Goal: Task Accomplishment & Management: Use online tool/utility

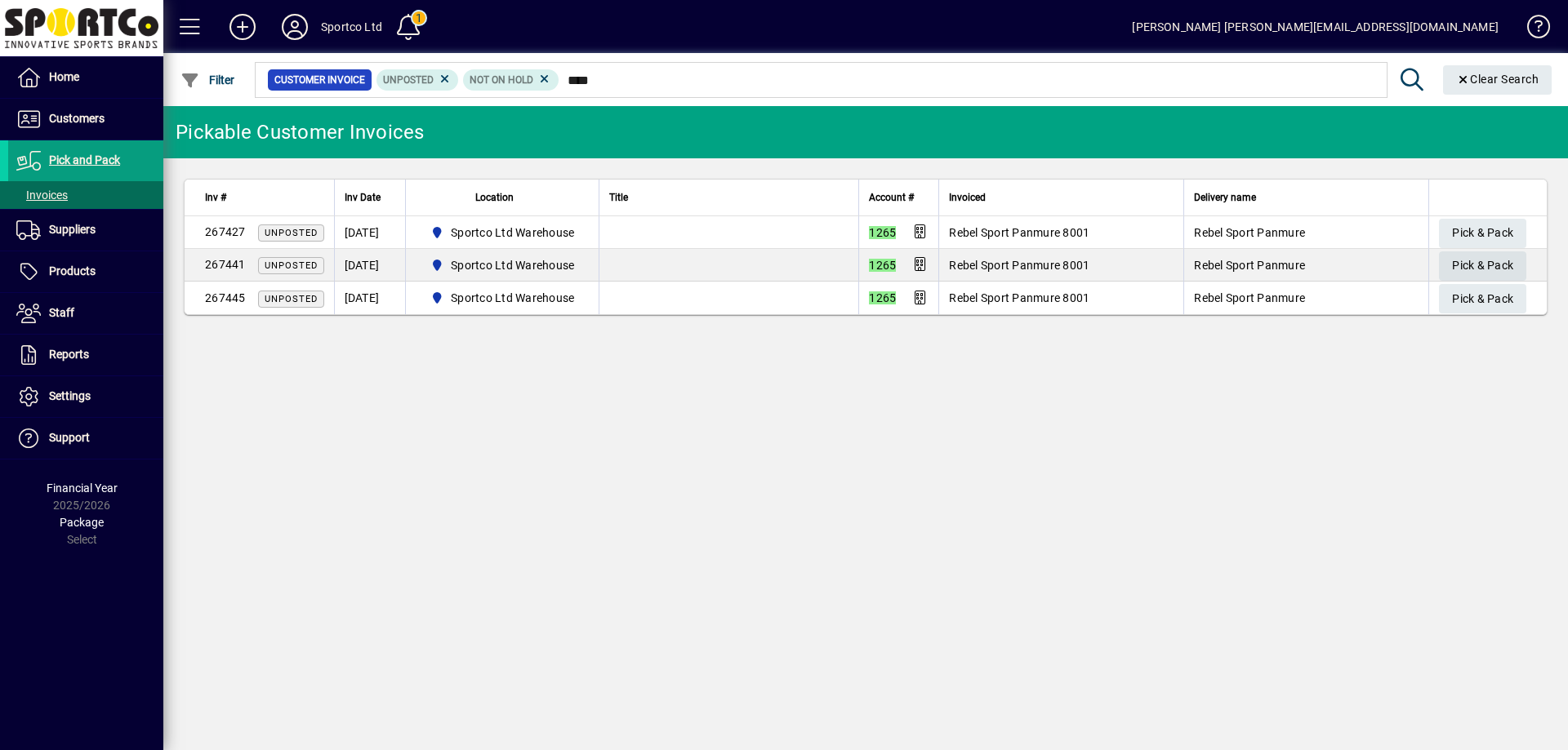
type input "****"
click at [1475, 255] on span "Pick & Pack" at bounding box center [1482, 266] width 61 height 27
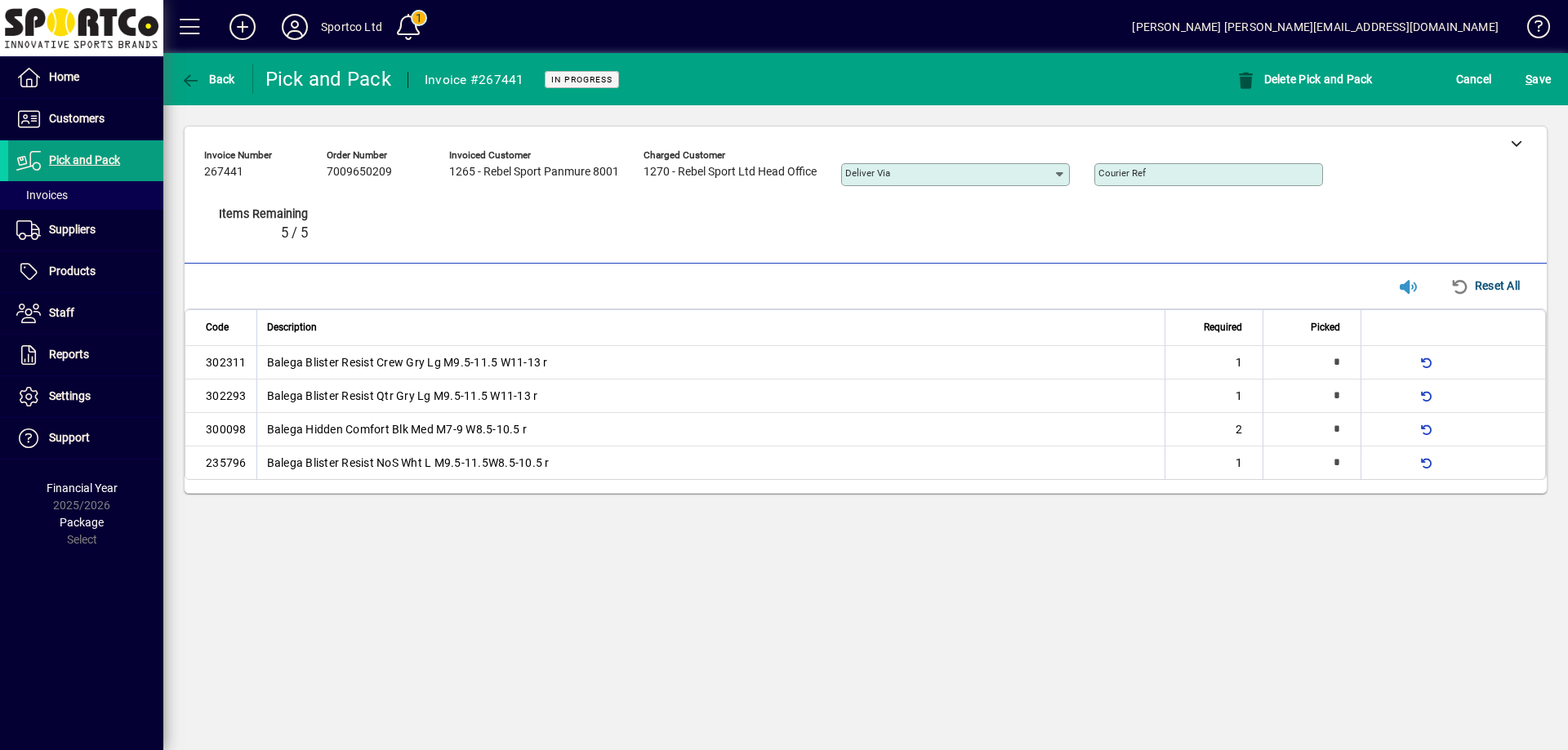
type input "*"
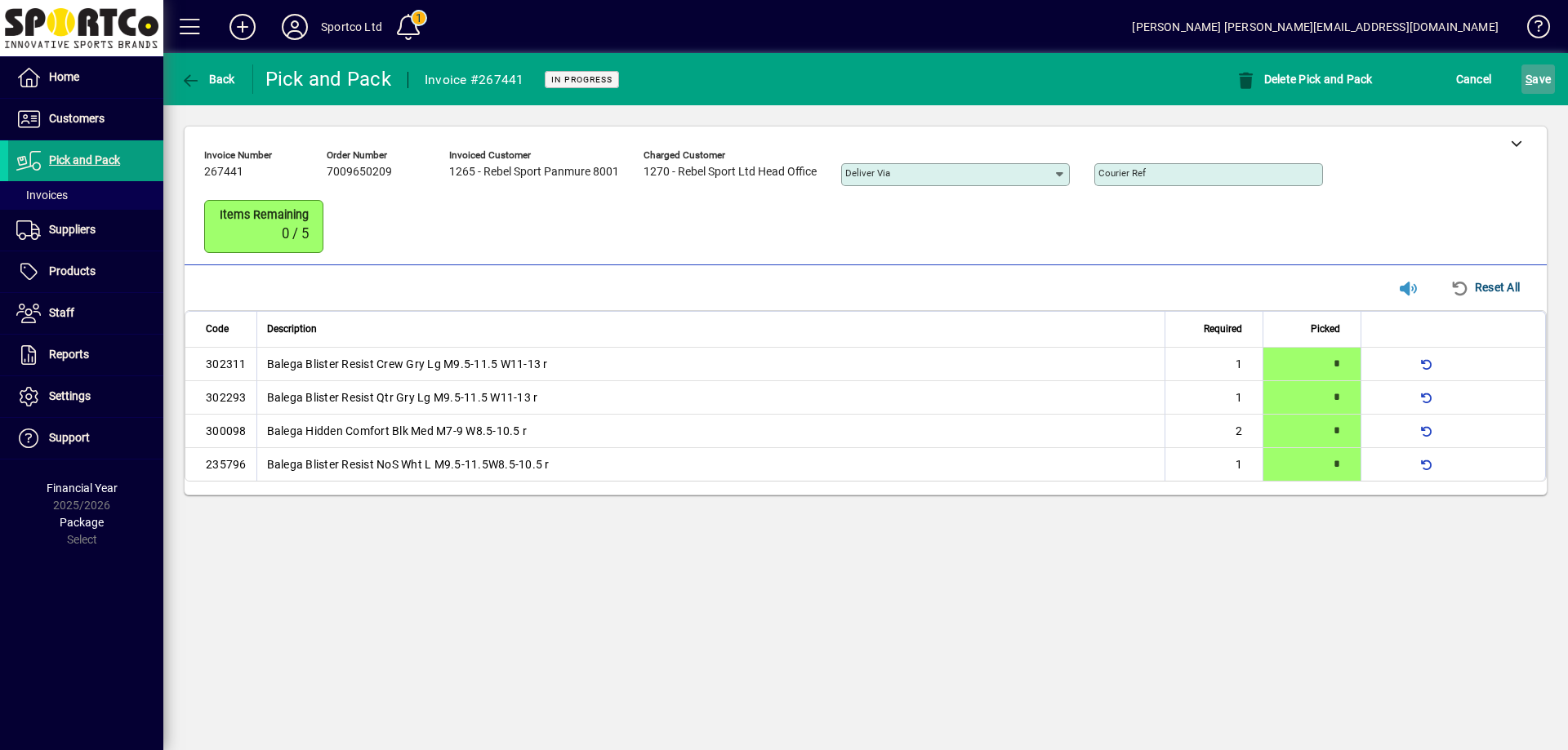
click at [1554, 68] on span "submit" at bounding box center [1538, 79] width 33 height 39
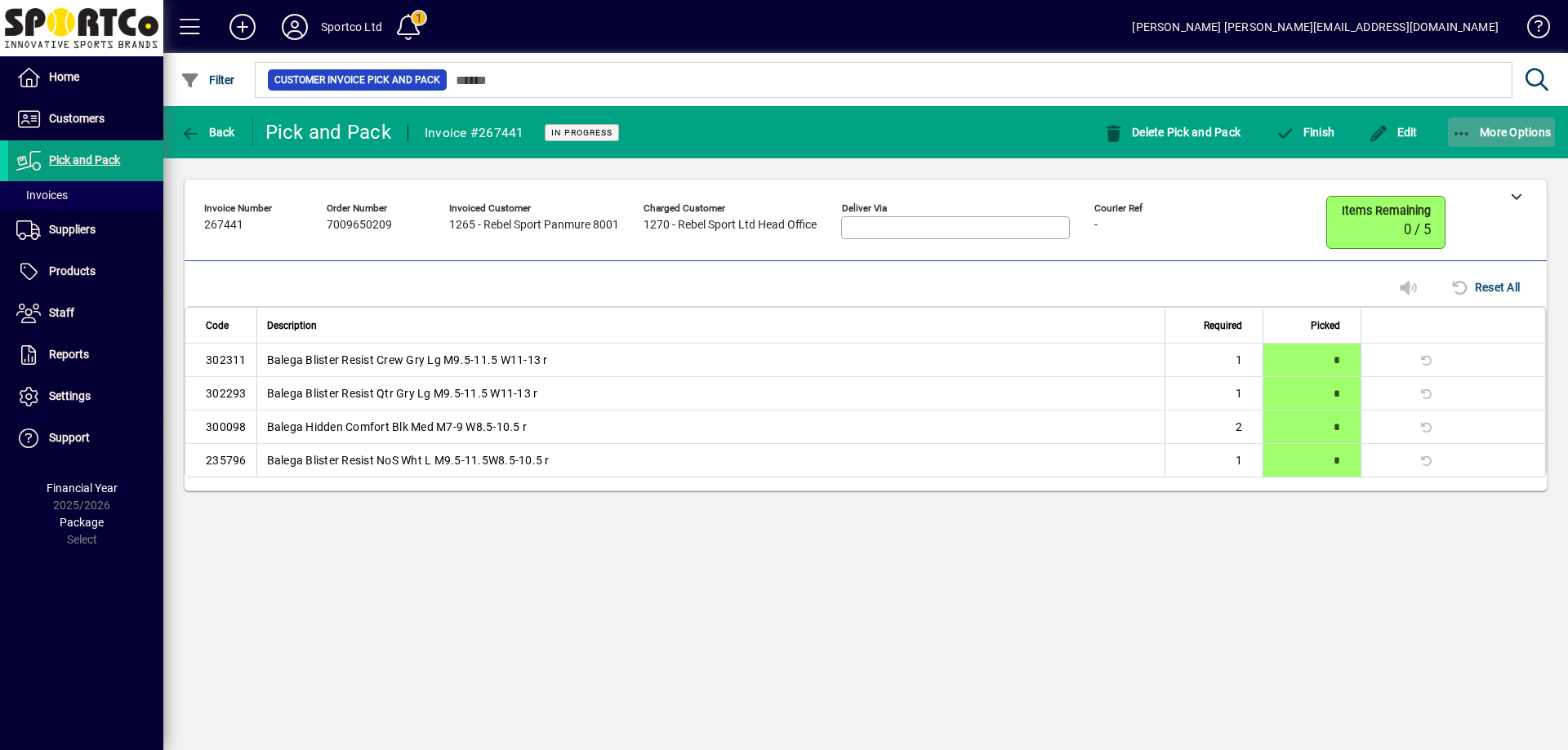
click at [1469, 126] on icon "button" at bounding box center [1462, 133] width 20 height 17
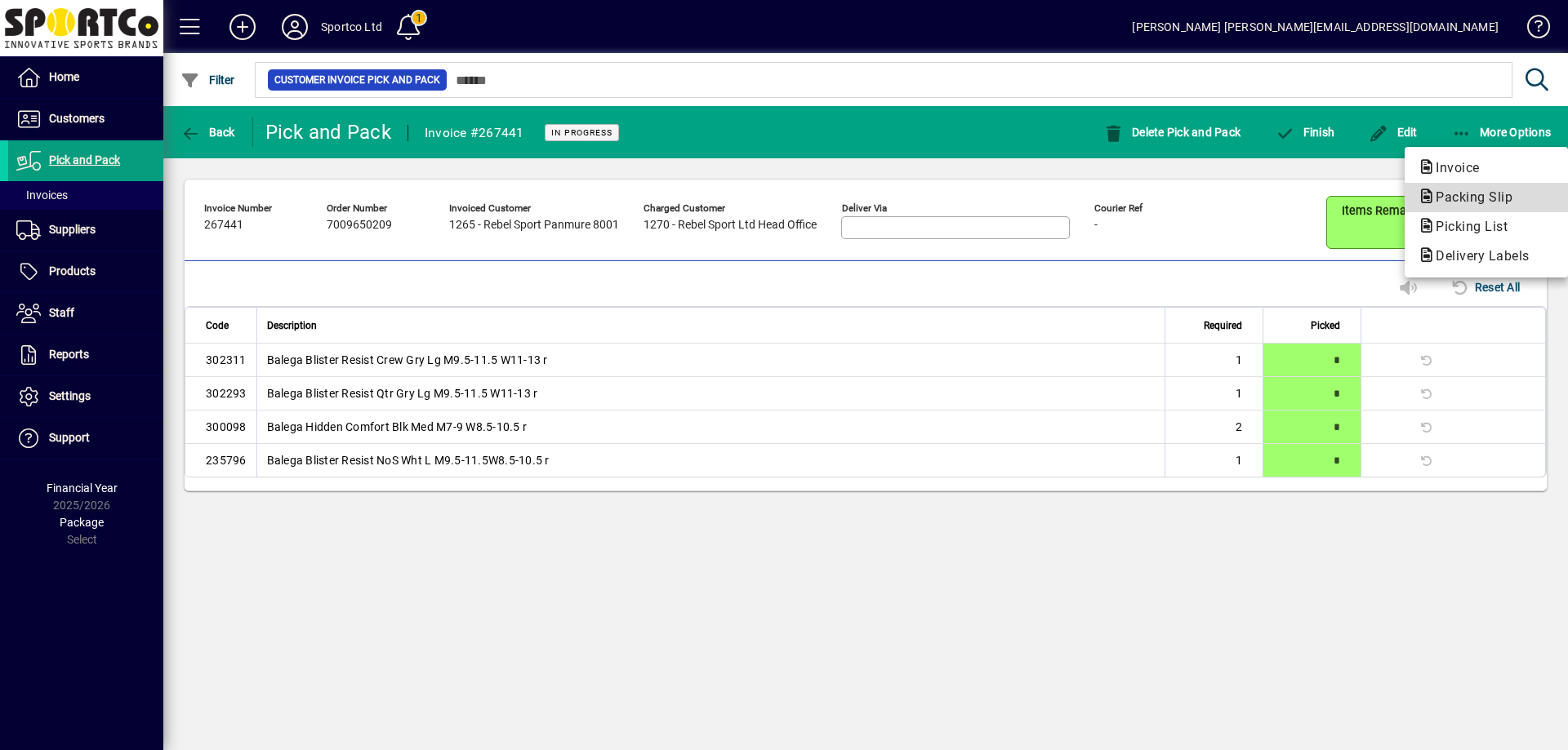
click at [1470, 202] on span "Packing Slip" at bounding box center [1470, 197] width 103 height 16
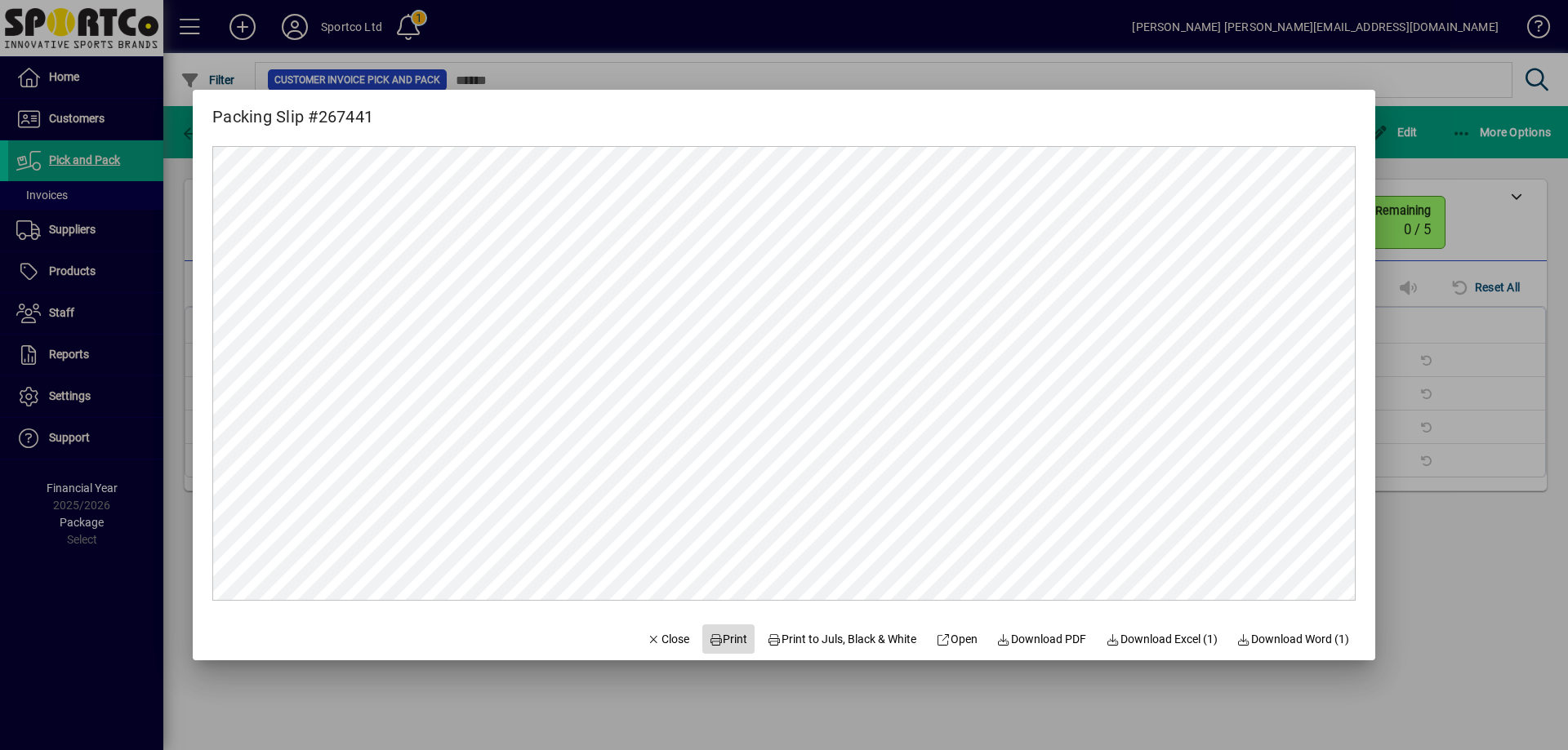
click at [710, 637] on span "Print" at bounding box center [728, 640] width 39 height 18
click at [647, 641] on icon "button" at bounding box center [654, 640] width 15 height 12
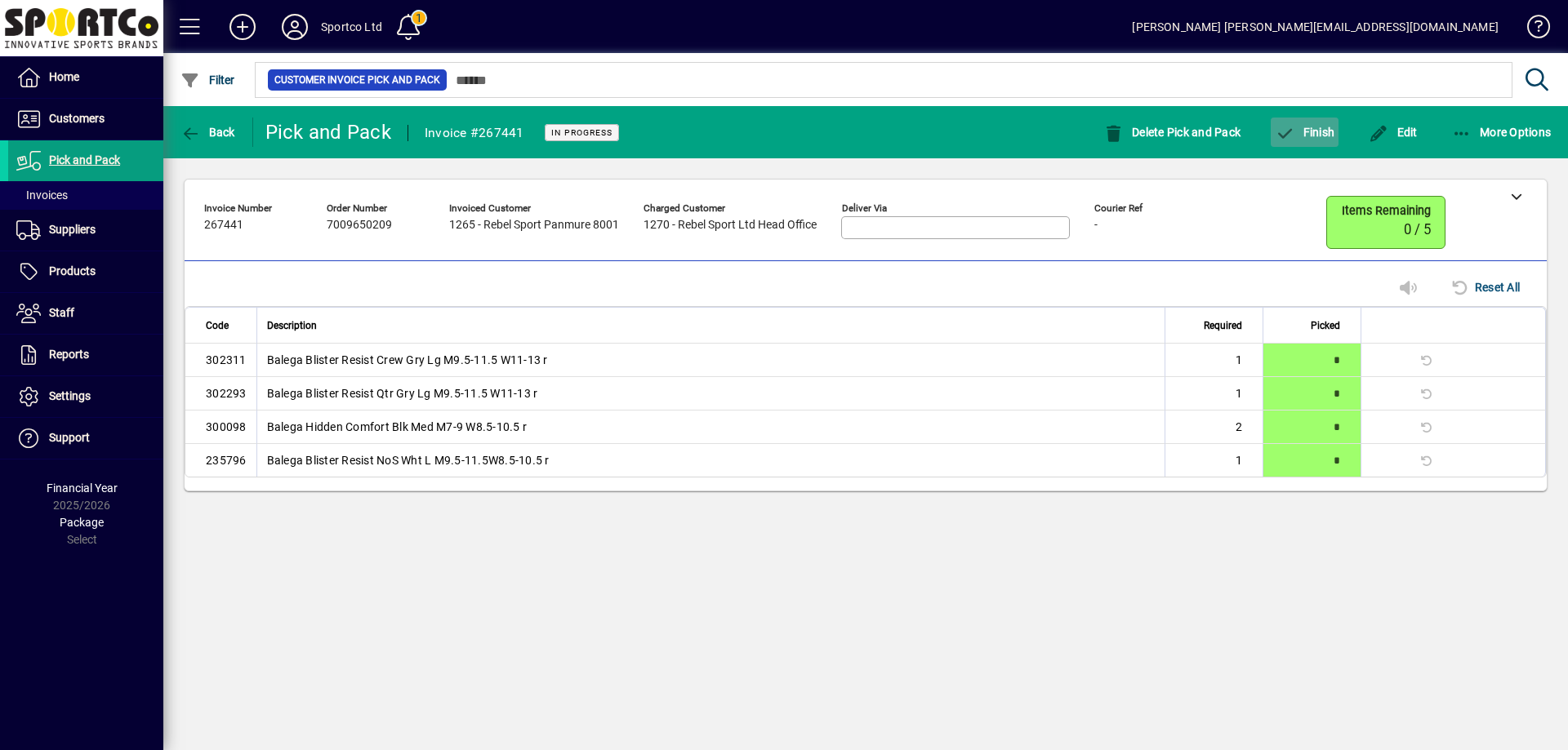
click at [1328, 131] on span "Finish" at bounding box center [1304, 131] width 59 height 13
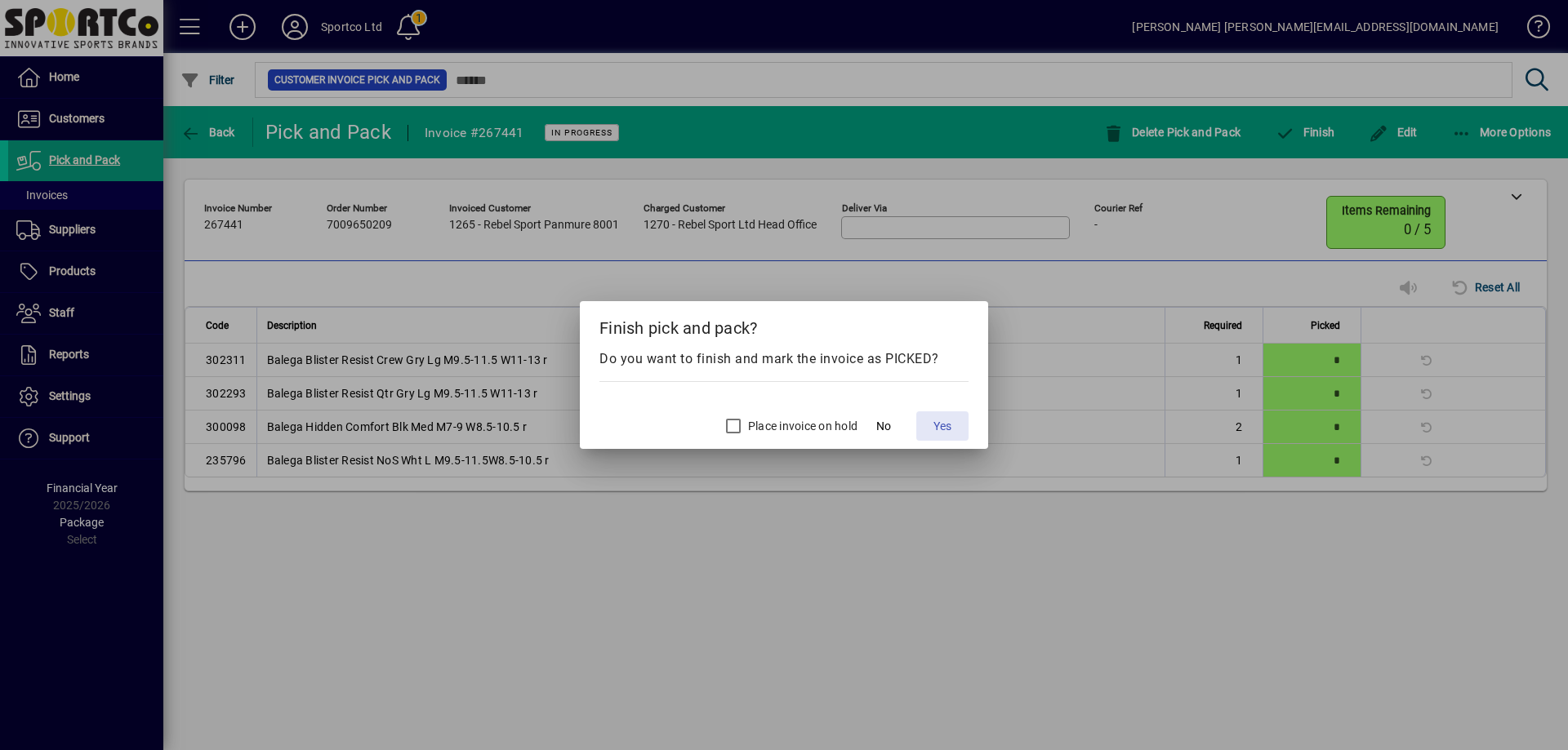
click at [941, 421] on span "Yes" at bounding box center [942, 427] width 18 height 18
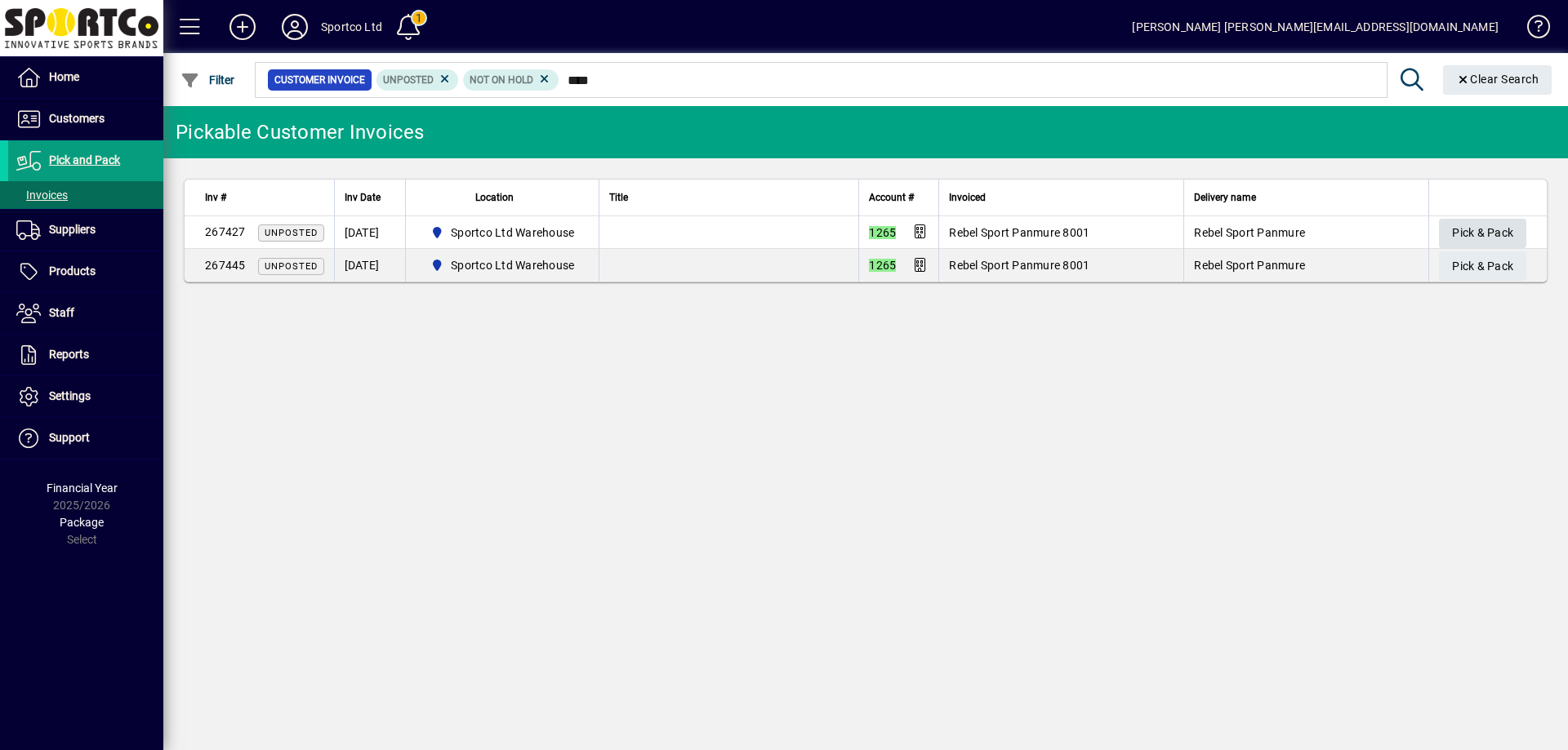
type input "****"
click at [1498, 237] on span "Pick & Pack" at bounding box center [1482, 233] width 61 height 27
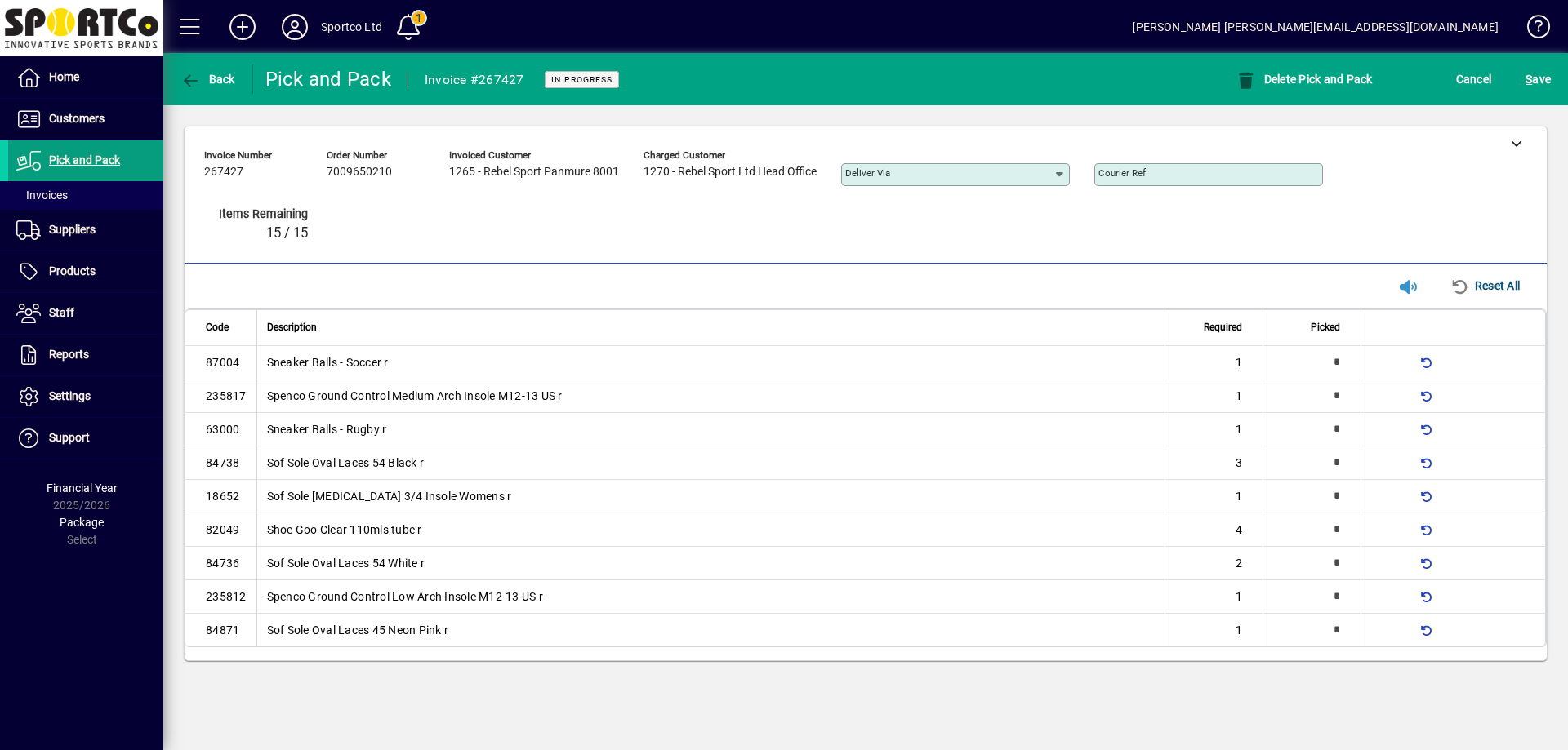
type input "*"
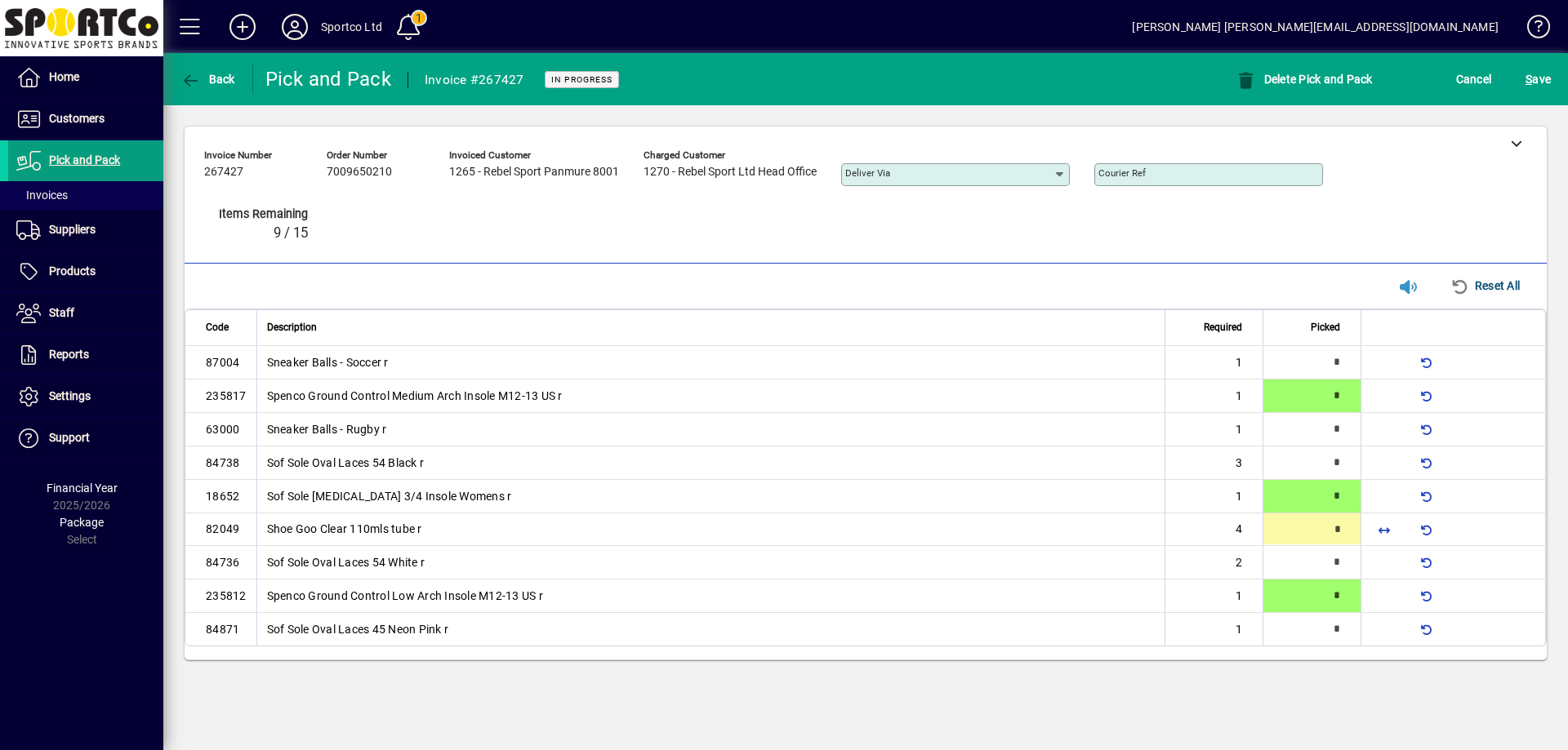
type input "*"
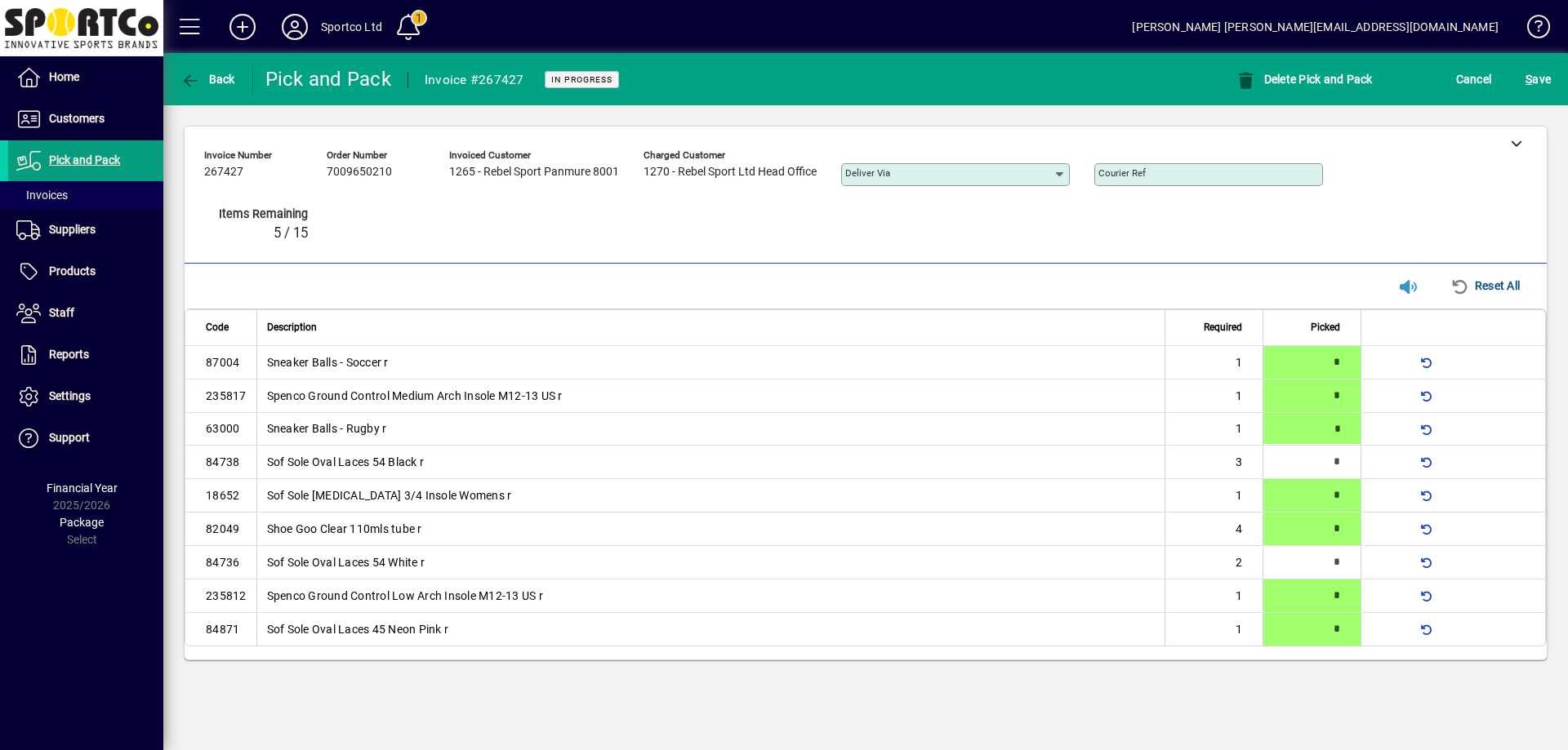
type input "*"
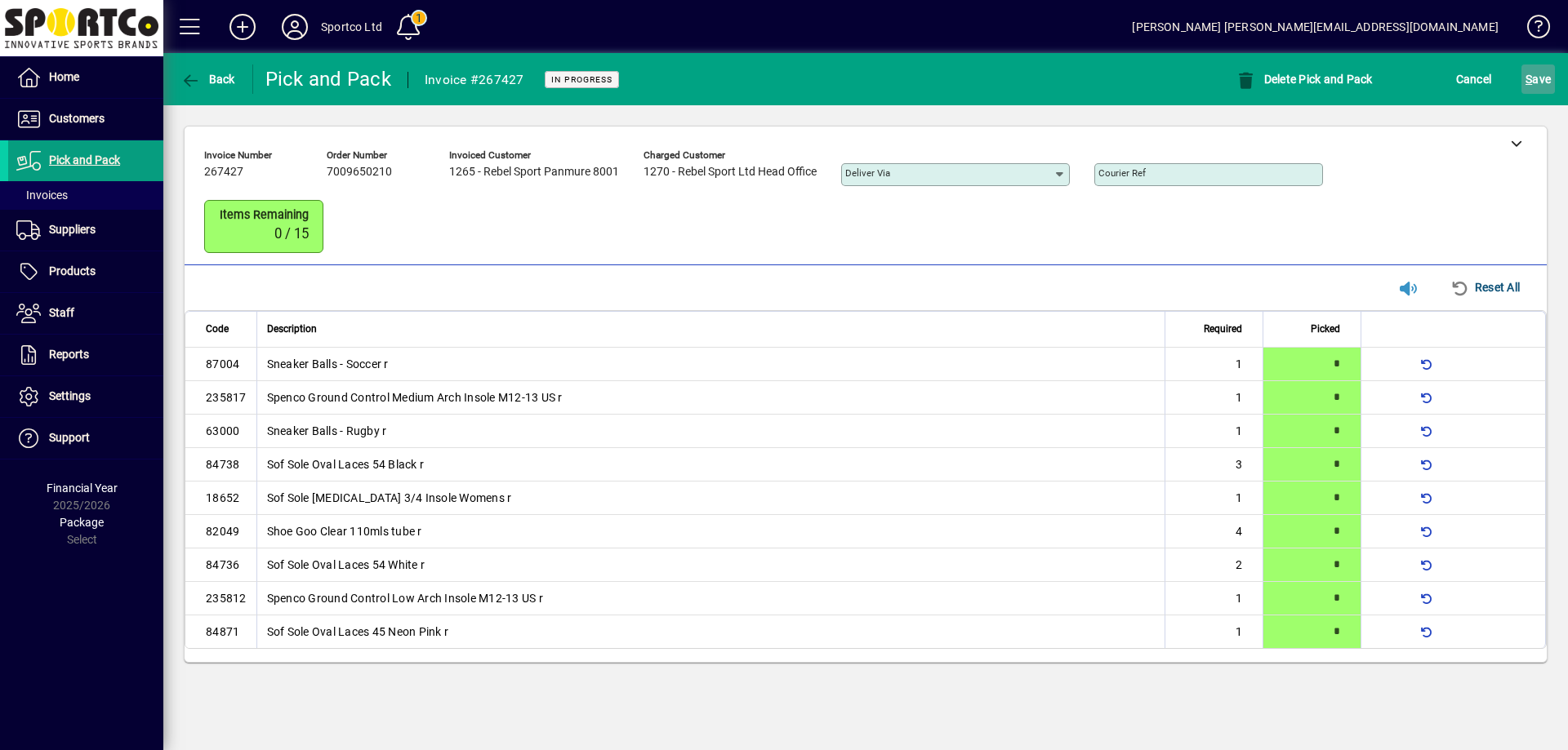
click at [1533, 76] on span "S ave" at bounding box center [1538, 79] width 25 height 26
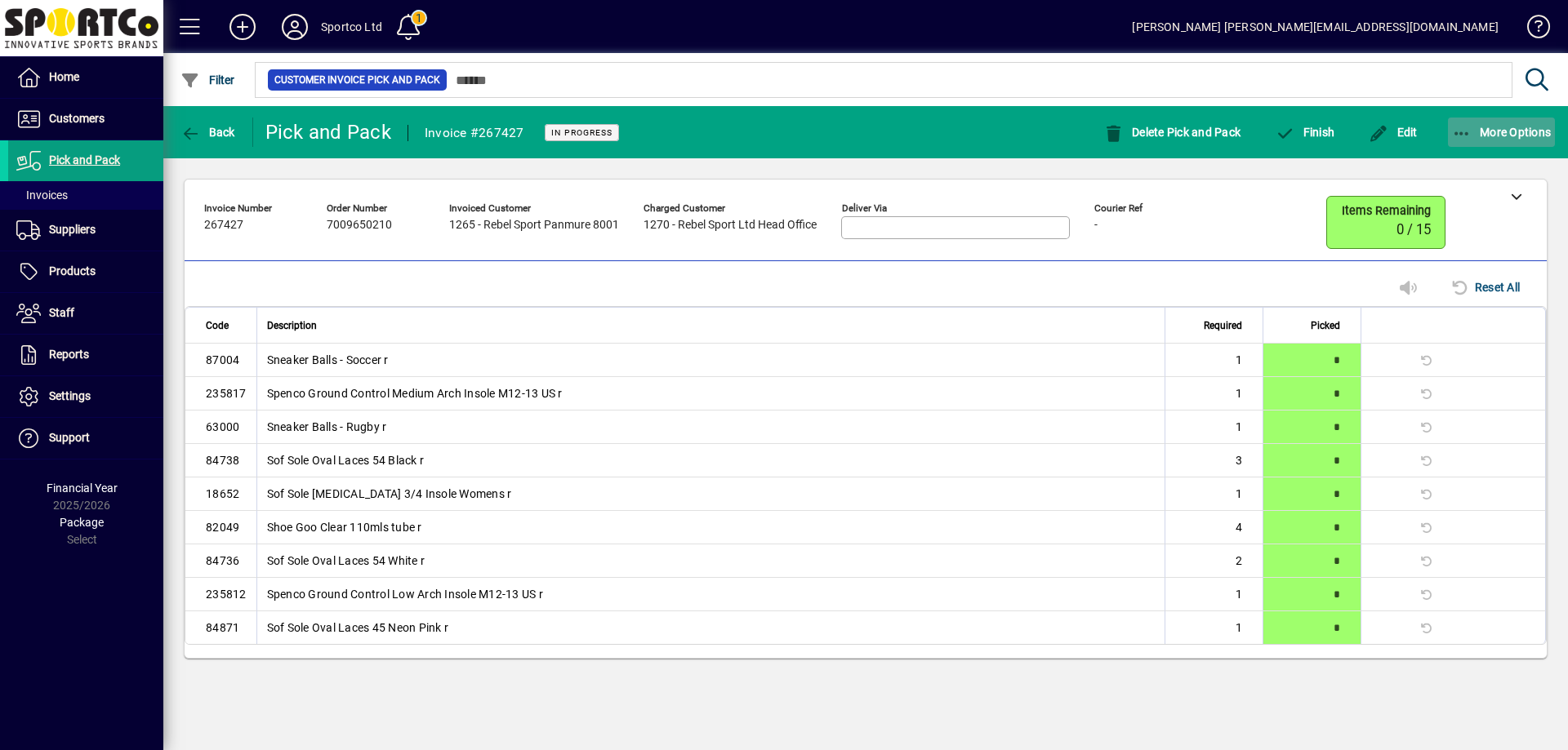
click at [1457, 126] on icon "button" at bounding box center [1462, 133] width 20 height 17
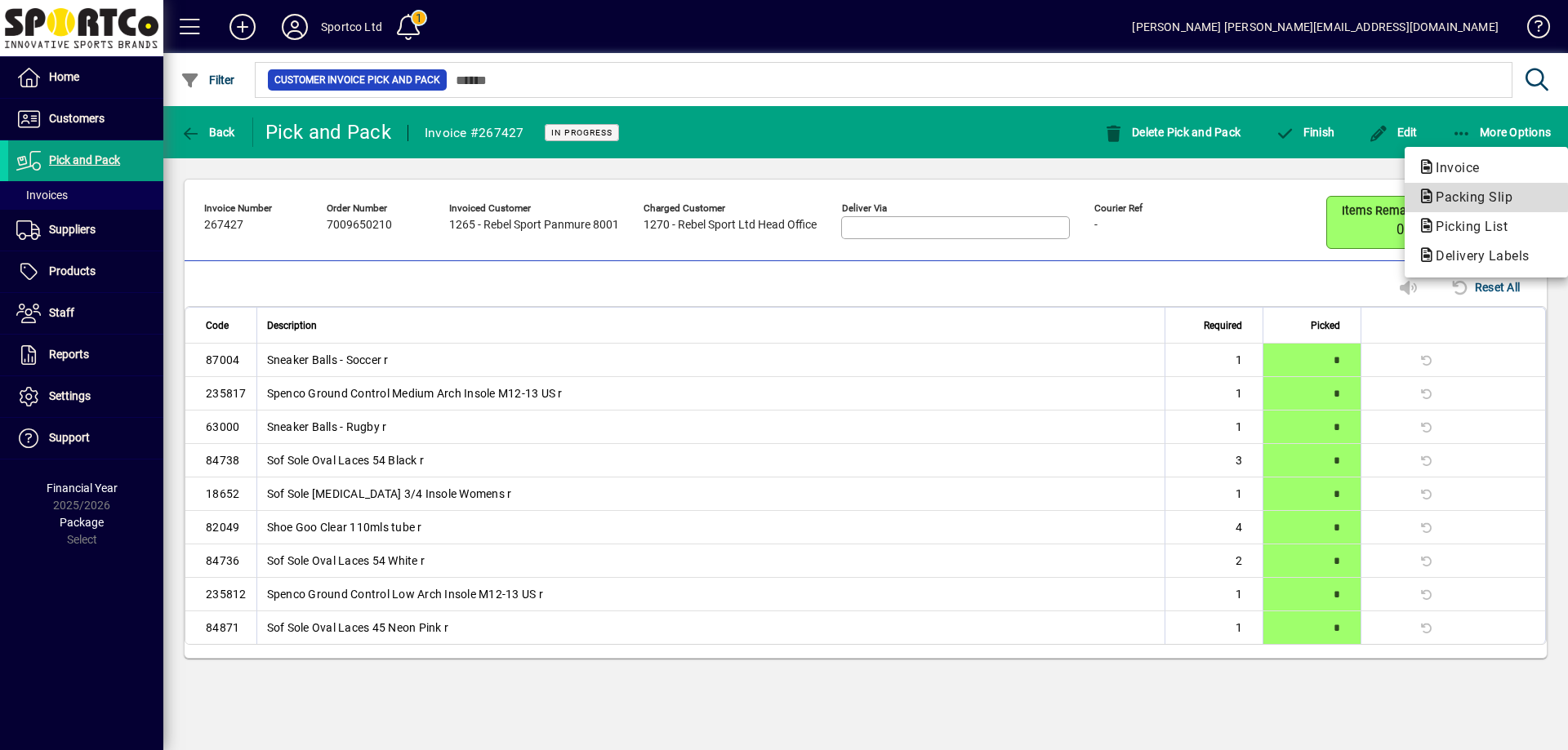
click at [1466, 198] on span "Packing Slip" at bounding box center [1470, 197] width 103 height 16
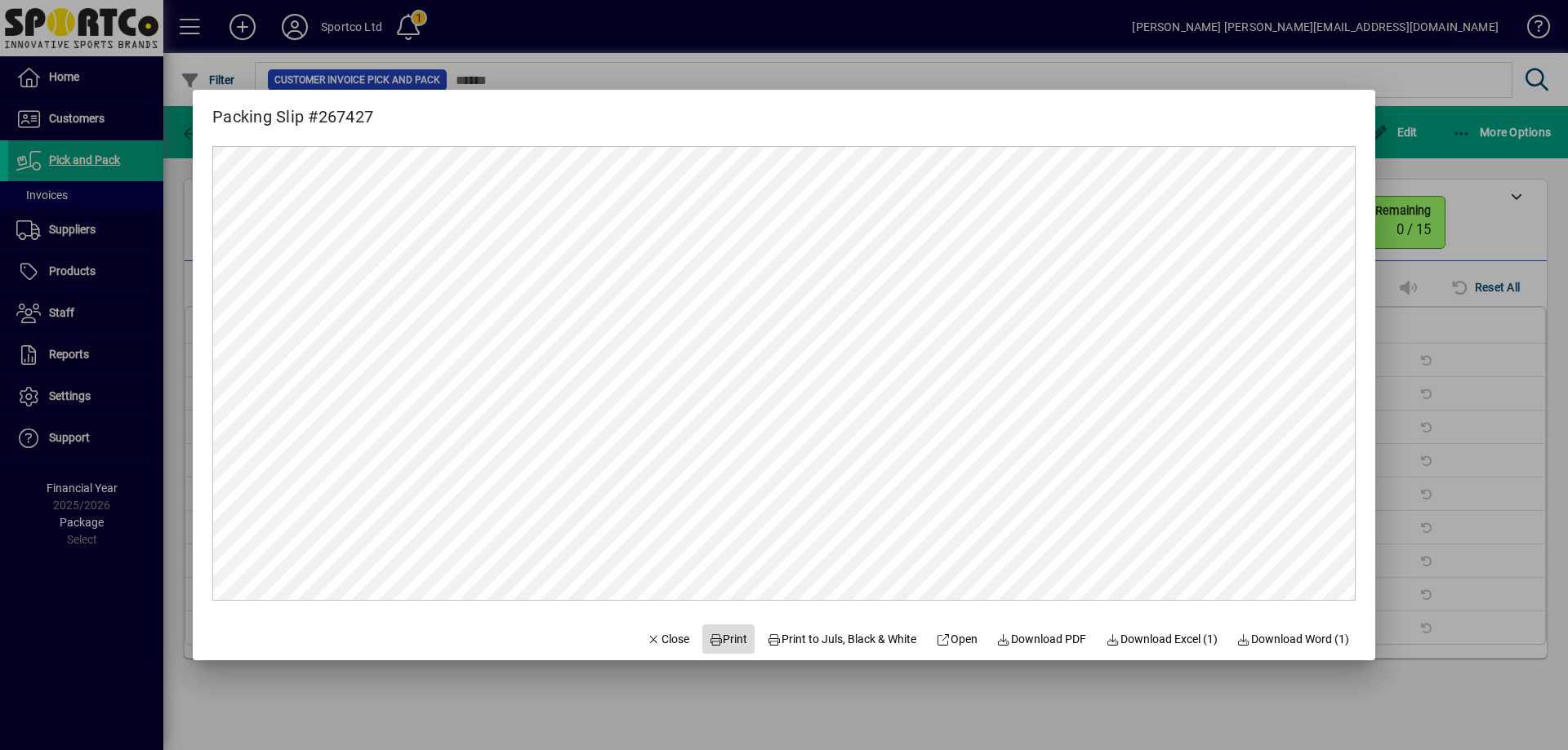
click at [723, 637] on span "Print" at bounding box center [728, 640] width 39 height 18
click at [667, 642] on span "Close" at bounding box center [669, 640] width 43 height 18
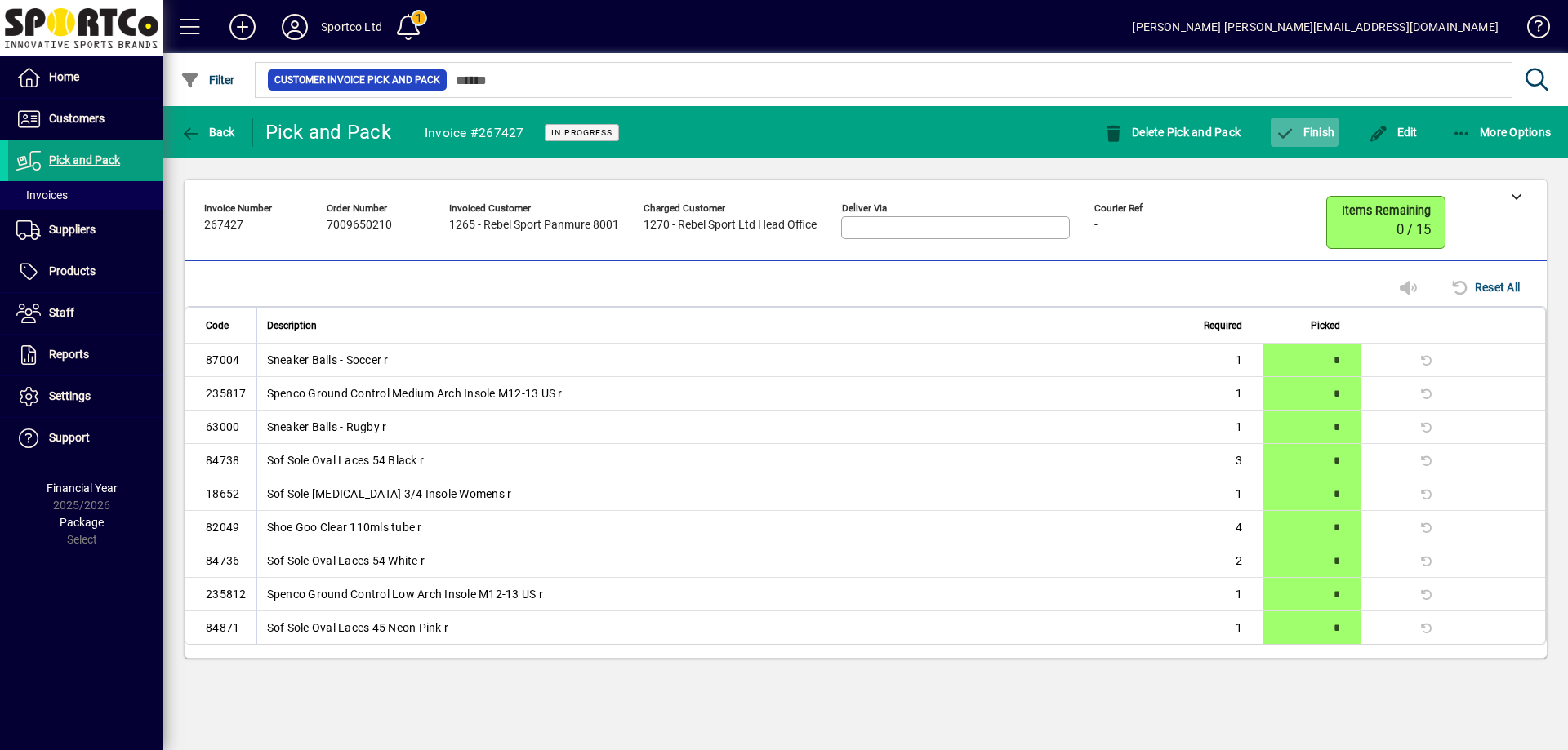
click at [1334, 129] on span "button" at bounding box center [1305, 132] width 68 height 39
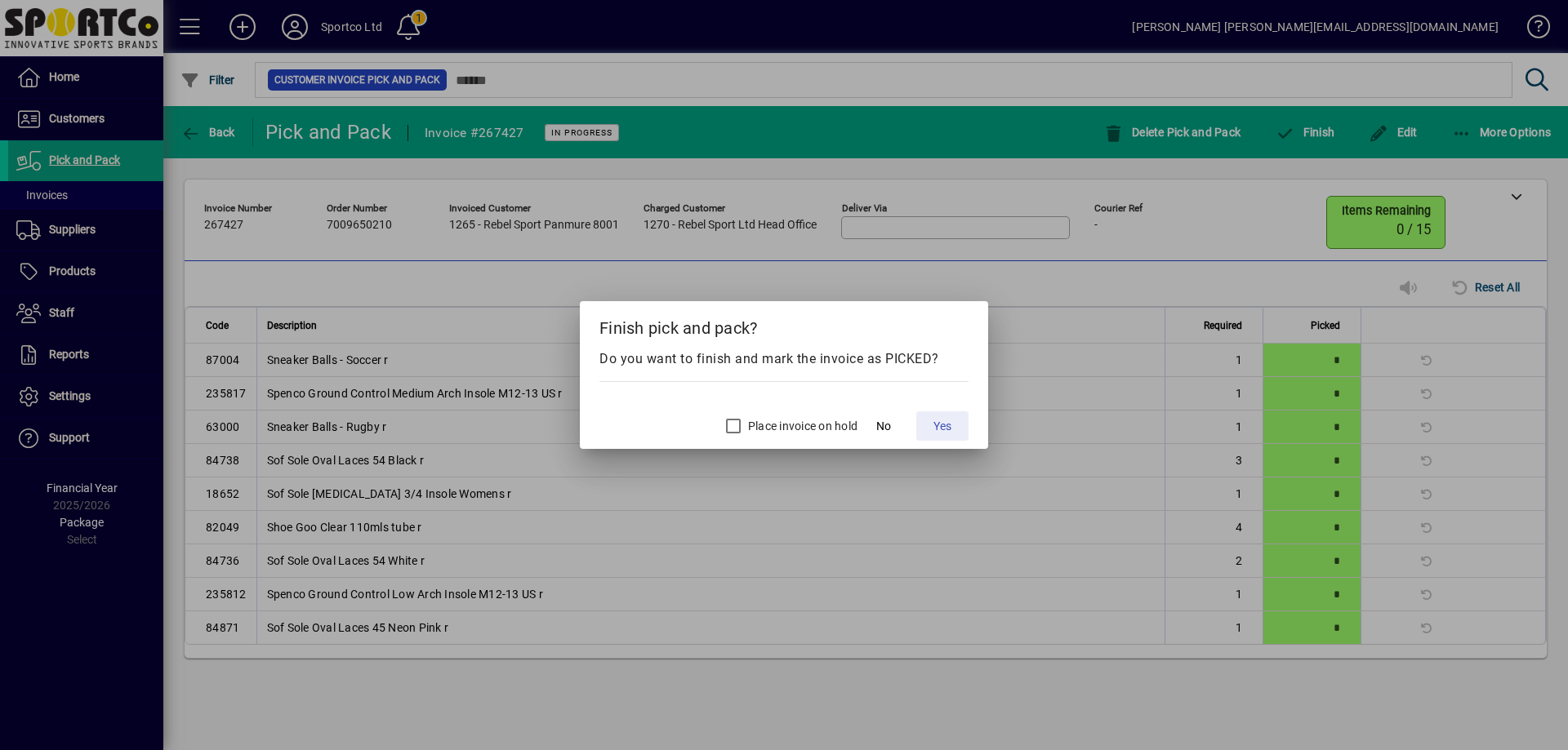
click at [950, 421] on span "Yes" at bounding box center [942, 427] width 18 height 18
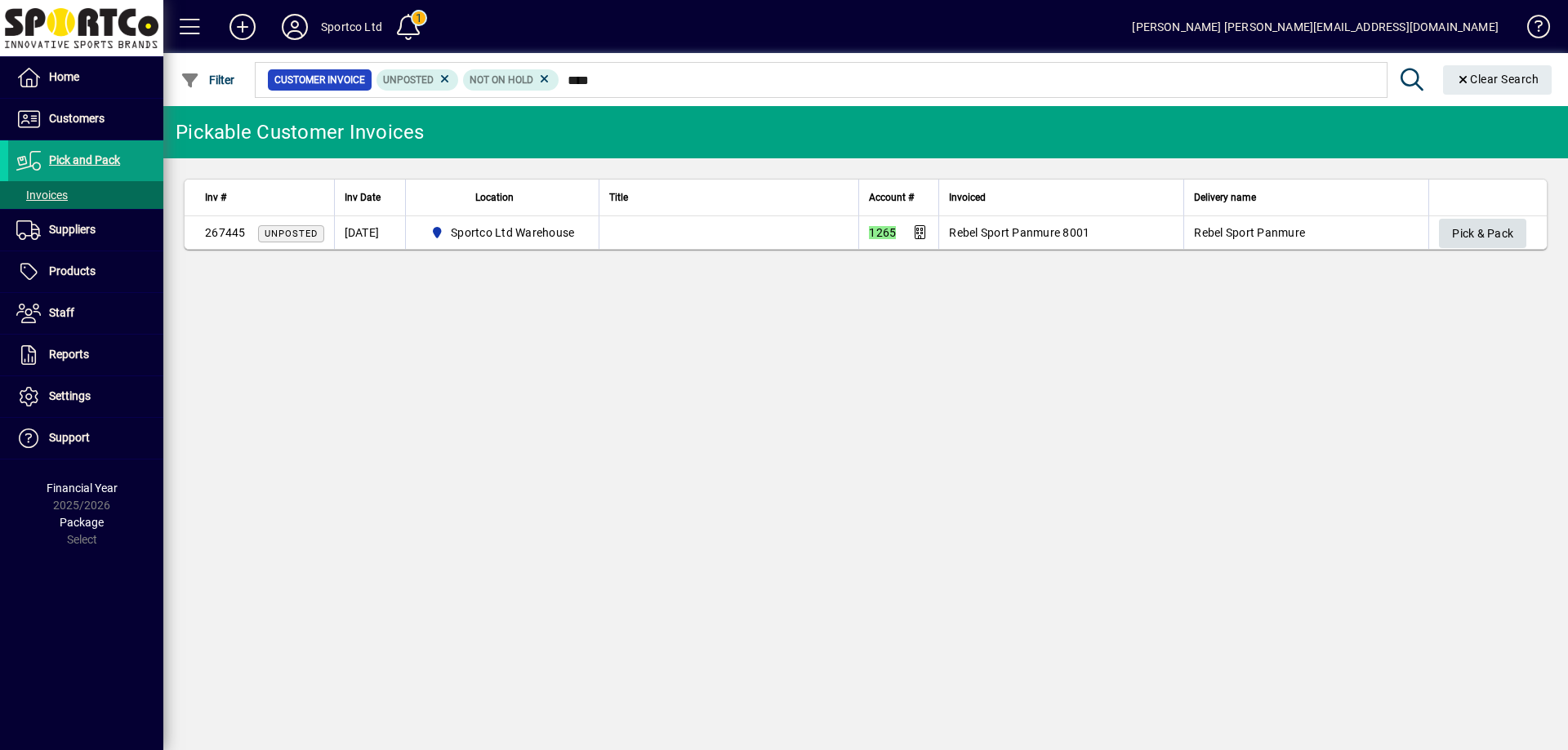
type input "****"
click at [1481, 217] on span "button" at bounding box center [1483, 234] width 88 height 39
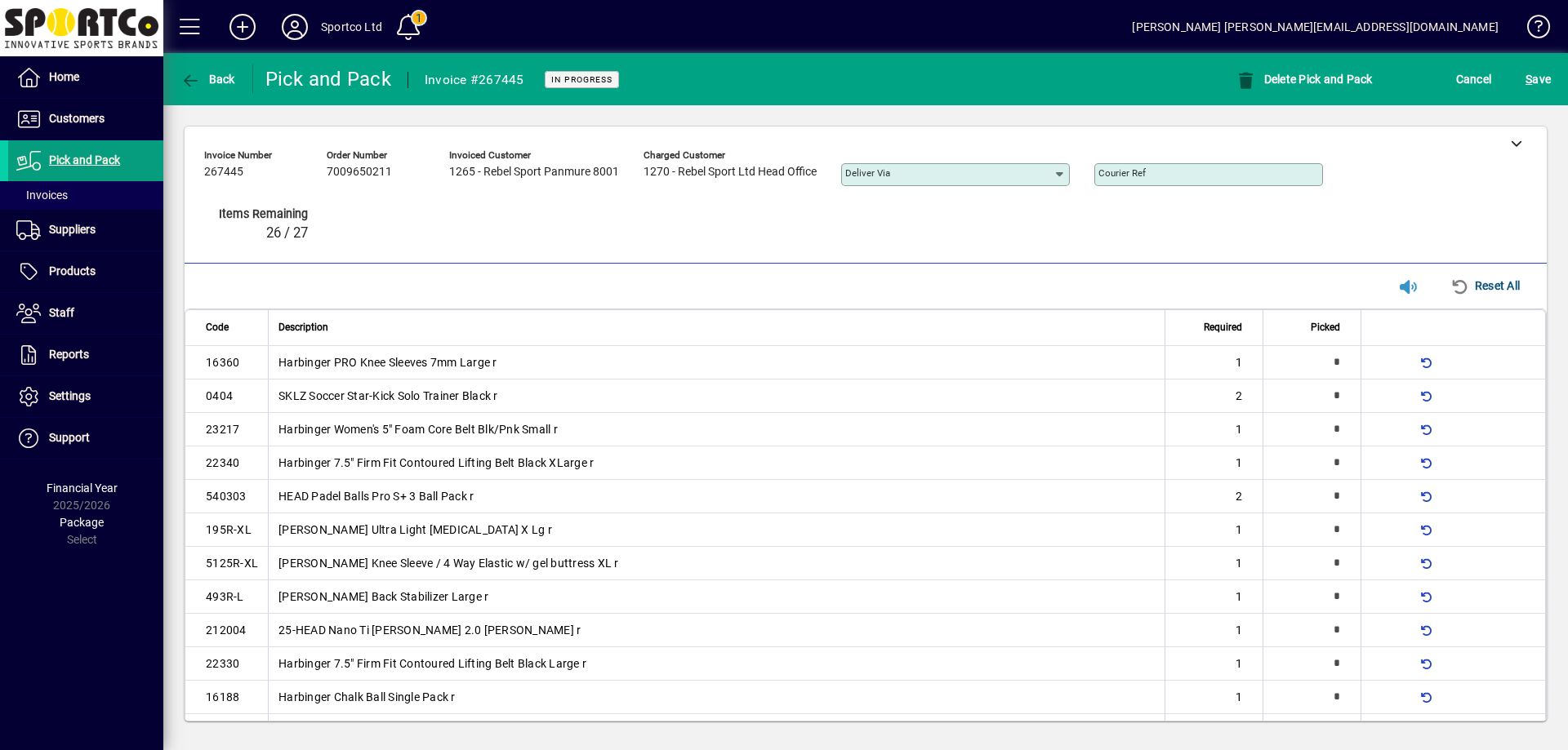
scroll to position [340, 0]
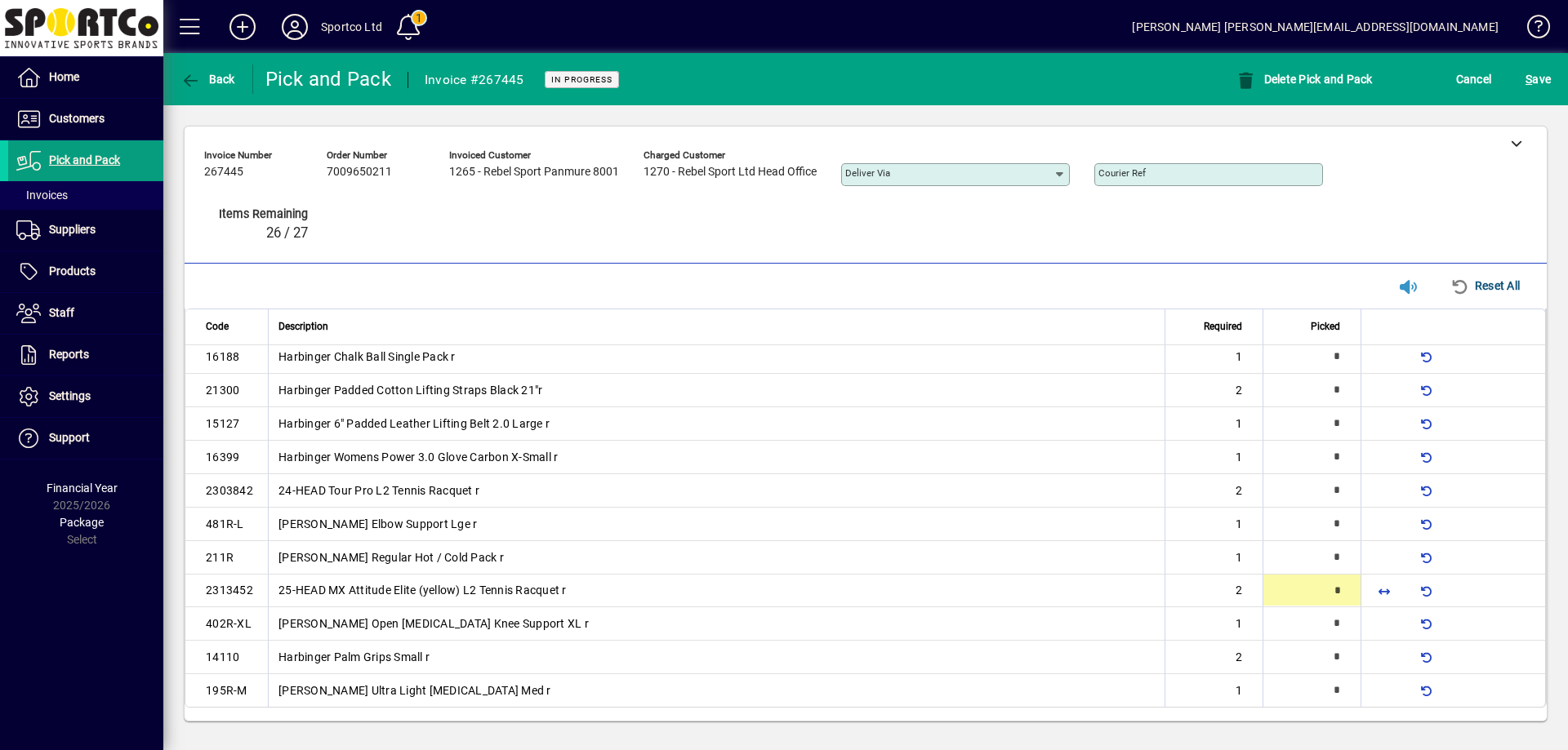
type input "*"
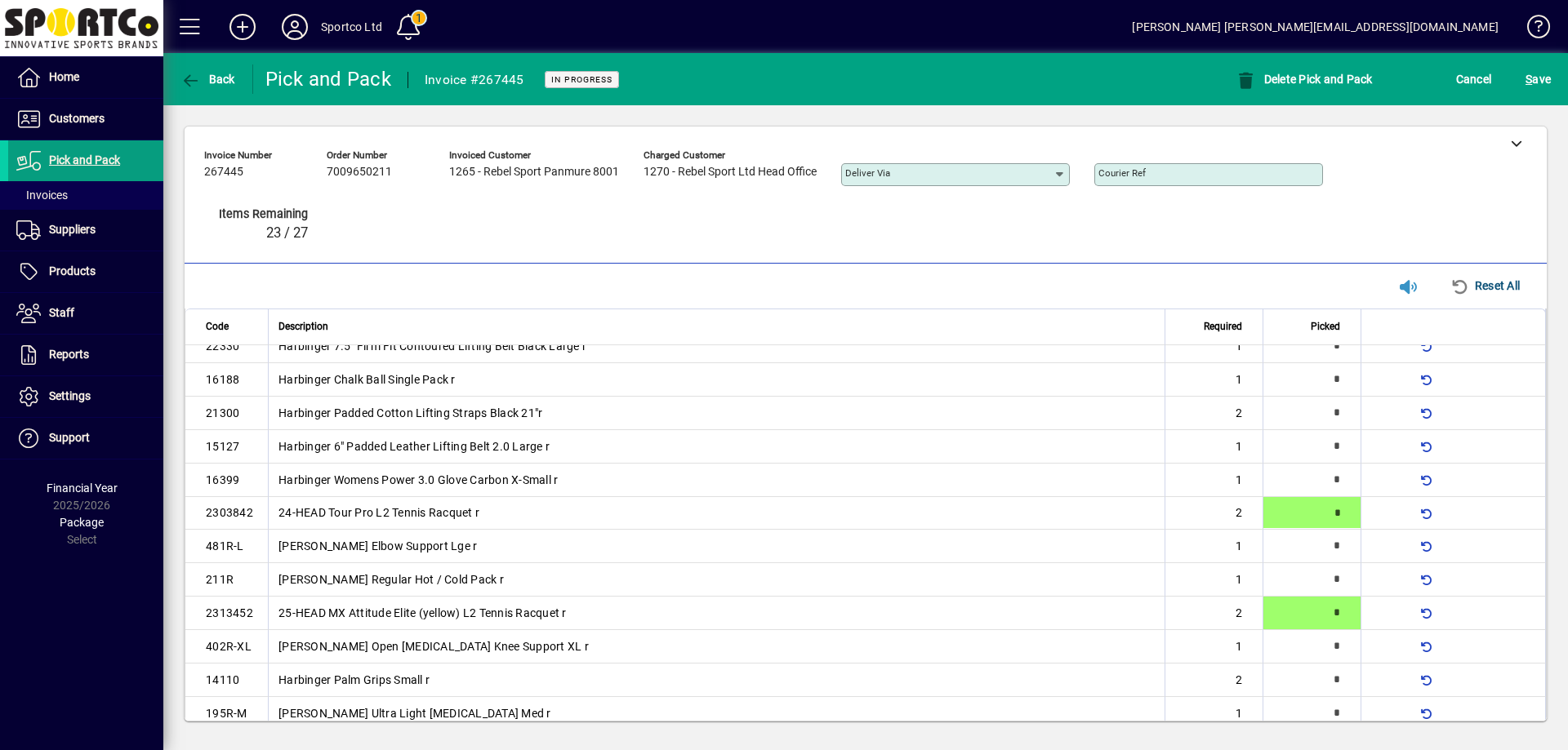
type input "*"
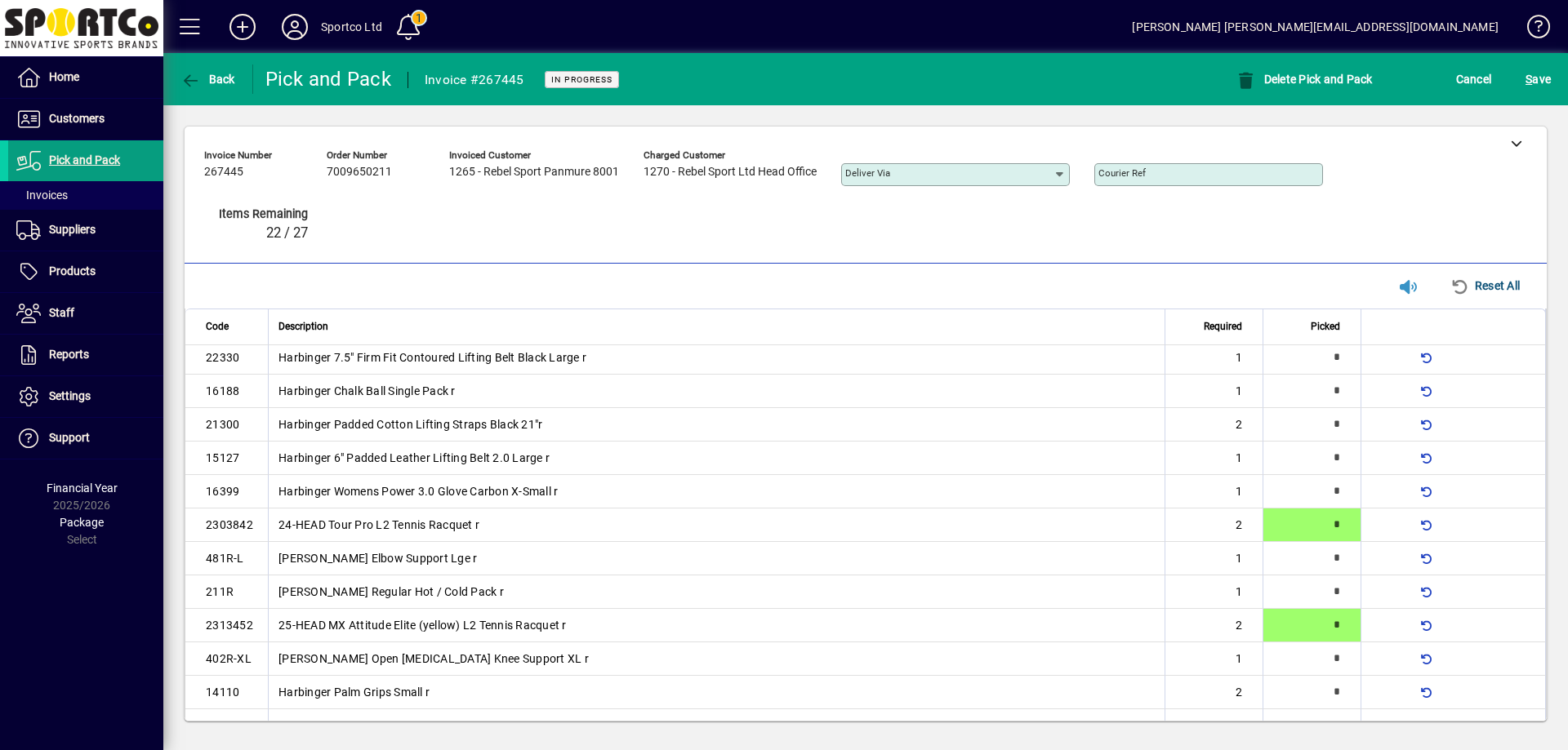
type input "*"
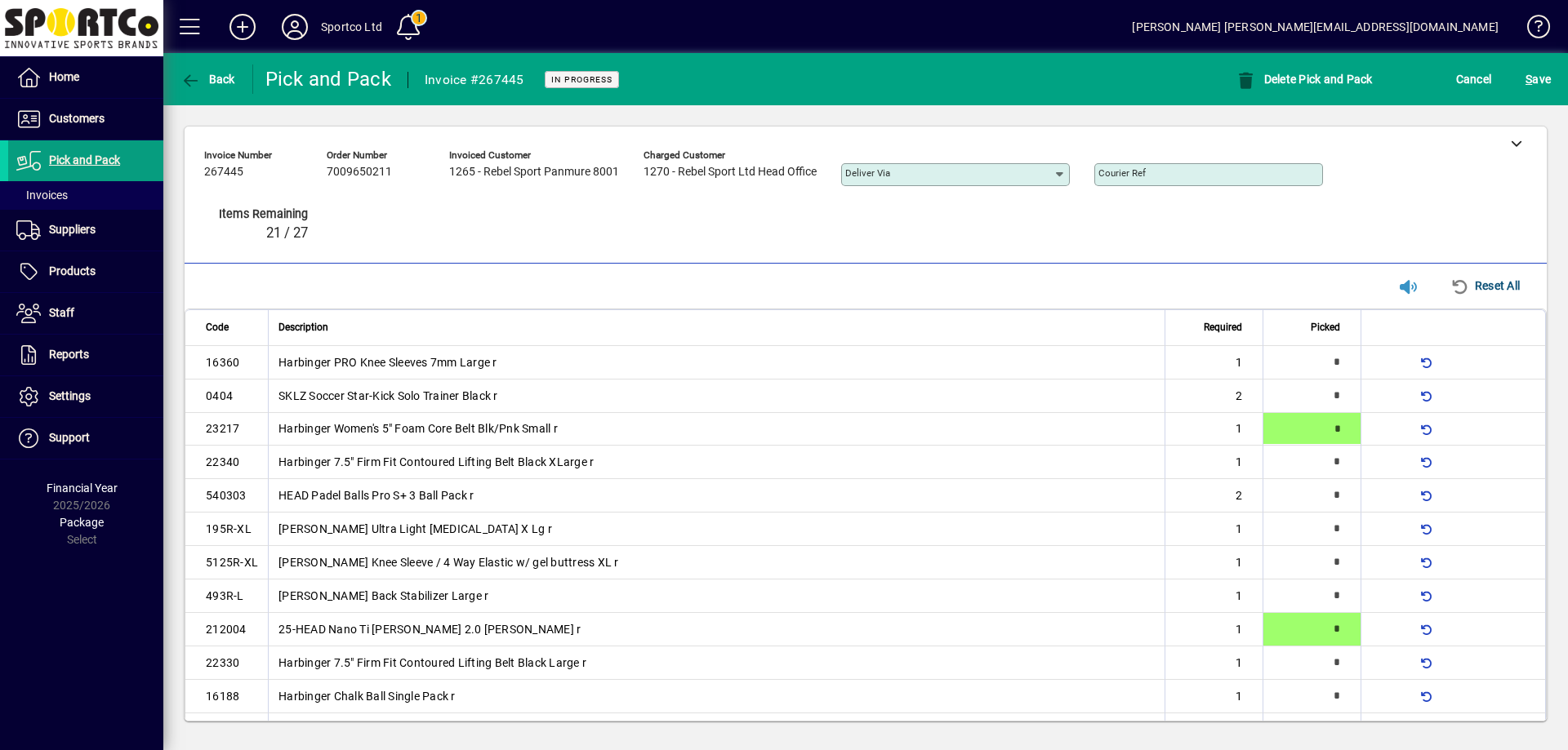
type input "*"
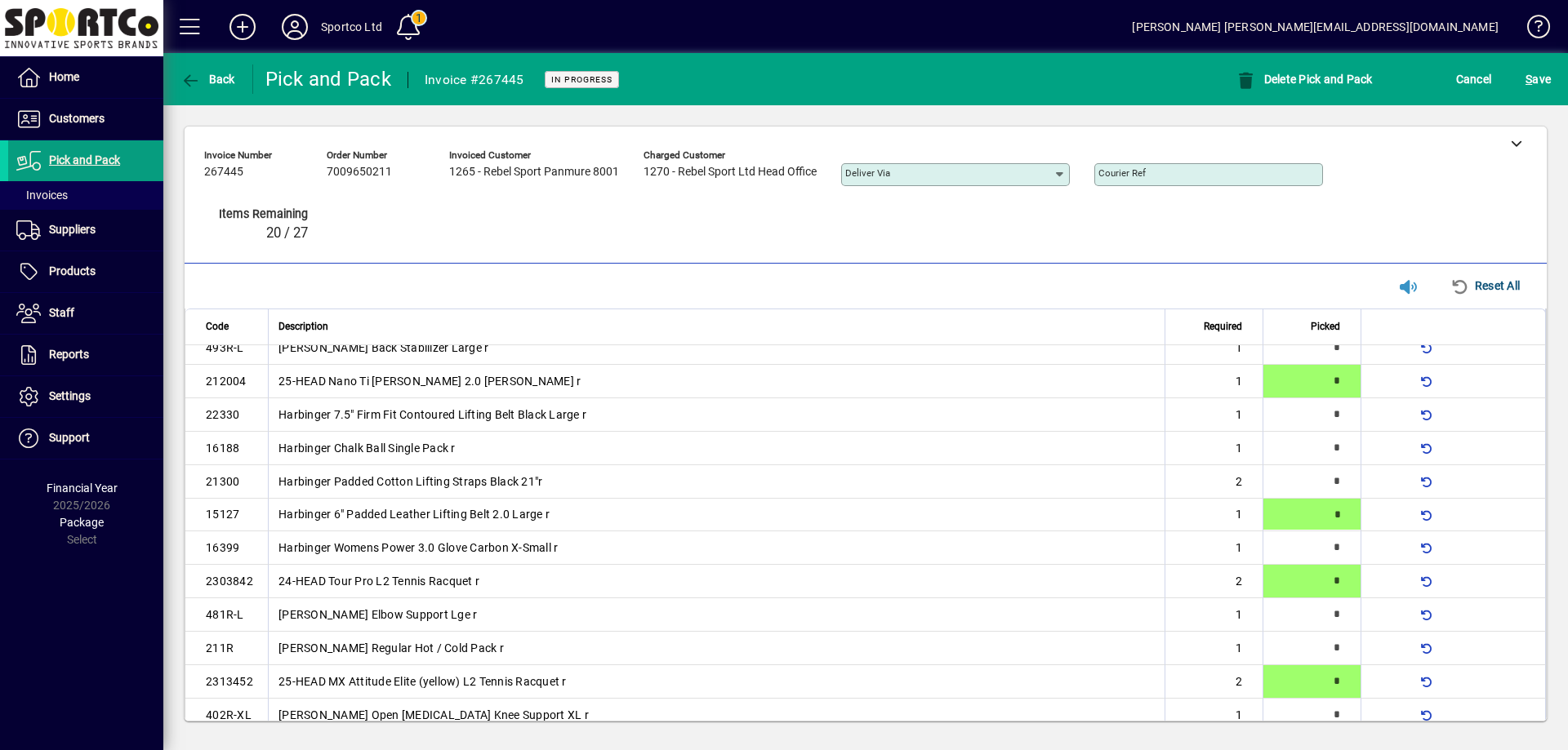
type input "*"
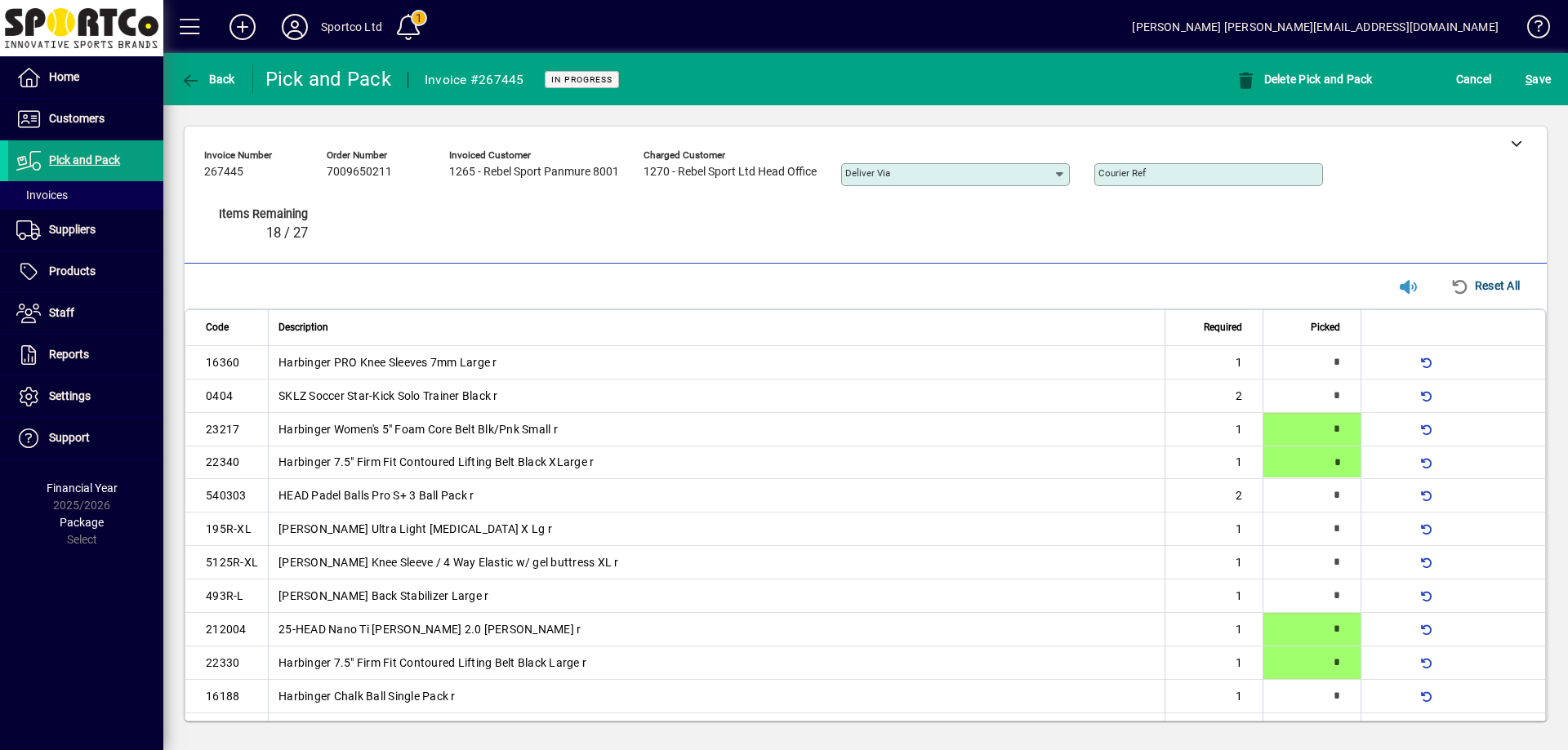
type input "*"
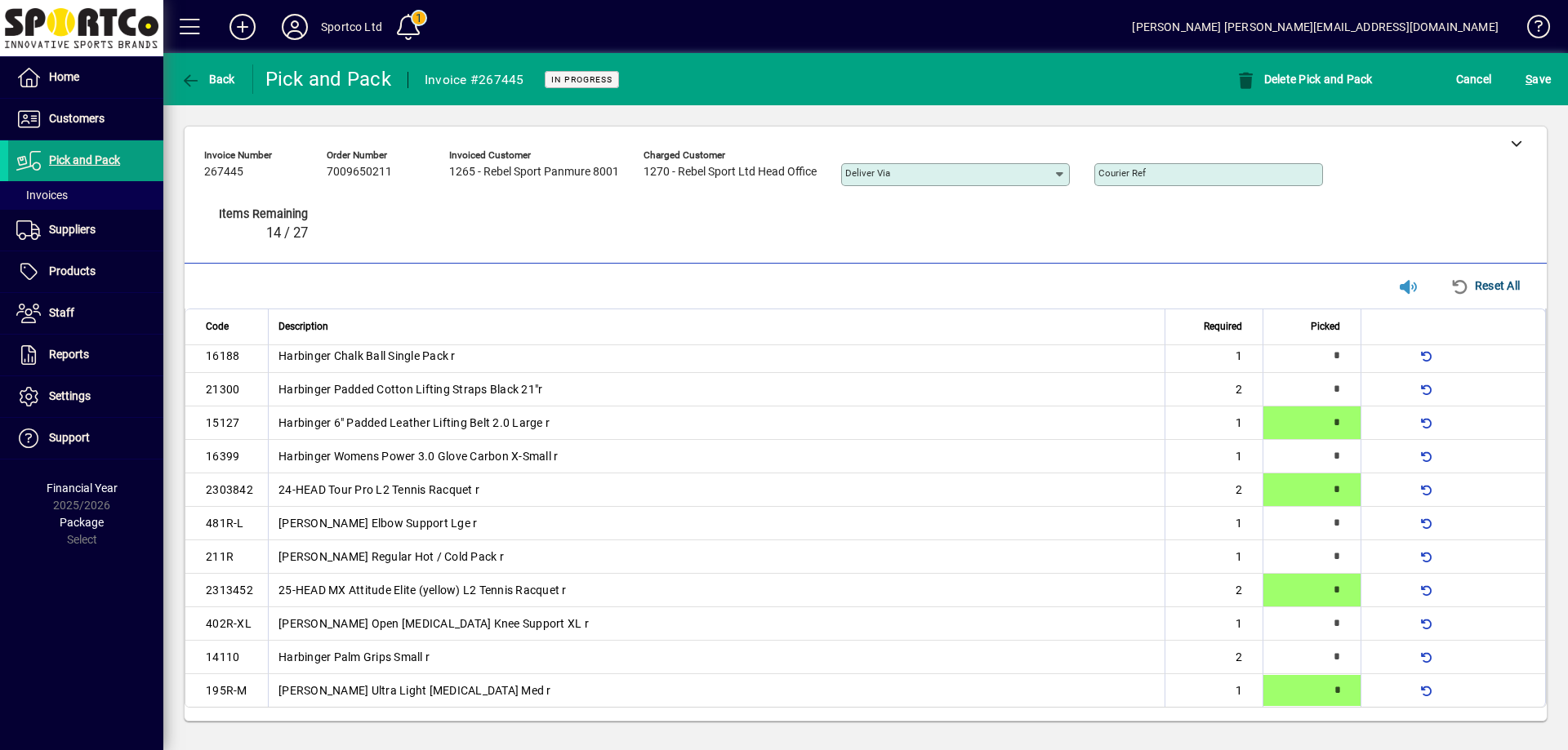
type input "*"
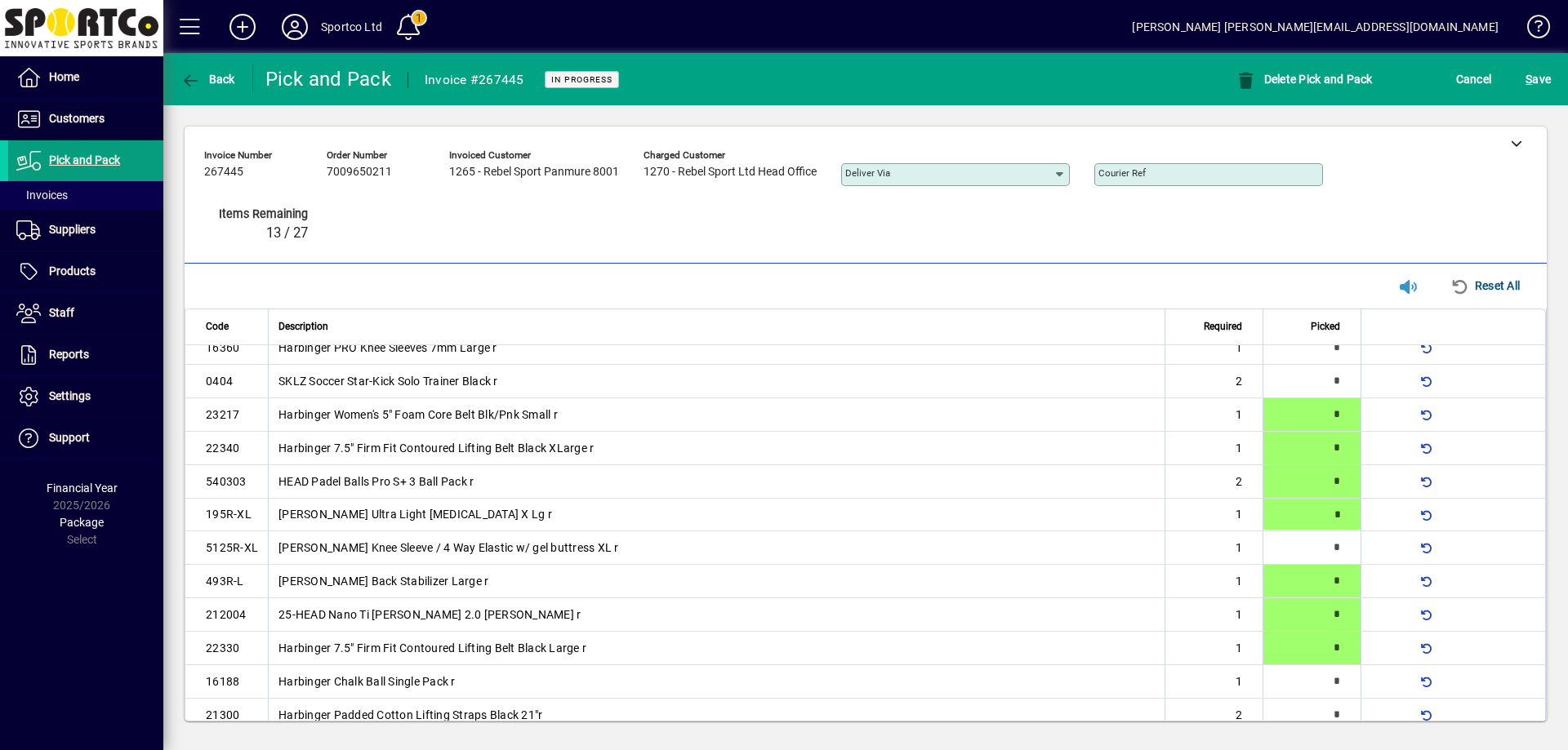
type input "*"
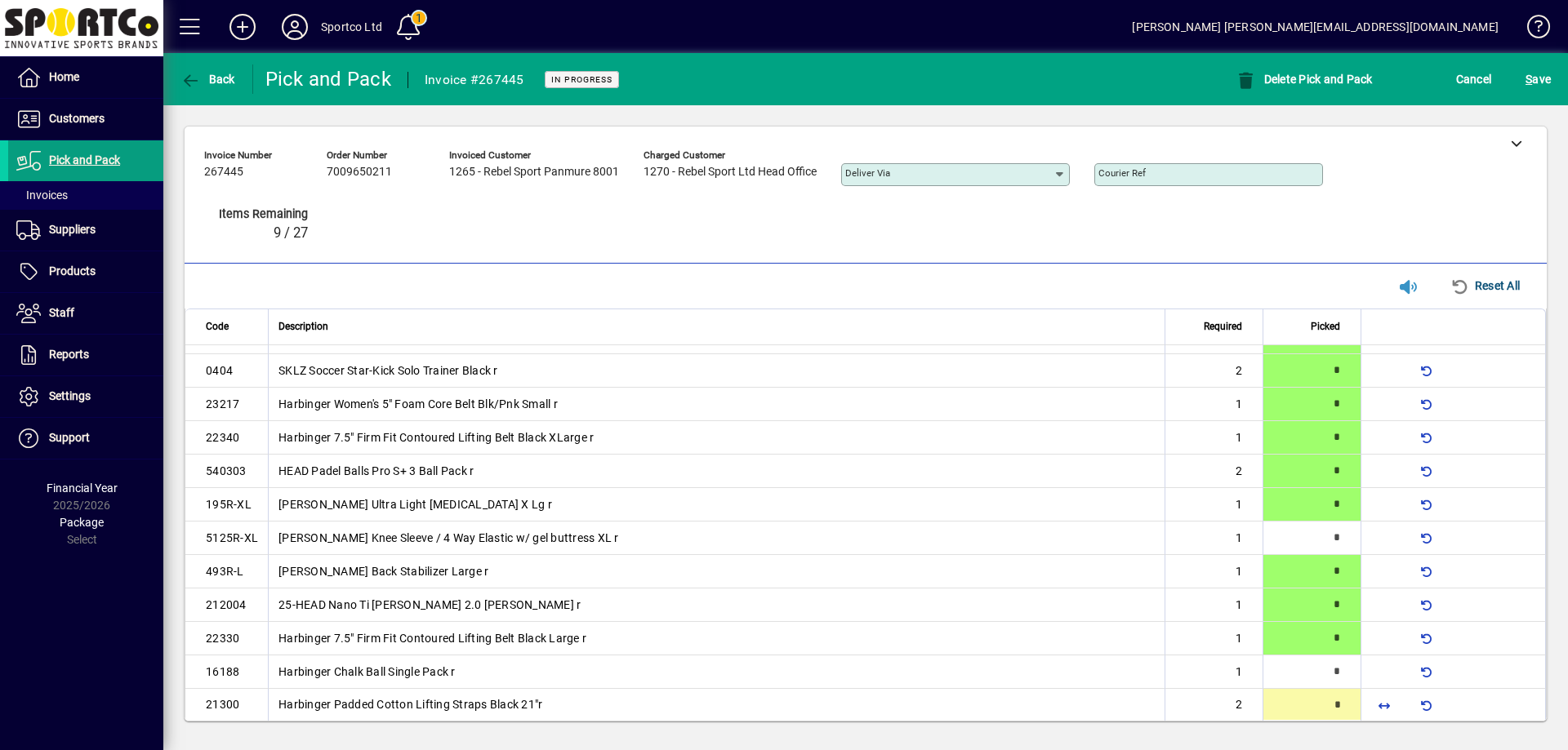
type input "*"
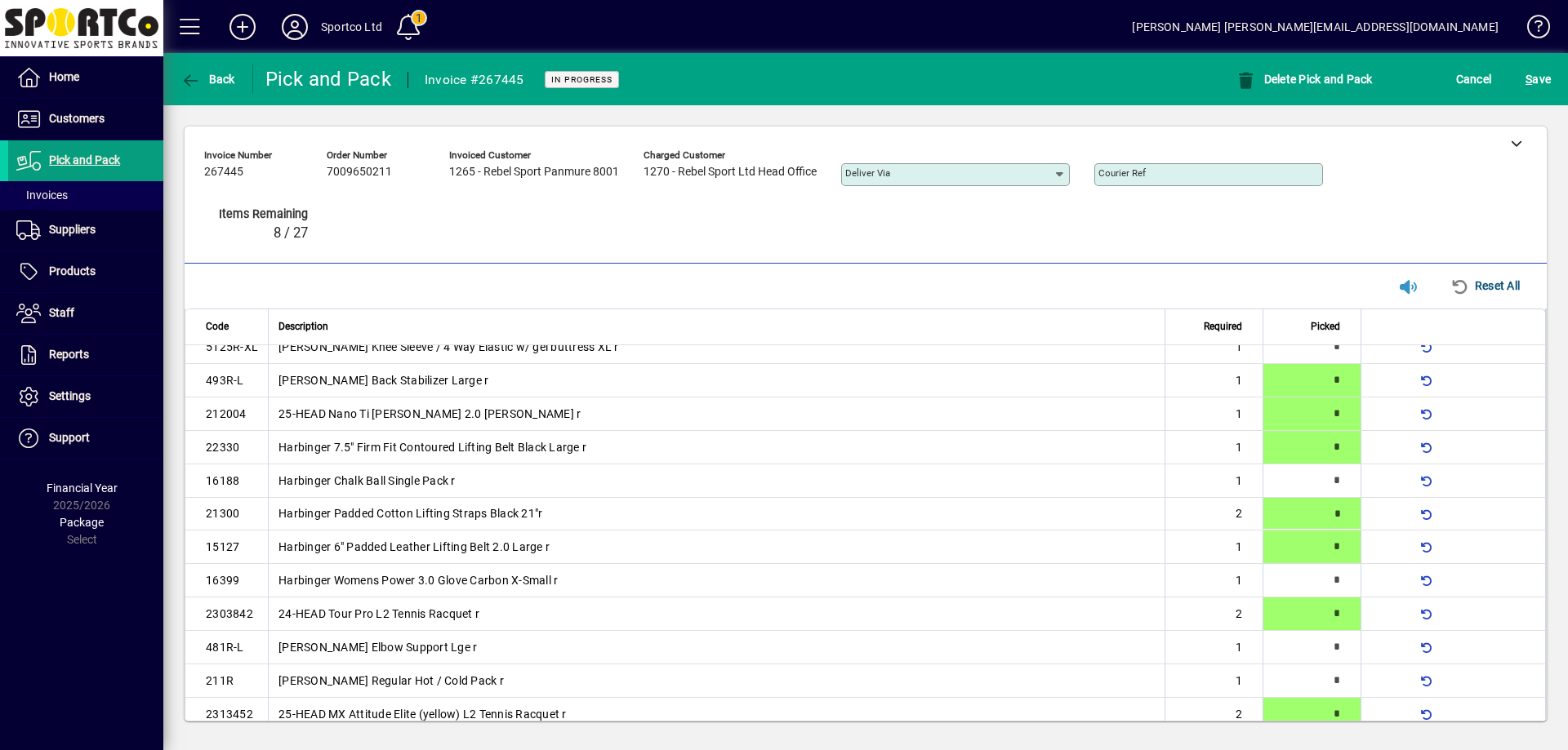
scroll to position [217, 0]
type input "*"
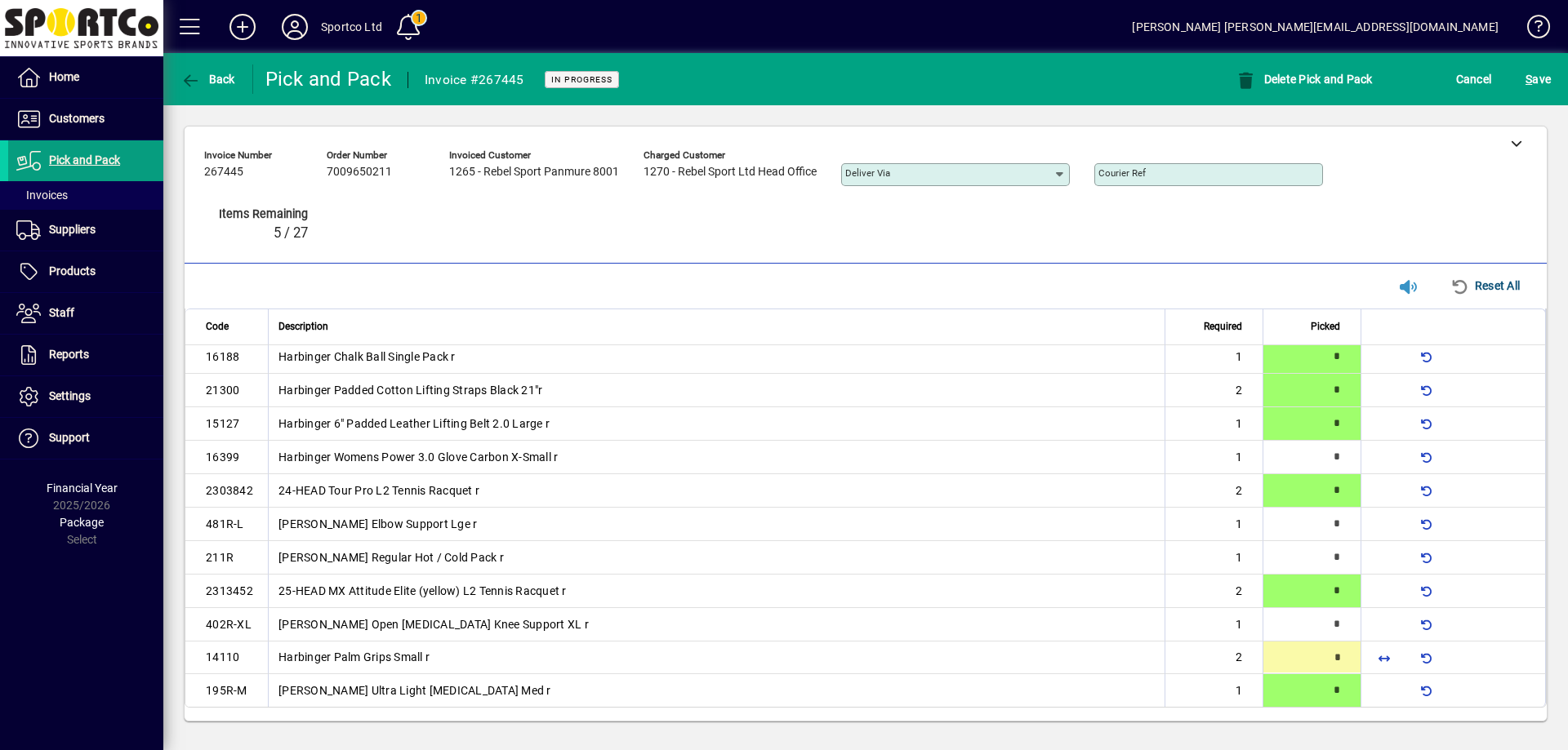
type input "*"
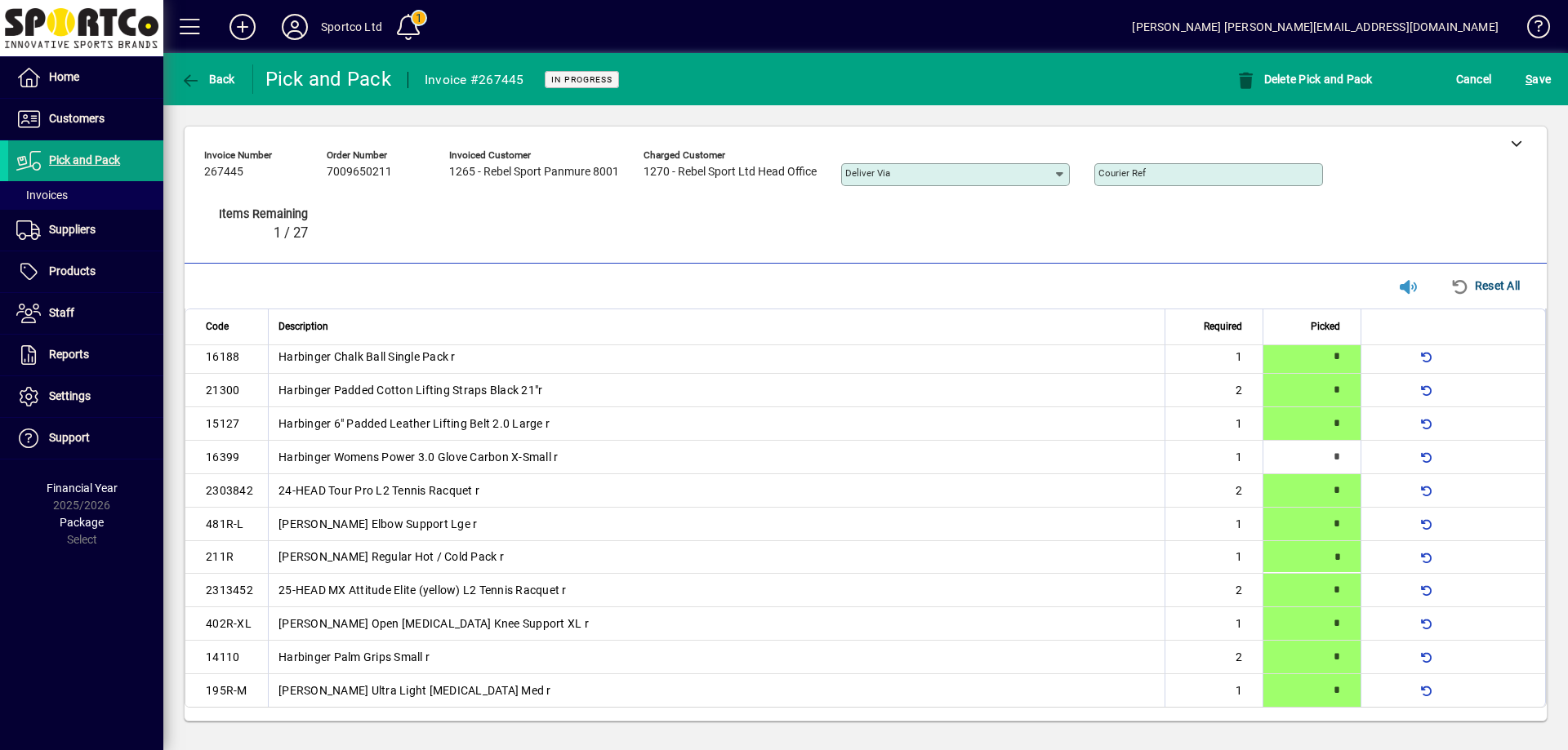
type input "*"
click at [1534, 68] on span "S ave" at bounding box center [1538, 79] width 25 height 26
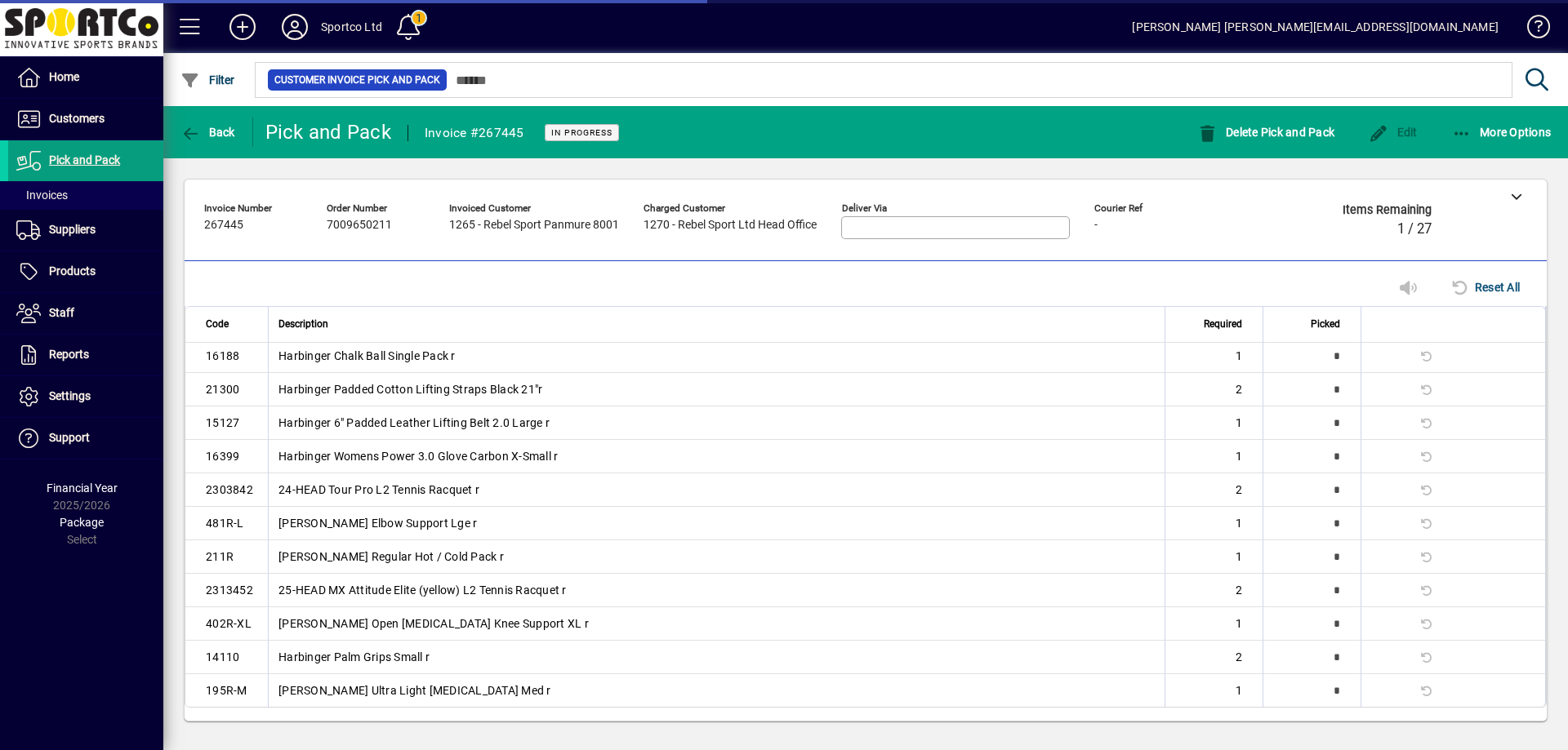
scroll to position [298, 0]
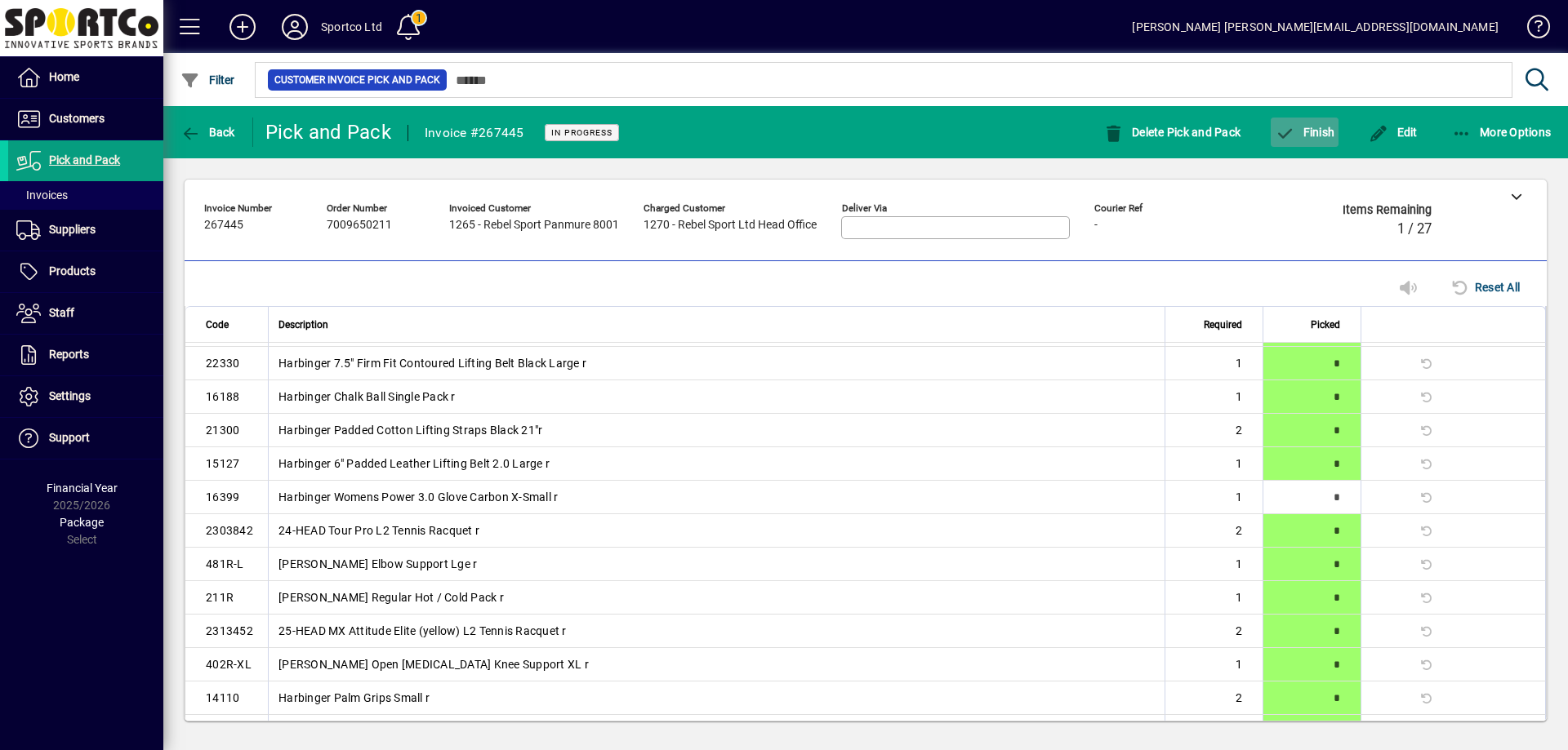
click at [1318, 133] on span "Finish" at bounding box center [1304, 131] width 59 height 13
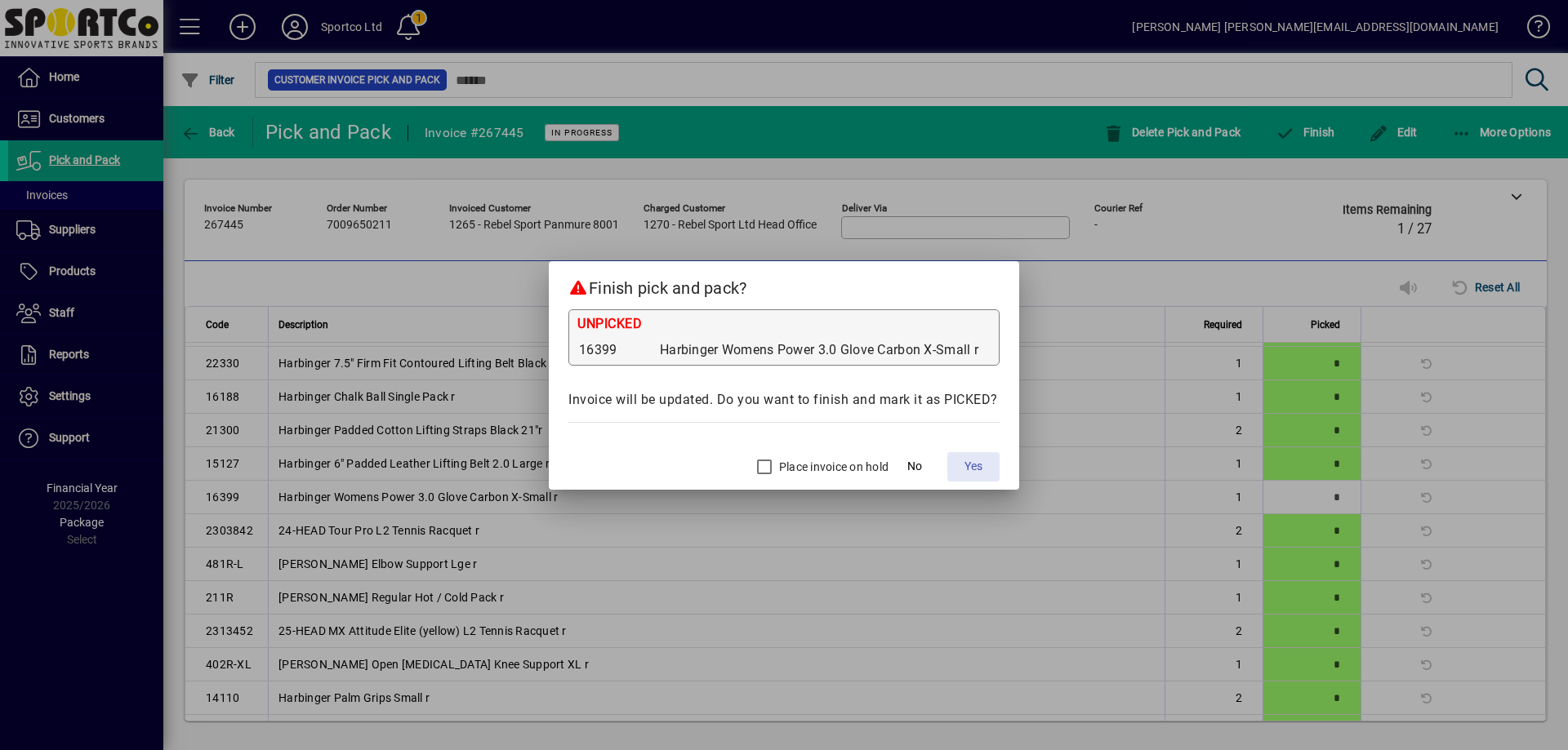
click at [977, 462] on span "Yes" at bounding box center [974, 467] width 18 height 18
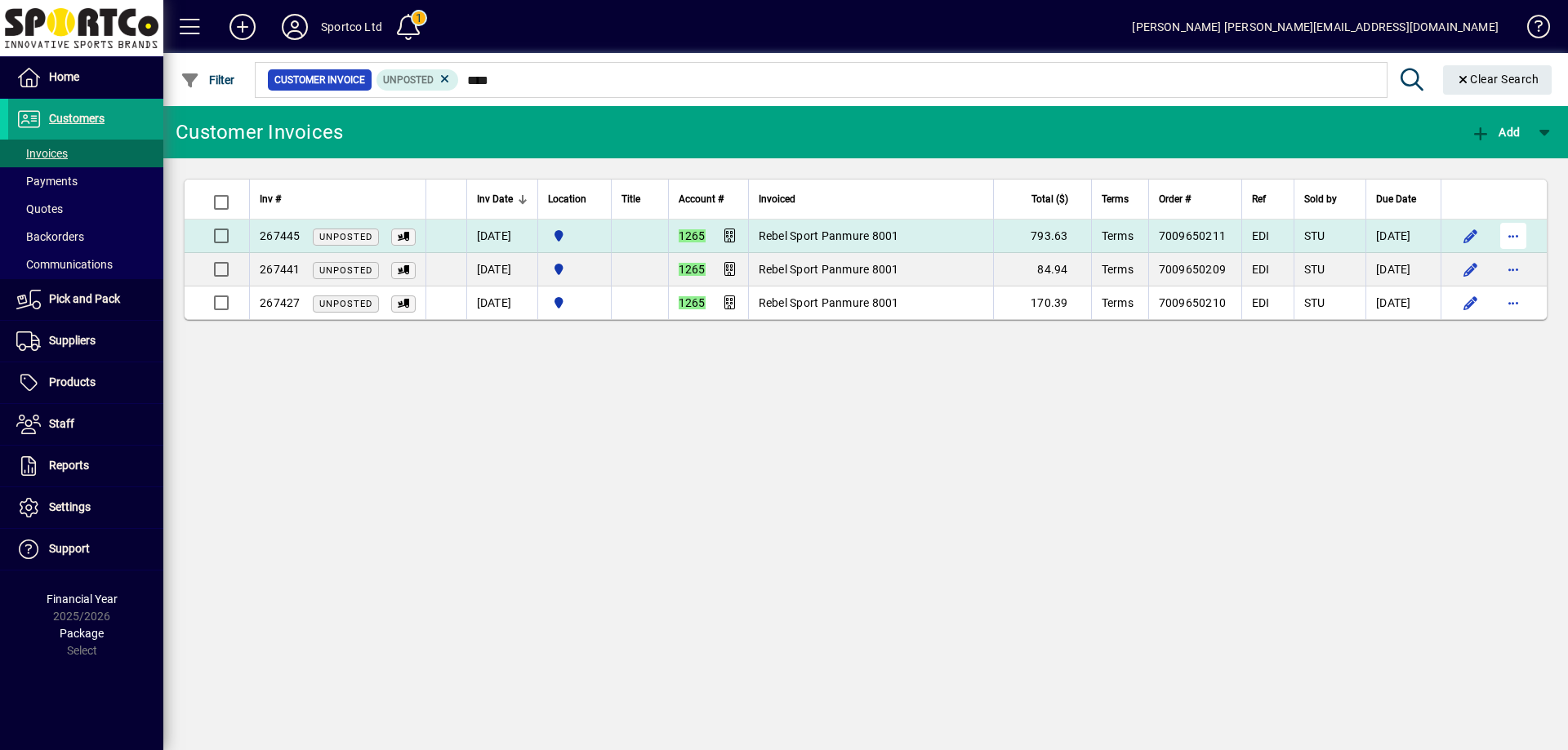
type input "****"
click at [1507, 232] on span "button" at bounding box center [1513, 236] width 39 height 39
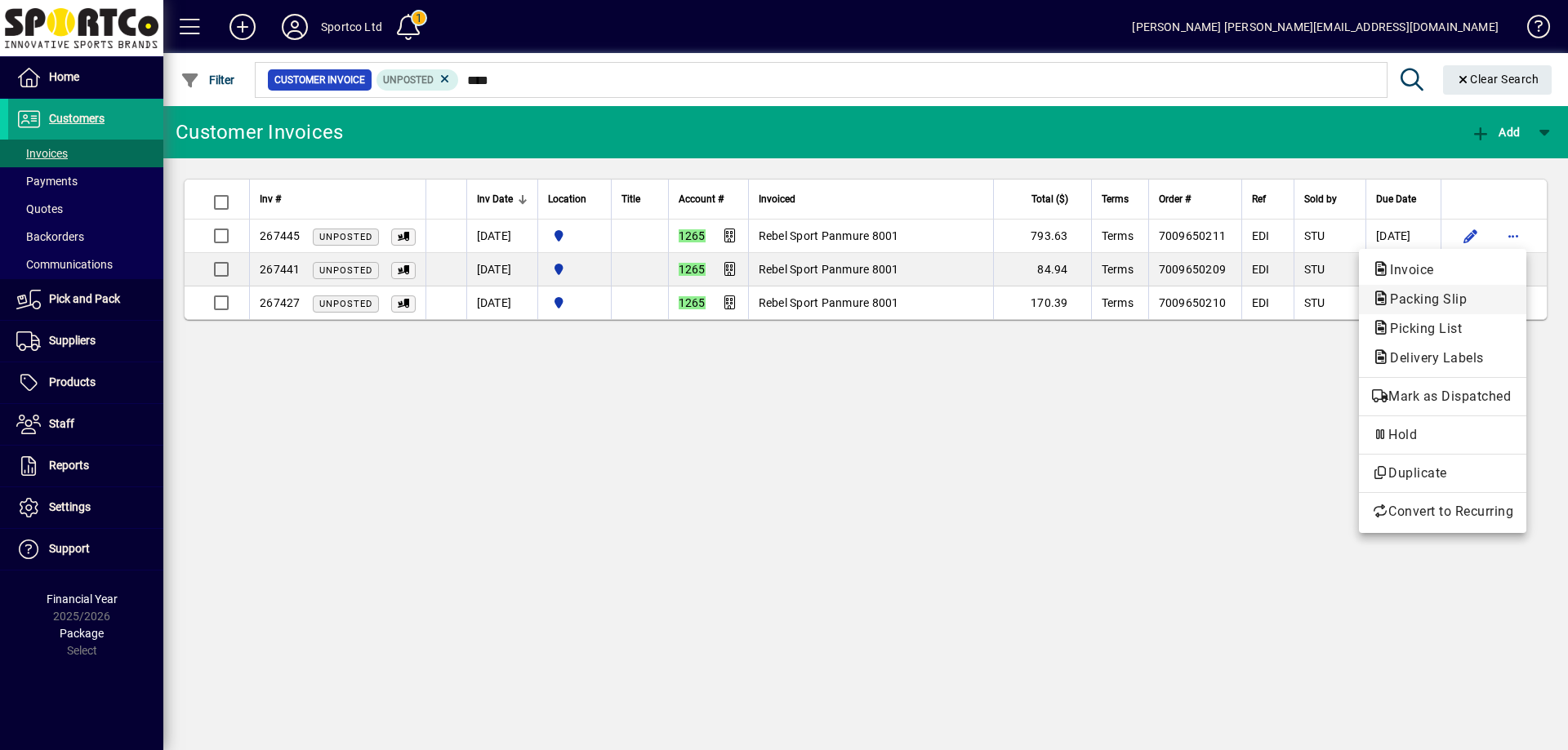
click at [1453, 300] on span "Packing Slip" at bounding box center [1424, 299] width 103 height 16
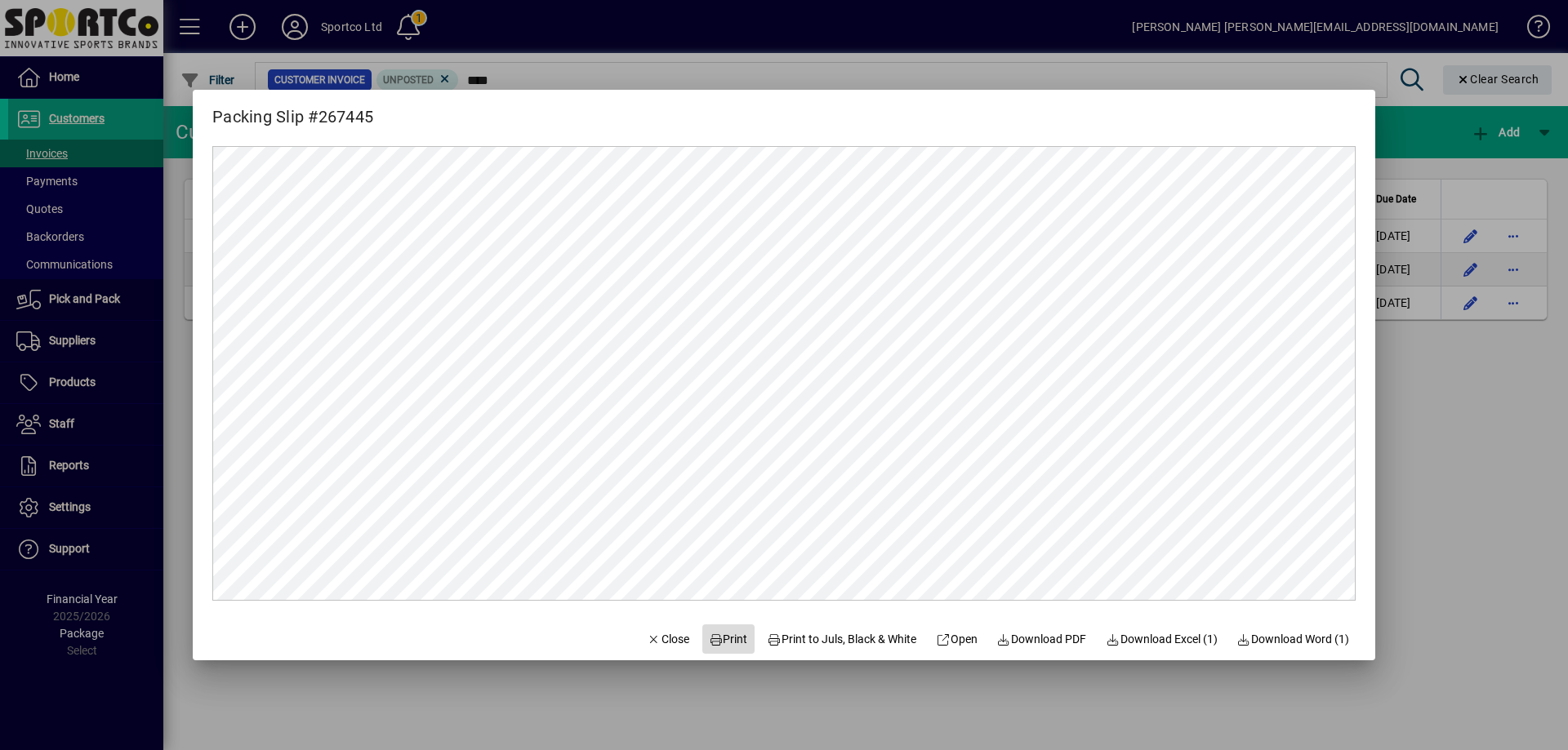
click at [717, 632] on span "Print" at bounding box center [728, 640] width 39 height 18
click at [648, 636] on span "Close" at bounding box center [669, 640] width 43 height 18
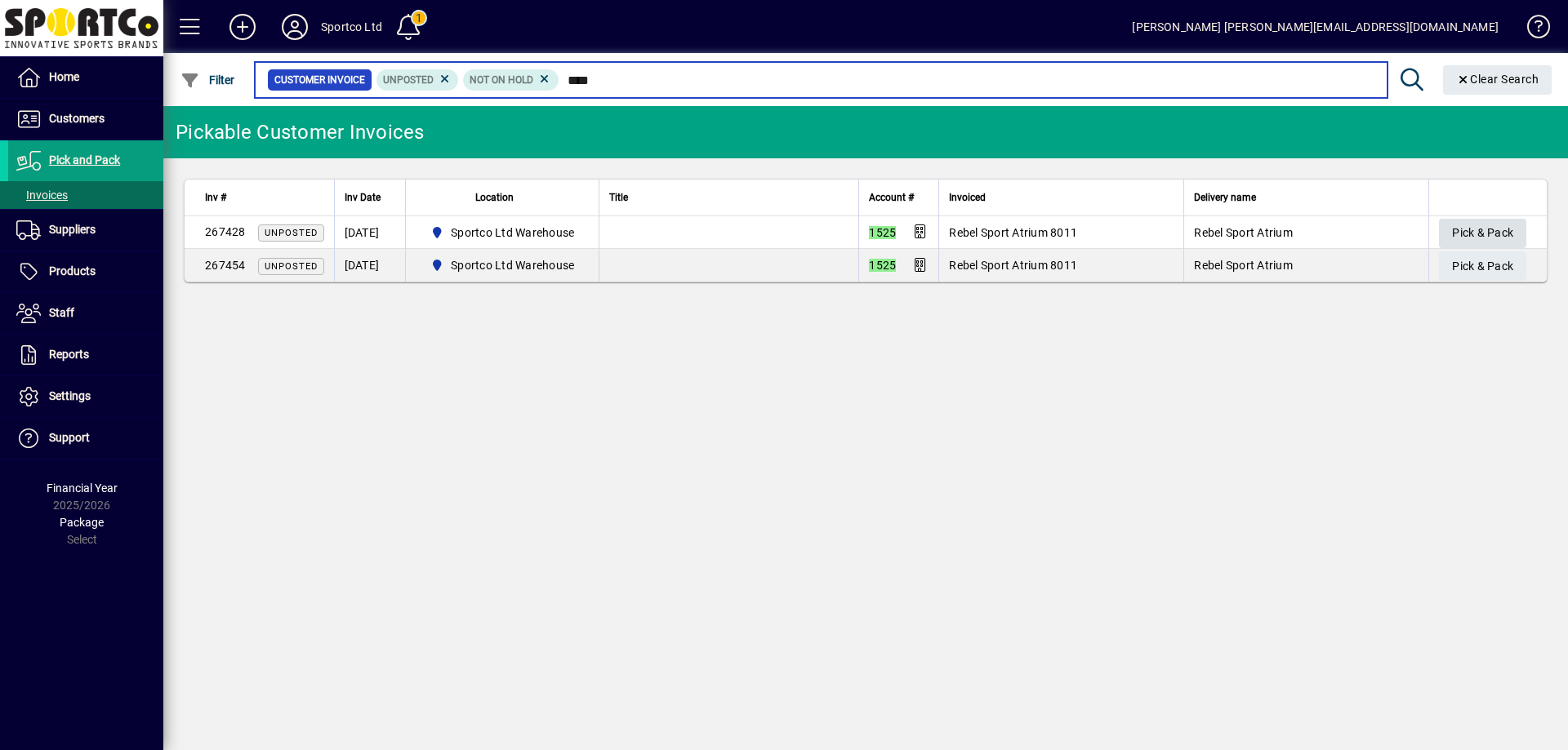
type input "****"
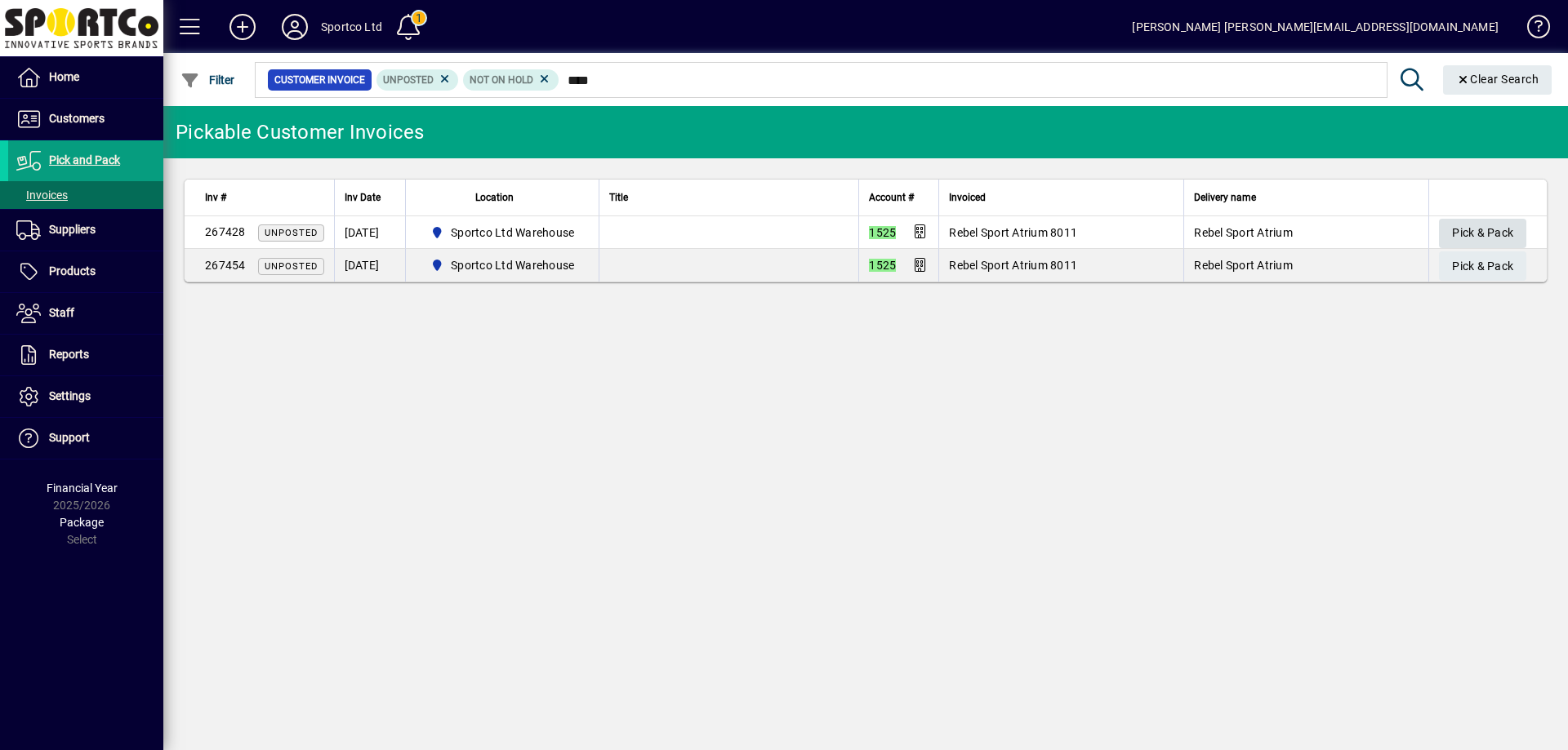
click at [1479, 228] on span "Pick & Pack" at bounding box center [1482, 233] width 61 height 27
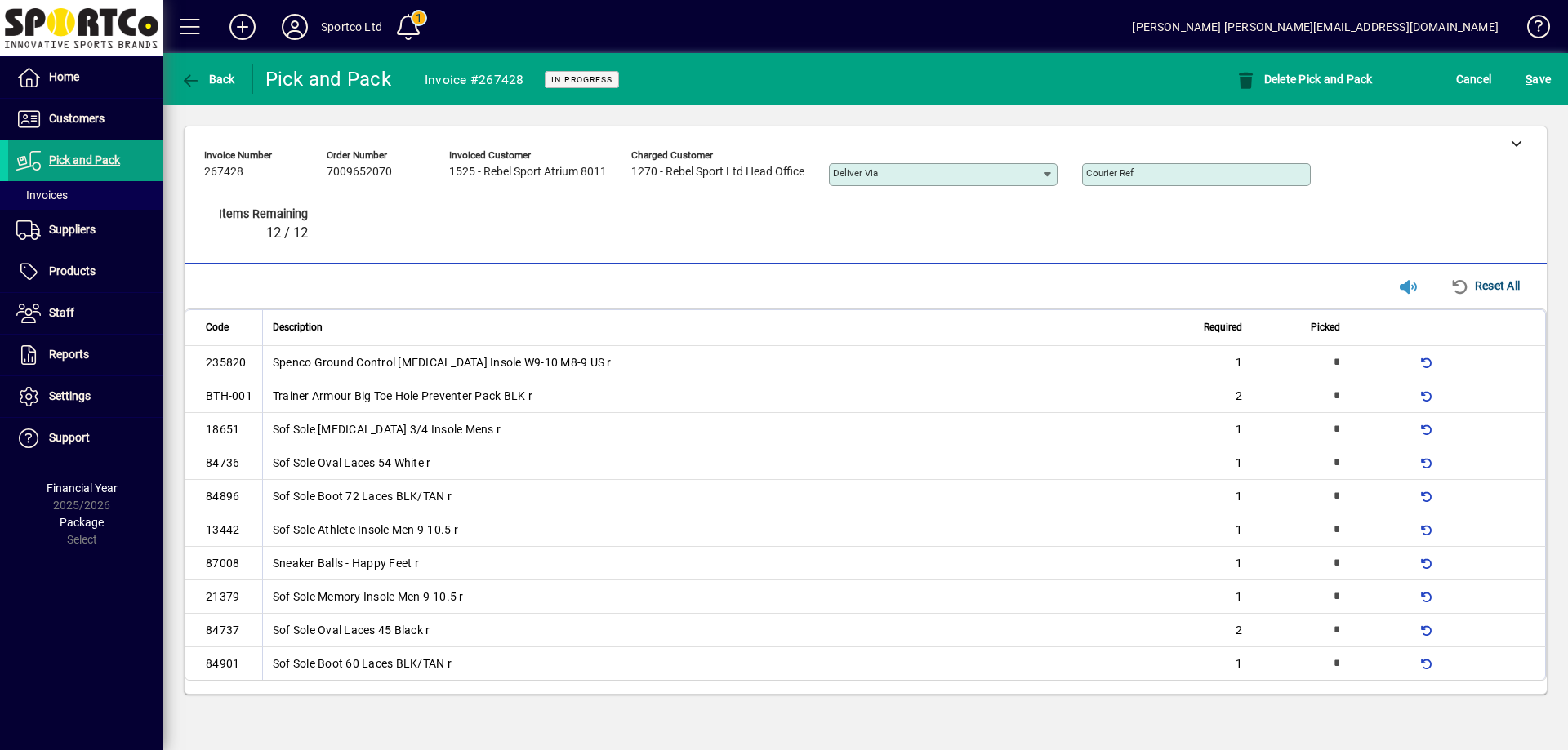
type input "*"
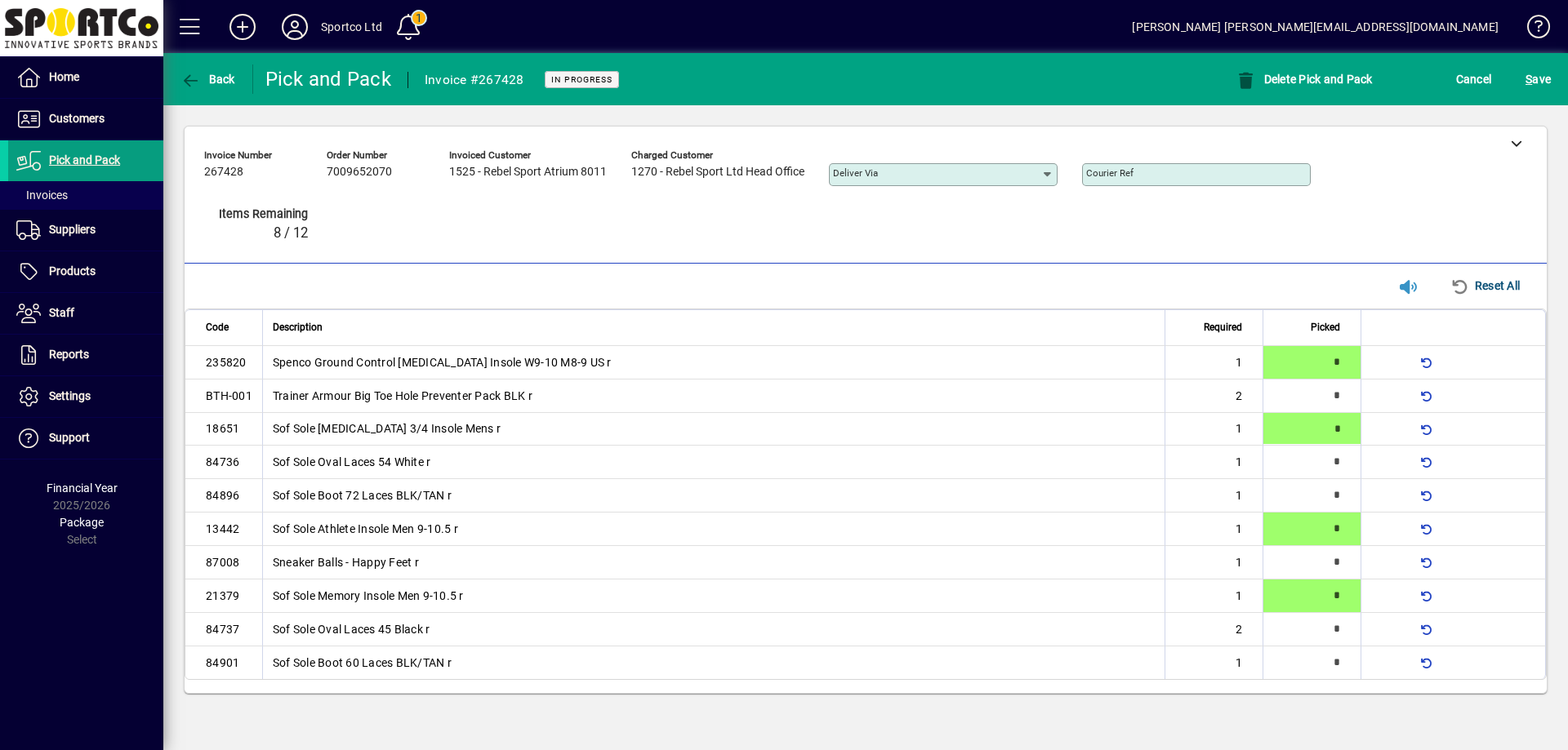
type input "*"
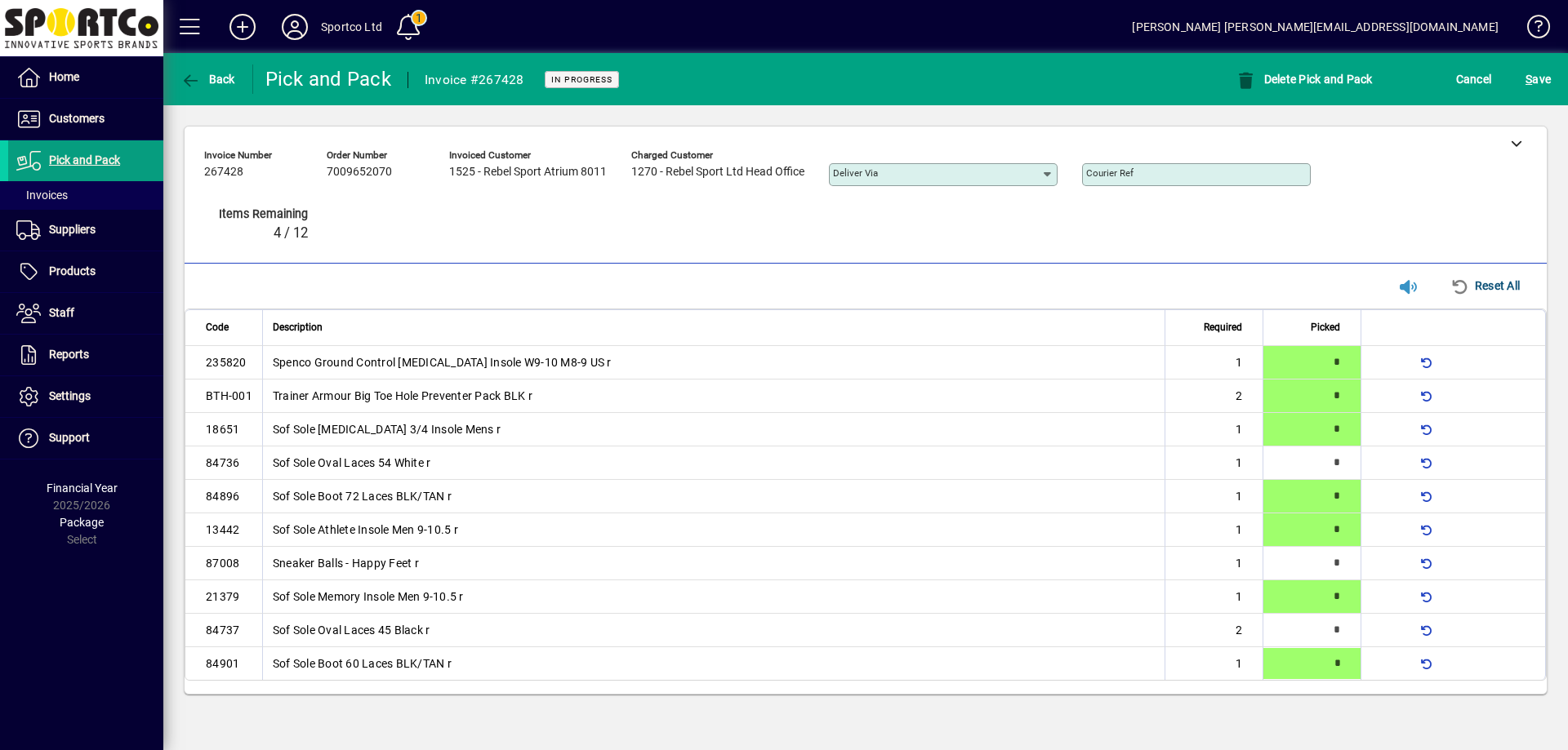
type input "*"
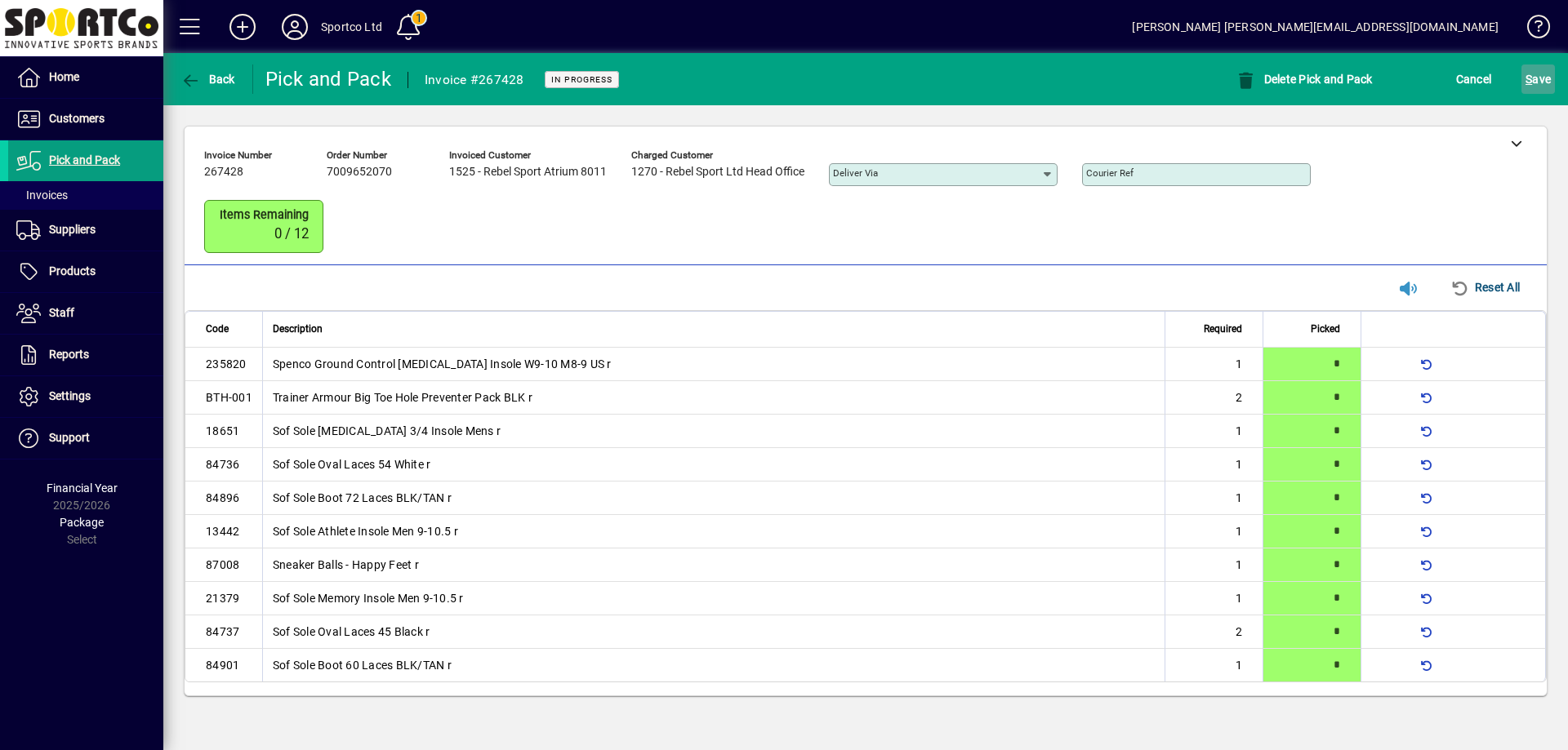
click at [1540, 90] on span "S ave" at bounding box center [1538, 79] width 25 height 26
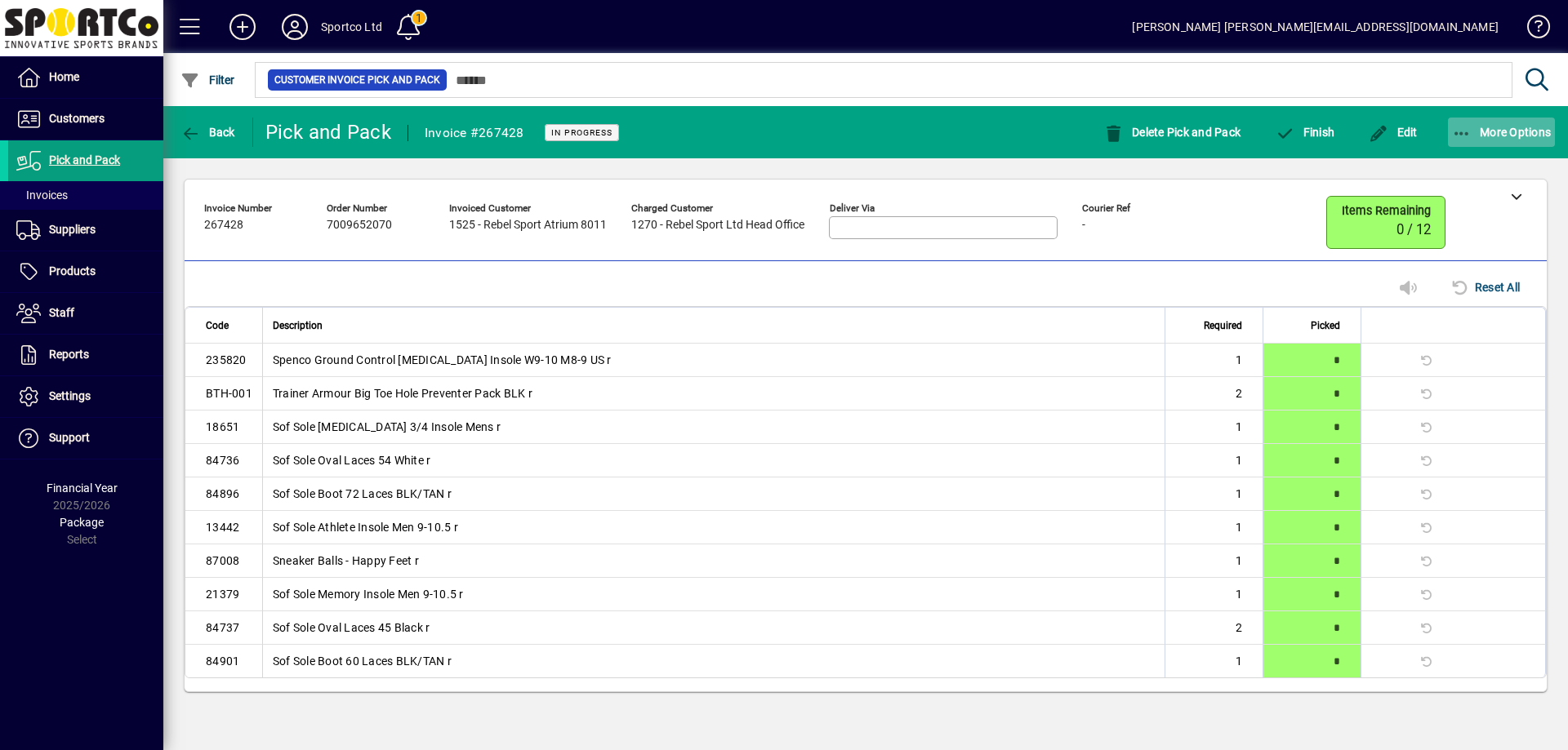
click at [1449, 132] on span "button" at bounding box center [1502, 132] width 108 height 39
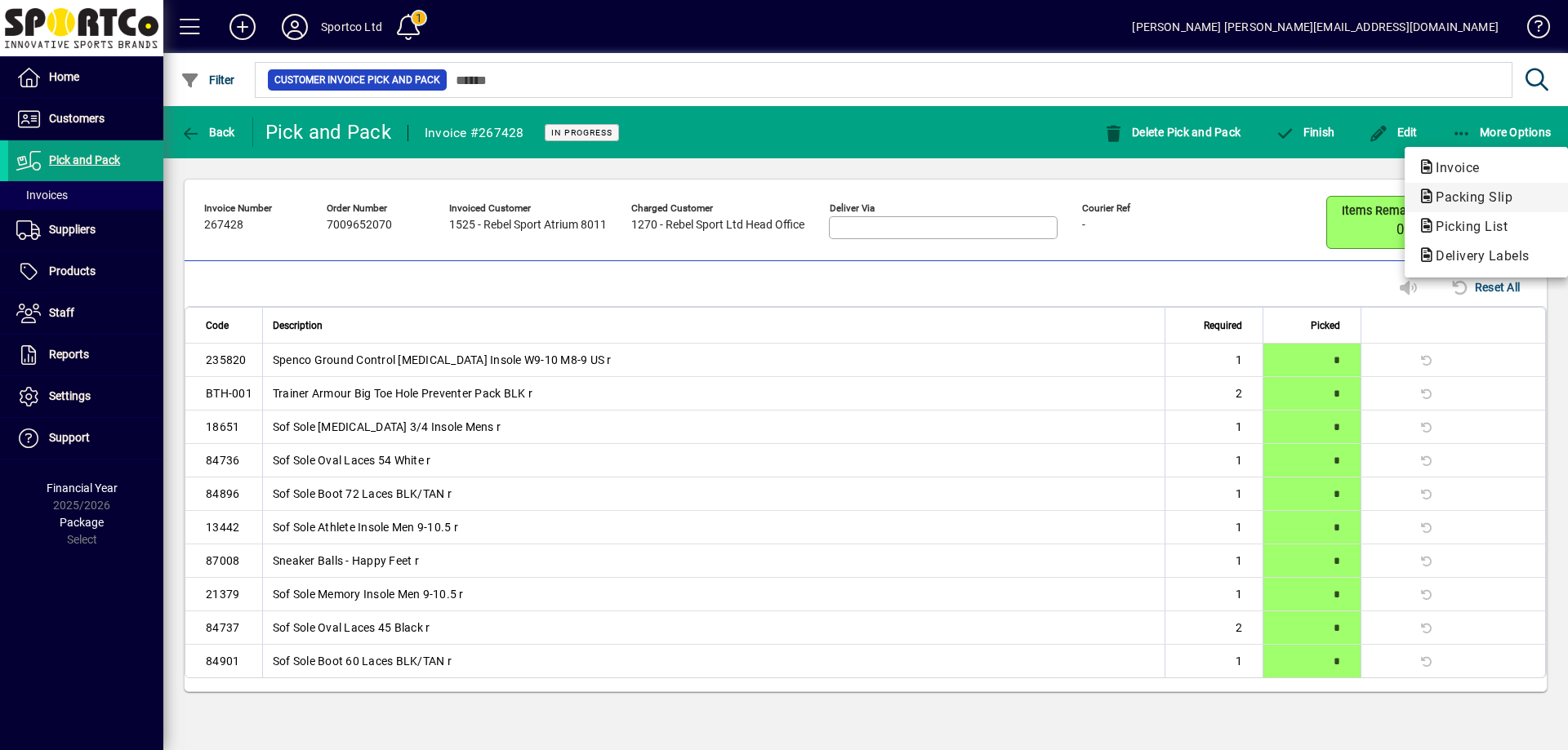
click at [1458, 197] on span "Packing Slip" at bounding box center [1470, 197] width 103 height 16
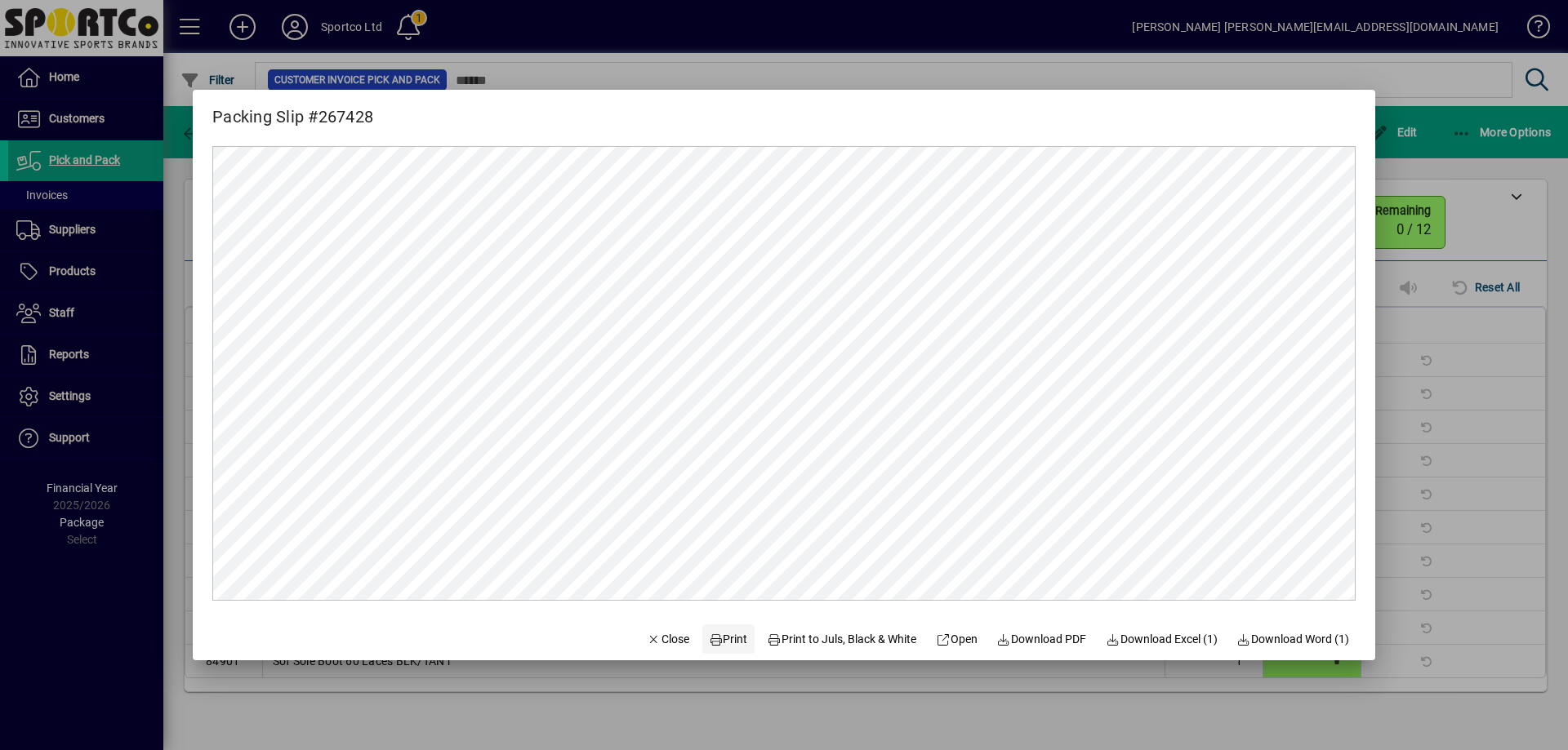
click at [718, 627] on span at bounding box center [729, 639] width 53 height 39
drag, startPoint x: 648, startPoint y: 637, endPoint x: 1087, endPoint y: 374, distance: 511.8
click at [648, 637] on span "Close" at bounding box center [669, 640] width 43 height 18
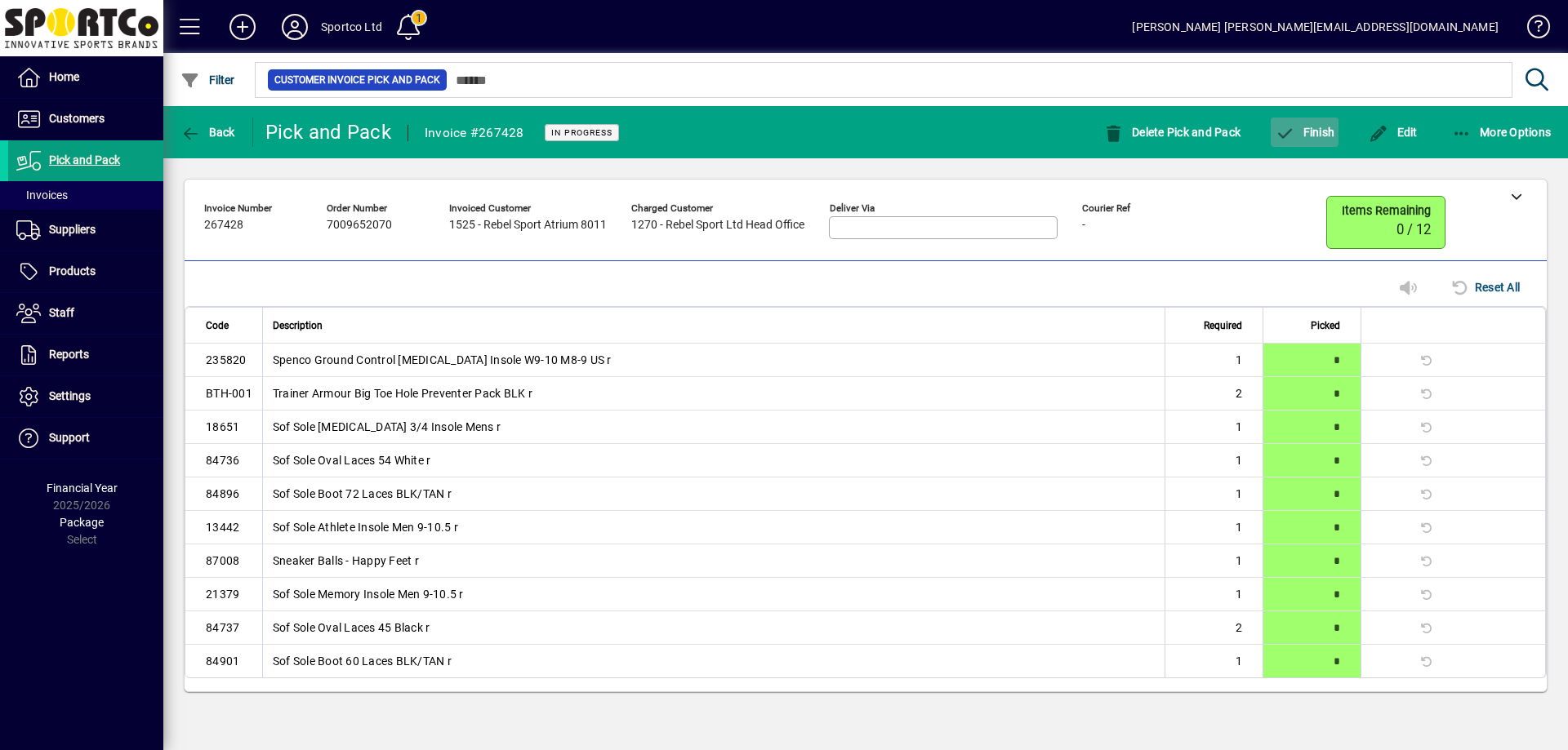
click at [1313, 133] on span "Finish" at bounding box center [1304, 131] width 59 height 13
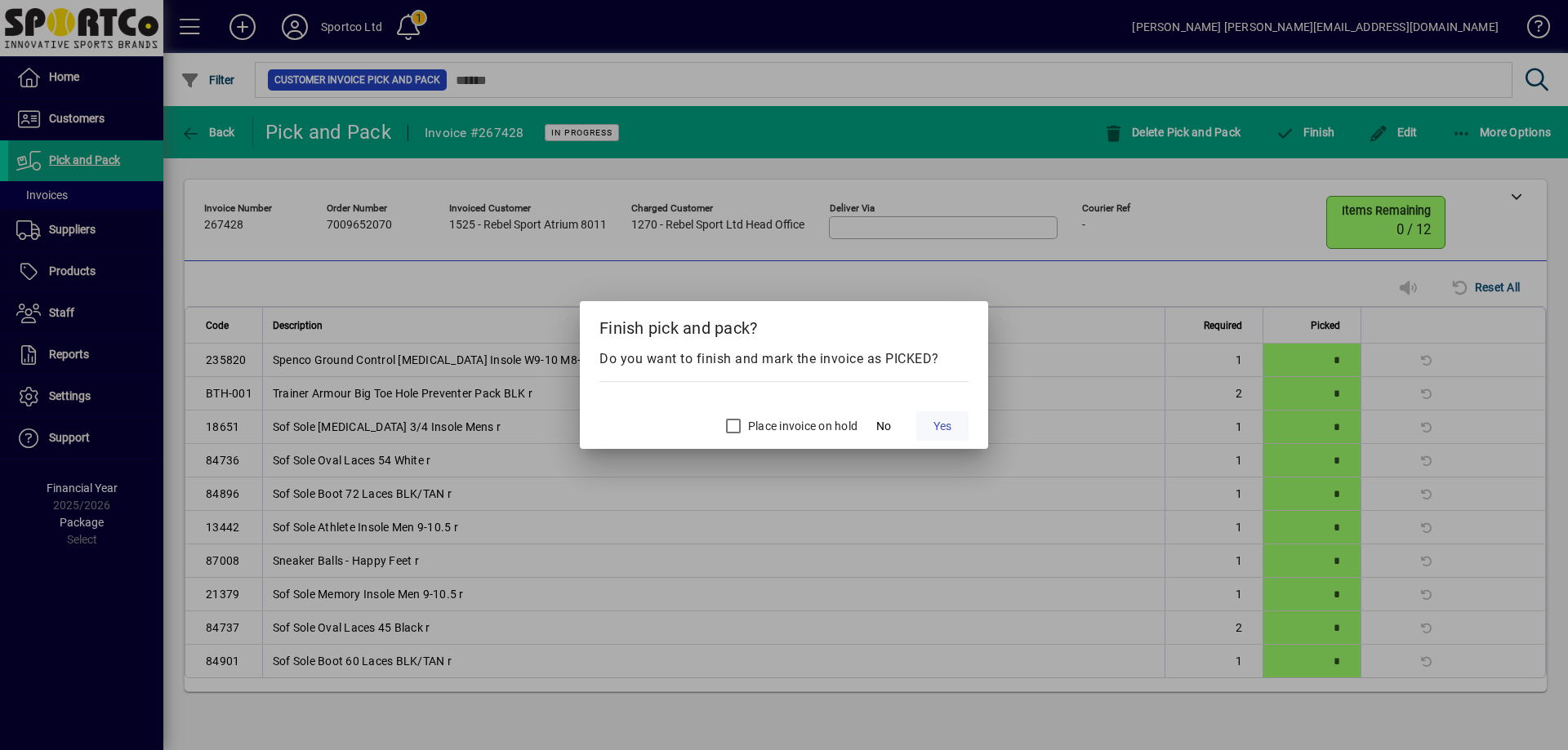
click at [946, 425] on span "Yes" at bounding box center [942, 427] width 18 height 18
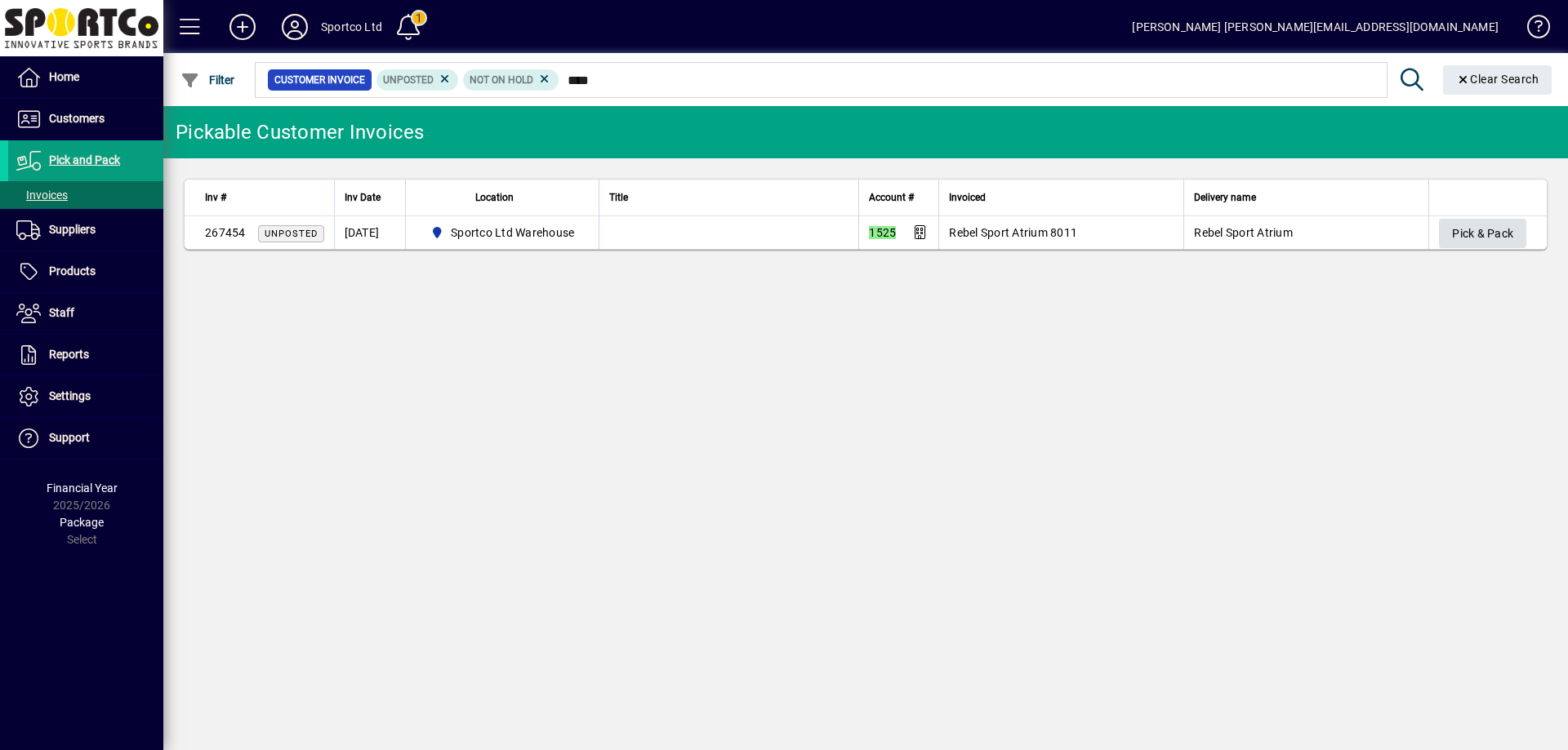
type input "****"
click at [1463, 229] on span "Pick & Pack" at bounding box center [1482, 234] width 61 height 27
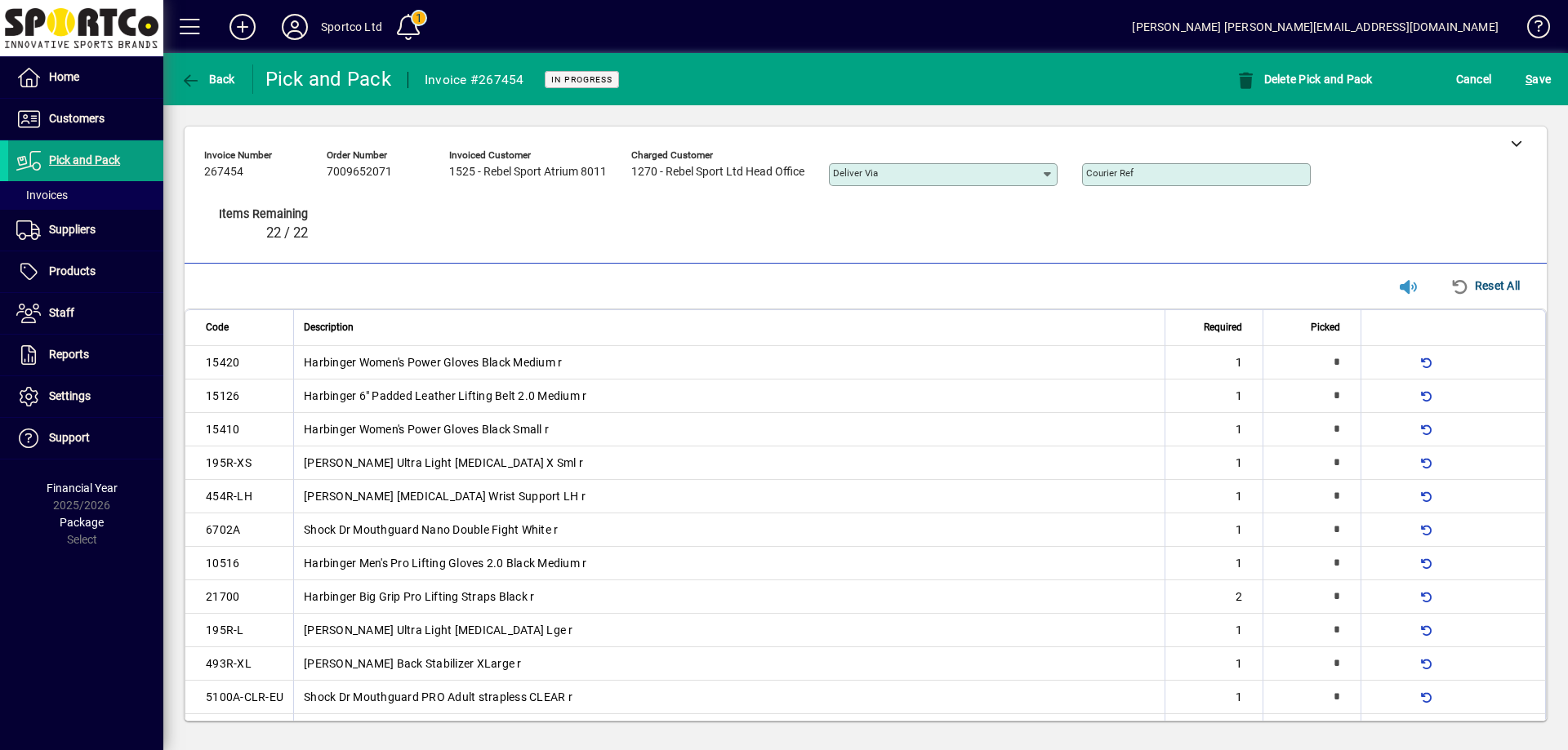
type input "*"
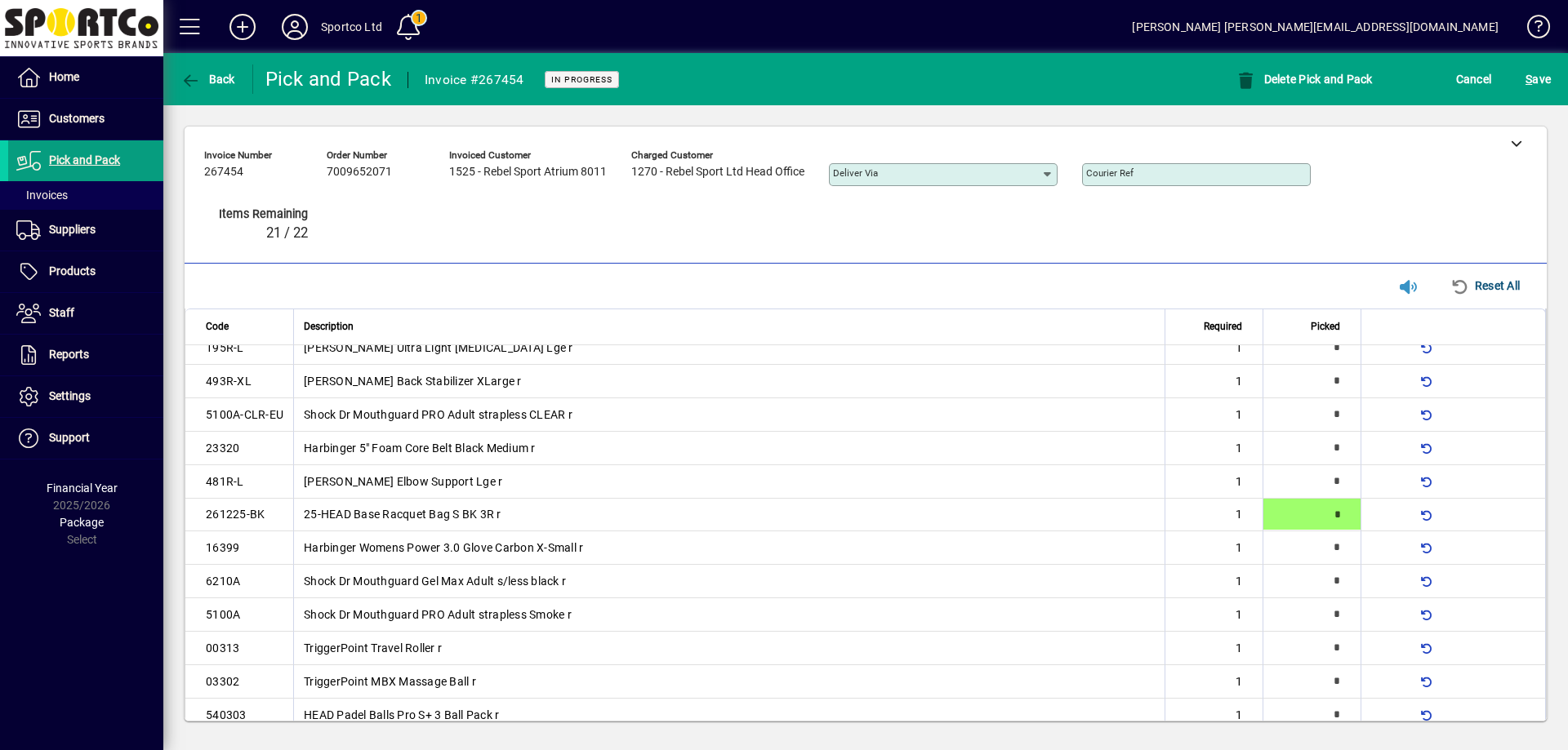
type input "*"
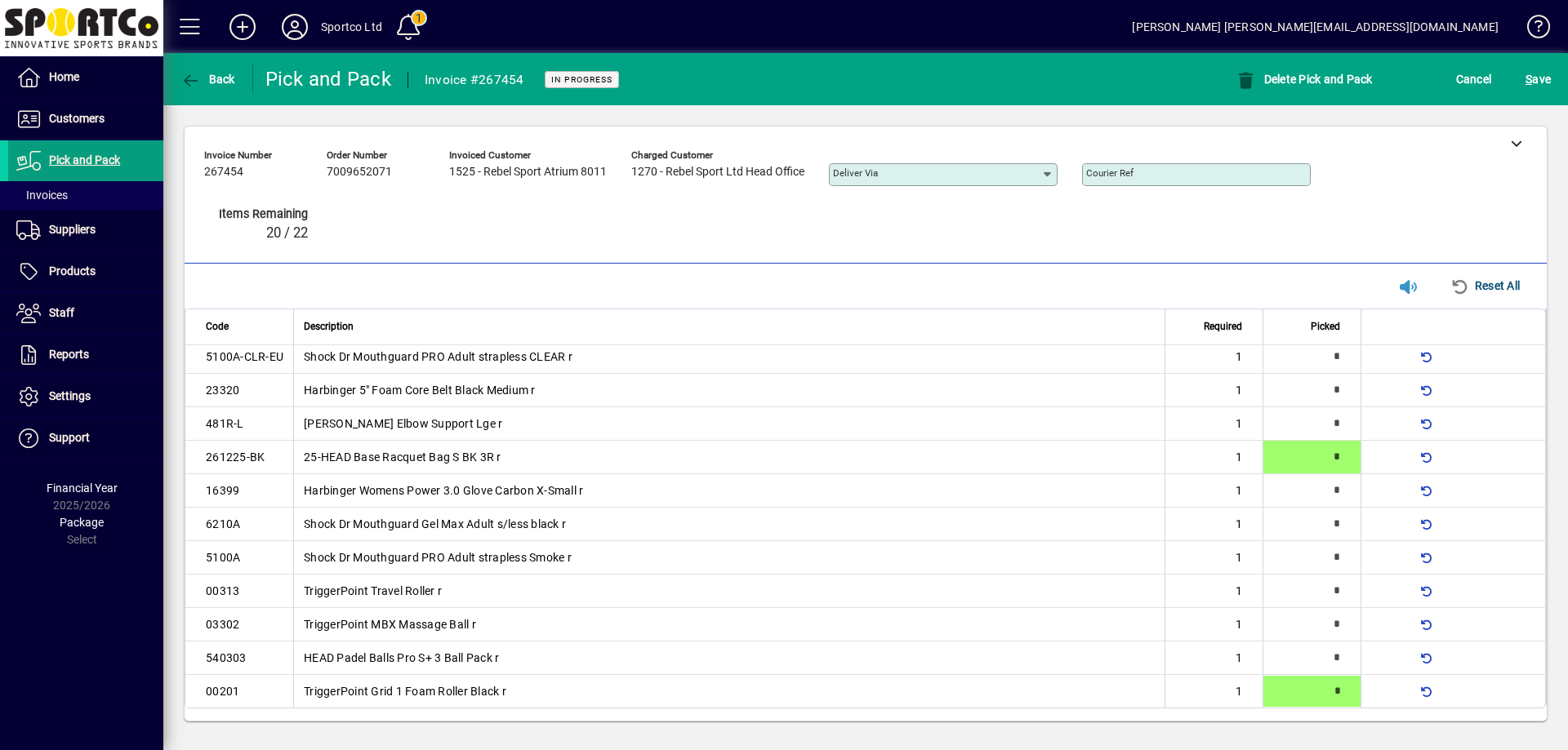
type input "*"
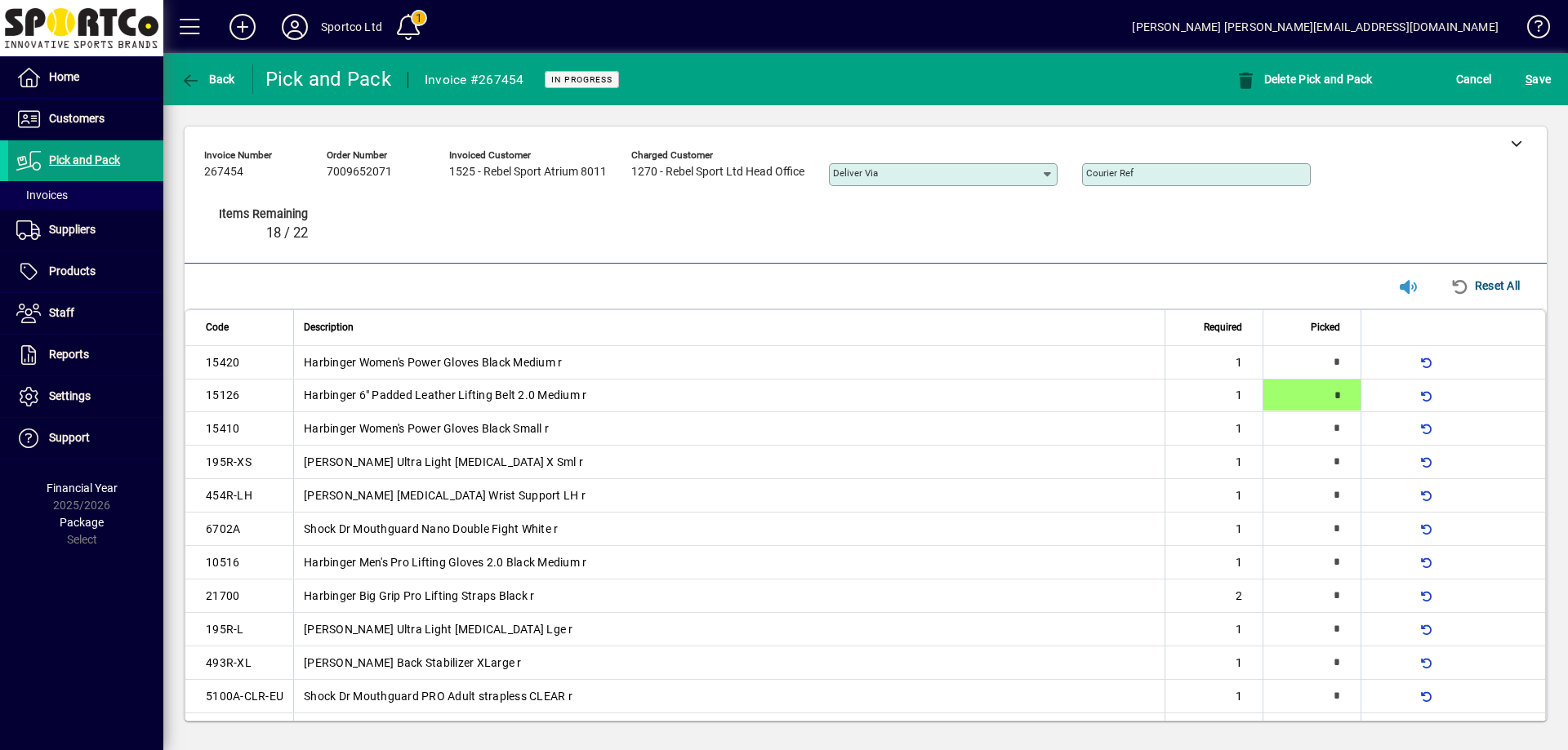
type input "*"
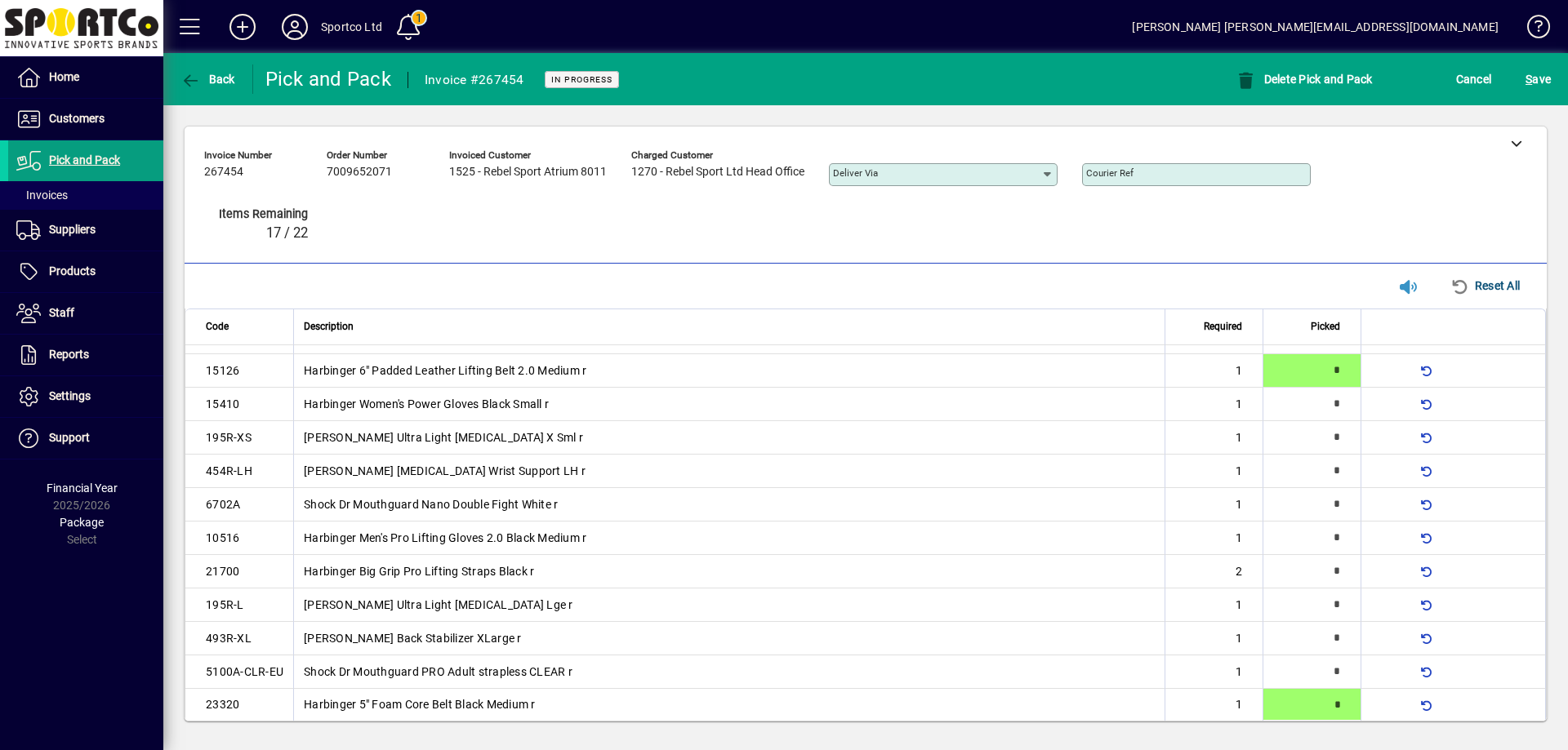
type input "*"
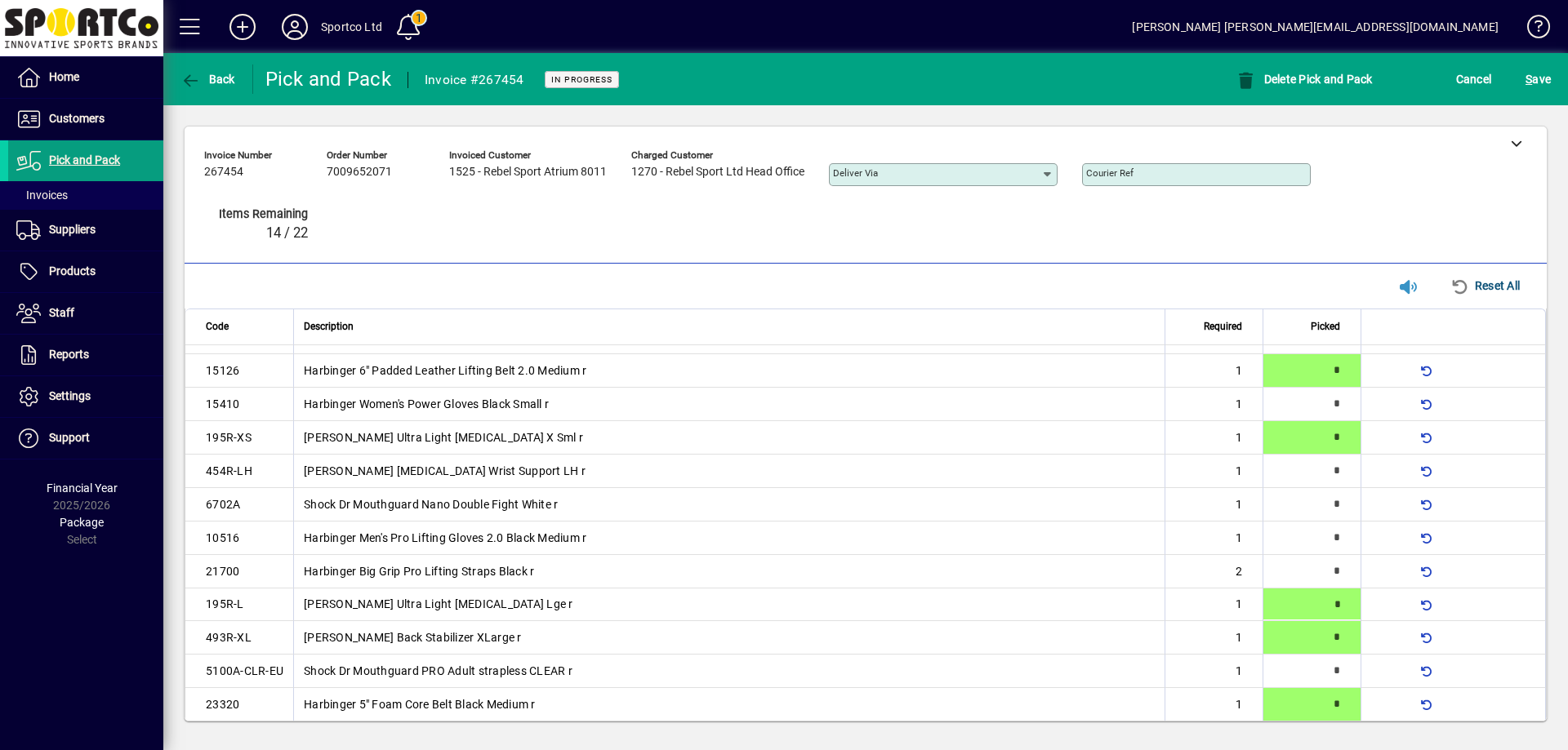
type input "*"
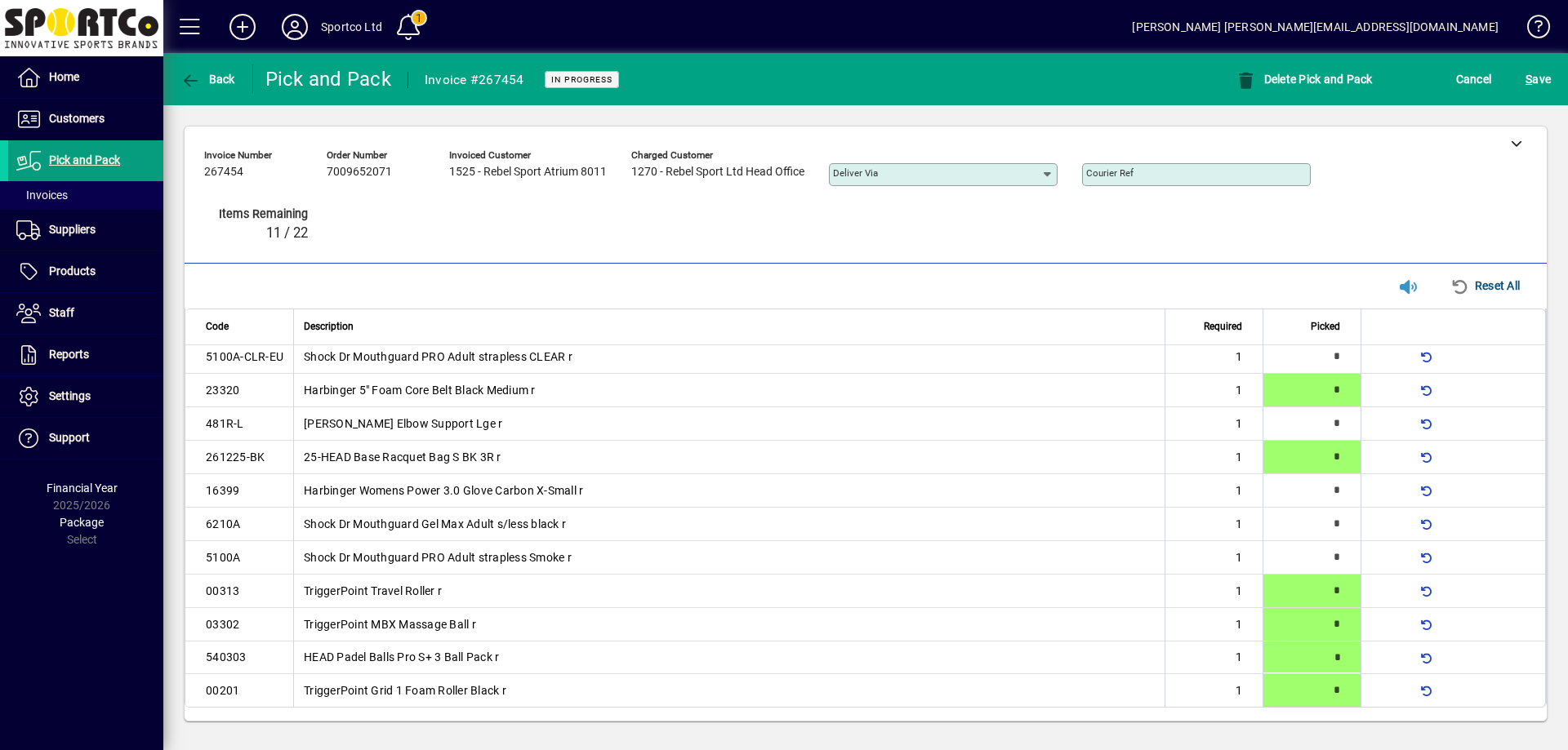
type input "*"
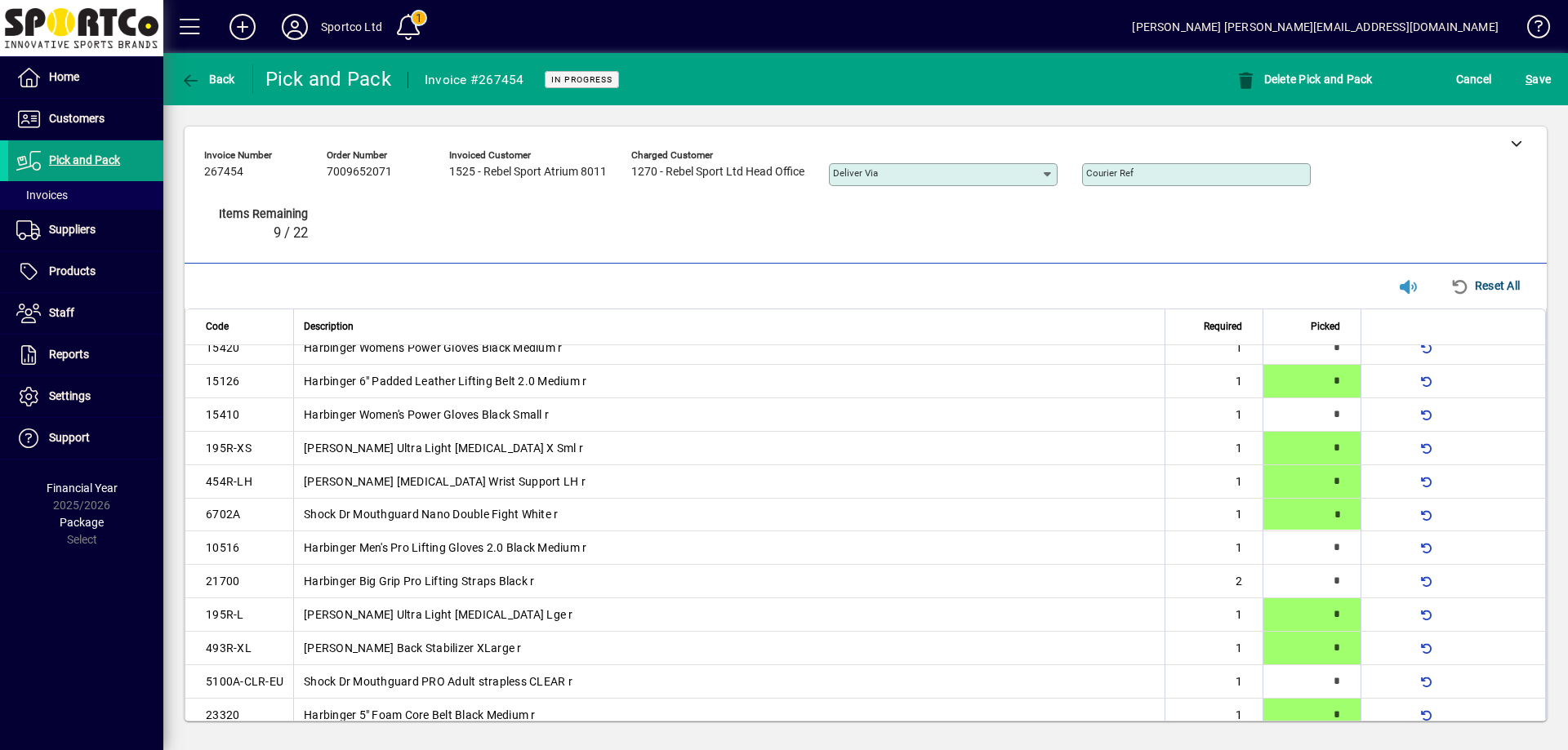
type input "*"
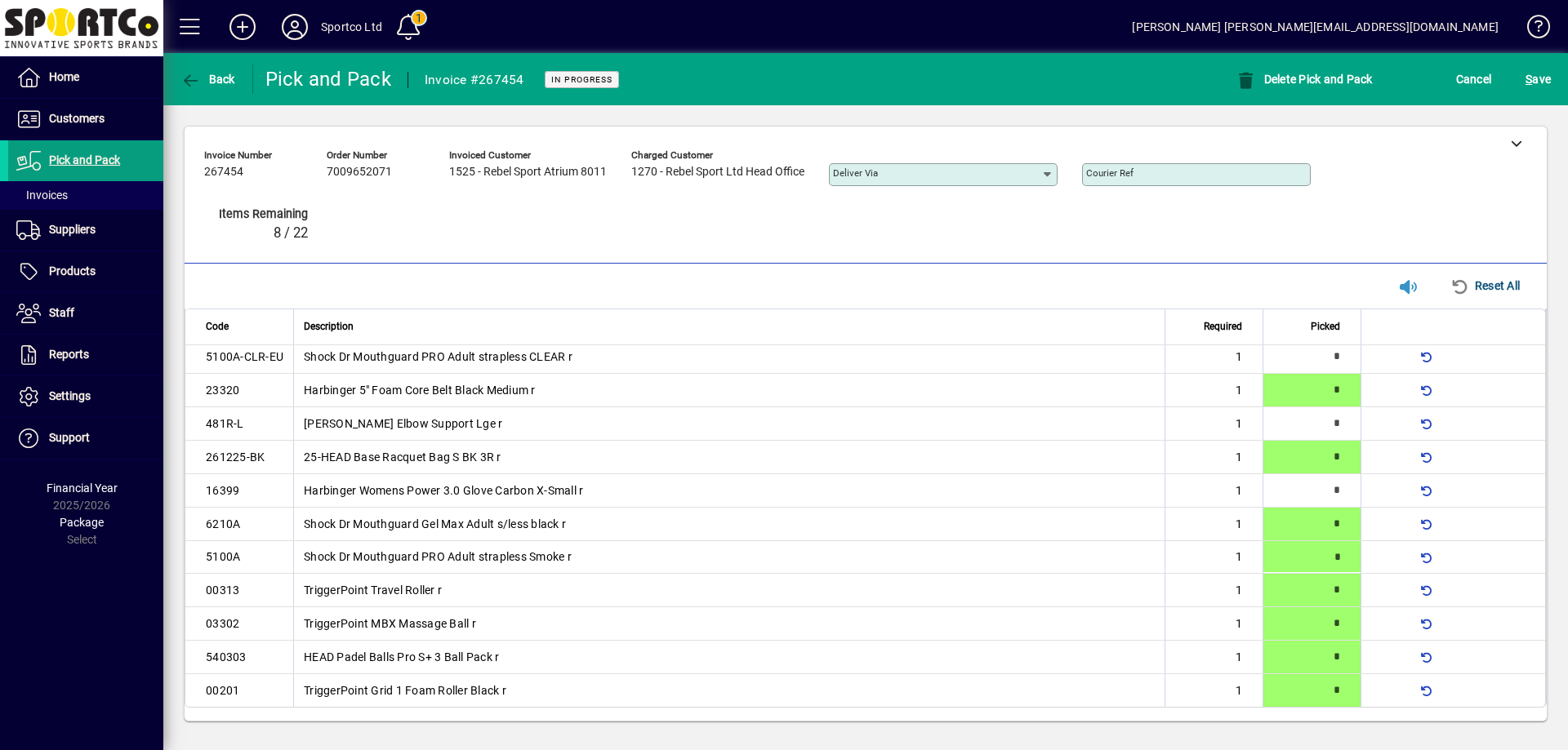
type input "*"
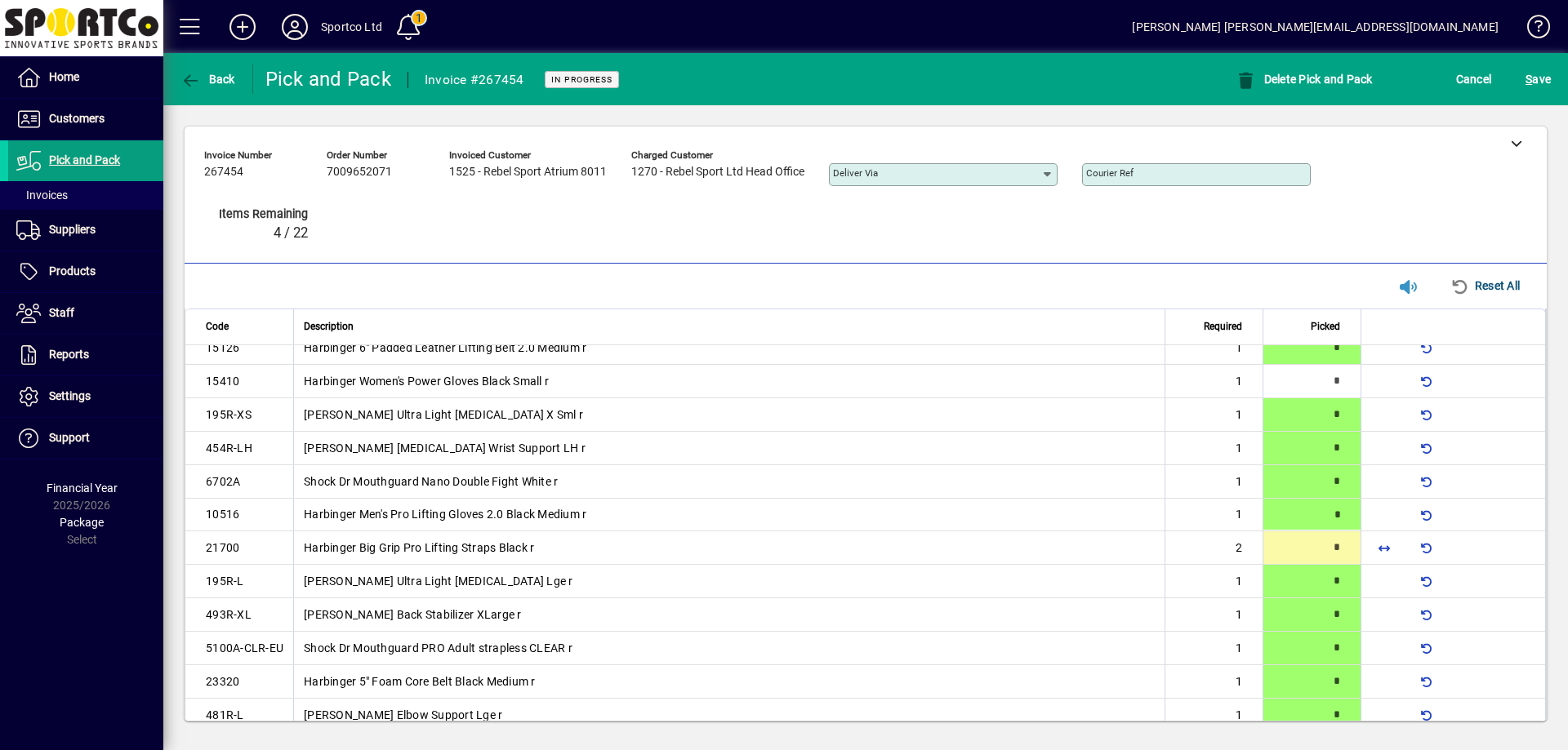
type input "*"
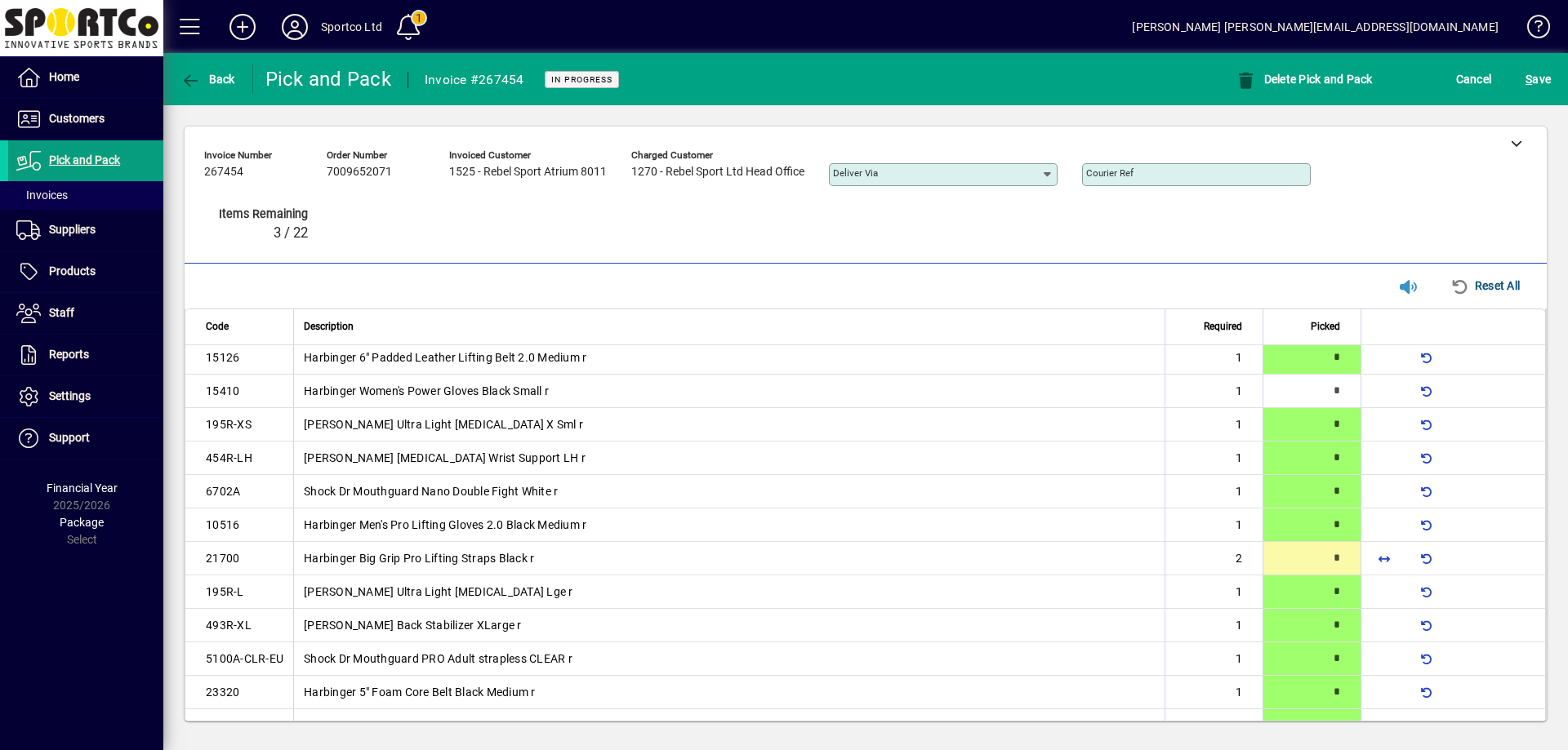
type input "*"
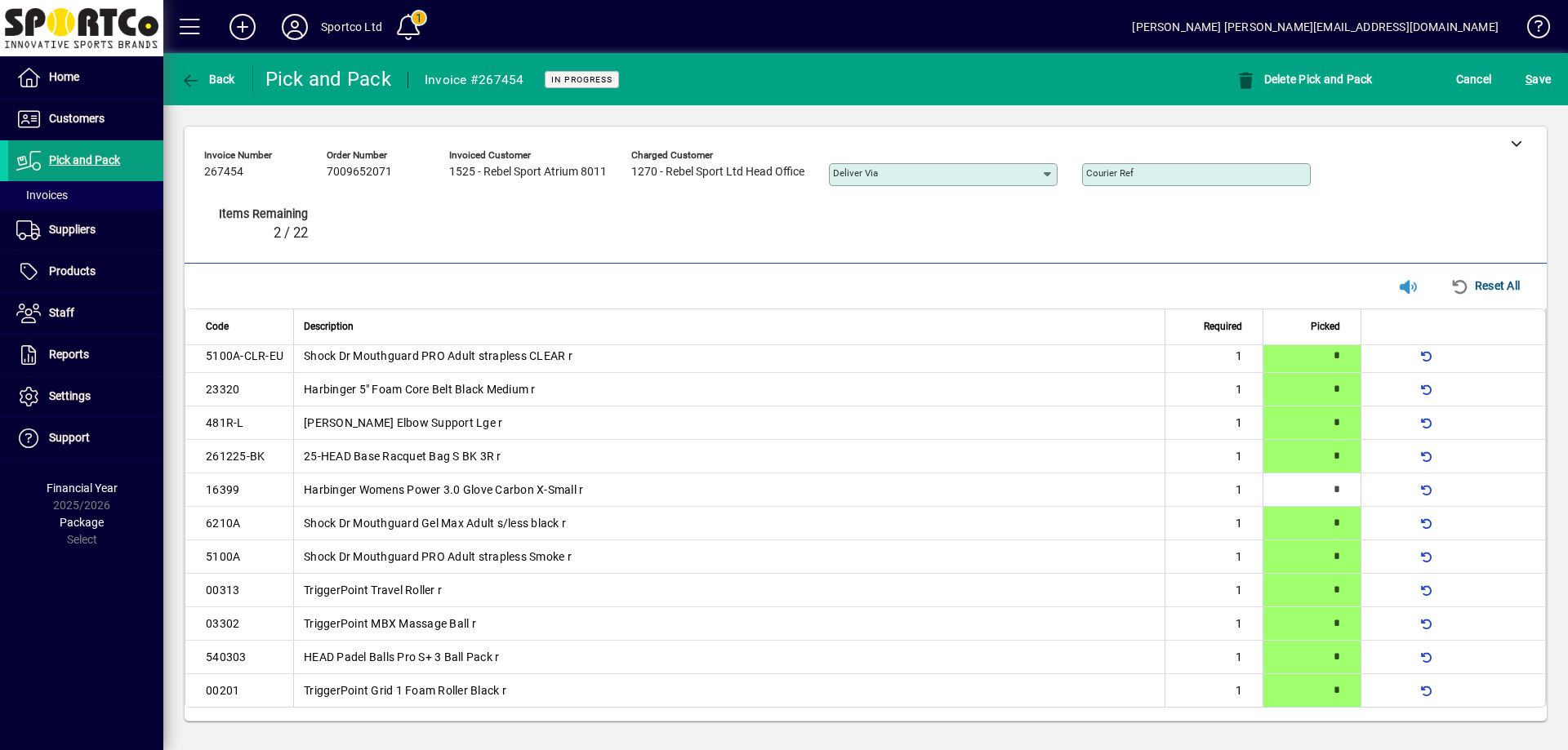
scroll to position [0, 0]
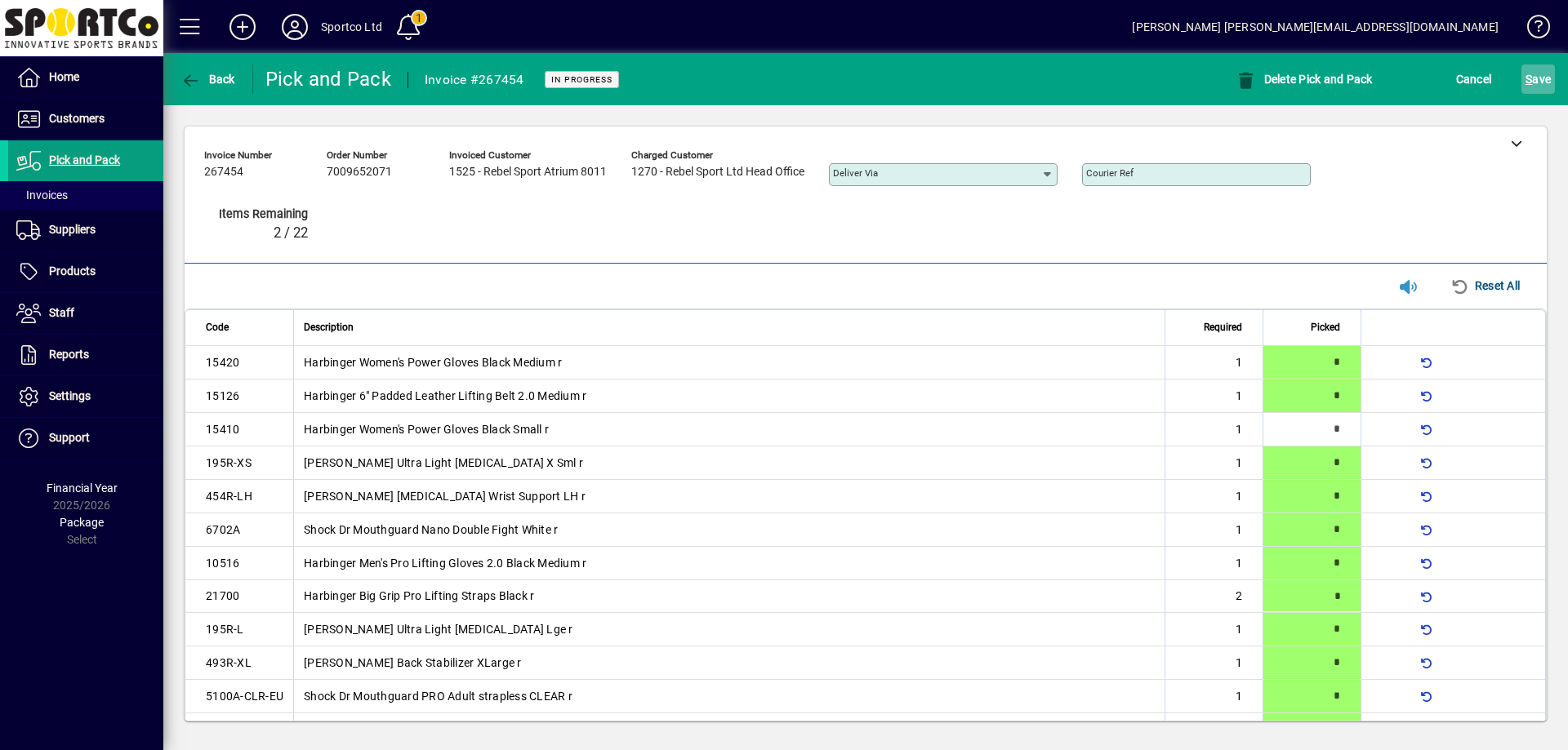
click at [1548, 72] on span "S ave" at bounding box center [1538, 79] width 25 height 26
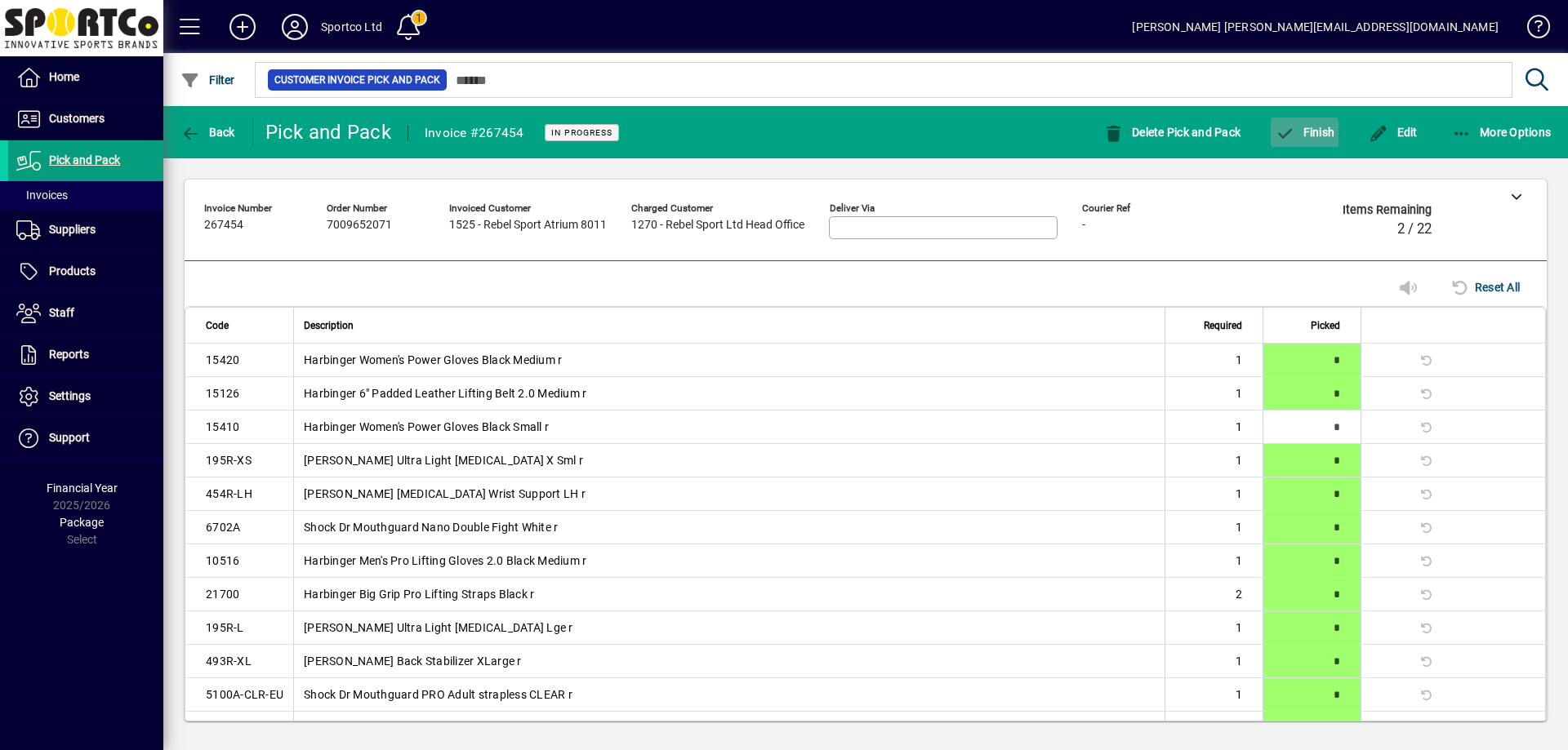
click at [1324, 133] on span "Finish" at bounding box center [1304, 131] width 59 height 13
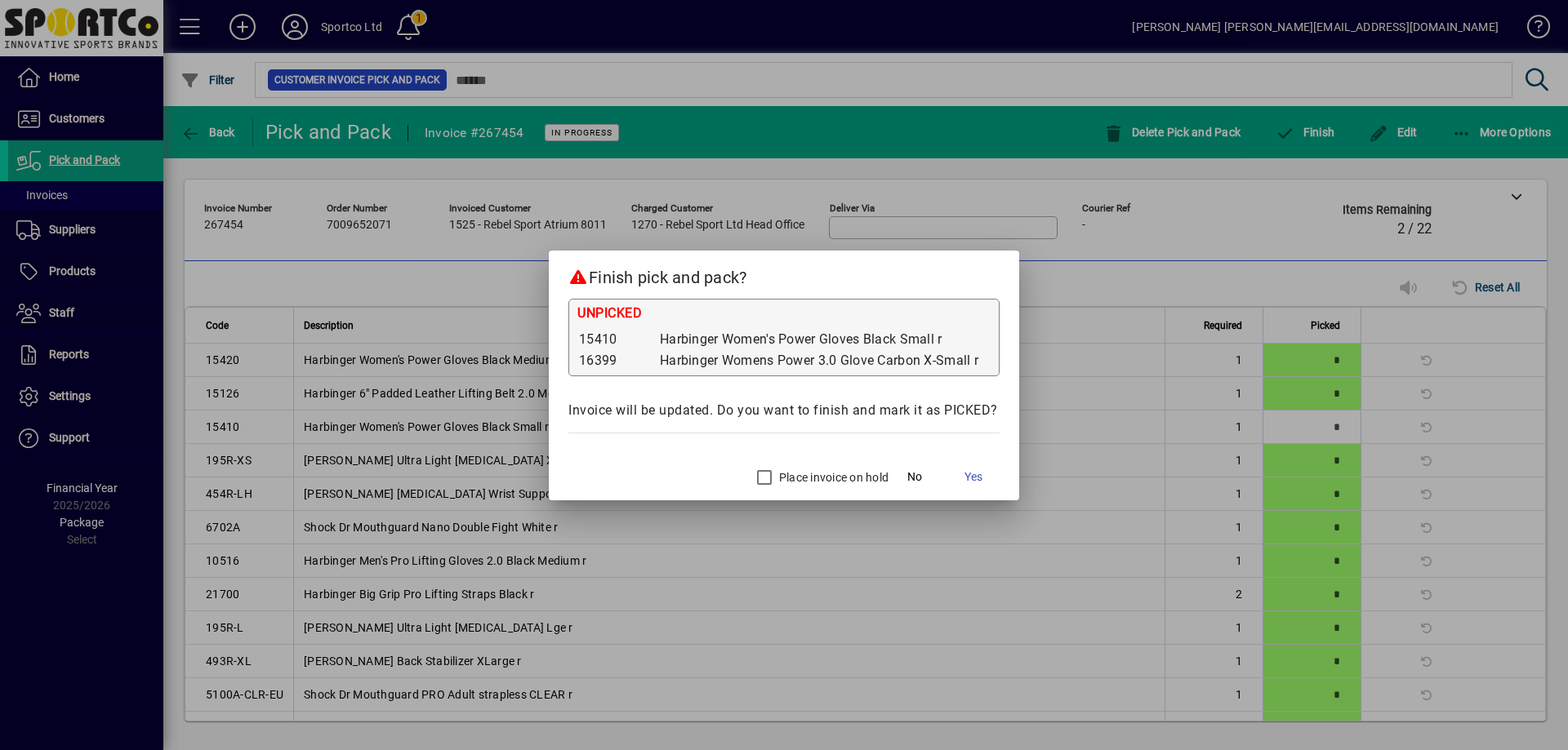
click at [822, 471] on label "Place invoice on hold" at bounding box center [832, 477] width 113 height 17
click at [975, 472] on span "Yes" at bounding box center [974, 477] width 18 height 18
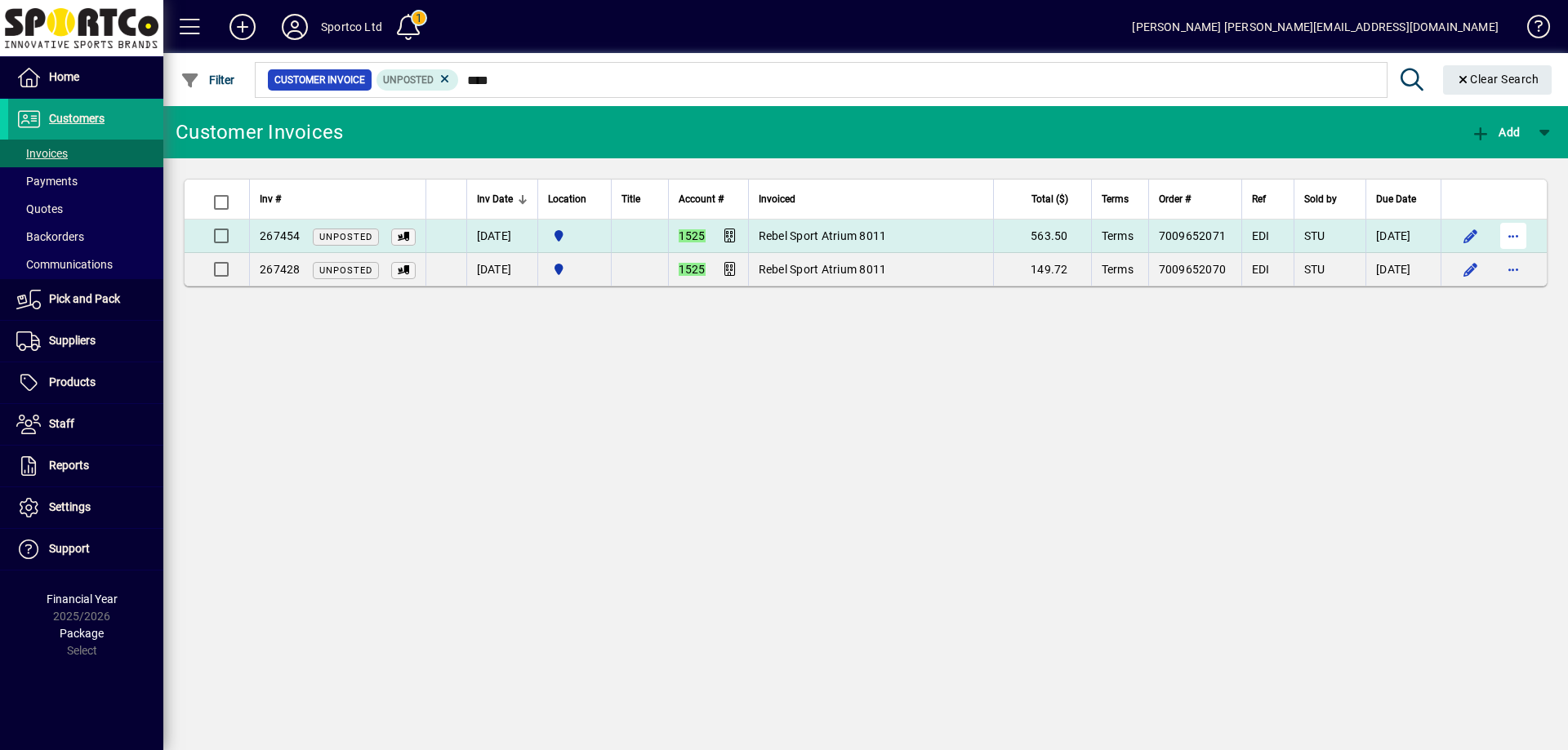
type input "****"
click at [1516, 229] on span "button" at bounding box center [1513, 236] width 39 height 39
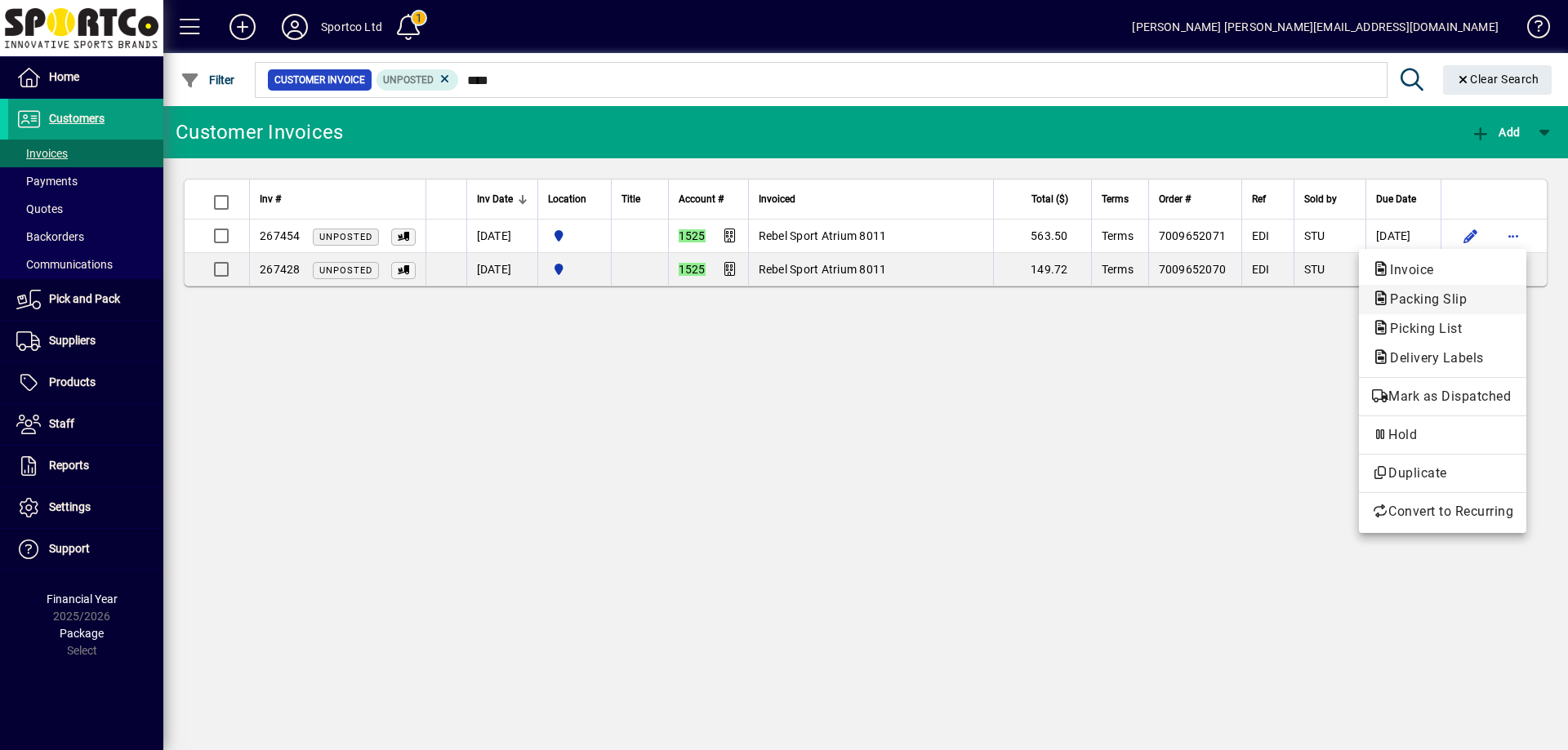
click at [1459, 294] on span "Packing Slip" at bounding box center [1424, 299] width 103 height 16
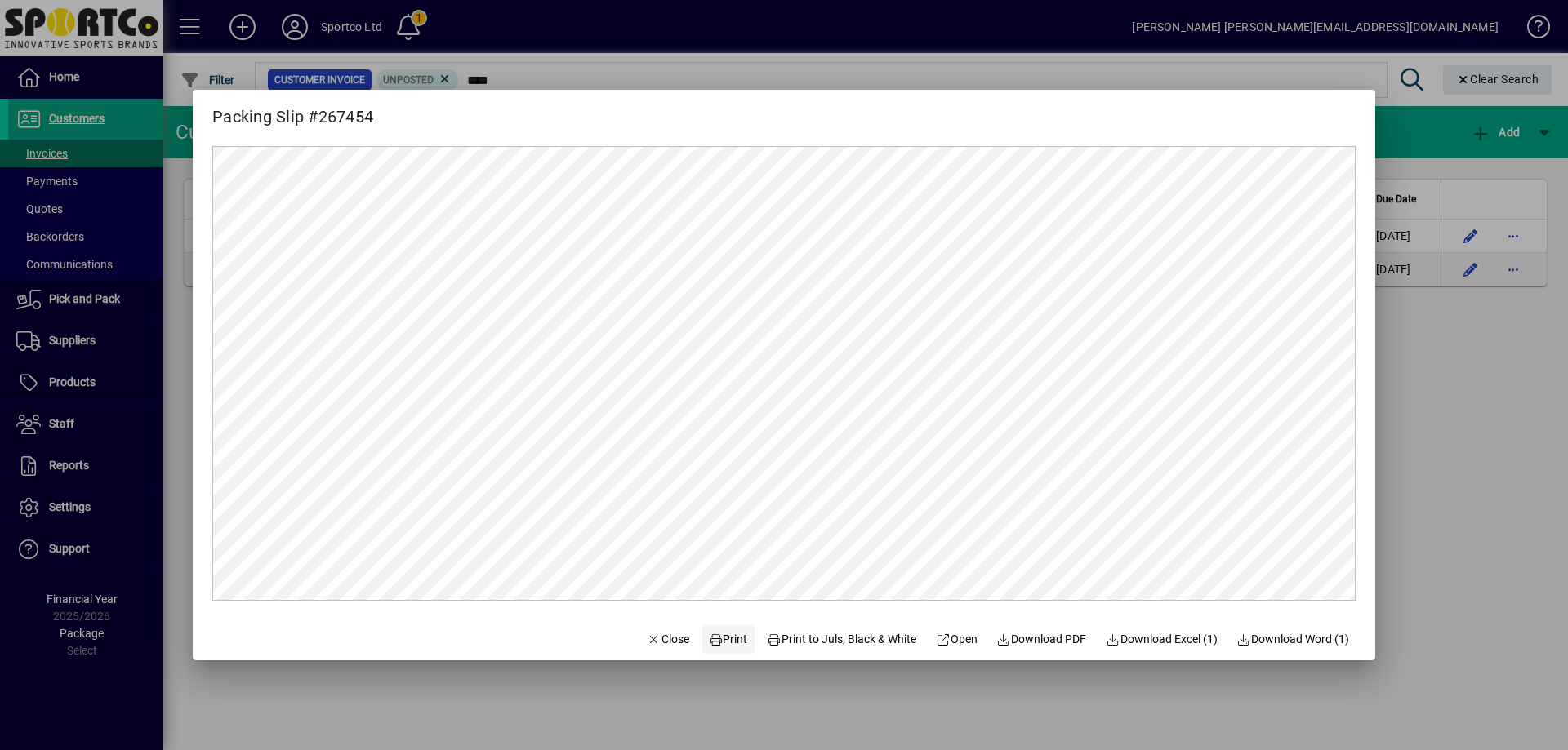
click at [724, 639] on span "Print" at bounding box center [728, 640] width 39 height 18
click at [651, 642] on span "Close" at bounding box center [669, 640] width 43 height 18
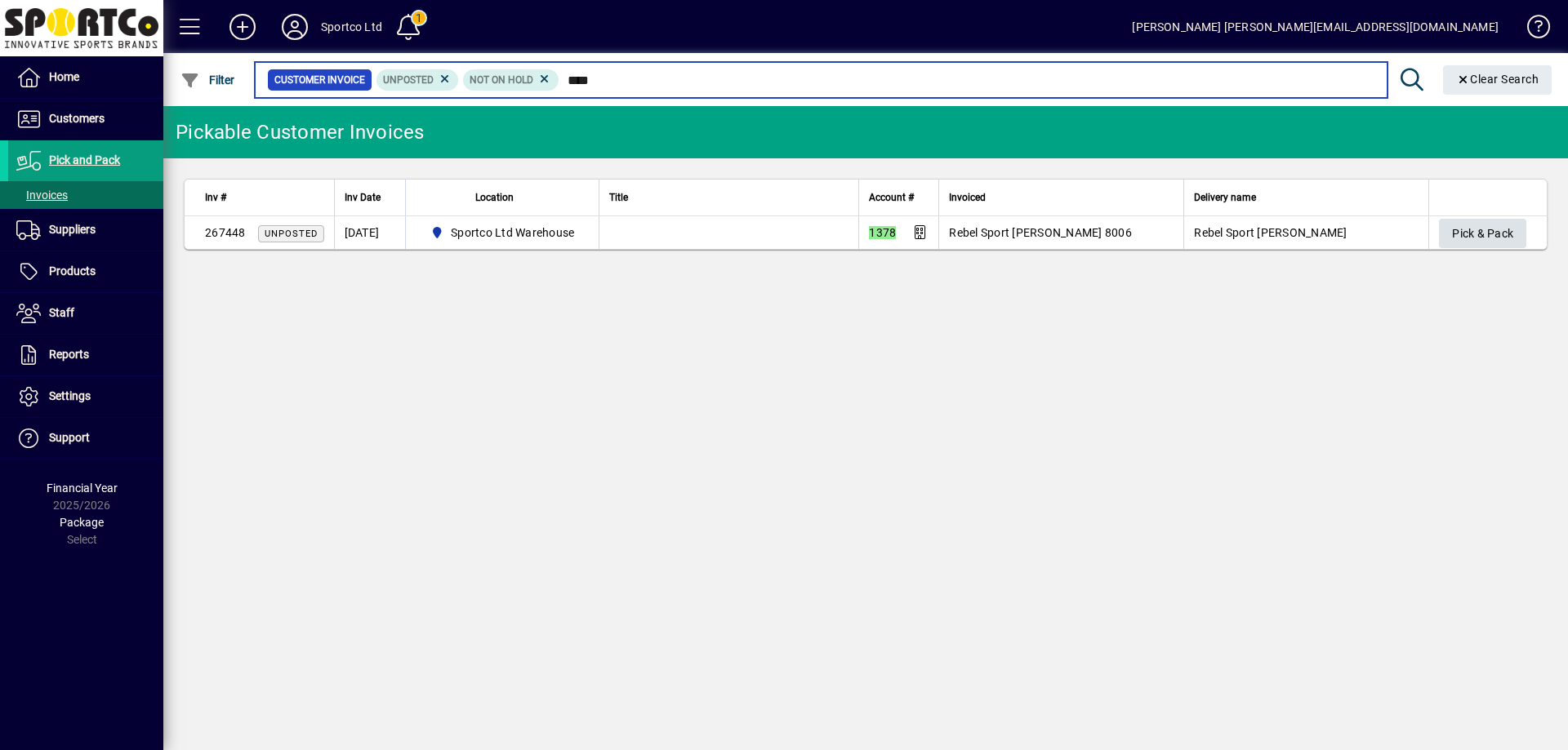
type input "****"
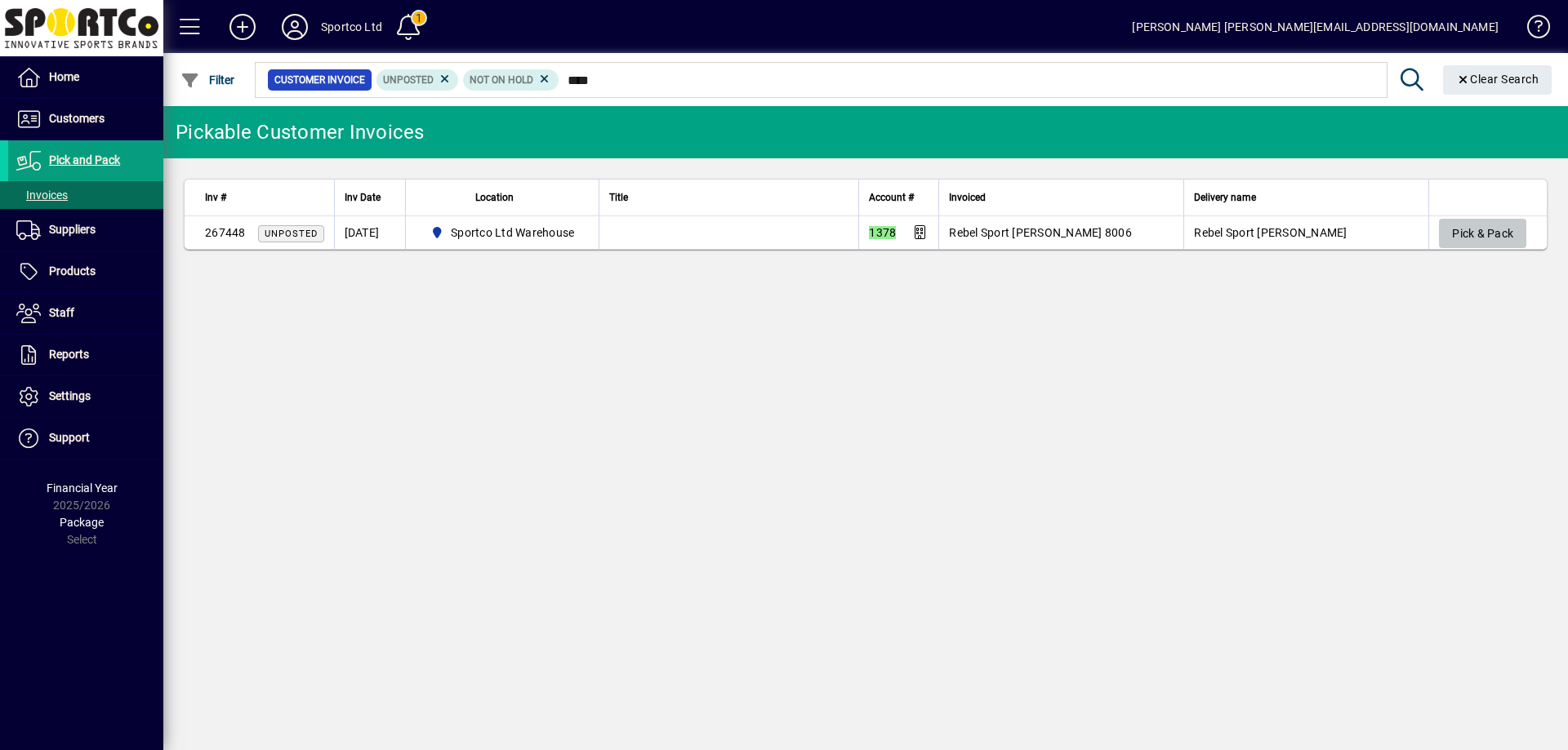
click at [1500, 224] on span "Pick & Pack" at bounding box center [1482, 234] width 61 height 27
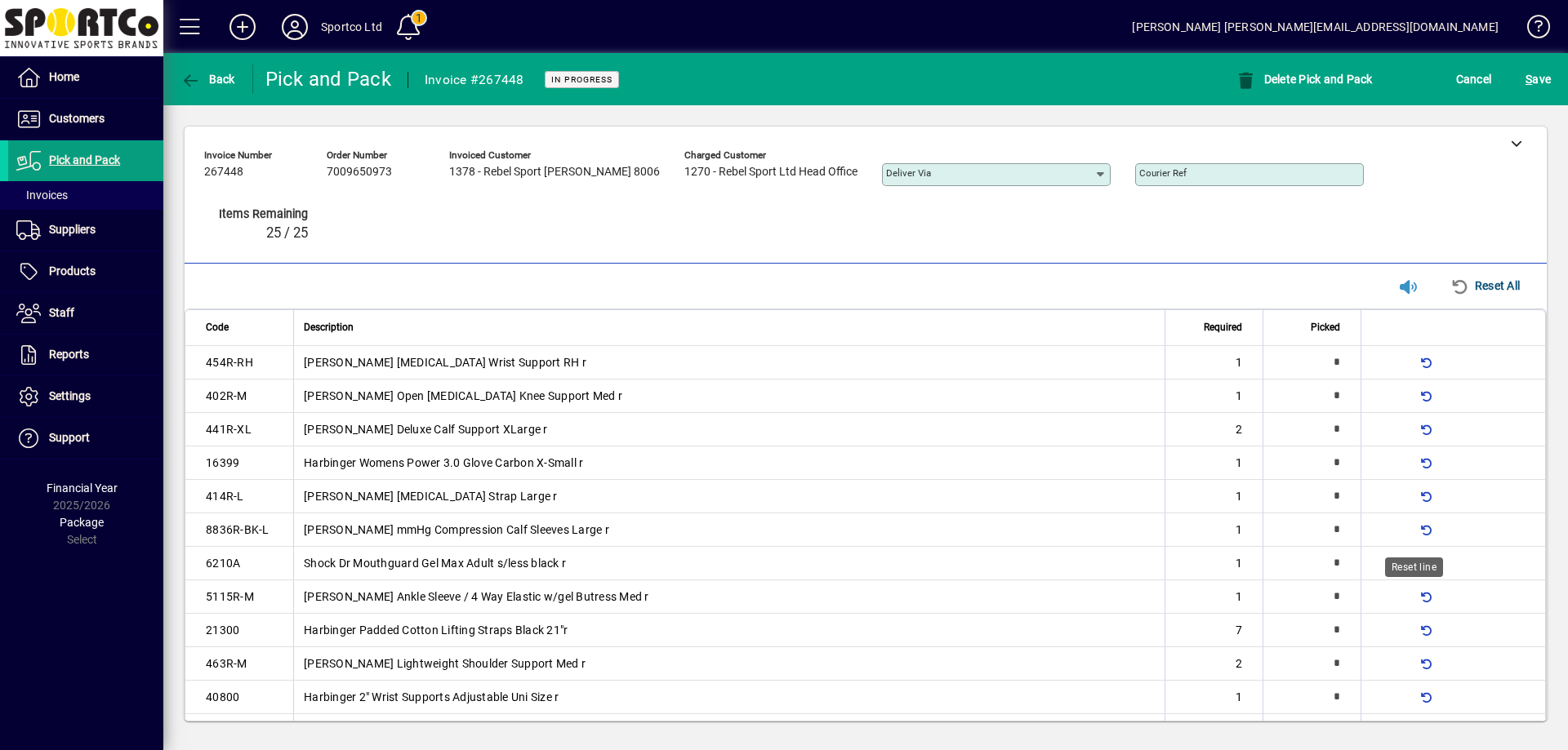
type input "*"
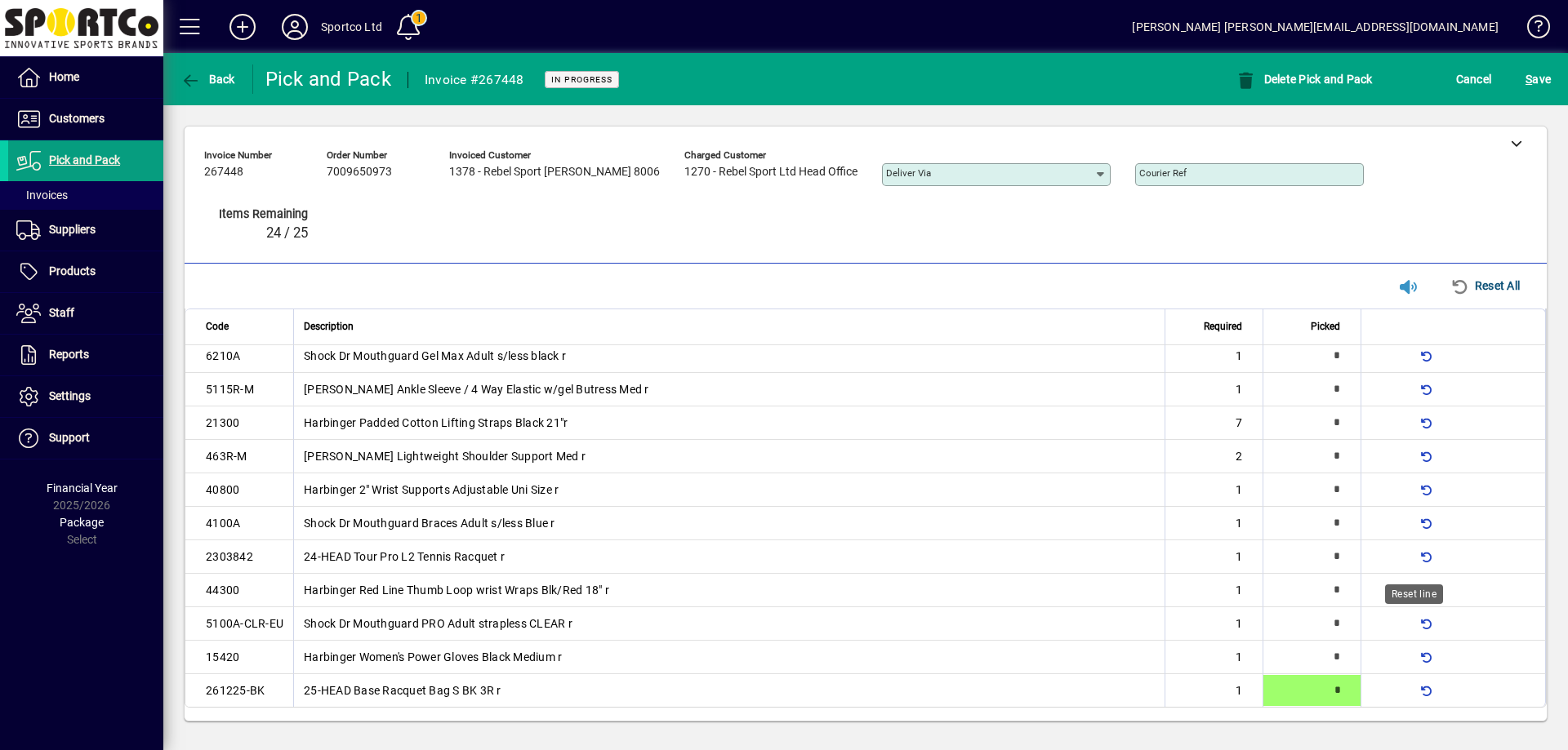
type input "*"
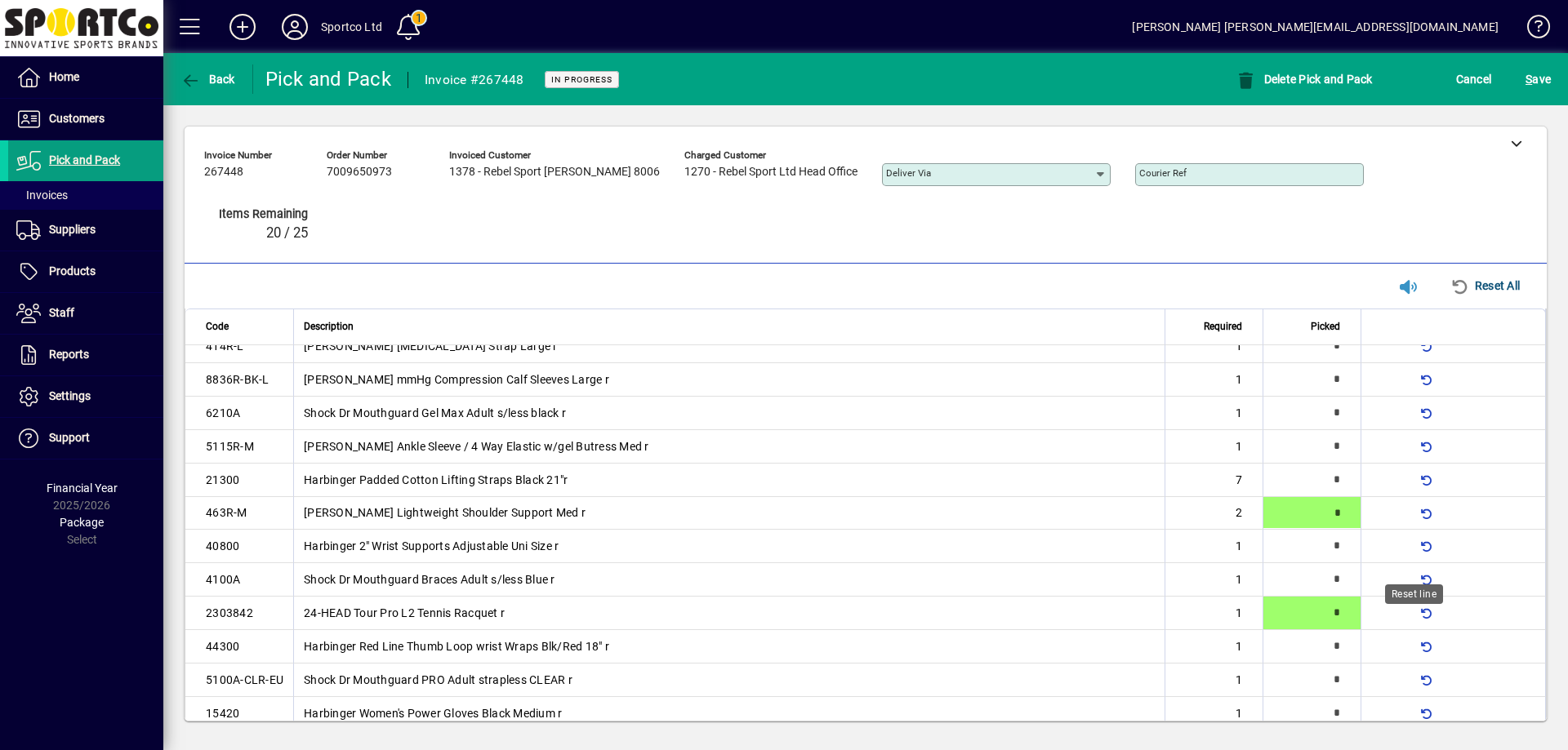
scroll to position [0, 0]
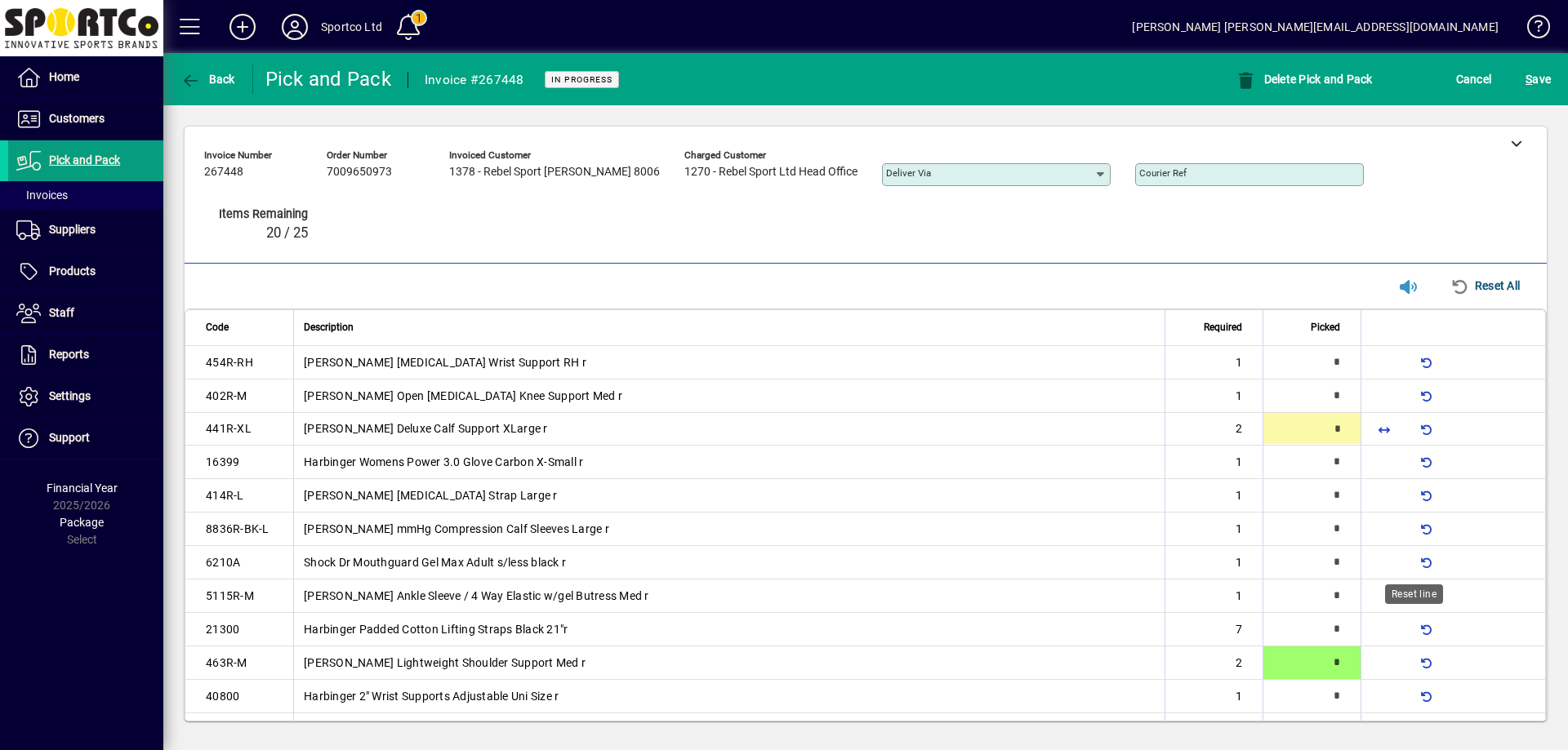
type input "*"
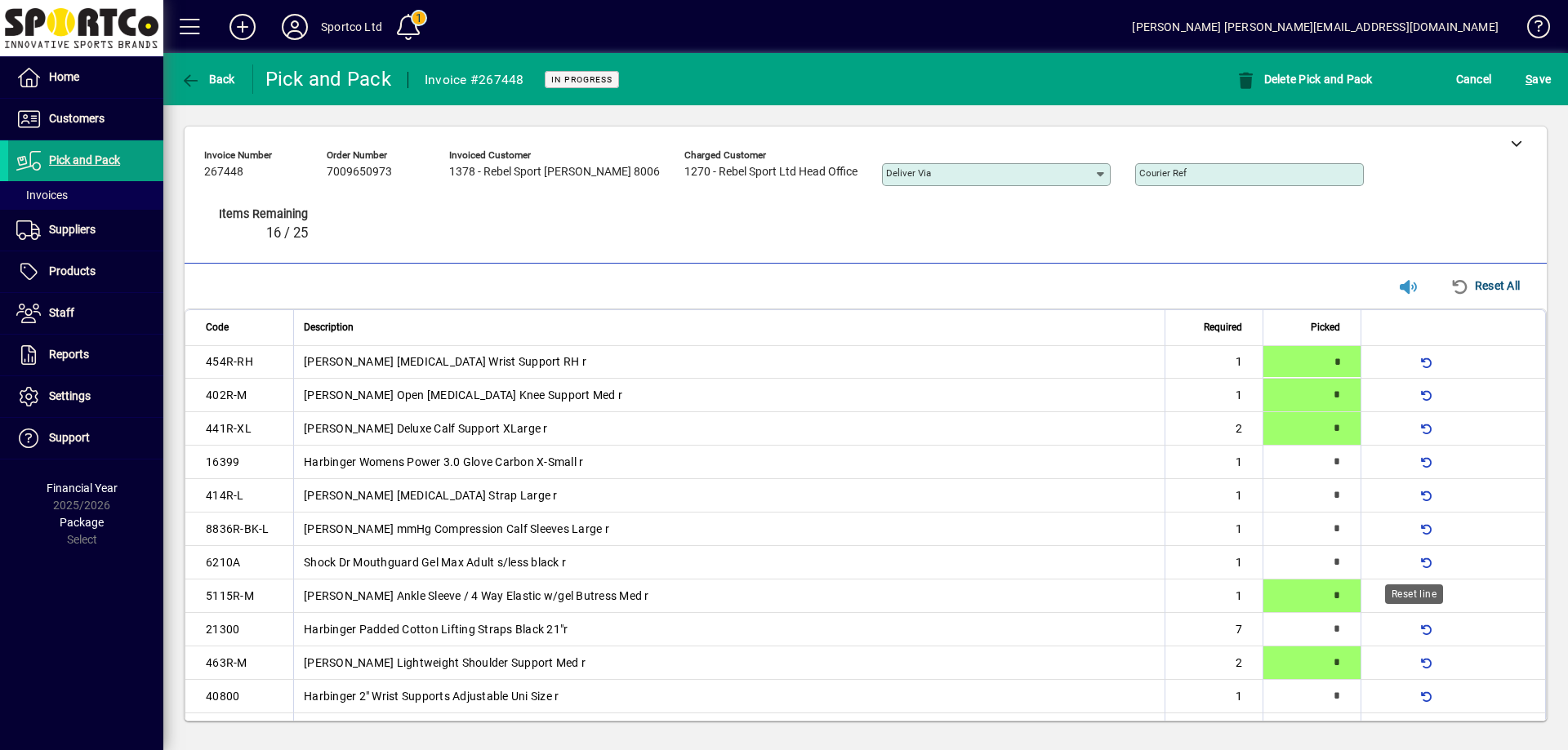
type input "*"
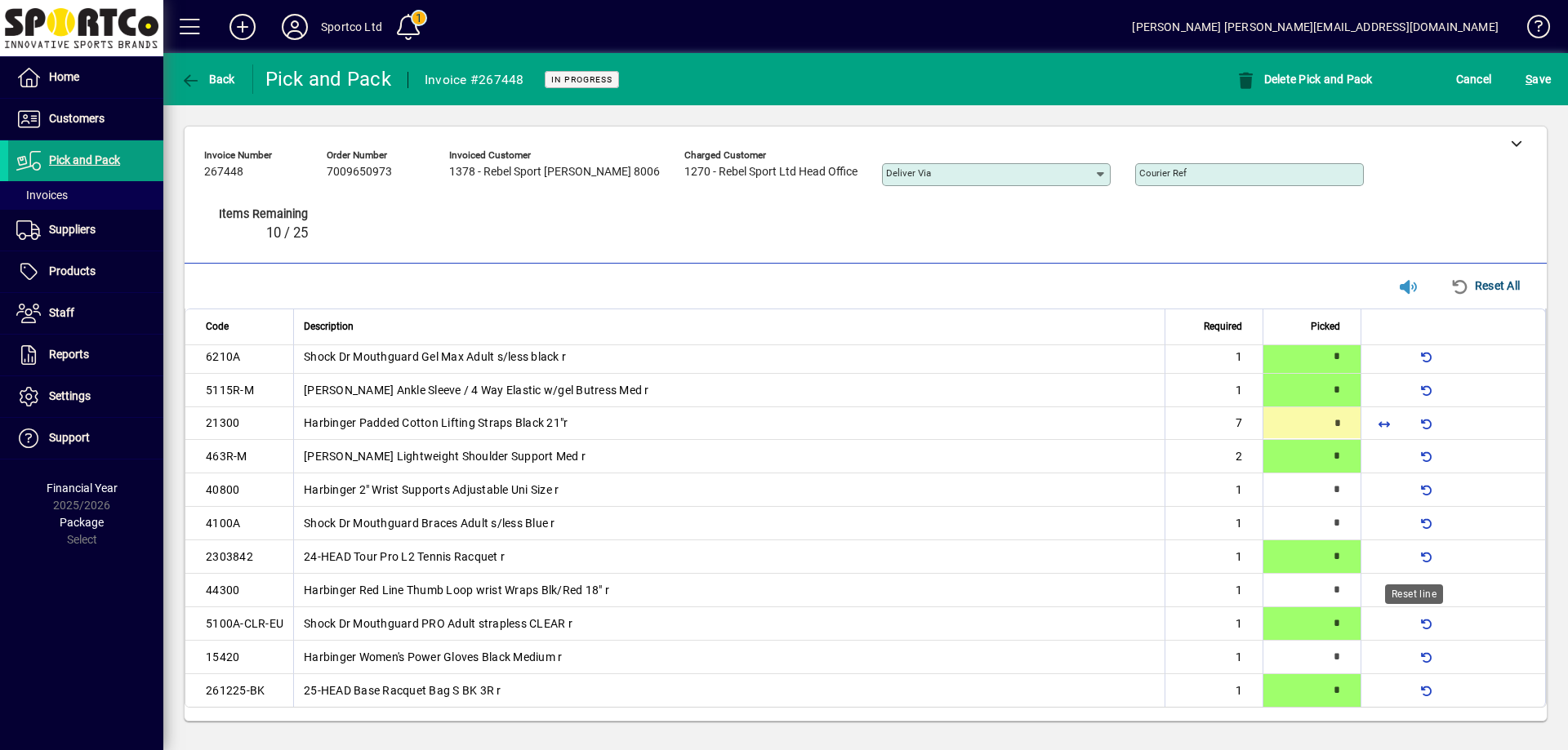
scroll to position [117, 0]
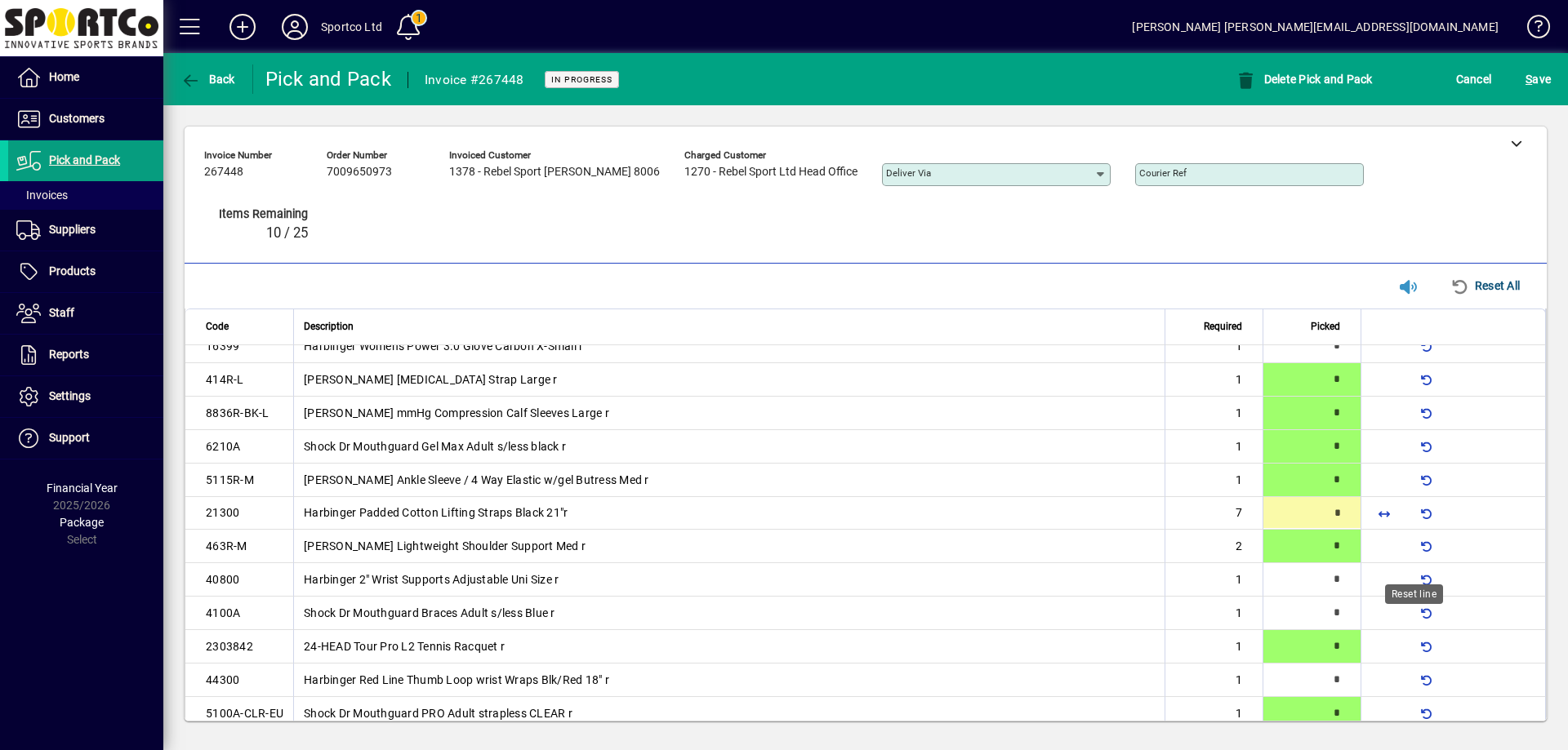
type input "*"
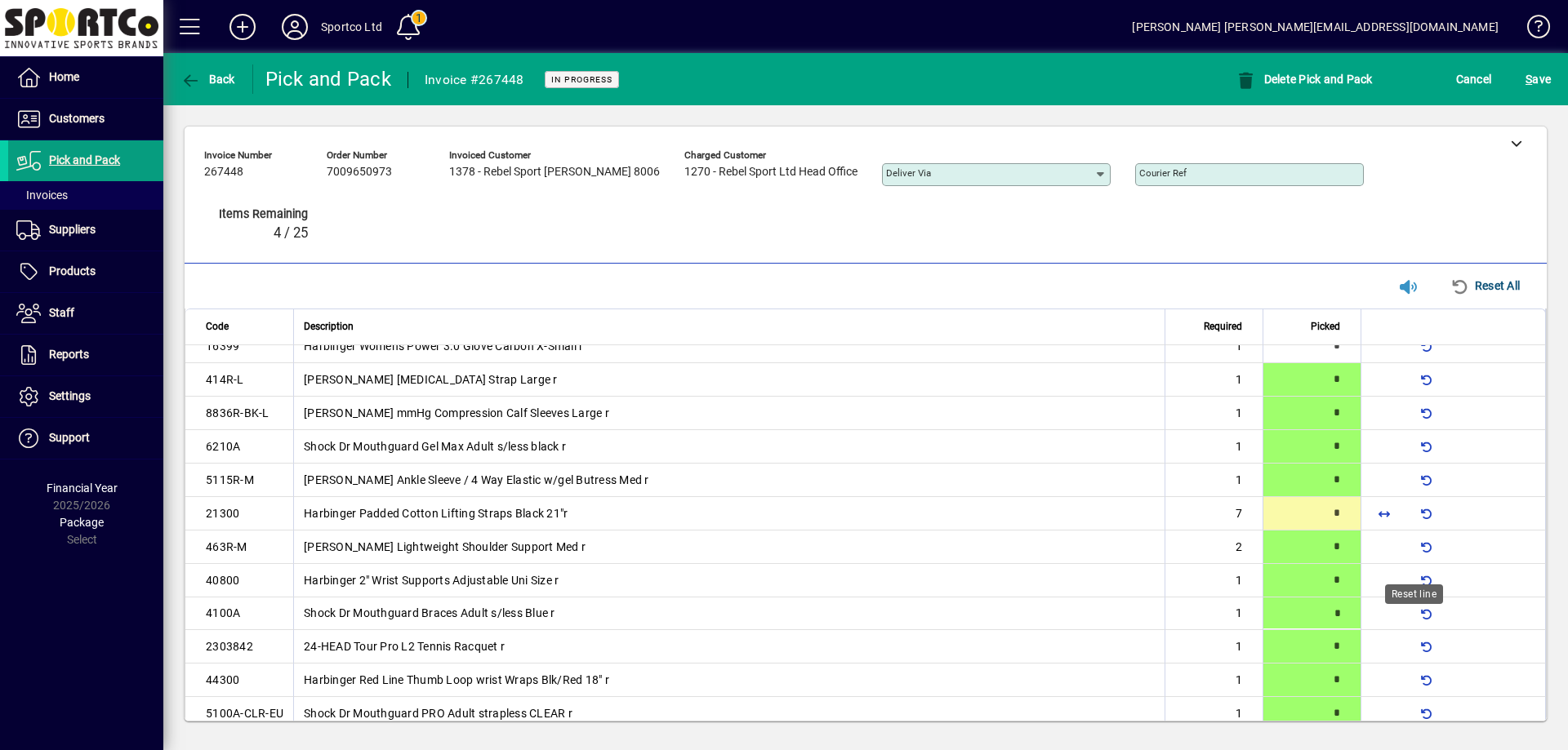
type input "*"
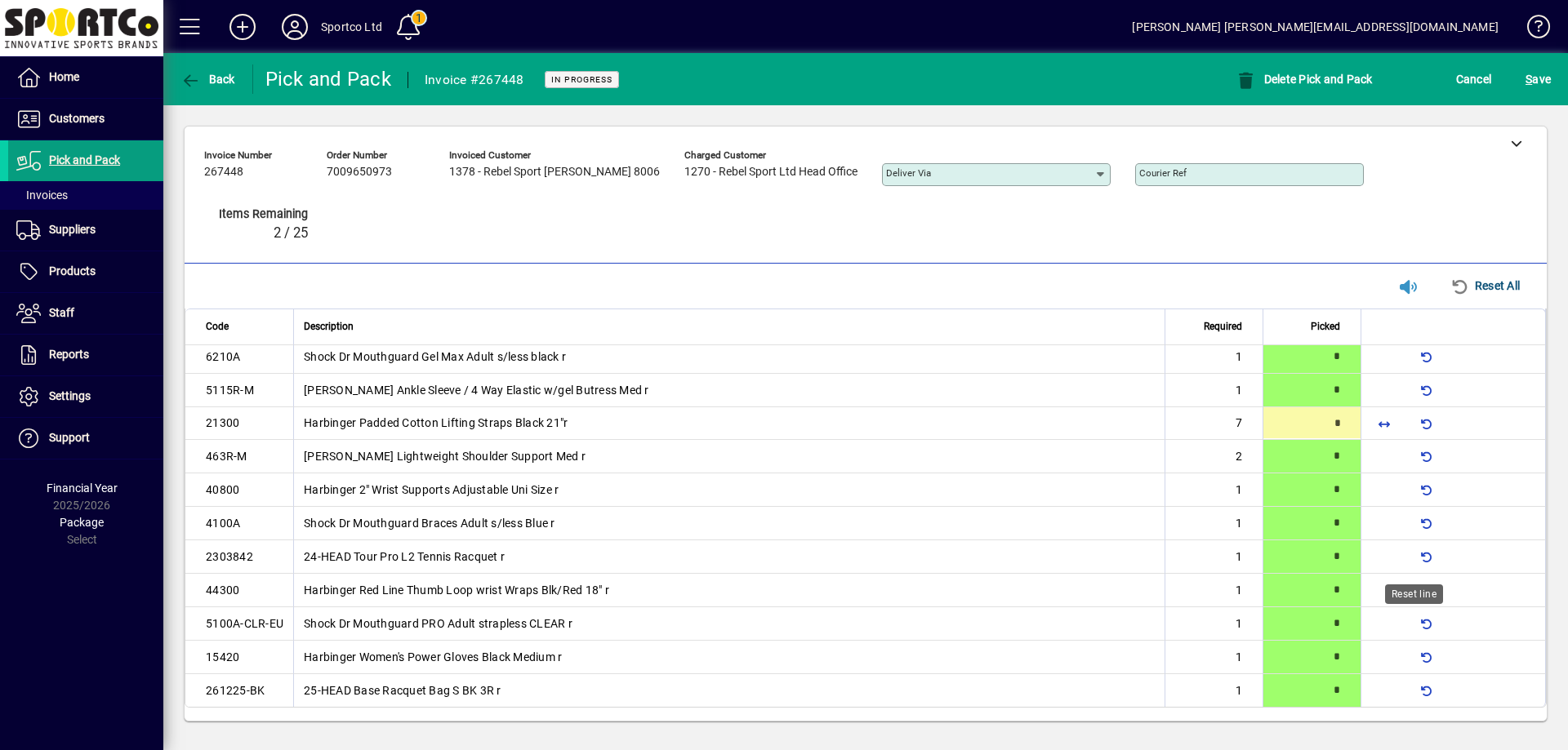
type input "*"
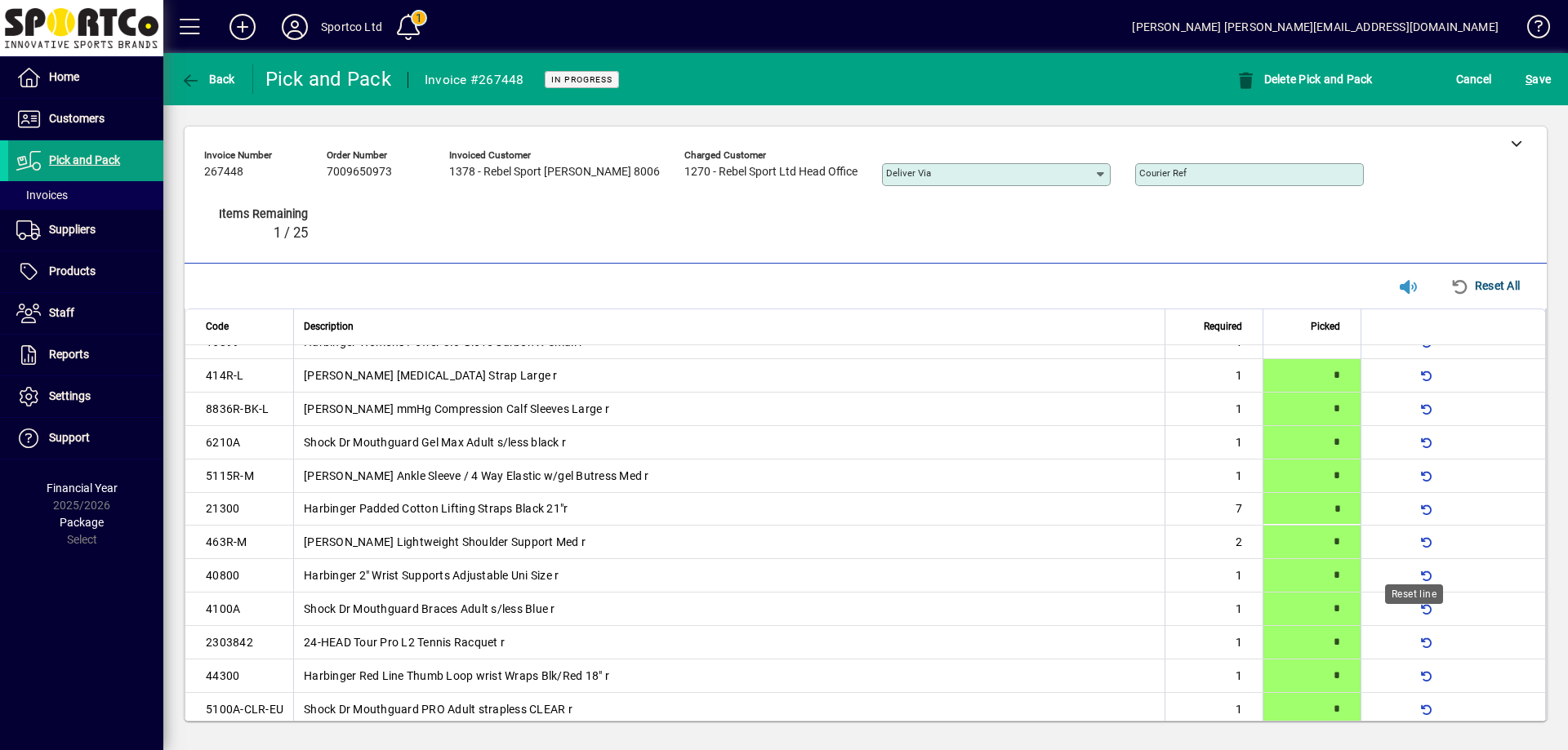
scroll to position [117, 0]
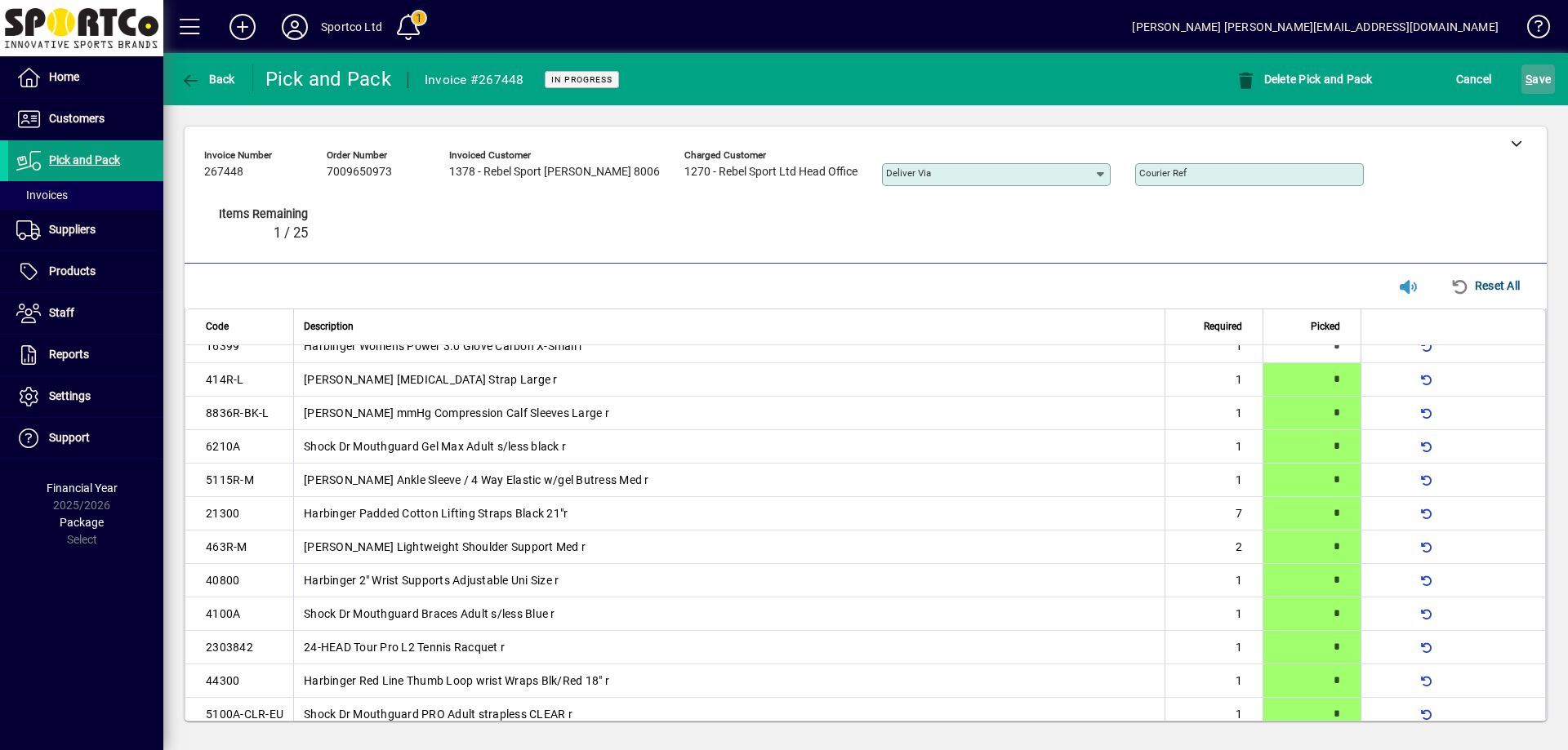
click at [1541, 73] on span "S ave" at bounding box center [1538, 79] width 25 height 26
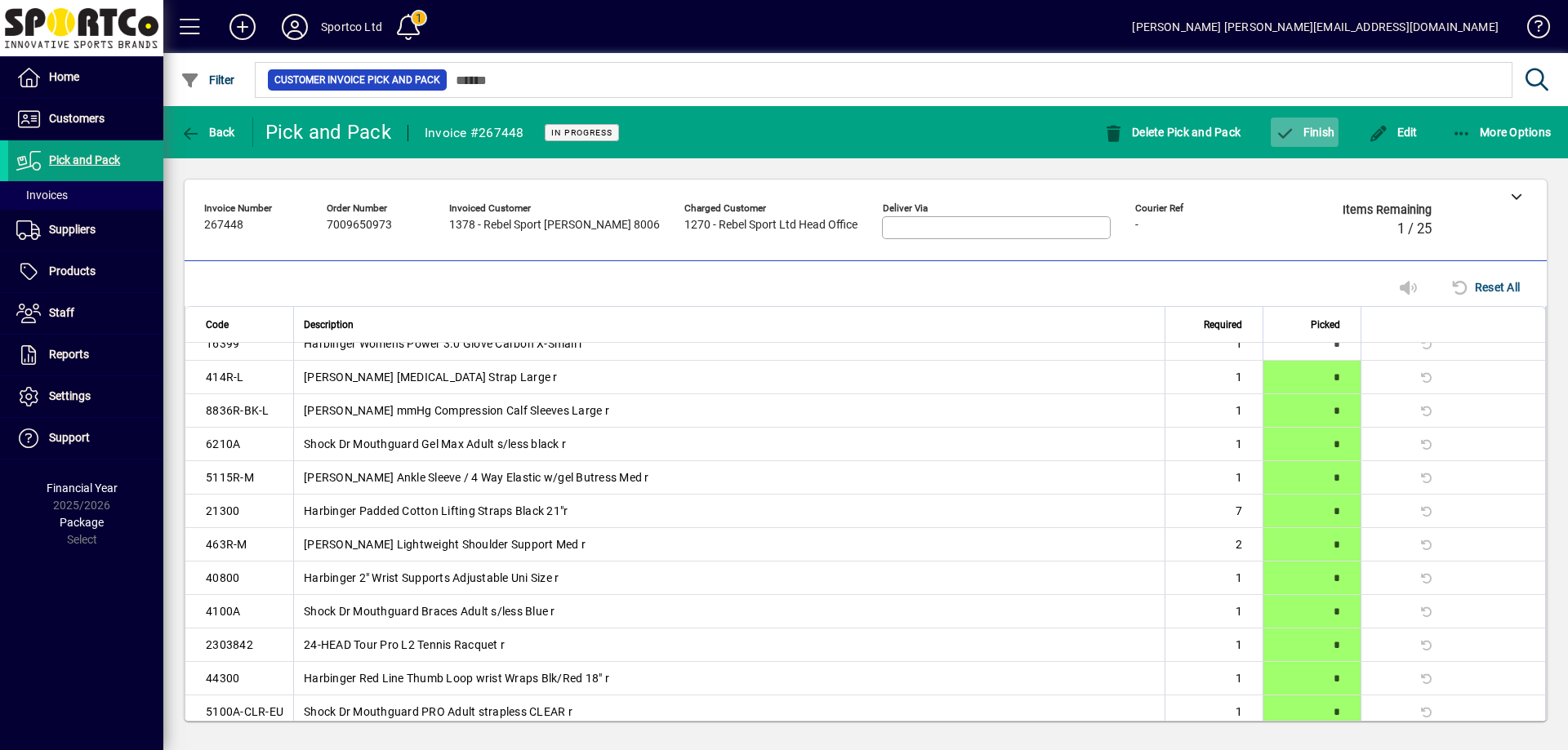
click at [1318, 133] on span "Finish" at bounding box center [1304, 131] width 59 height 13
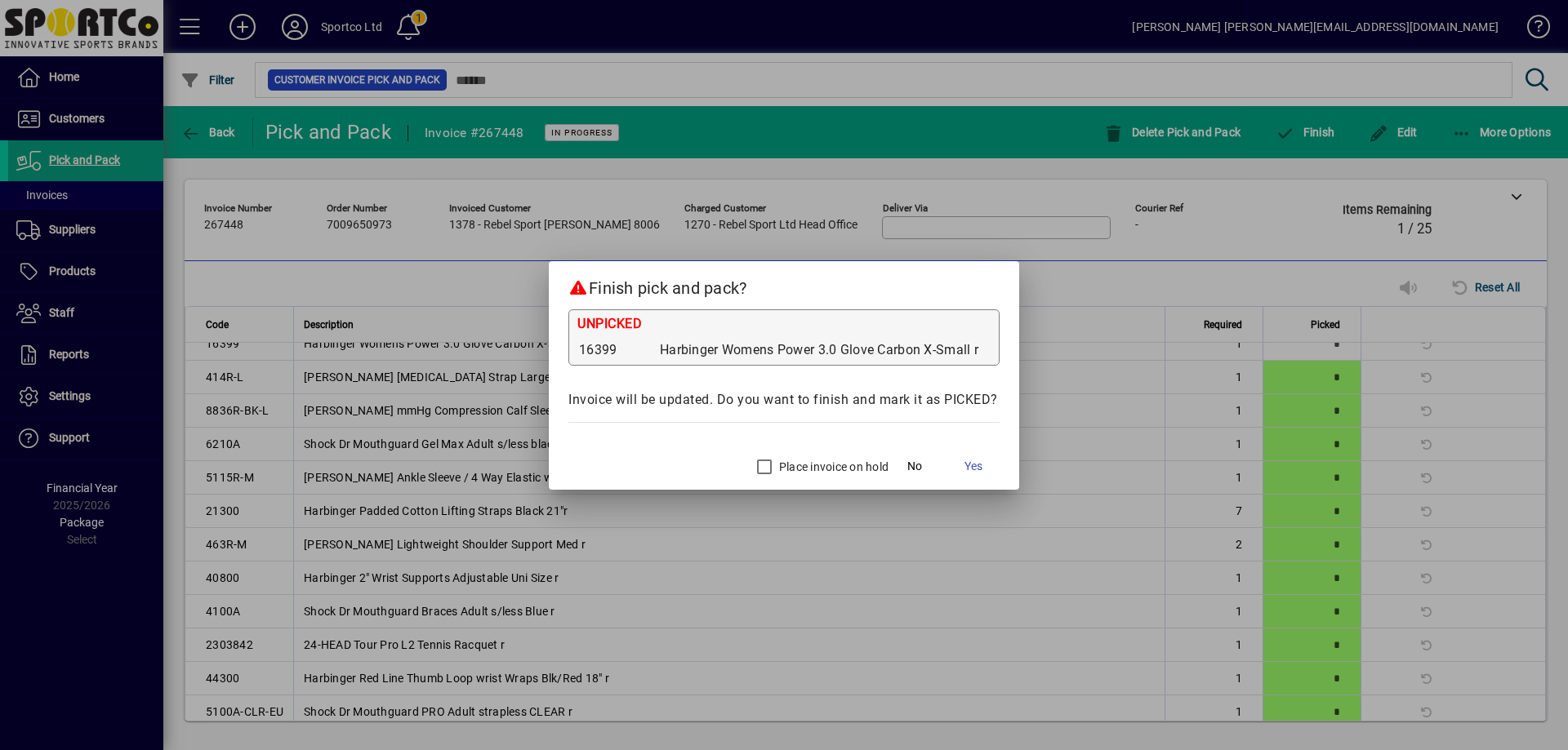
click at [801, 462] on label "Place invoice on hold" at bounding box center [832, 467] width 113 height 17
click at [972, 464] on span "Yes" at bounding box center [974, 467] width 18 height 18
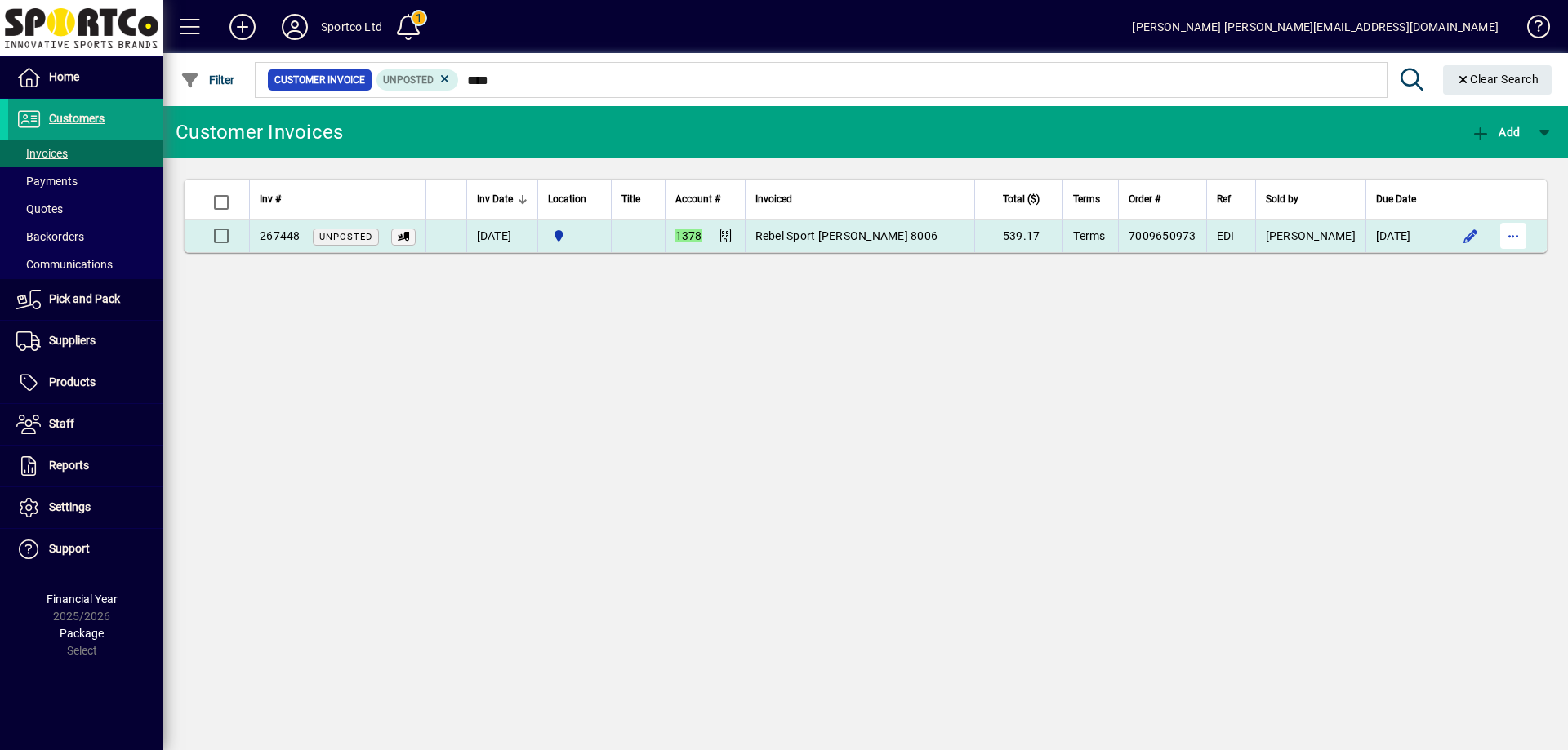
type input "****"
click at [1511, 231] on span "button" at bounding box center [1513, 236] width 39 height 39
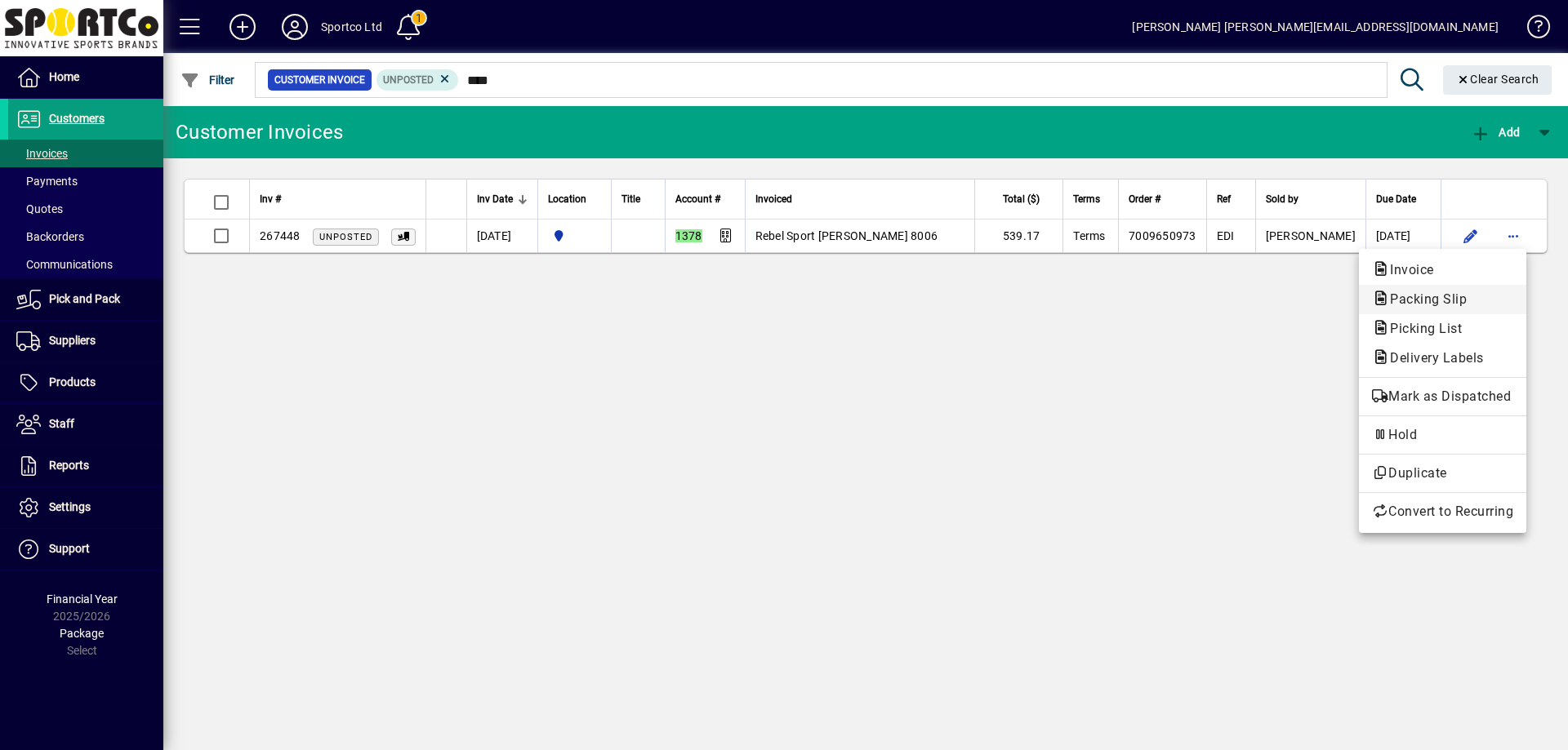
click at [1493, 298] on span "Packing Slip" at bounding box center [1442, 299] width 141 height 19
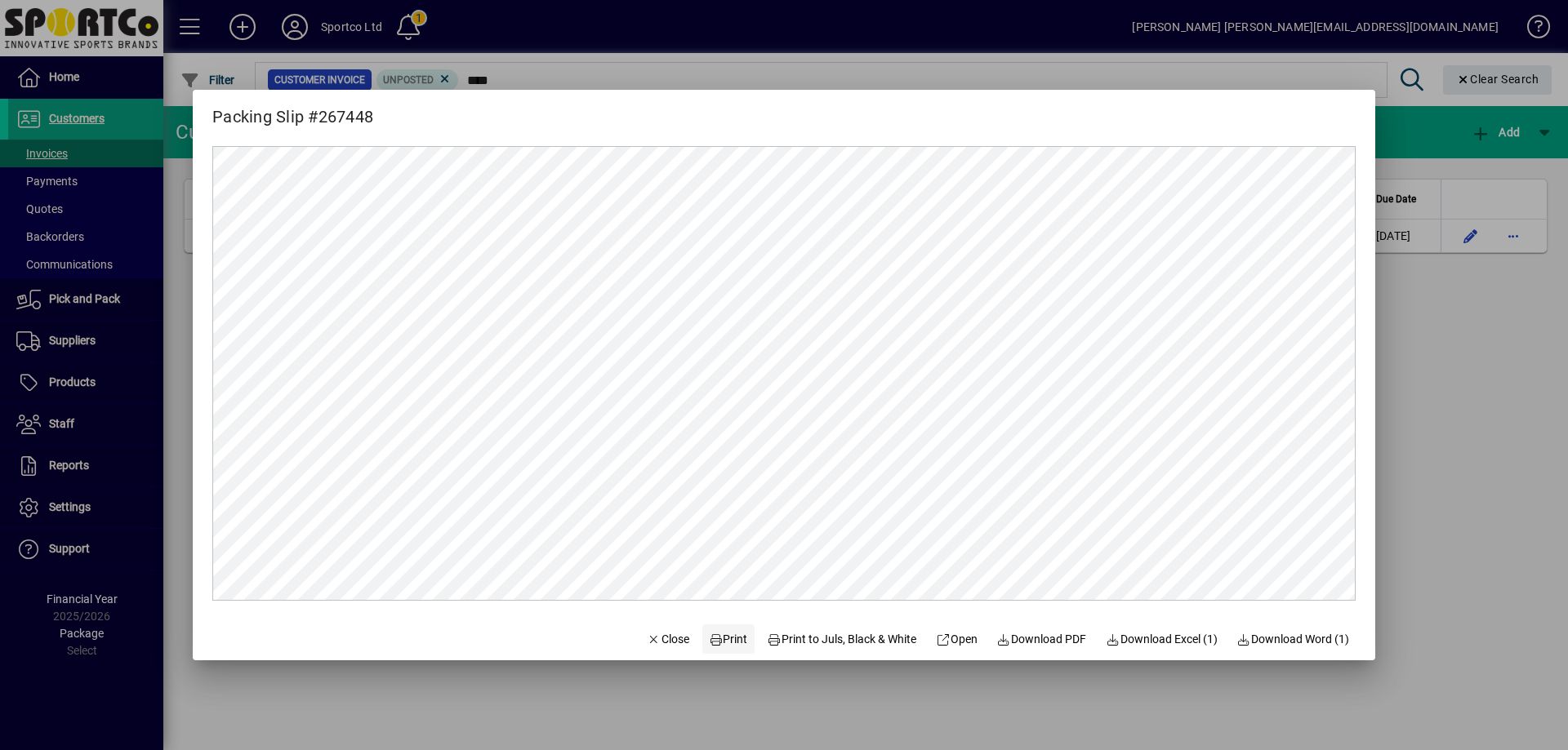
click at [722, 638] on span "Print" at bounding box center [728, 640] width 39 height 18
click at [670, 631] on span "Close" at bounding box center [669, 640] width 43 height 18
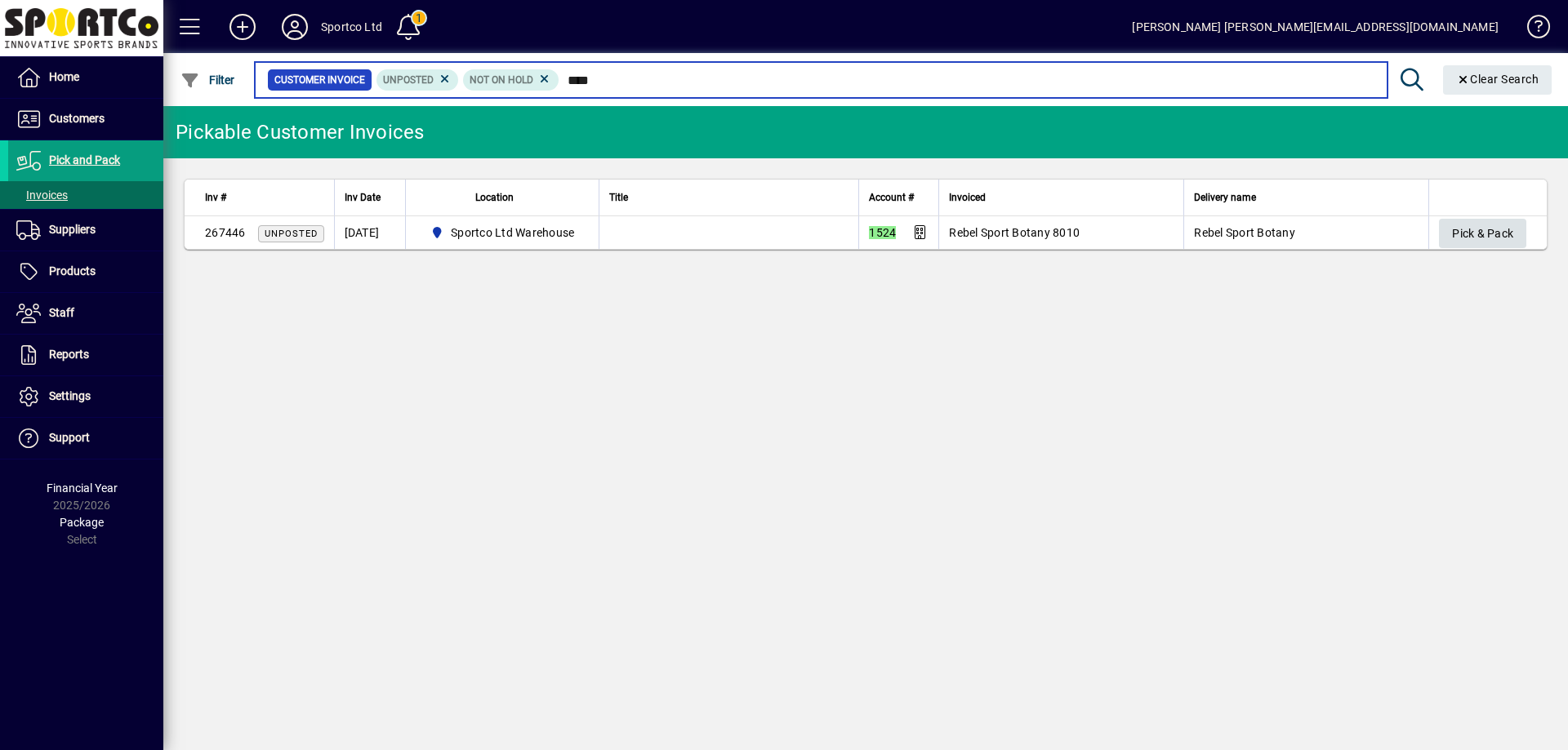
type input "****"
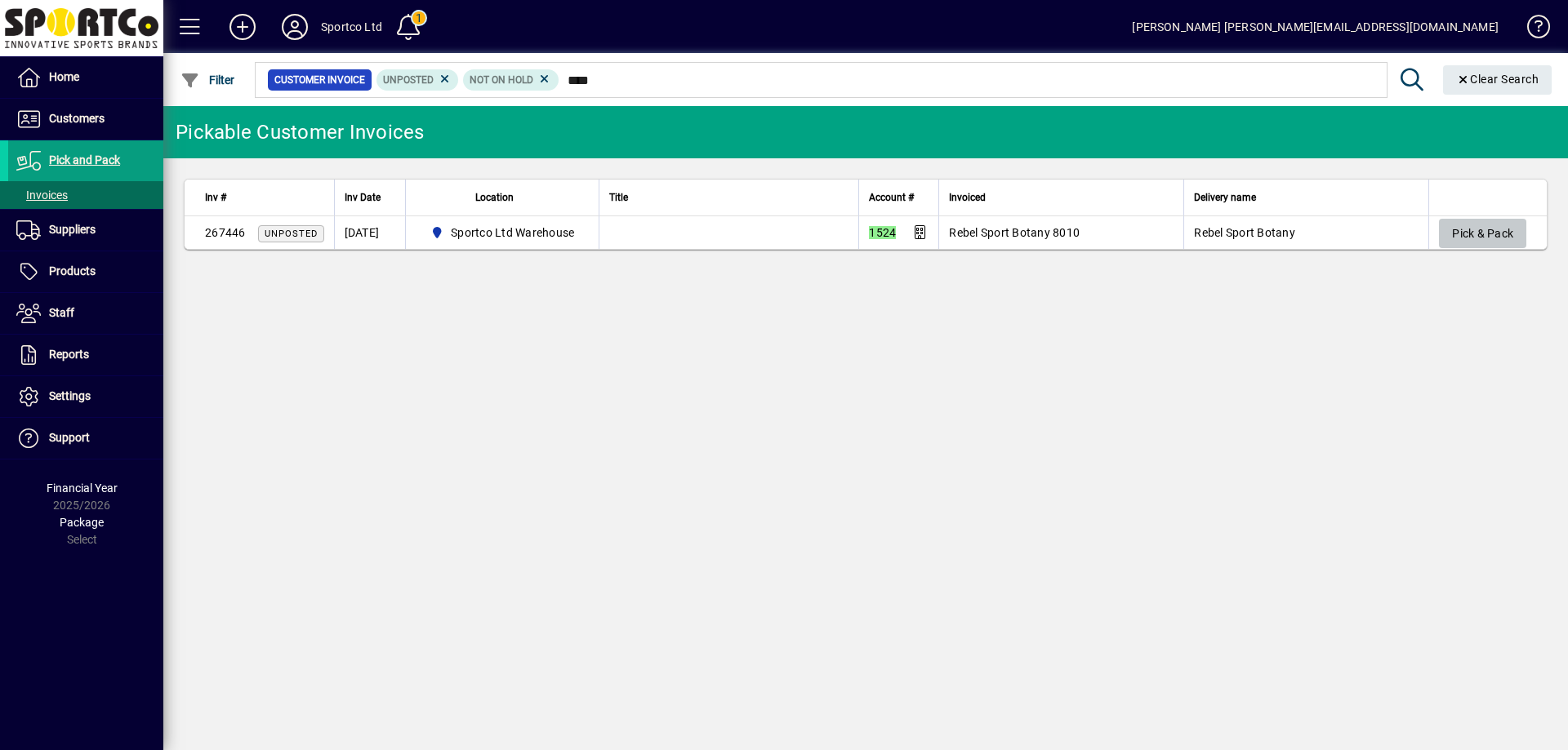
click at [1474, 228] on span "Pick & Pack" at bounding box center [1482, 234] width 61 height 27
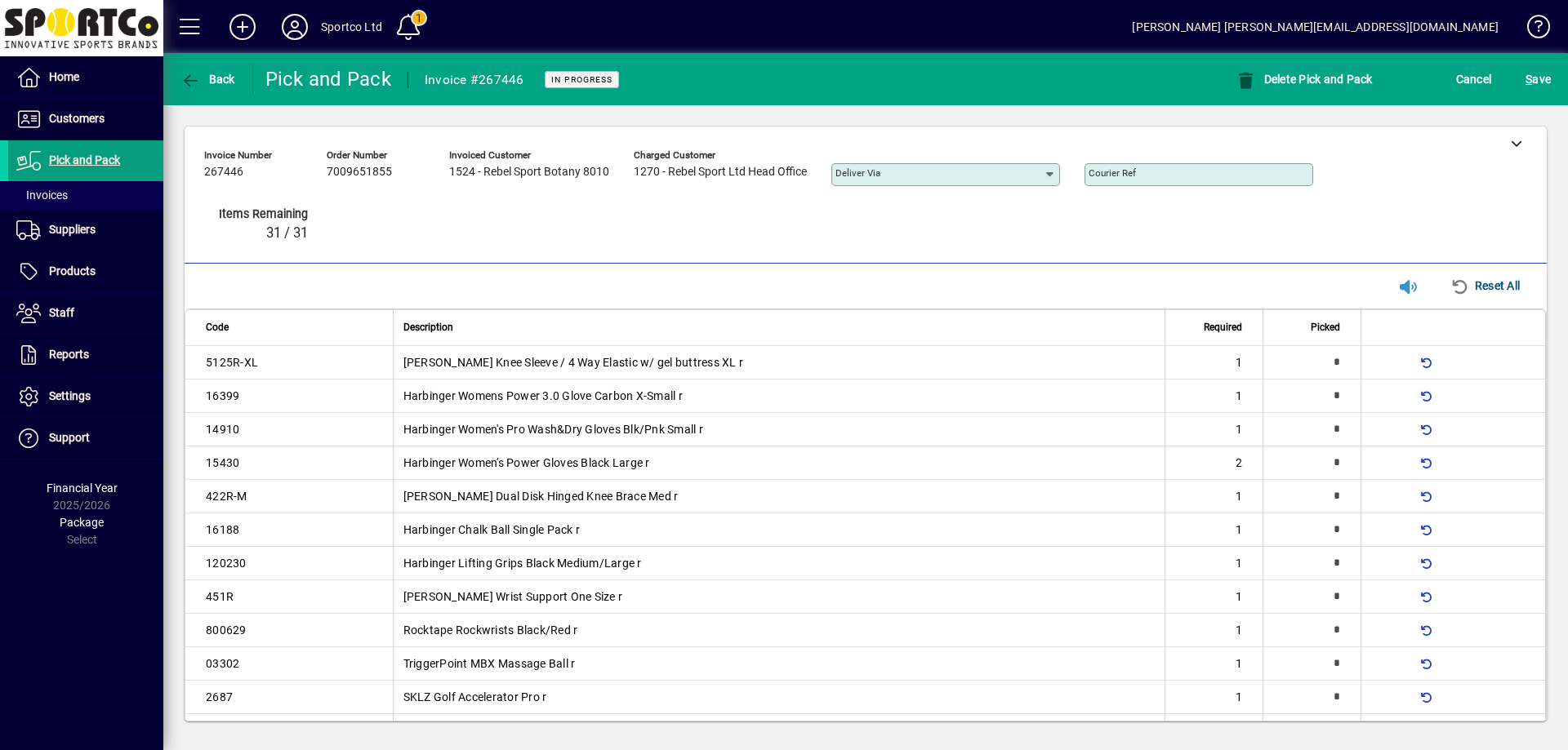
type input "*"
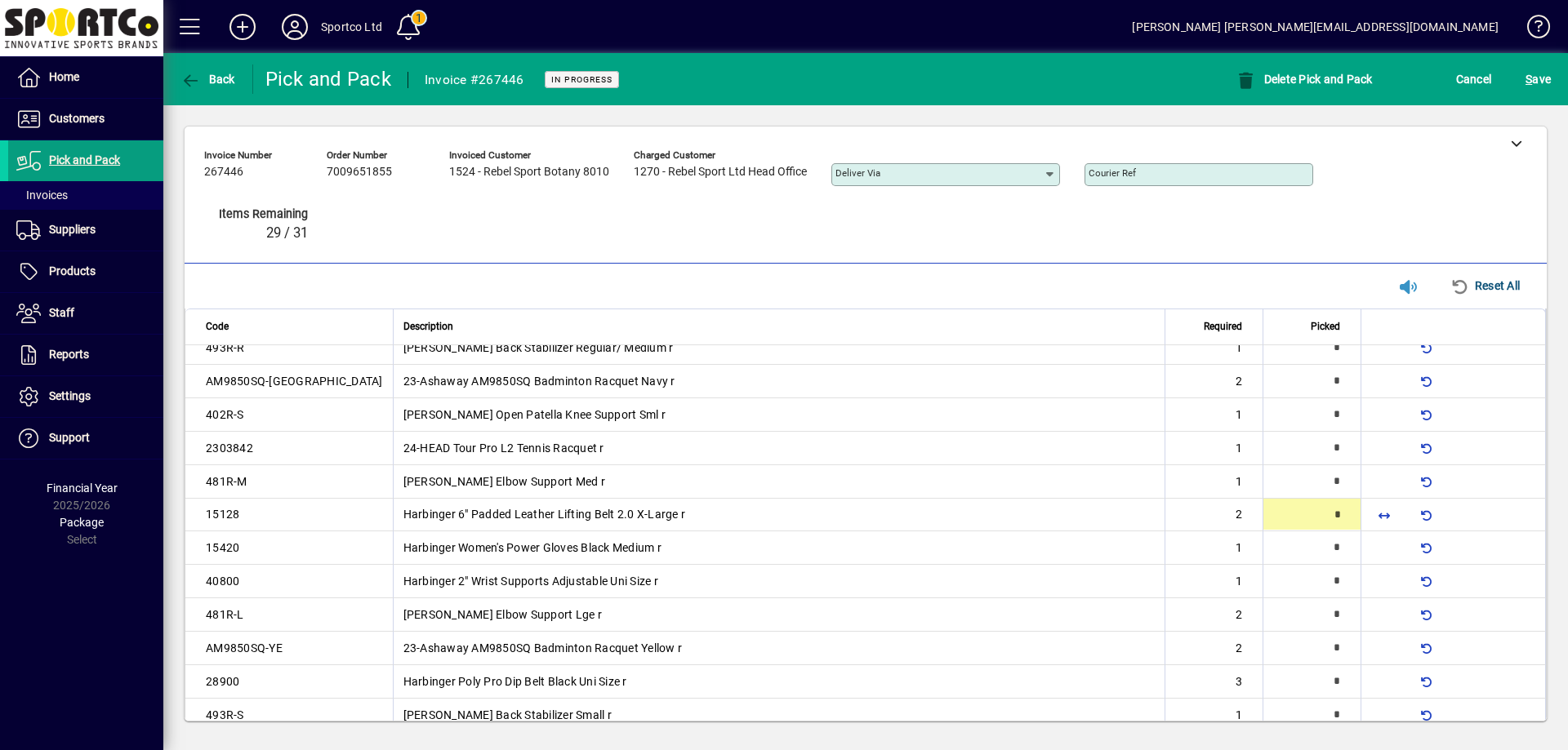
type input "*"
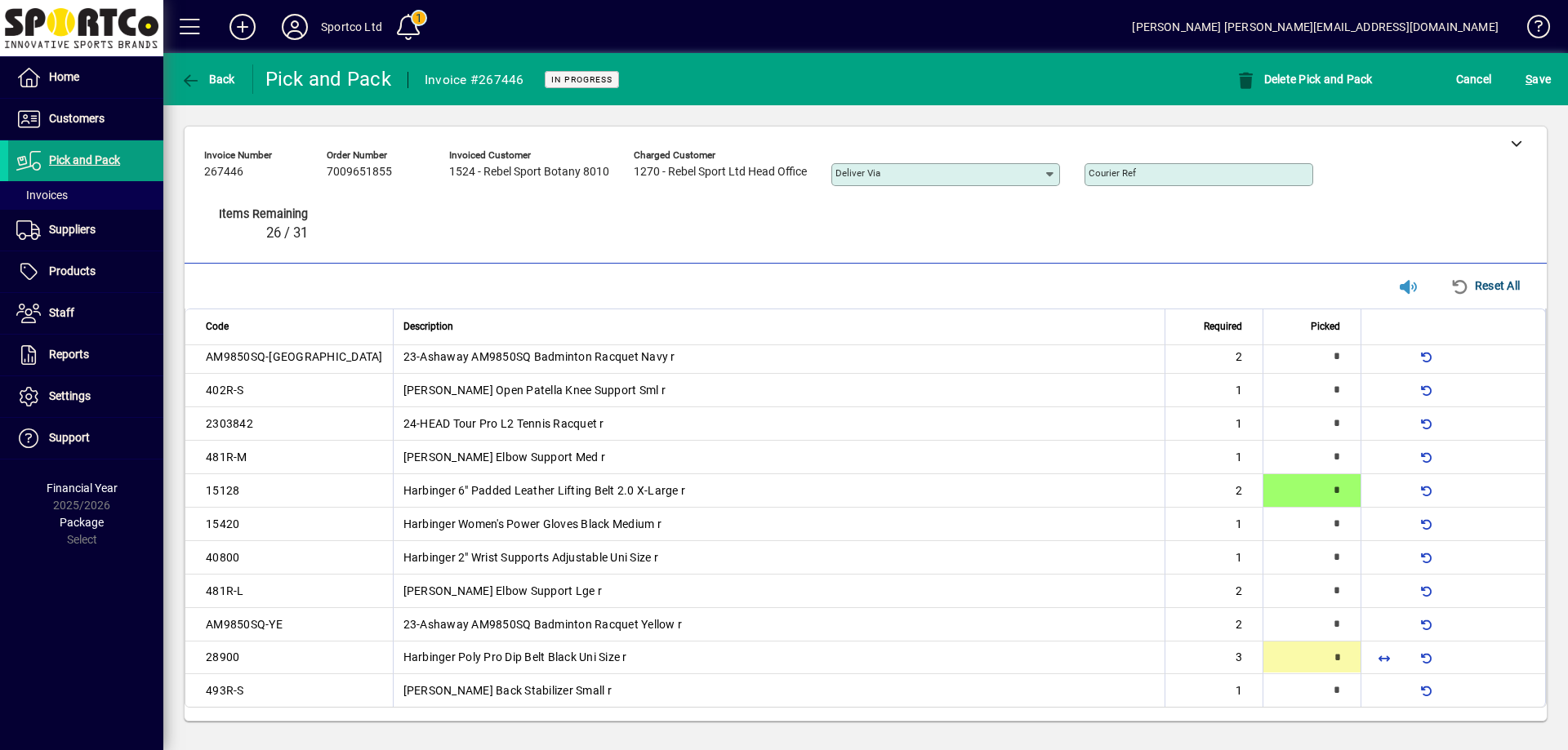
type input "*"
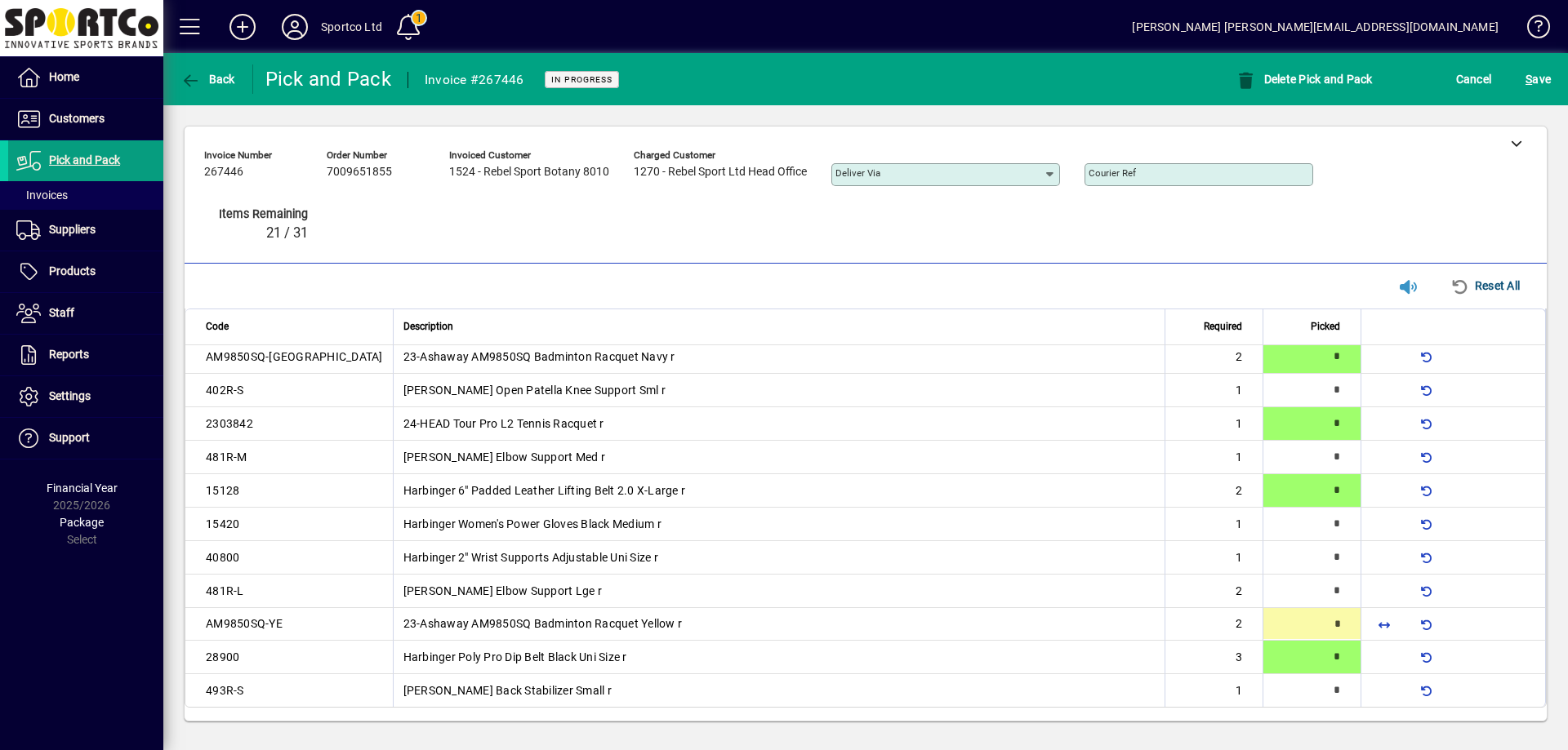
type input "*"
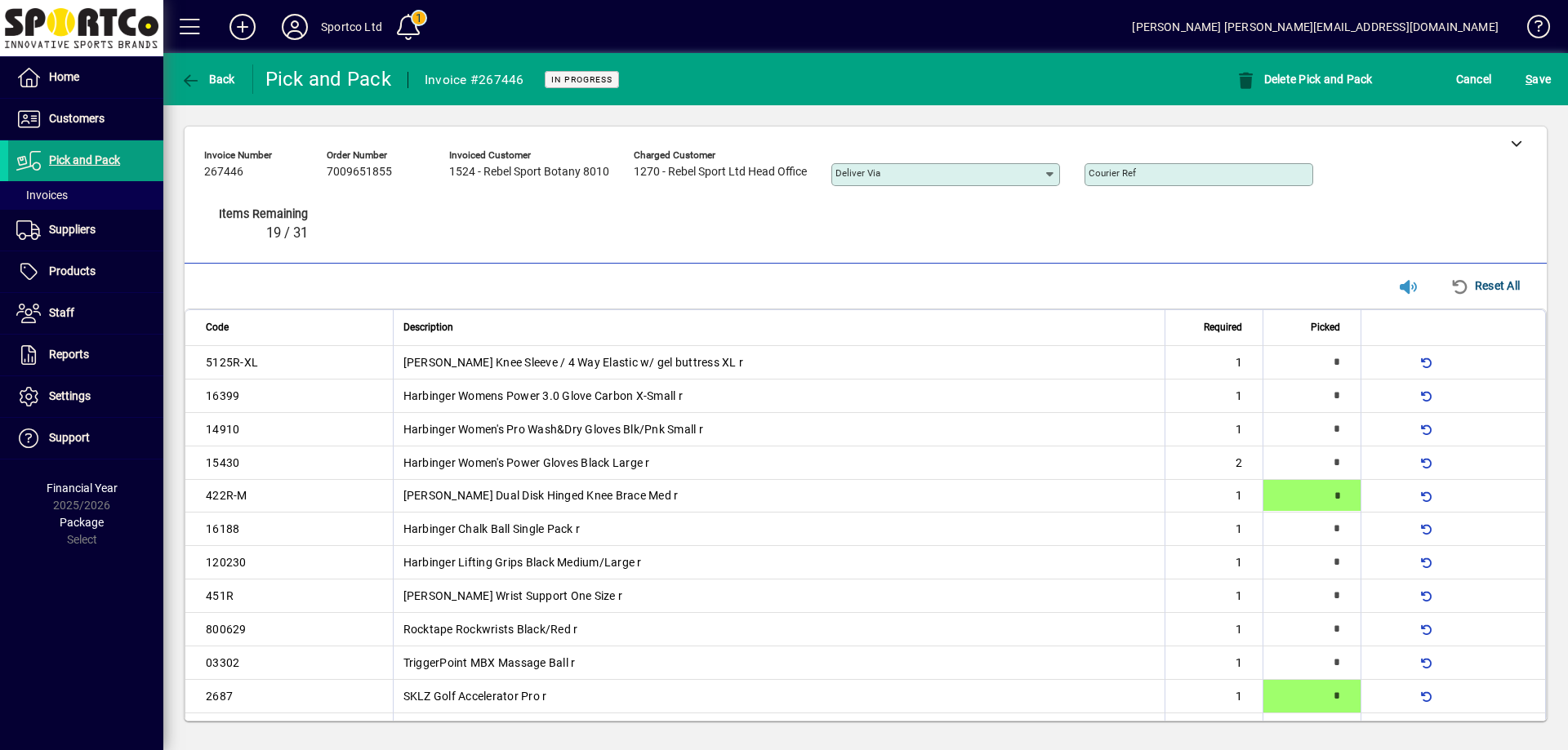
type input "*"
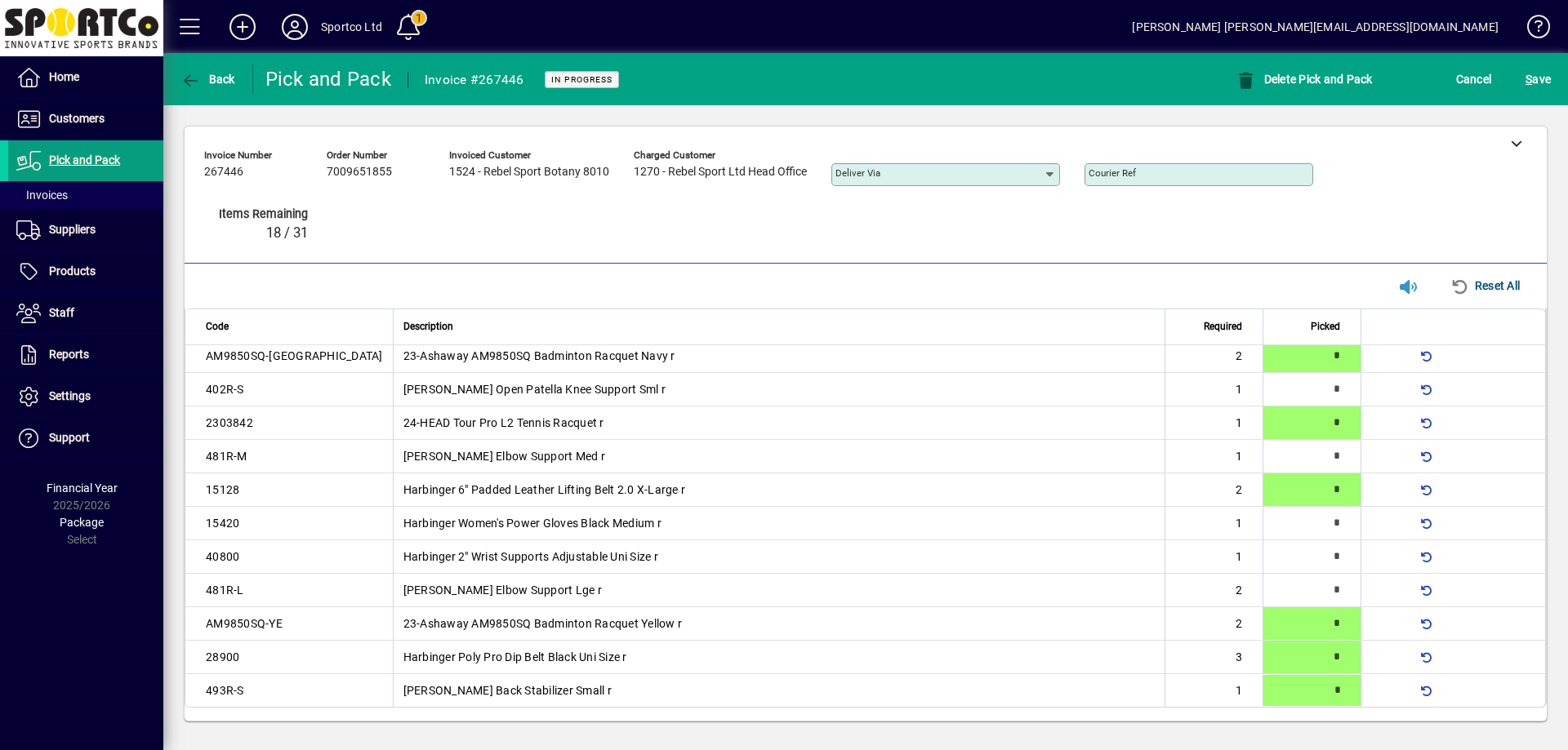
type input "*"
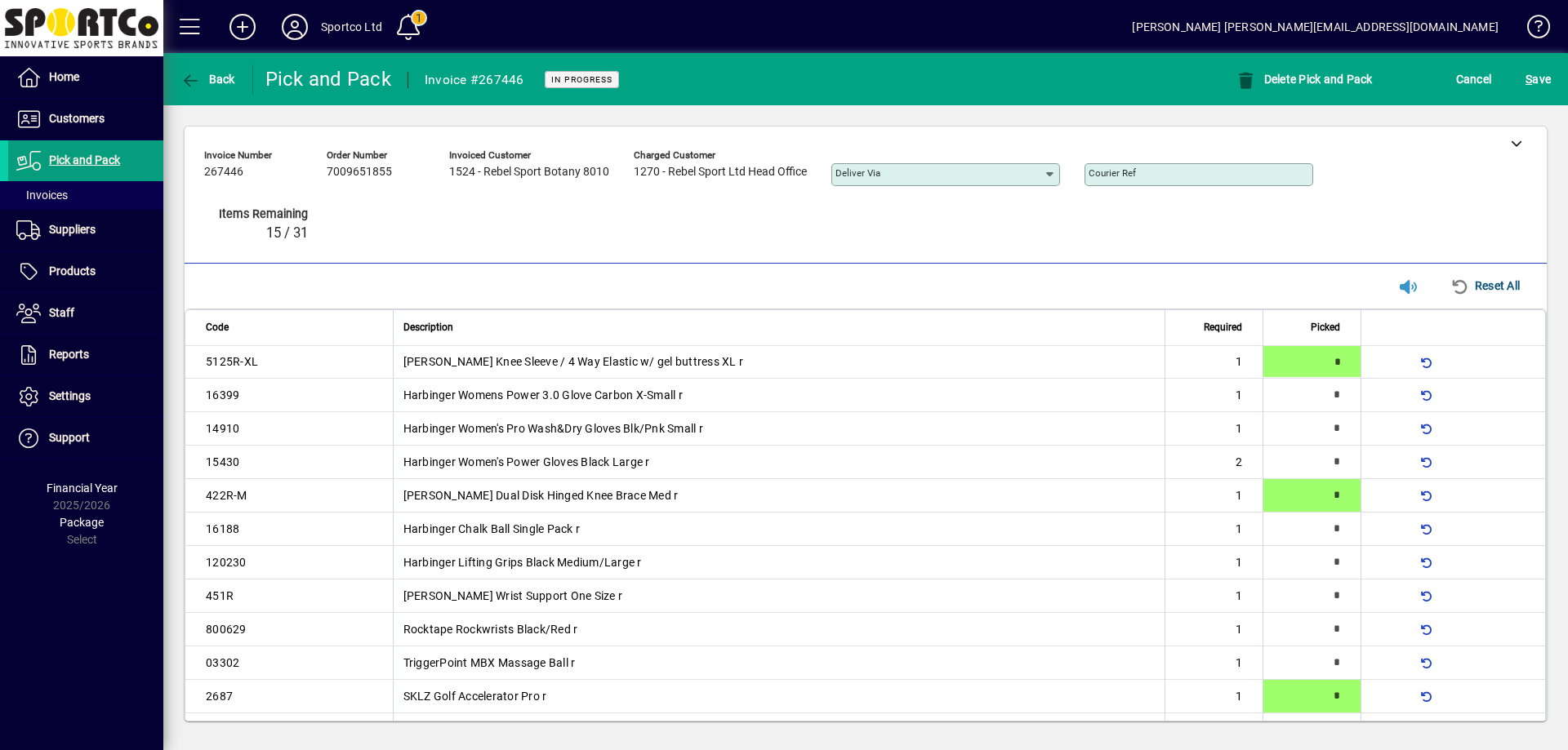
type input "*"
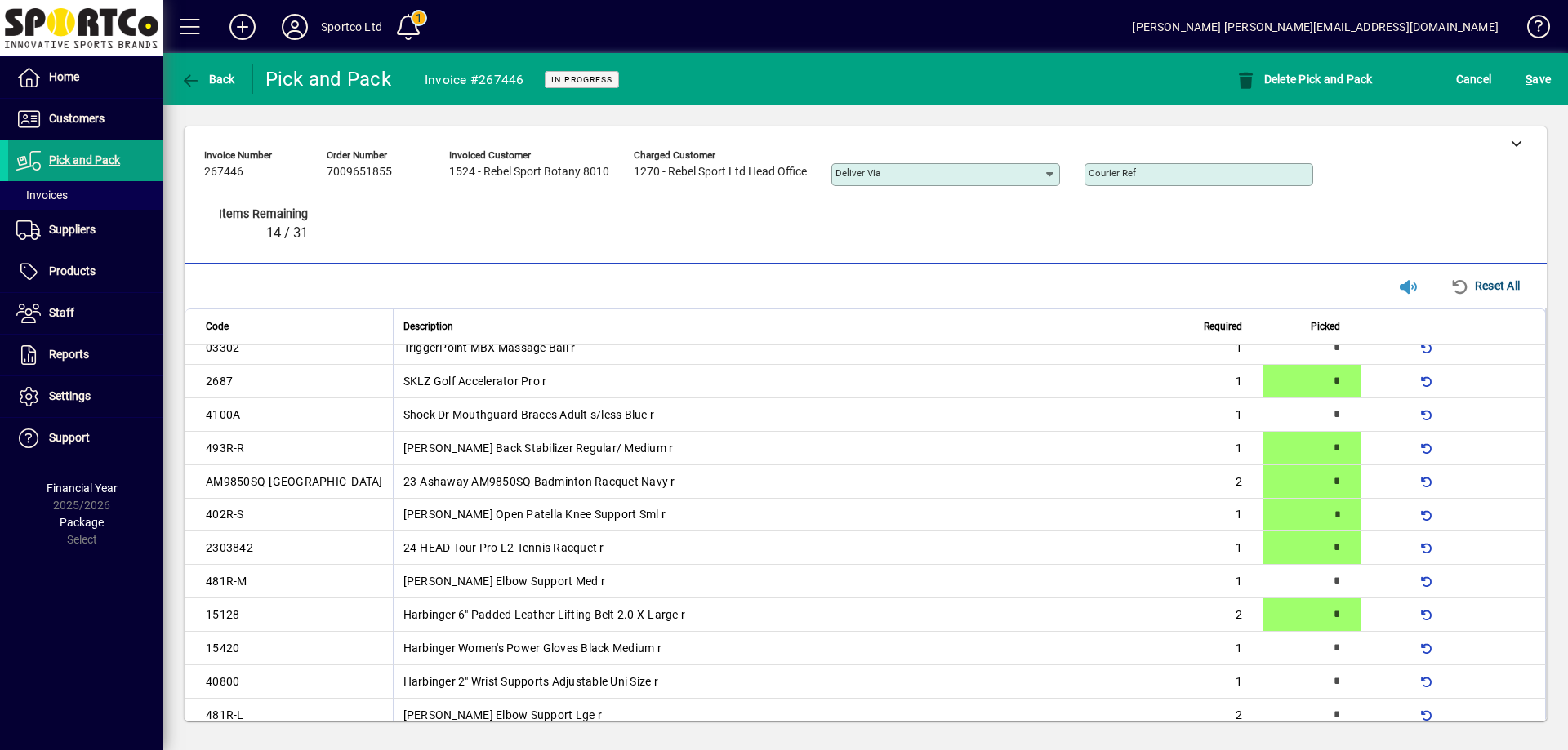
type input "*"
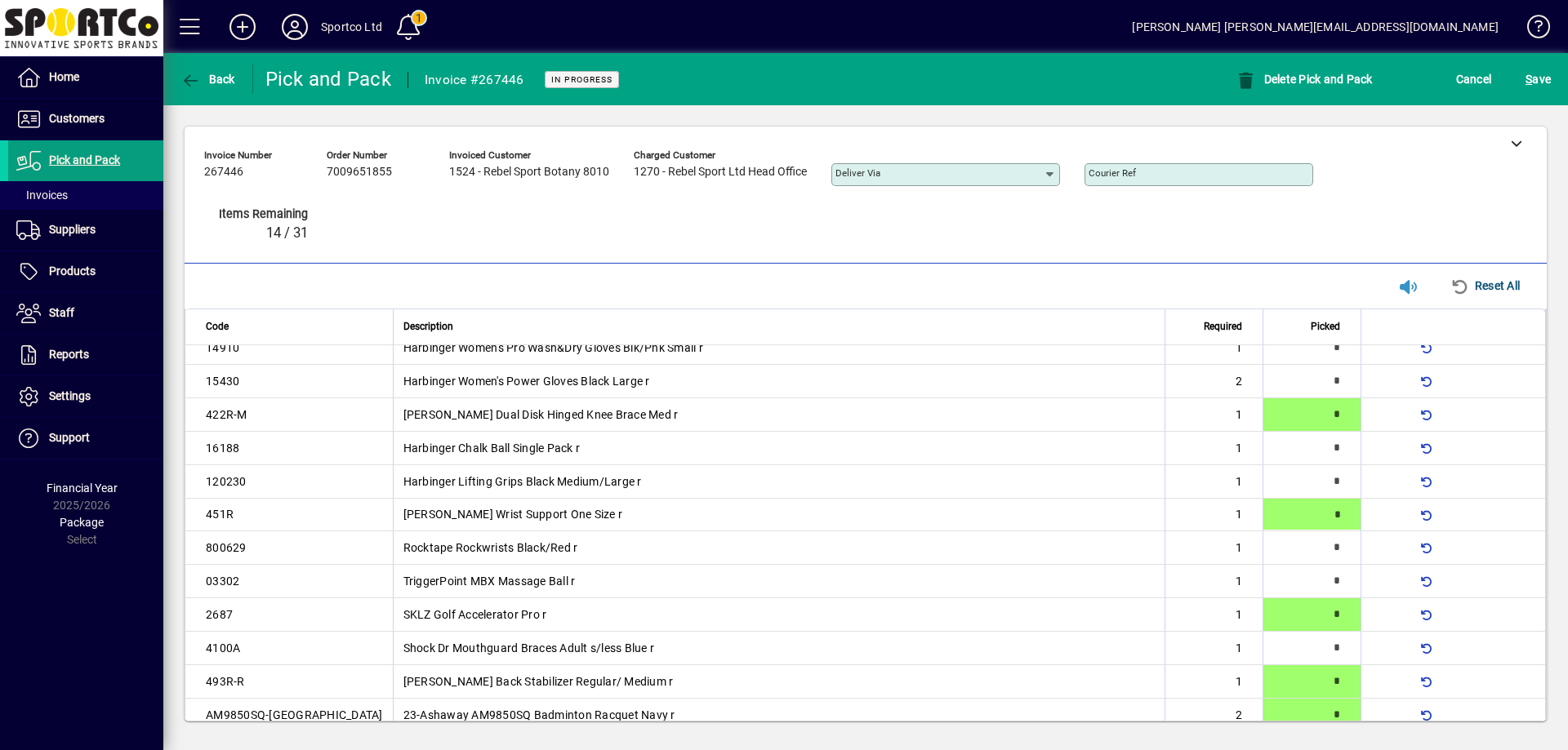
type input "*"
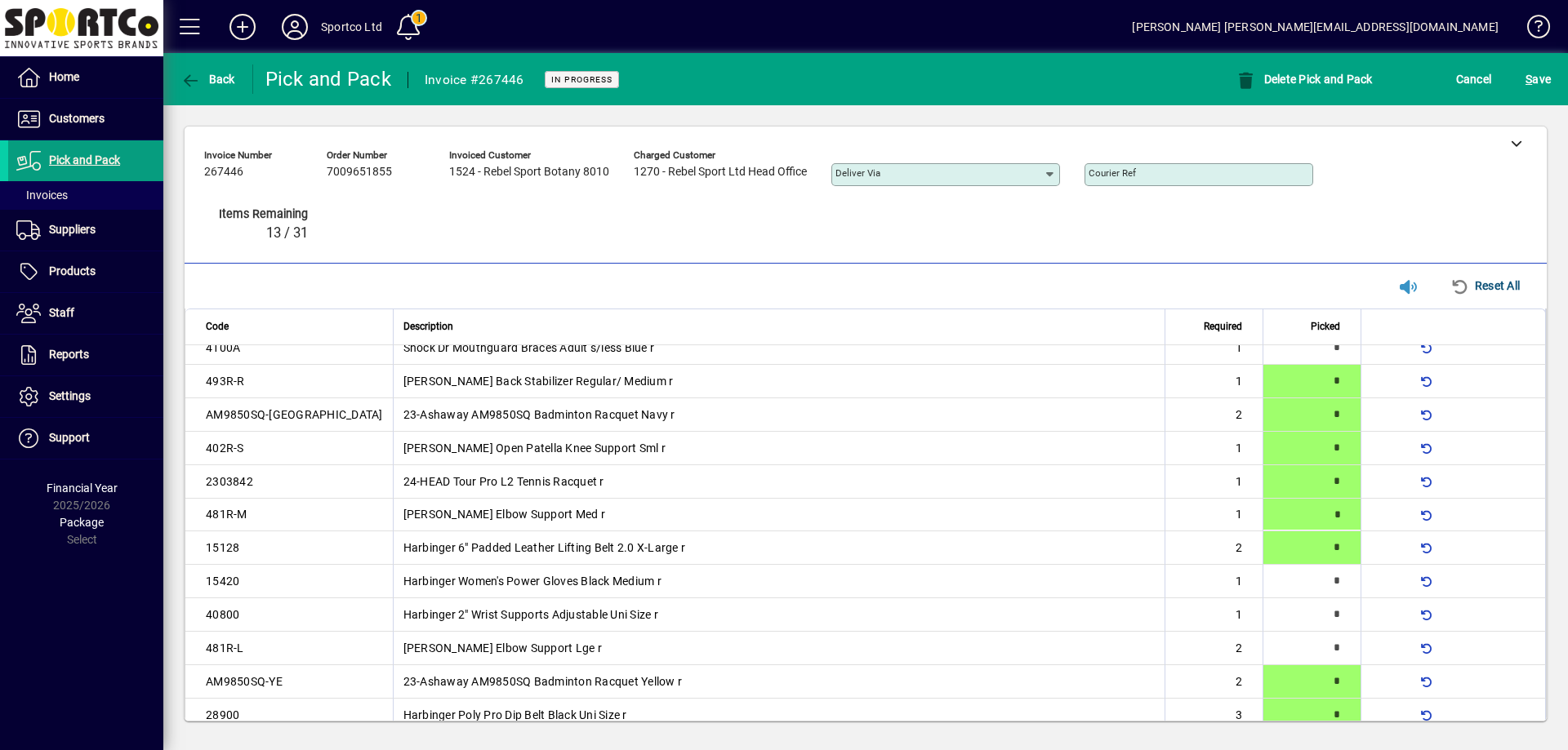
type input "*"
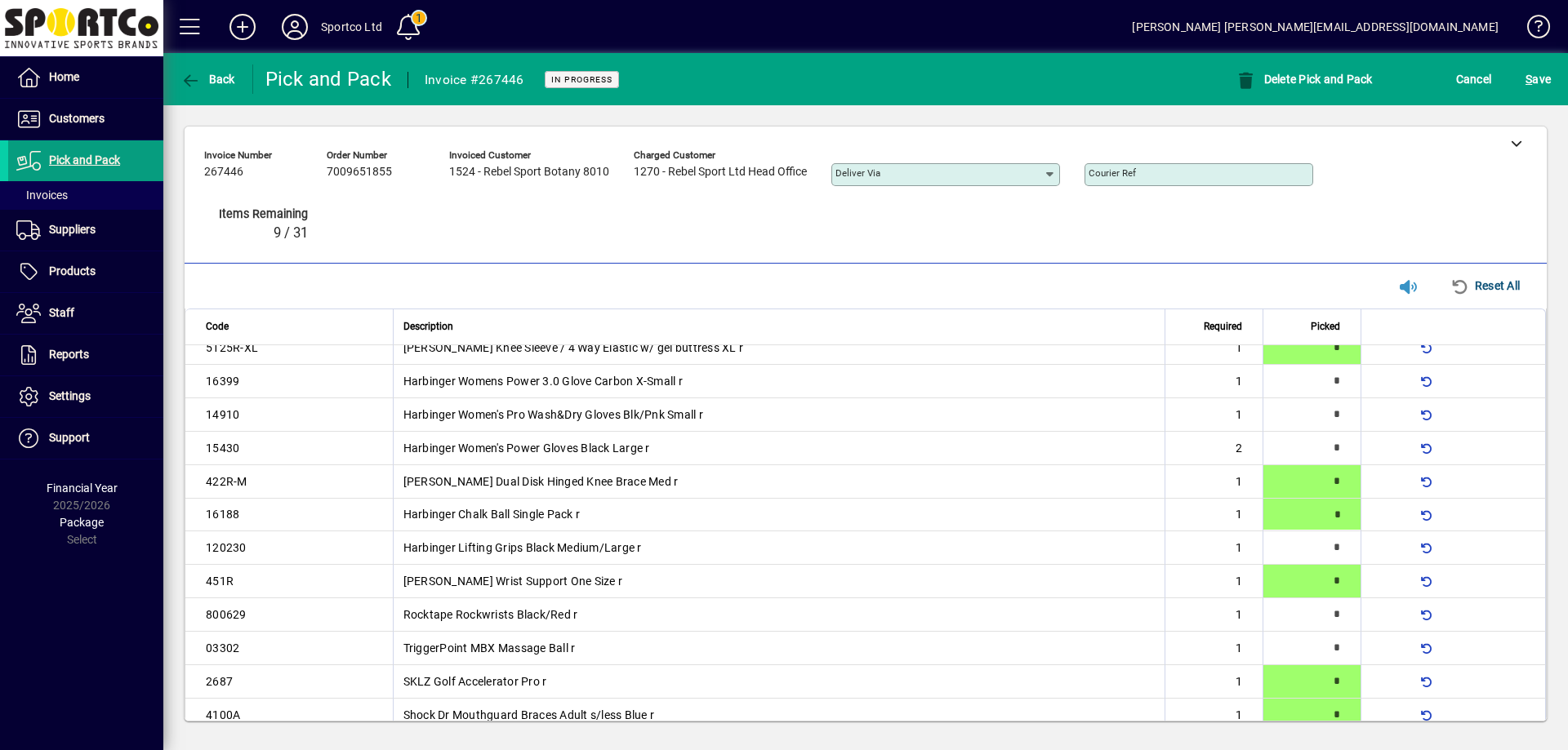
type input "*"
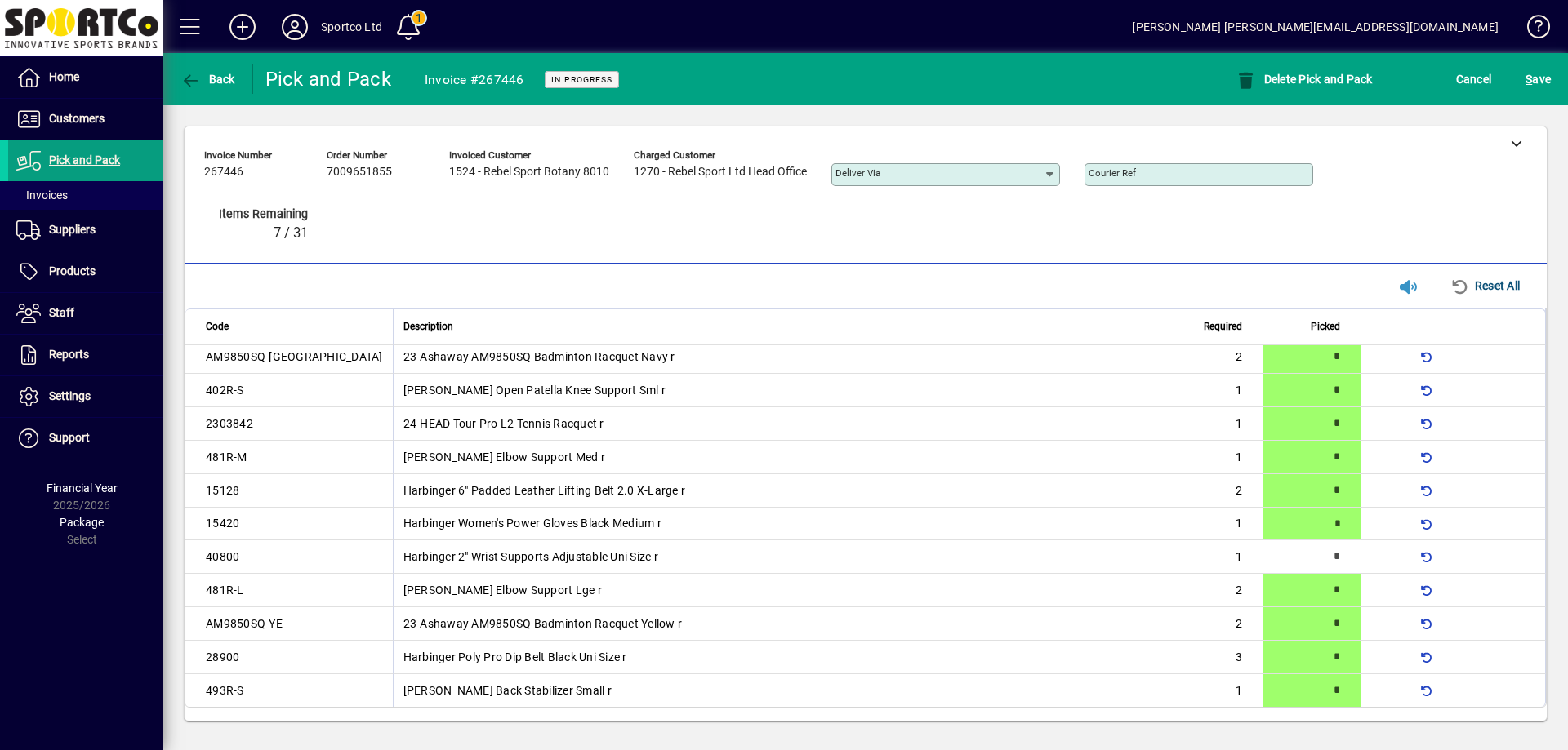
type input "*"
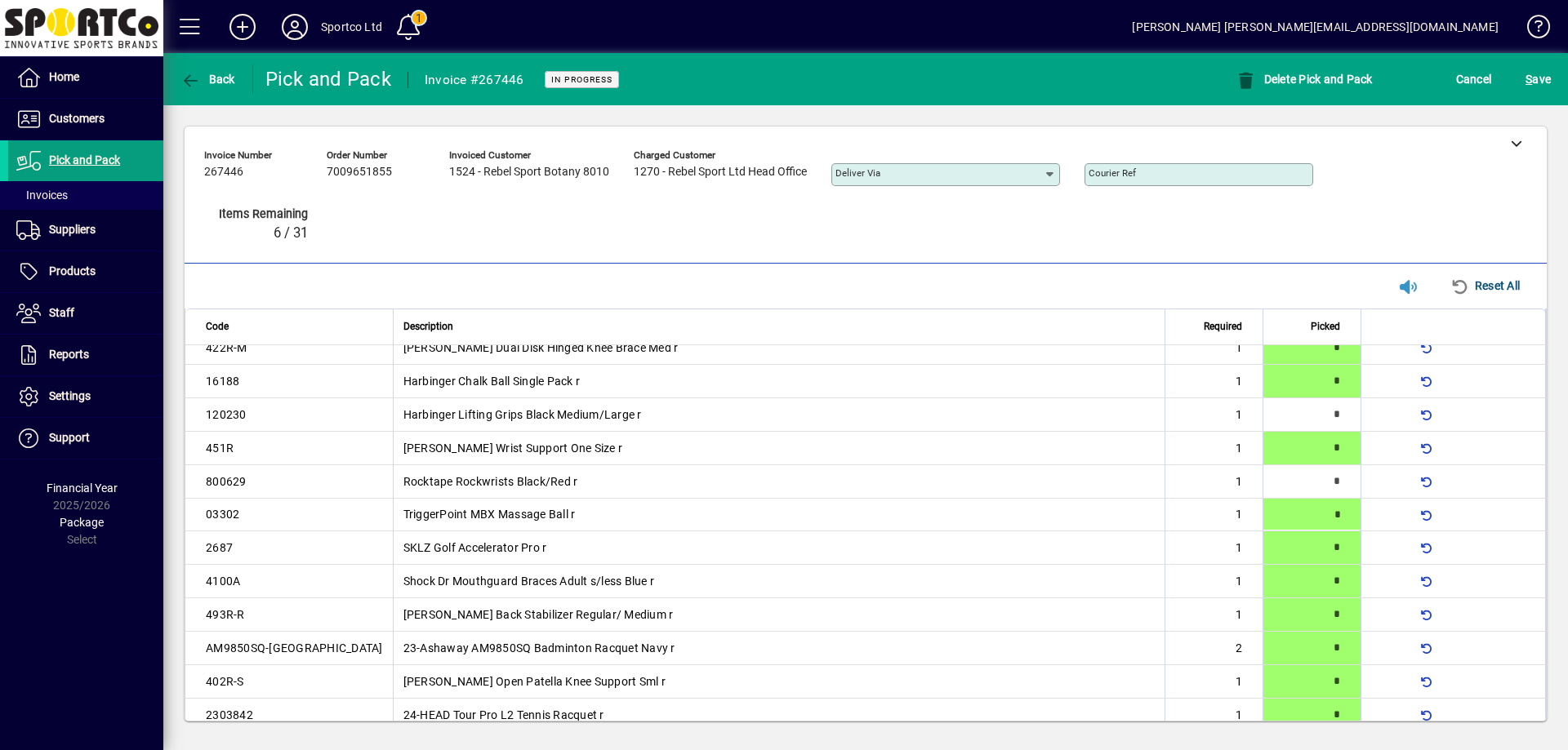
type input "*"
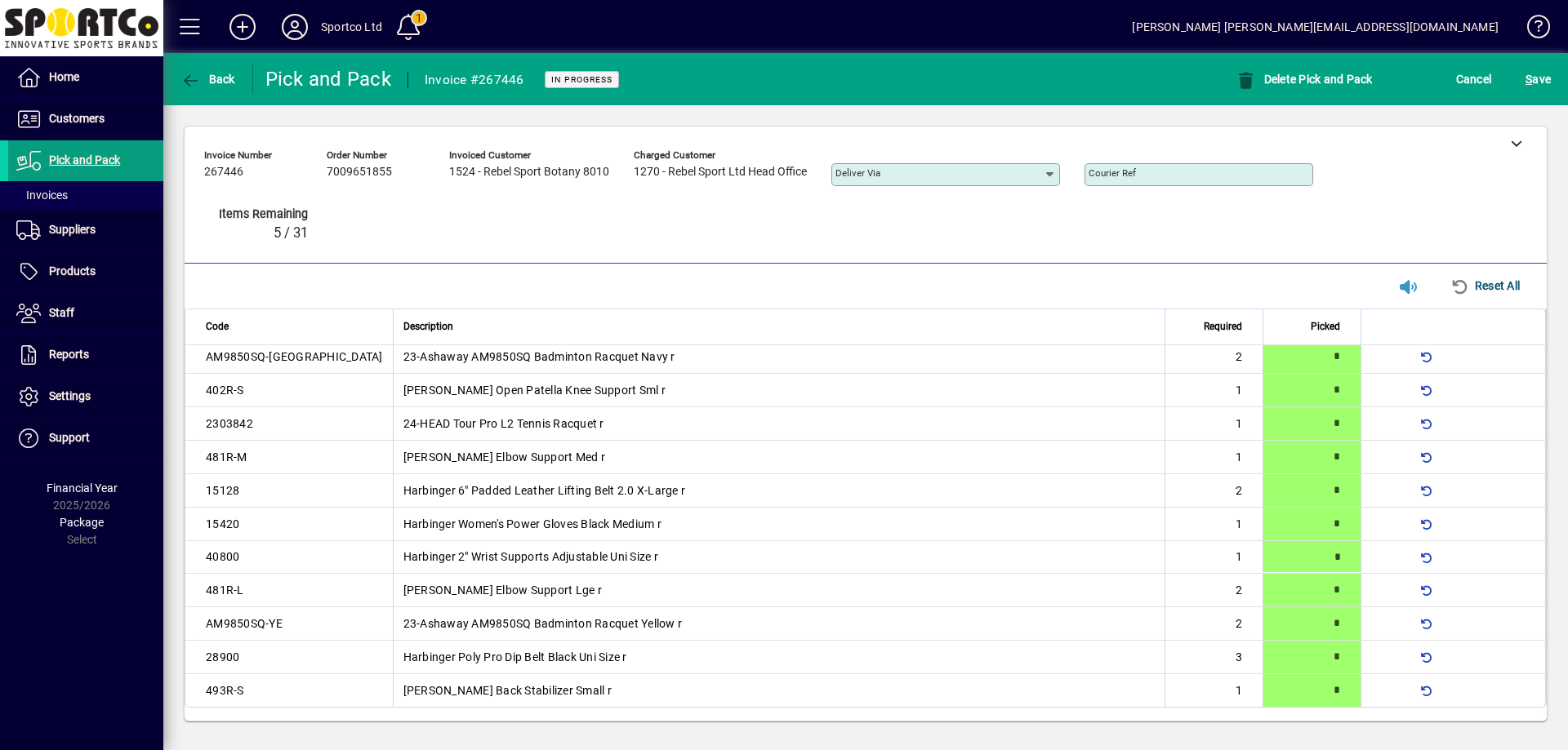
type input "*"
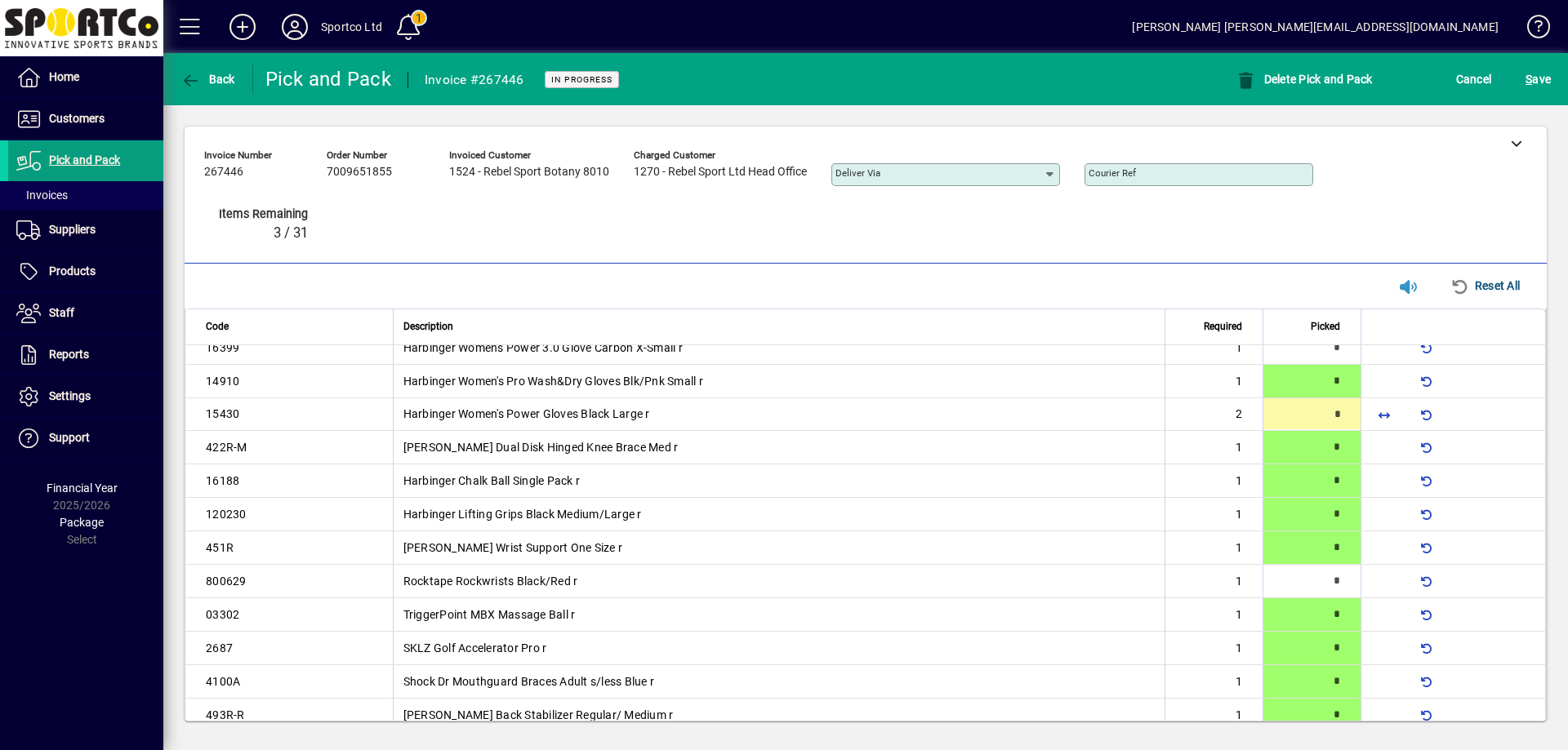
type input "*"
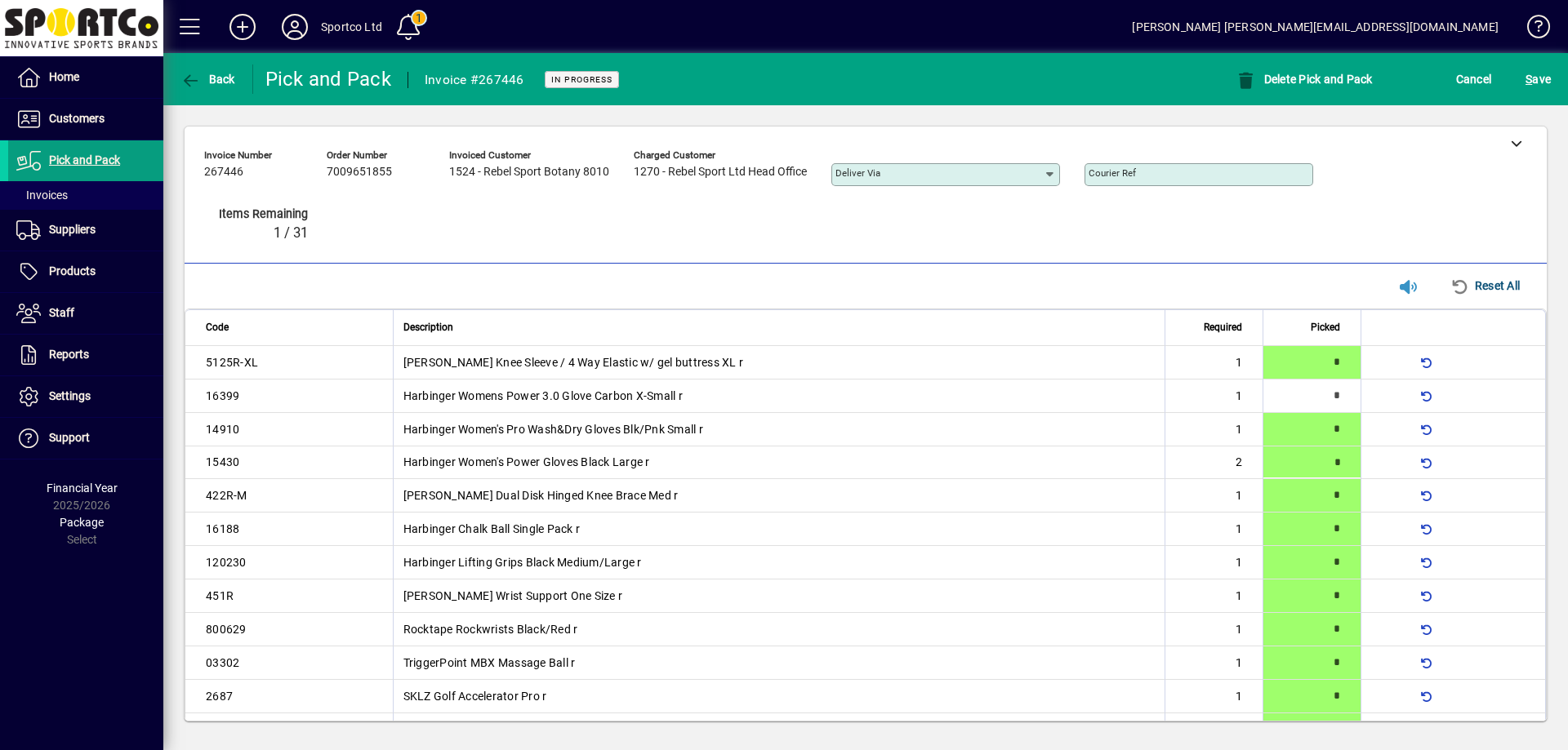
type input "*"
click at [1540, 75] on span "S ave" at bounding box center [1538, 79] width 25 height 26
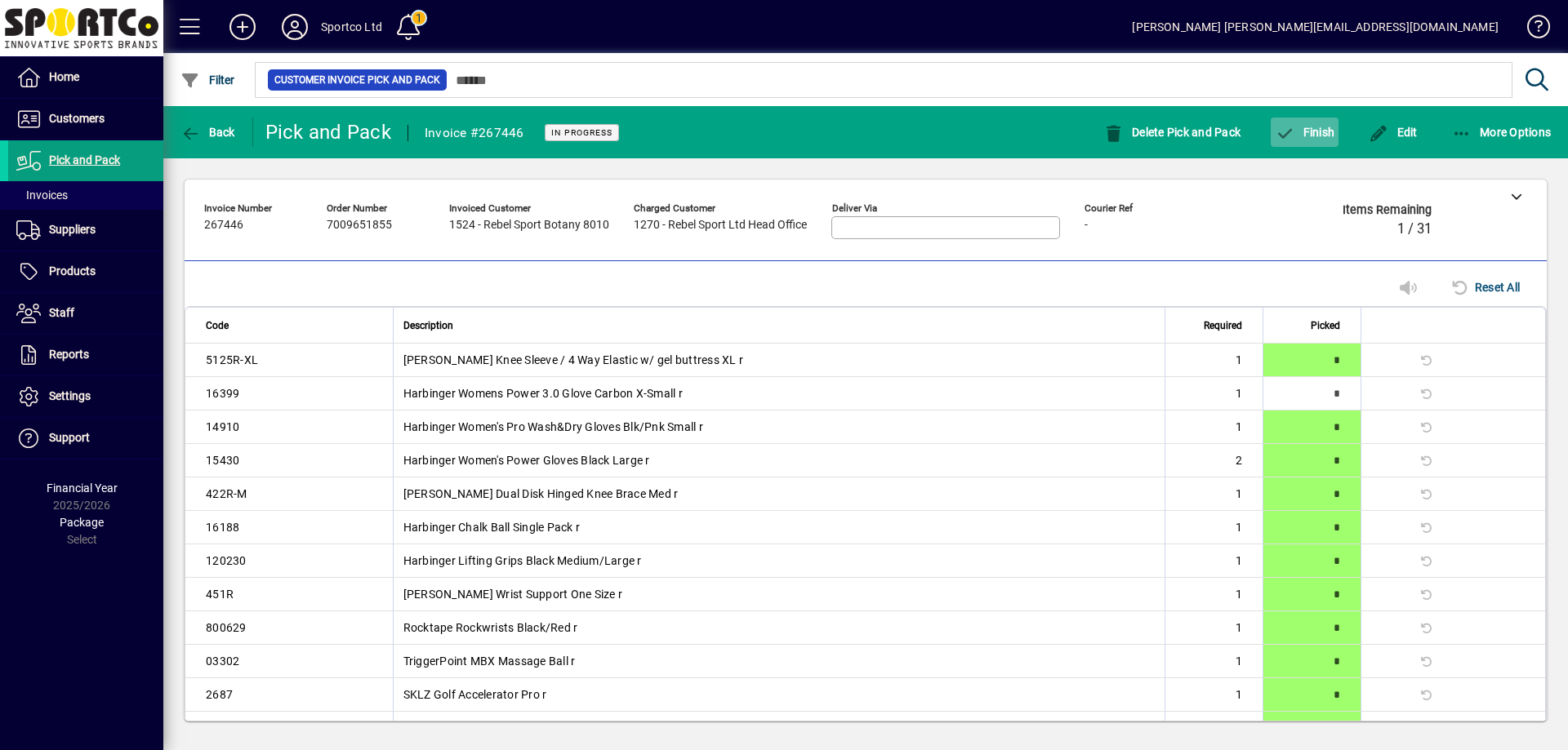
click at [1311, 134] on span "Finish" at bounding box center [1304, 131] width 59 height 13
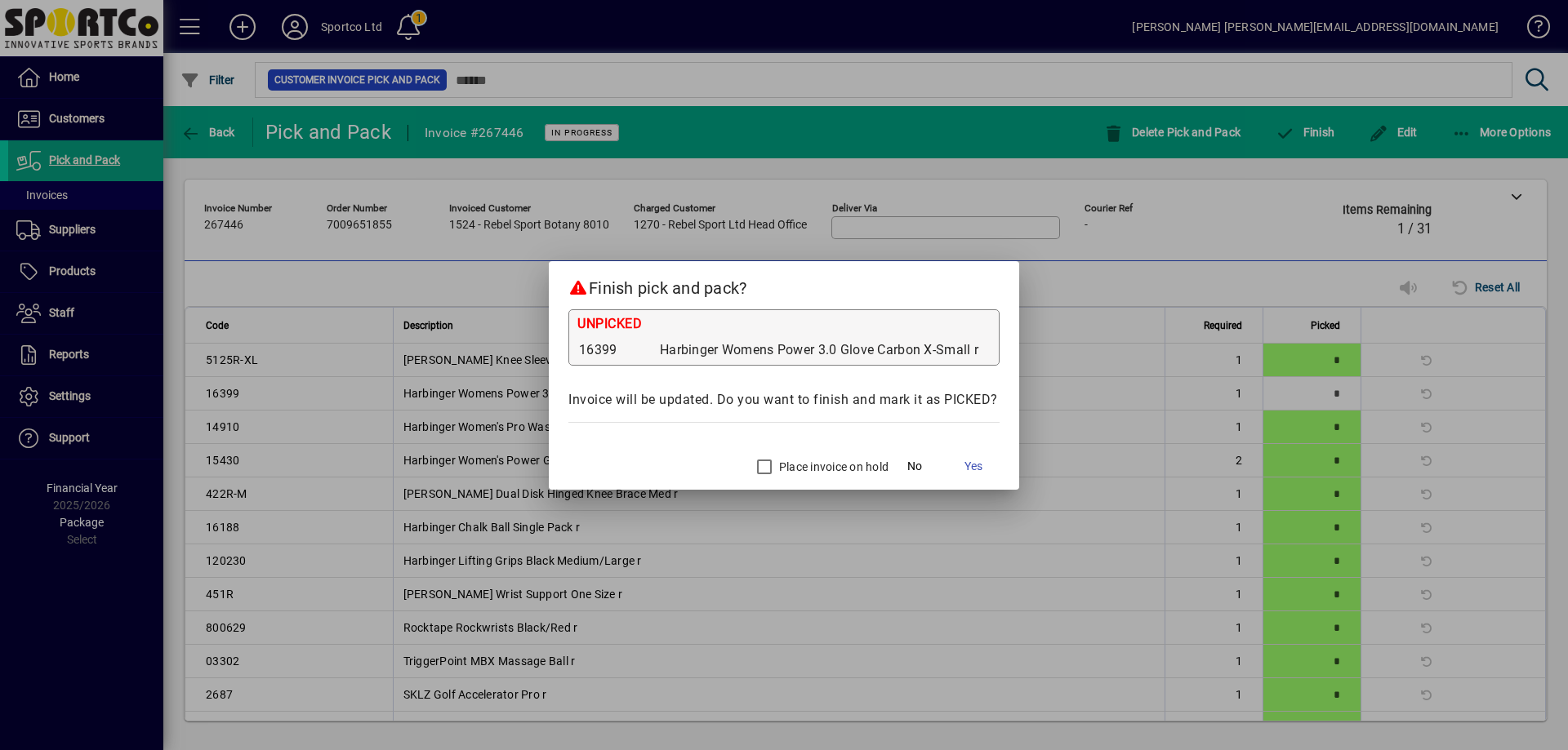
click at [785, 469] on label "Place invoice on hold" at bounding box center [832, 467] width 113 height 17
click at [971, 465] on span "Yes" at bounding box center [974, 467] width 18 height 18
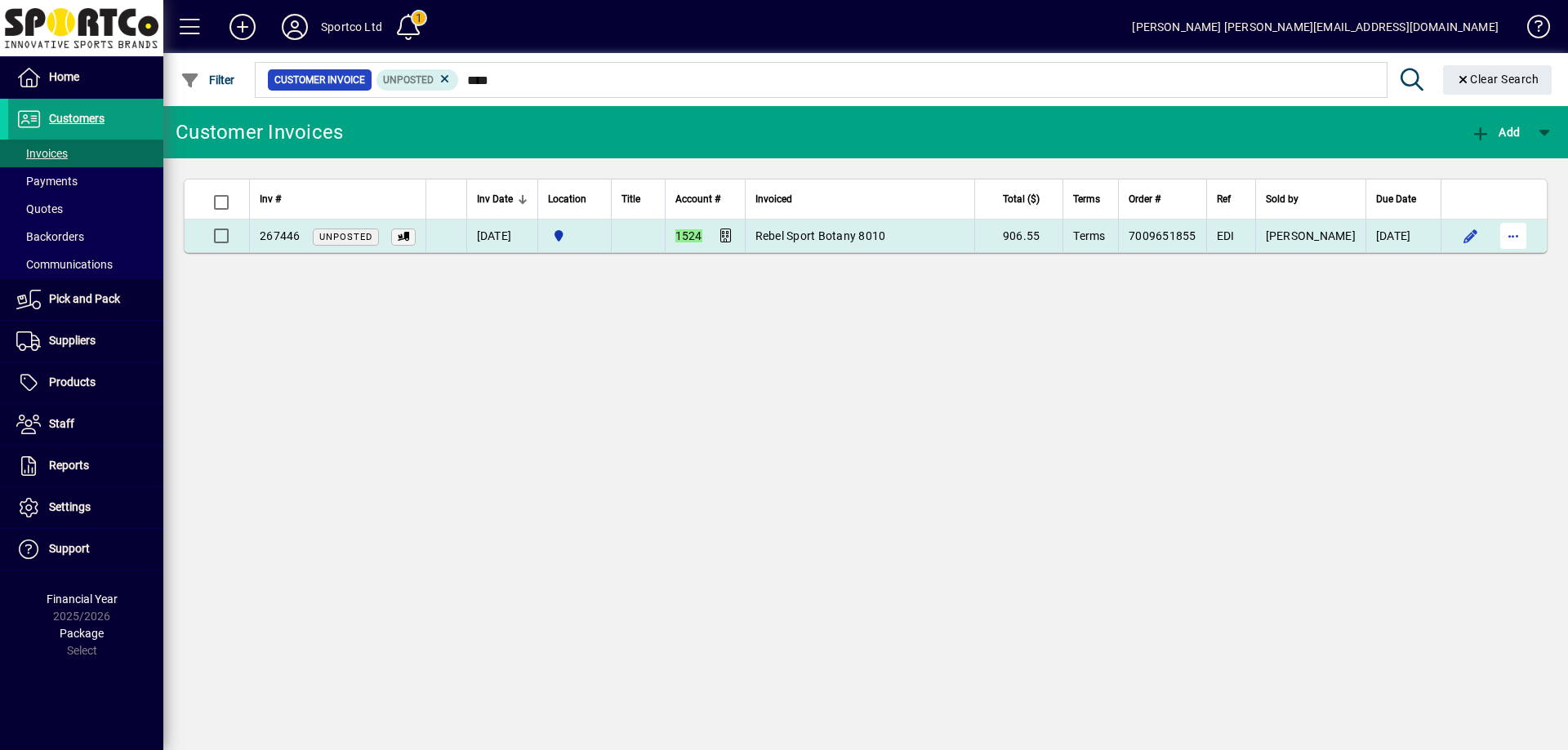
type input "****"
click at [1513, 231] on span "button" at bounding box center [1513, 236] width 39 height 39
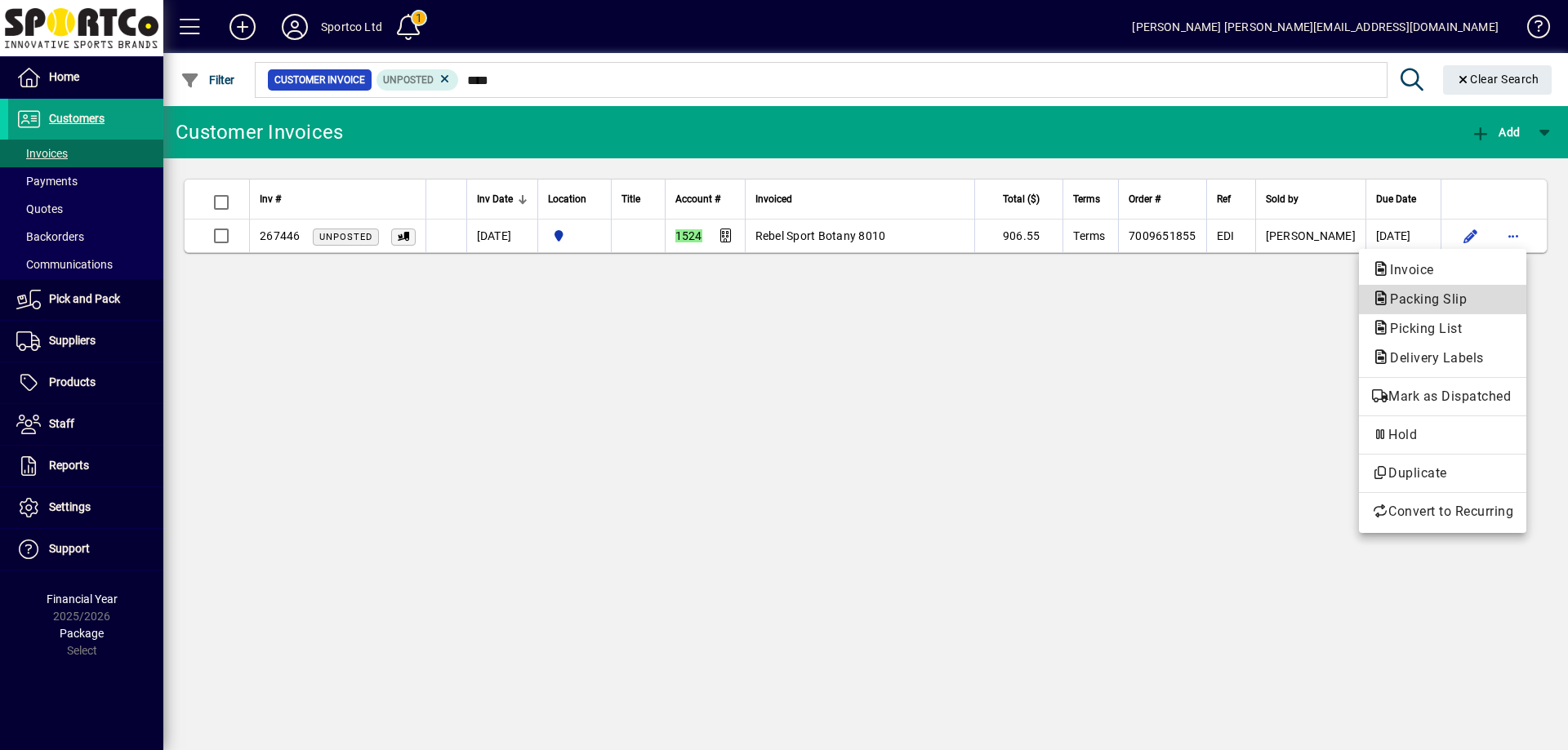
click at [1478, 299] on span "Packing Slip" at bounding box center [1442, 299] width 141 height 19
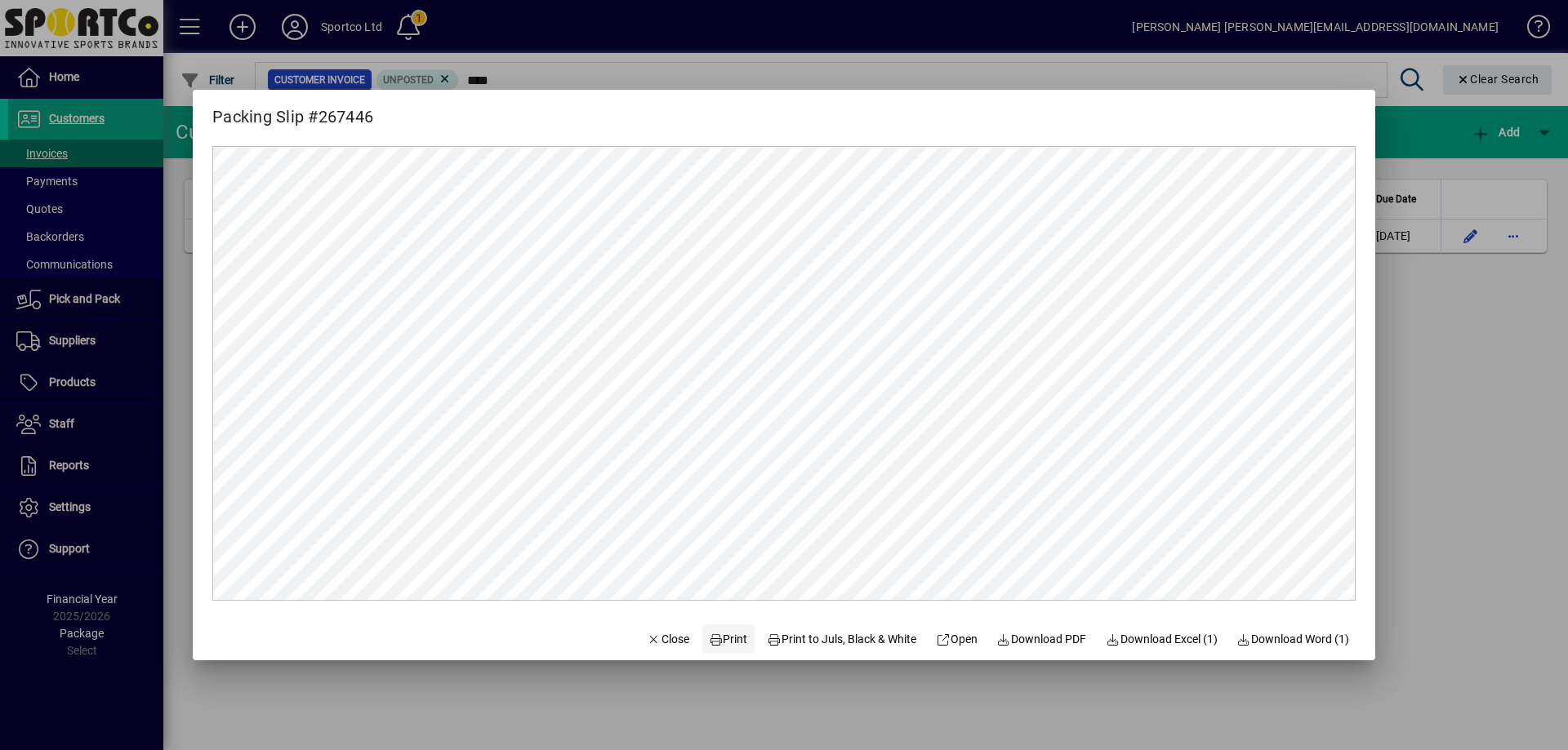
click at [725, 641] on span "Print" at bounding box center [728, 640] width 39 height 18
click at [653, 639] on span "Close" at bounding box center [669, 640] width 43 height 18
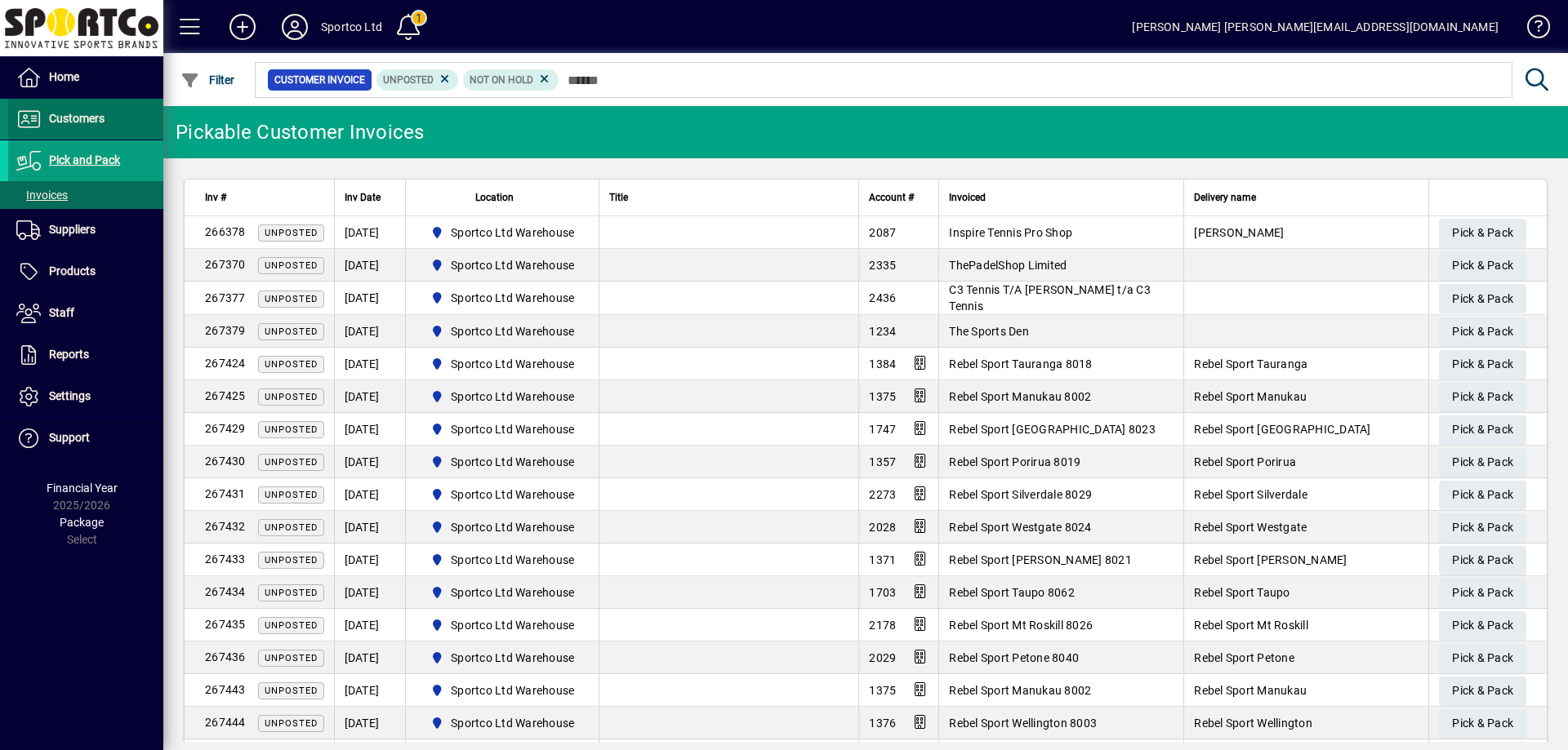
click at [72, 119] on span "Customers" at bounding box center [76, 118] width 56 height 13
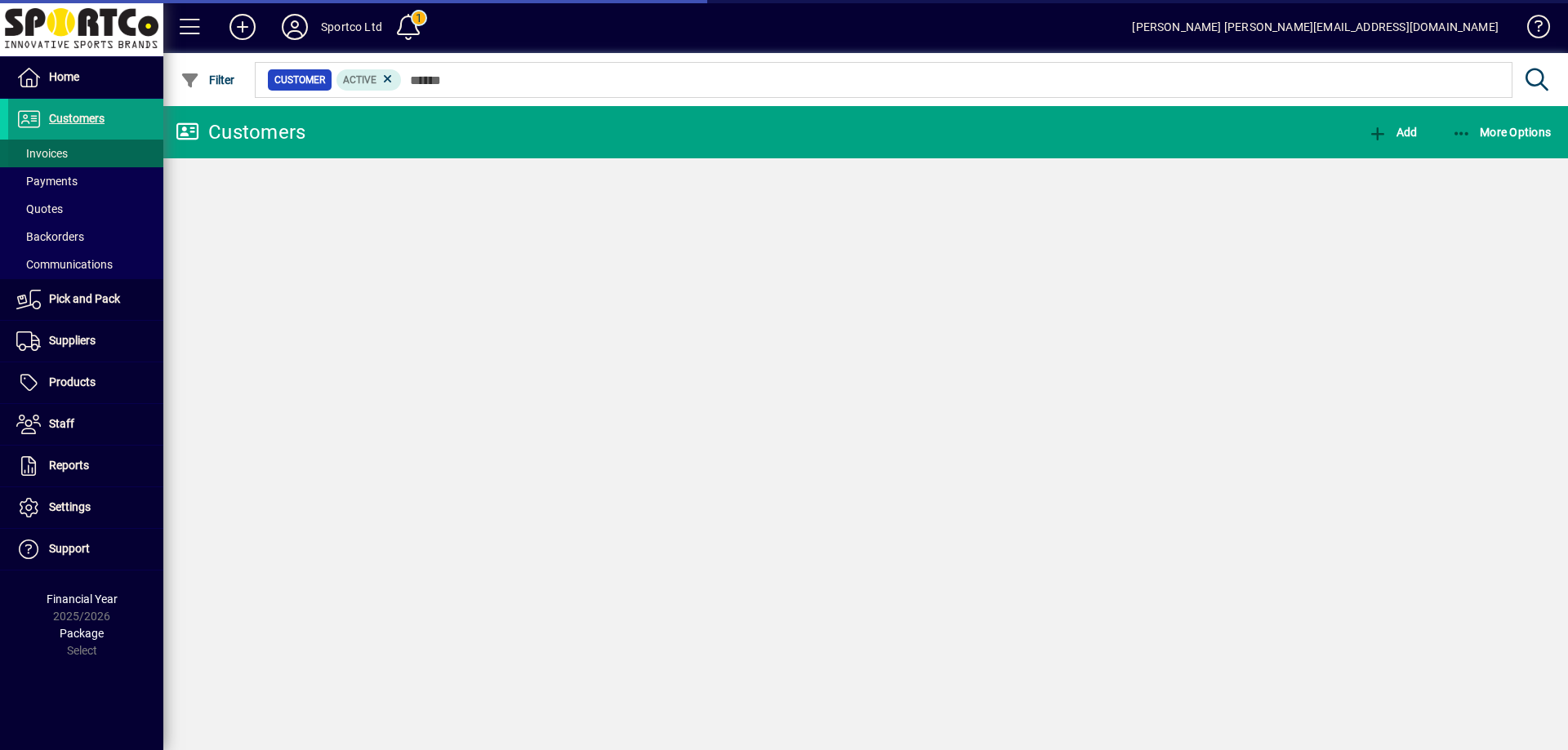
click at [43, 152] on span "Invoices" at bounding box center [42, 153] width 52 height 13
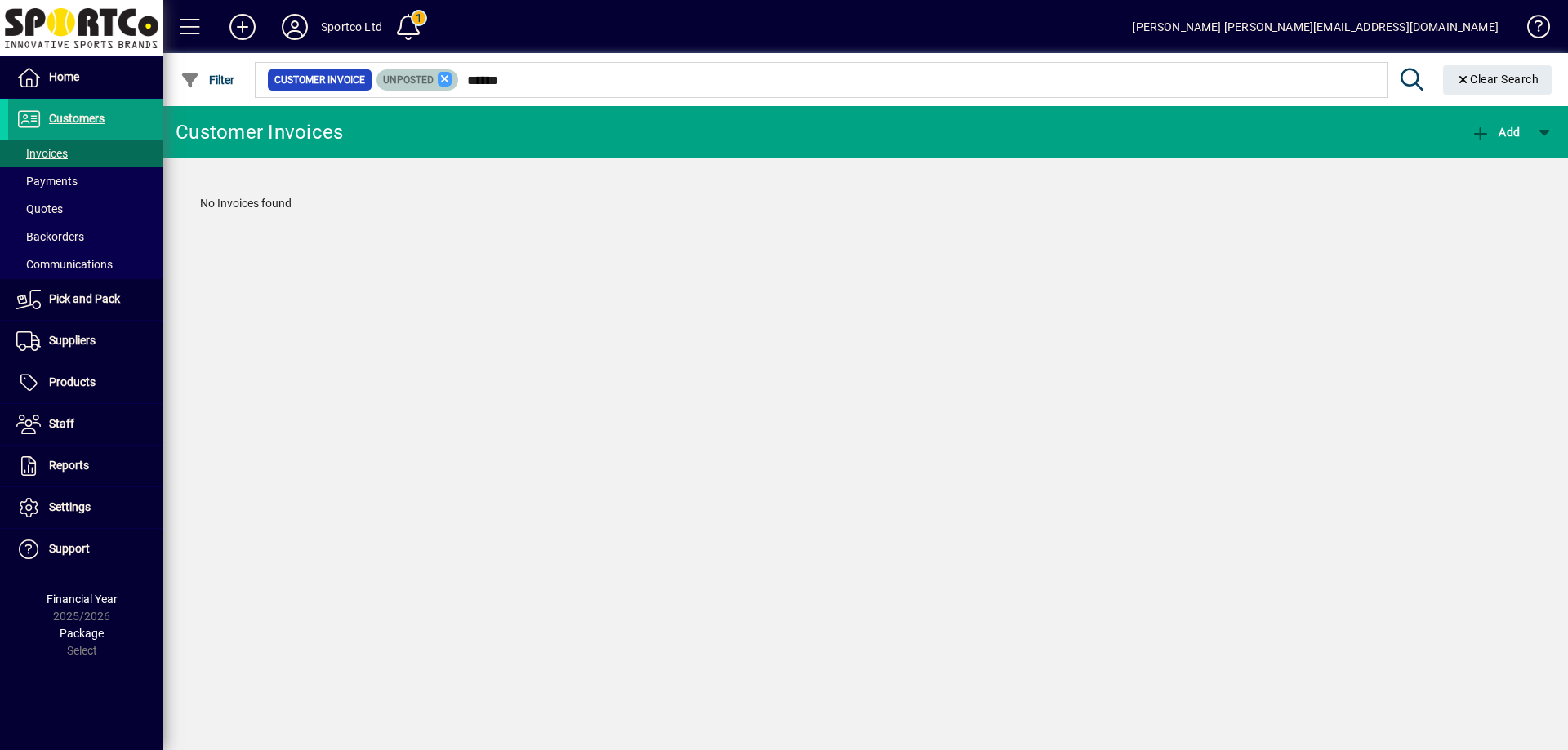
click at [440, 78] on icon at bounding box center [444, 79] width 15 height 15
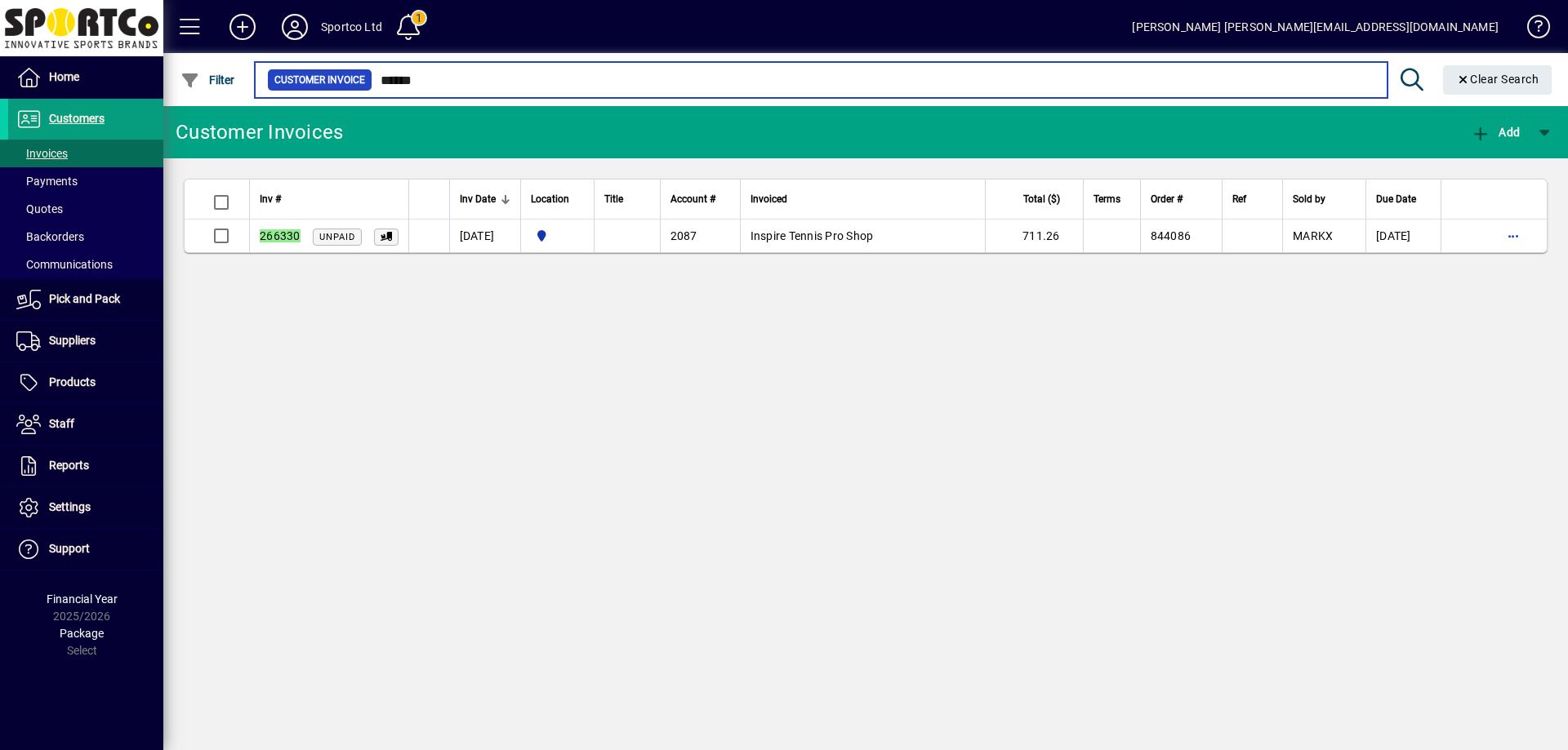
type input "******"
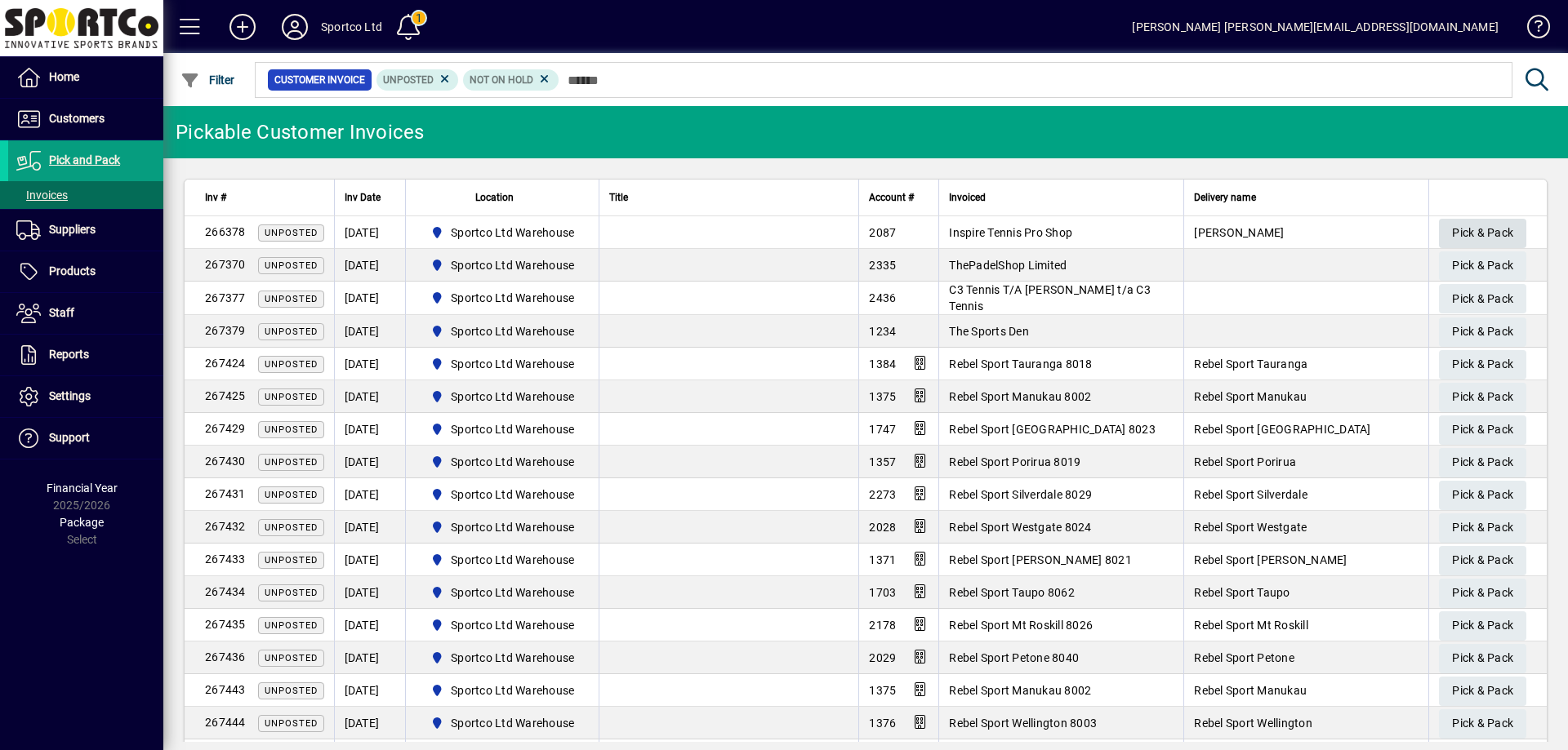
click at [1465, 234] on span "Pick & Pack" at bounding box center [1482, 233] width 61 height 27
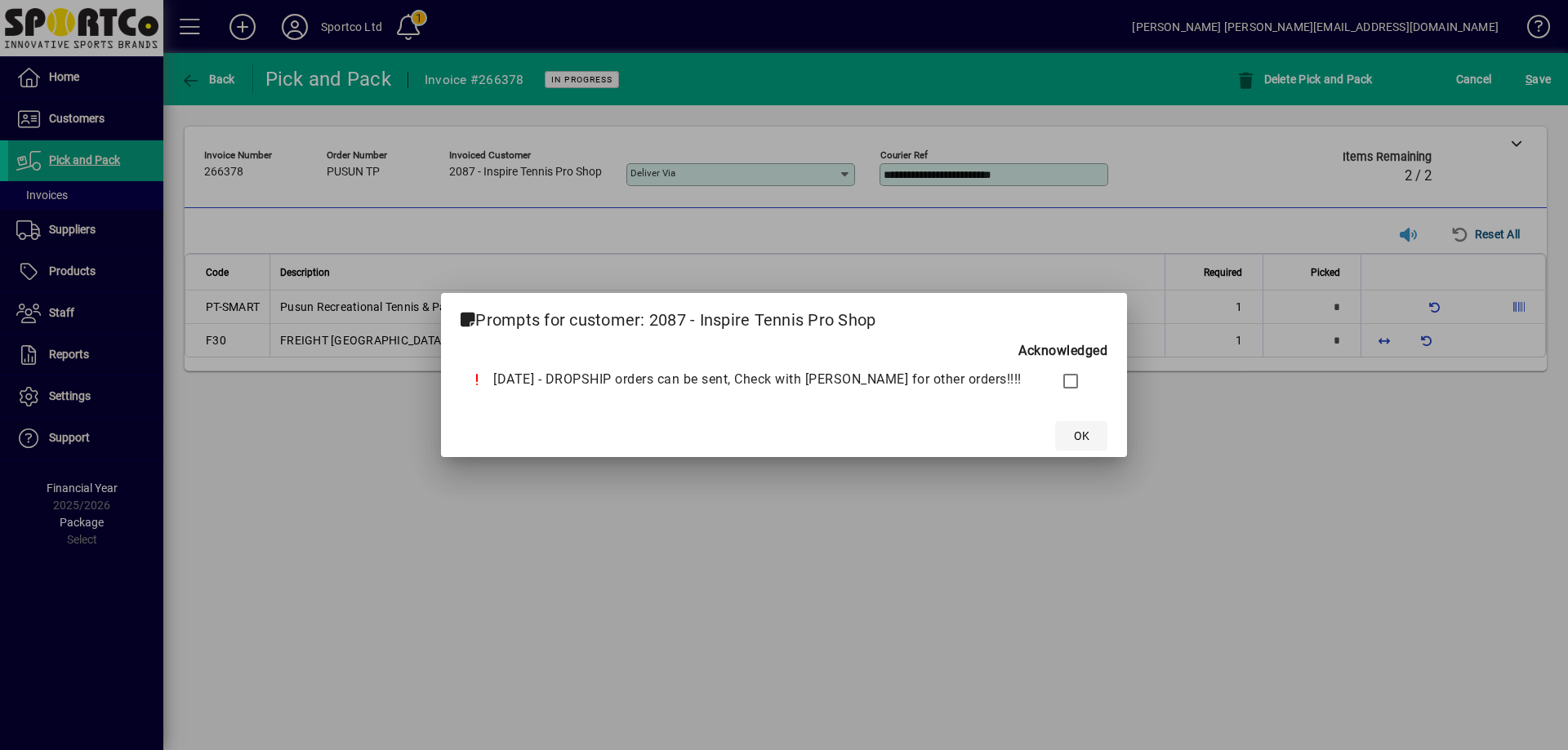
click at [1074, 429] on span "OK" at bounding box center [1082, 436] width 16 height 18
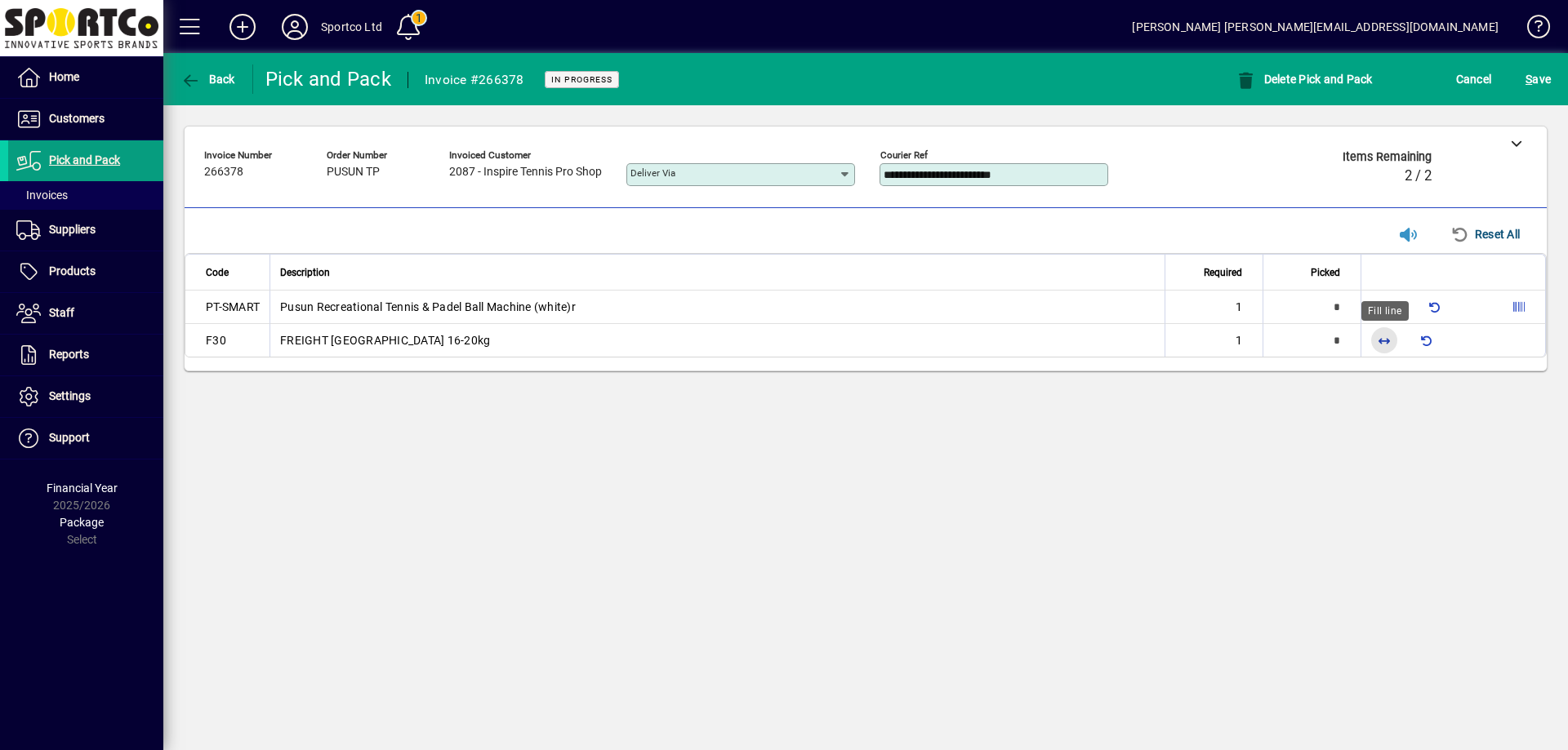
click at [1381, 339] on span "button" at bounding box center [1384, 340] width 39 height 39
type input "*"
click at [1516, 301] on icon at bounding box center [1519, 307] width 12 height 12
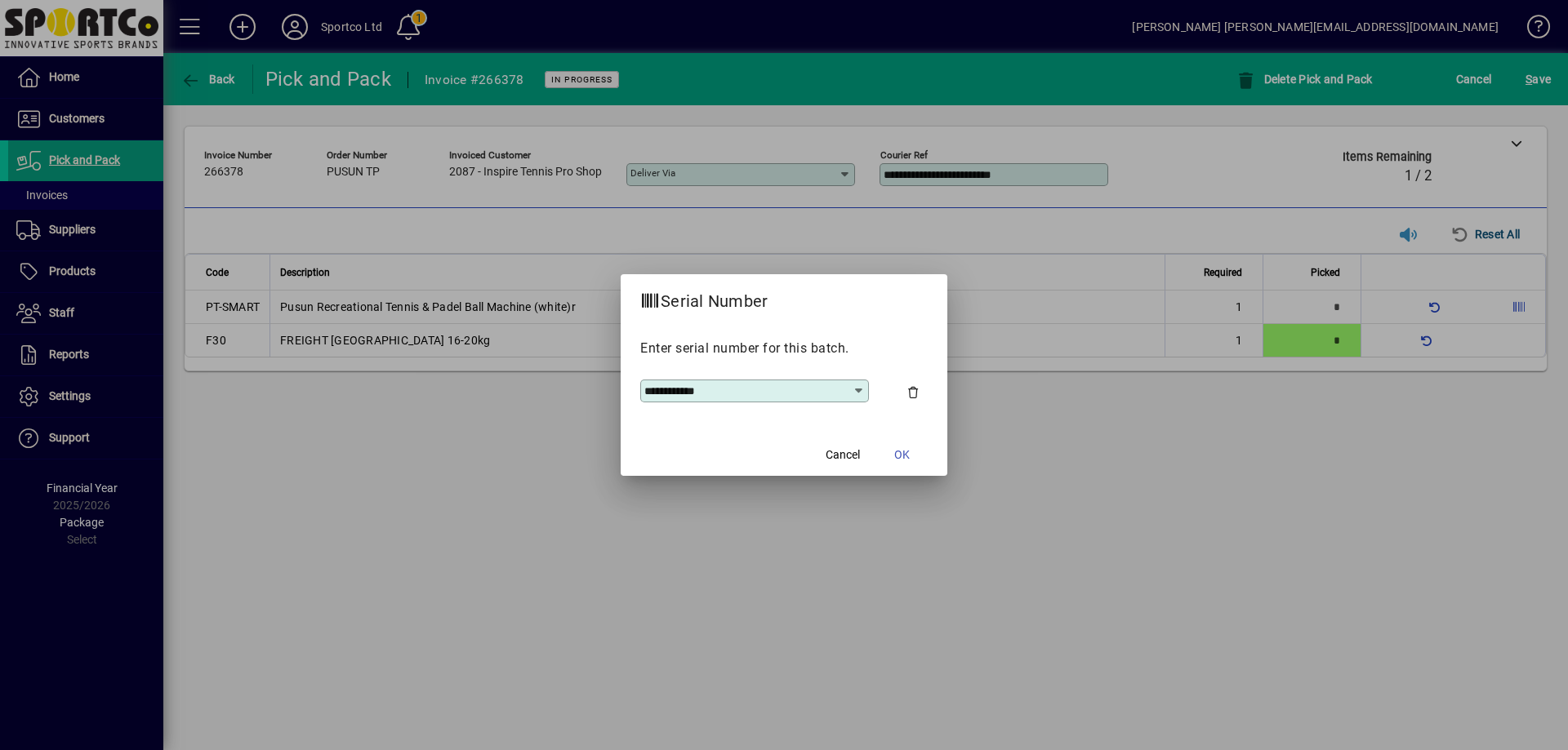
drag, startPoint x: 744, startPoint y: 394, endPoint x: 512, endPoint y: 426, distance: 234.2
click at [512, 426] on div "**********" at bounding box center [784, 375] width 1568 height 750
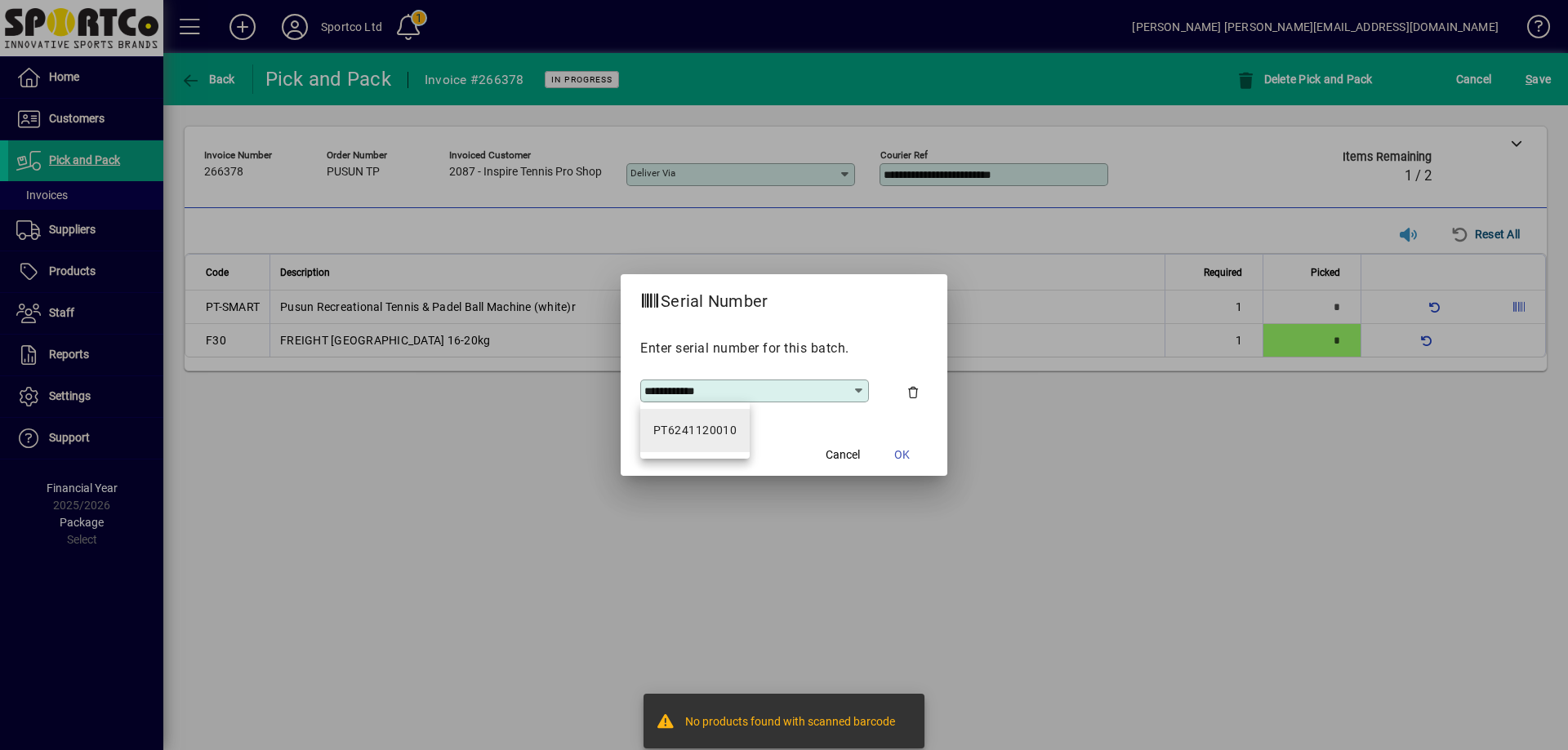
type input "**********"
click at [694, 432] on div "PT6241120010" at bounding box center [694, 431] width 83 height 18
click at [908, 451] on span "OK" at bounding box center [902, 455] width 16 height 18
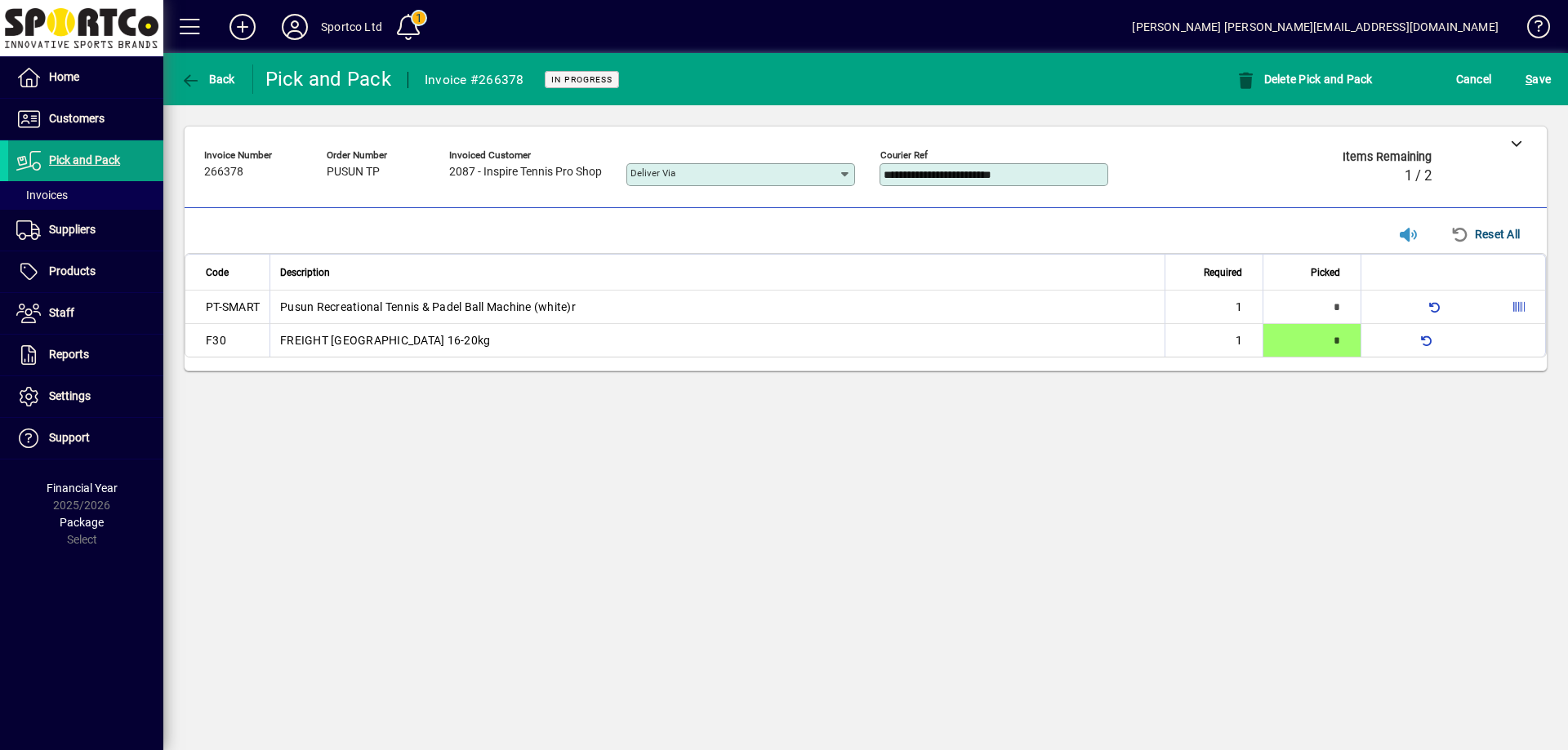
type input "*"
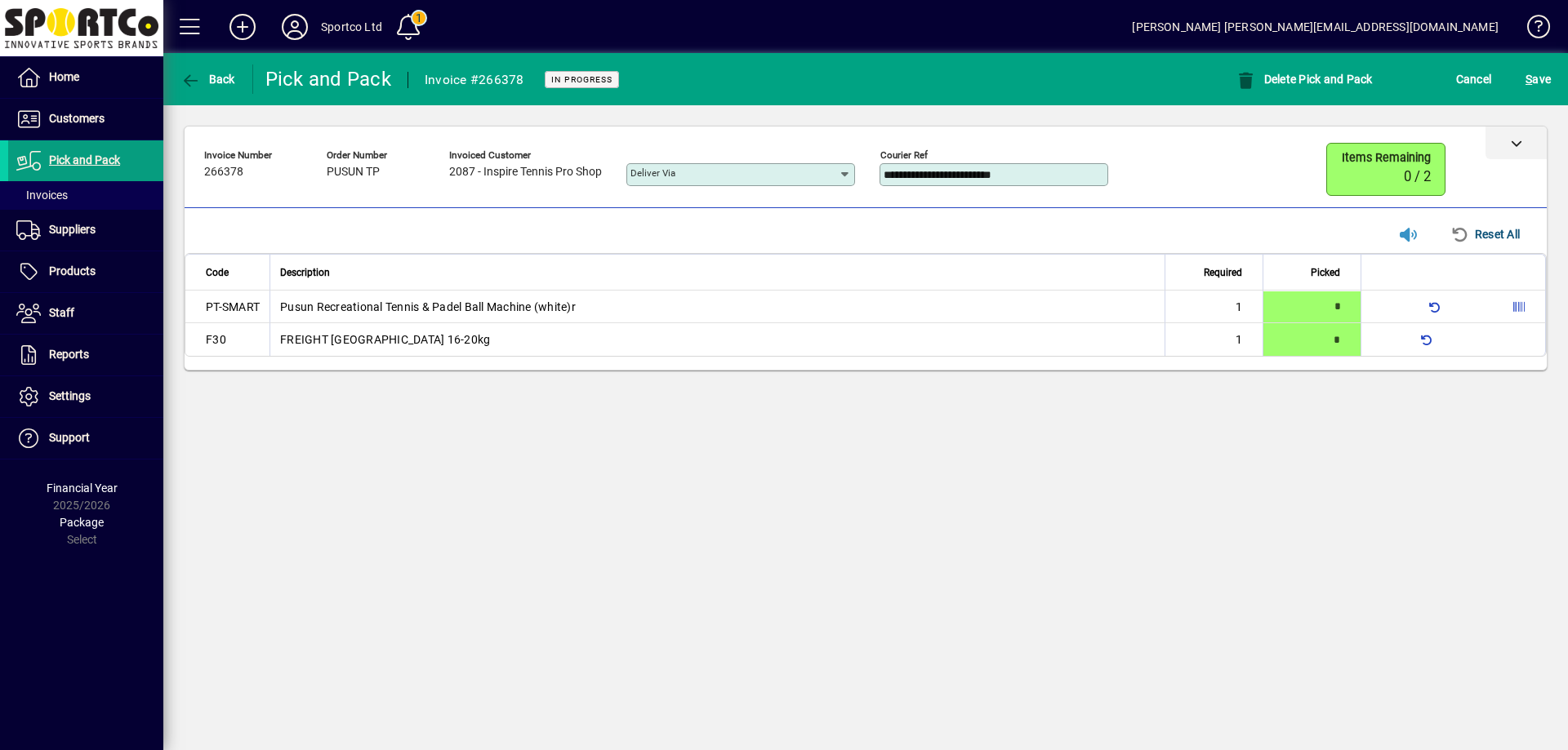
click at [1512, 133] on div at bounding box center [1515, 143] width 61 height 33
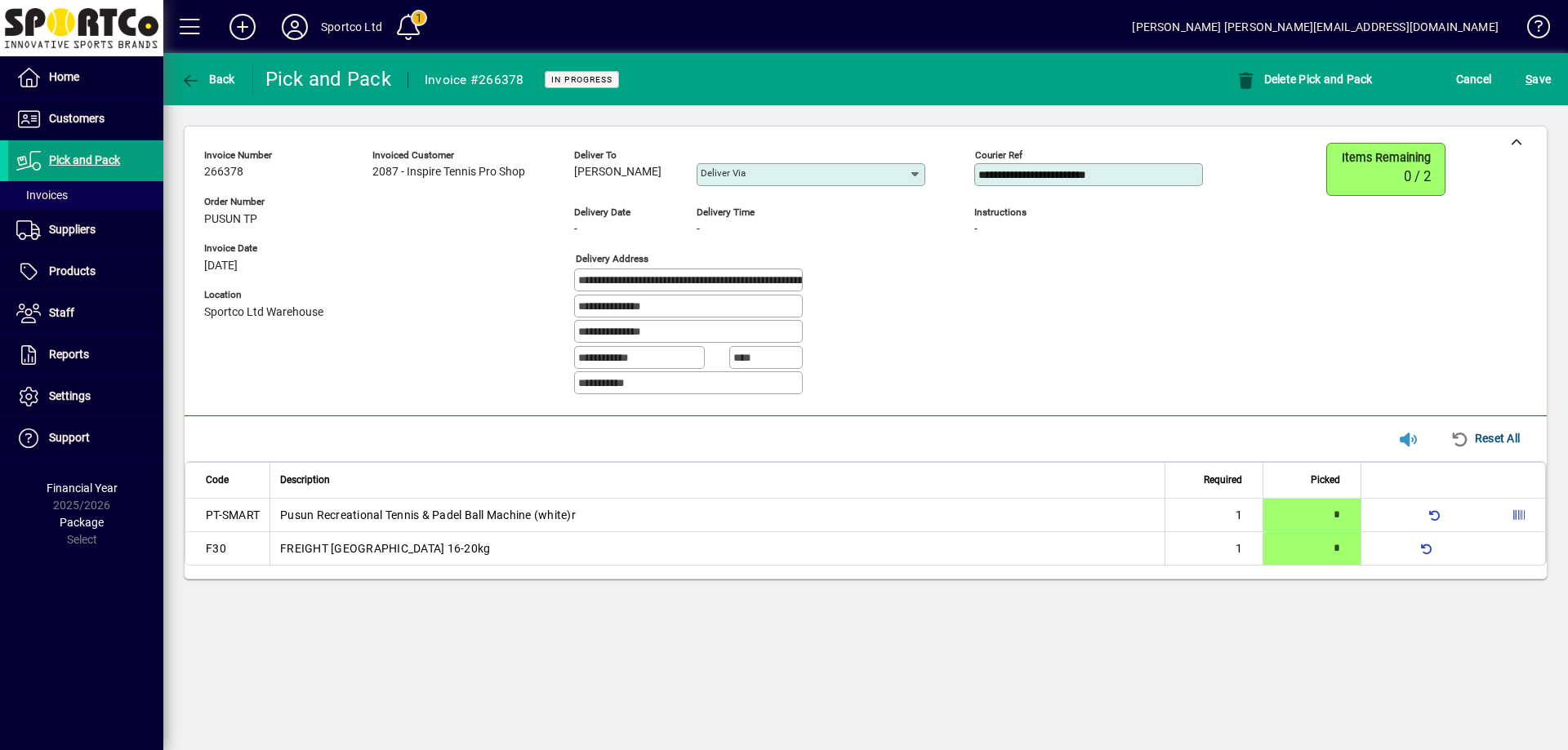
click at [691, 278] on input "**********" at bounding box center [690, 280] width 224 height 13
drag, startPoint x: 653, startPoint y: 281, endPoint x: 424, endPoint y: 305, distance: 230.3
click at [386, 300] on div "**********" at bounding box center [715, 276] width 1023 height 265
drag, startPoint x: 678, startPoint y: 307, endPoint x: 532, endPoint y: 302, distance: 146.1
click at [532, 302] on div "**********" at bounding box center [715, 276] width 1023 height 265
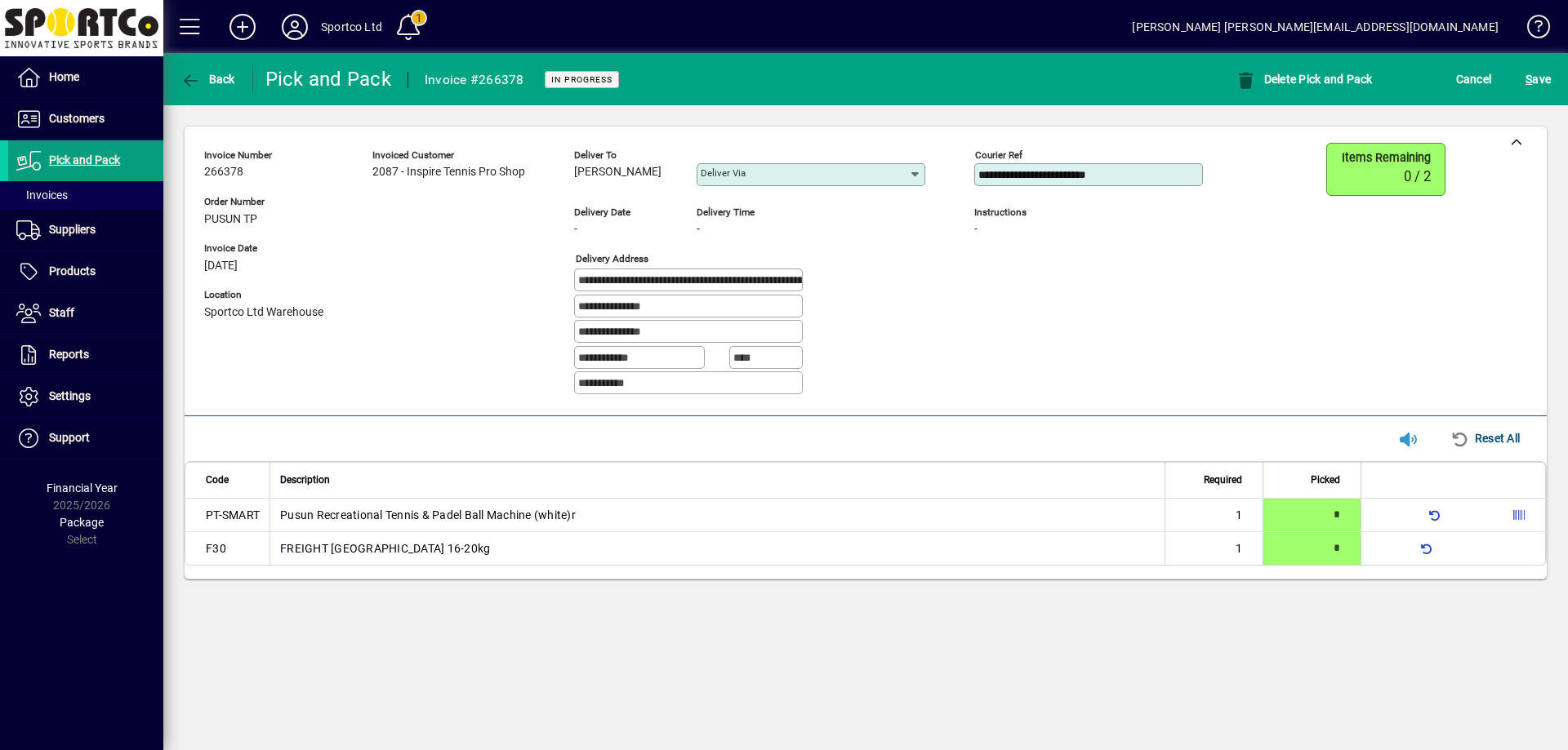
click at [770, 303] on input "**********" at bounding box center [690, 306] width 224 height 13
drag, startPoint x: 767, startPoint y: 280, endPoint x: 860, endPoint y: 302, distance: 95.6
click at [861, 302] on fieldset "**********" at bounding box center [761, 333] width 375 height 129
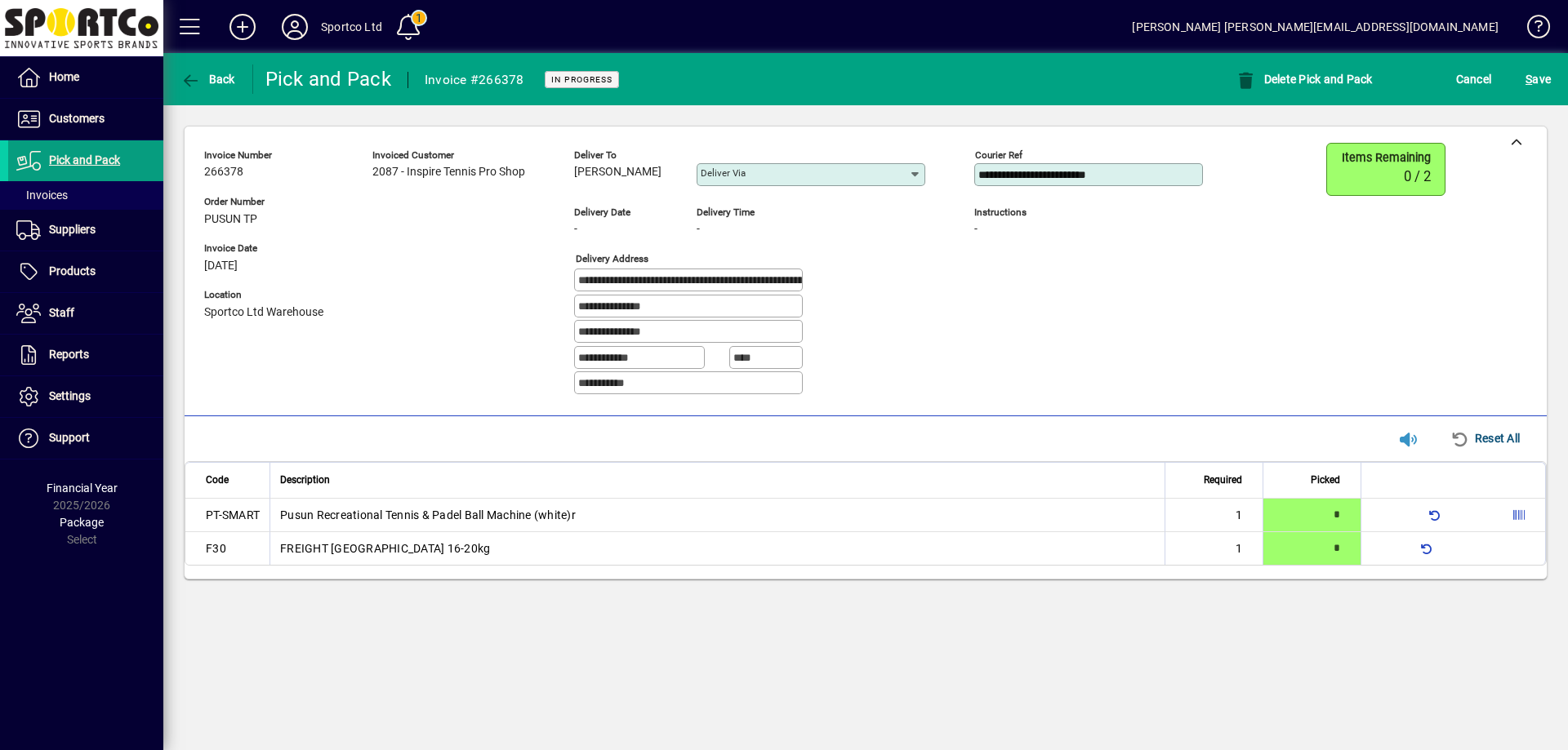
click at [822, 284] on div "**********" at bounding box center [761, 281] width 375 height 26
drag, startPoint x: 767, startPoint y: 280, endPoint x: 899, endPoint y: 275, distance: 132.1
click at [899, 275] on div "**********" at bounding box center [761, 281] width 375 height 26
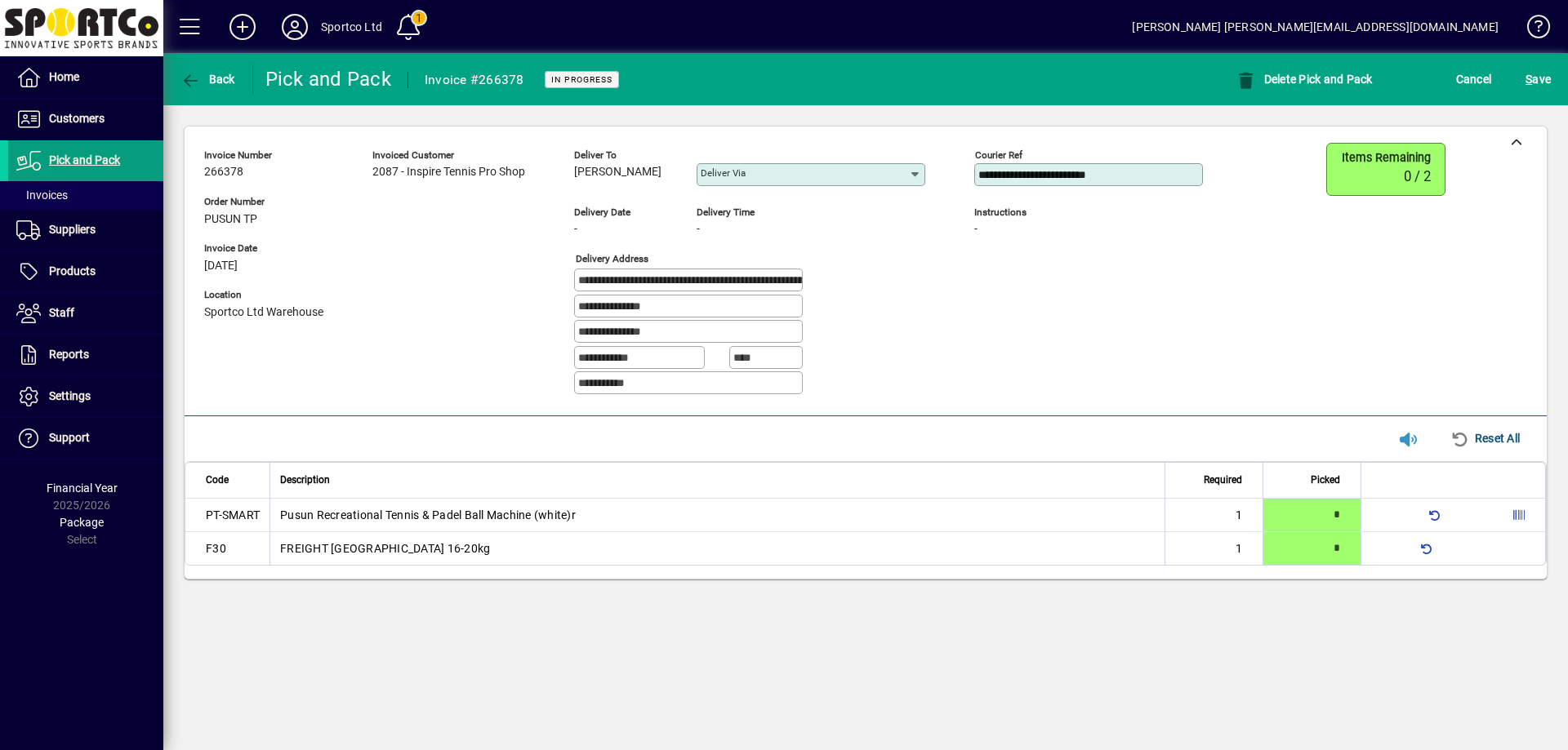
click at [475, 356] on div "Invoiced customer 2087 - Inspire Tennis Pro Shop" at bounding box center [461, 276] width 177 height 265
click at [1547, 77] on span "S ave" at bounding box center [1538, 79] width 25 height 26
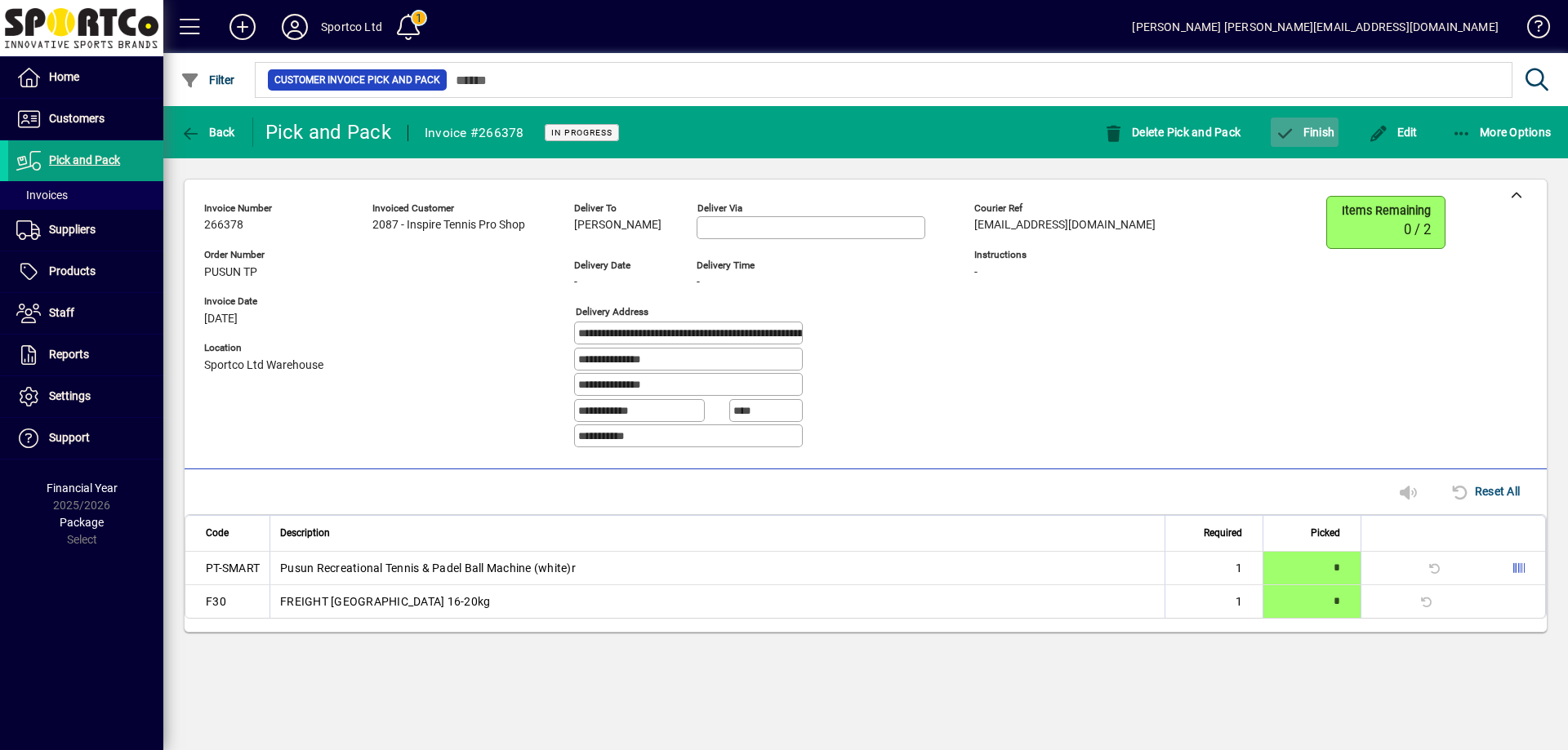
click at [1307, 135] on span "Finish" at bounding box center [1304, 131] width 59 height 13
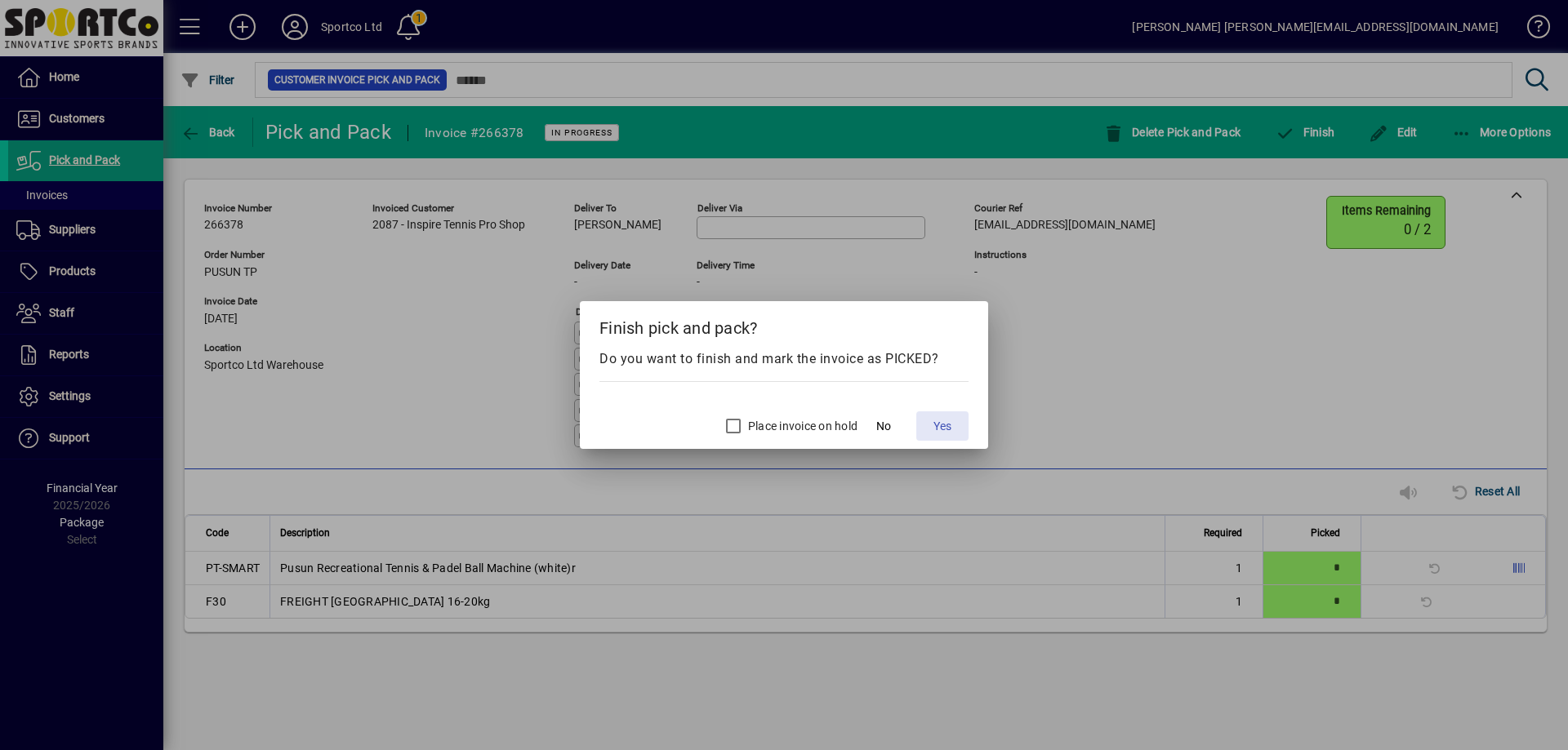
click at [939, 424] on span "Yes" at bounding box center [942, 427] width 18 height 18
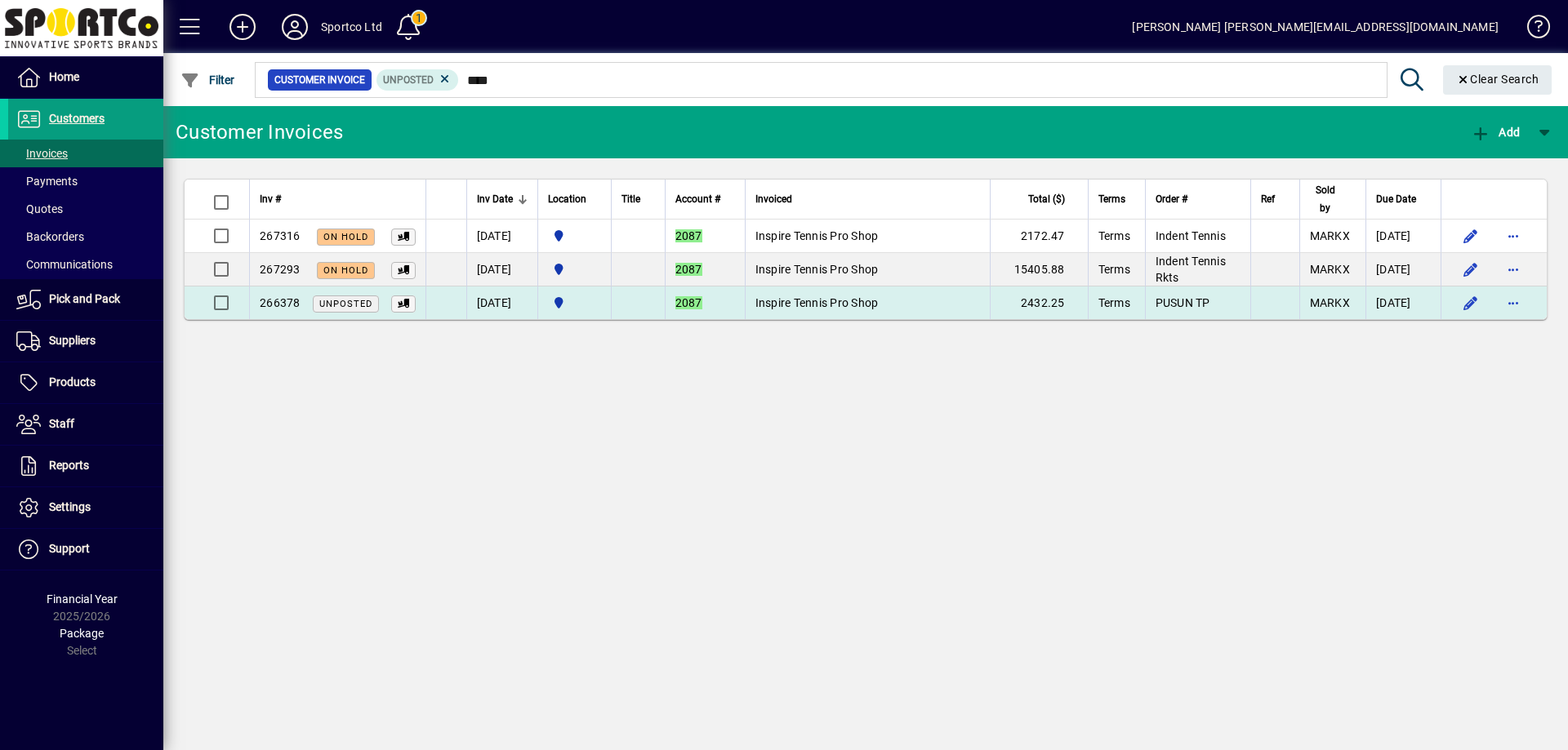
type input "****"
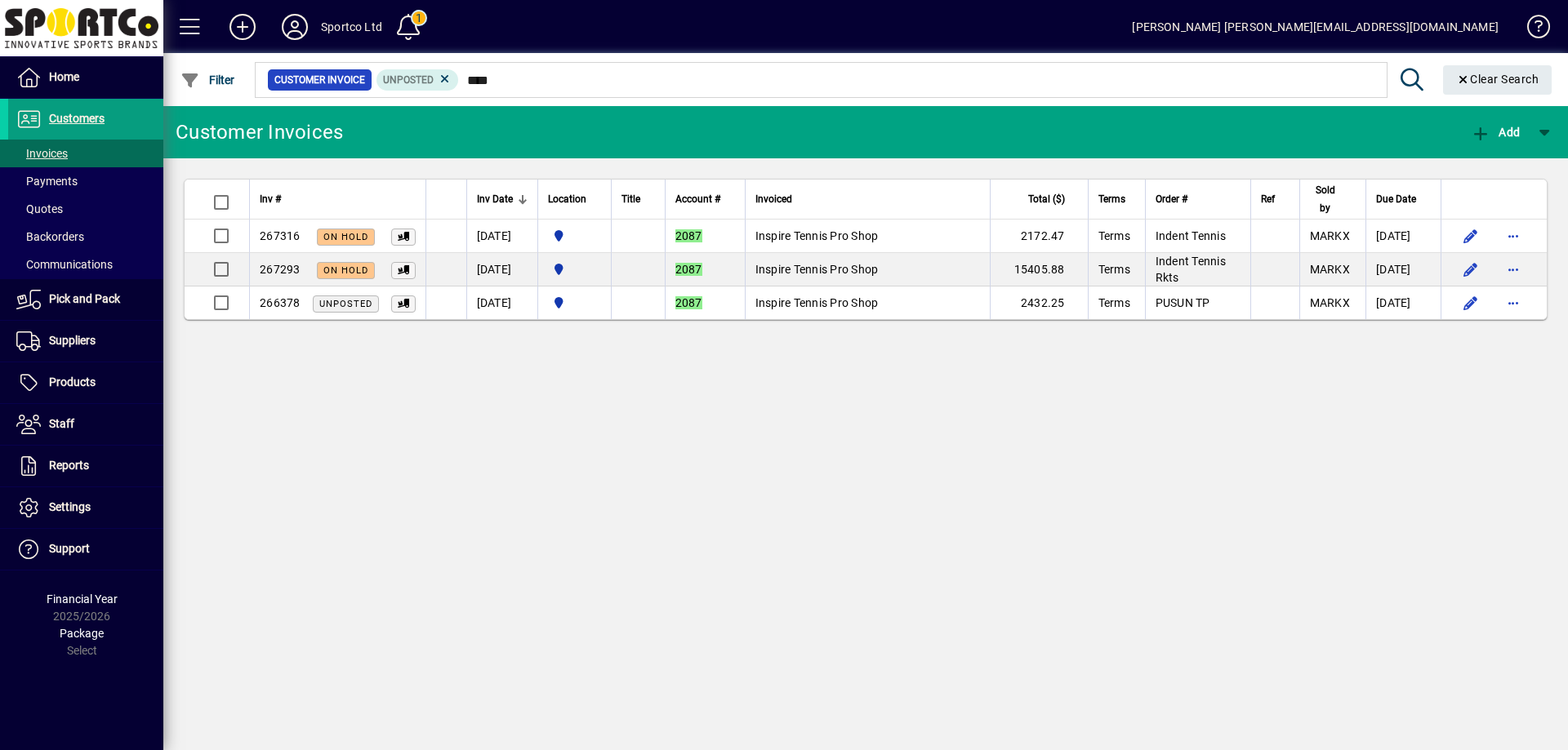
click at [879, 305] on span "Inspire Tennis Pro Shop" at bounding box center [817, 302] width 124 height 13
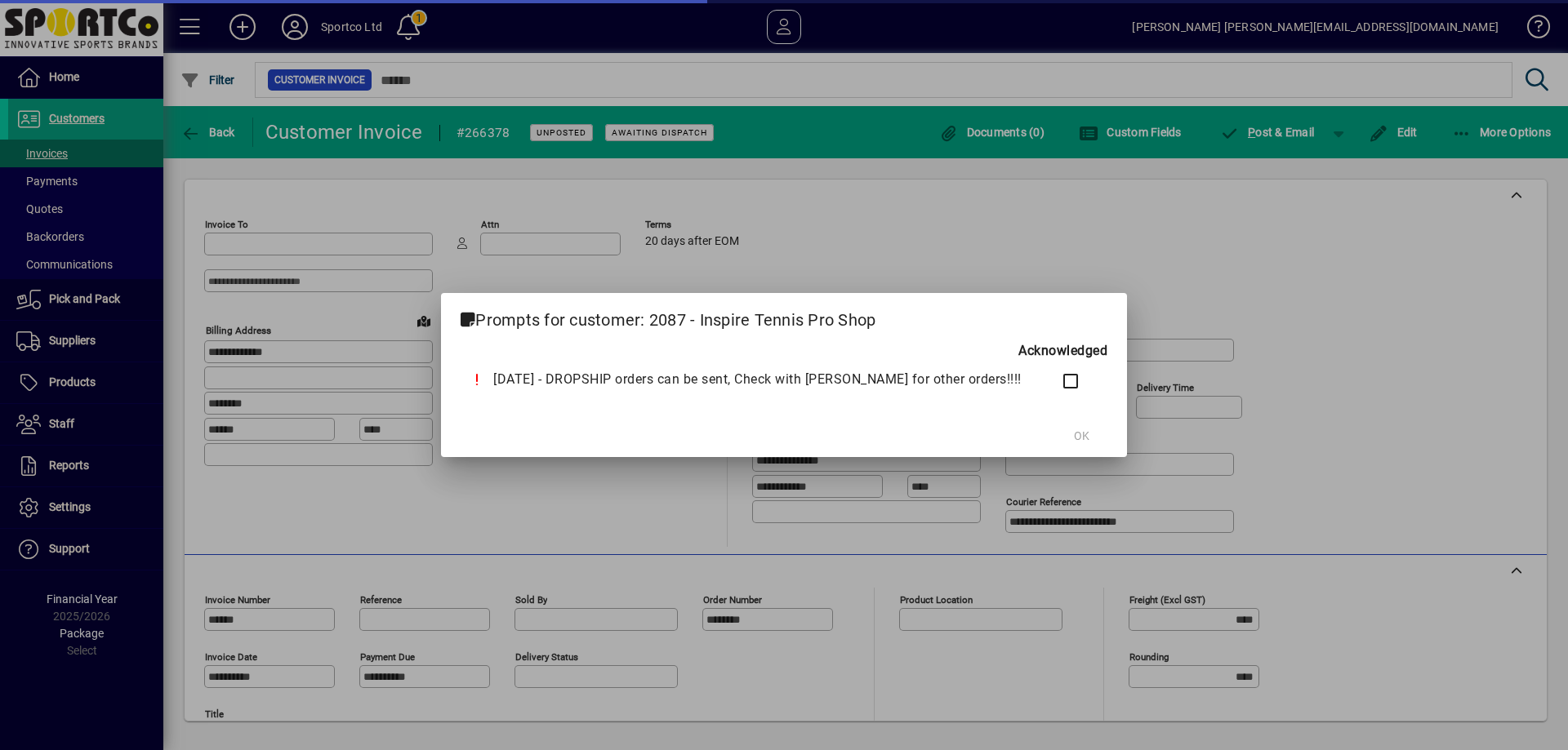
type input "**********"
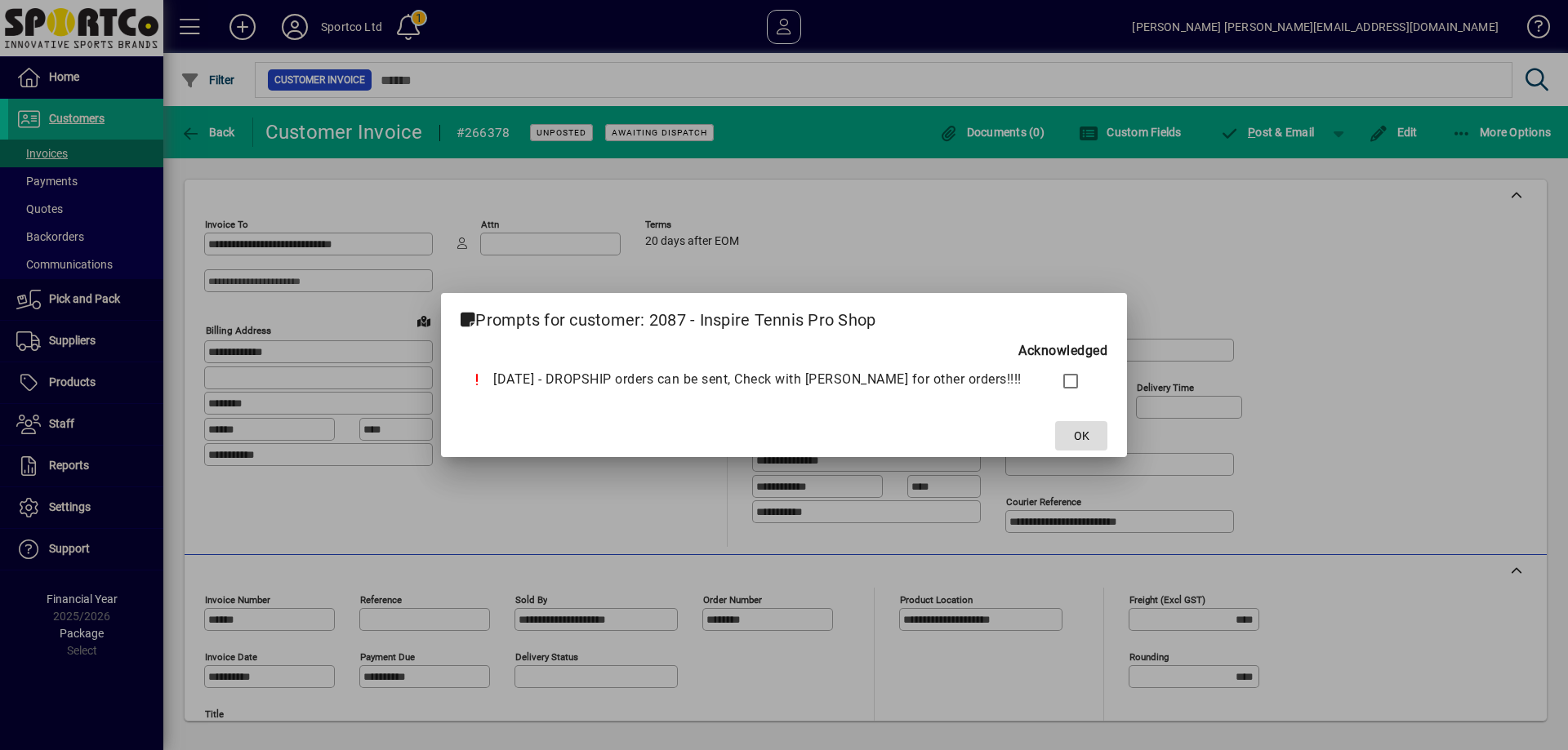
click at [1074, 431] on span "OK" at bounding box center [1082, 436] width 16 height 18
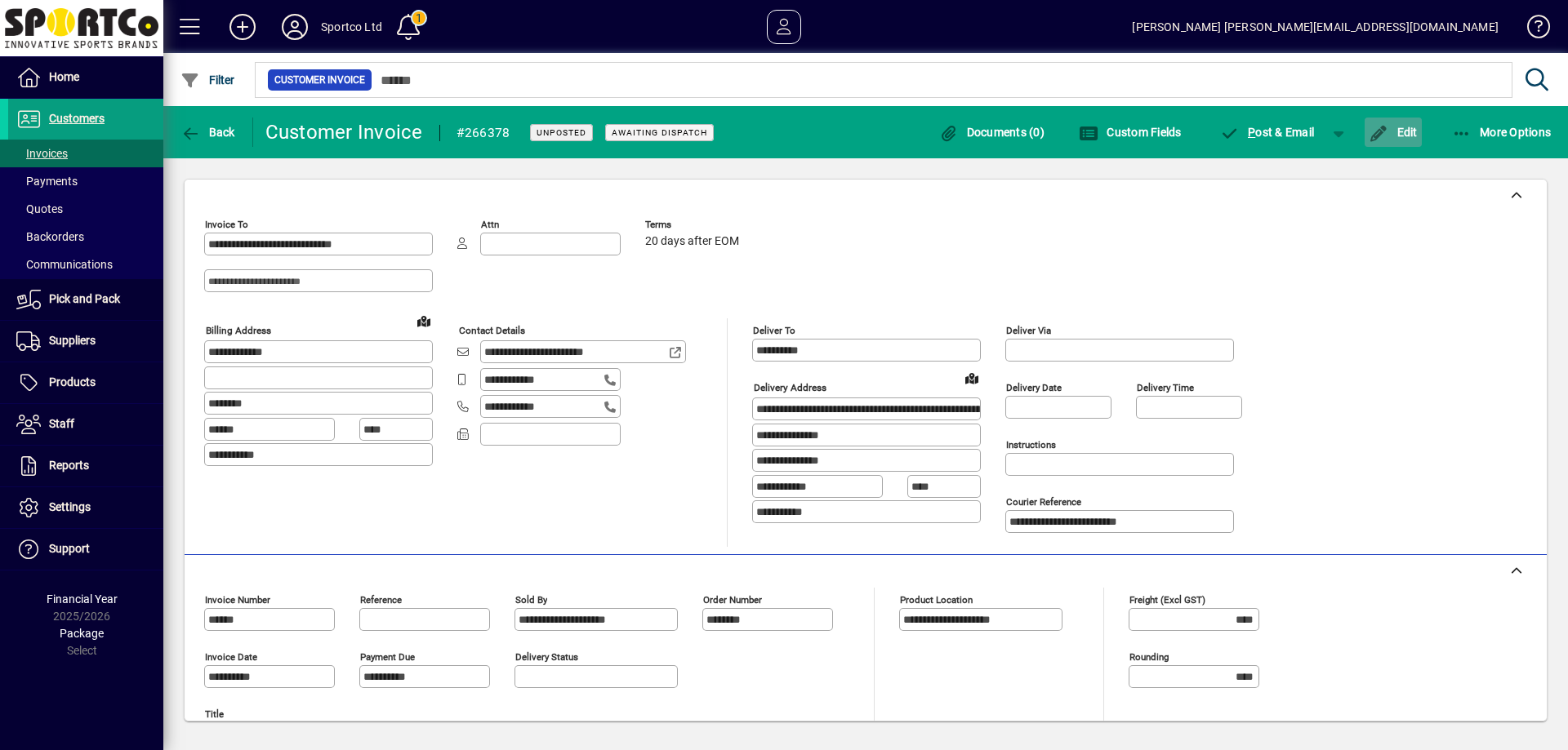
click at [1411, 137] on span "Edit" at bounding box center [1393, 131] width 49 height 13
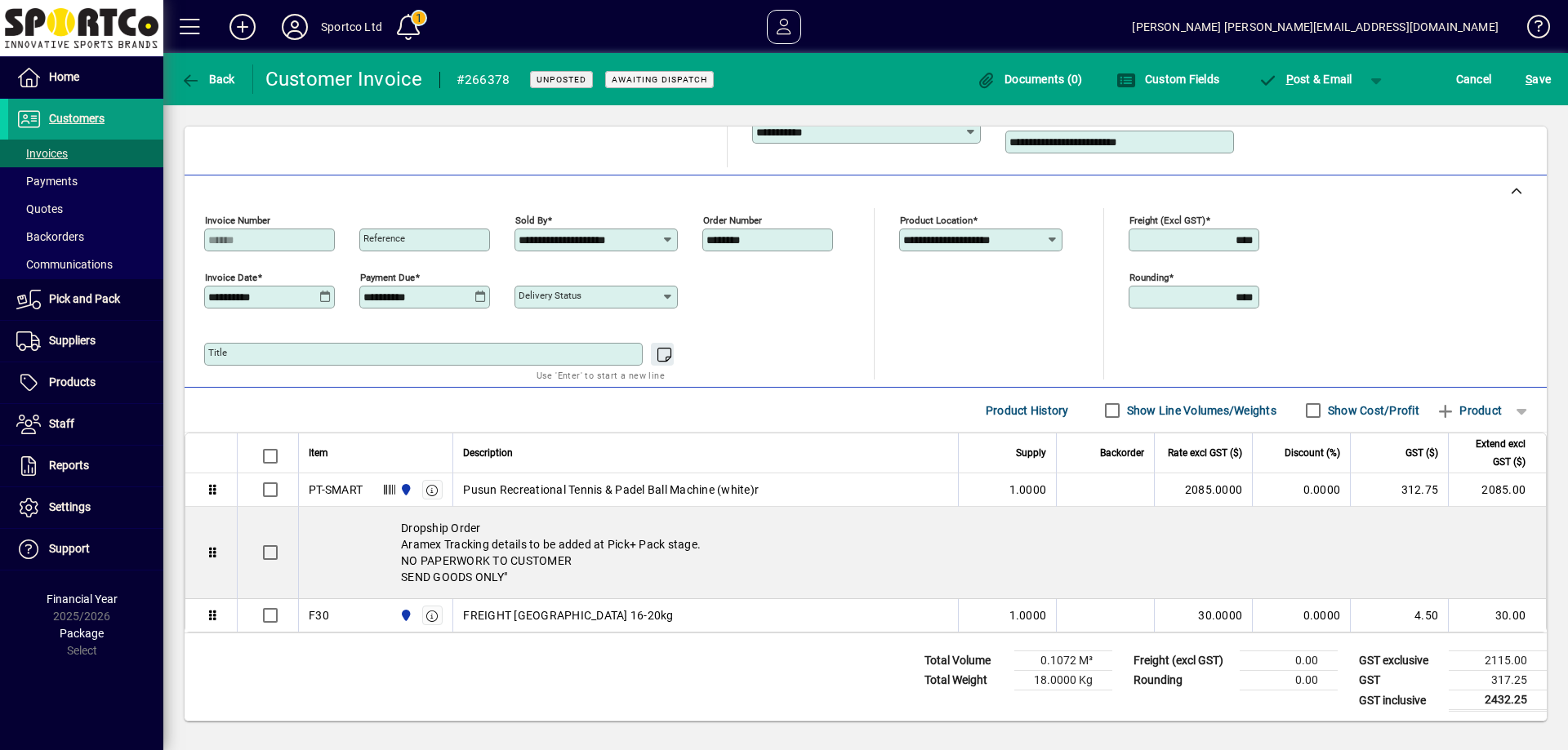
scroll to position [330, 0]
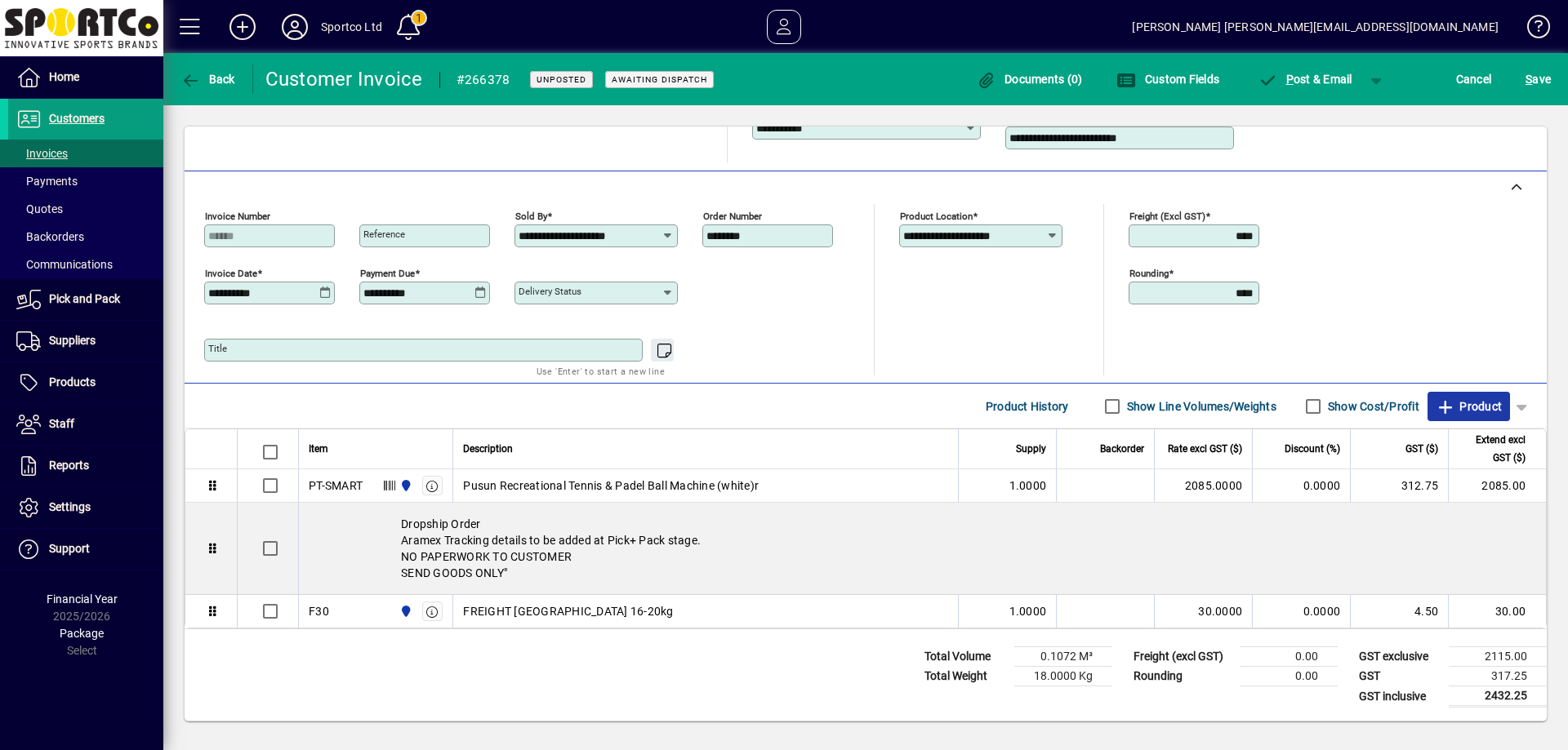
click at [1482, 405] on span "Product" at bounding box center [1469, 406] width 66 height 26
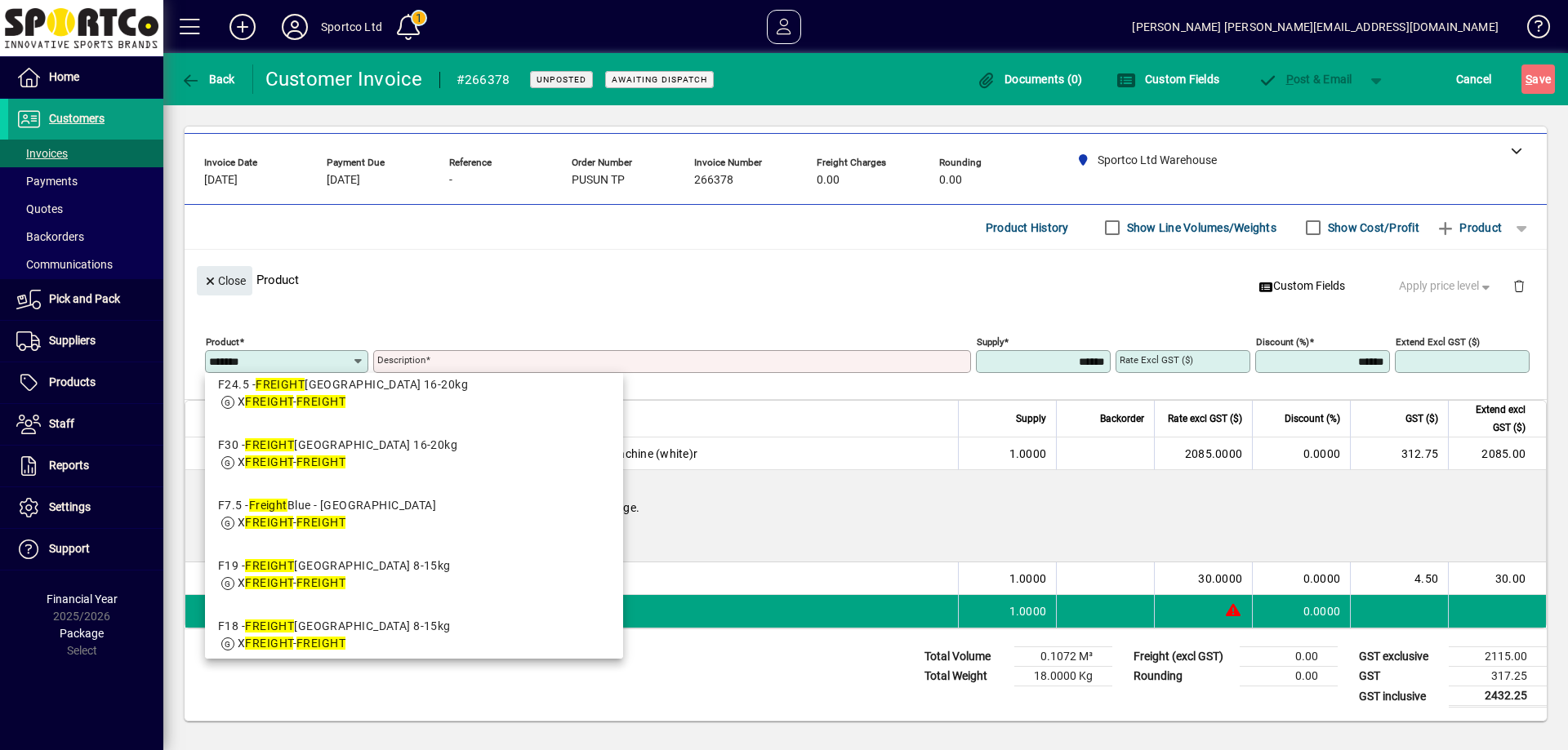
scroll to position [490, 0]
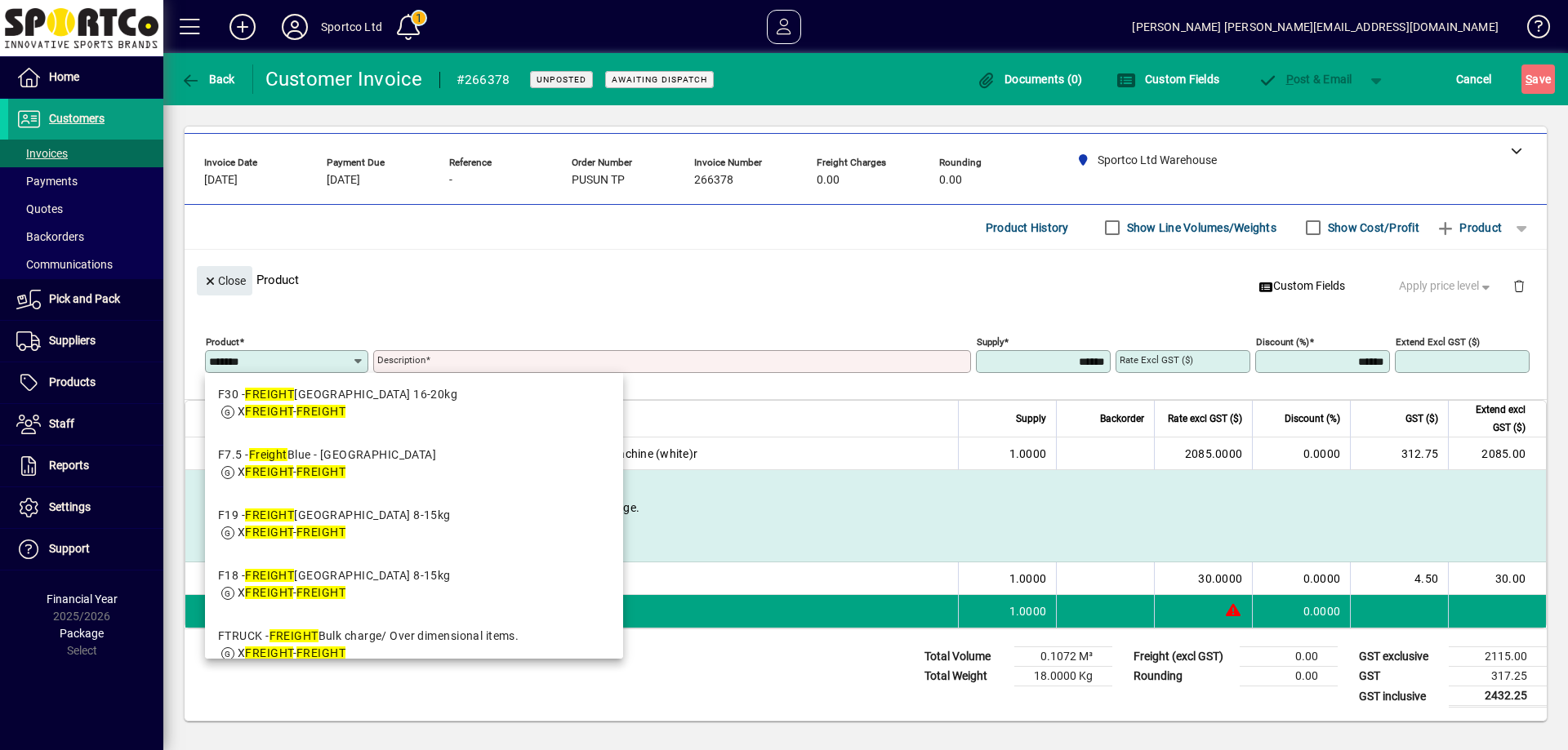
click at [412, 518] on div "F19 - FREIGHT Yell South Island 8-15kg" at bounding box center [334, 515] width 233 height 18
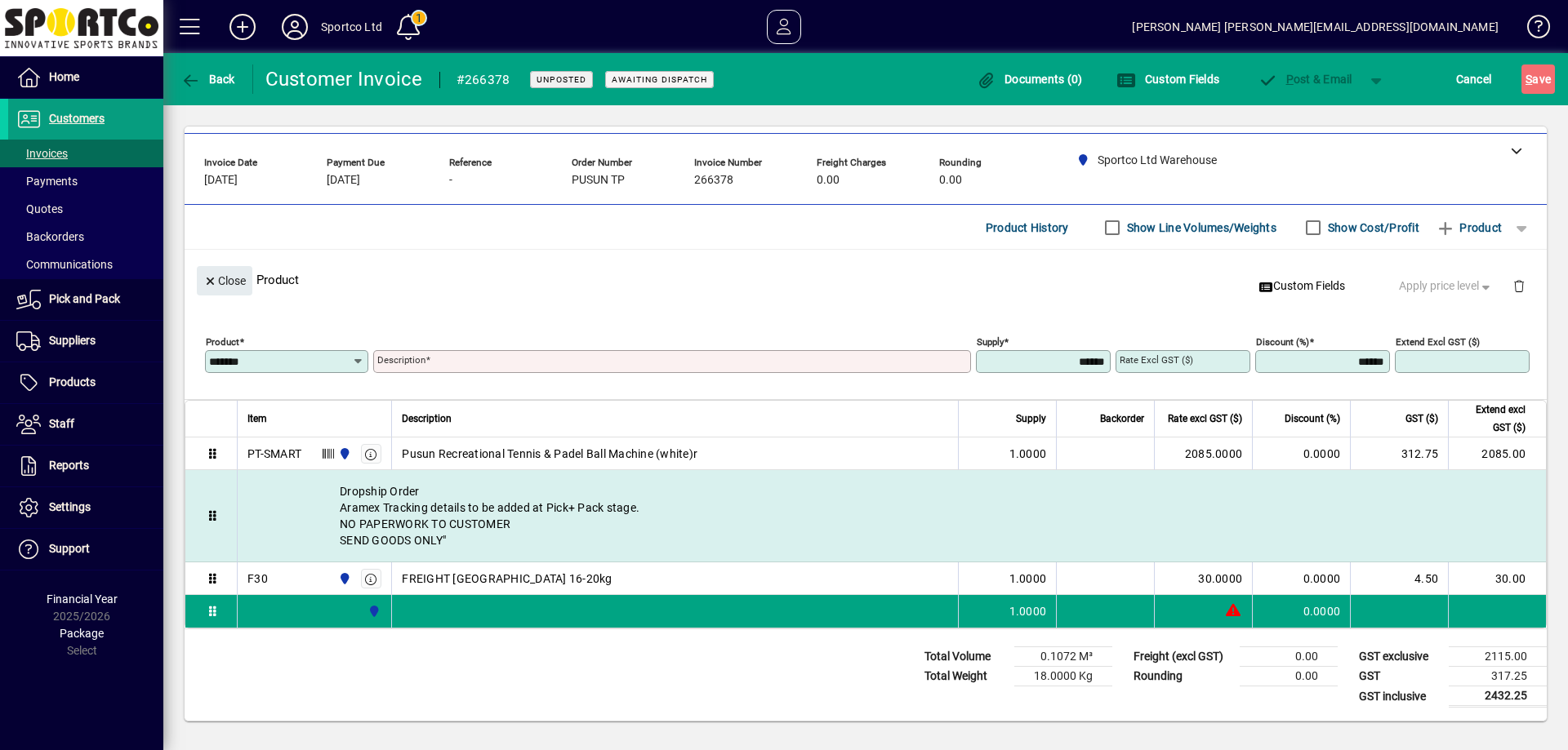
type input "***"
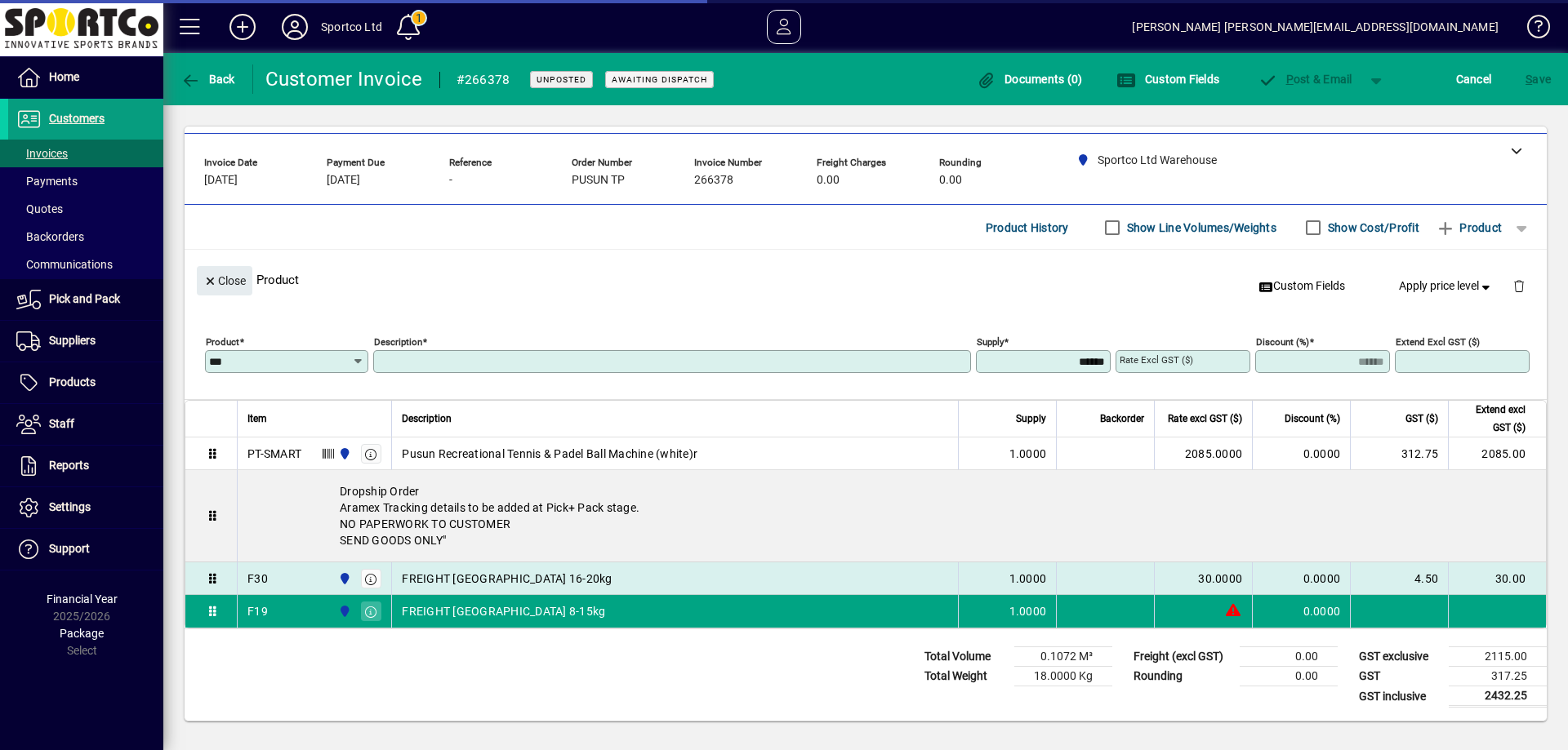
type input "**********"
type input "*******"
type input "*****"
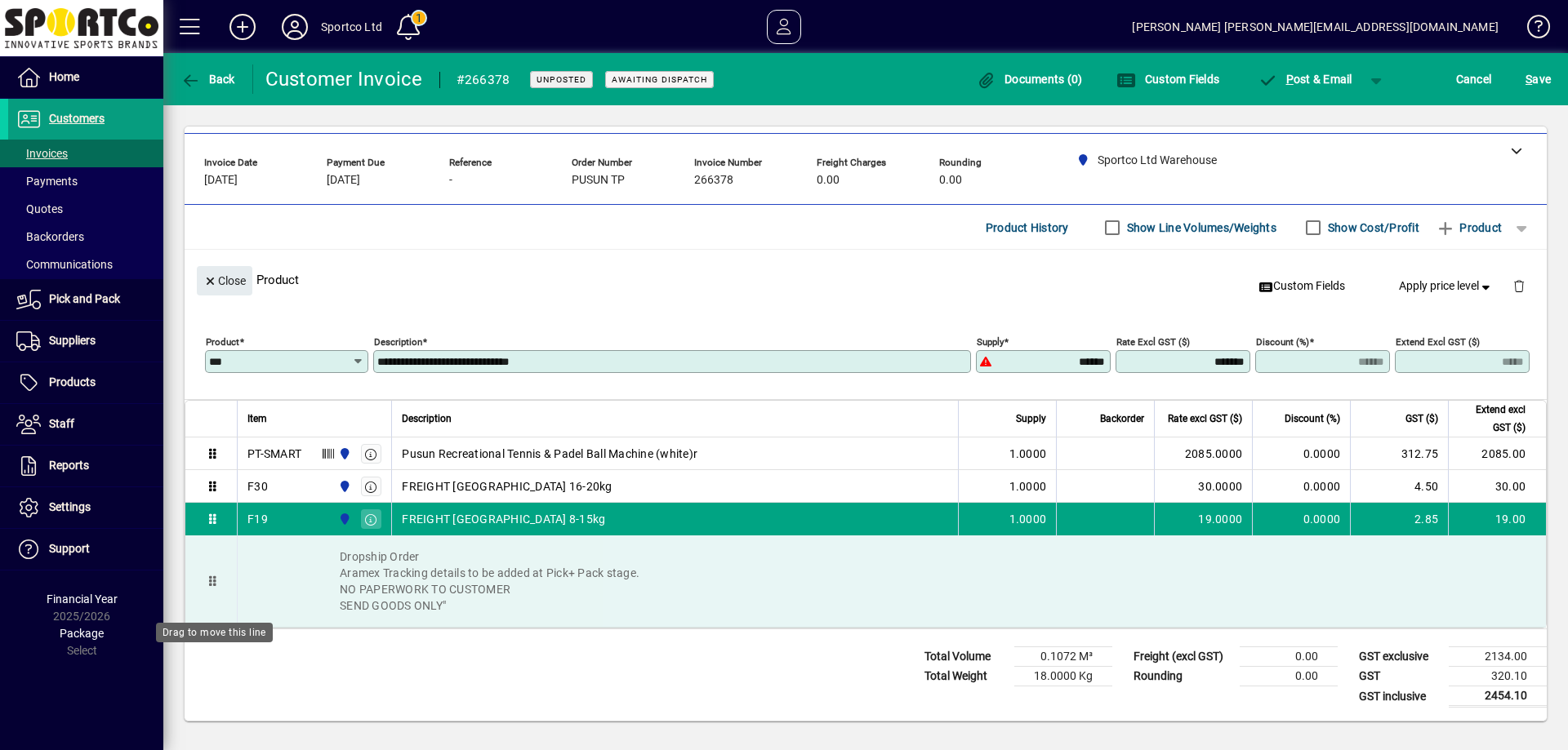
drag, startPoint x: 214, startPoint y: 506, endPoint x: 213, endPoint y: 618, distance: 112.0
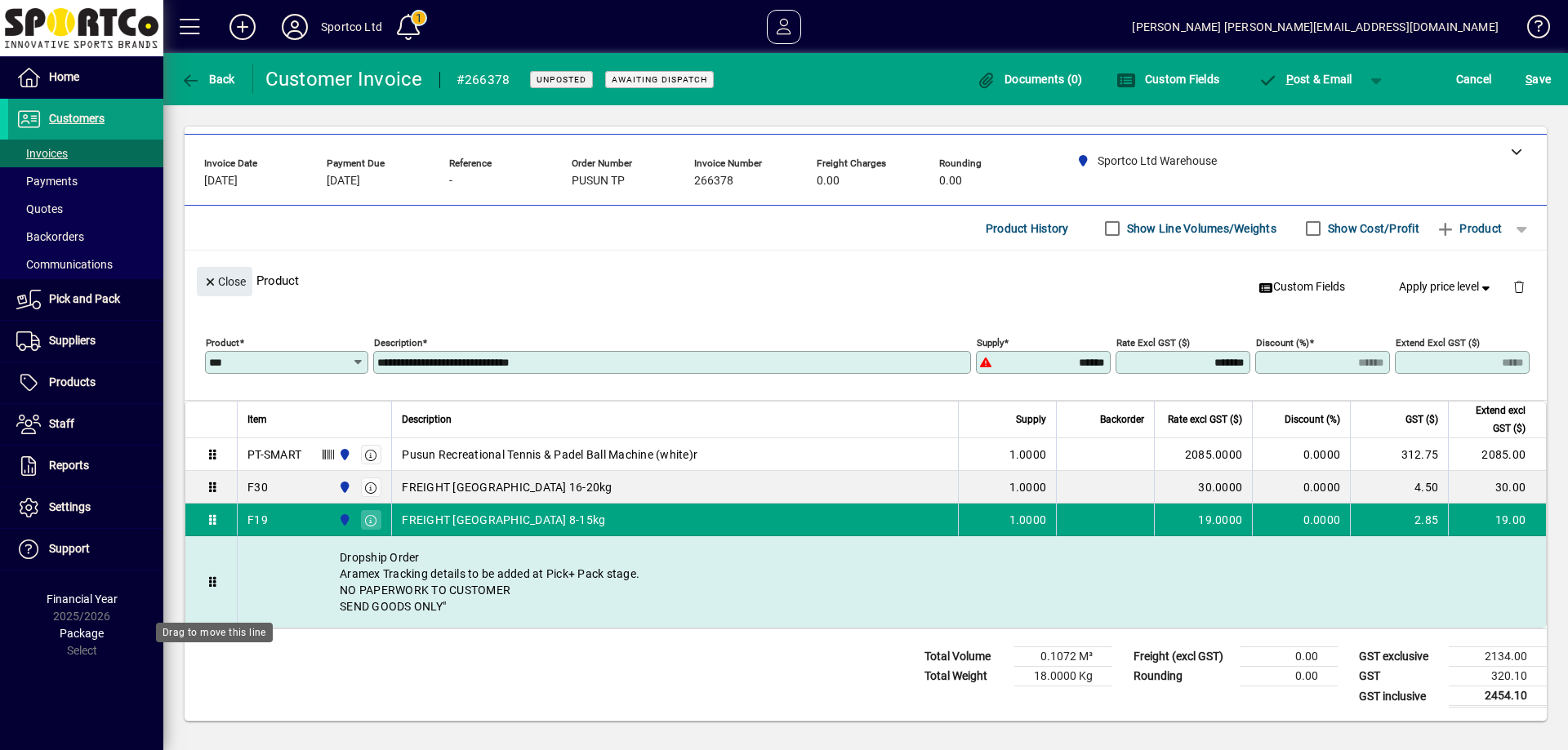
scroll to position [63, 0]
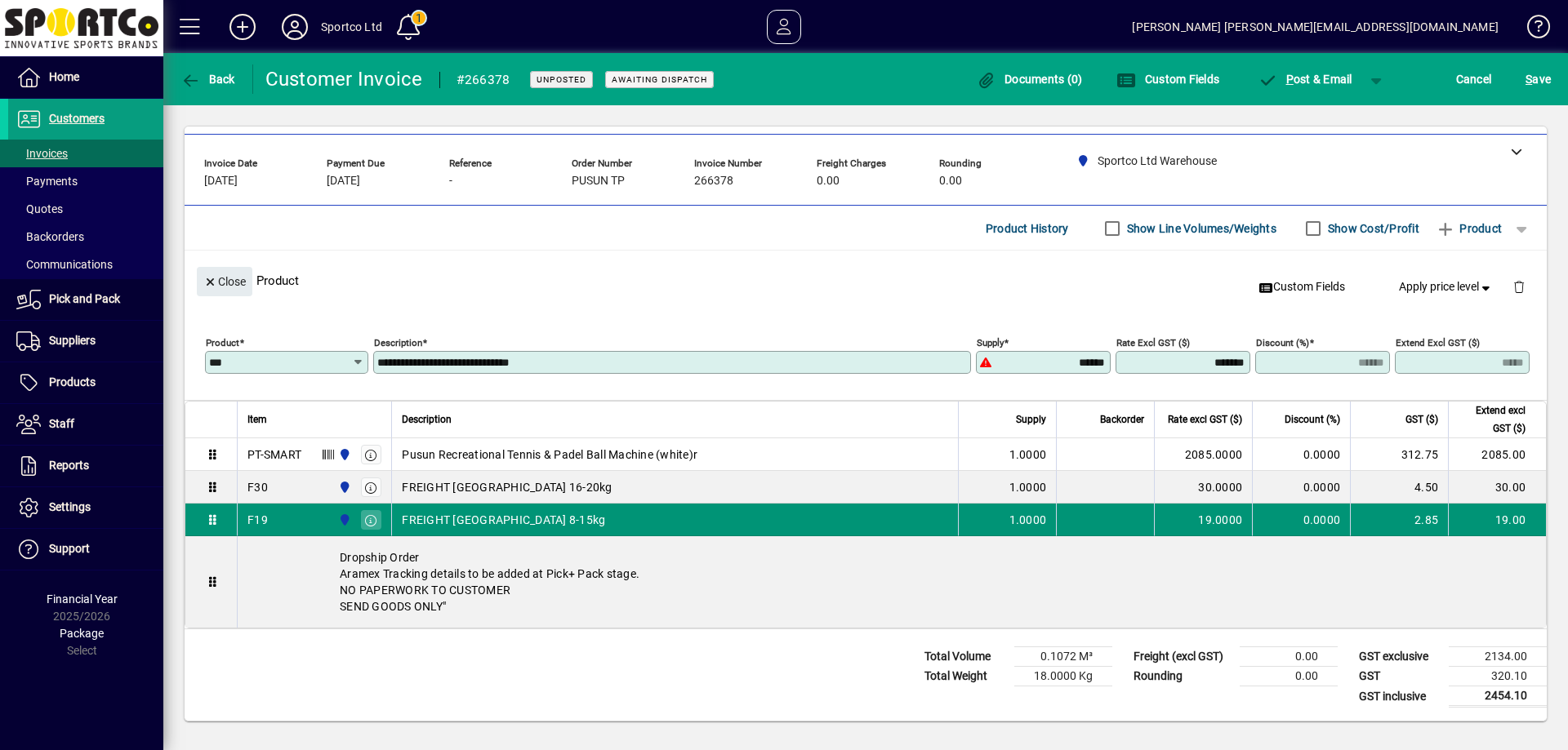
click at [277, 521] on div "F19 Sportco Ltd Warehouse" at bounding box center [314, 519] width 134 height 26
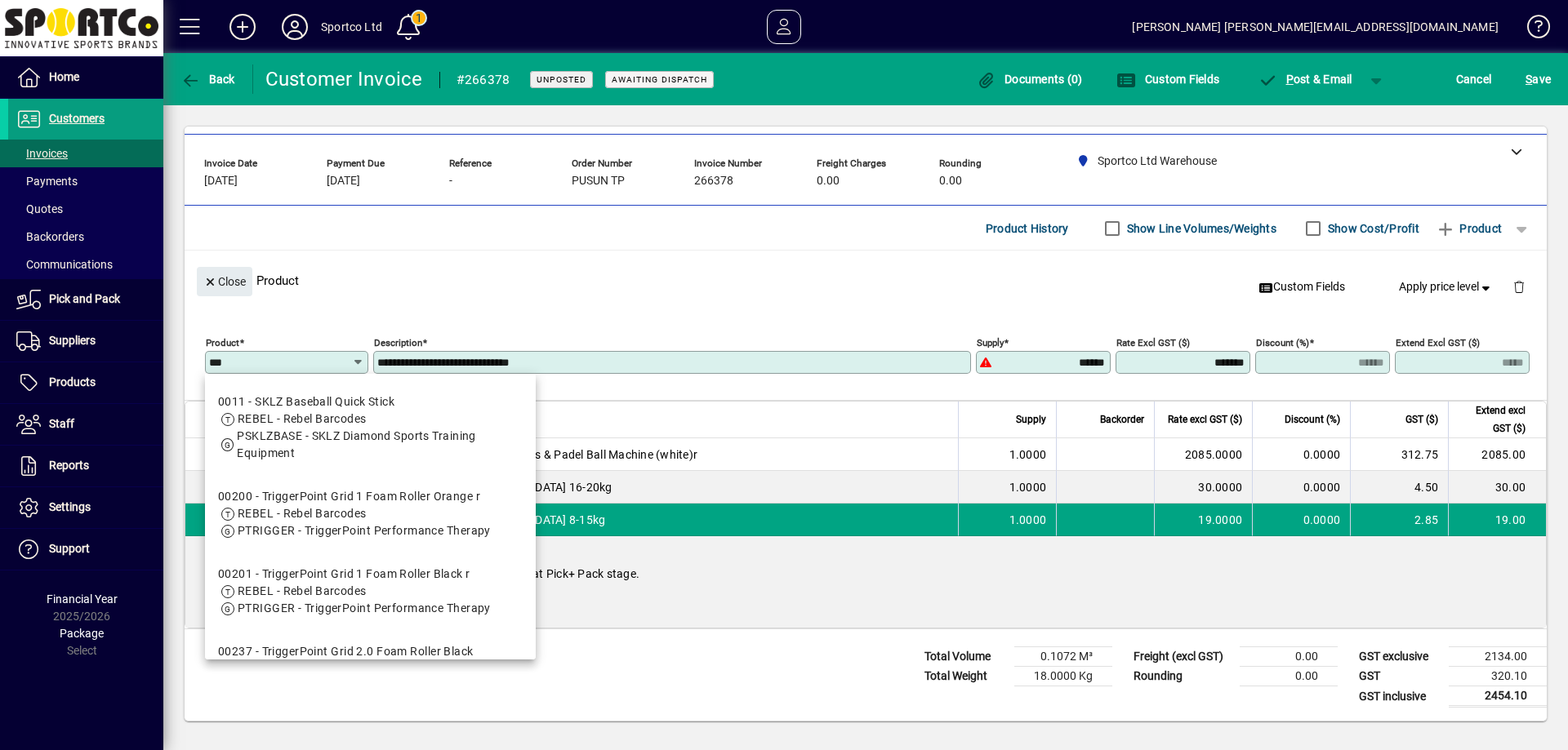
click at [299, 361] on input "***" at bounding box center [281, 361] width 143 height 13
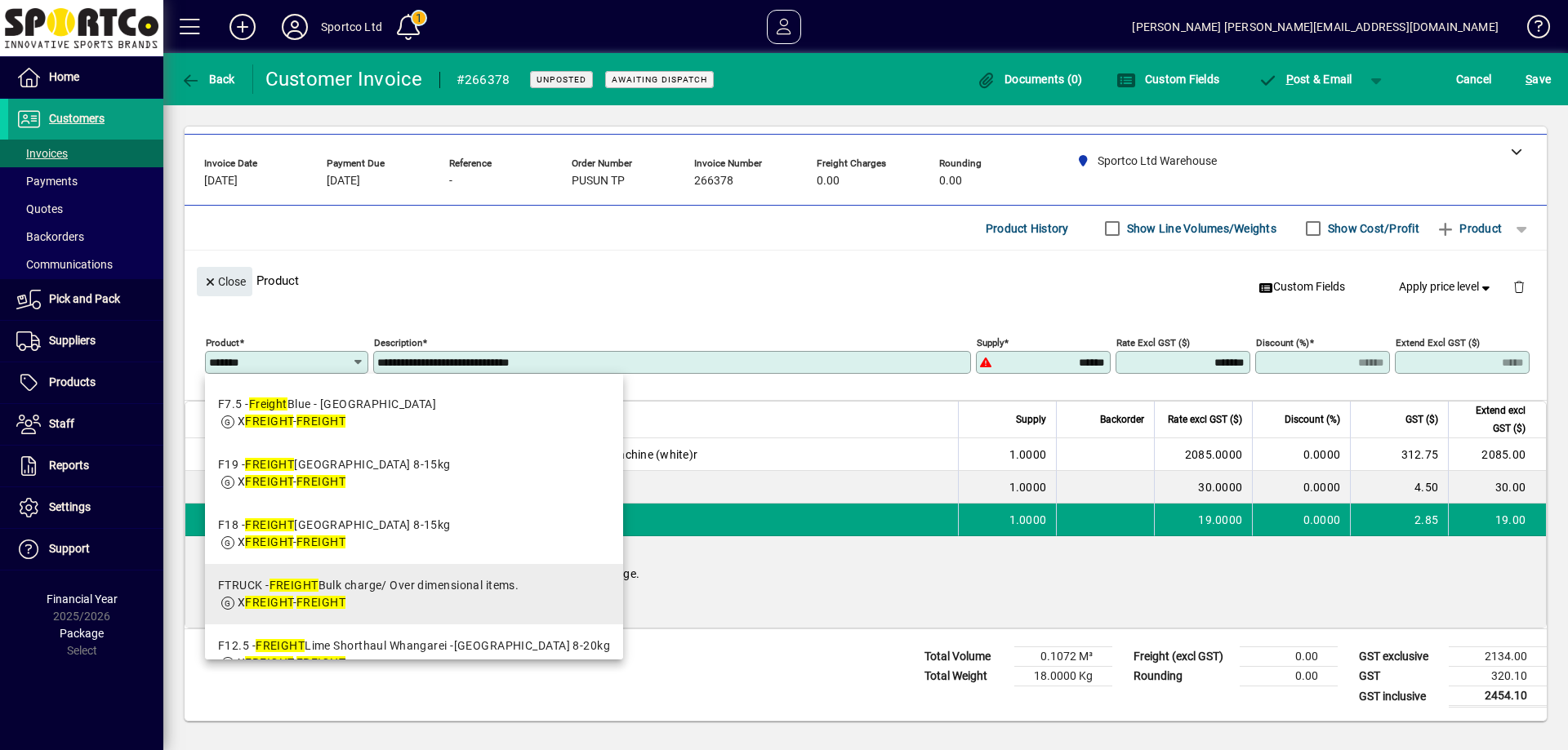
scroll to position [531, 0]
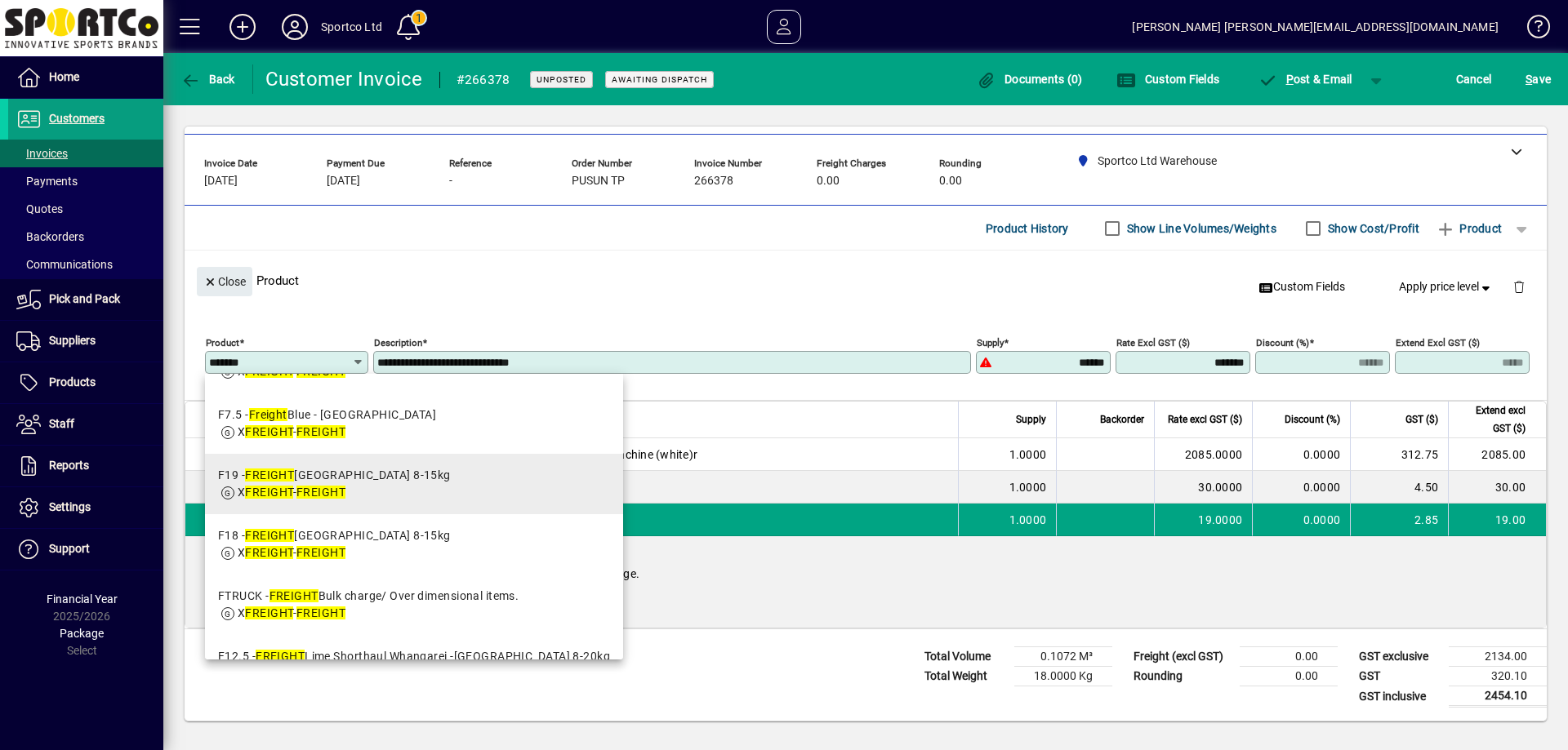
click at [388, 478] on div "F19 - FREIGHT Yell South Island 8-15kg" at bounding box center [334, 475] width 233 height 18
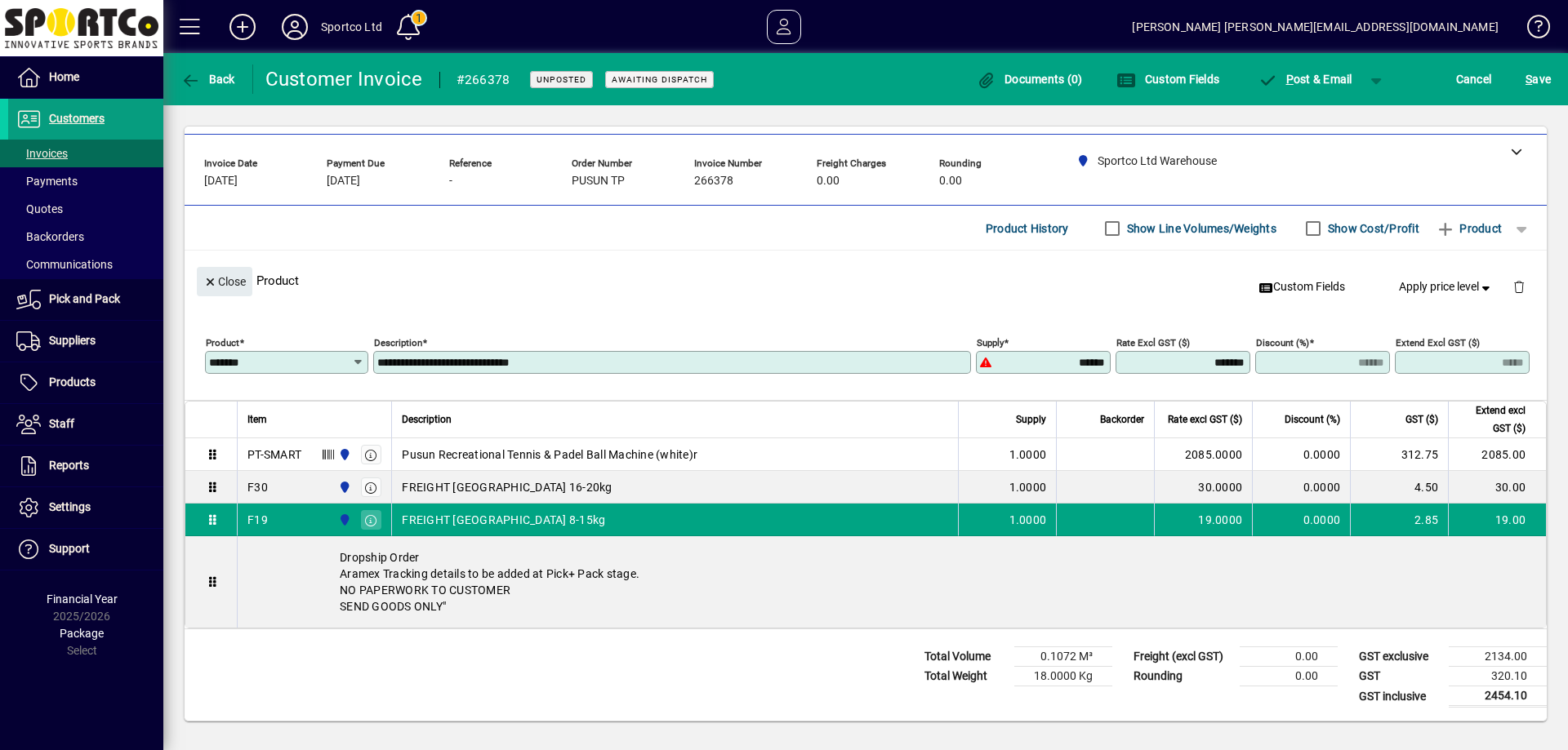
type input "***"
click at [565, 365] on input "**********" at bounding box center [673, 361] width 593 height 13
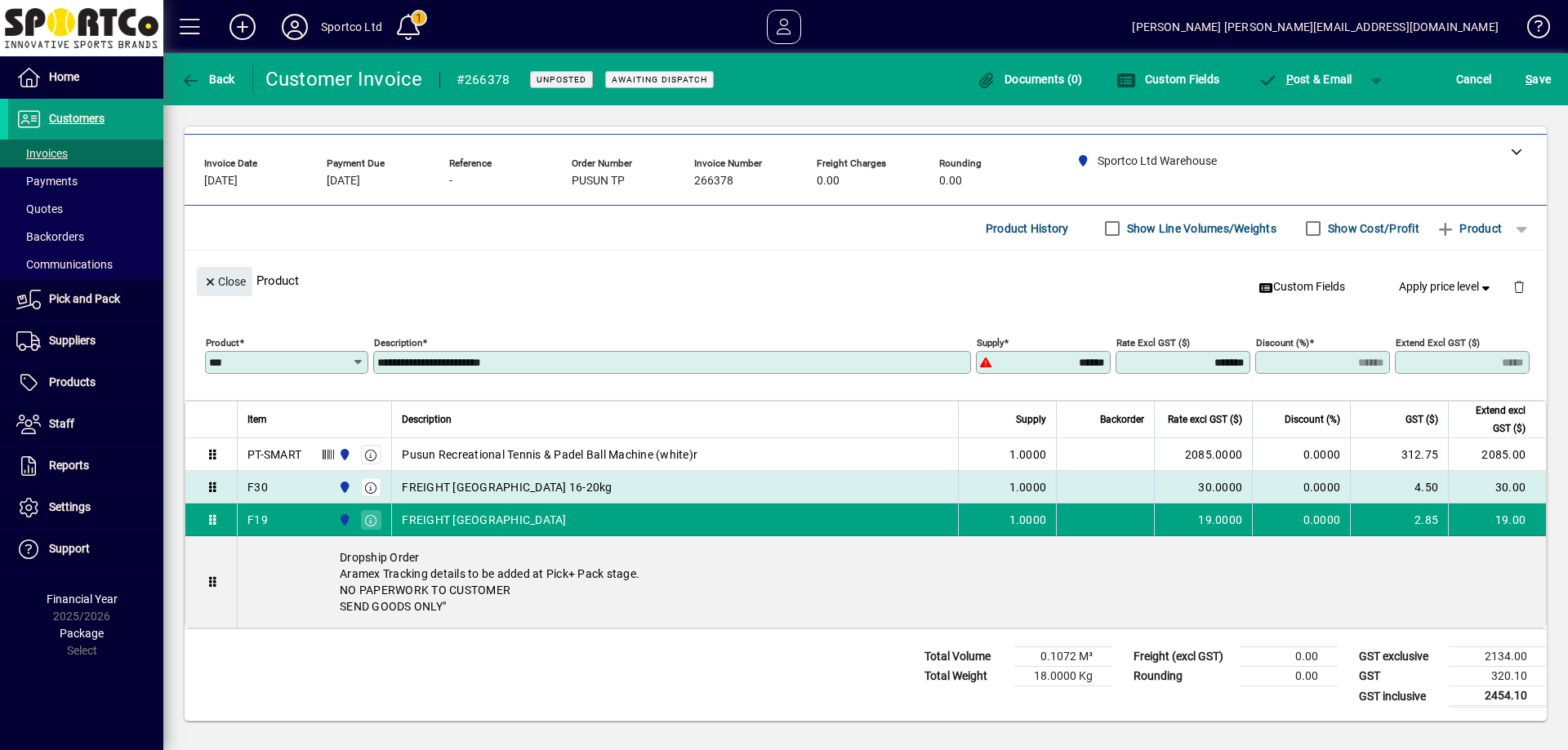
click at [593, 482] on div "FREIGHT Yell South Island 16-20kg" at bounding box center [674, 487] width 547 height 17
type input "**********"
type input "*******"
type input "*****"
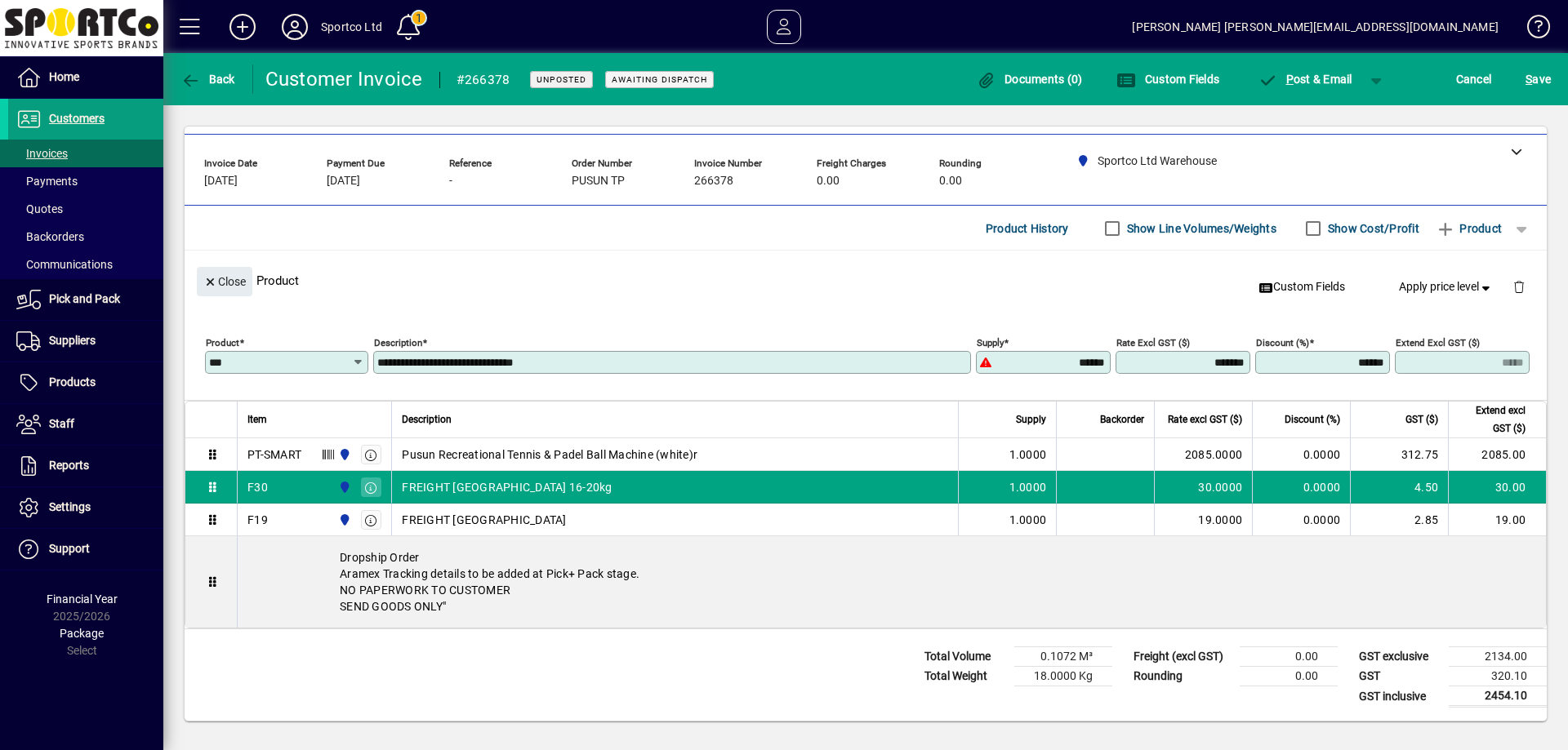
type input "***"
click at [590, 362] on input "**********" at bounding box center [673, 361] width 593 height 13
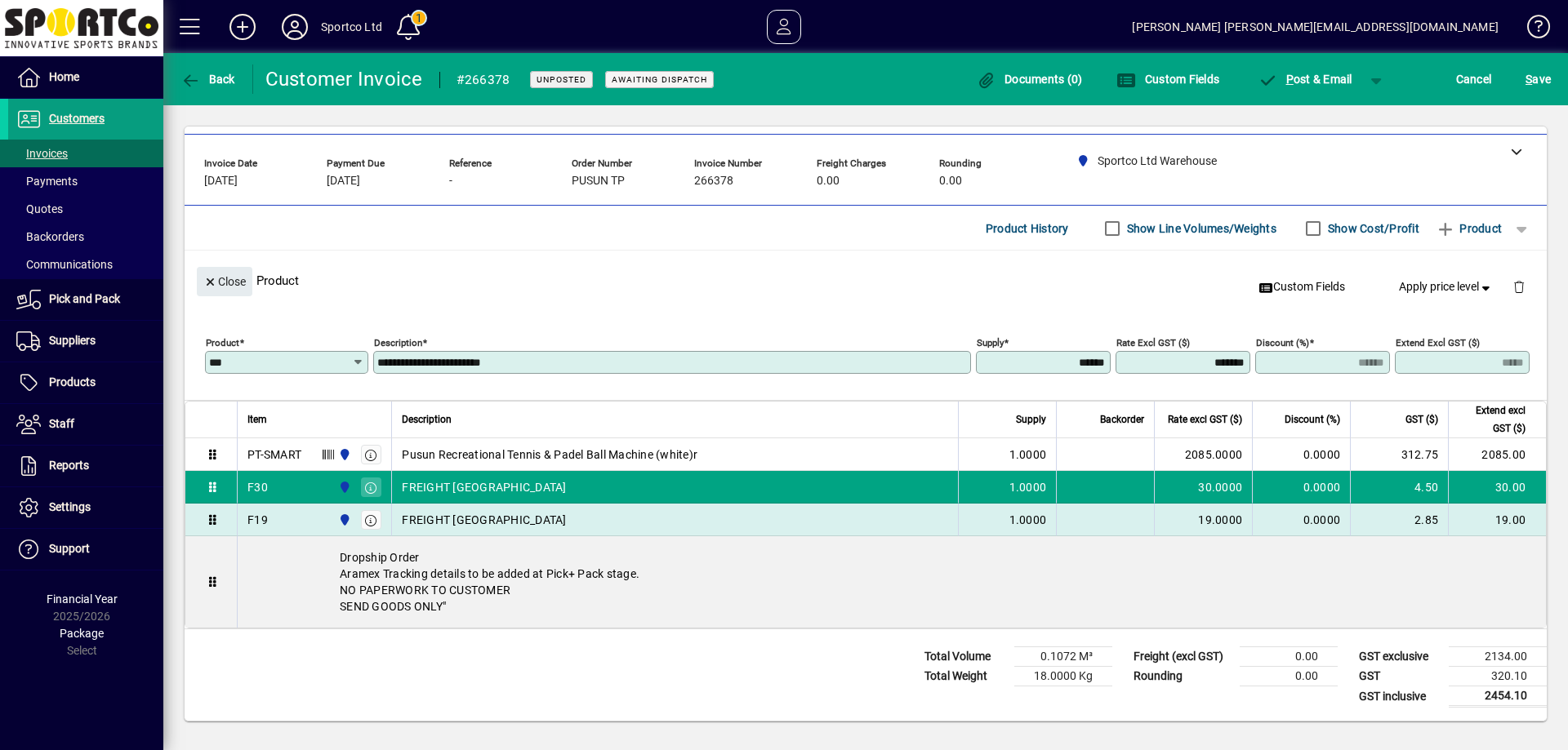
type input "**********"
click at [481, 518] on span "FREIGHT Yell South Island" at bounding box center [483, 519] width 164 height 17
type input "*******"
type input "*****"
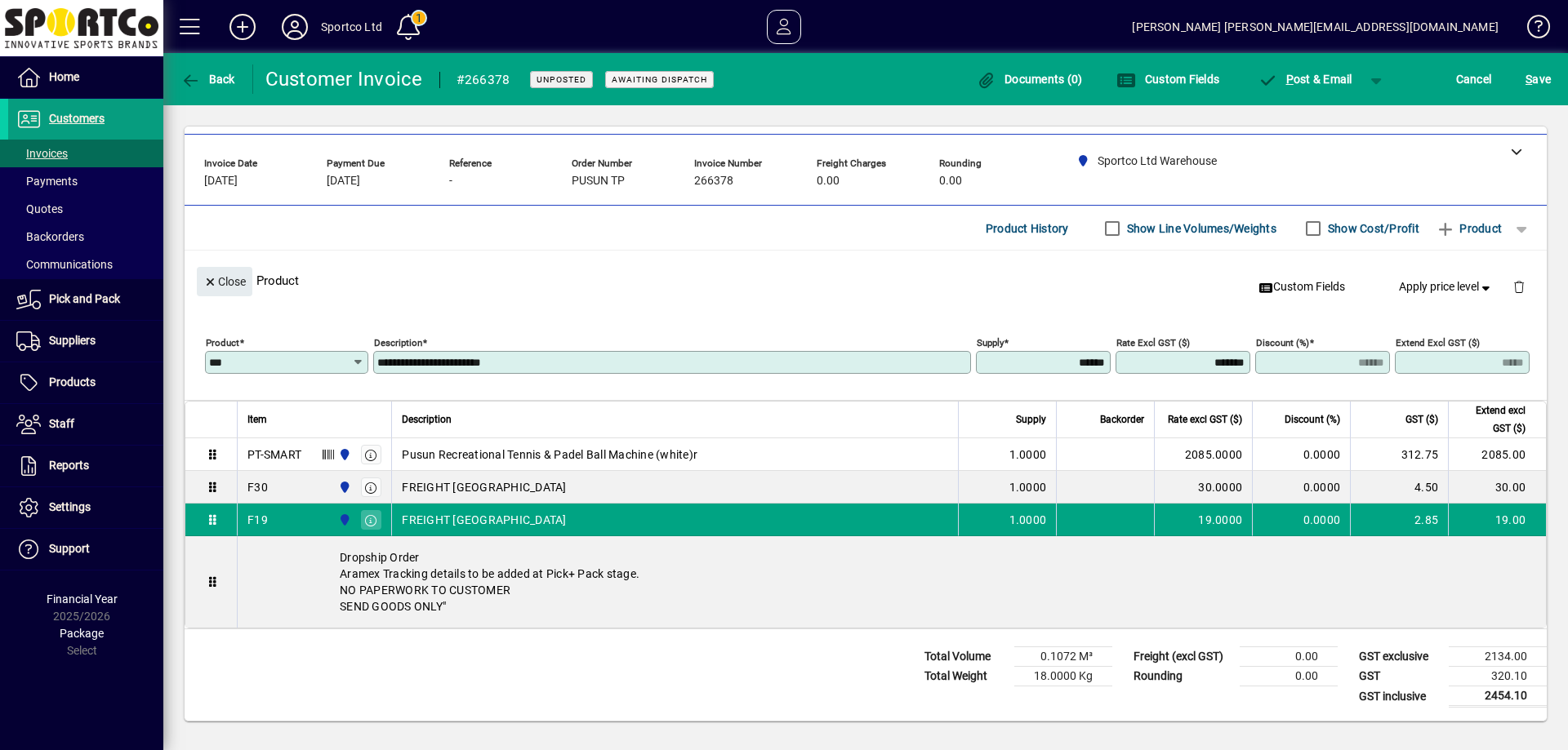
type input "***"
click at [577, 361] on input "**********" at bounding box center [673, 361] width 593 height 13
type input "**********"
click at [219, 284] on span "Close" at bounding box center [225, 282] width 43 height 27
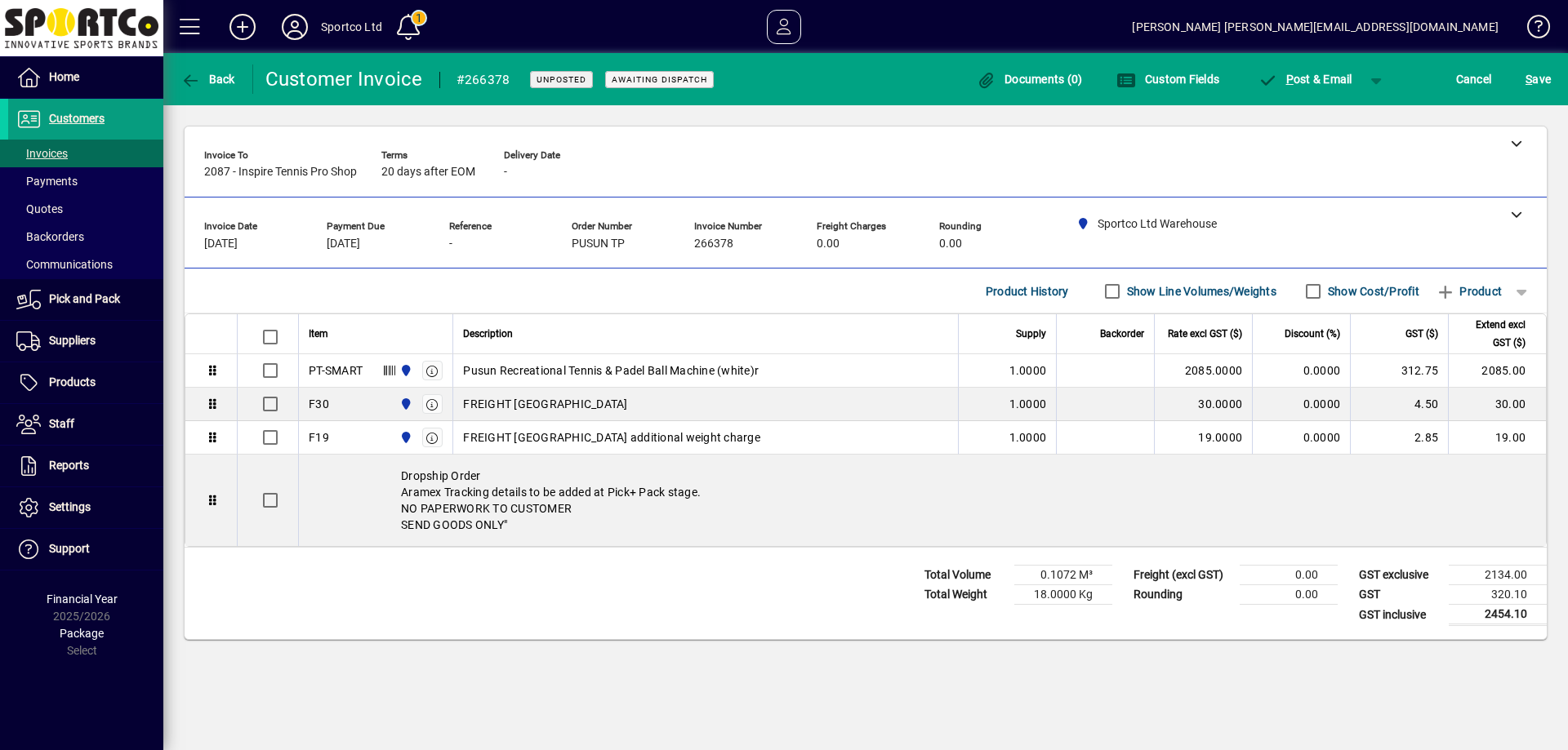
scroll to position [0, 0]
click at [1542, 74] on span "S ave" at bounding box center [1538, 79] width 25 height 26
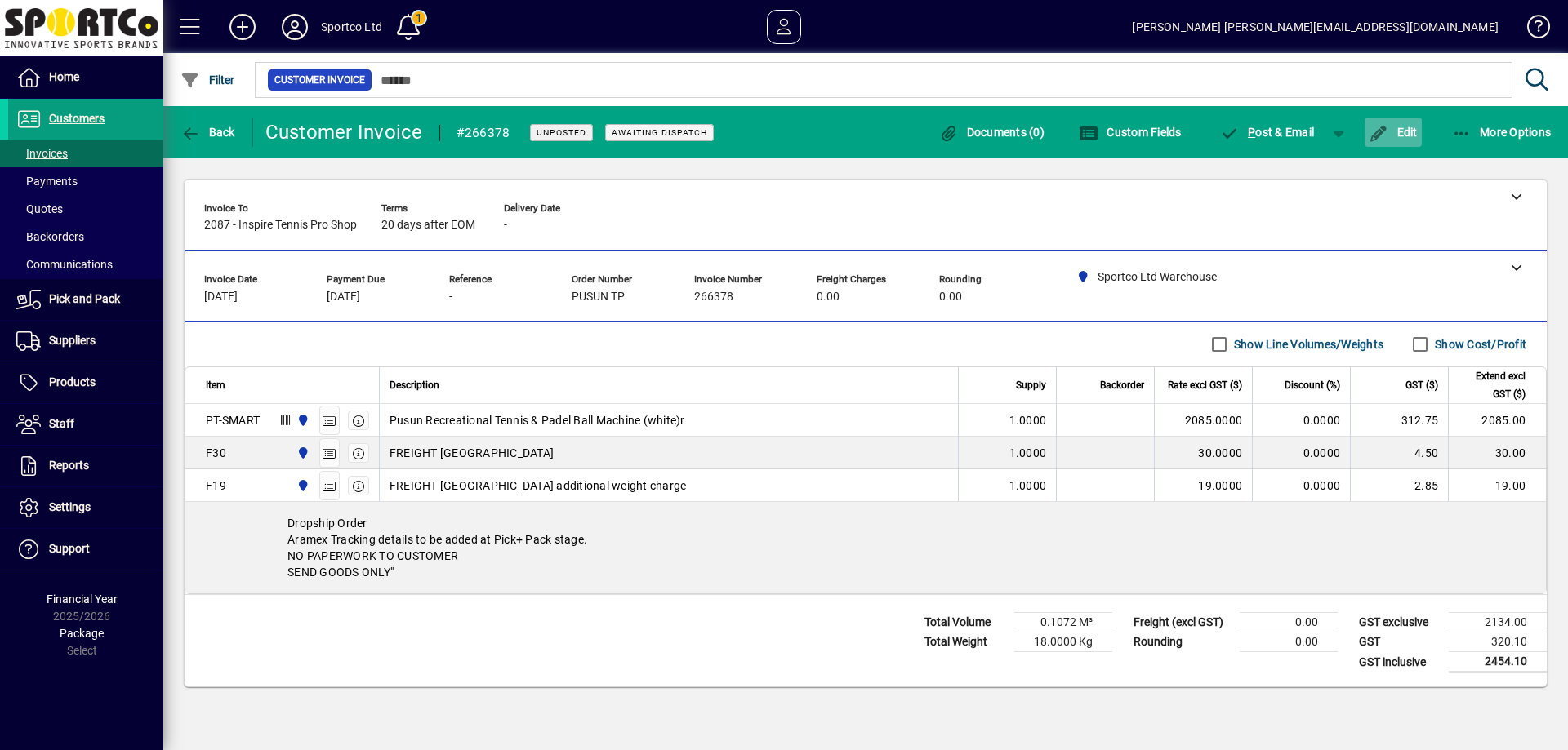
click at [1401, 131] on span "Edit" at bounding box center [1393, 131] width 49 height 13
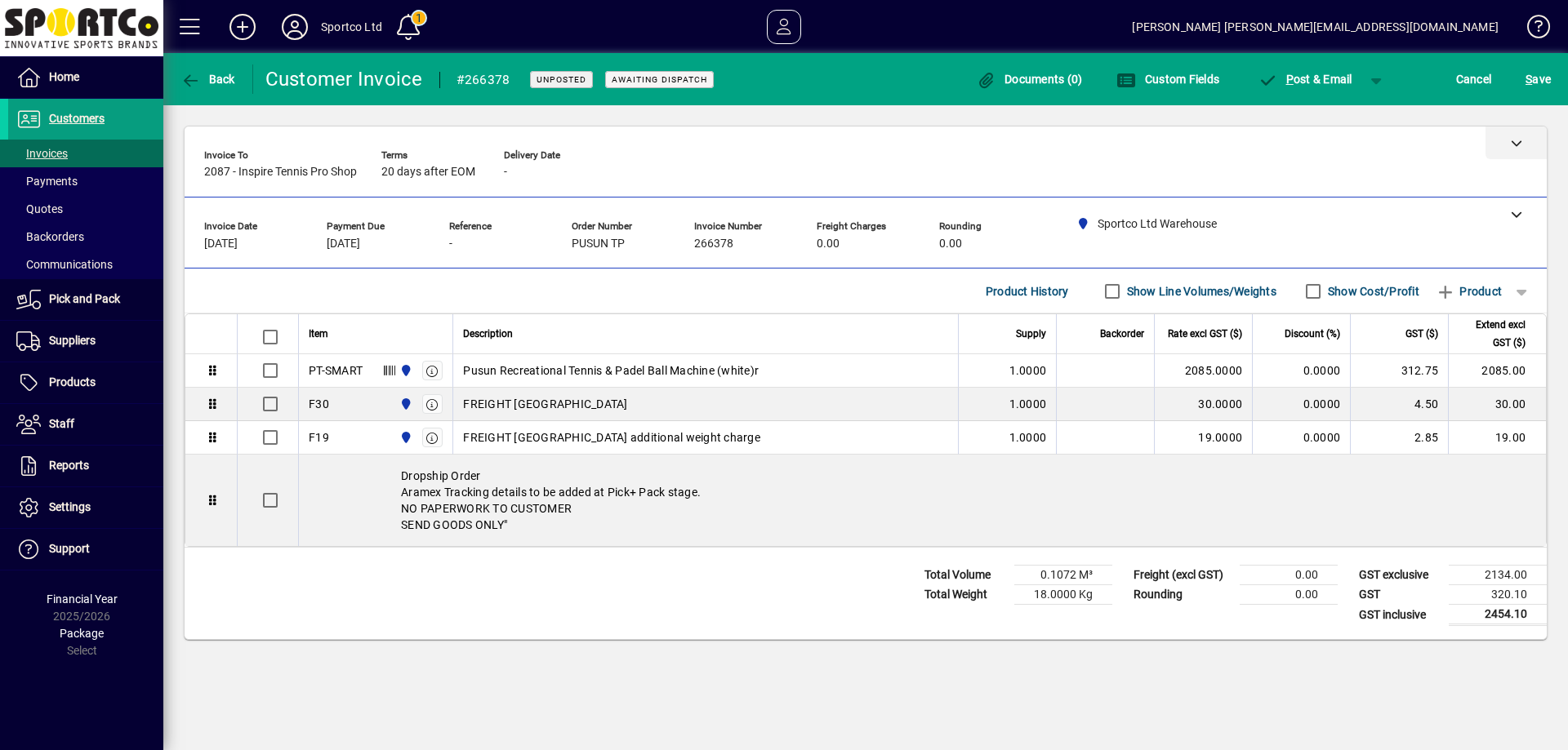
click at [1520, 143] on icon at bounding box center [1516, 143] width 12 height 12
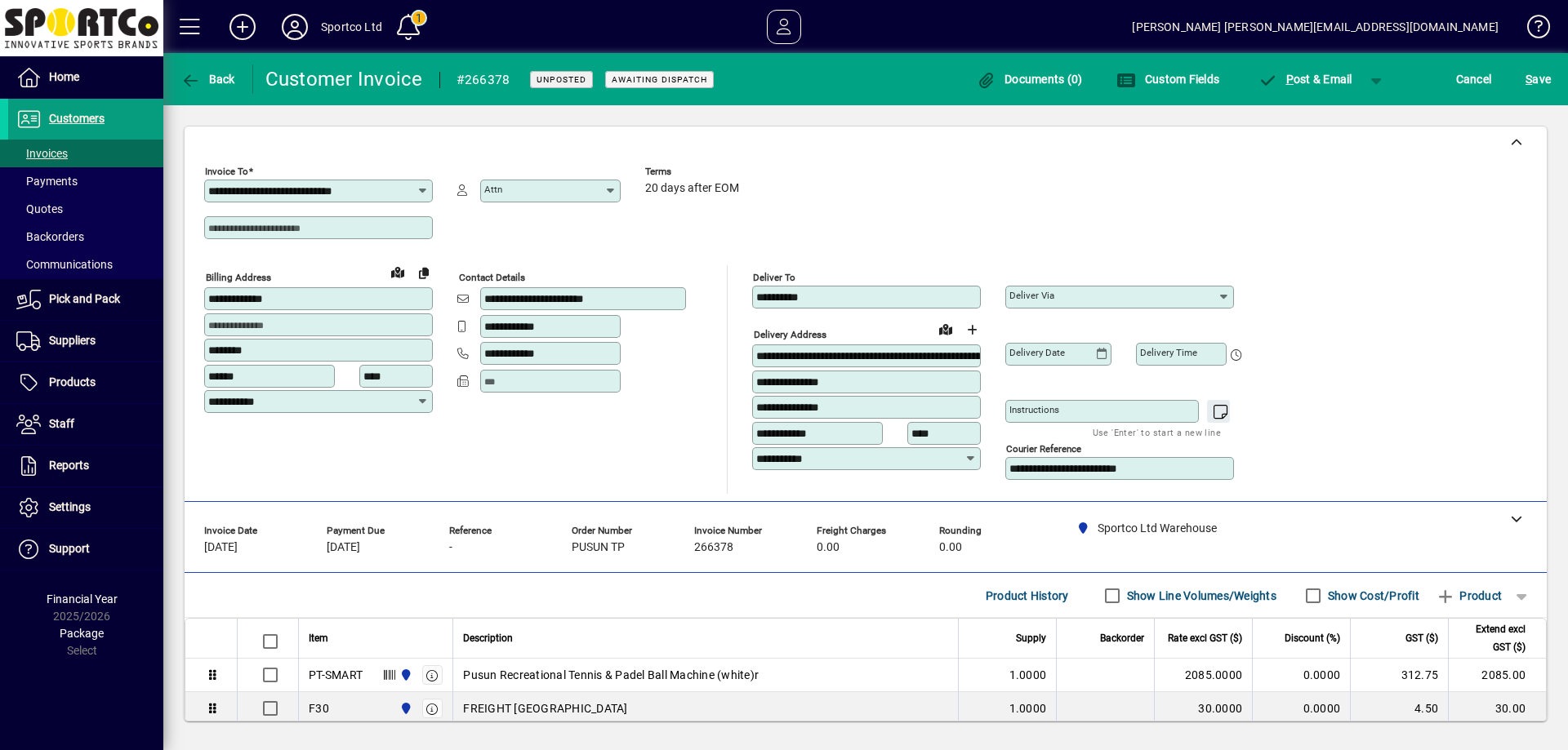
drag, startPoint x: 1168, startPoint y: 469, endPoint x: 960, endPoint y: 476, distance: 208.1
click at [960, 476] on div "**********" at bounding box center [735, 379] width 1062 height 229
paste input
type input "**********"
click at [1528, 74] on span "S" at bounding box center [1528, 79] width 7 height 13
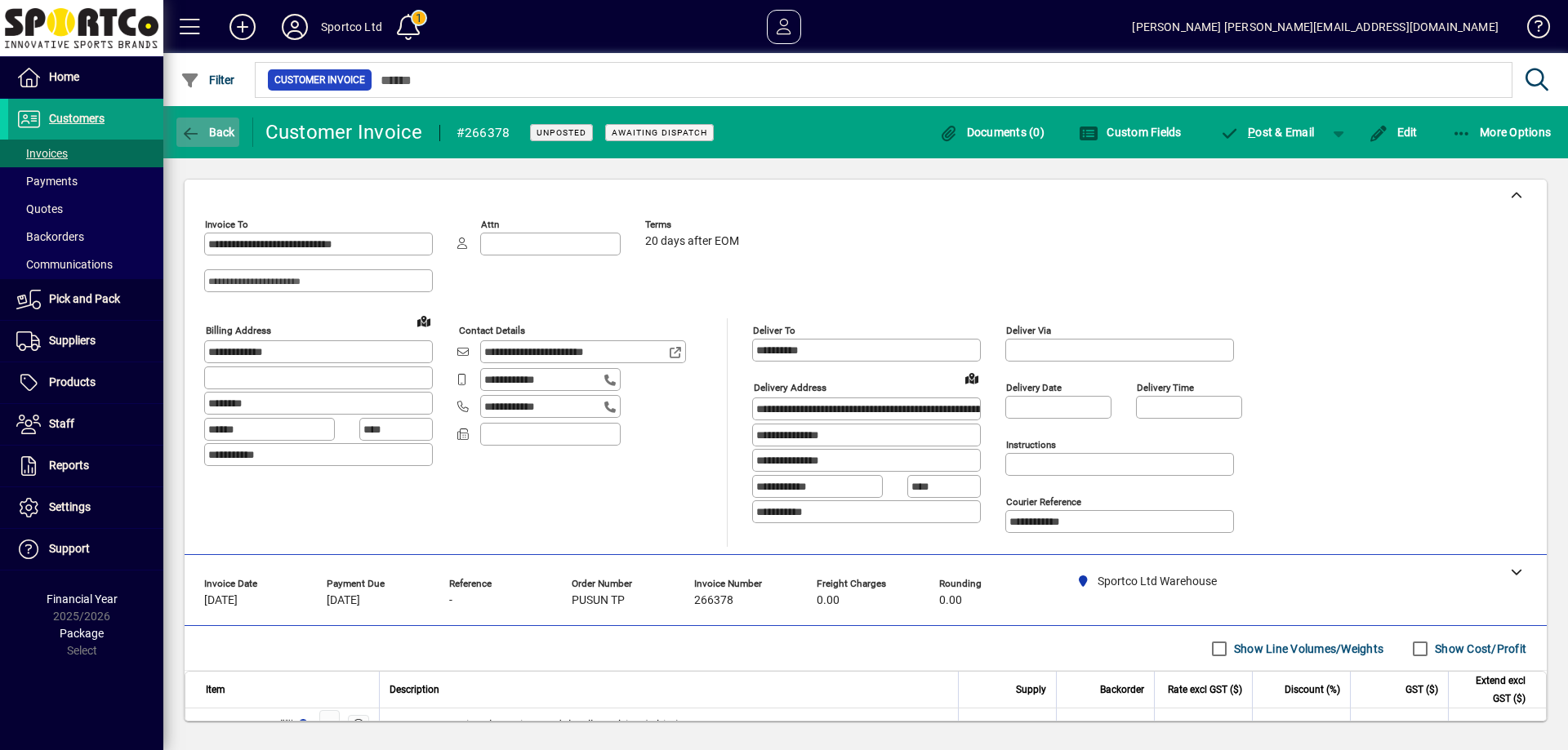
click at [224, 134] on span "Back" at bounding box center [208, 131] width 55 height 13
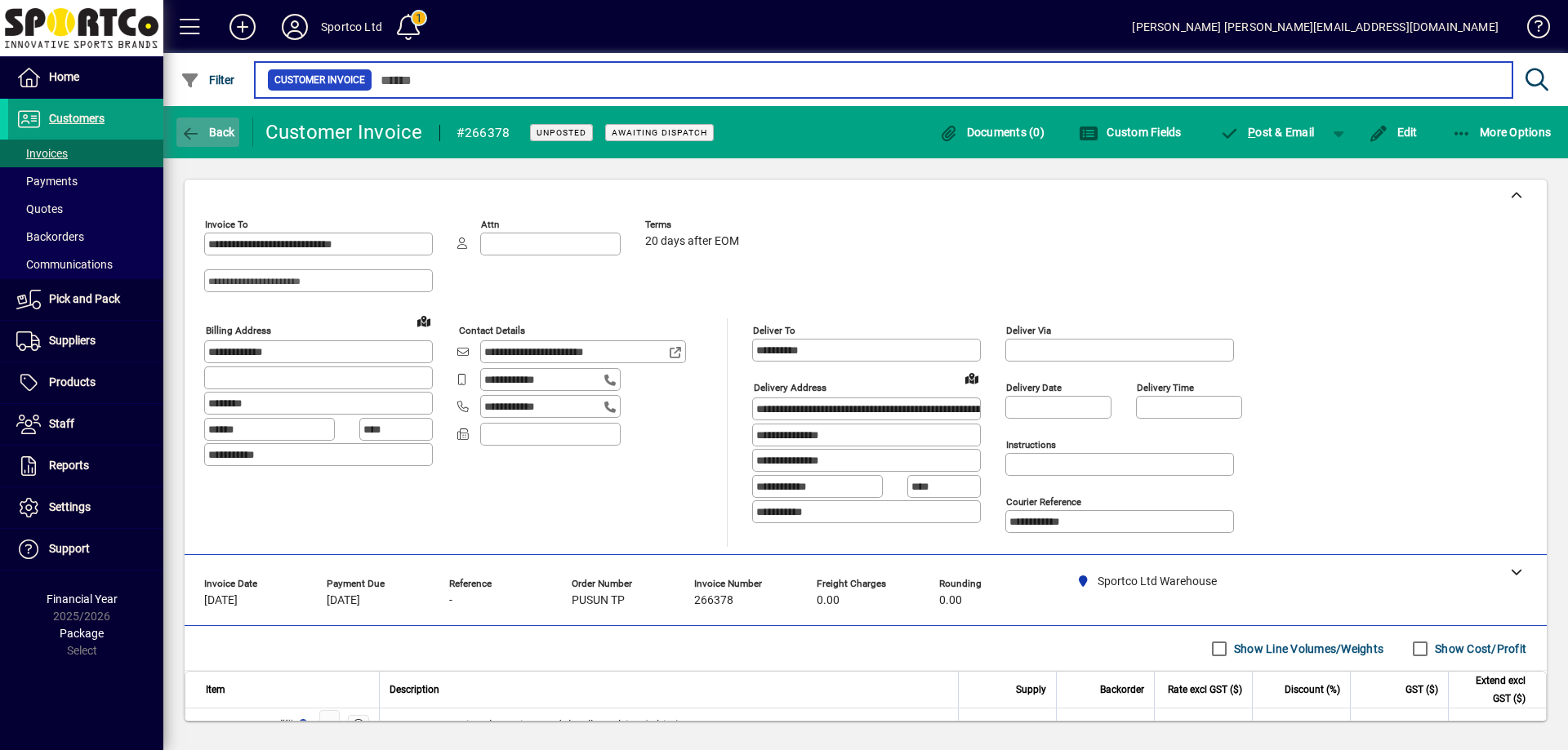
type input "****"
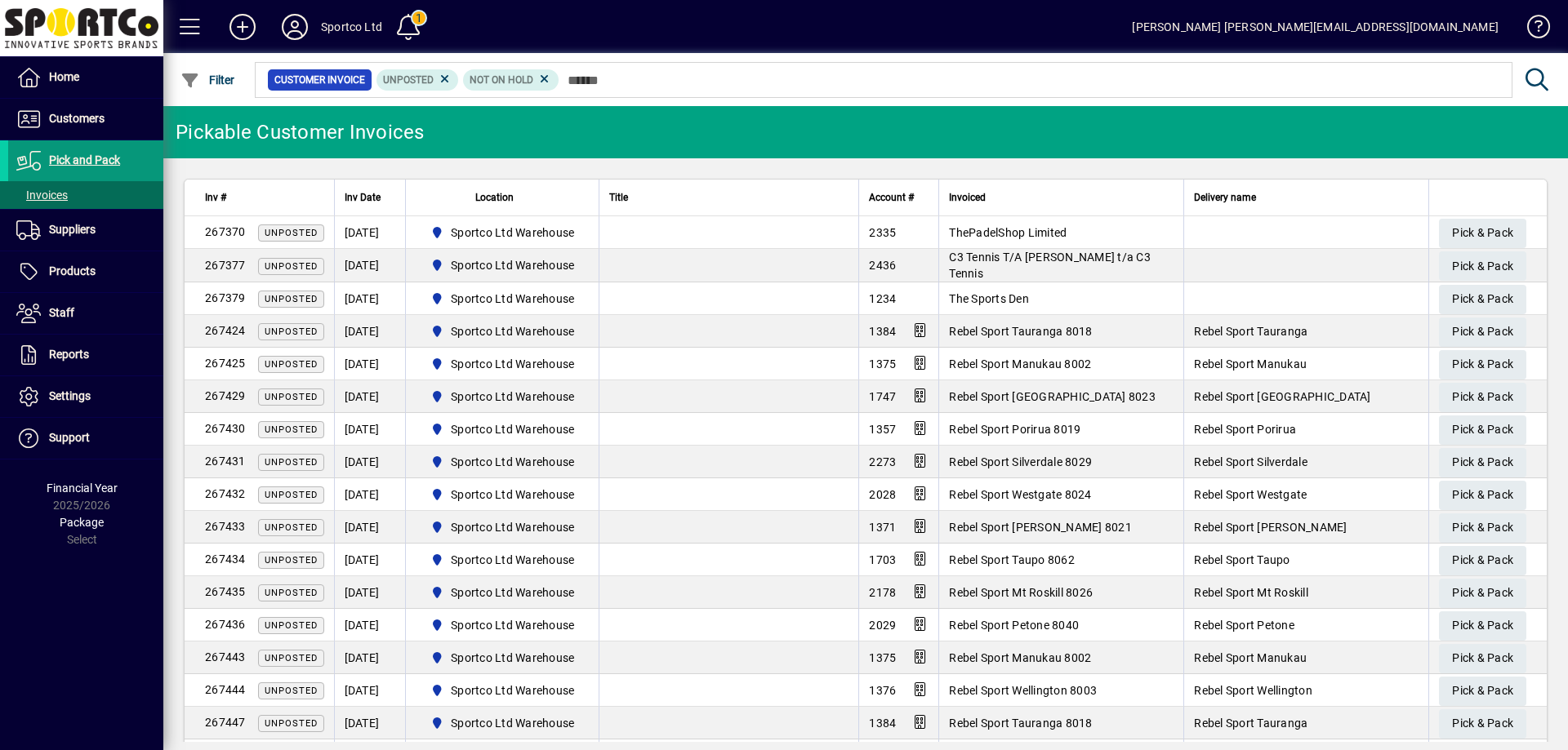
click at [83, 162] on span "Pick and Pack" at bounding box center [84, 160] width 71 height 13
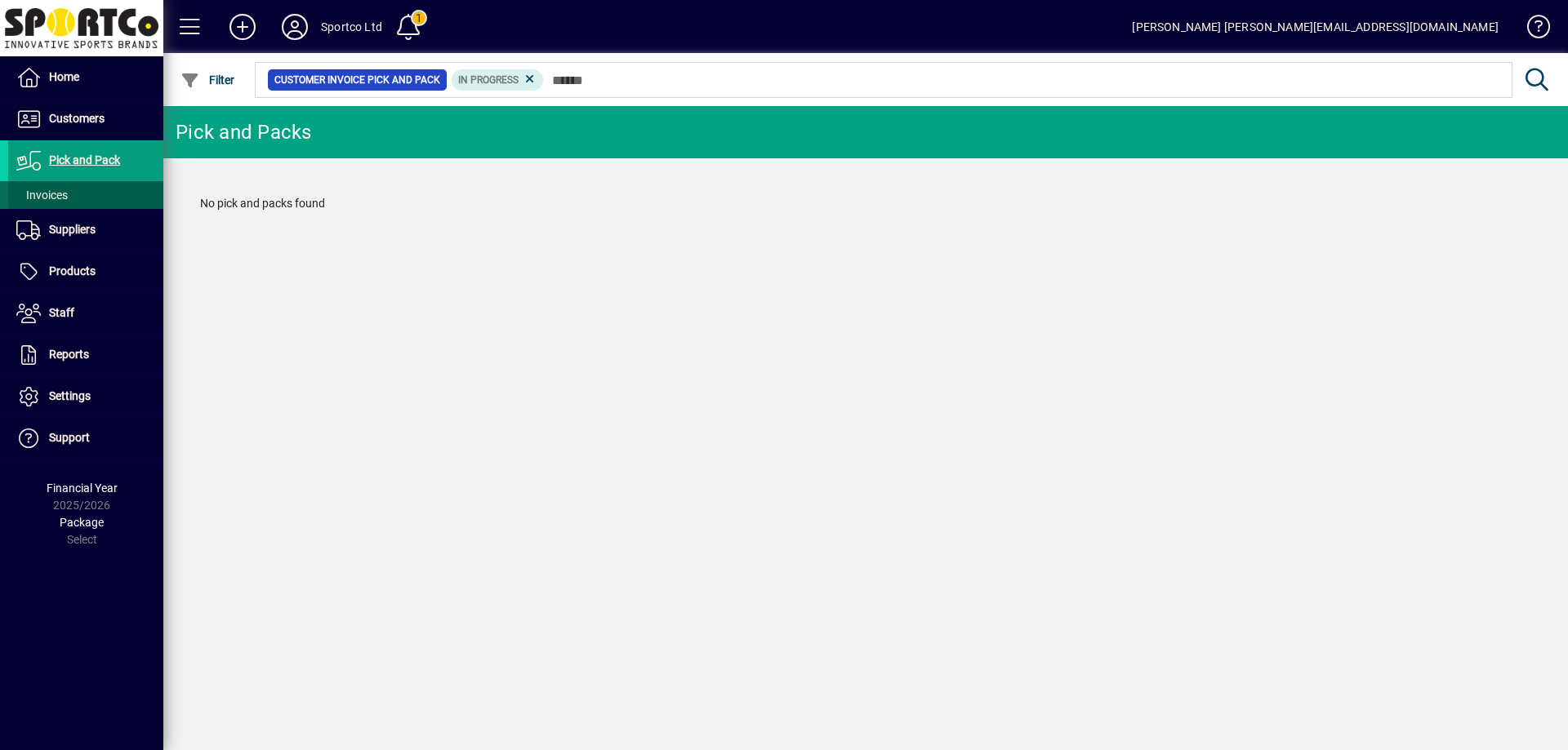
click at [52, 199] on span "Invoices" at bounding box center [42, 195] width 52 height 13
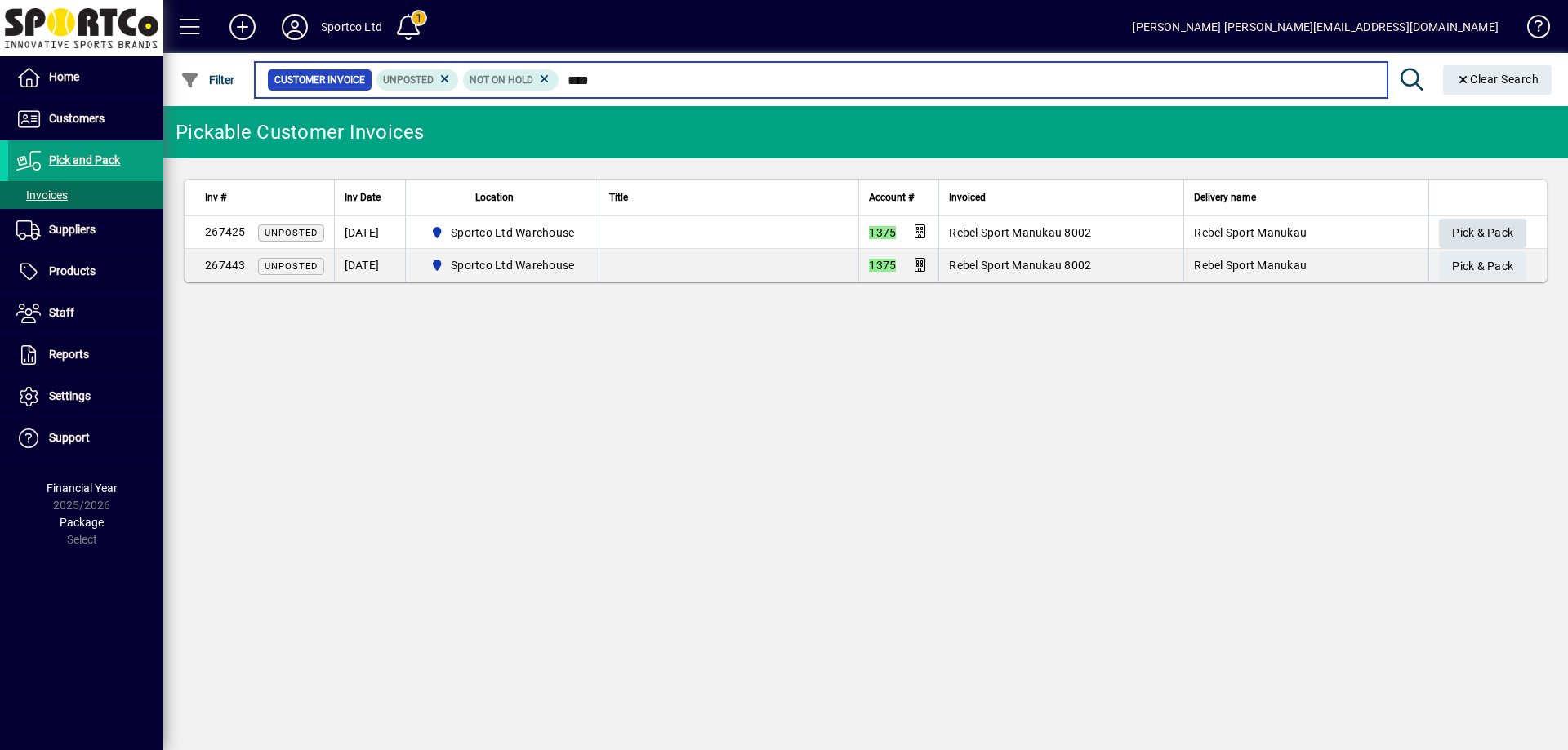
type input "****"
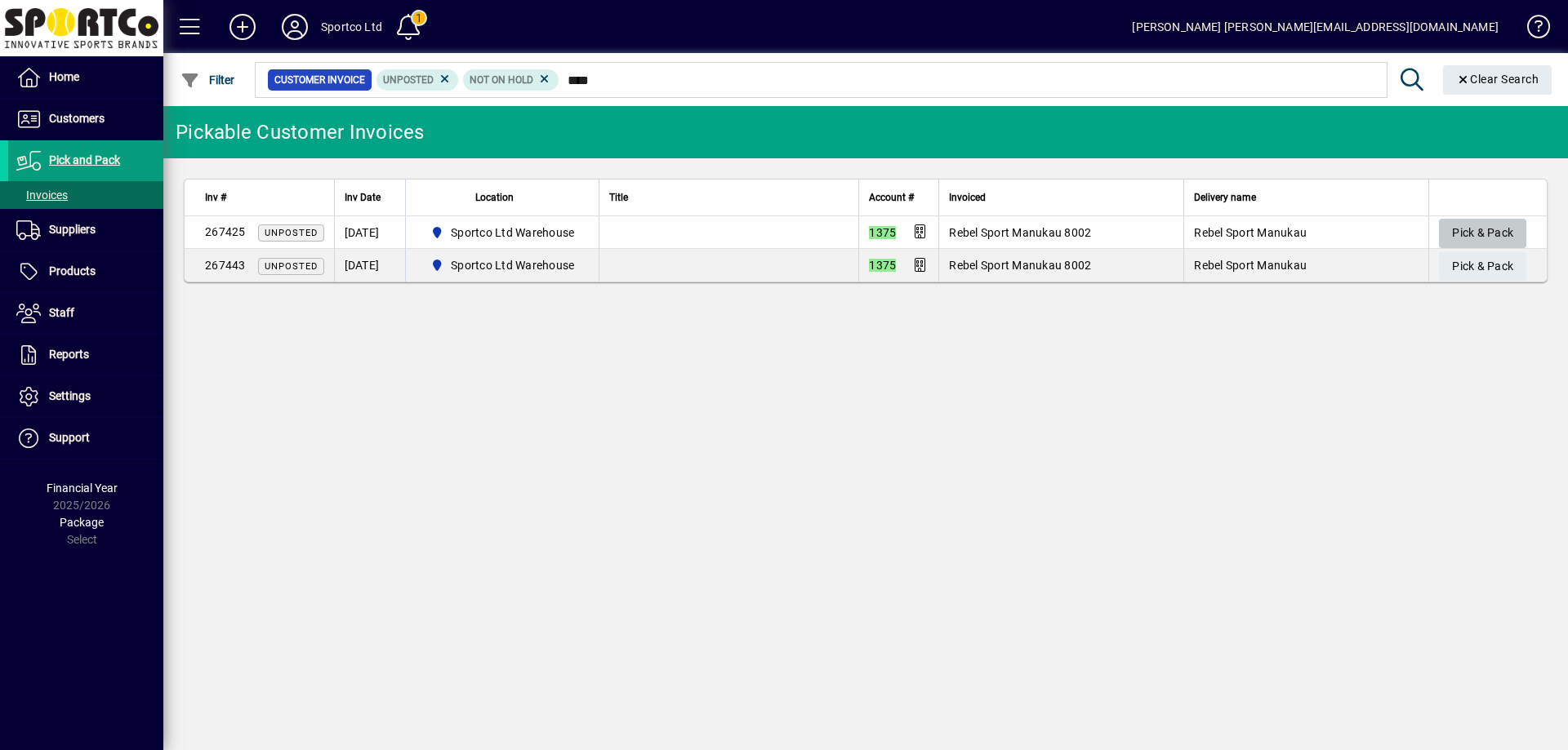
click at [1470, 229] on span "Pick & Pack" at bounding box center [1482, 233] width 61 height 27
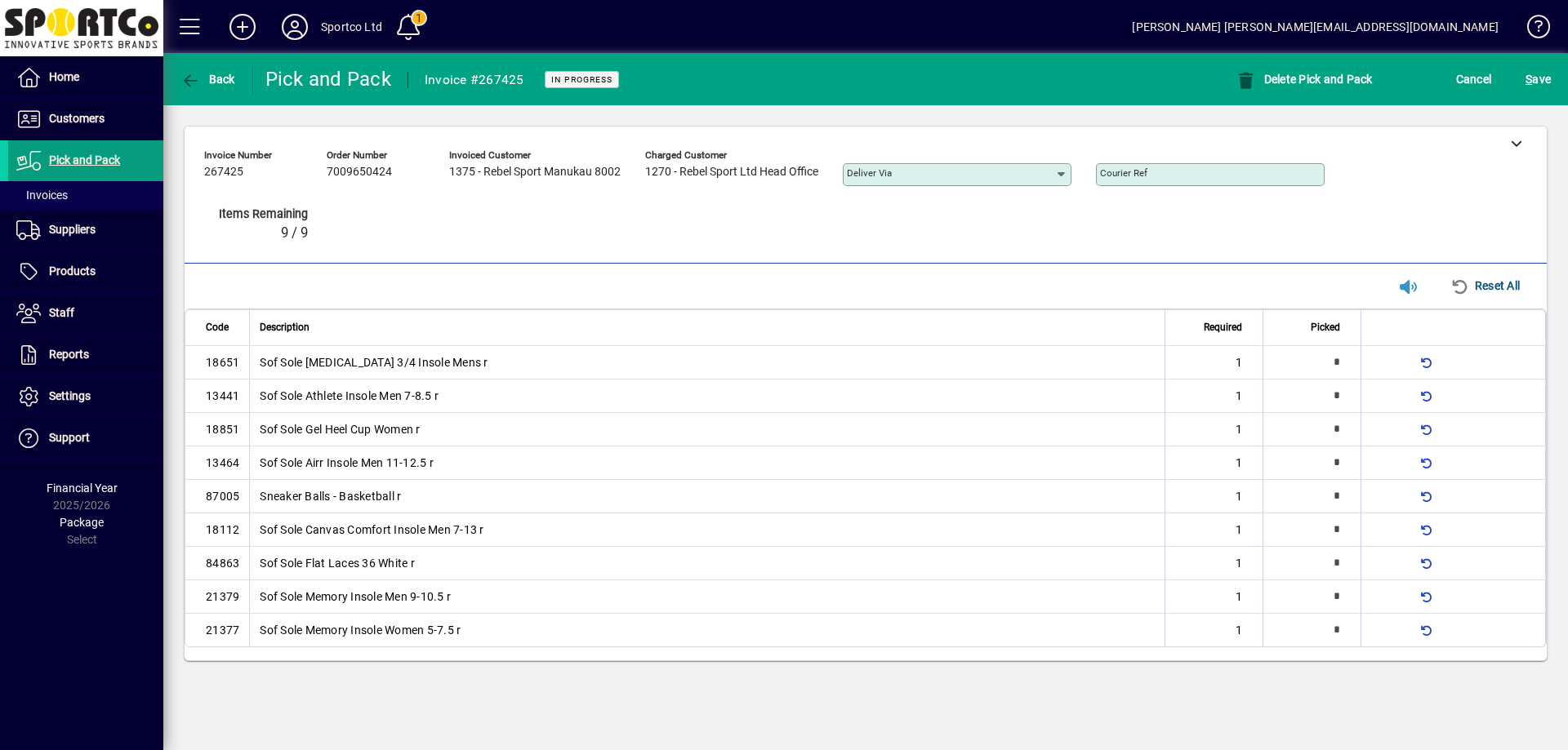
type input "*"
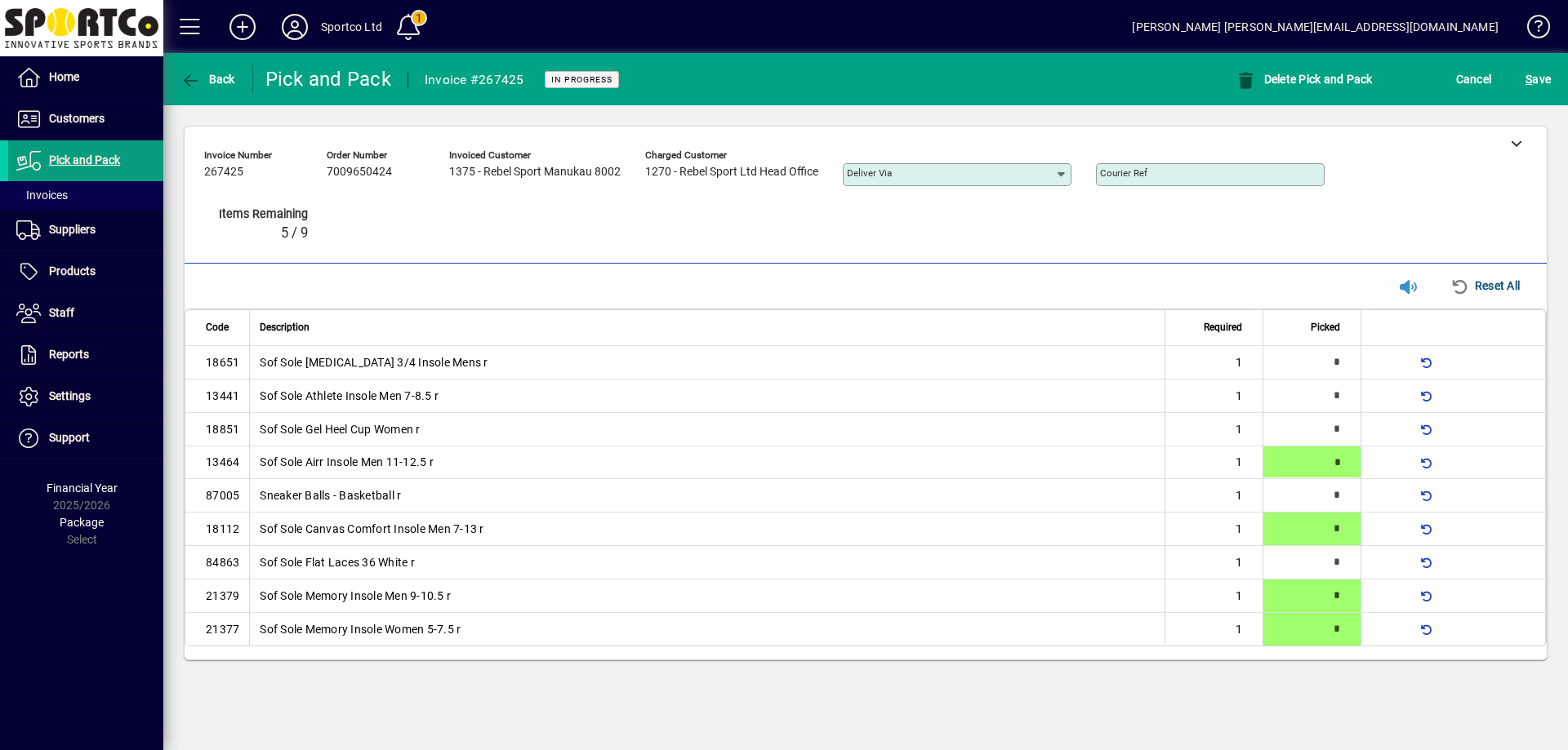
type input "*"
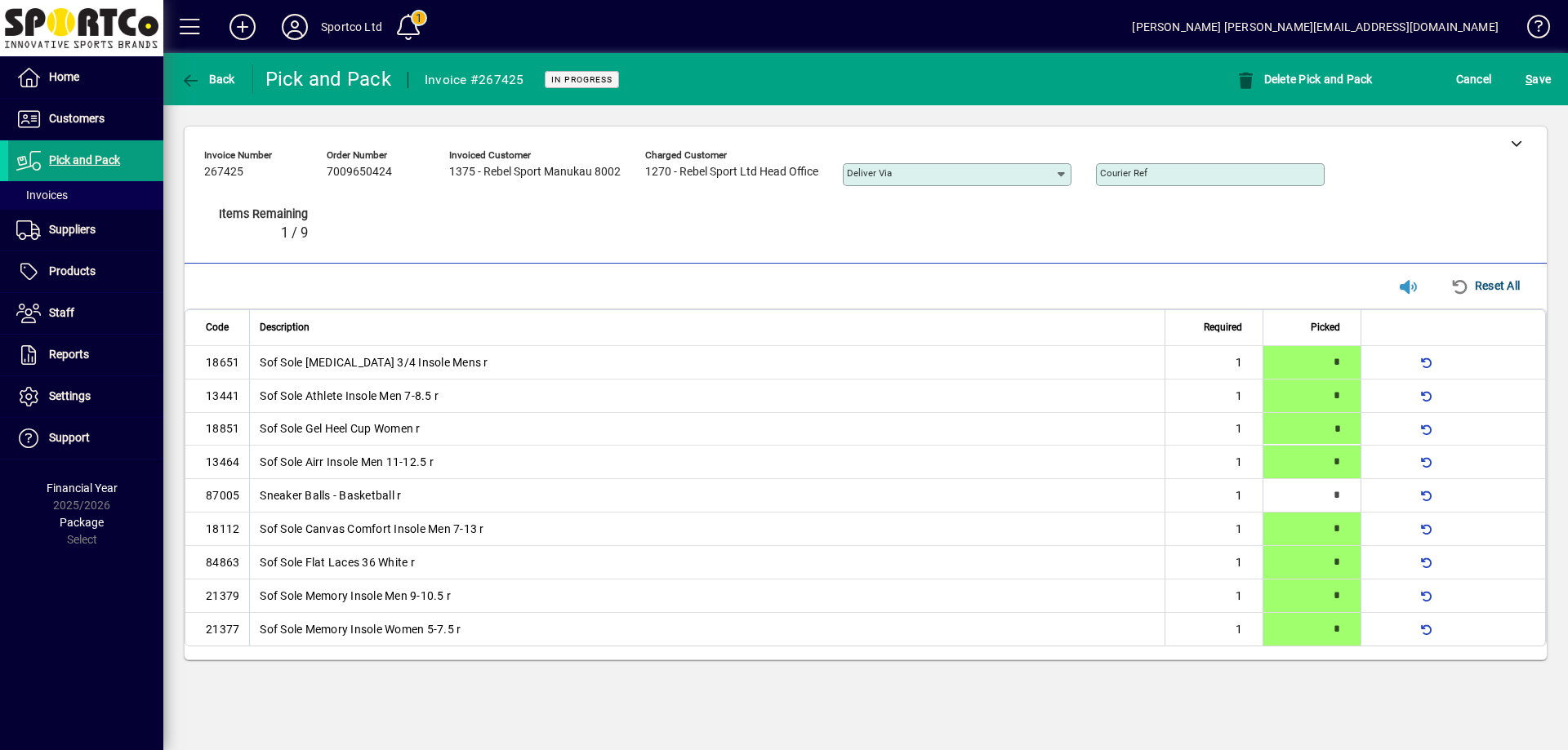
type input "*"
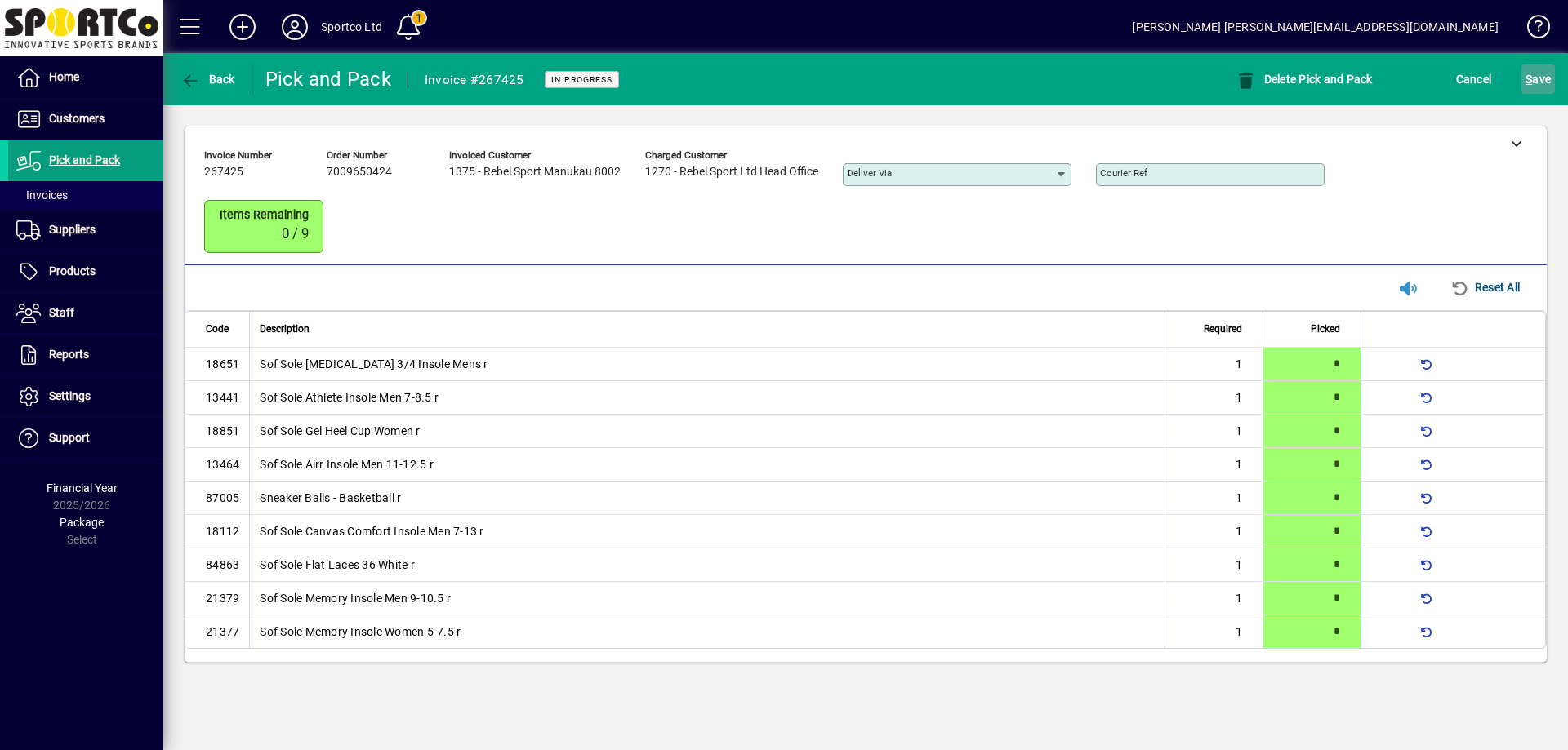
click at [1533, 76] on span "S ave" at bounding box center [1538, 79] width 25 height 26
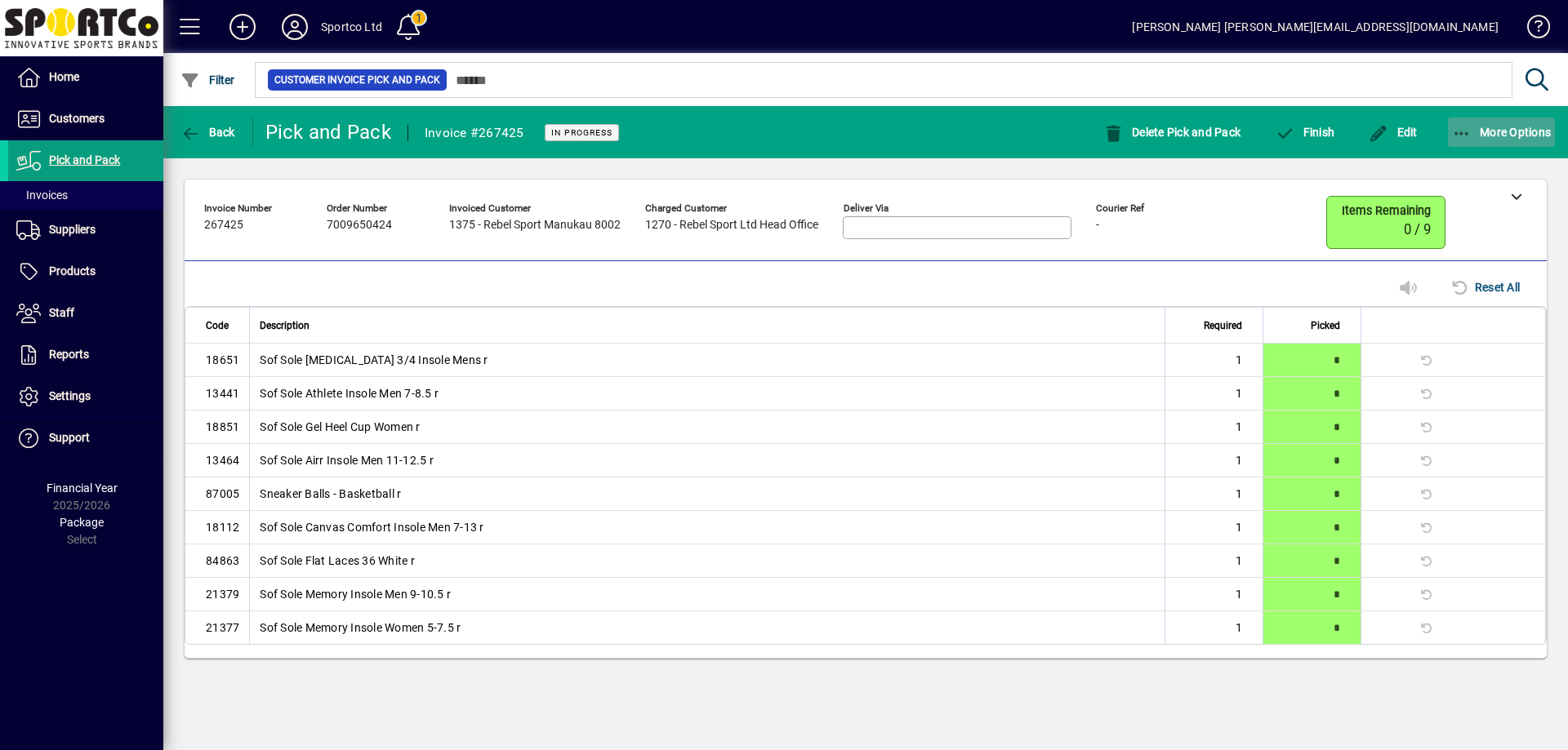
click at [1456, 127] on icon "button" at bounding box center [1462, 133] width 20 height 17
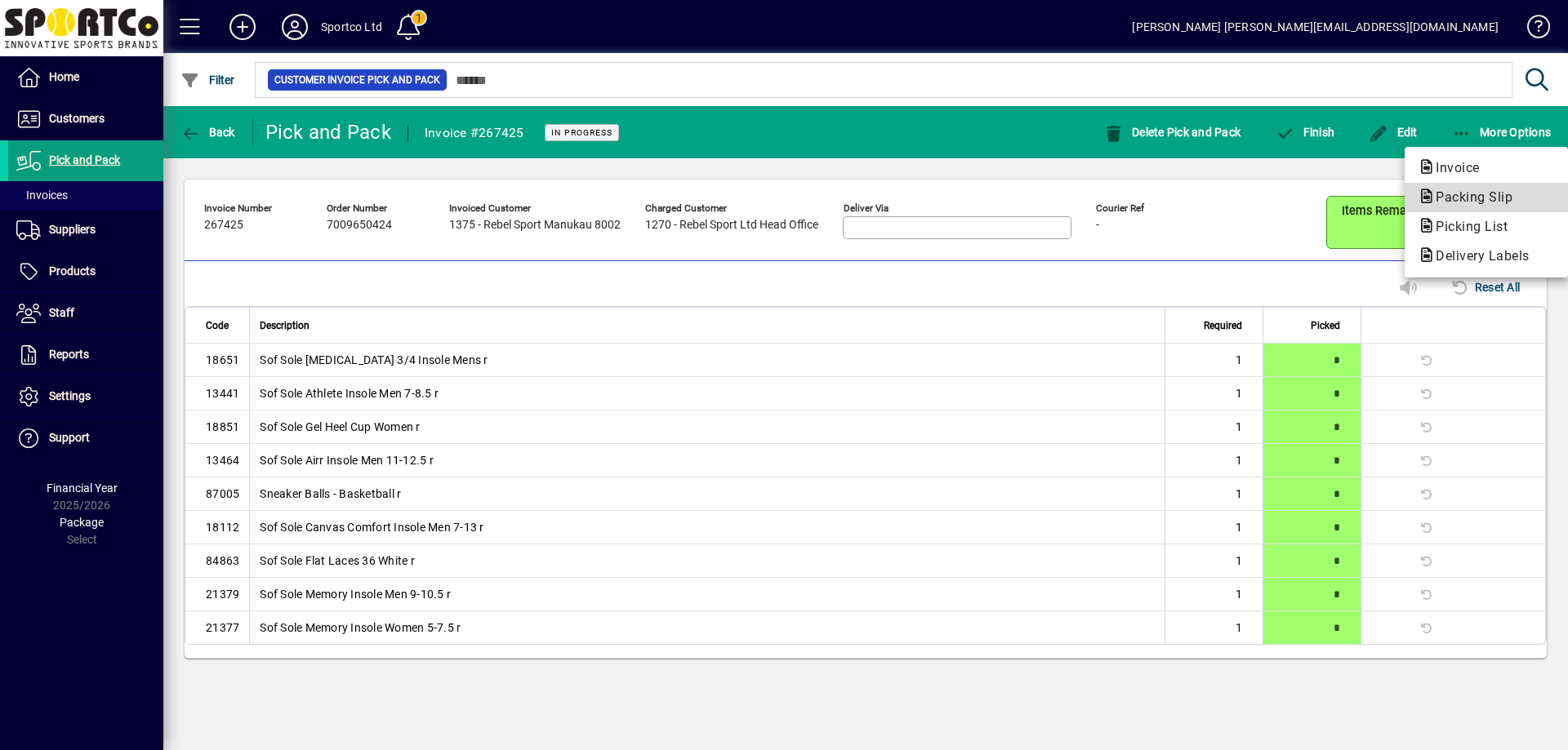
click at [1456, 202] on span "Packing Slip" at bounding box center [1470, 197] width 103 height 16
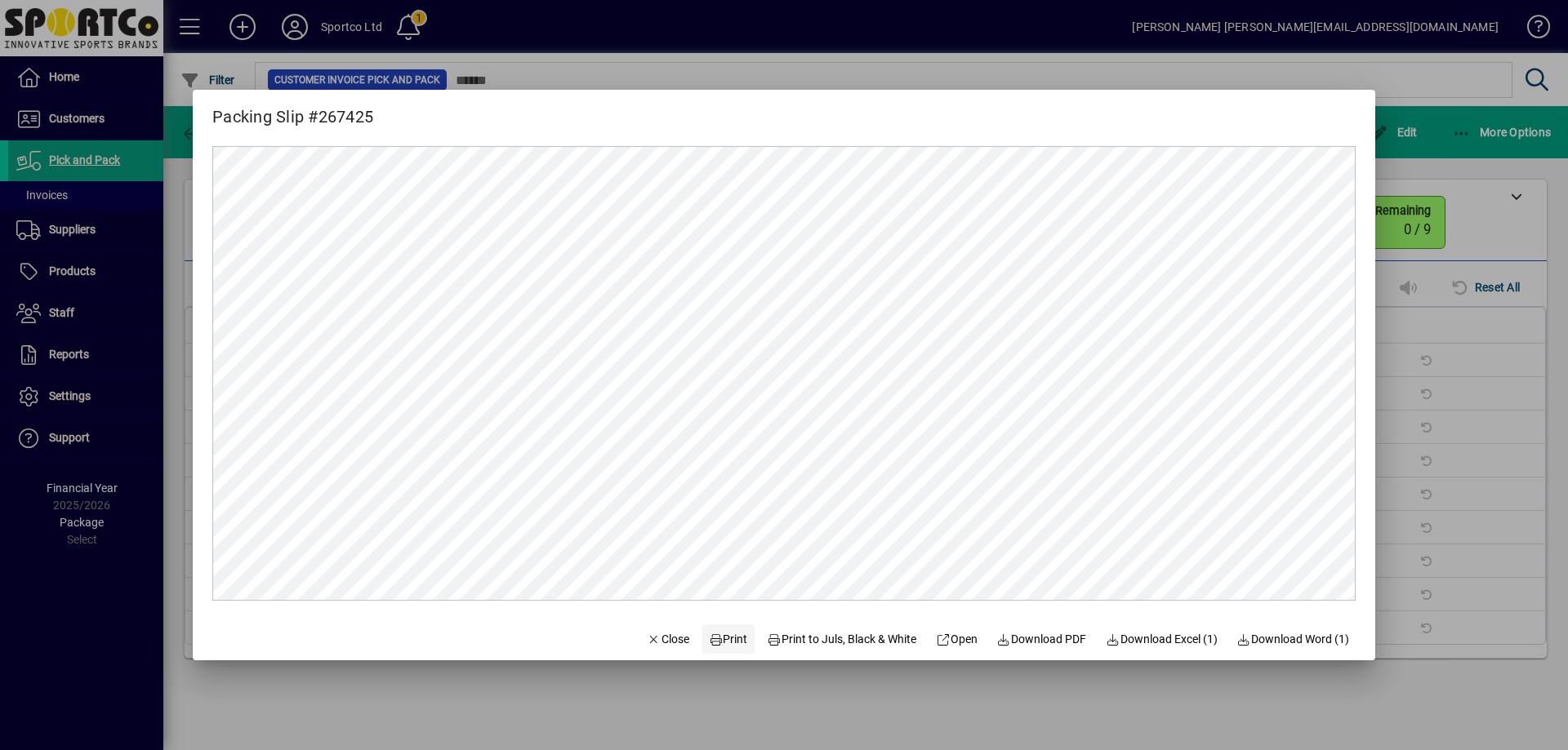
click at [733, 633] on button "Print" at bounding box center [729, 639] width 53 height 29
drag, startPoint x: 683, startPoint y: 618, endPoint x: 677, endPoint y: 624, distance: 8.5
click at [678, 622] on mat-dialog-actions "Close Print Print to Juls, Black & White Open Download PDF Download Excel (1) D…" at bounding box center [998, 639] width 754 height 43
click at [668, 633] on span "Close" at bounding box center [669, 640] width 43 height 18
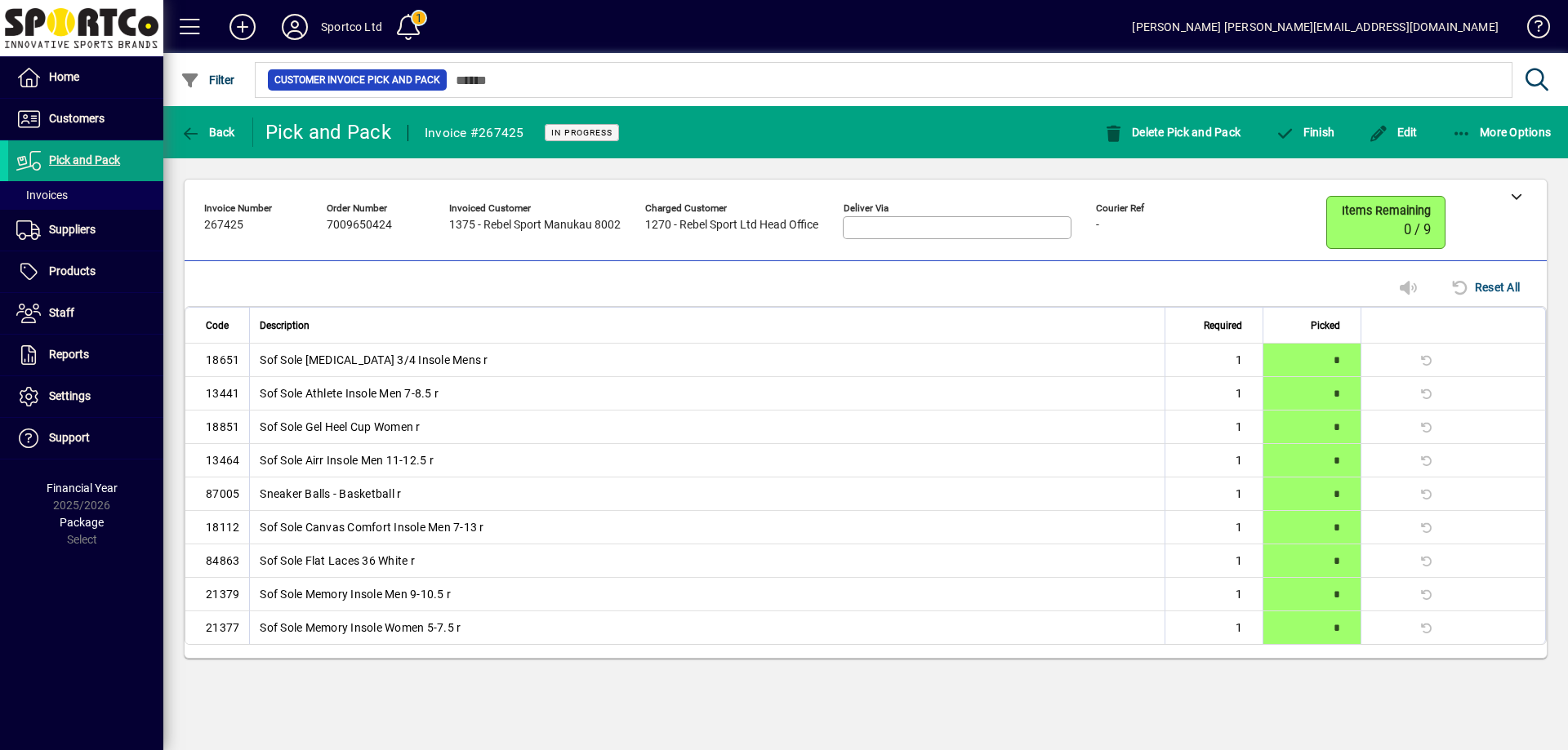
click at [1307, 112] on mat-toolbar-row "Back Pick and Pack Invoice #267425 In Progress Delete Pick and Pack Finish Edit…" at bounding box center [865, 132] width 1404 height 53
click at [1305, 130] on span "Finish" at bounding box center [1304, 131] width 59 height 13
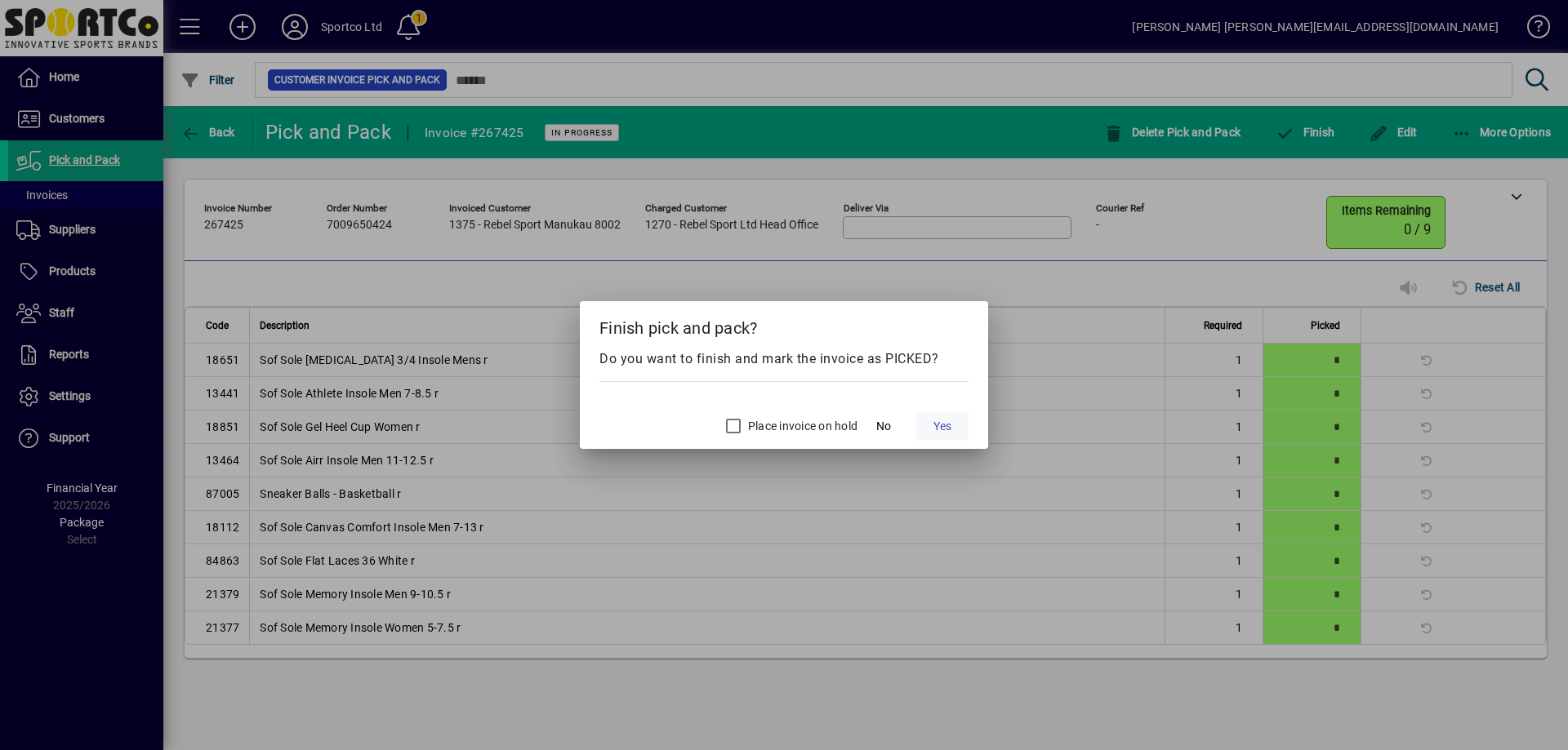
click at [944, 426] on span "Yes" at bounding box center [942, 427] width 18 height 18
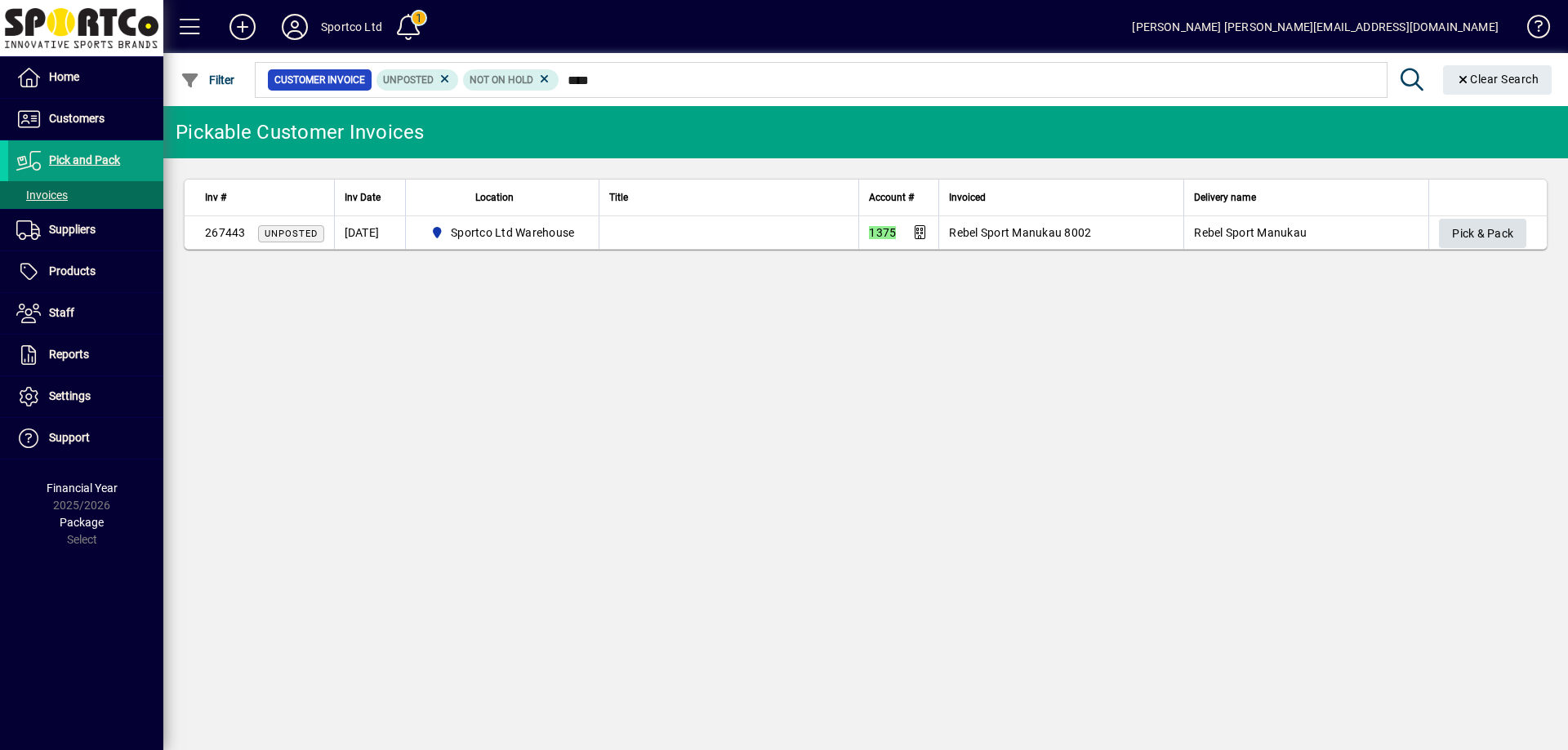
type input "****"
click at [1476, 234] on span "Pick & Pack" at bounding box center [1482, 234] width 61 height 27
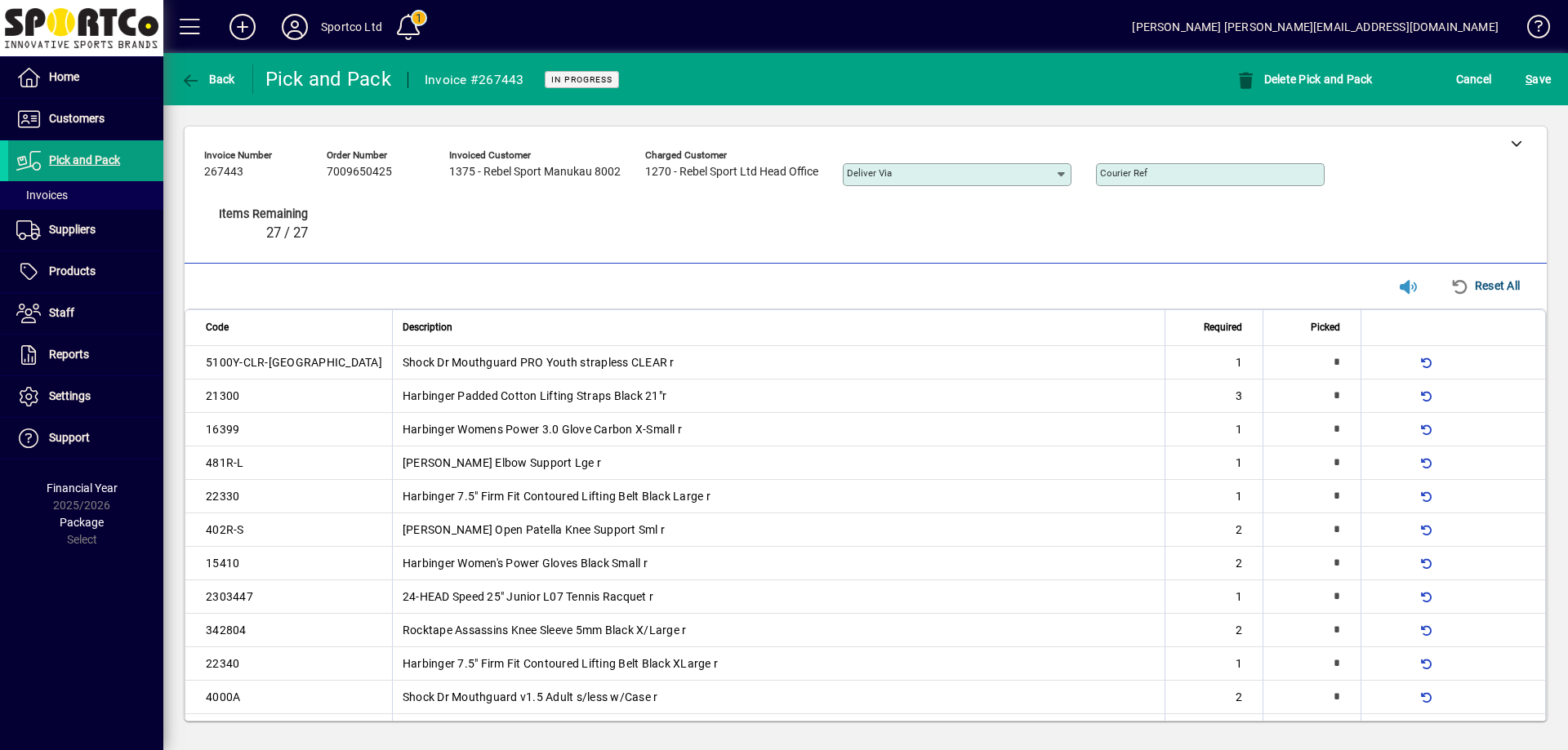
type input "*"
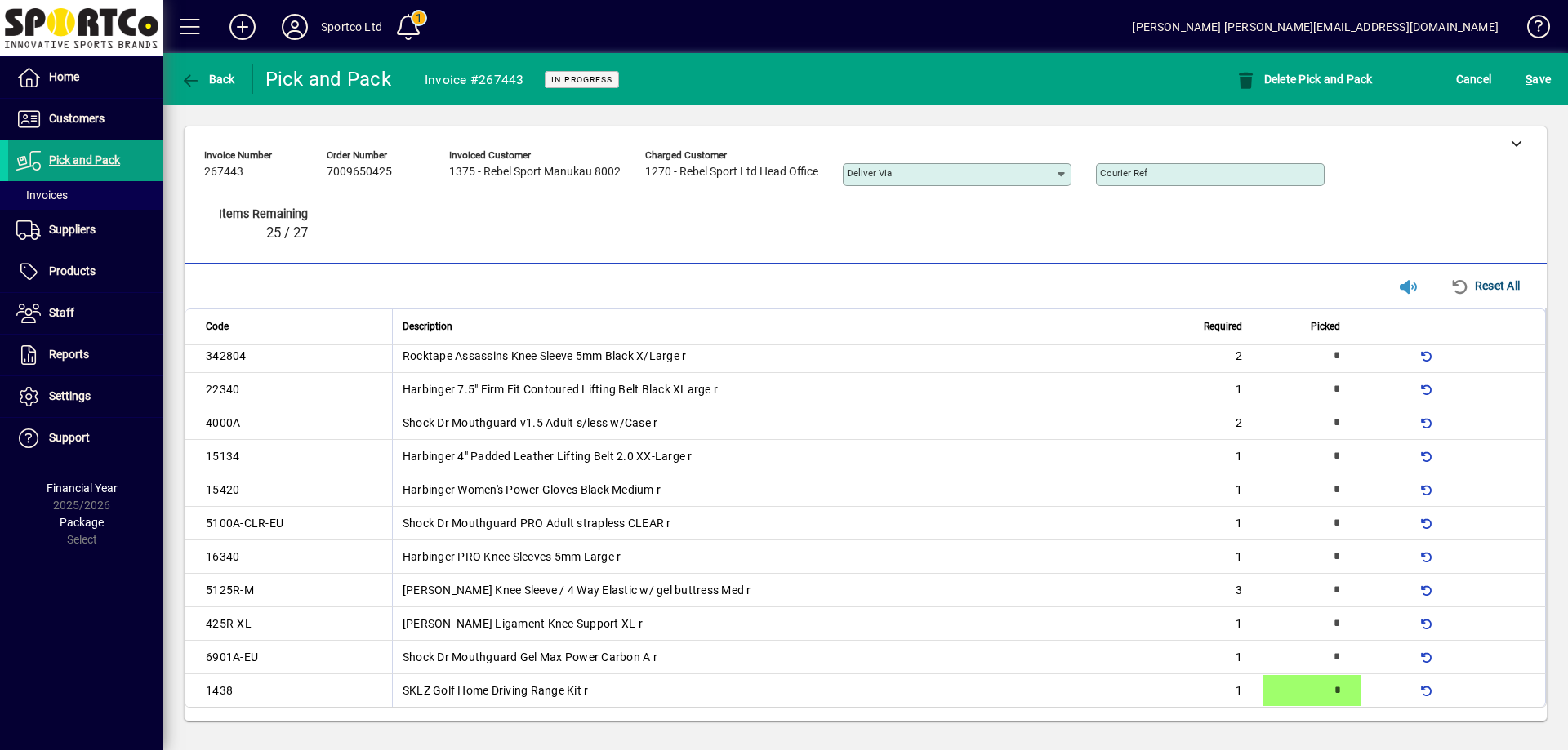
type input "*"
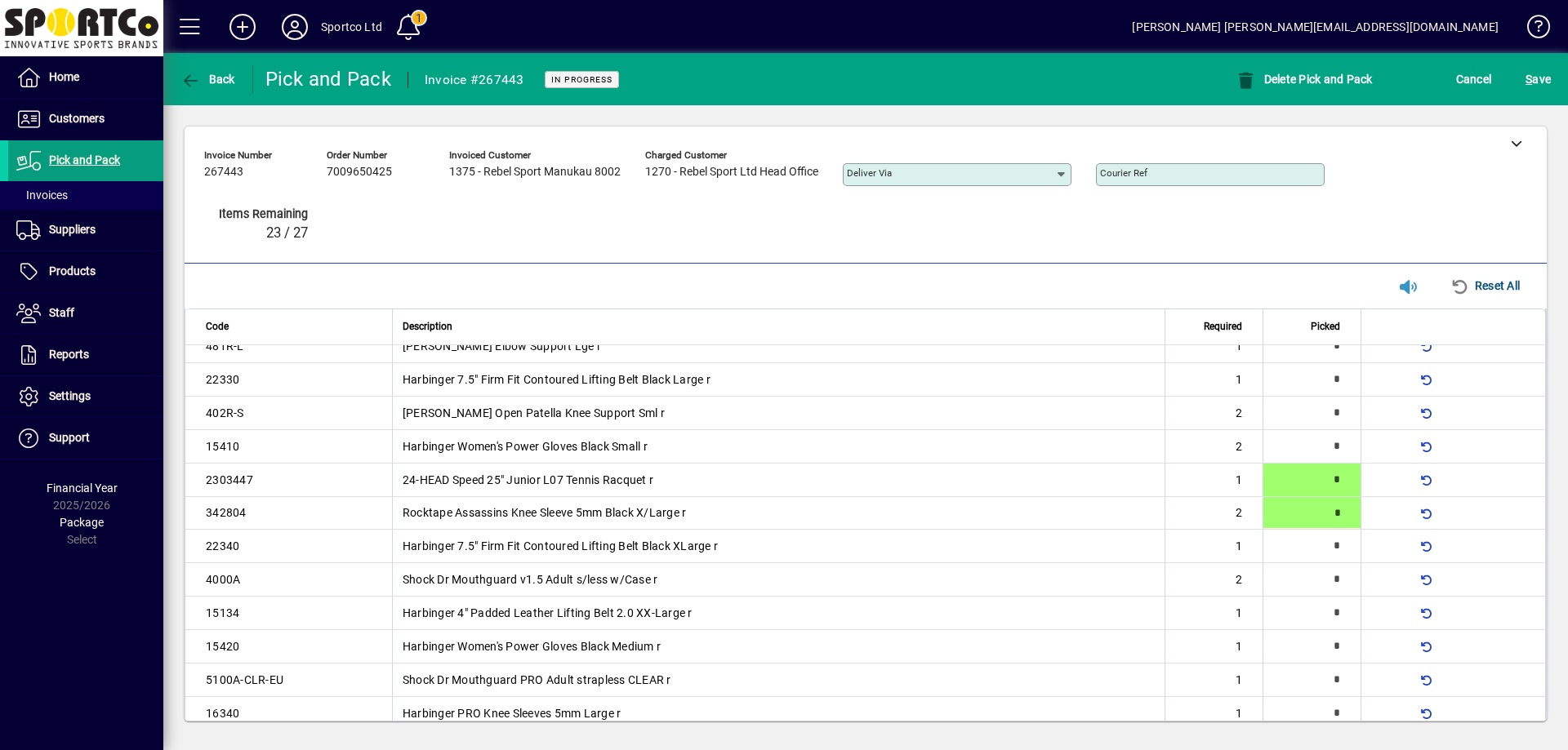
type input "*"
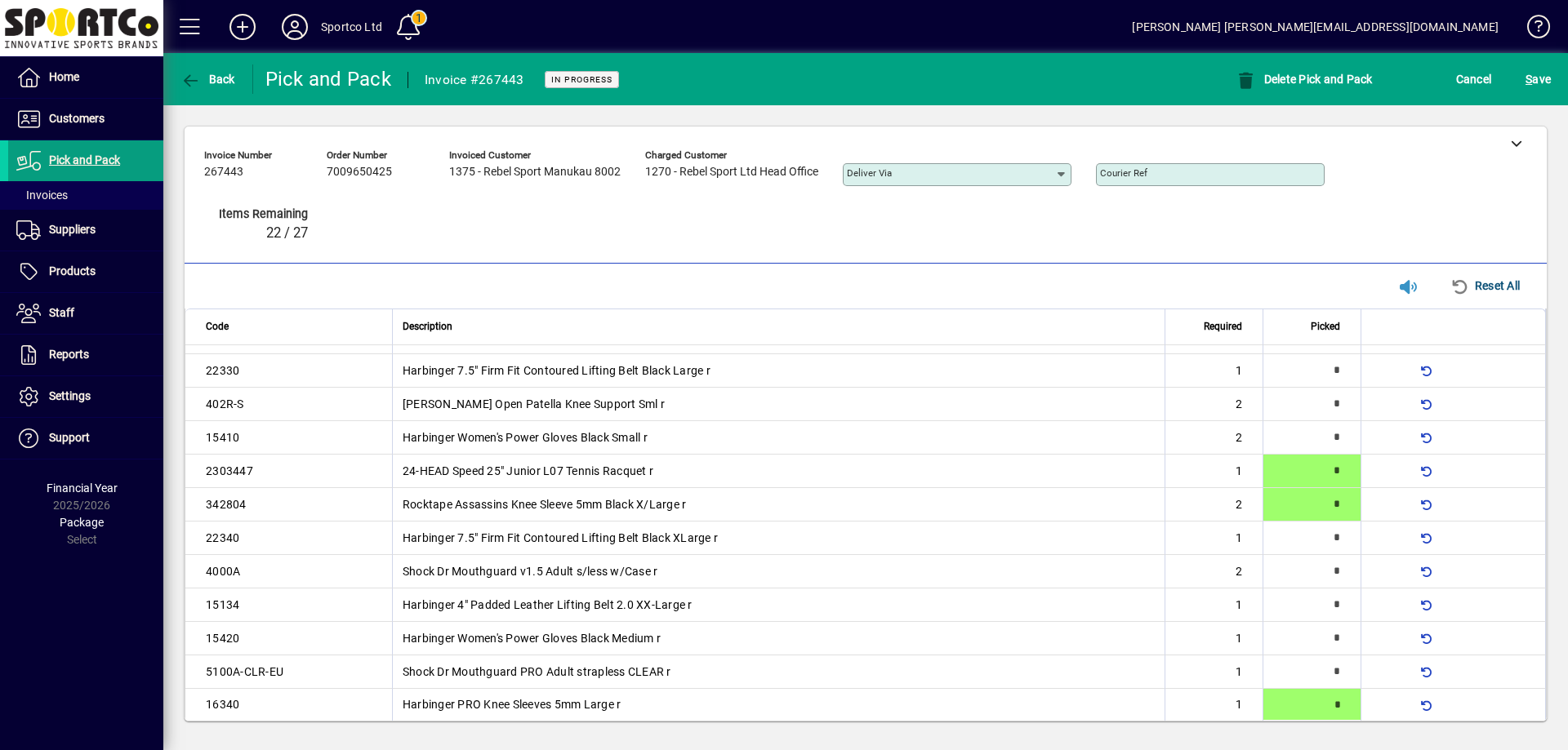
type input "*"
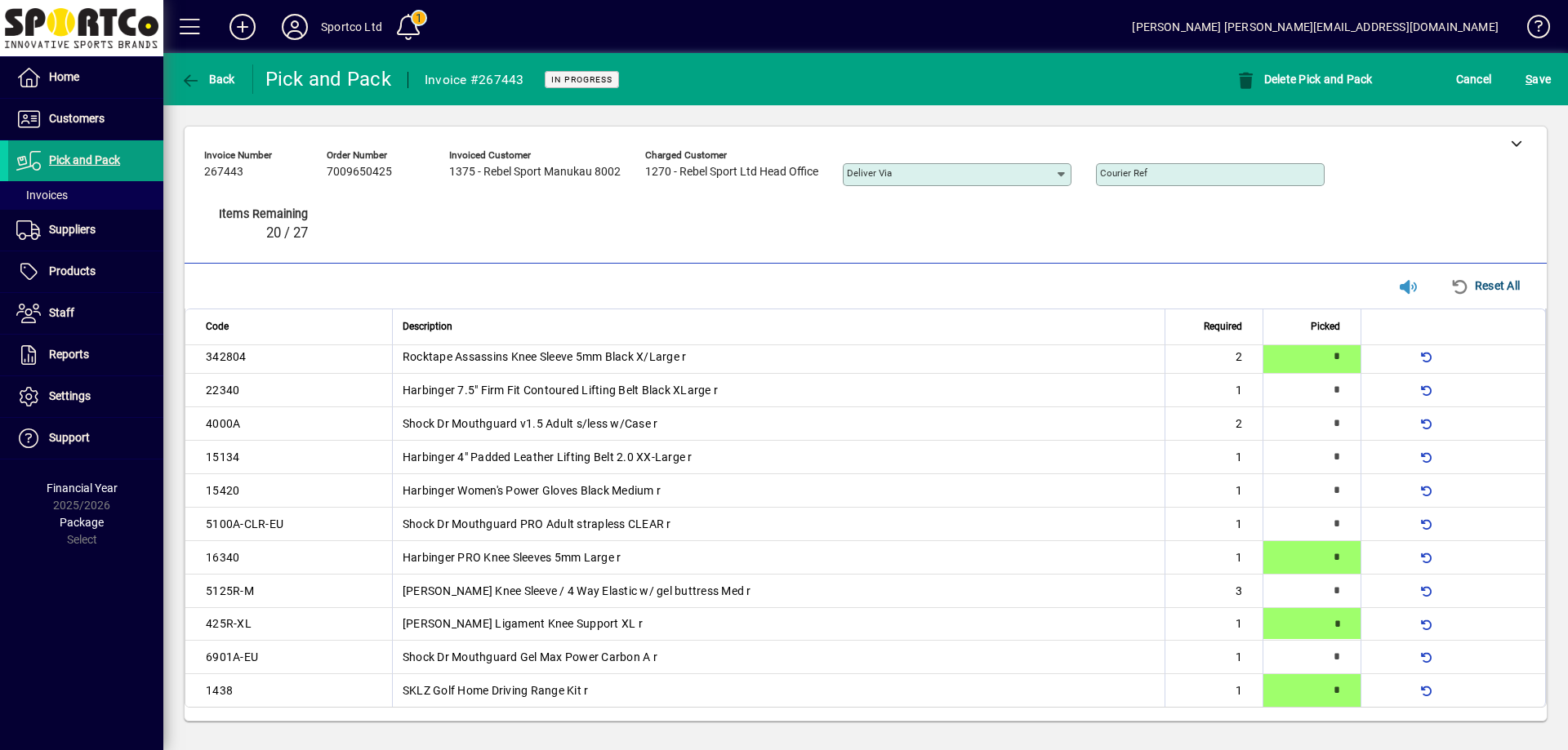
scroll to position [0, 0]
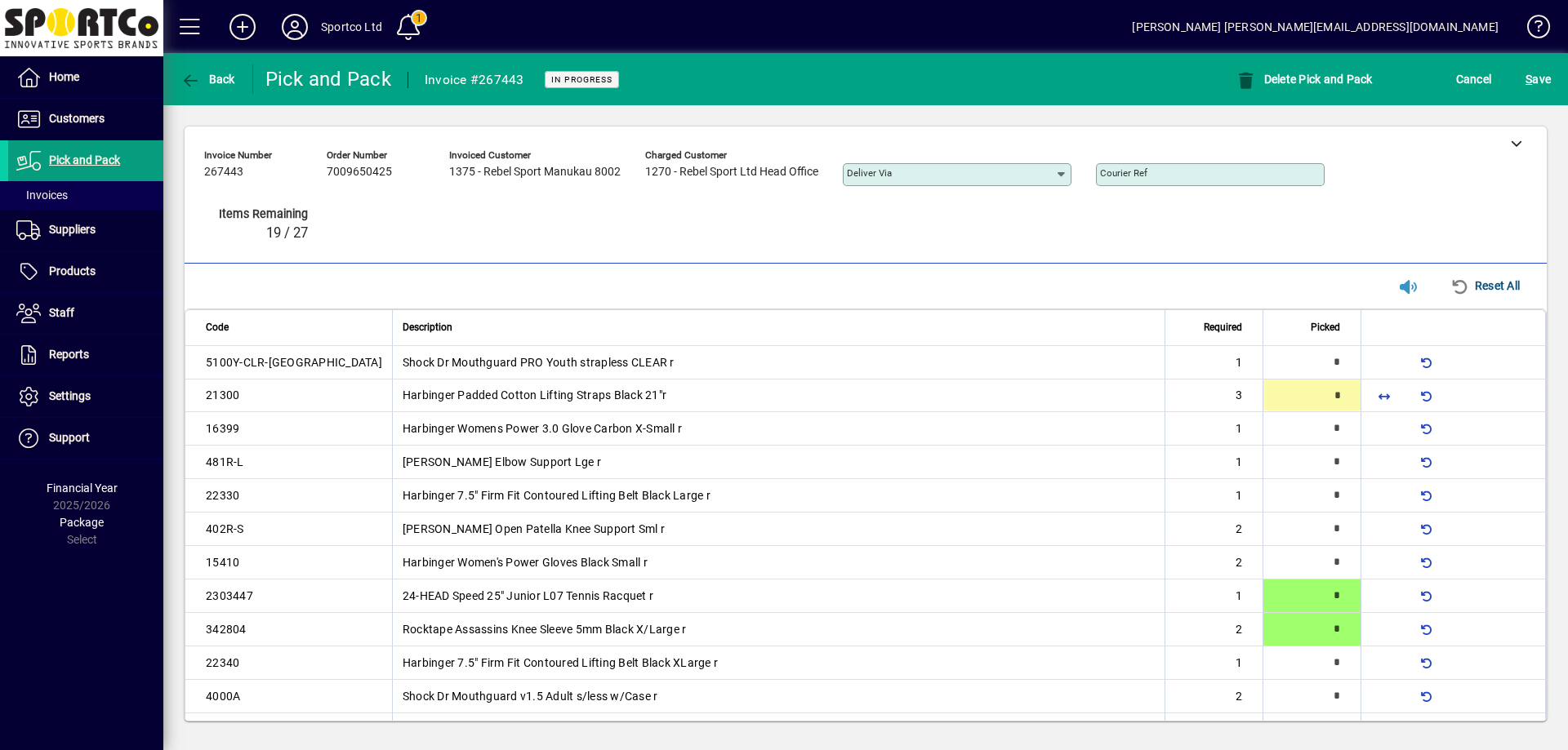
type input "*"
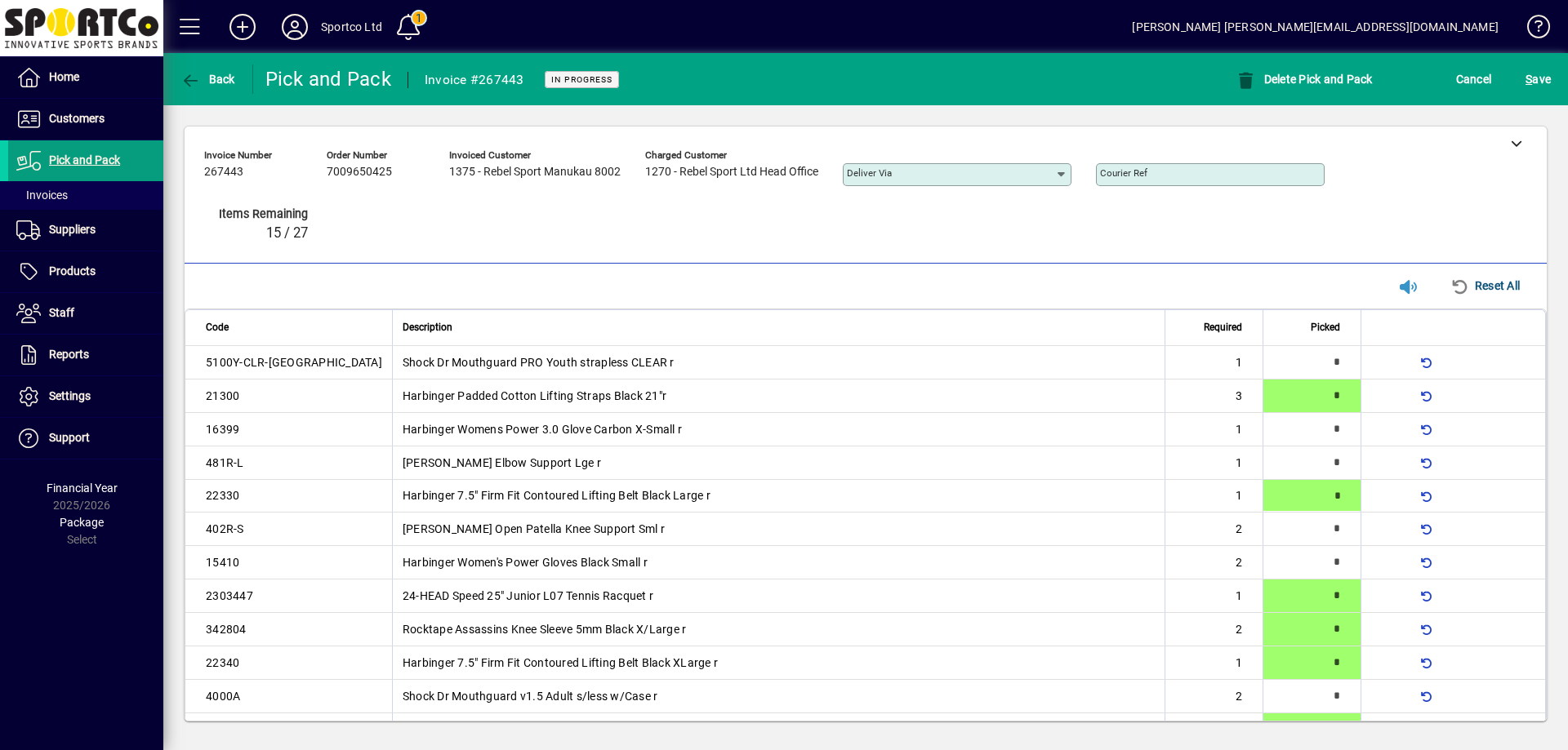
scroll to position [25, 0]
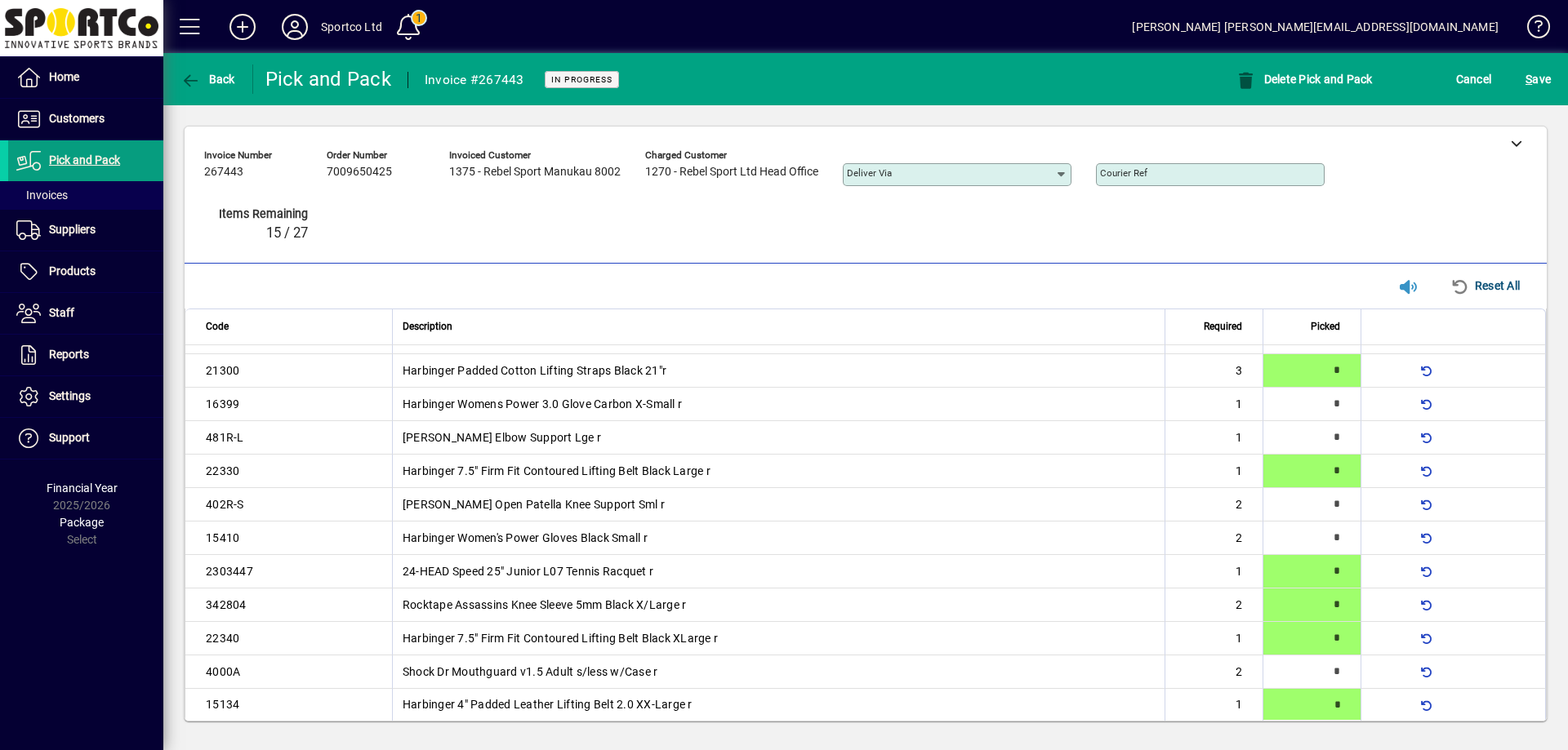
type input "*"
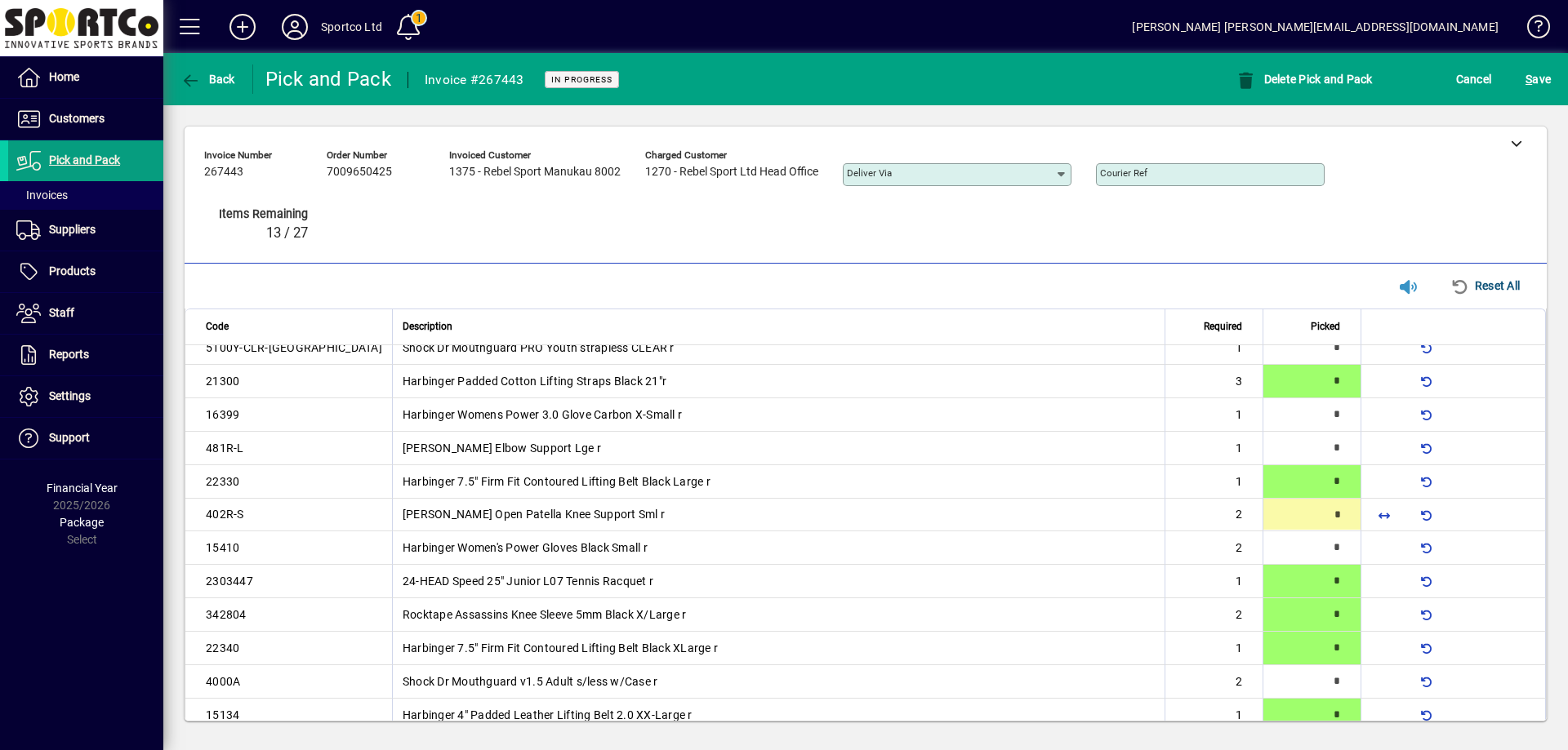
type input "*"
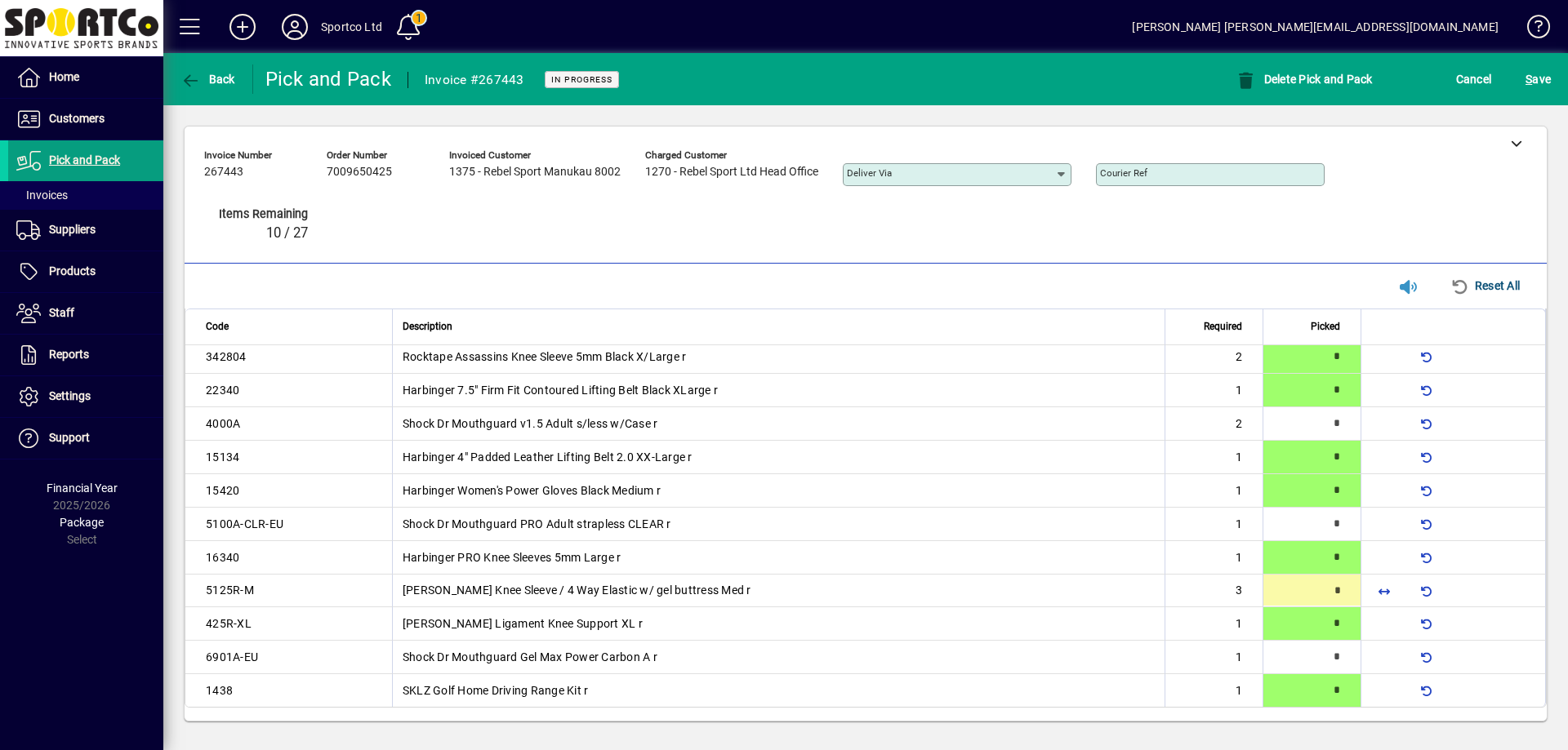
type input "*"
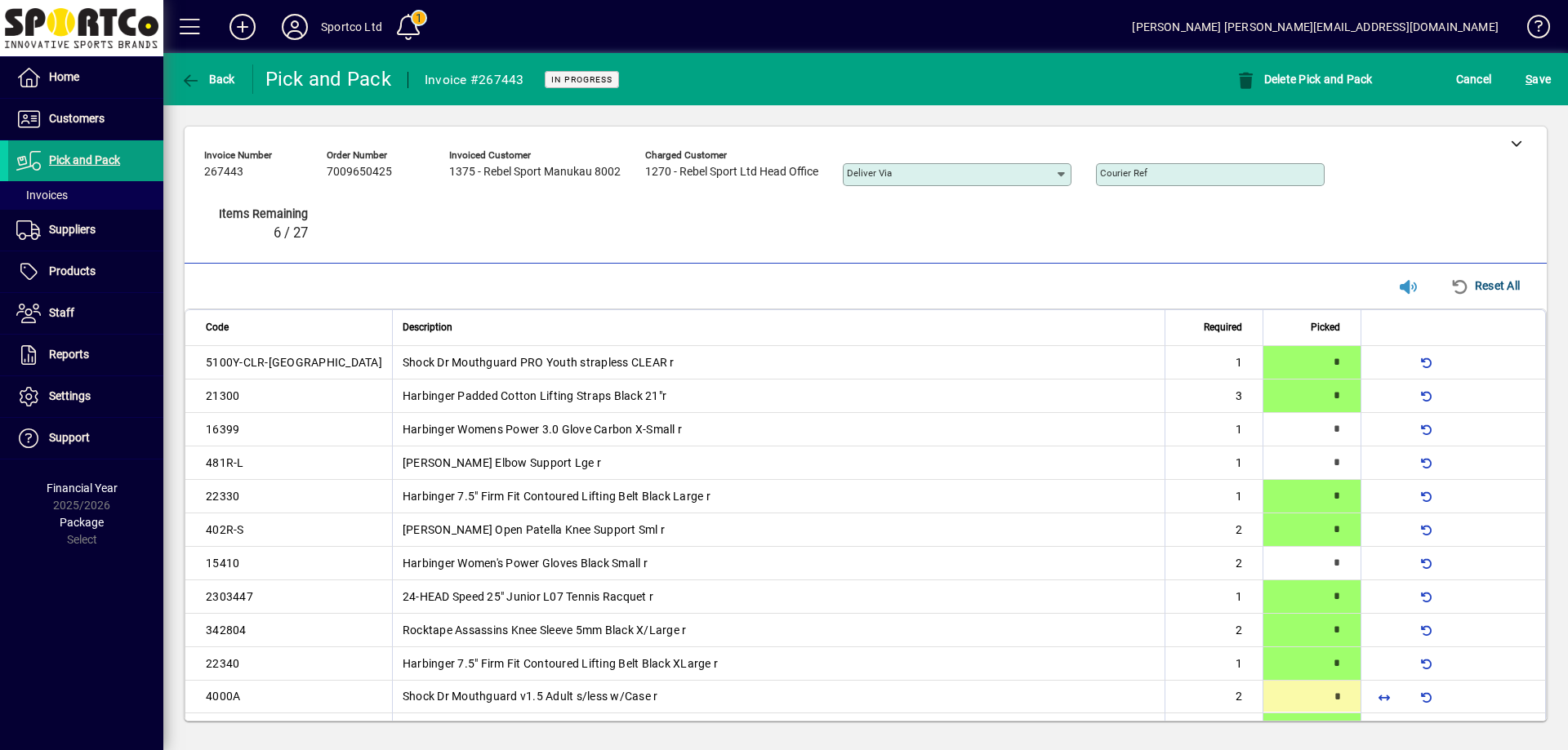
type input "*"
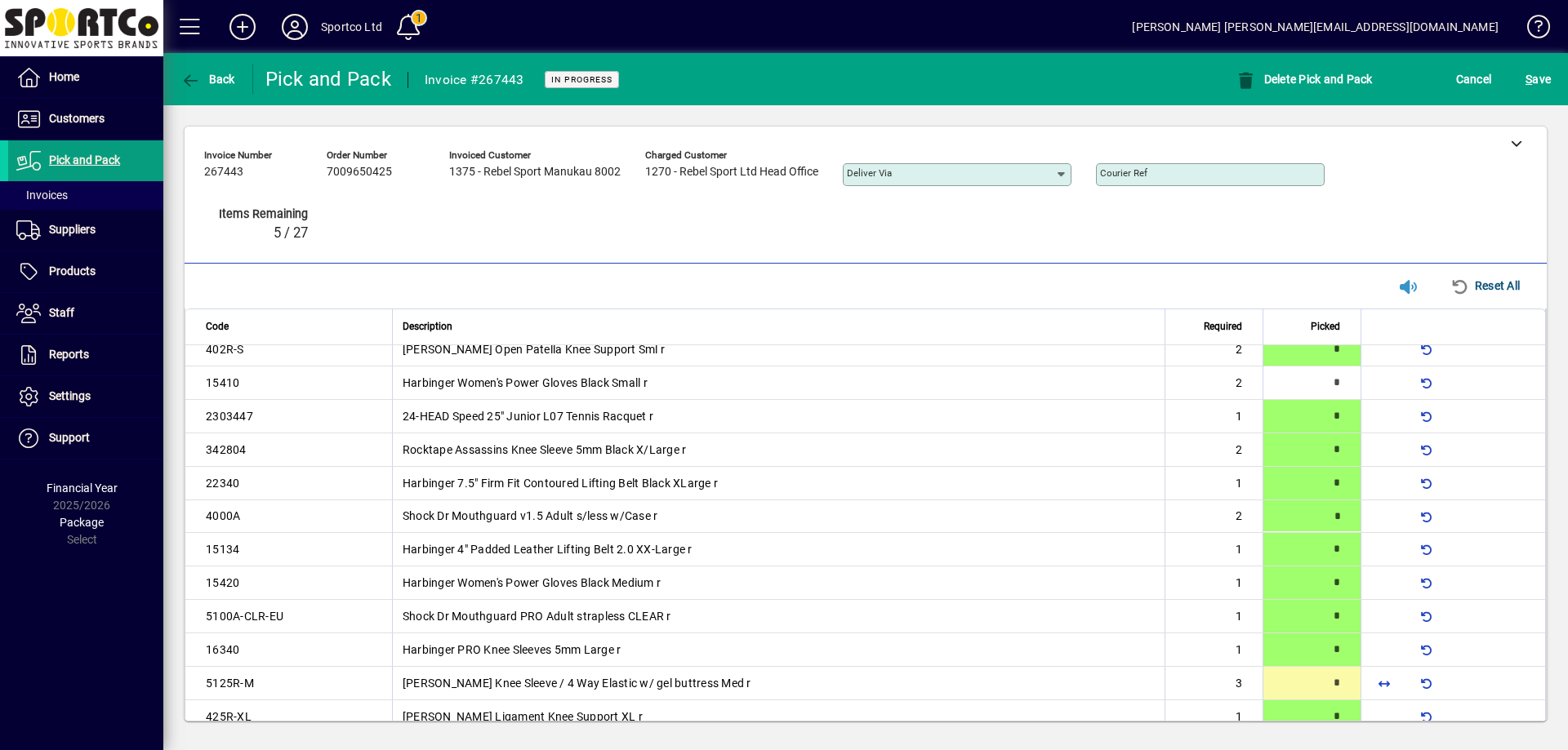
scroll to position [184, 0]
type input "*"
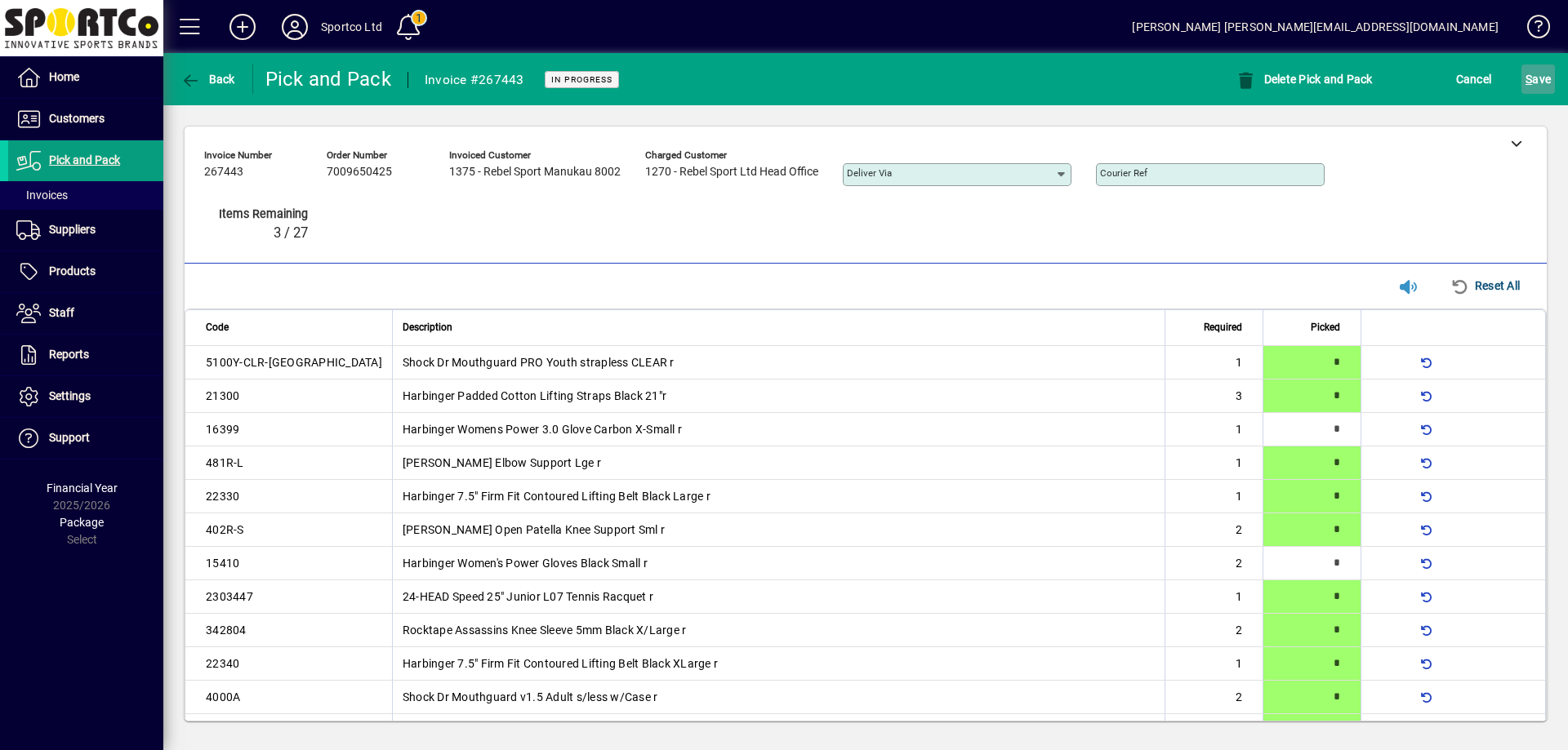
click at [1546, 69] on span "S ave" at bounding box center [1538, 79] width 25 height 26
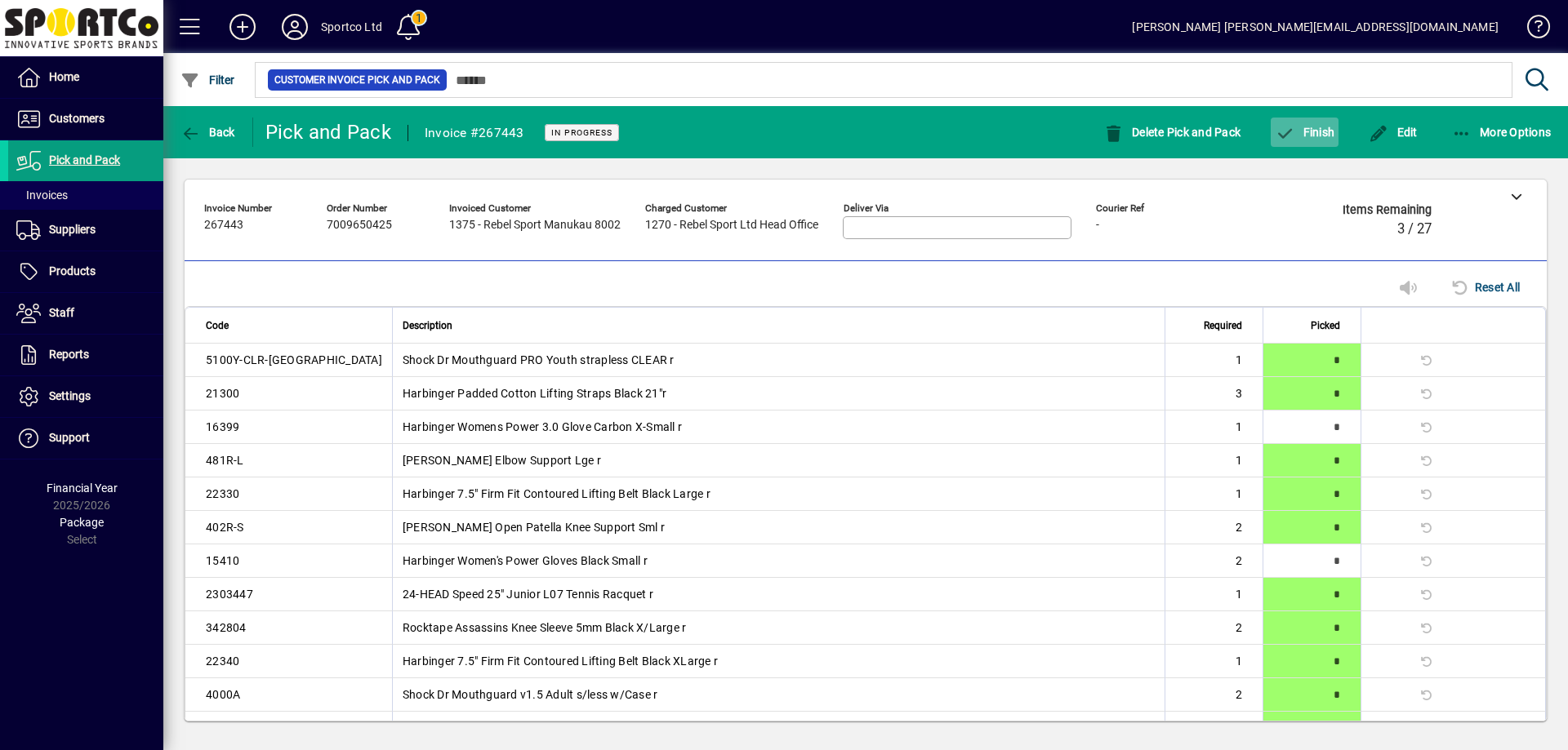
click at [1317, 132] on span "Finish" at bounding box center [1304, 131] width 59 height 13
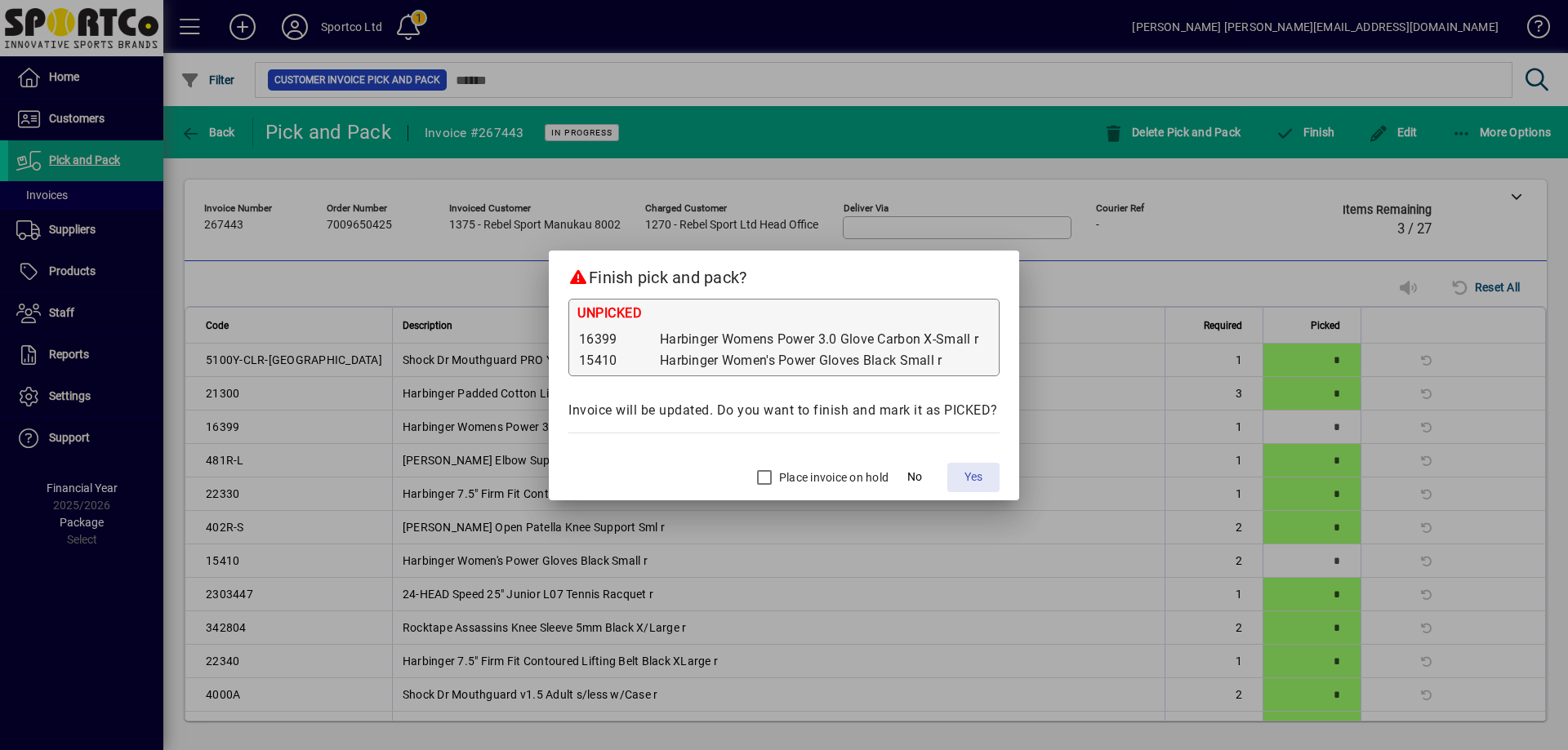
click at [975, 476] on span "Yes" at bounding box center [974, 477] width 18 height 18
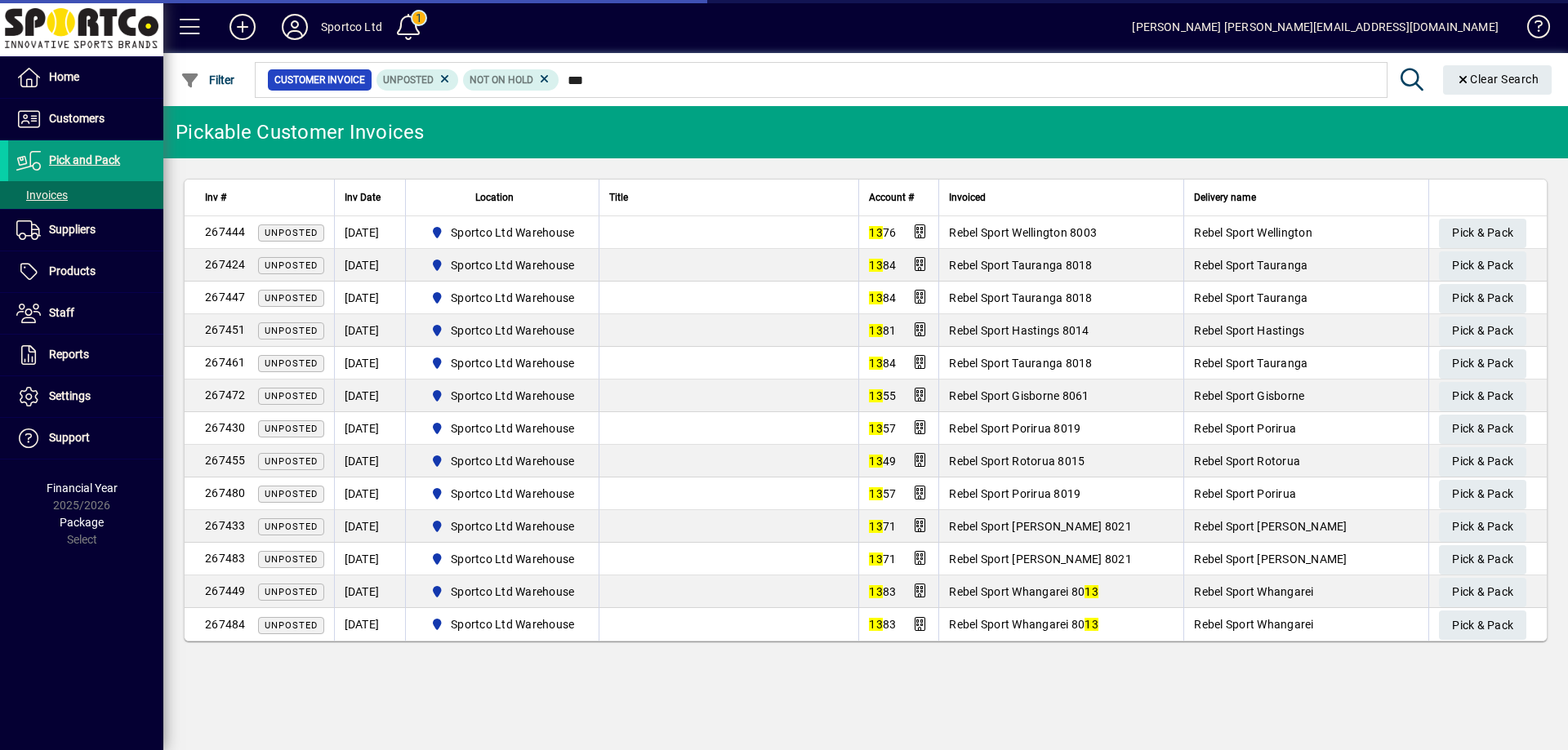
type input "****"
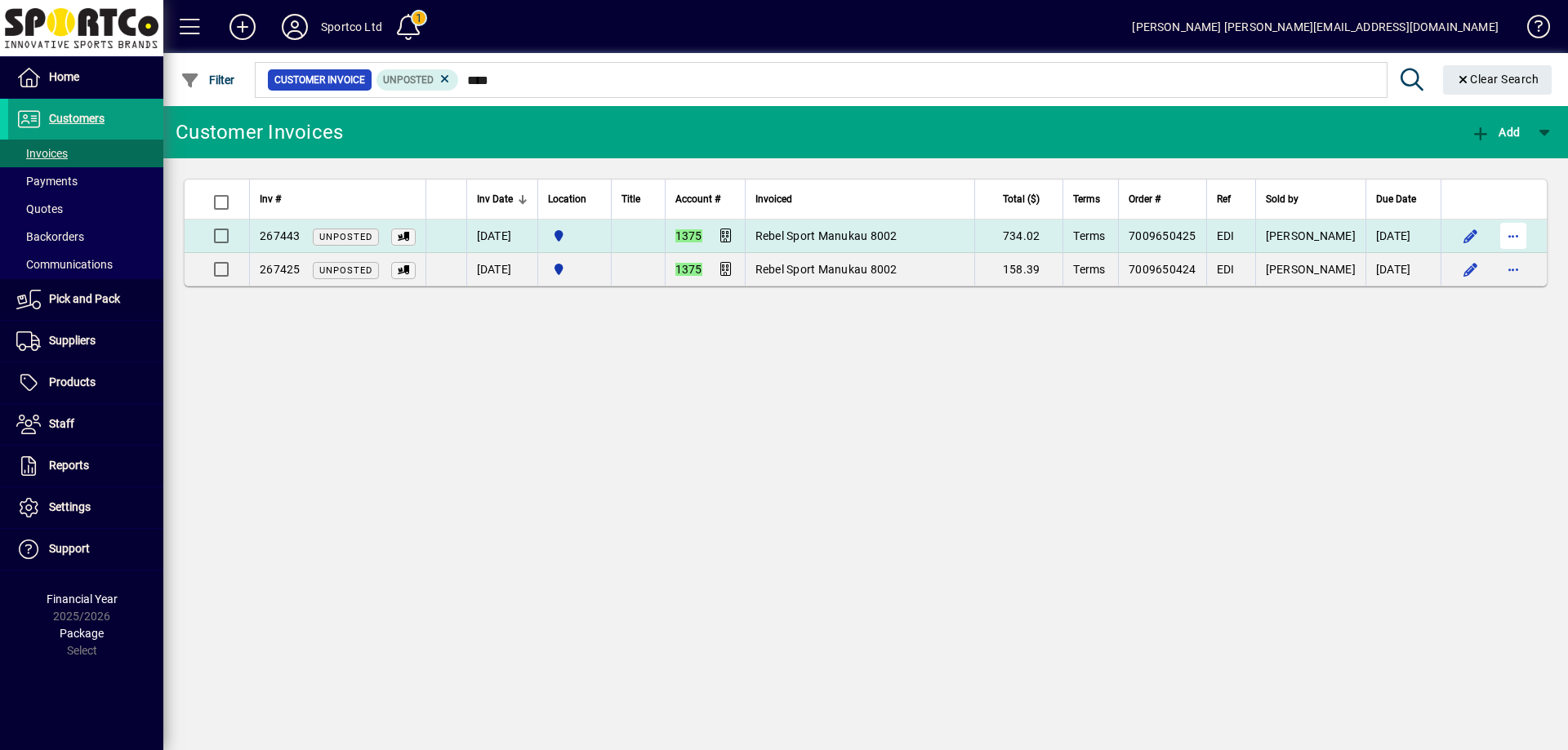
type input "****"
click at [1523, 227] on span "button" at bounding box center [1513, 236] width 39 height 39
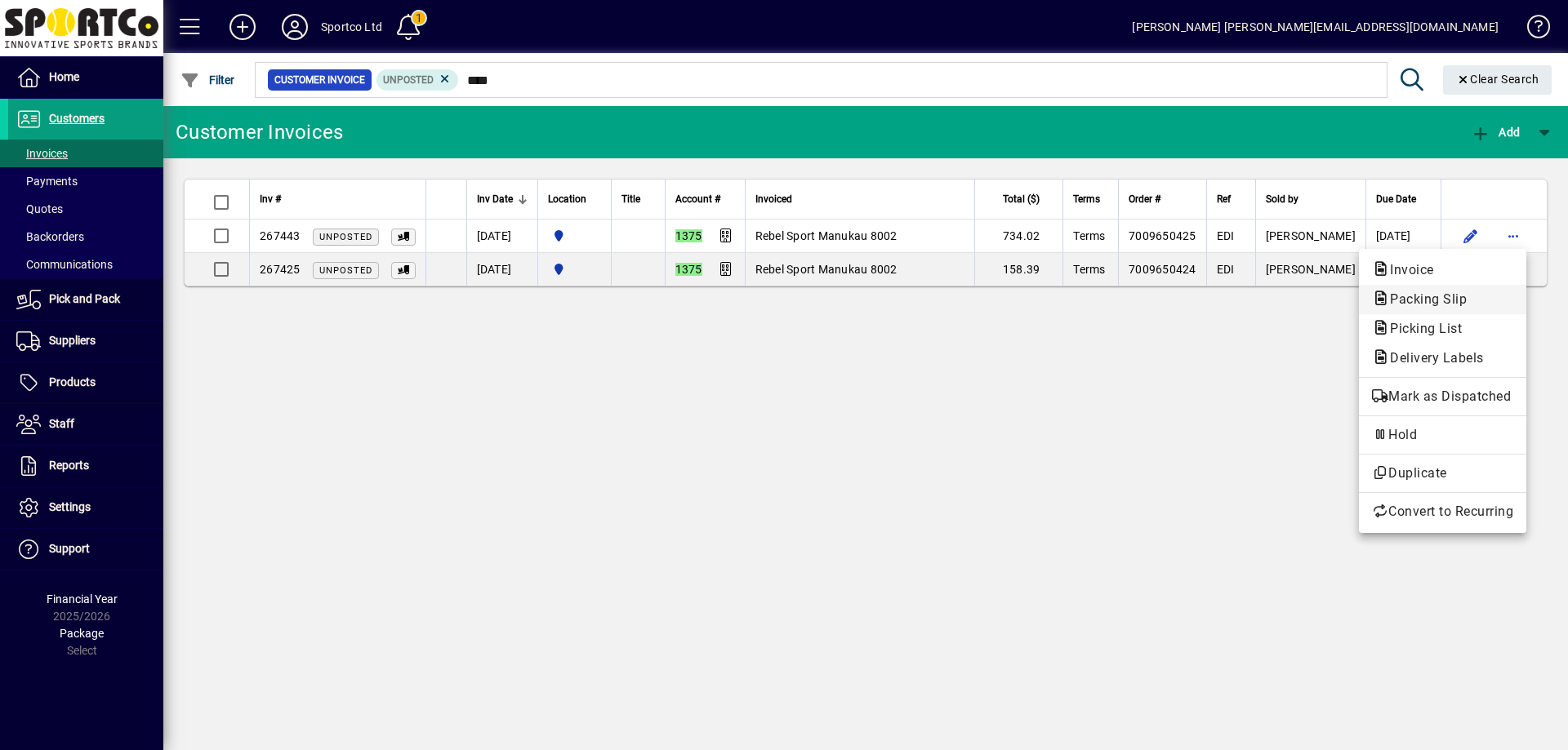
click at [1462, 302] on span "Packing Slip" at bounding box center [1424, 299] width 103 height 16
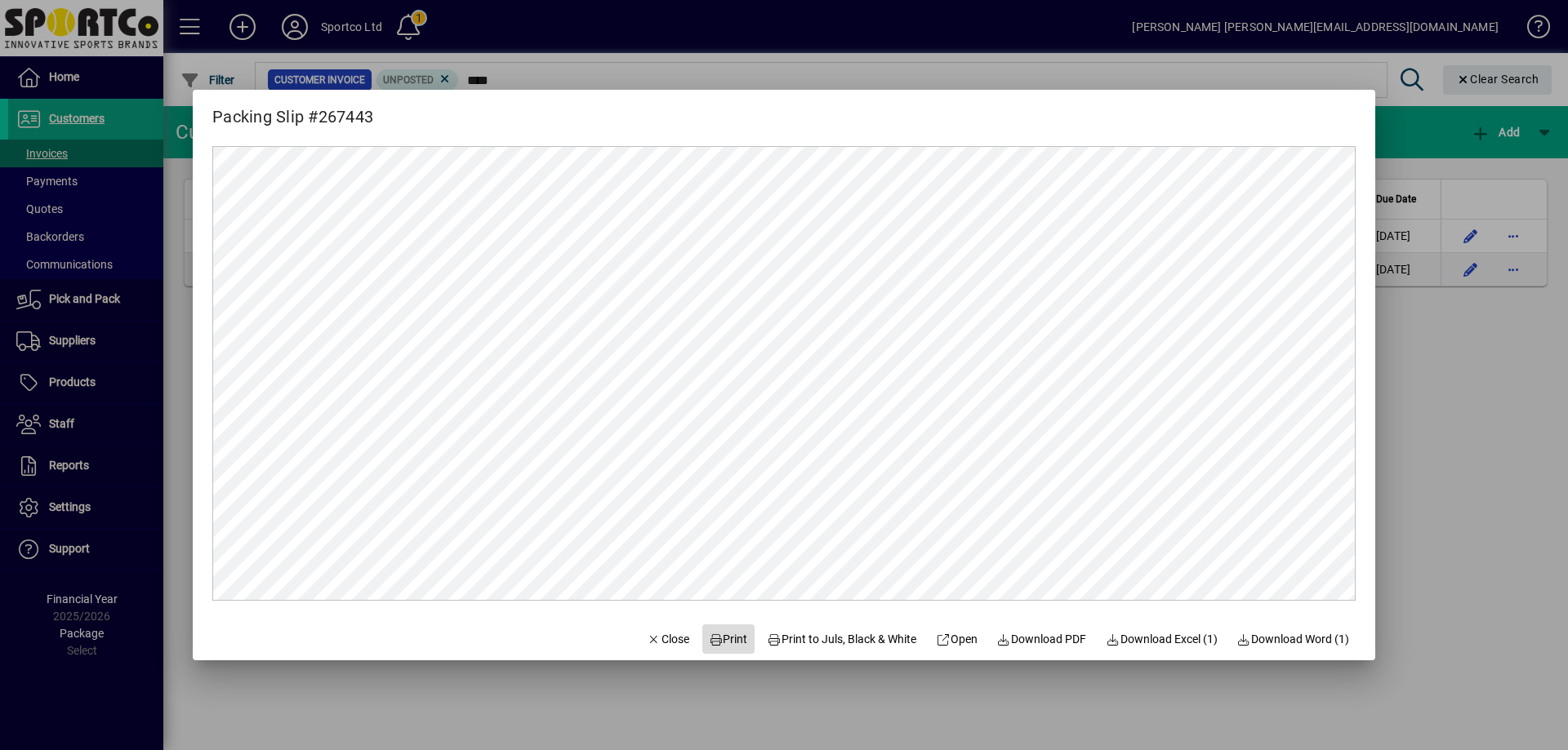
click at [729, 637] on span "Print" at bounding box center [728, 640] width 39 height 18
click at [657, 634] on span "Close" at bounding box center [669, 640] width 43 height 18
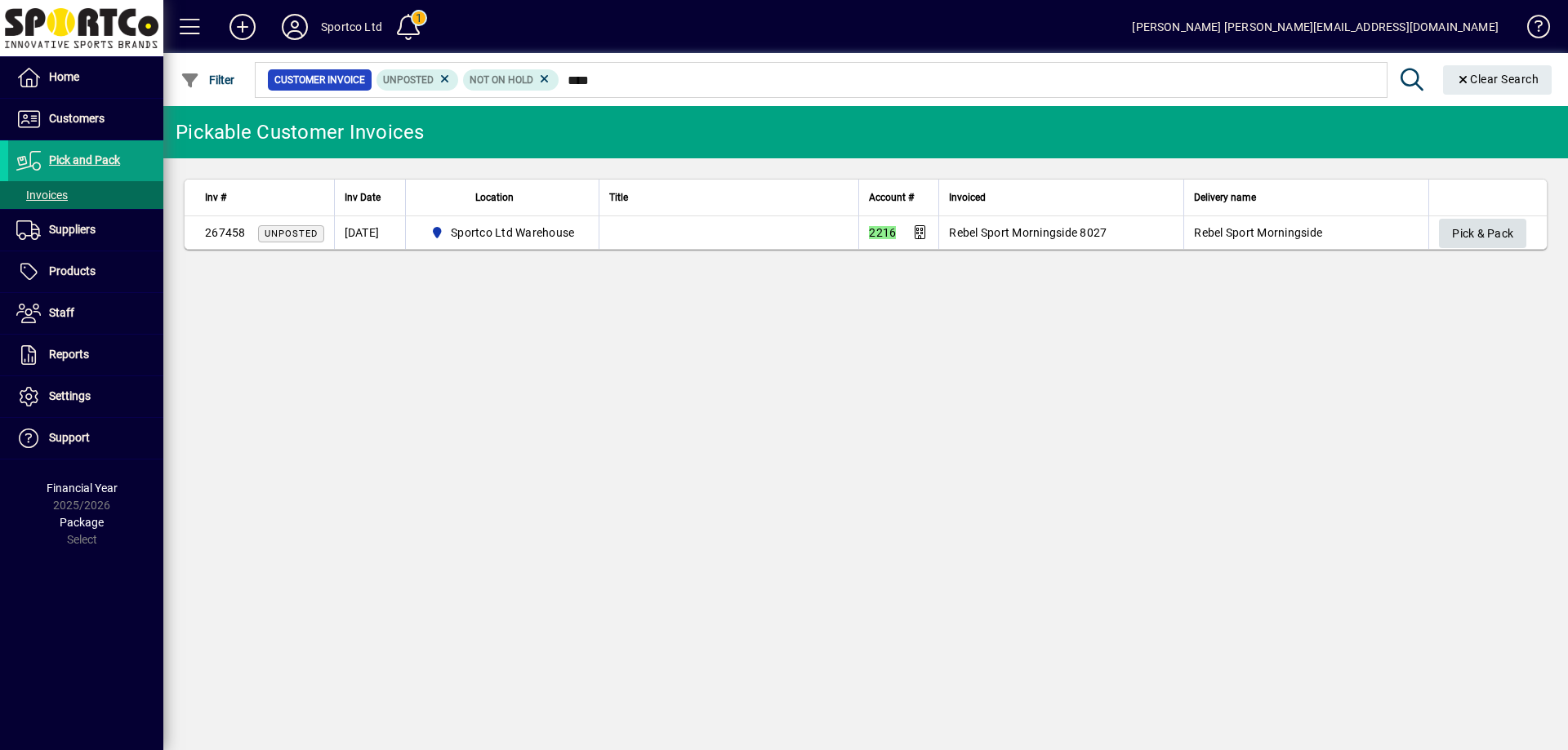
type input "****"
click at [1490, 229] on span "Pick & Pack" at bounding box center [1482, 234] width 61 height 27
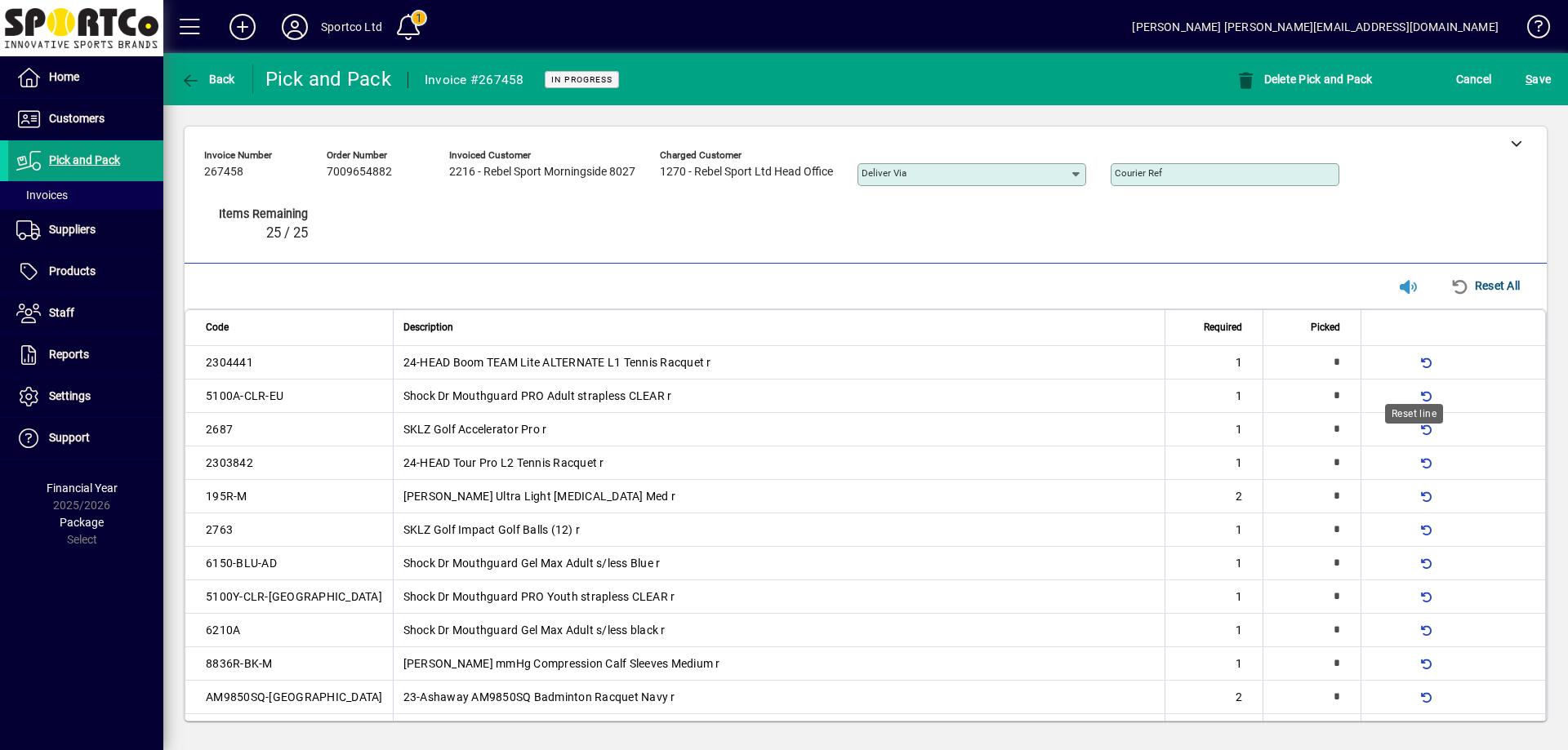
type input "*"
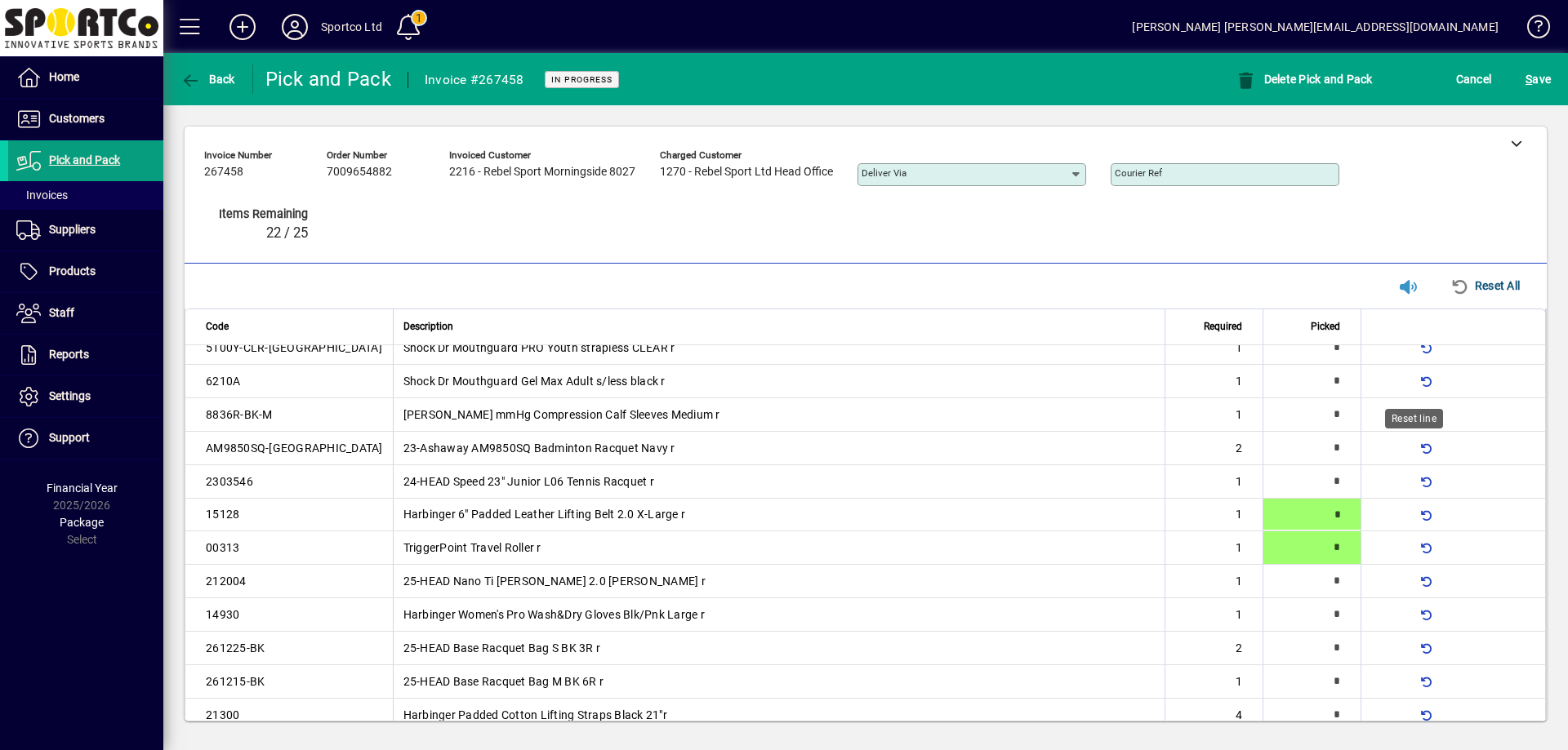
type input "*"
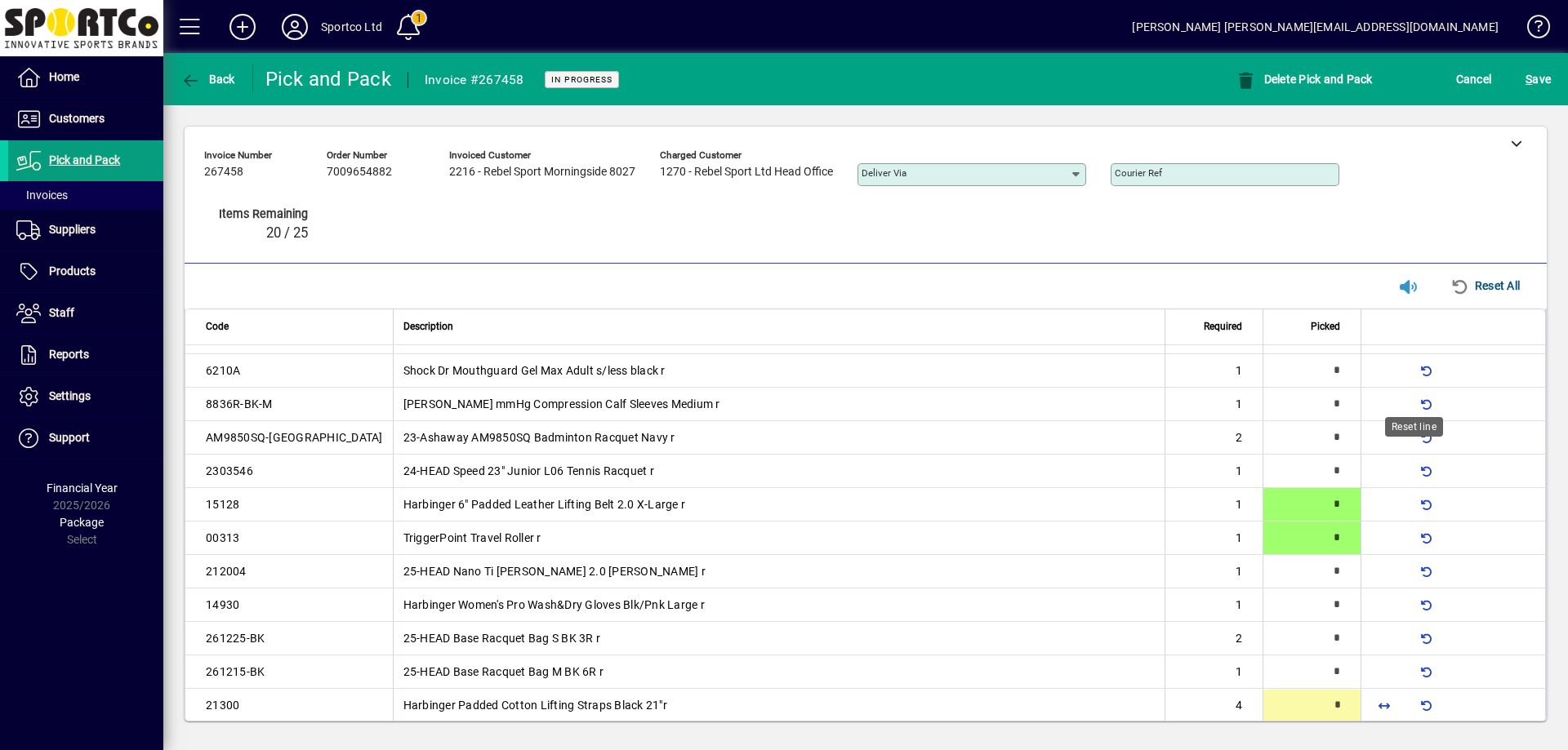
scroll to position [275, 0]
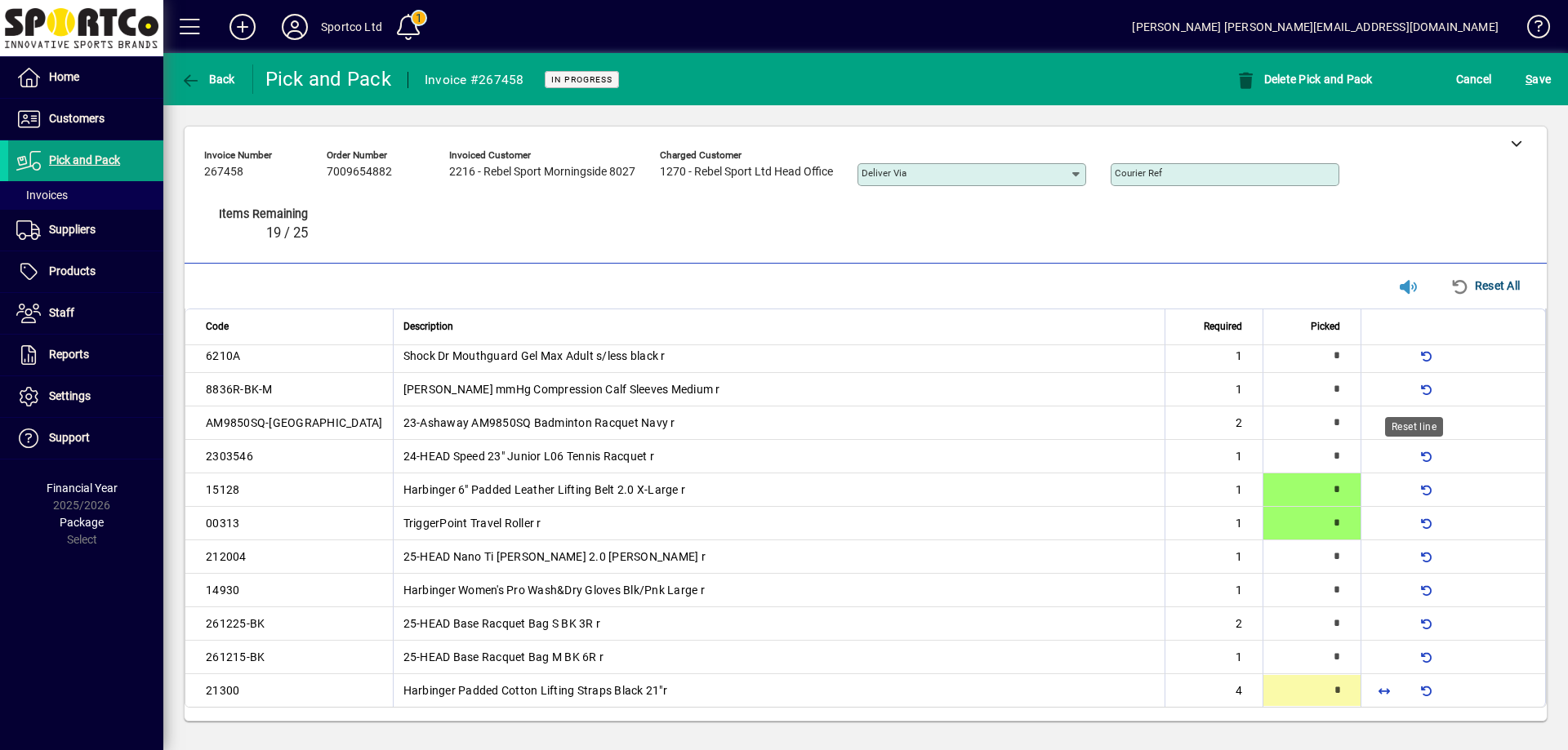
type input "*"
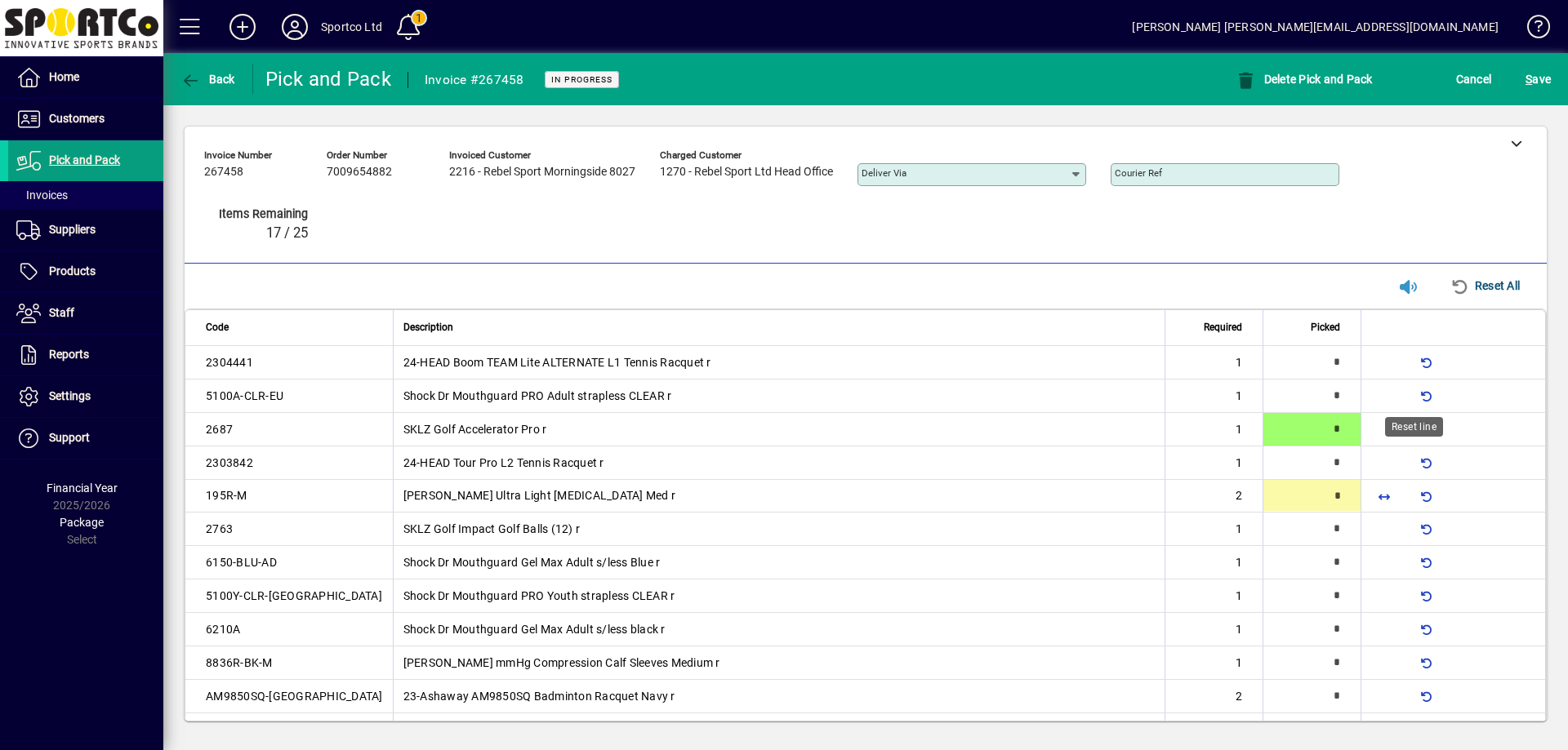
type input "*"
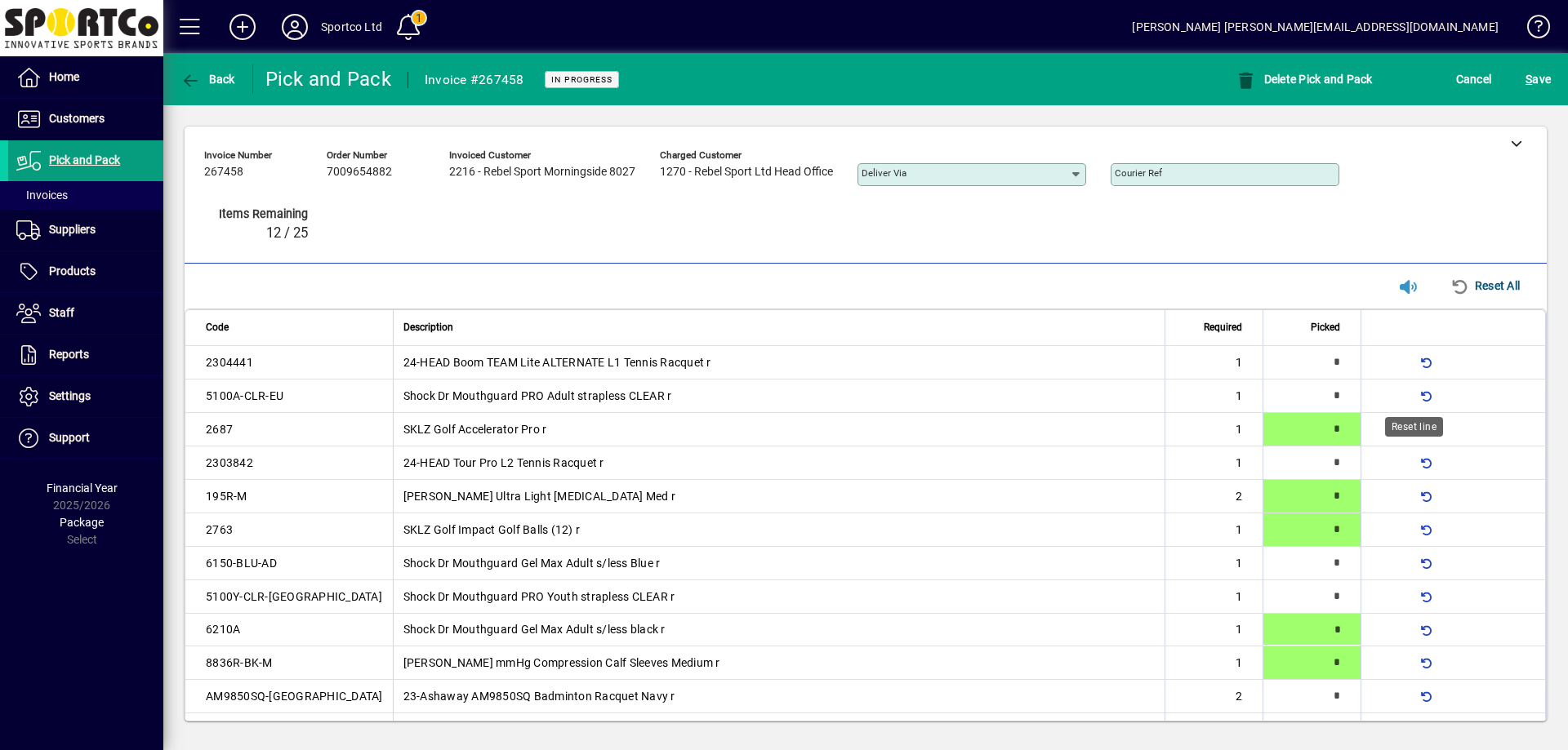
type input "*"
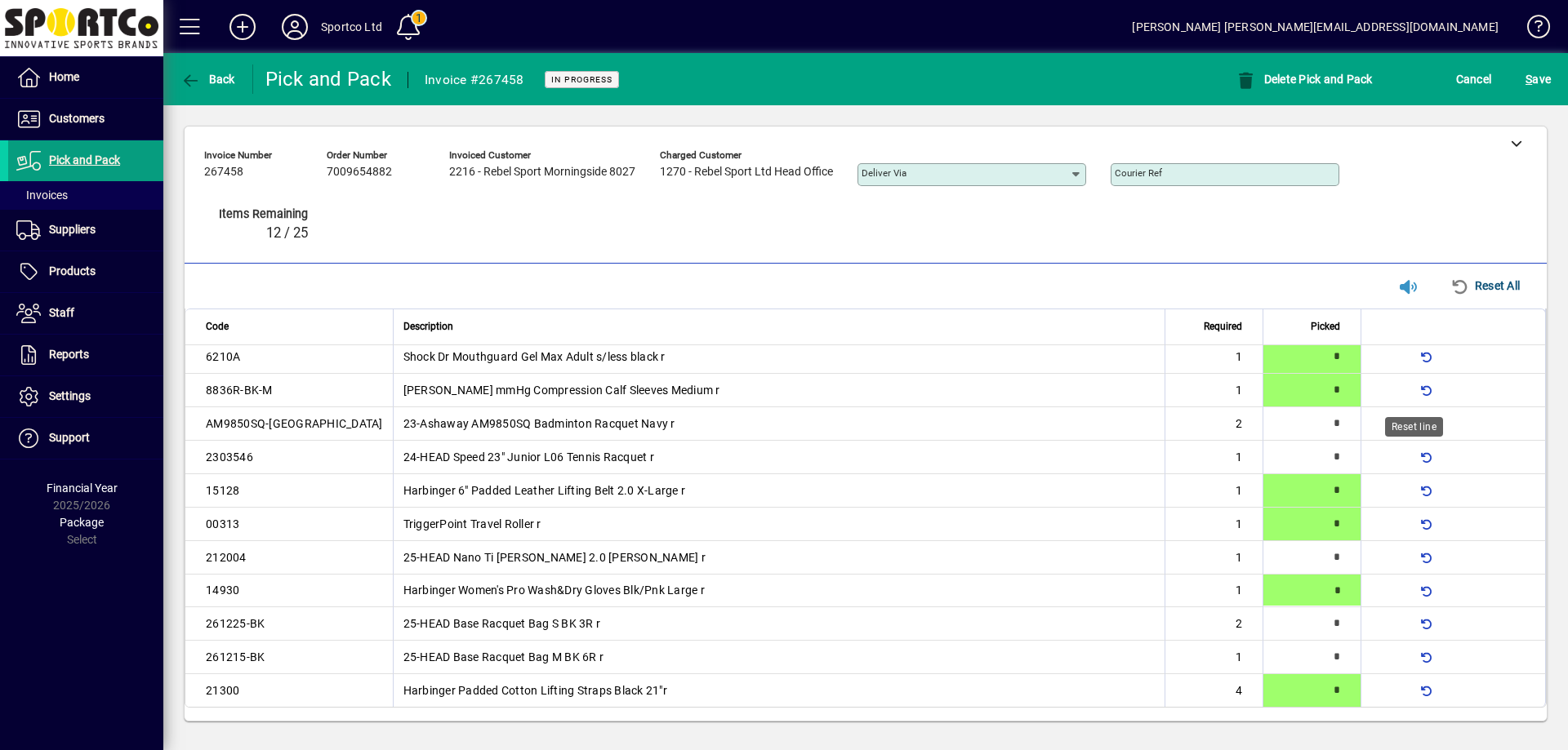
type input "*"
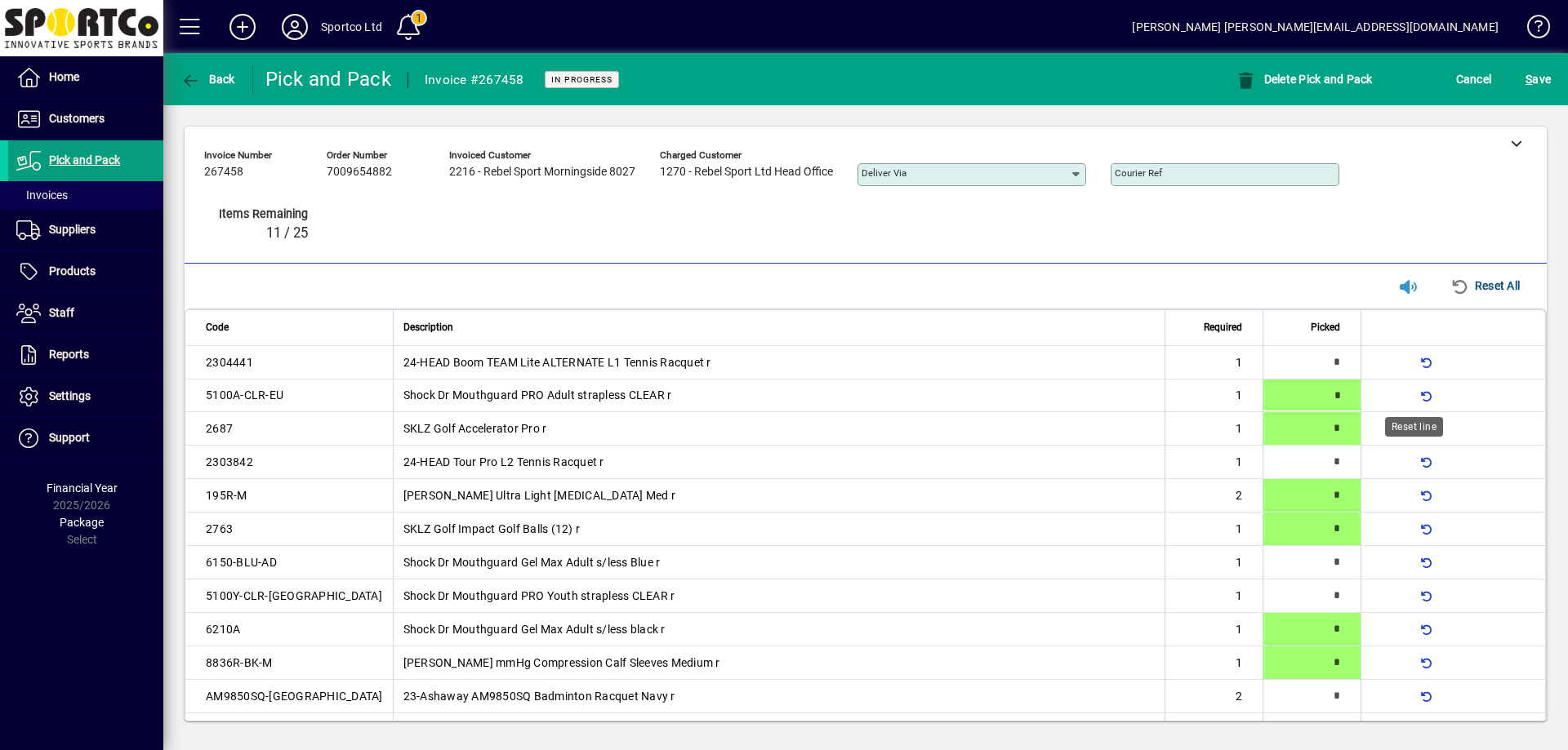
type input "*"
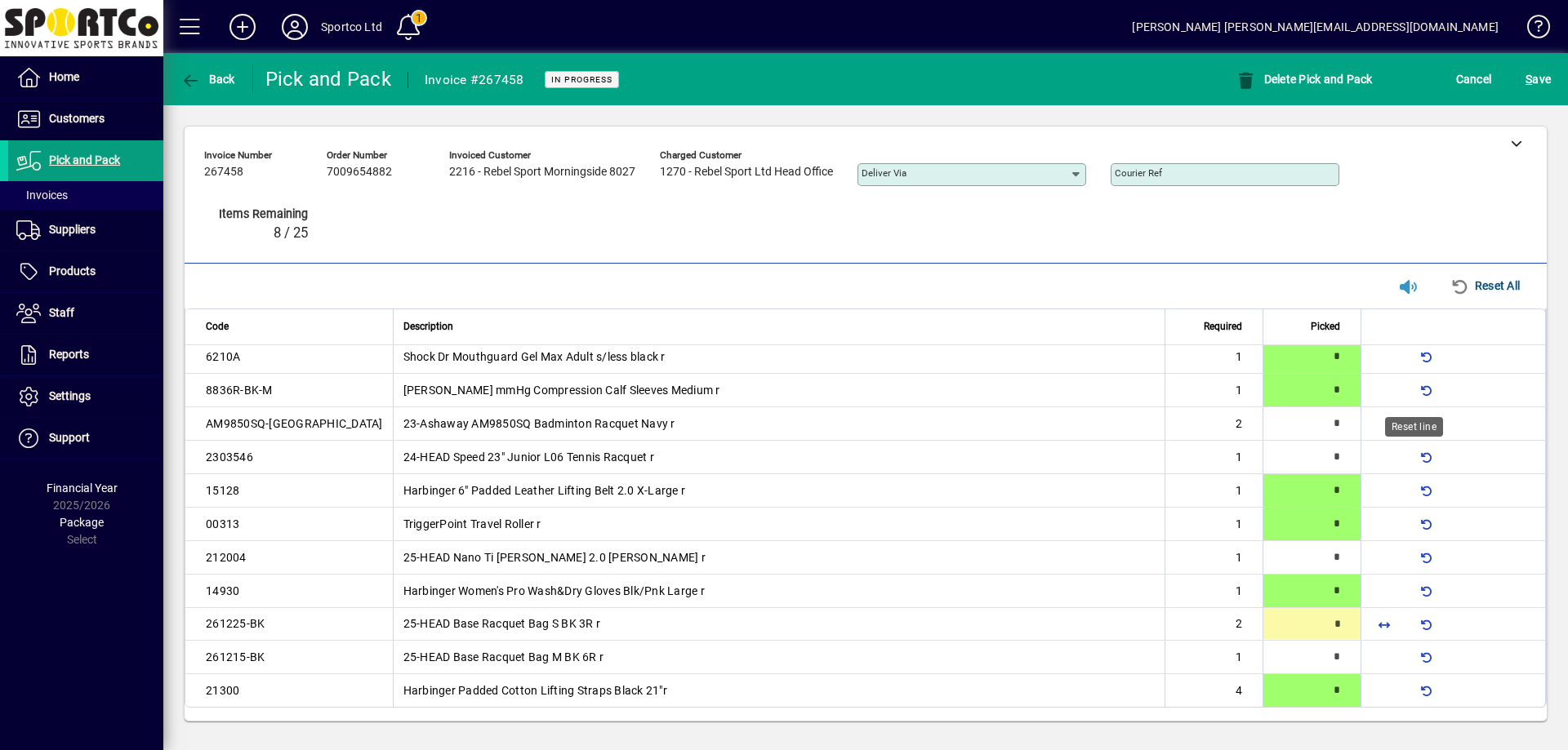
type input "*"
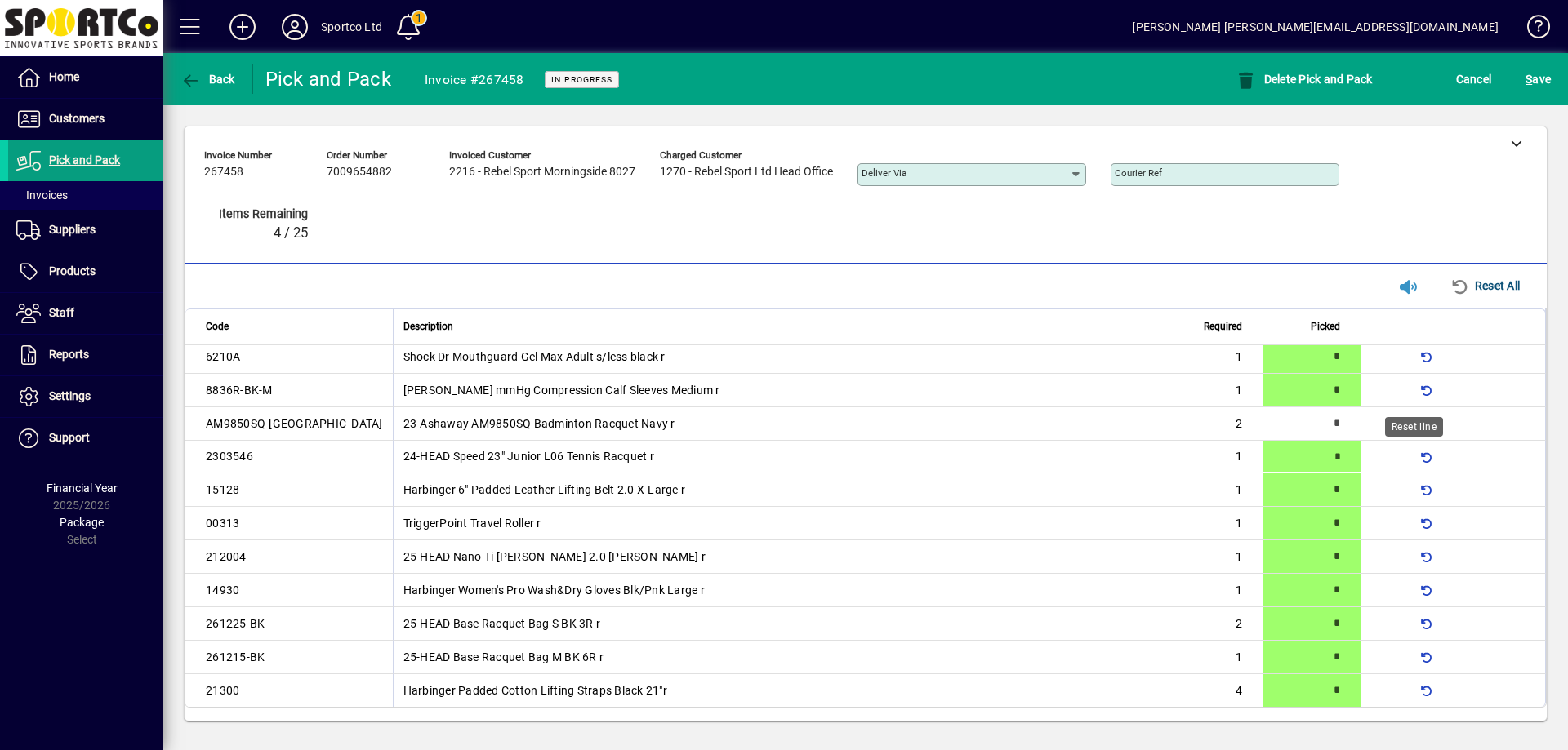
type input "*"
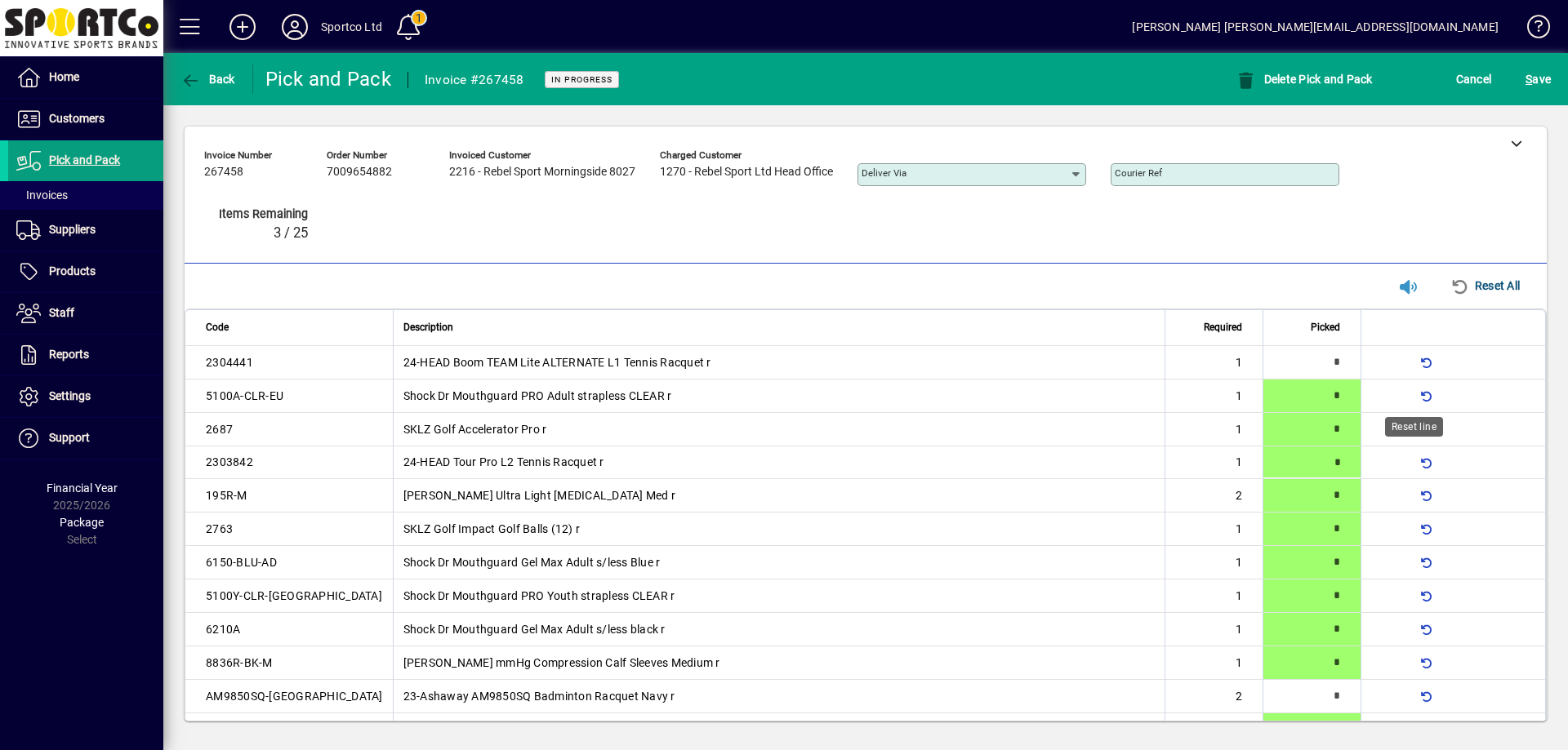
type input "*"
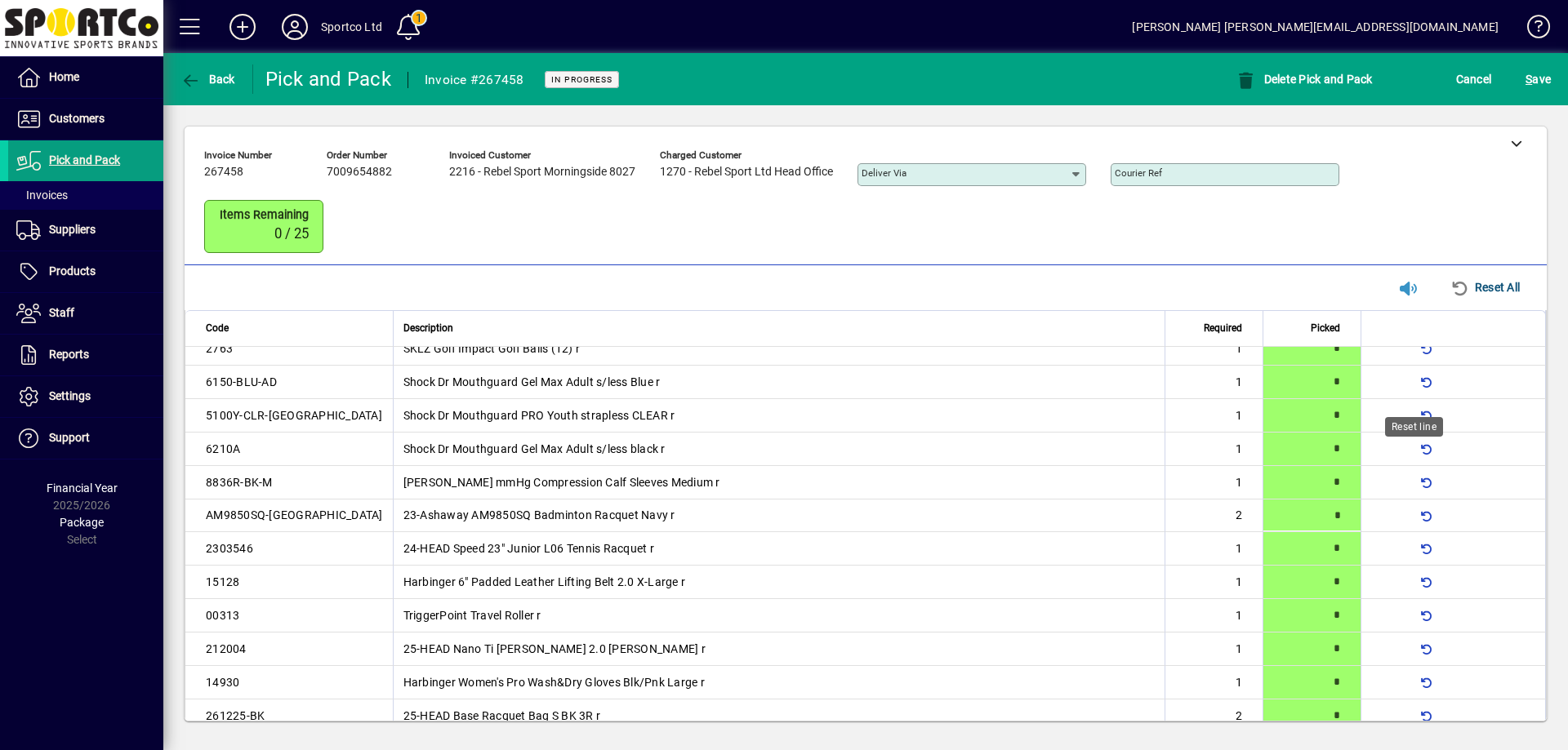
scroll to position [184, 0]
click at [1544, 73] on span "S ave" at bounding box center [1538, 79] width 25 height 26
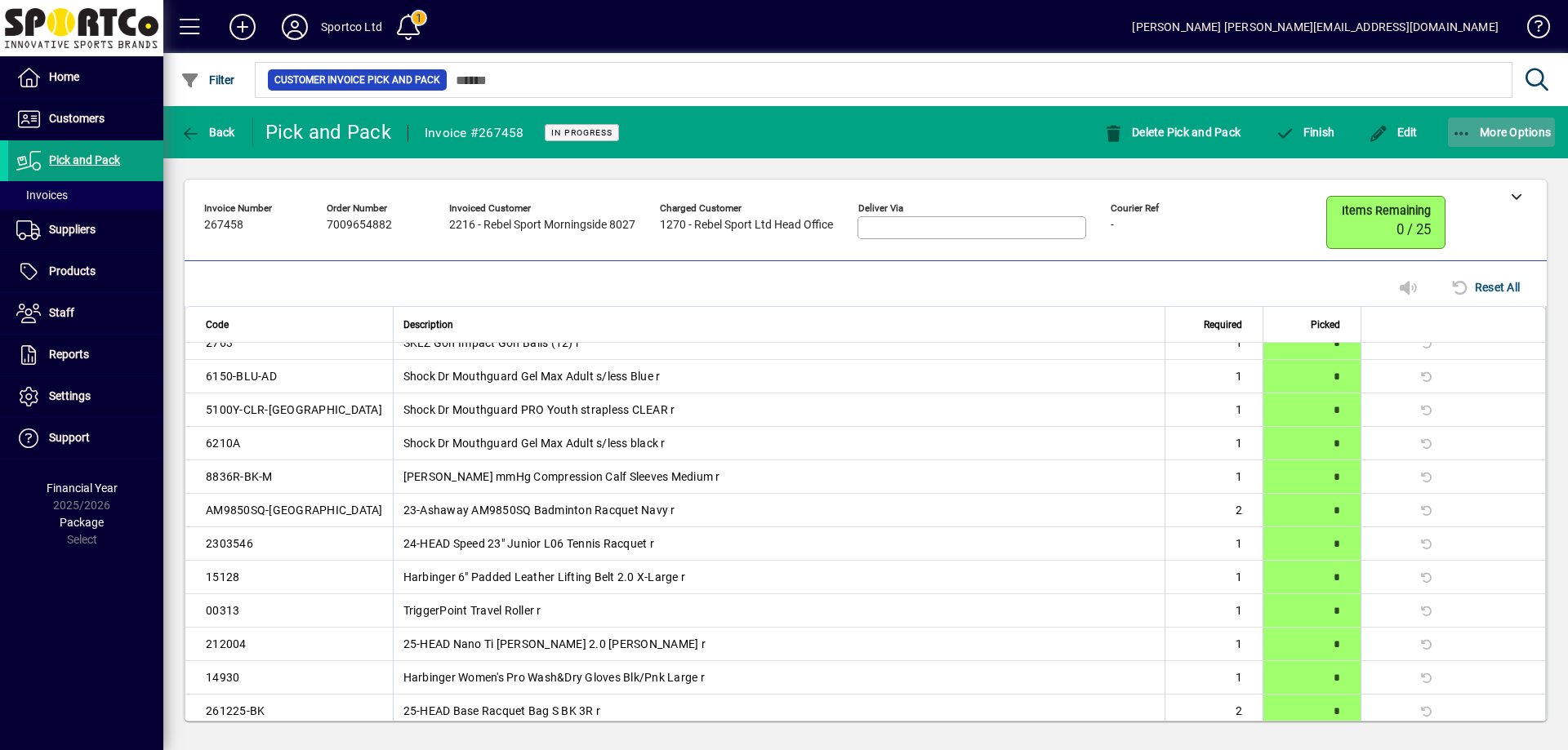
click at [1461, 123] on span "button" at bounding box center [1502, 132] width 108 height 39
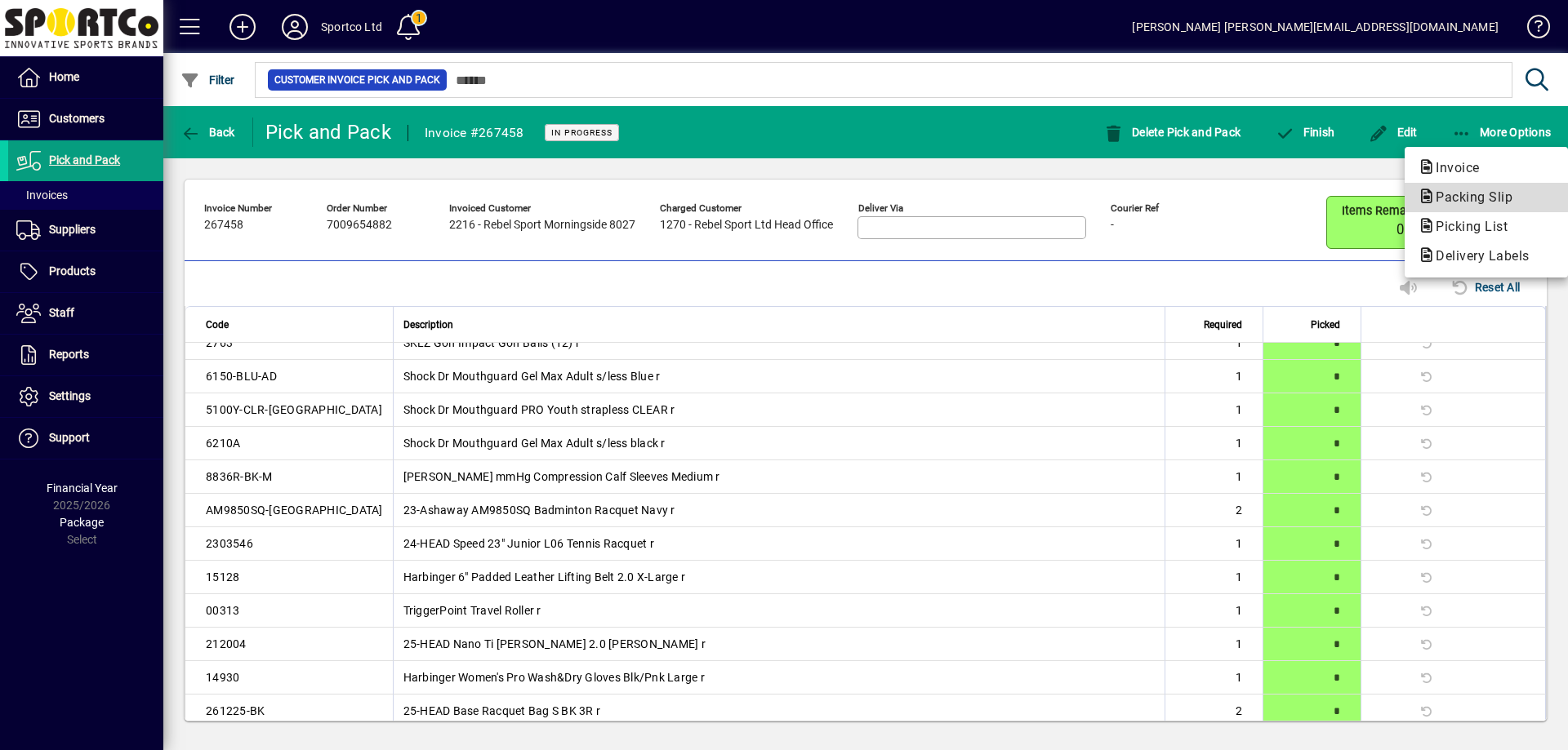
click at [1478, 191] on span "Packing Slip" at bounding box center [1470, 197] width 103 height 16
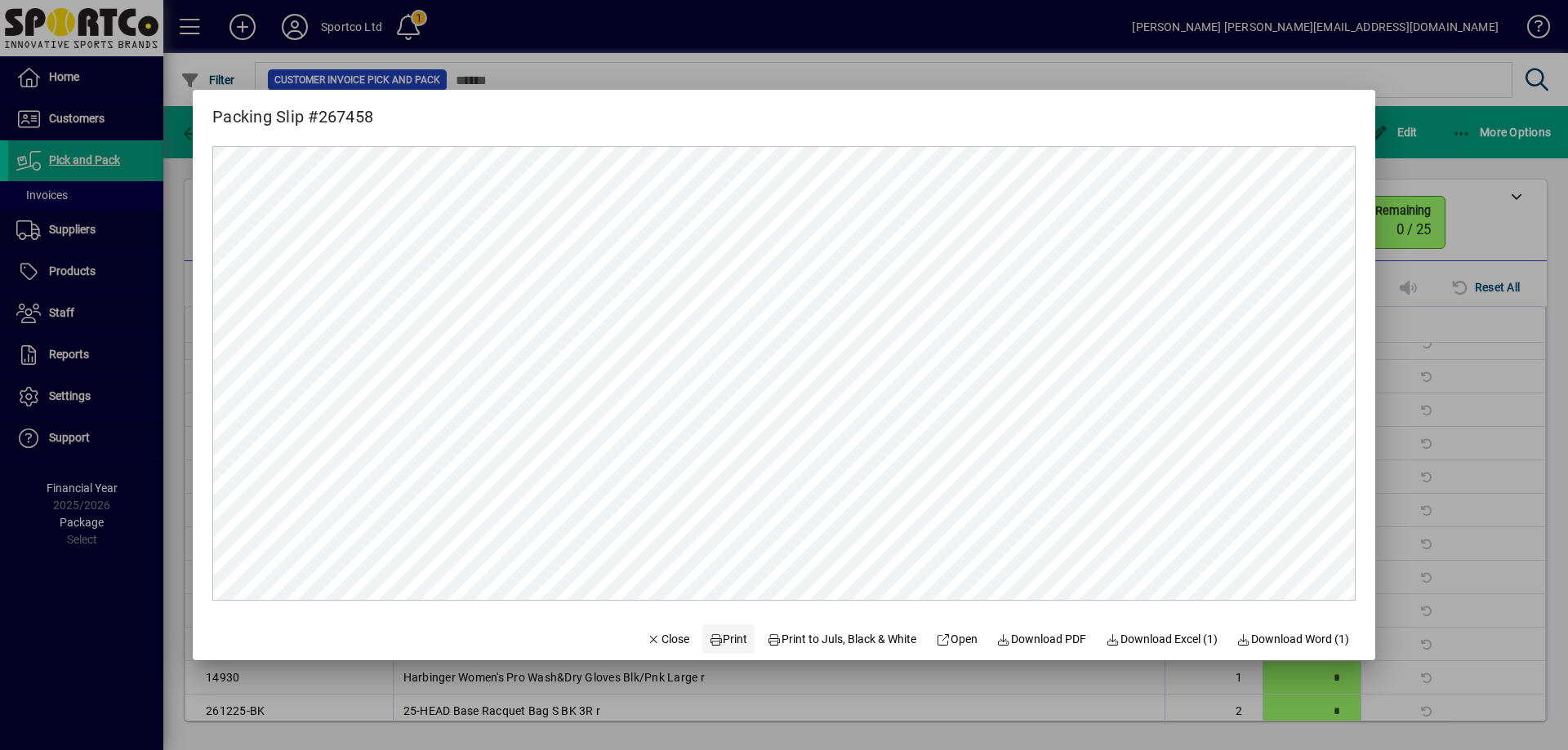
scroll to position [0, 0]
click at [719, 636] on span "Print" at bounding box center [728, 640] width 39 height 18
click at [657, 641] on span "Close" at bounding box center [669, 640] width 43 height 18
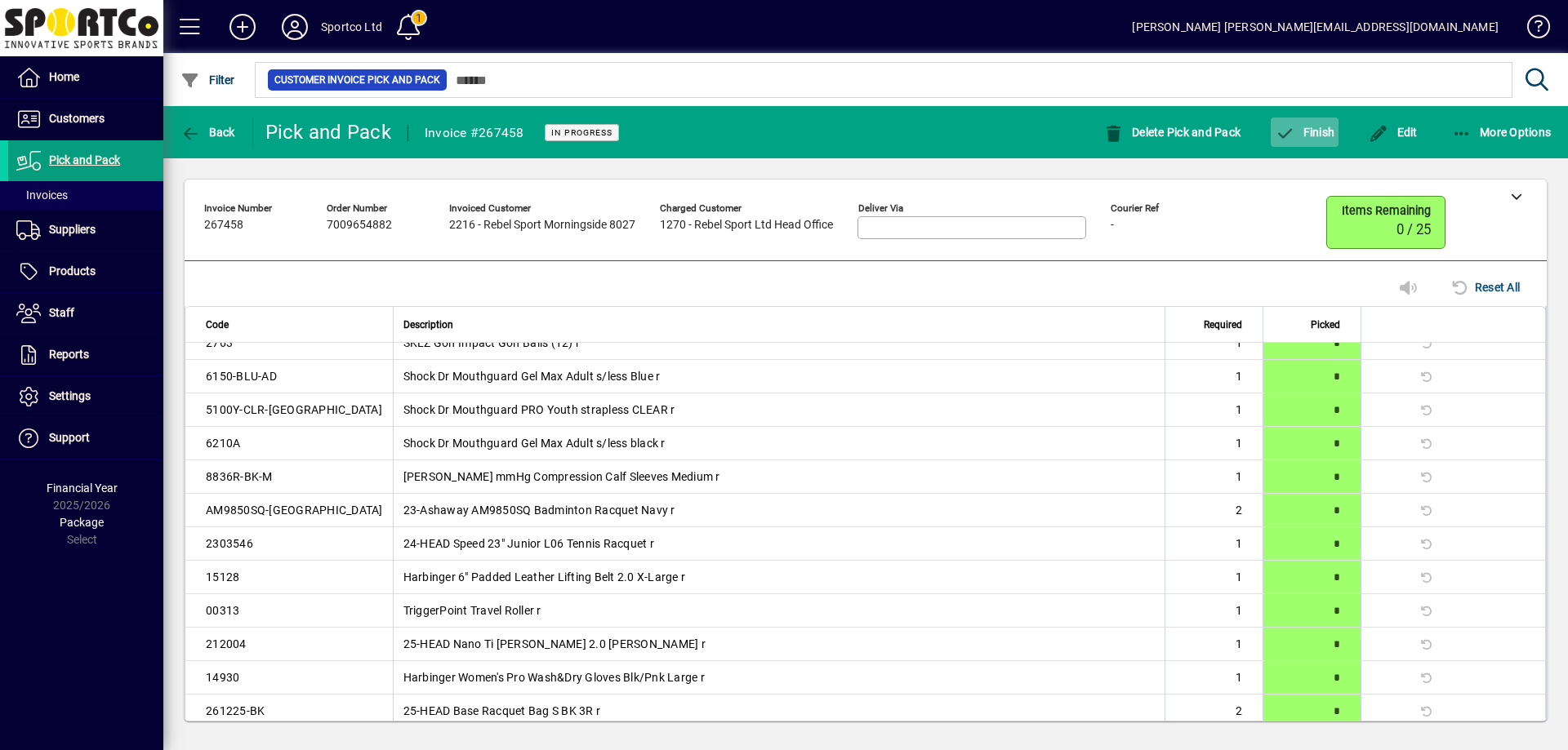
click at [1308, 129] on span "Finish" at bounding box center [1304, 131] width 59 height 13
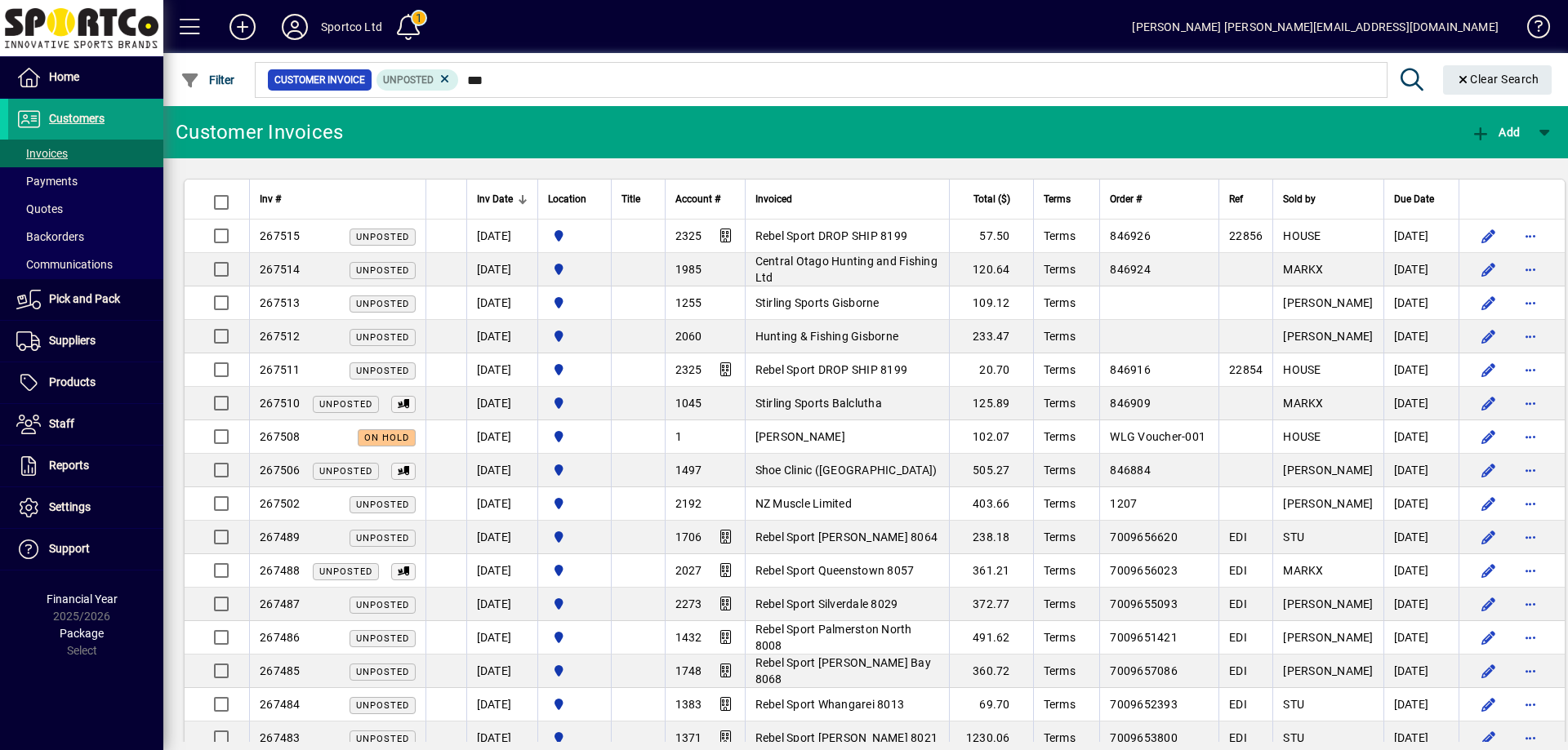
type input "****"
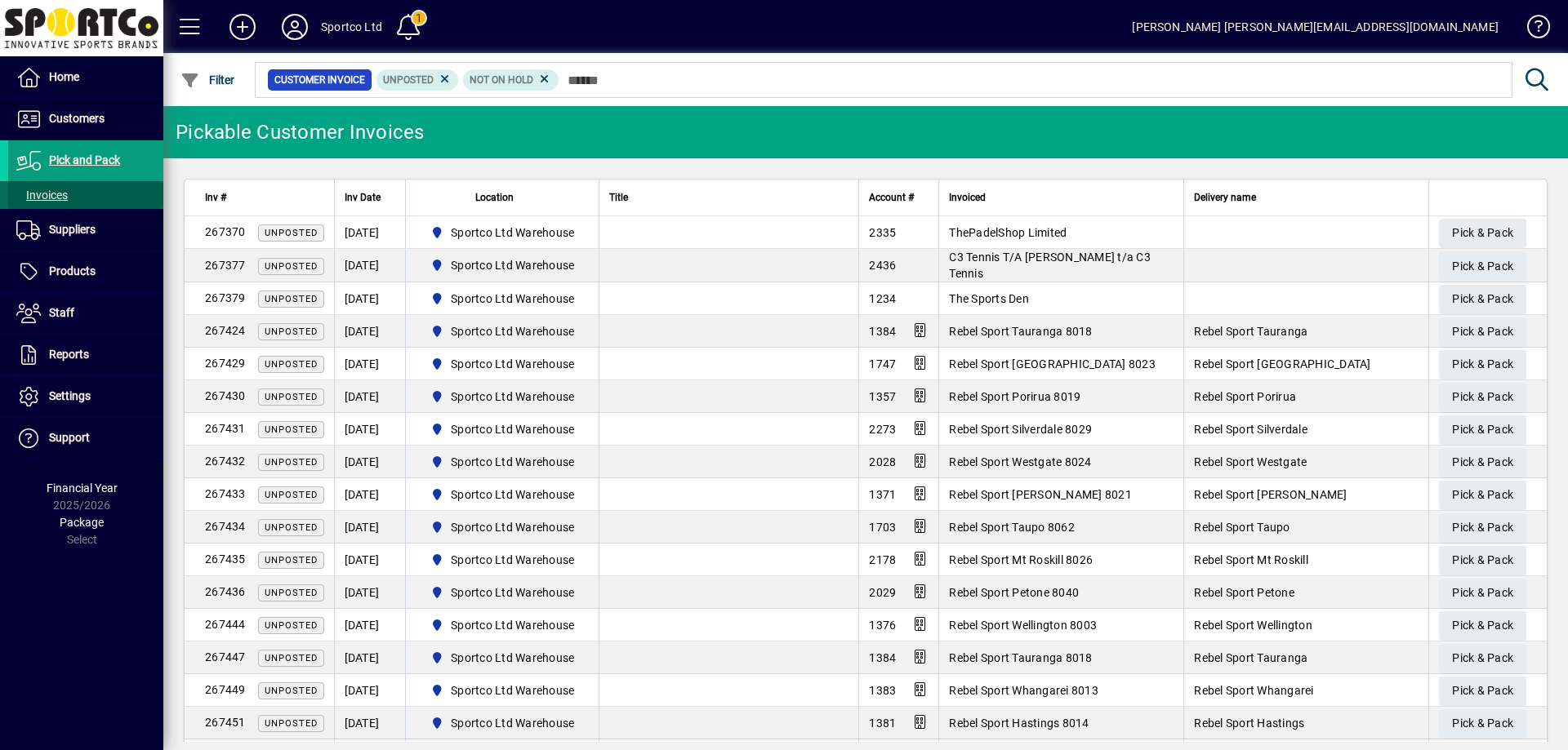
click at [53, 199] on span "Invoices" at bounding box center [42, 195] width 52 height 13
click at [74, 262] on span "Products" at bounding box center [52, 272] width 88 height 19
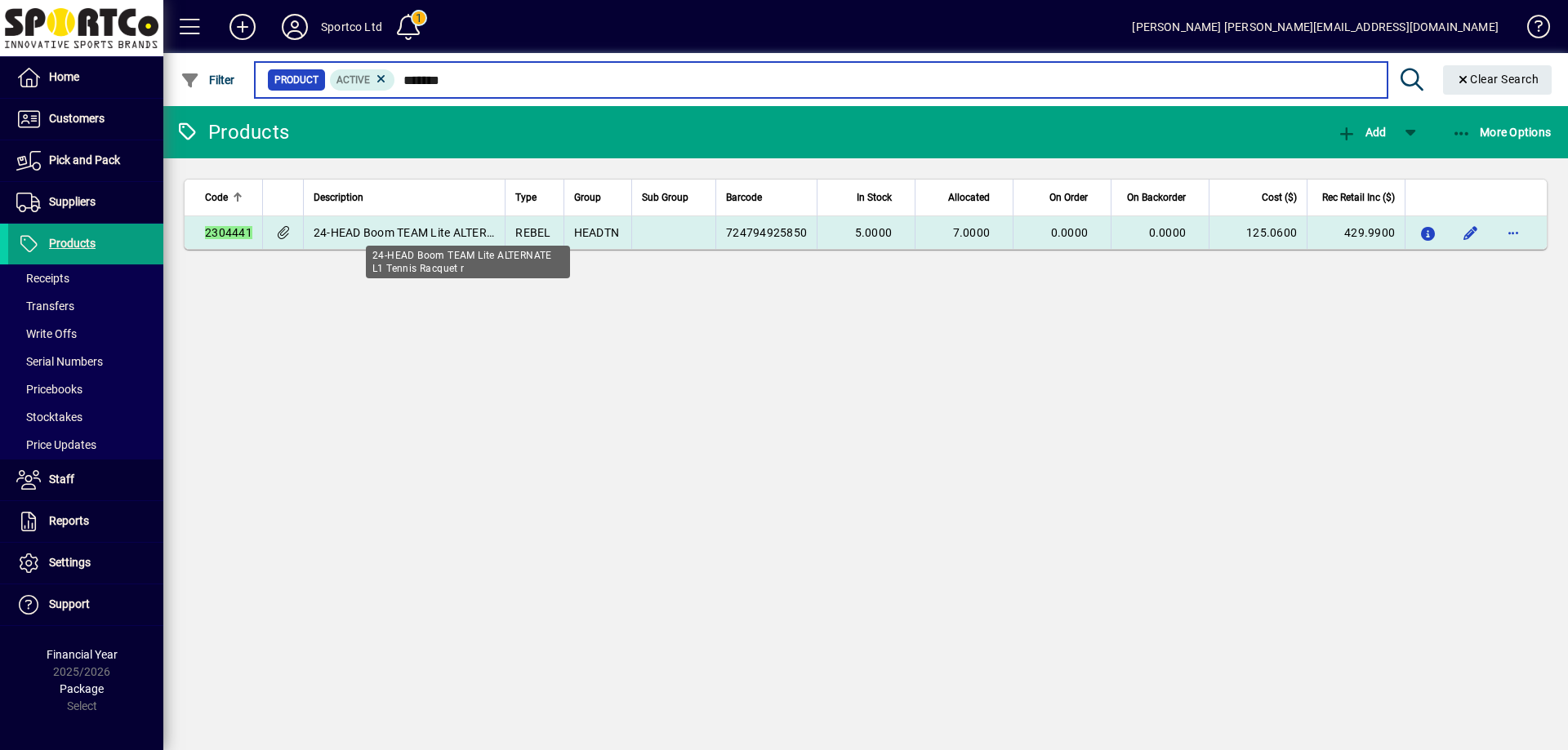
type input "*******"
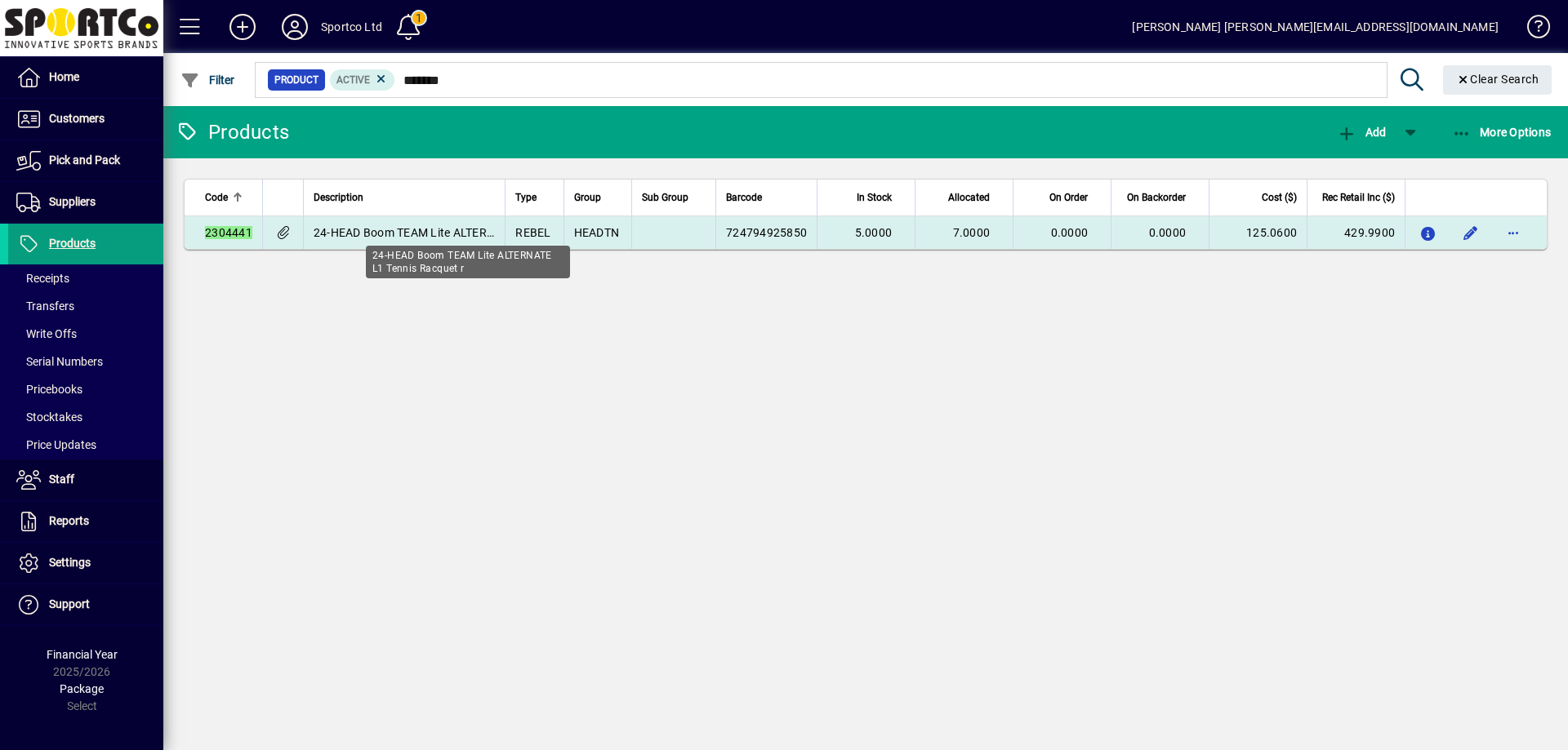
click at [385, 231] on span "24-HEAD Boom TEAM Lite ALTERNATE L1 Tennis Racquet r" at bounding box center [468, 232] width 308 height 13
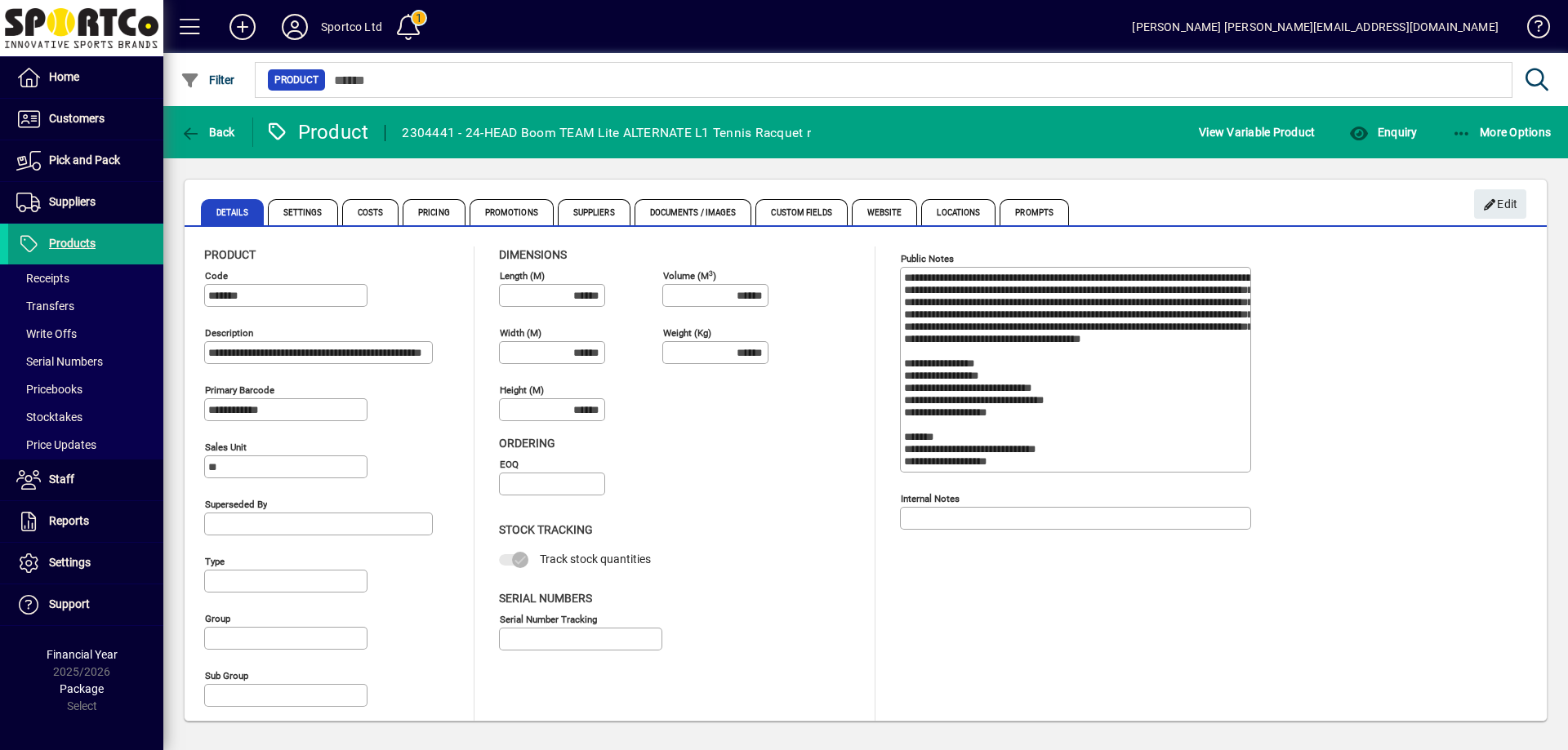
type input "**********"
type input "****"
click at [689, 210] on span "Documents / Images" at bounding box center [693, 211] width 118 height 26
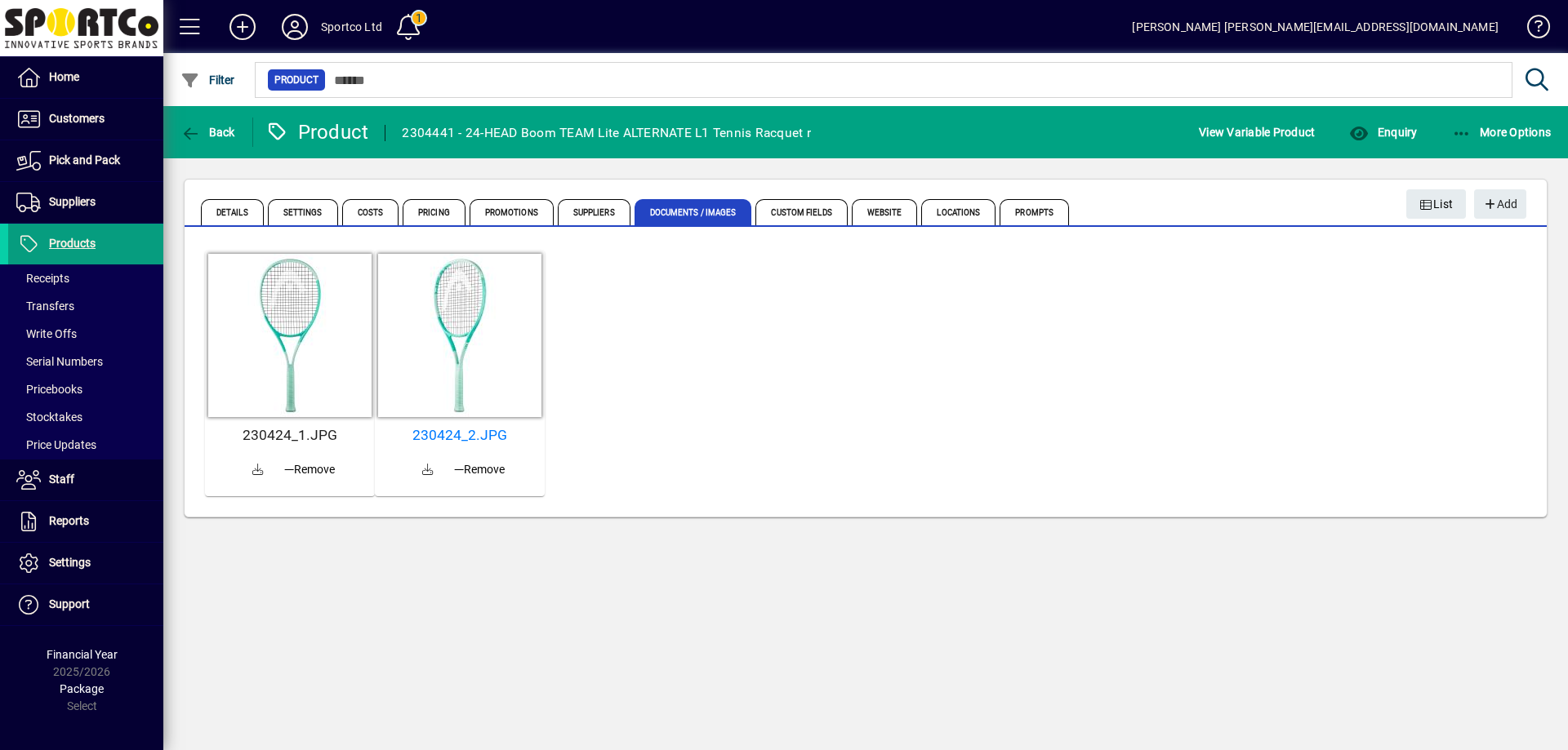
click at [301, 431] on h5 "230424_1.JPG" at bounding box center [289, 435] width 157 height 18
click at [210, 131] on span "Back" at bounding box center [208, 131] width 55 height 13
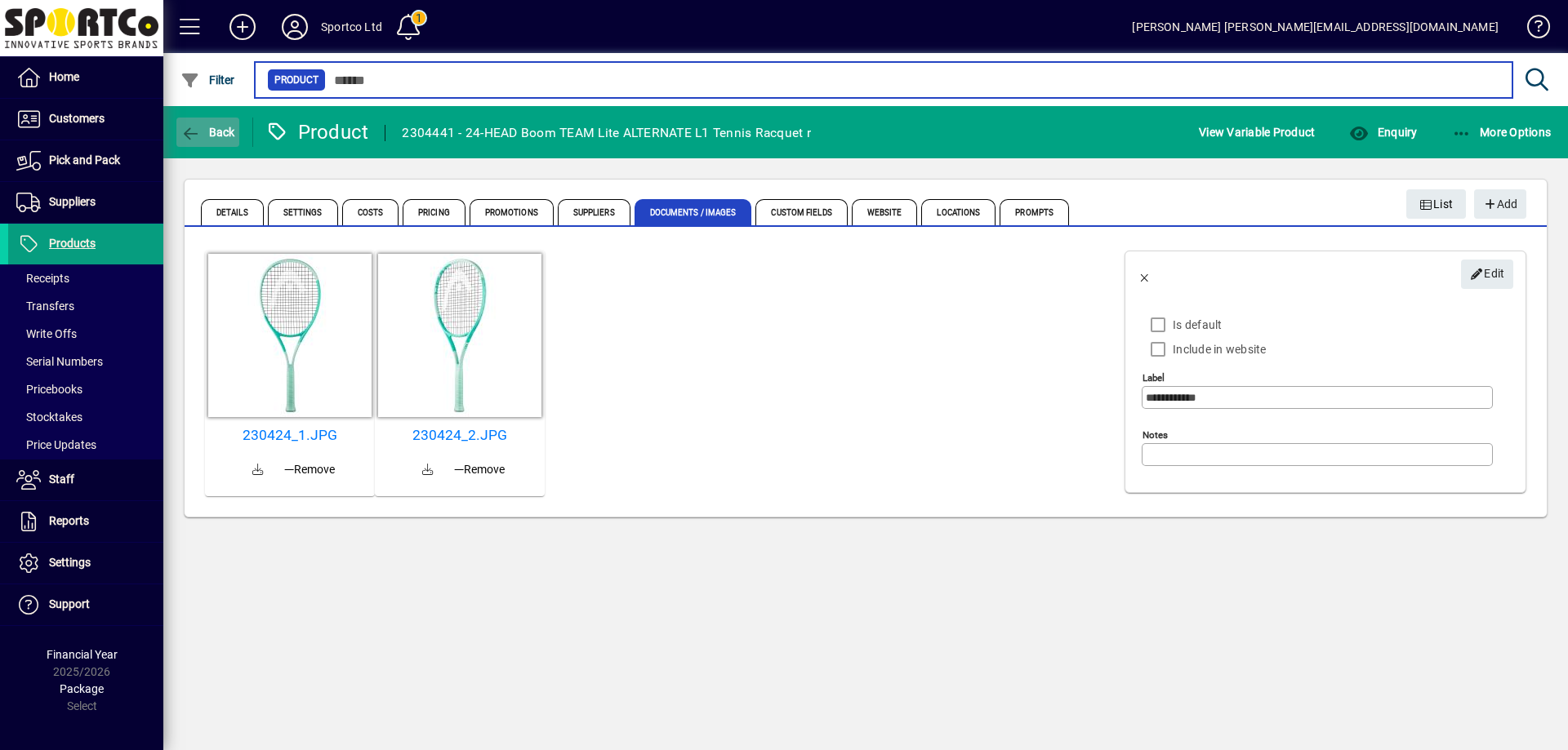
type input "*******"
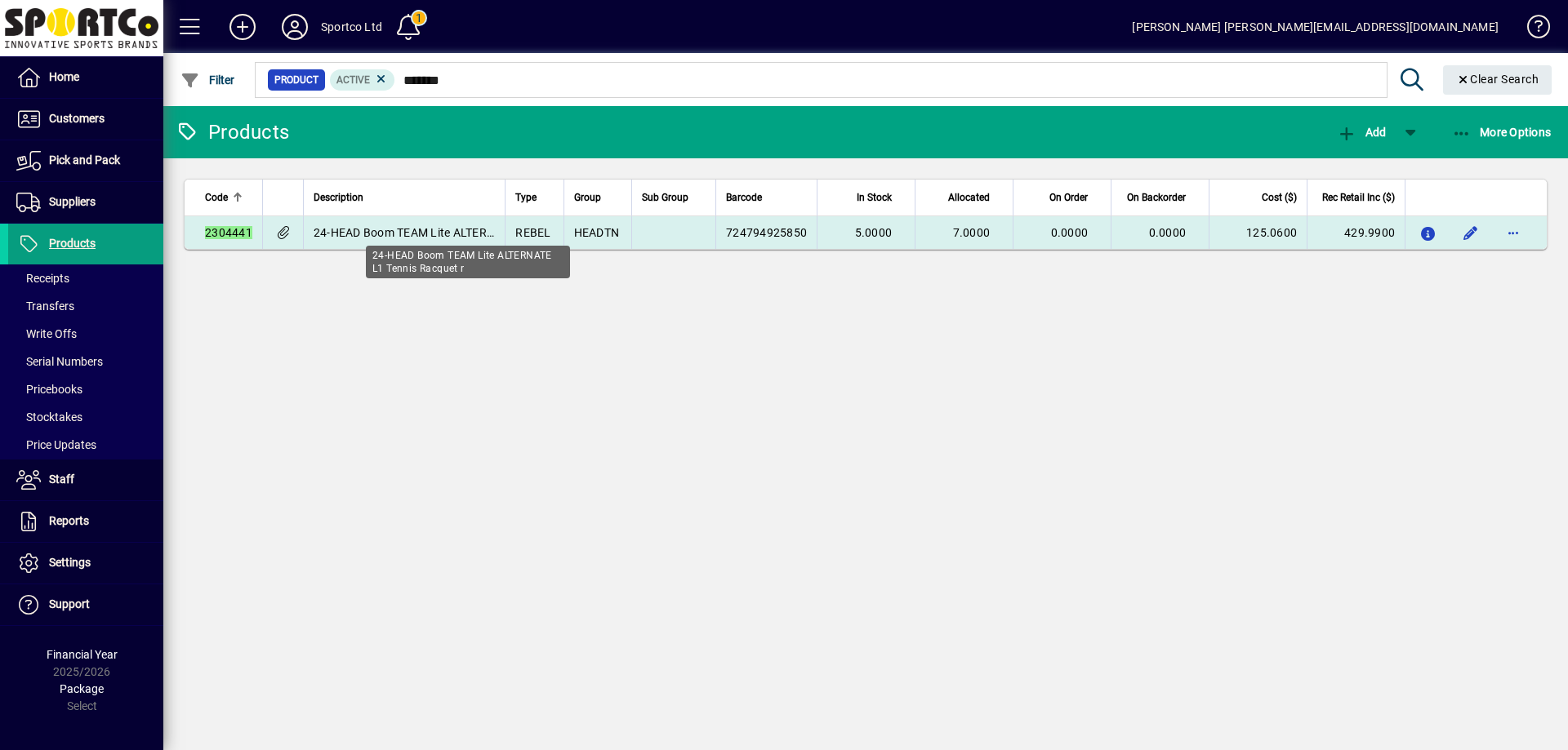
click at [436, 226] on span "24-HEAD Boom TEAM Lite ALTERNATE L1 Tennis Racquet r" at bounding box center [468, 232] width 308 height 13
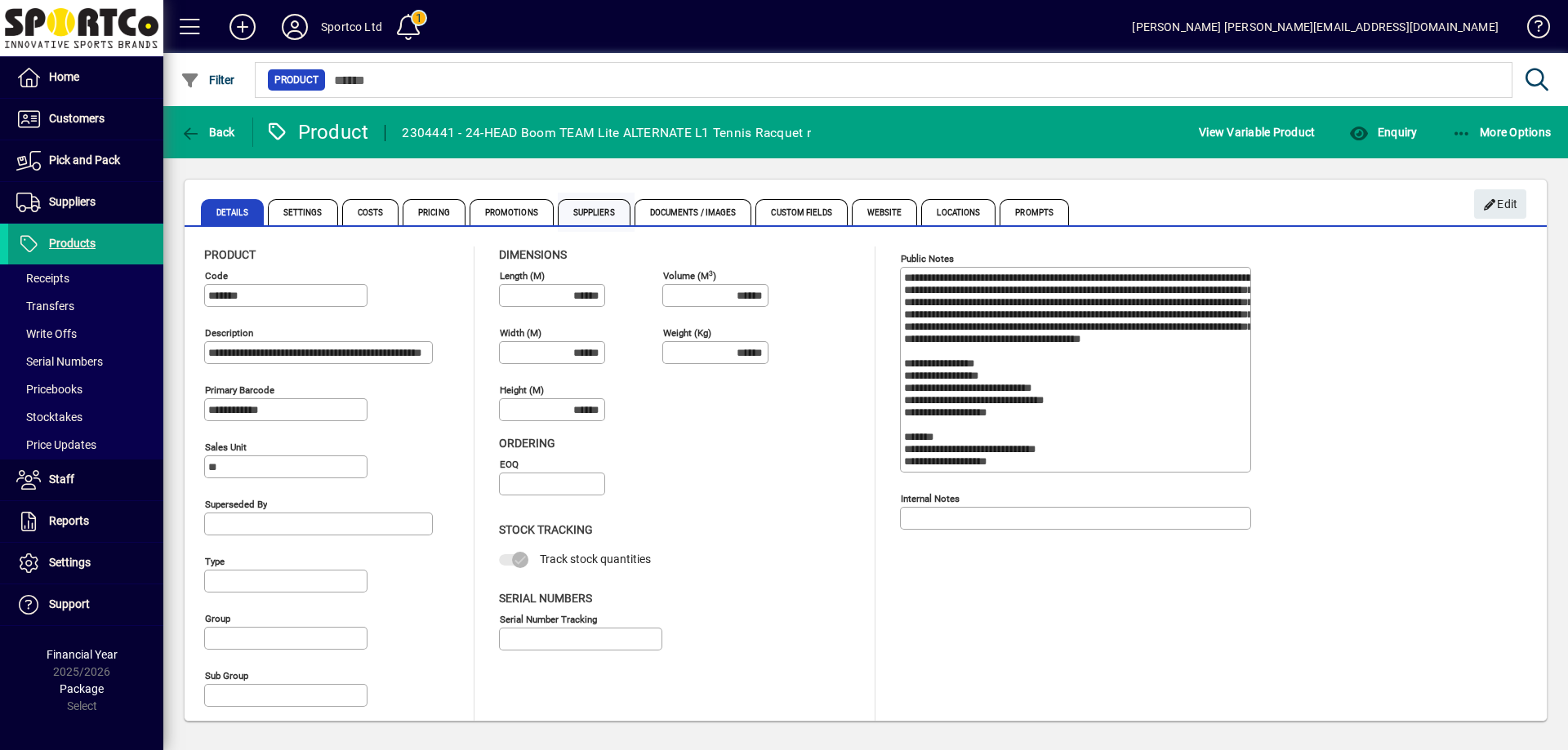
type input "**********"
type input "****"
click at [687, 211] on span "Documents / Images" at bounding box center [693, 211] width 118 height 26
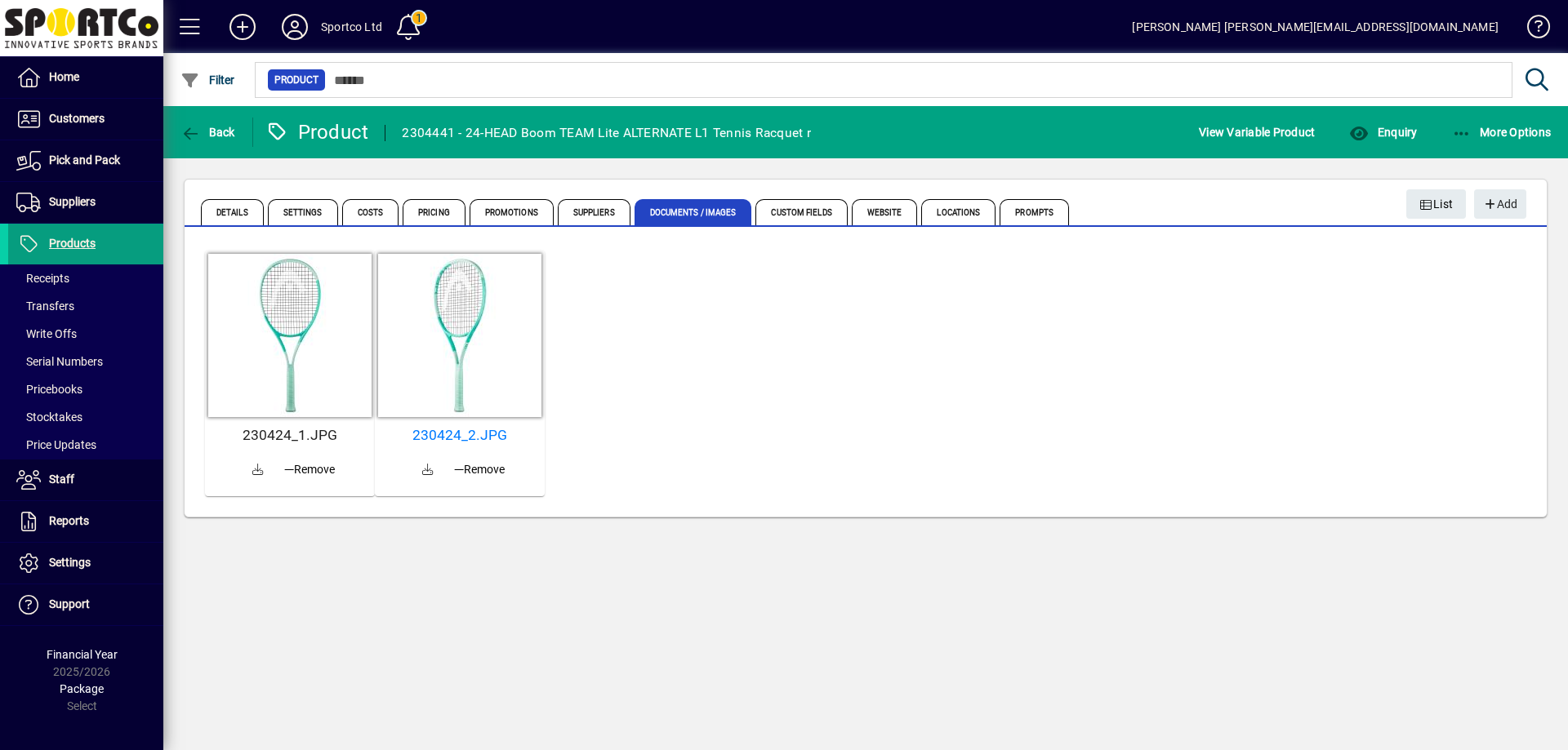
click at [297, 438] on h5 "230424_1.JPG" at bounding box center [289, 435] width 157 height 18
click at [219, 126] on span "Back" at bounding box center [208, 131] width 55 height 13
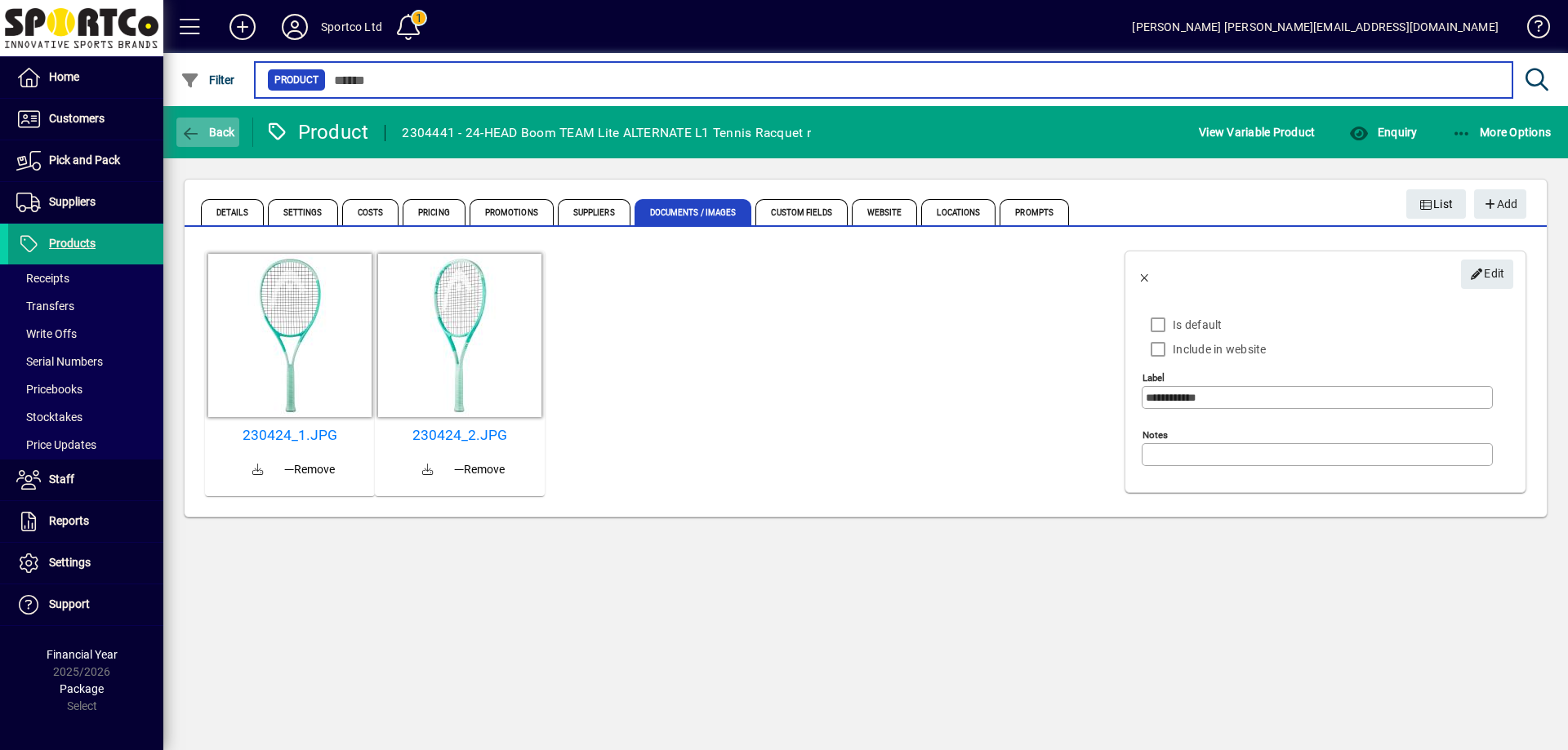
type input "*******"
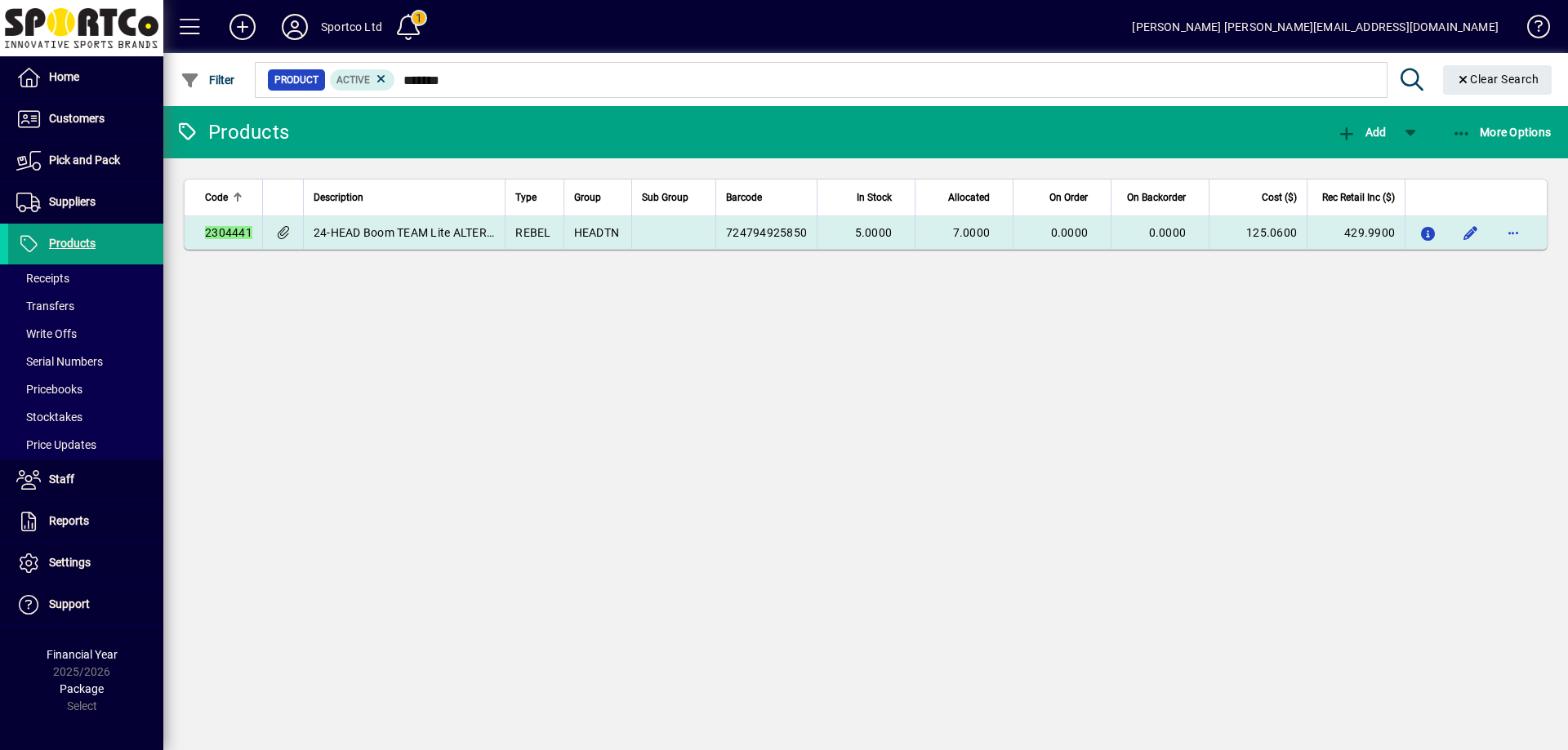
click at [438, 224] on td "24-HEAD Boom TEAM Lite ALTERNATE L1 Tennis Racquet r" at bounding box center [404, 233] width 203 height 33
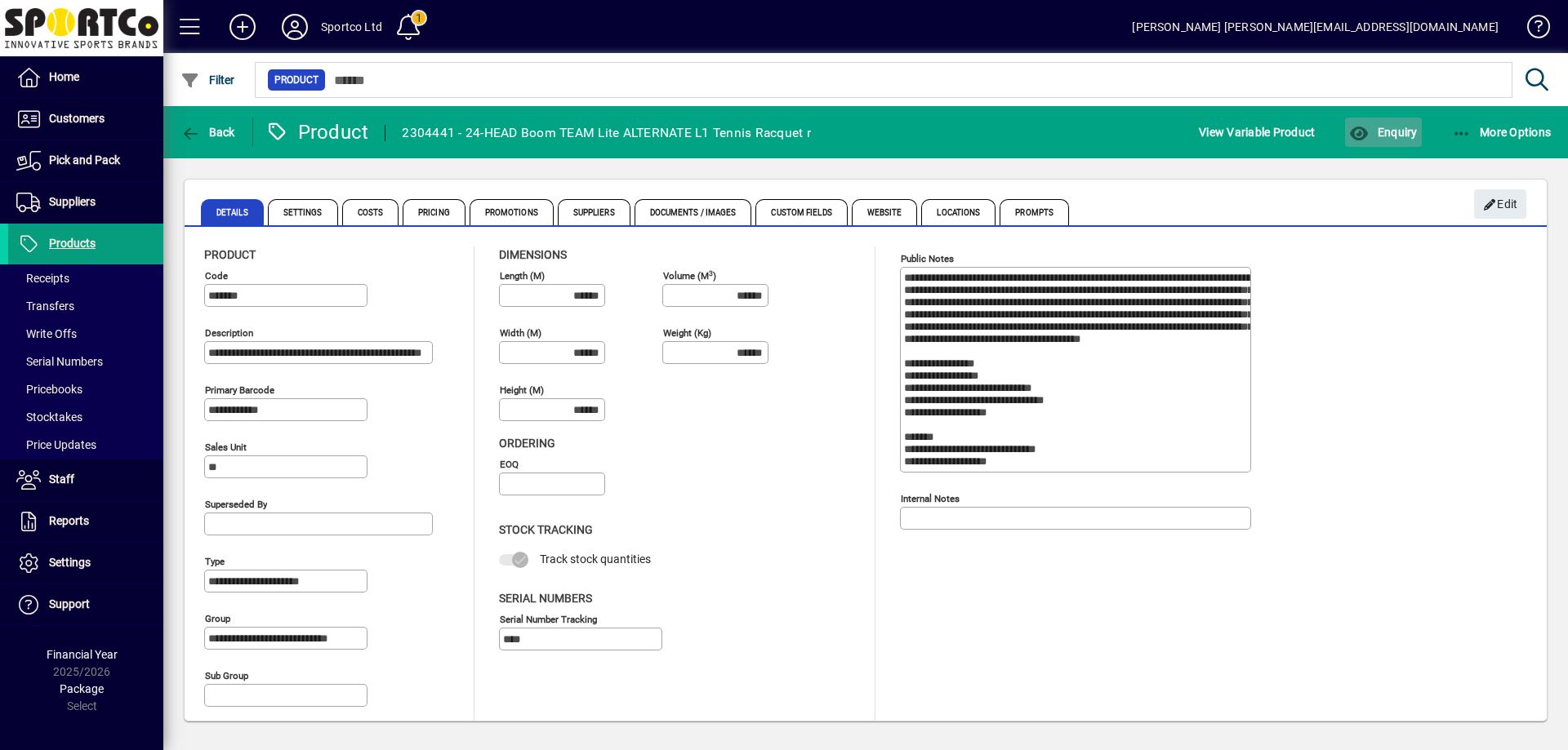
click at [1392, 130] on span "Enquiry" at bounding box center [1383, 131] width 68 height 13
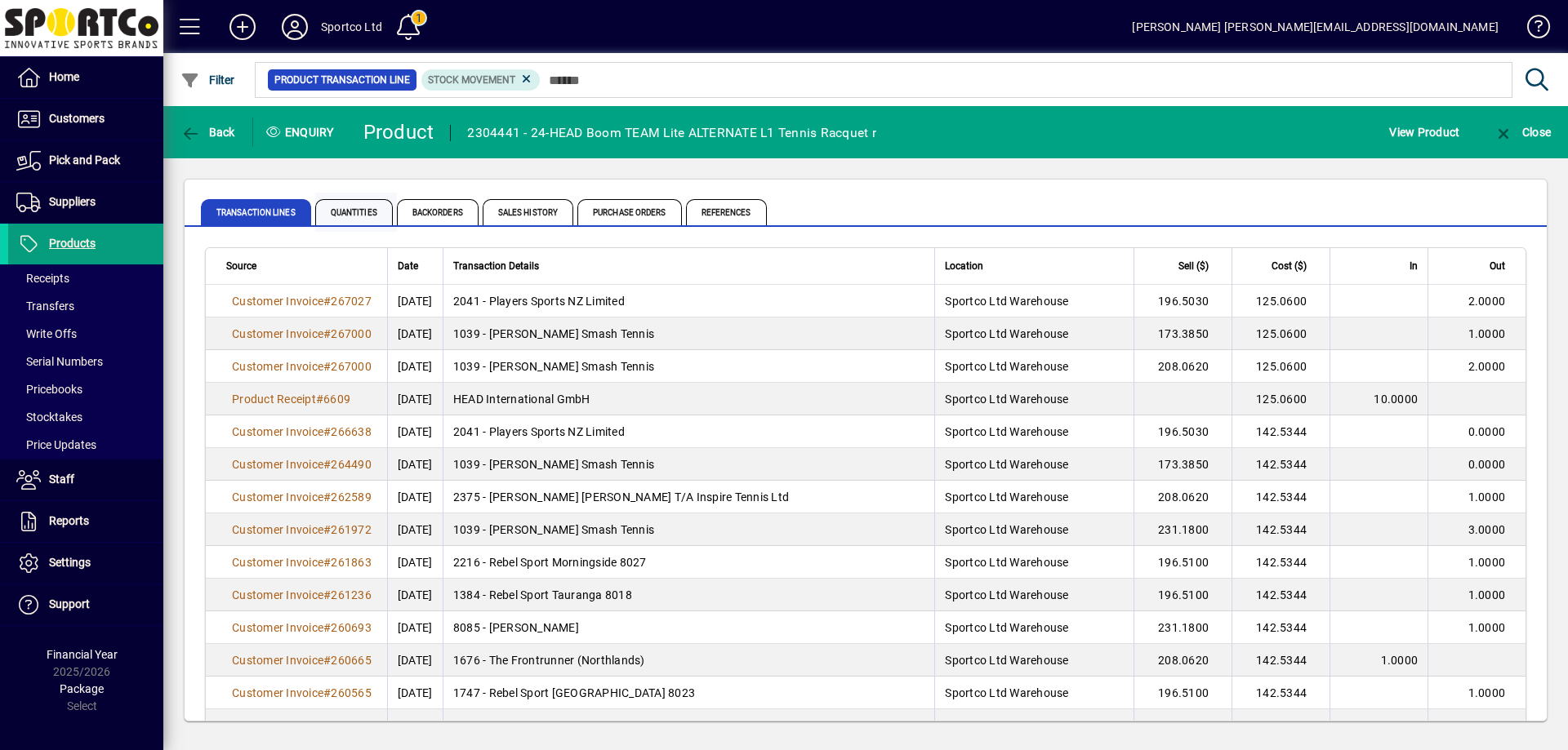
click at [363, 205] on span "Quantities" at bounding box center [354, 211] width 78 height 26
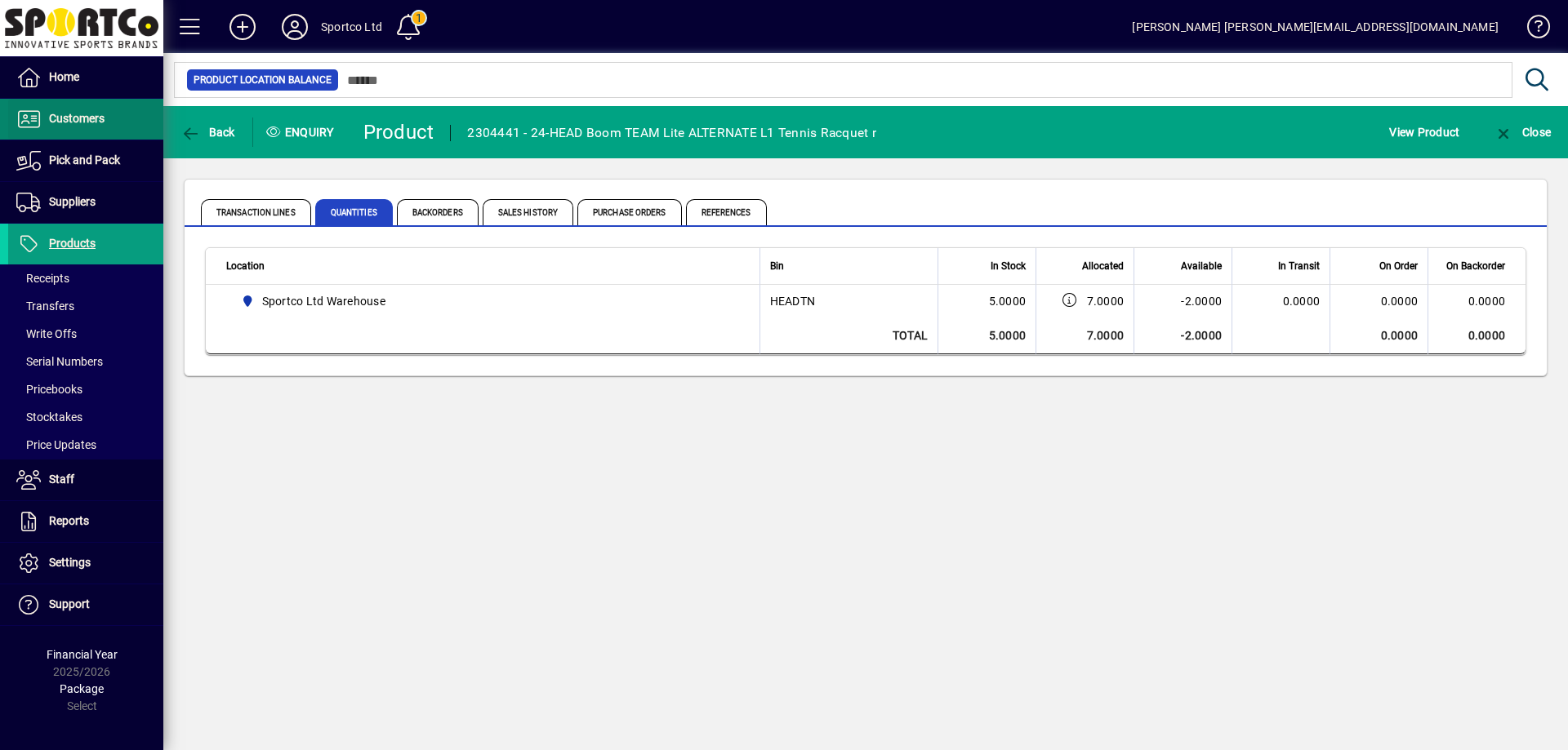
click at [78, 114] on span "Customers" at bounding box center [76, 118] width 56 height 13
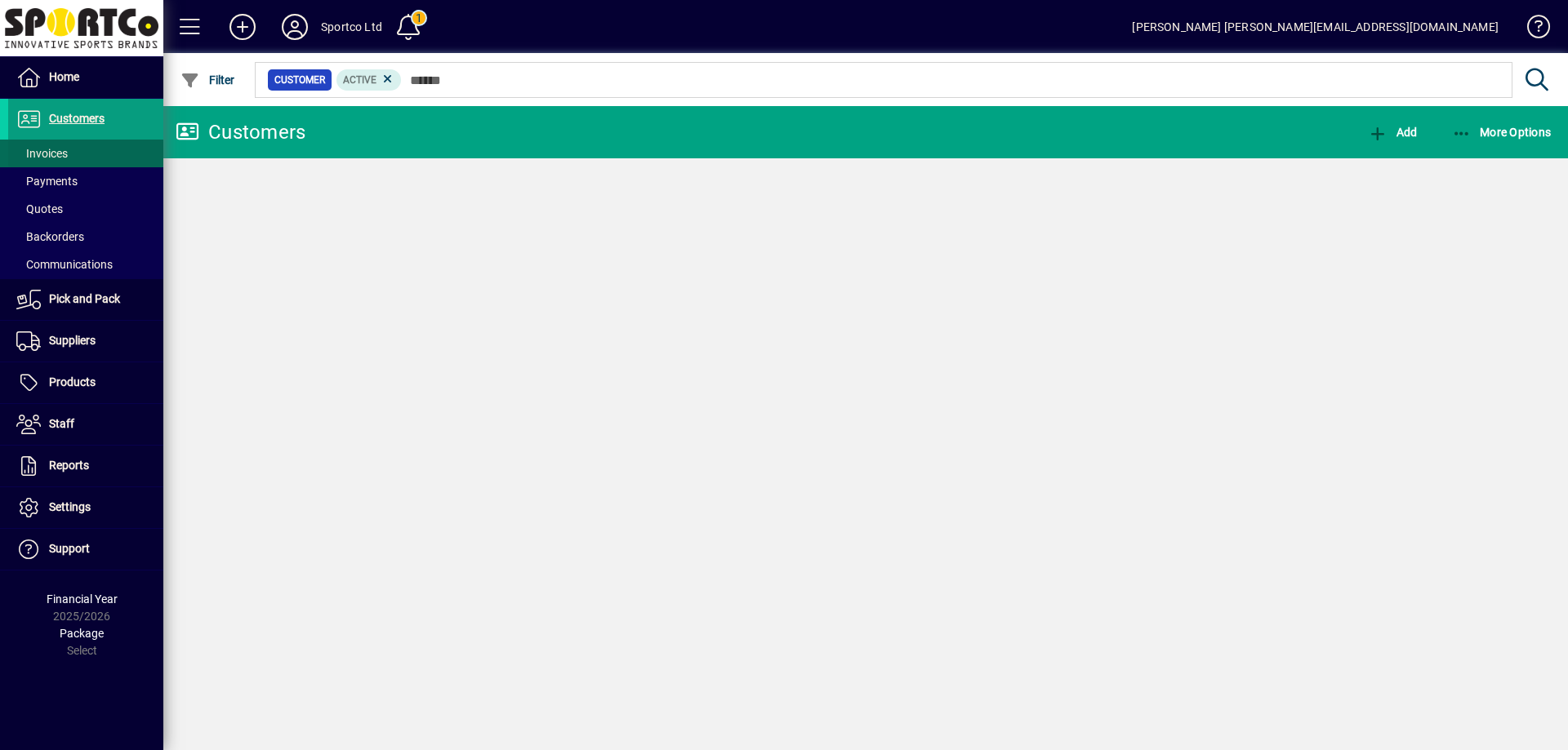
click at [53, 149] on span "Invoices" at bounding box center [42, 153] width 52 height 13
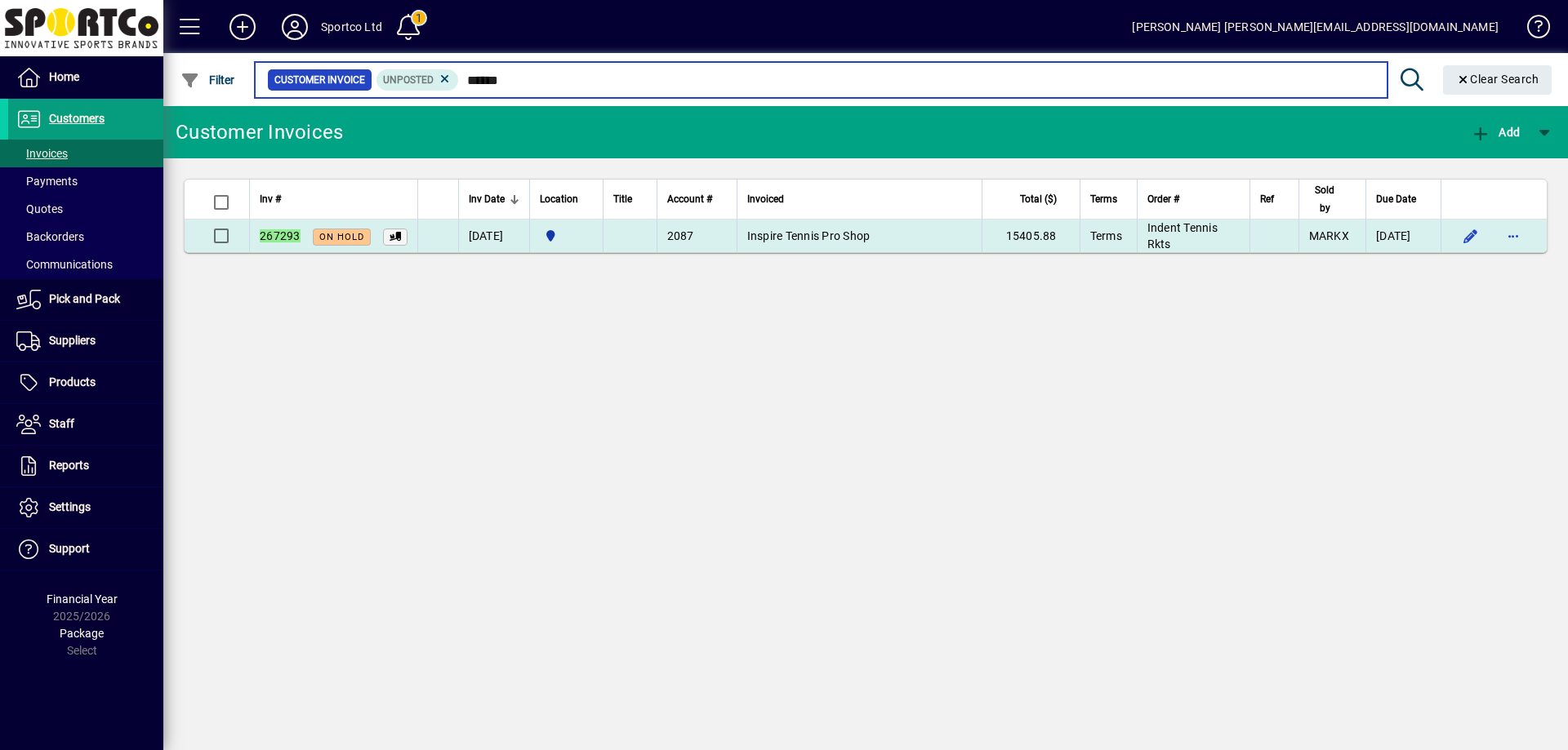
type input "******"
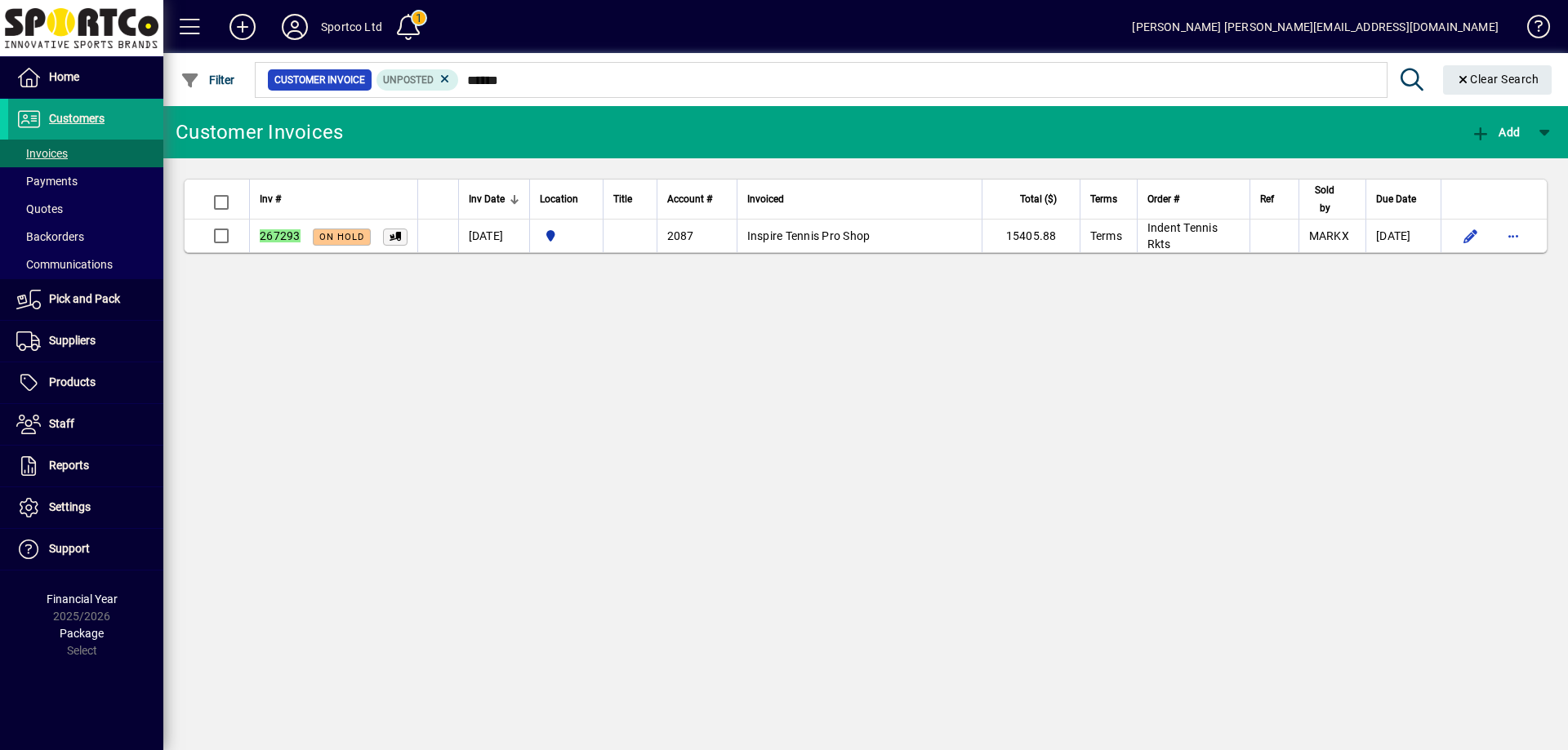
click at [804, 239] on span "Inspire Tennis Pro Shop" at bounding box center [809, 235] width 124 height 13
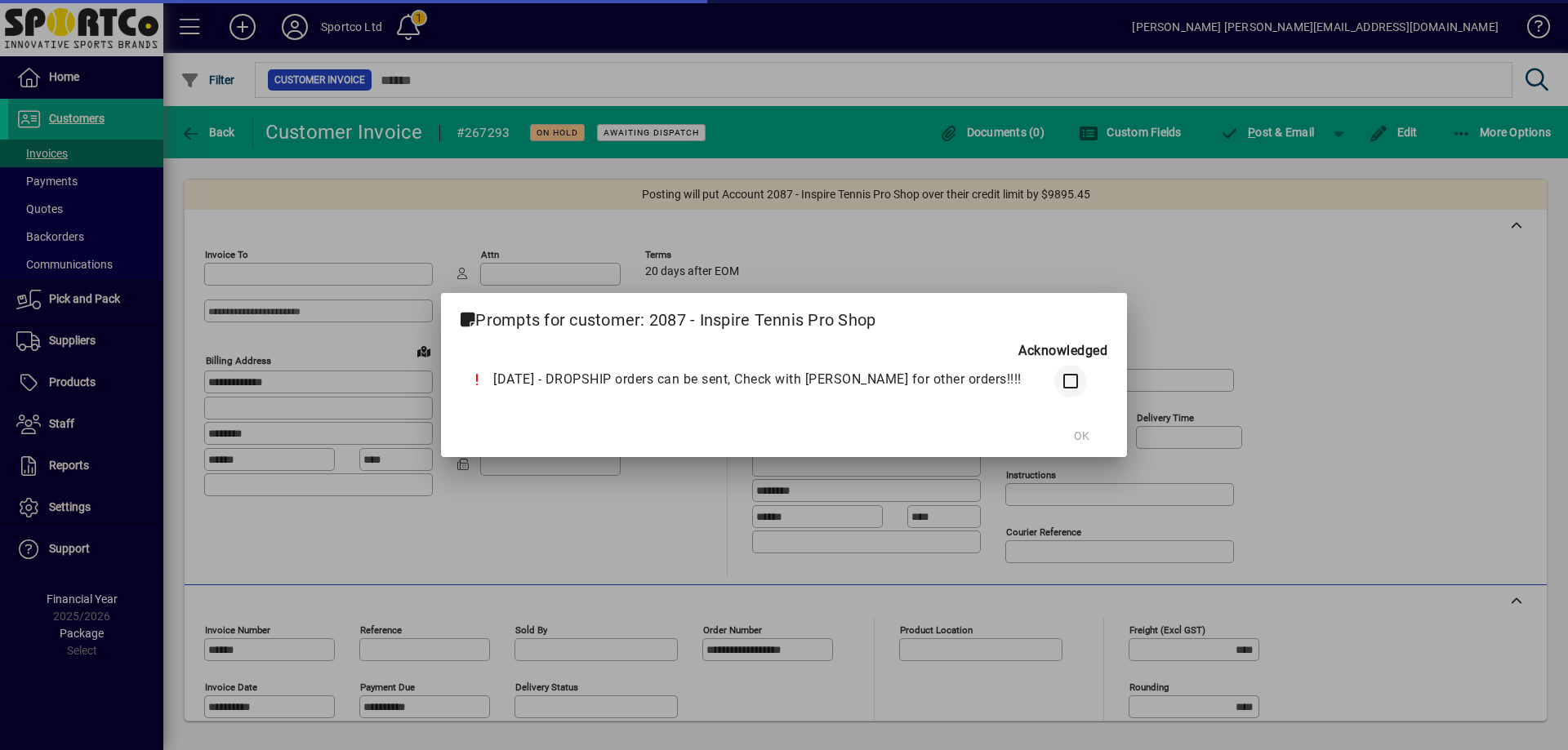
type input "**********"
click at [1074, 430] on span "OK" at bounding box center [1082, 436] width 16 height 18
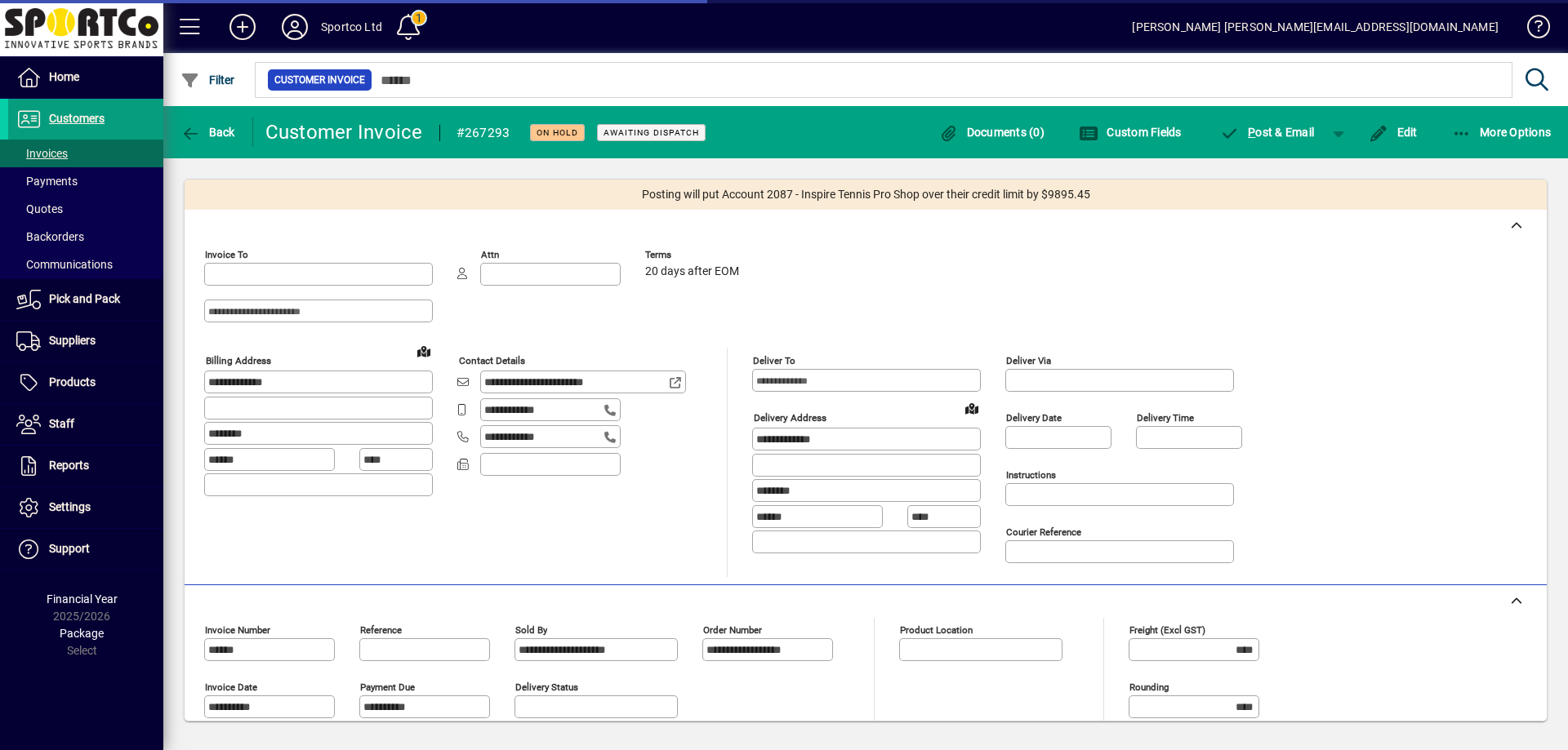
type input "**********"
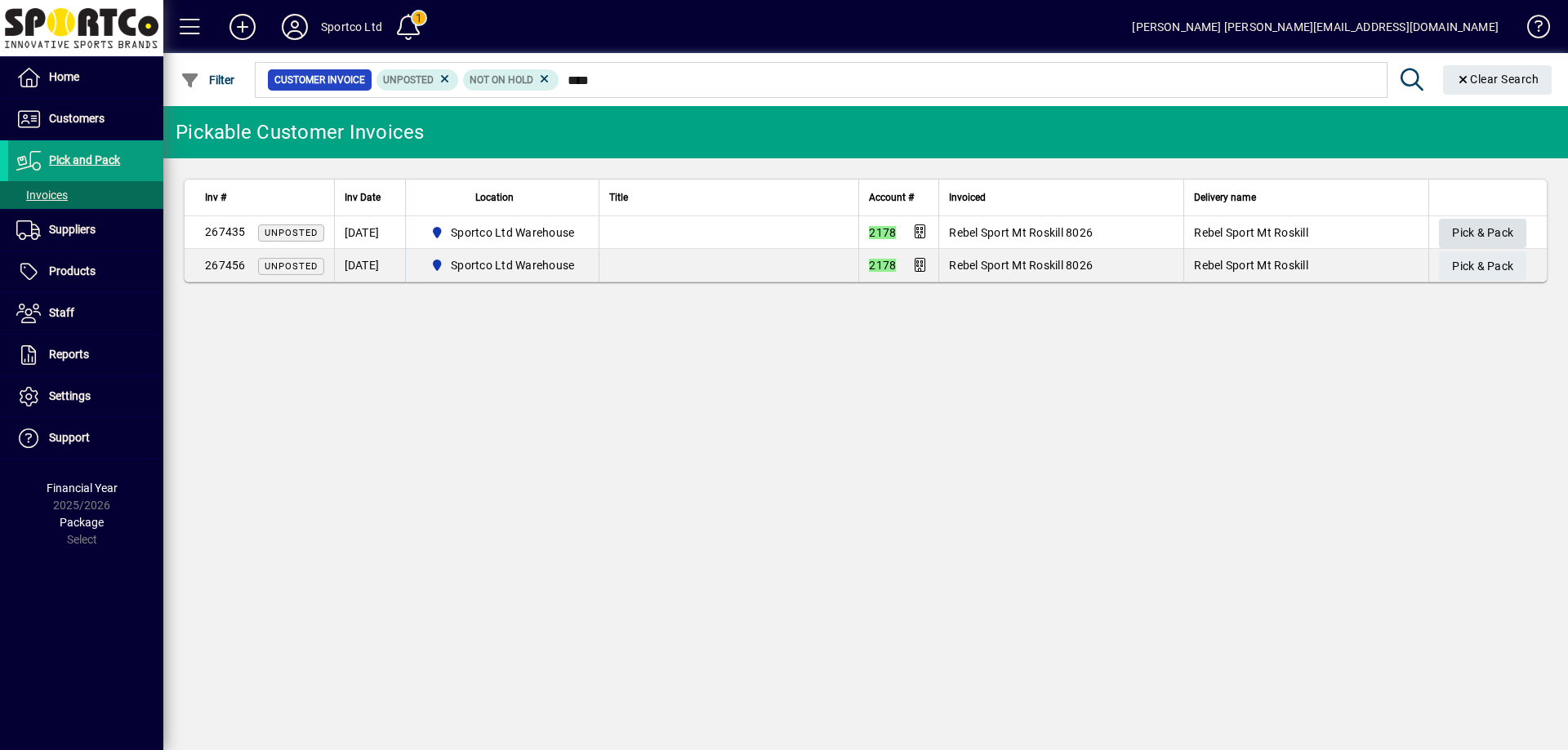
type input "****"
click at [1506, 224] on span "Pick & Pack" at bounding box center [1482, 233] width 61 height 27
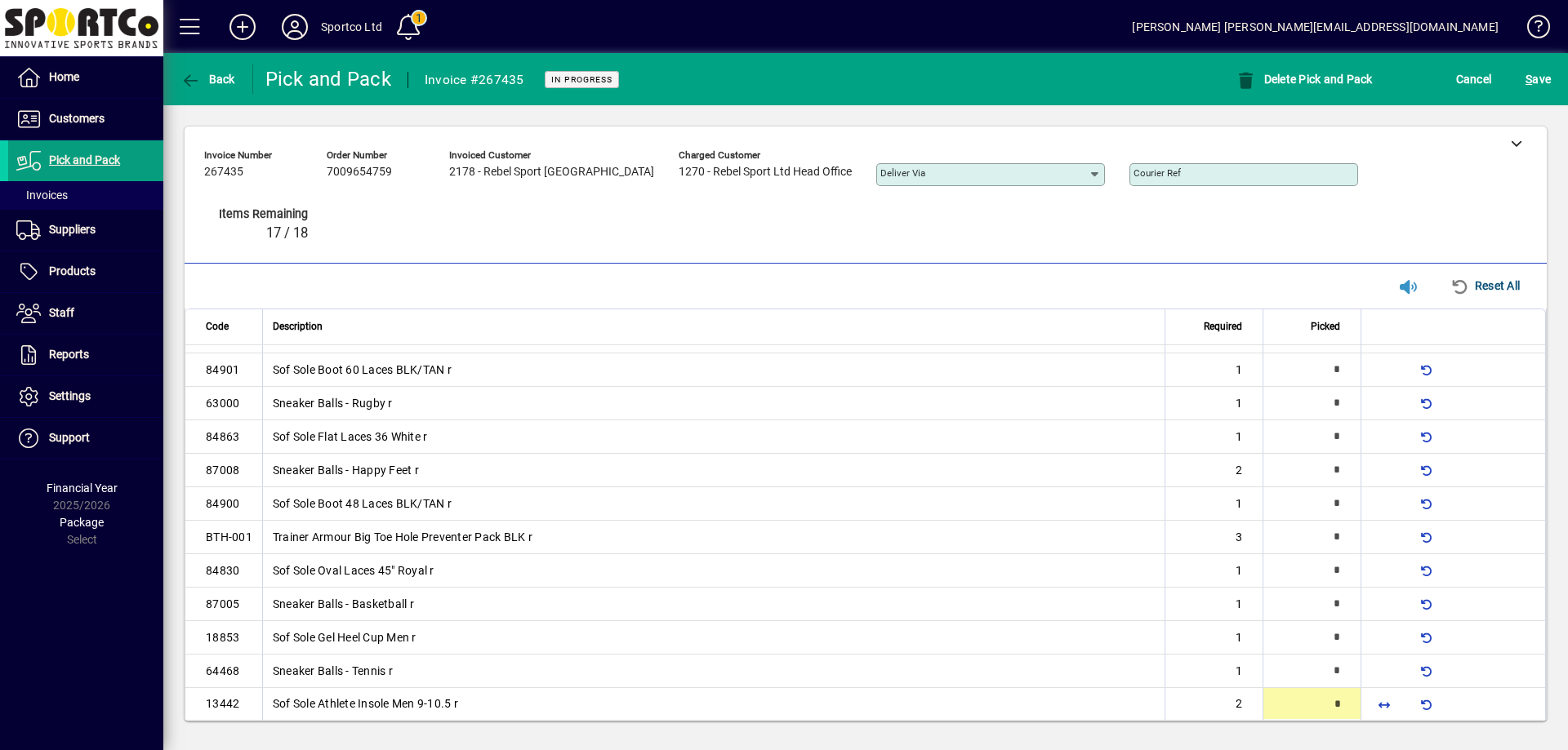
type input "*"
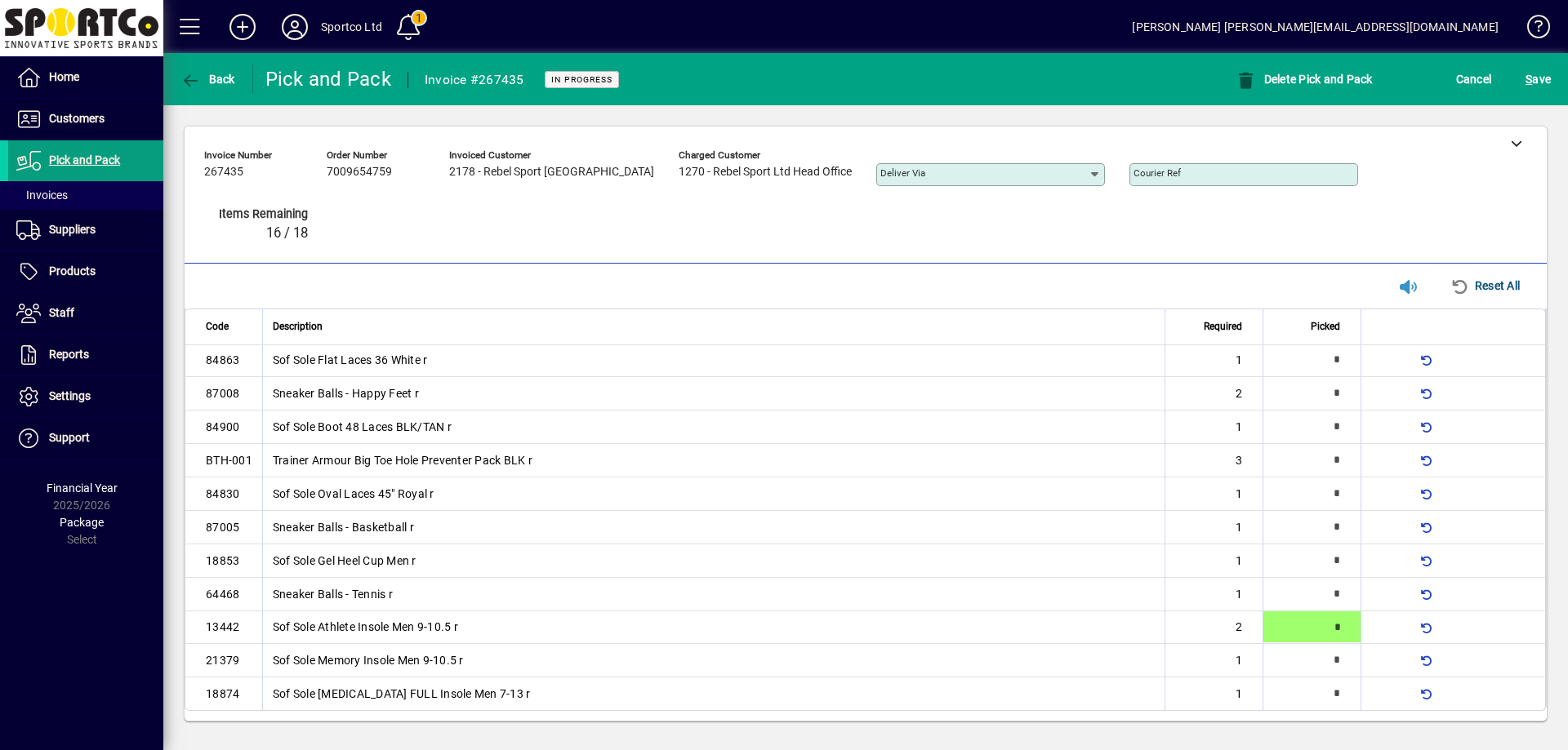
scroll to position [106, 0]
type input "*"
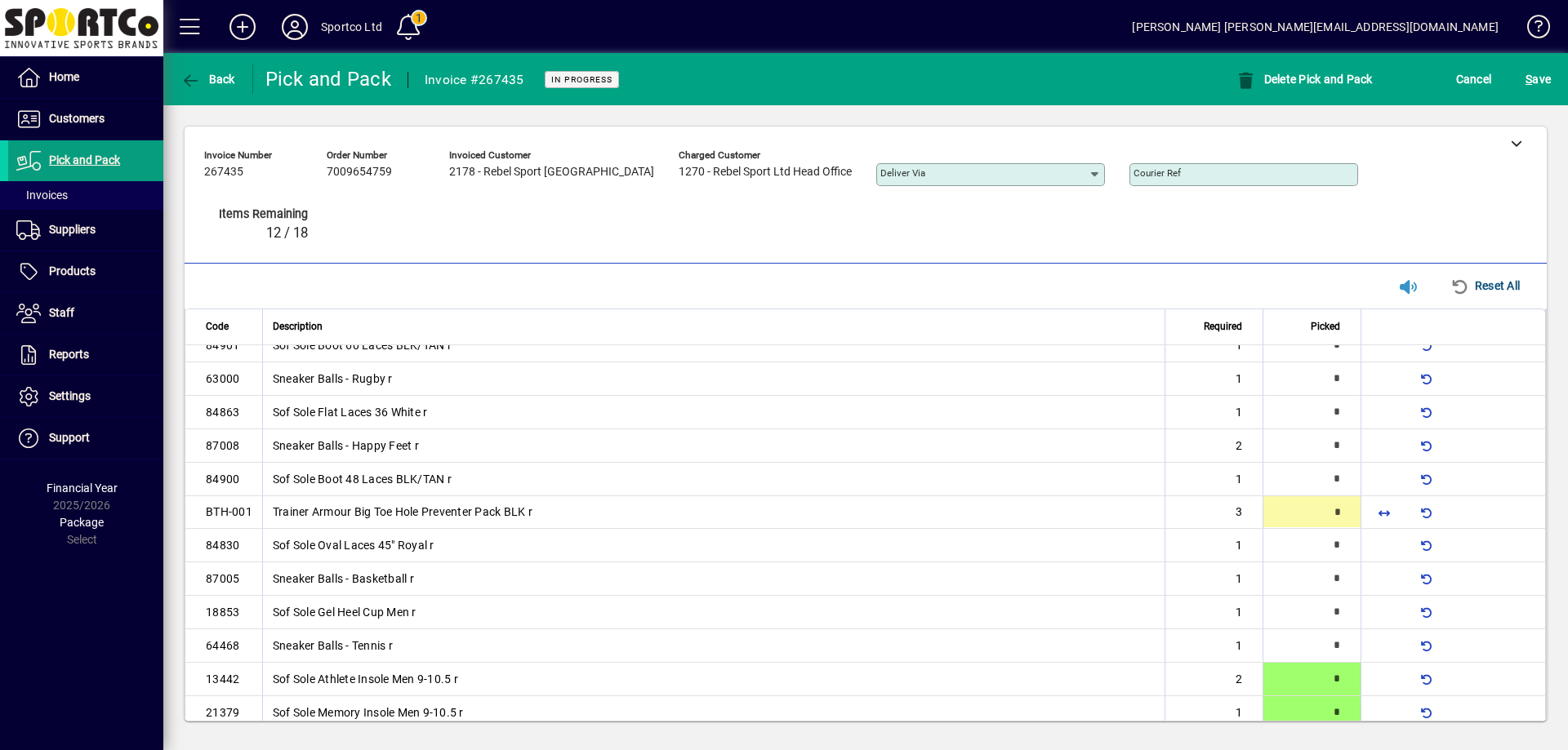
scroll to position [50, 0]
type input "*"
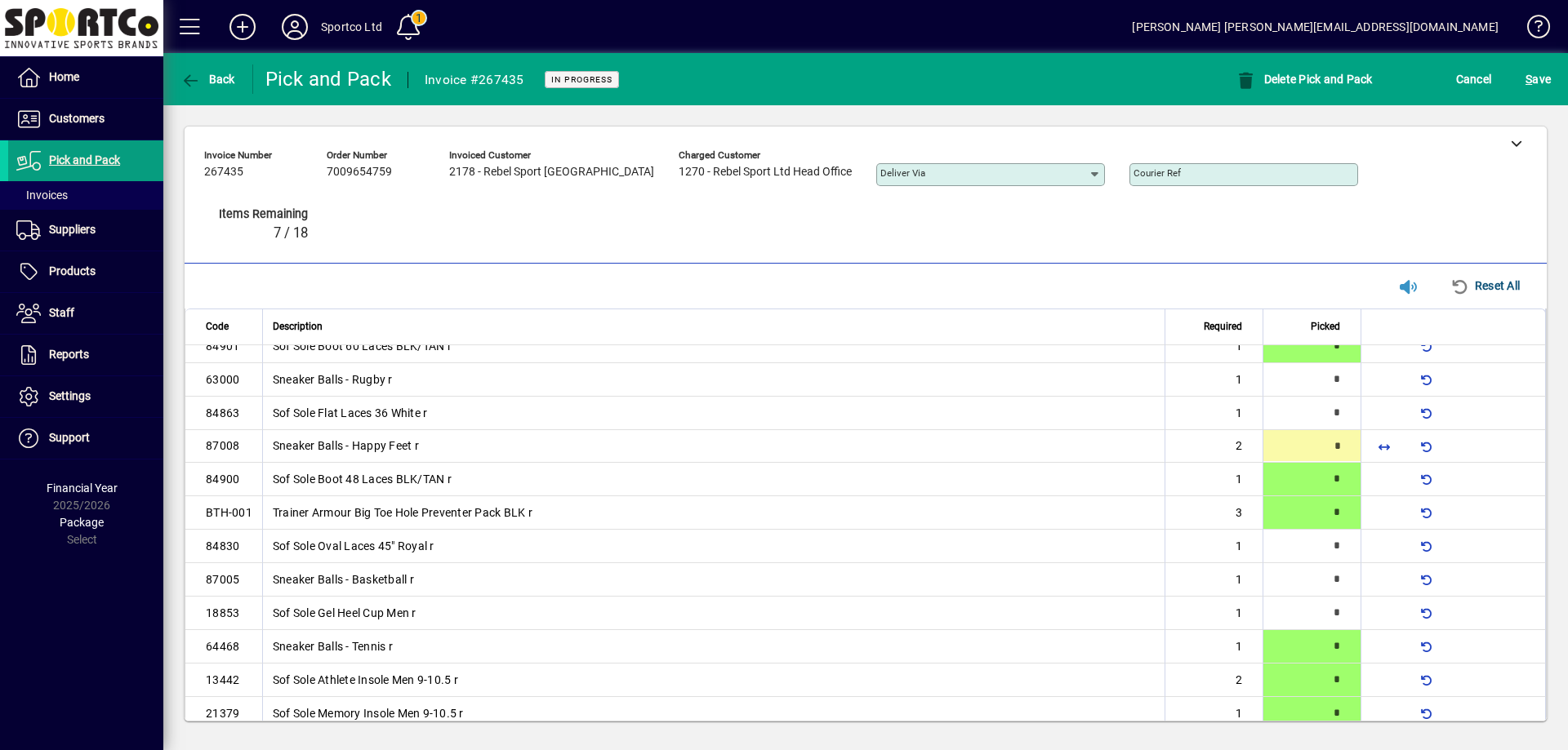
type input "*"
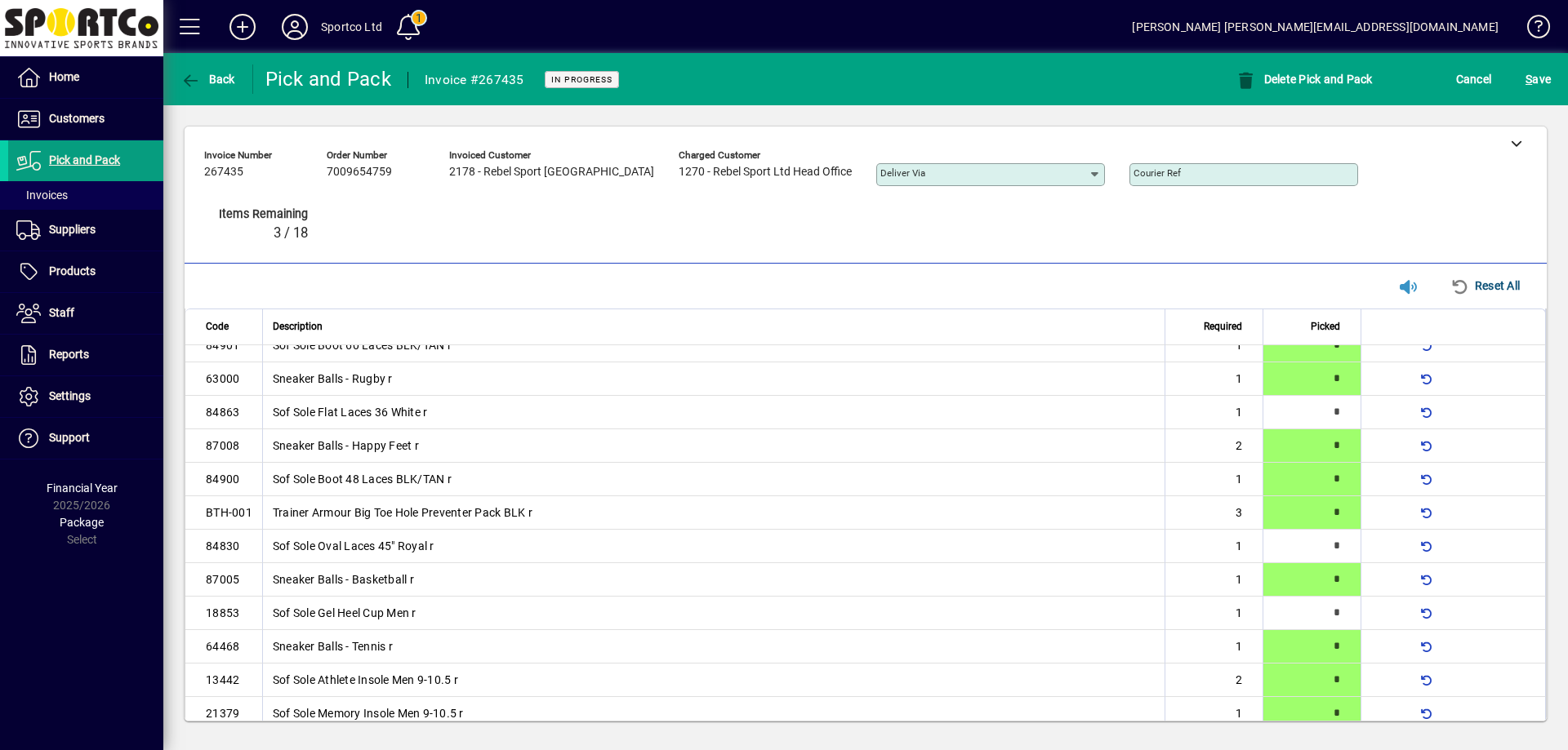
scroll to position [38, 0]
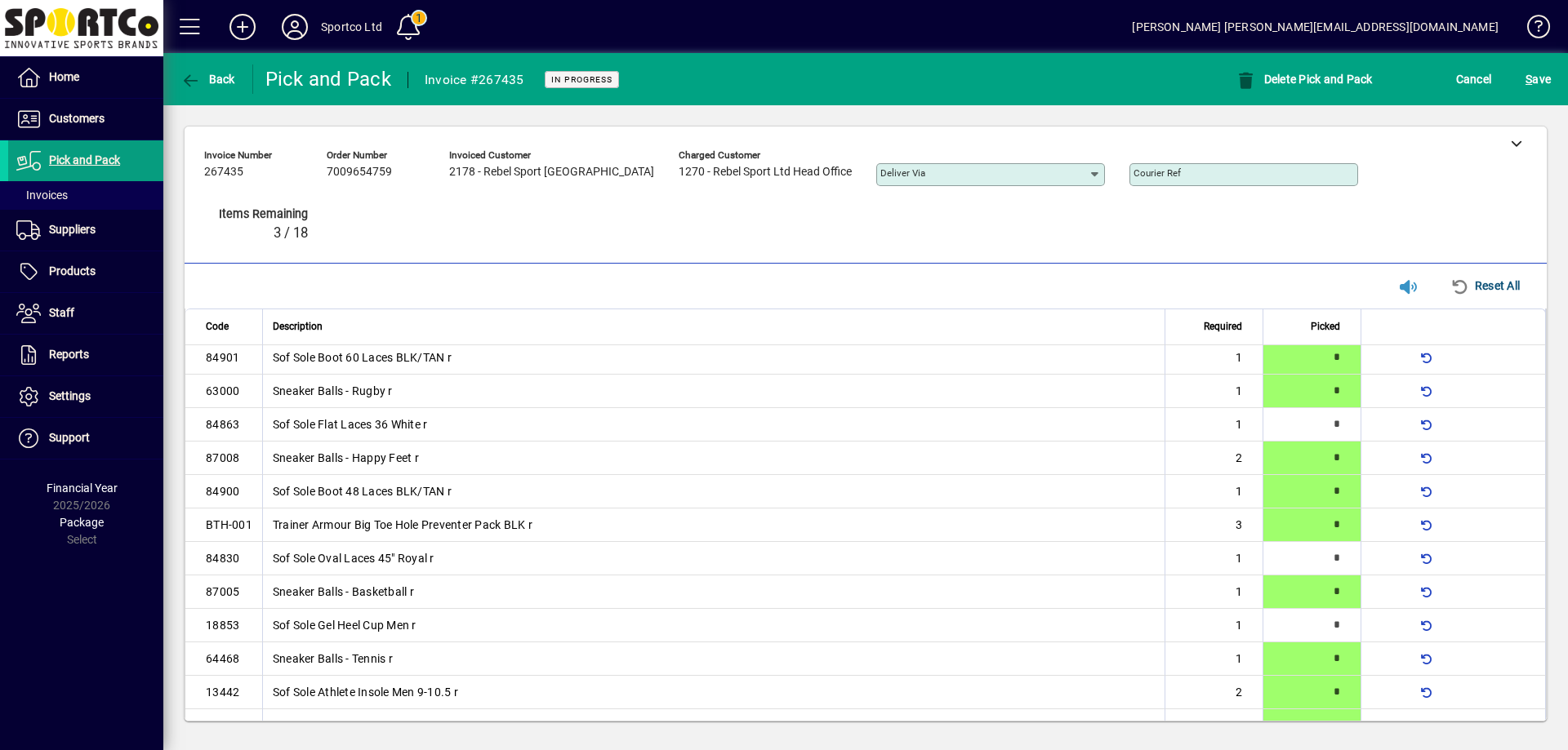
type input "*"
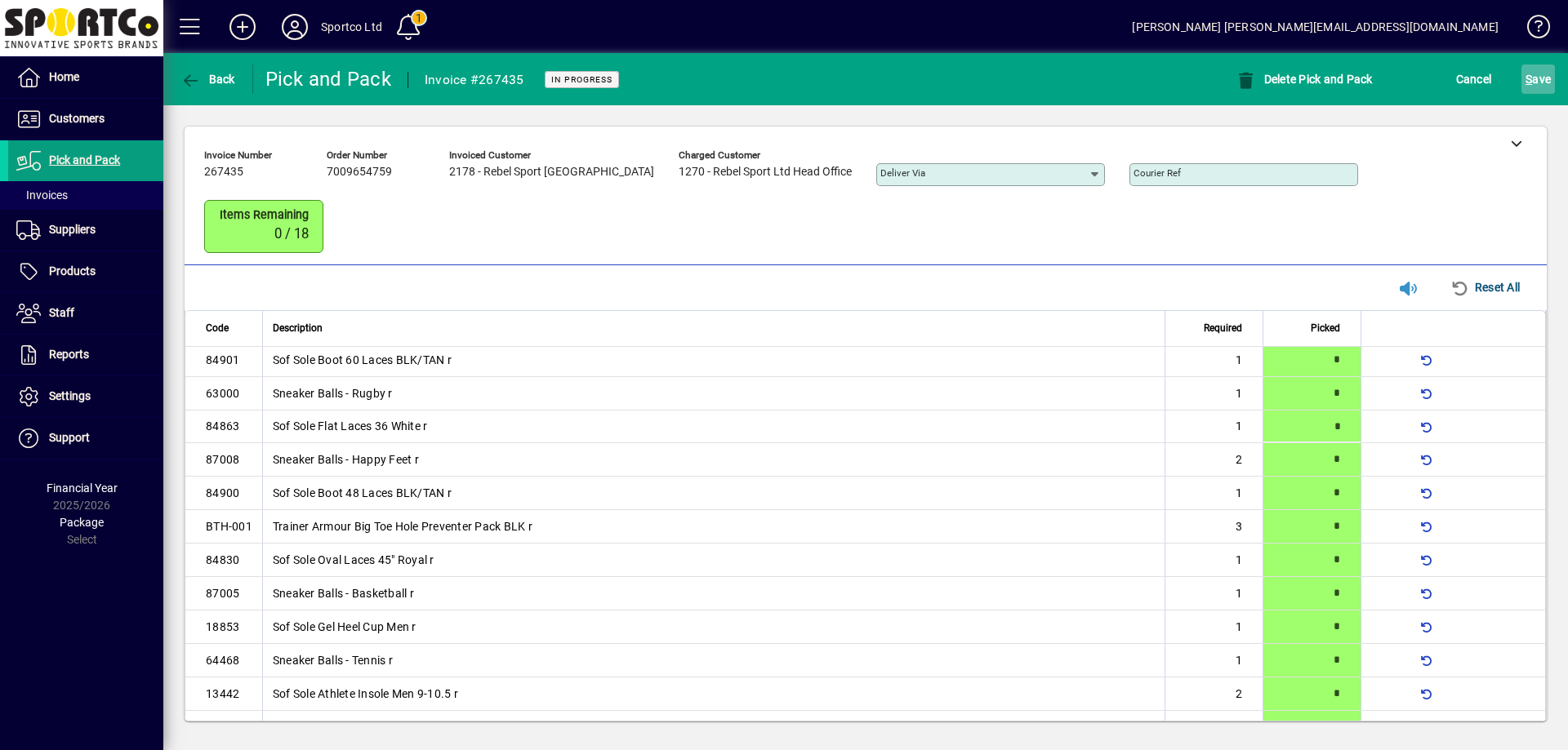
click at [1533, 78] on span "S ave" at bounding box center [1538, 79] width 25 height 26
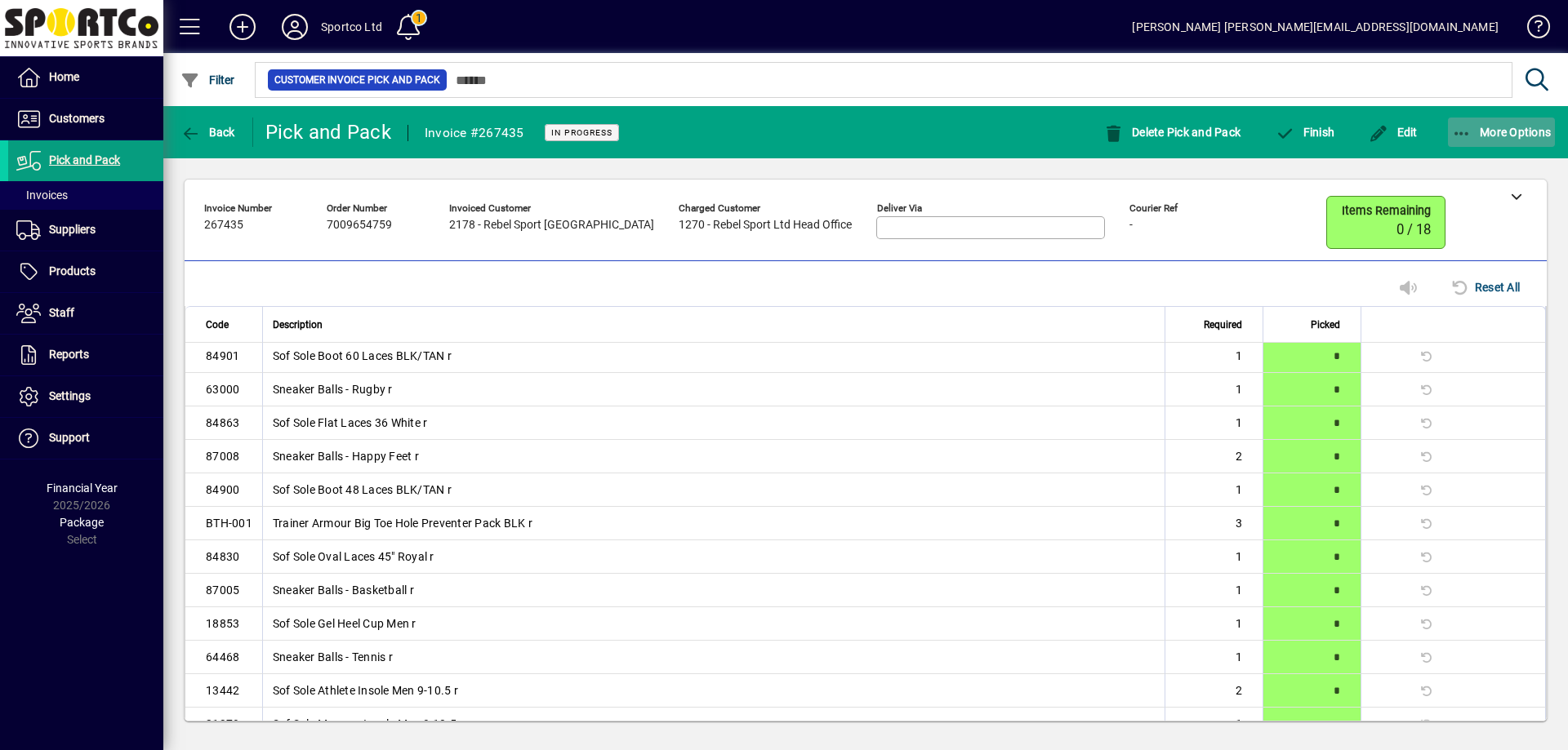
click at [1466, 129] on icon "button" at bounding box center [1462, 133] width 20 height 17
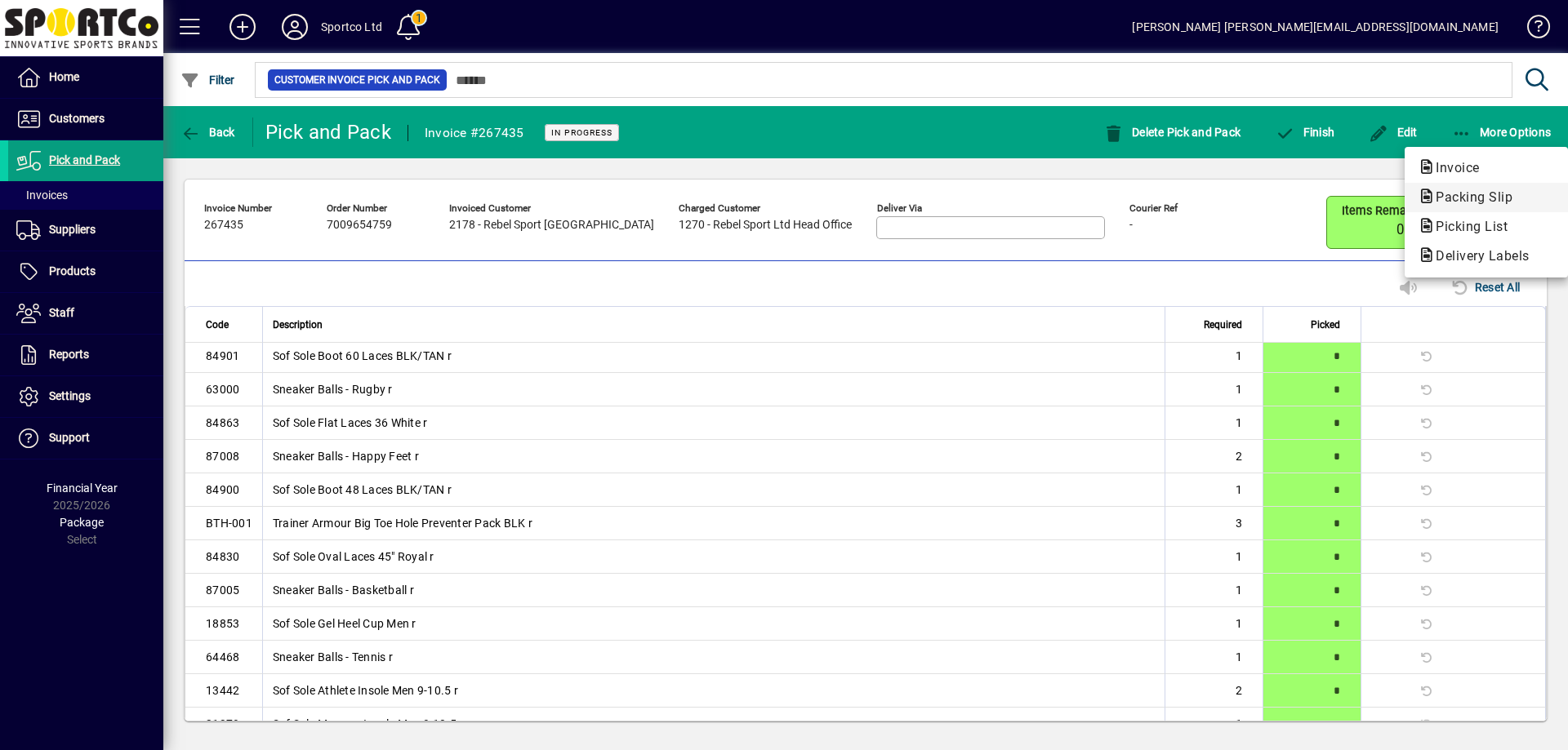
click at [1454, 195] on span "Packing Slip" at bounding box center [1470, 197] width 103 height 16
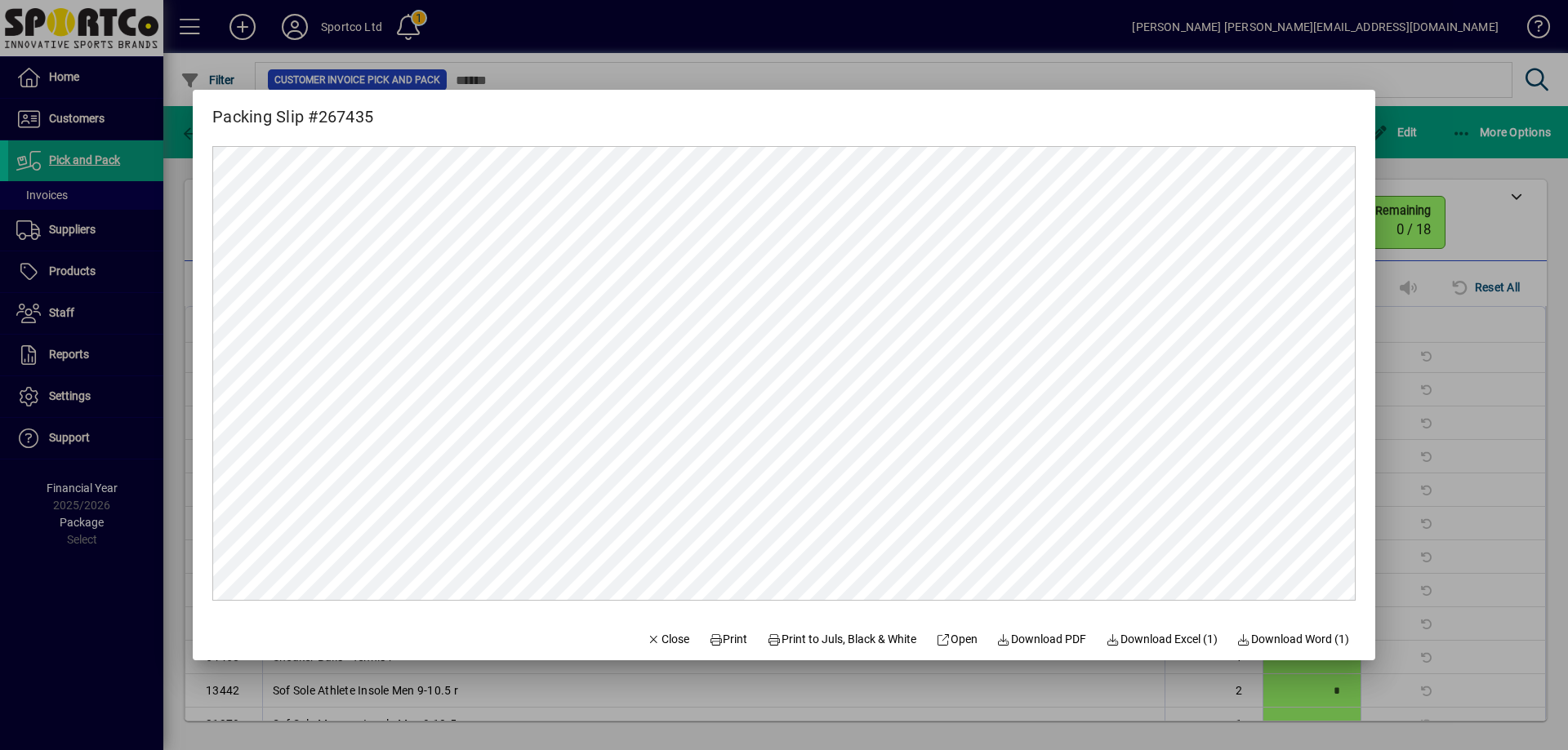
scroll to position [0, 0]
click at [720, 639] on span "Print" at bounding box center [728, 640] width 39 height 18
click at [663, 641] on span "Close" at bounding box center [669, 640] width 43 height 18
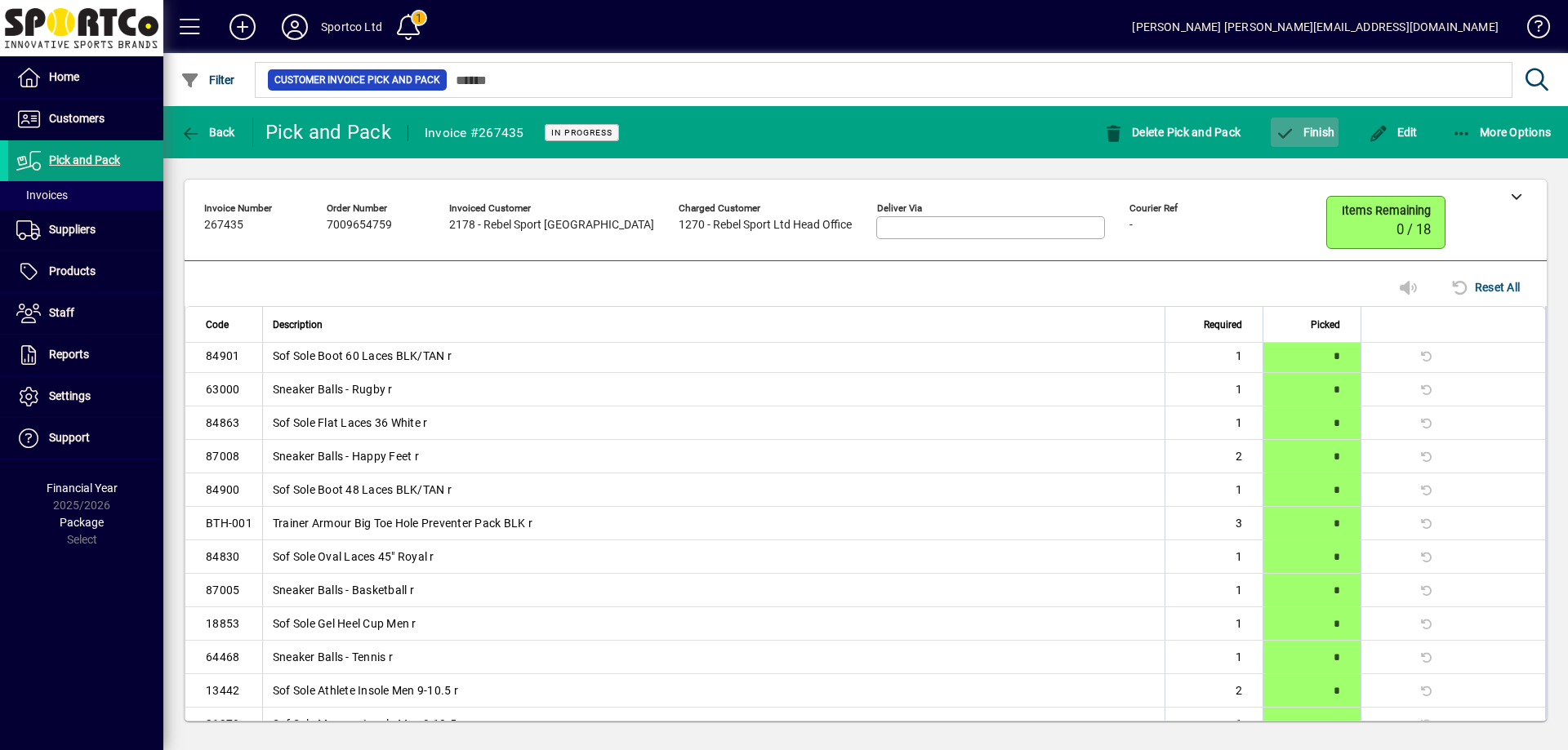
click at [1294, 131] on icon "button" at bounding box center [1284, 133] width 20 height 17
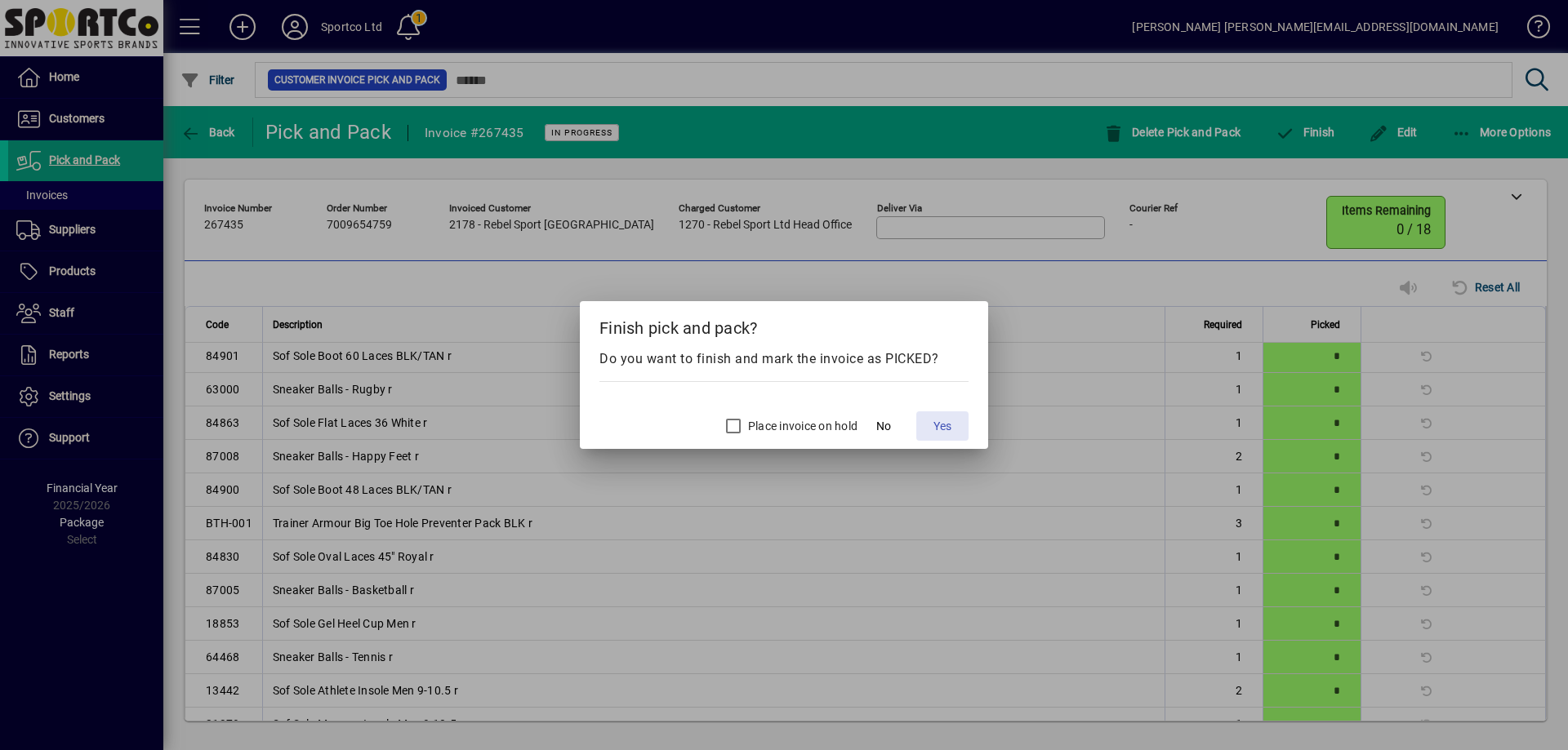
click at [951, 426] on span "Yes" at bounding box center [942, 427] width 18 height 18
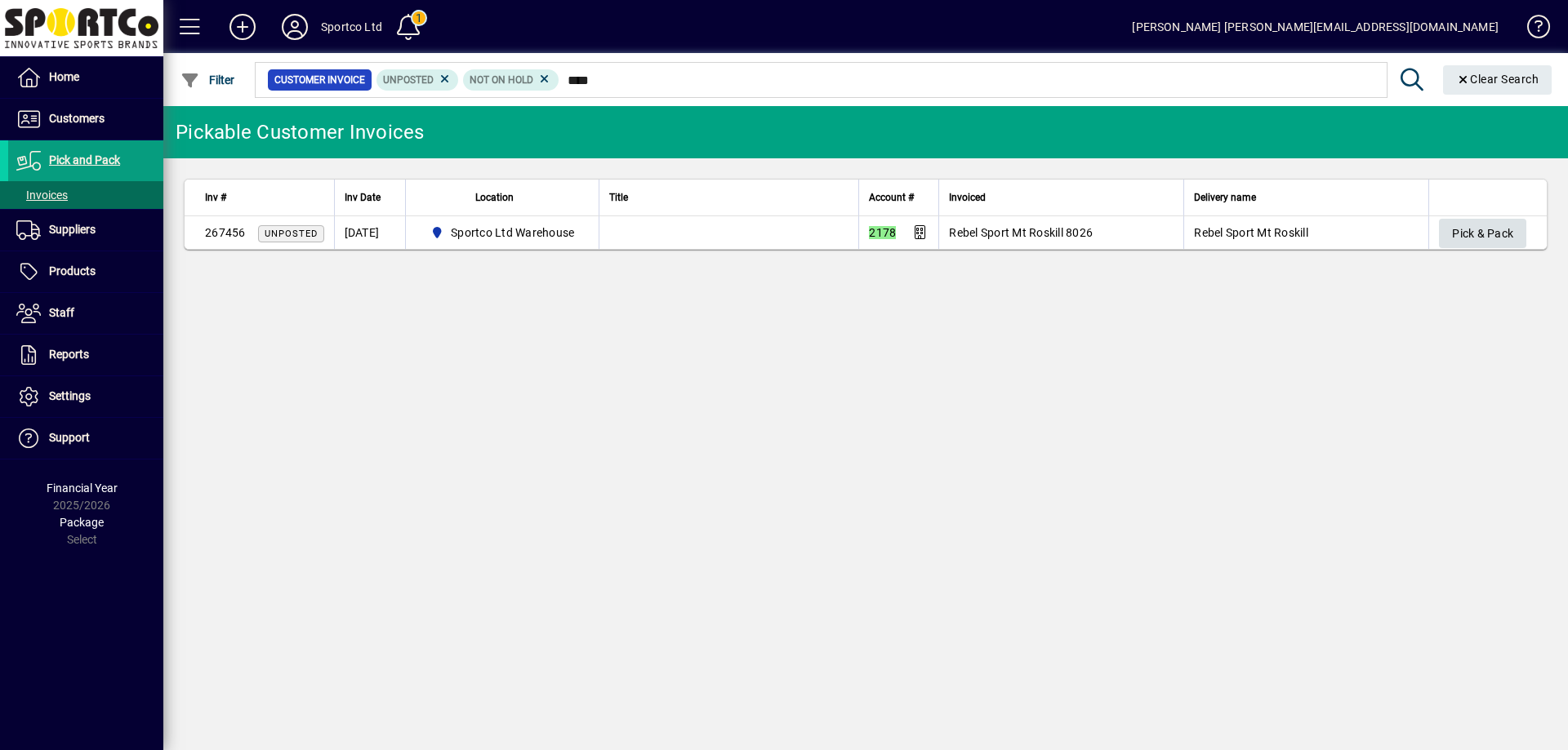
type input "****"
click at [1504, 224] on span "Pick & Pack" at bounding box center [1482, 234] width 61 height 27
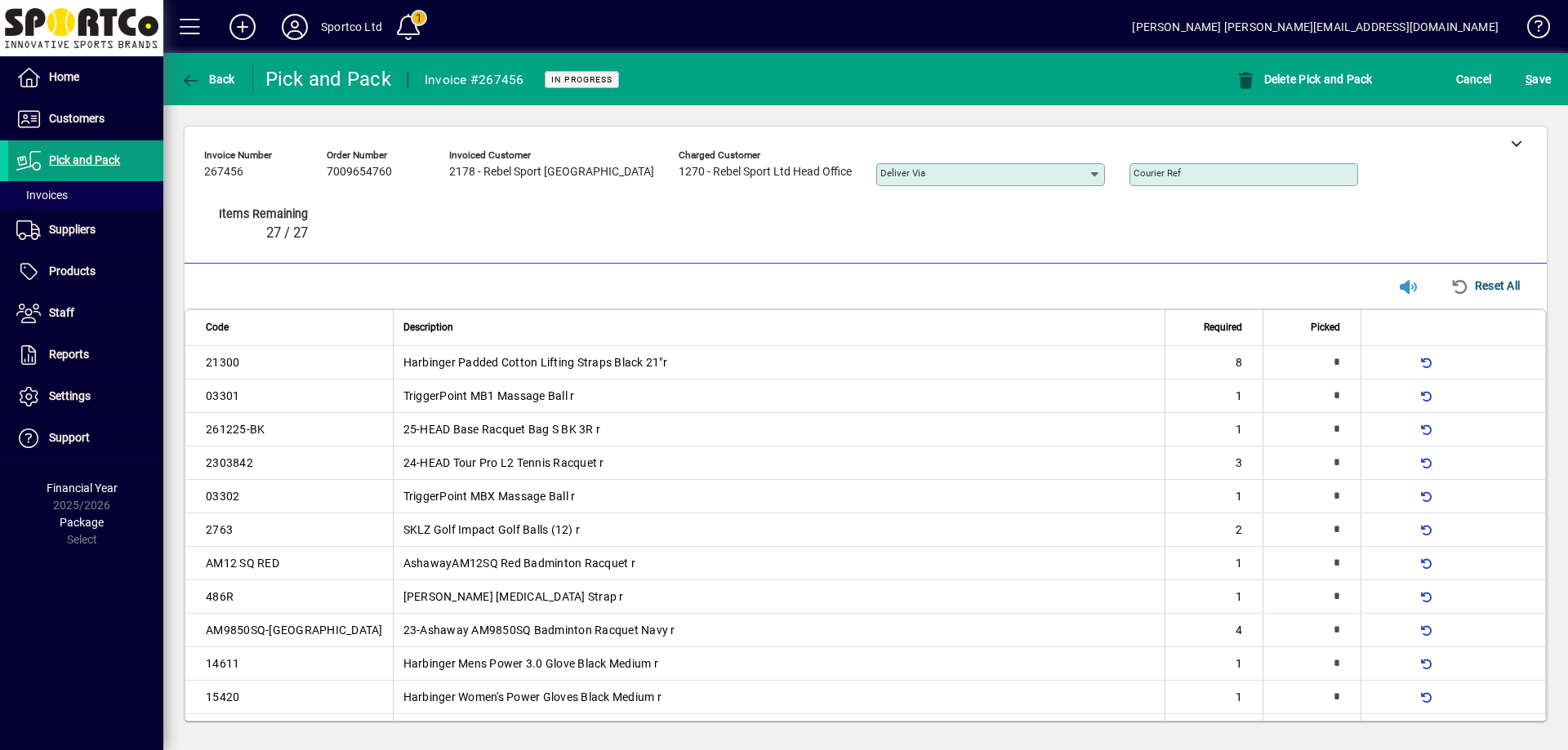
type input "*"
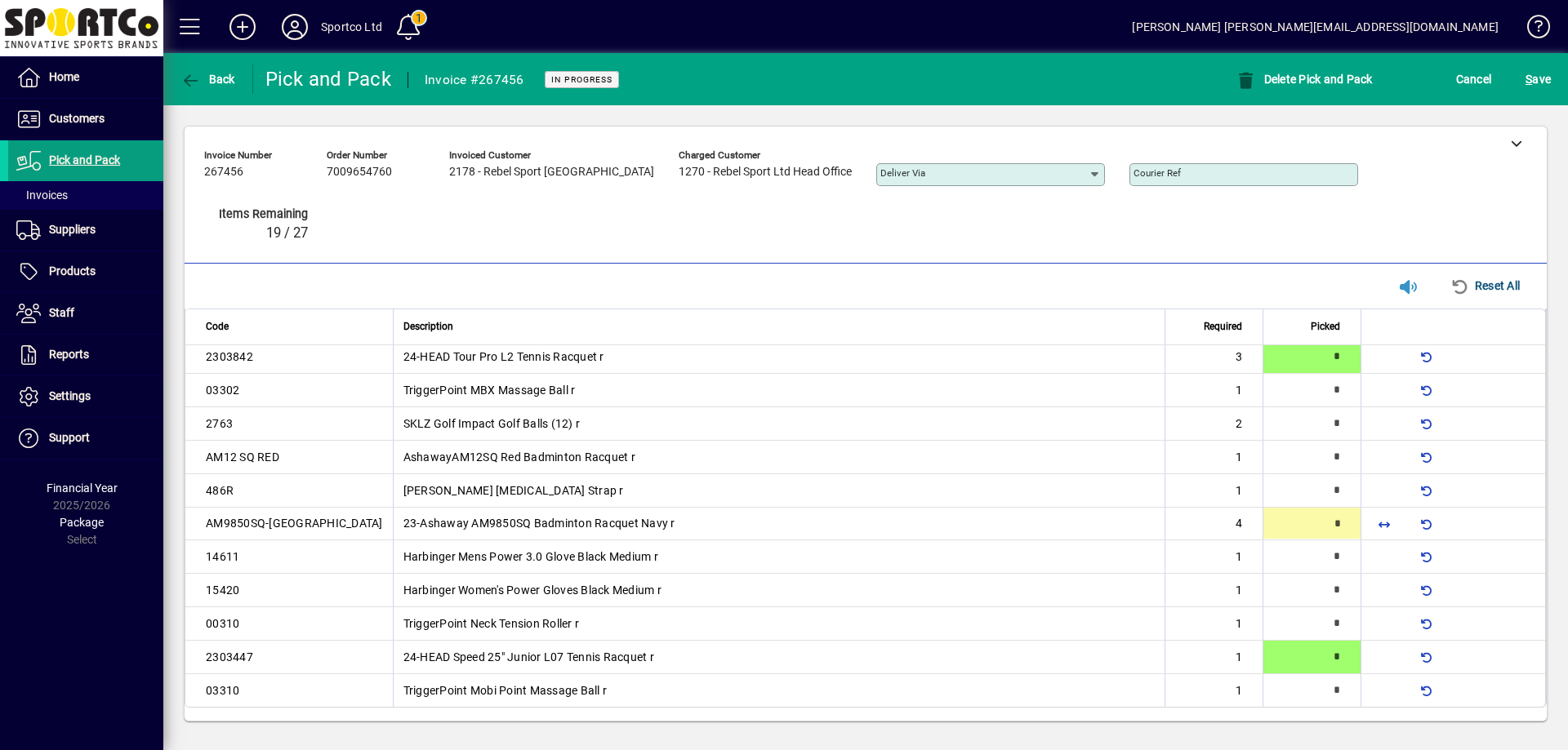
type input "*"
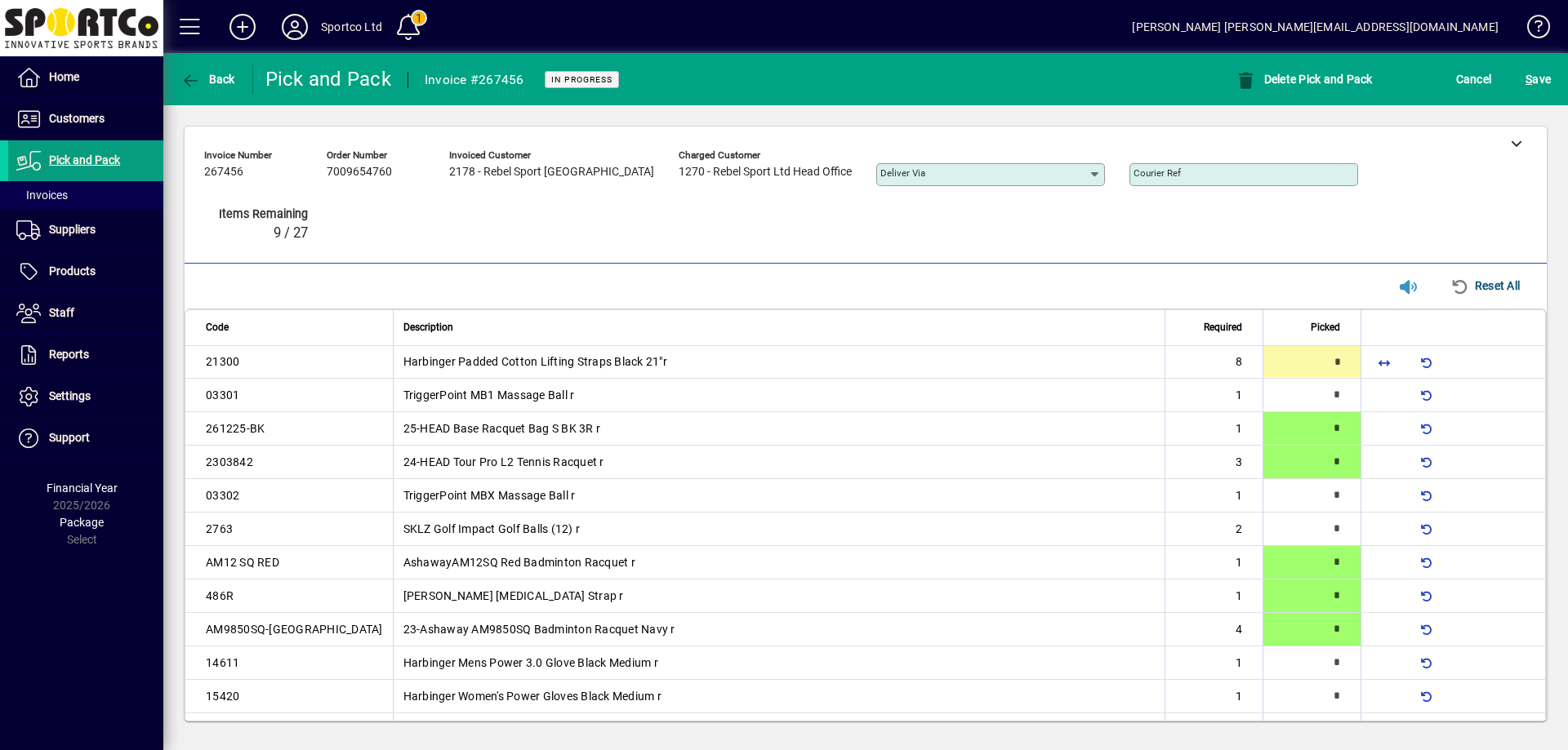
type input "*"
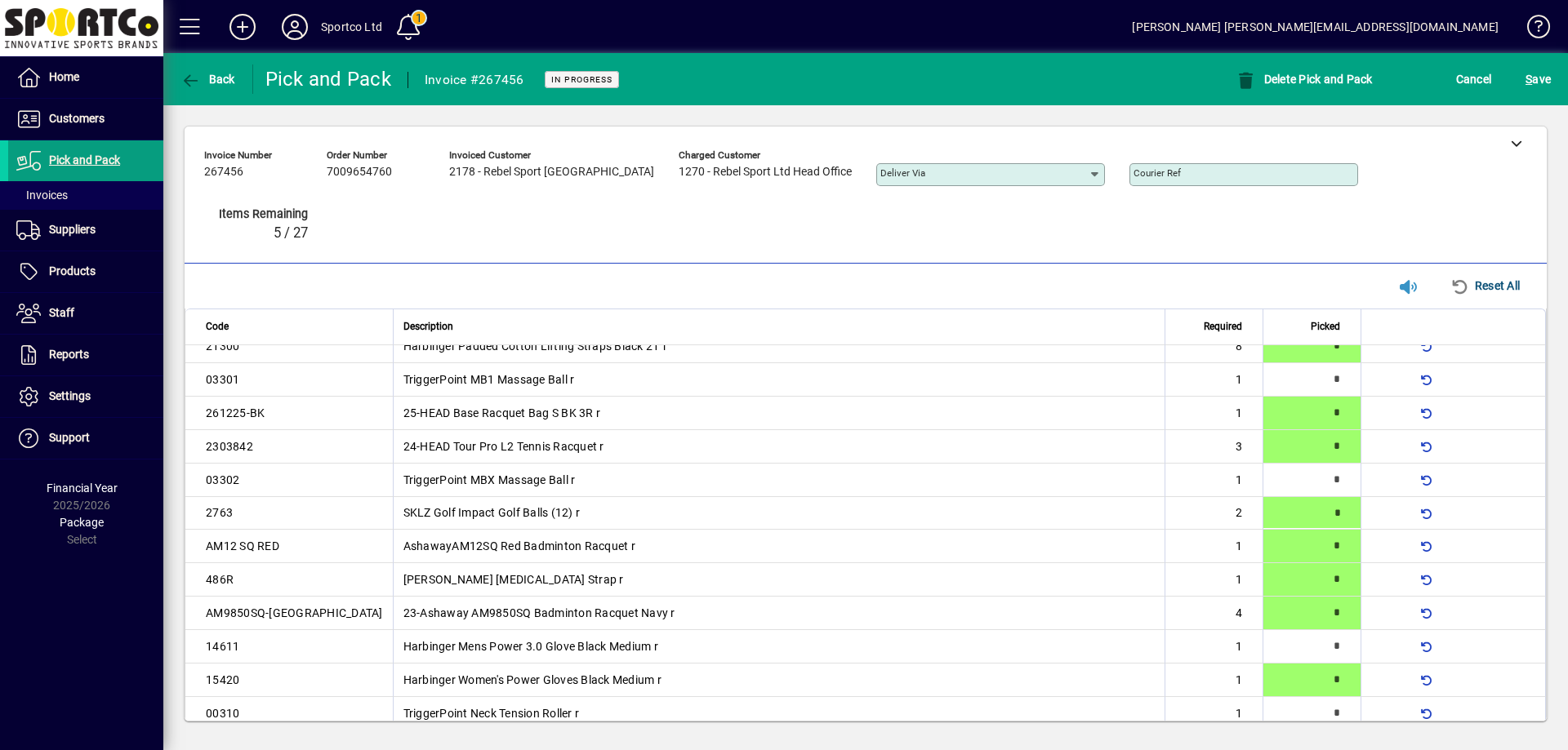
type input "*"
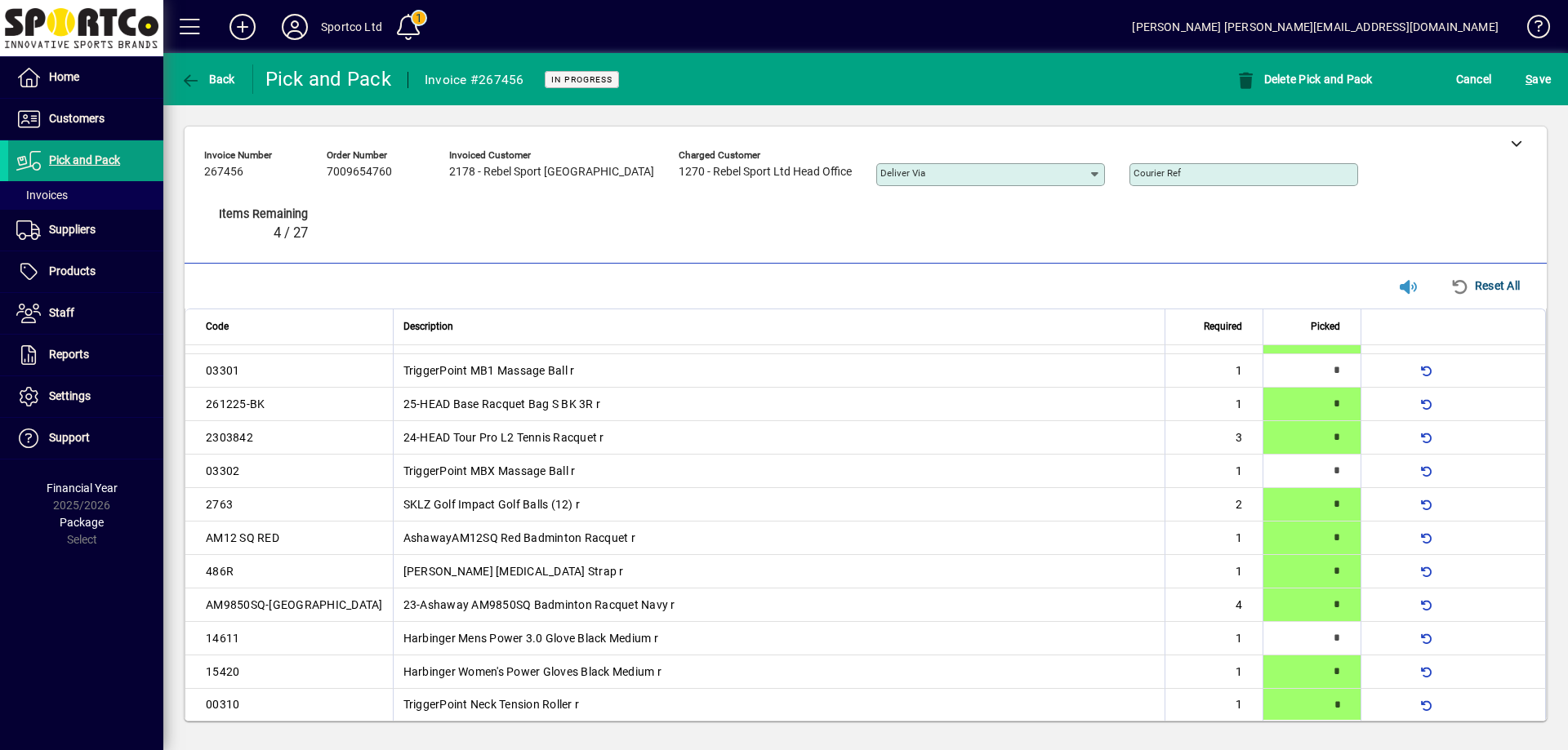
type input "*"
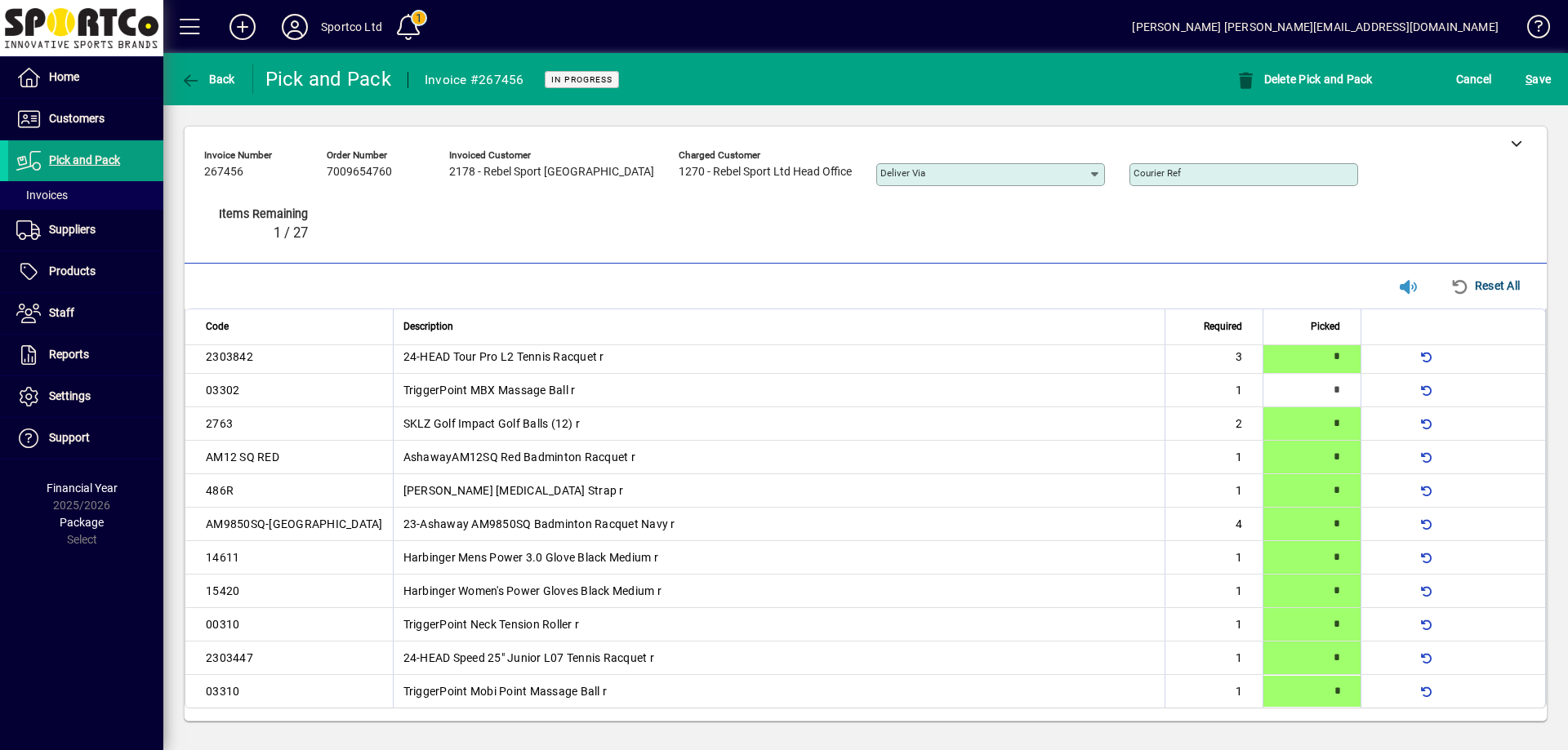
type input "*"
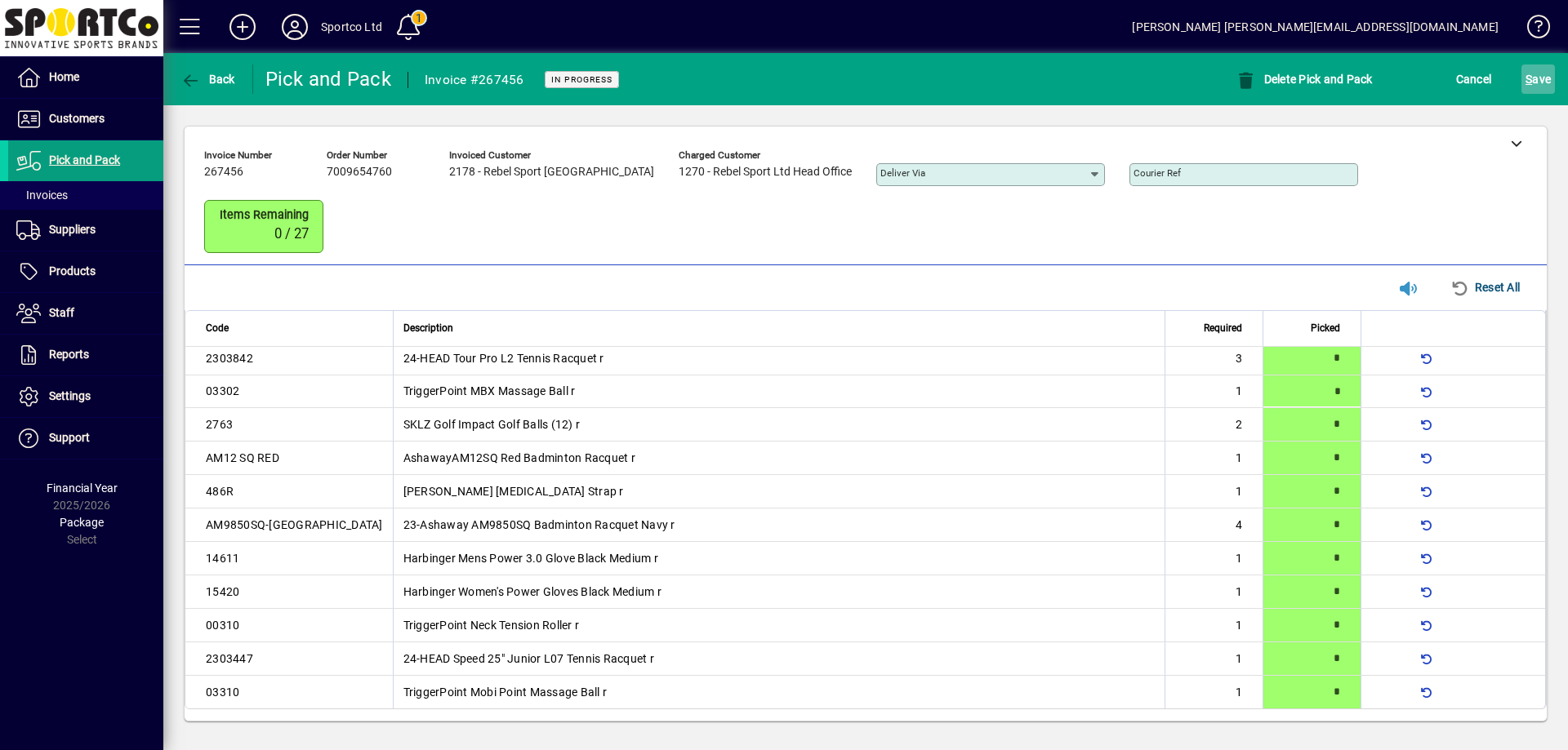
click at [1537, 72] on span "S ave" at bounding box center [1538, 79] width 25 height 26
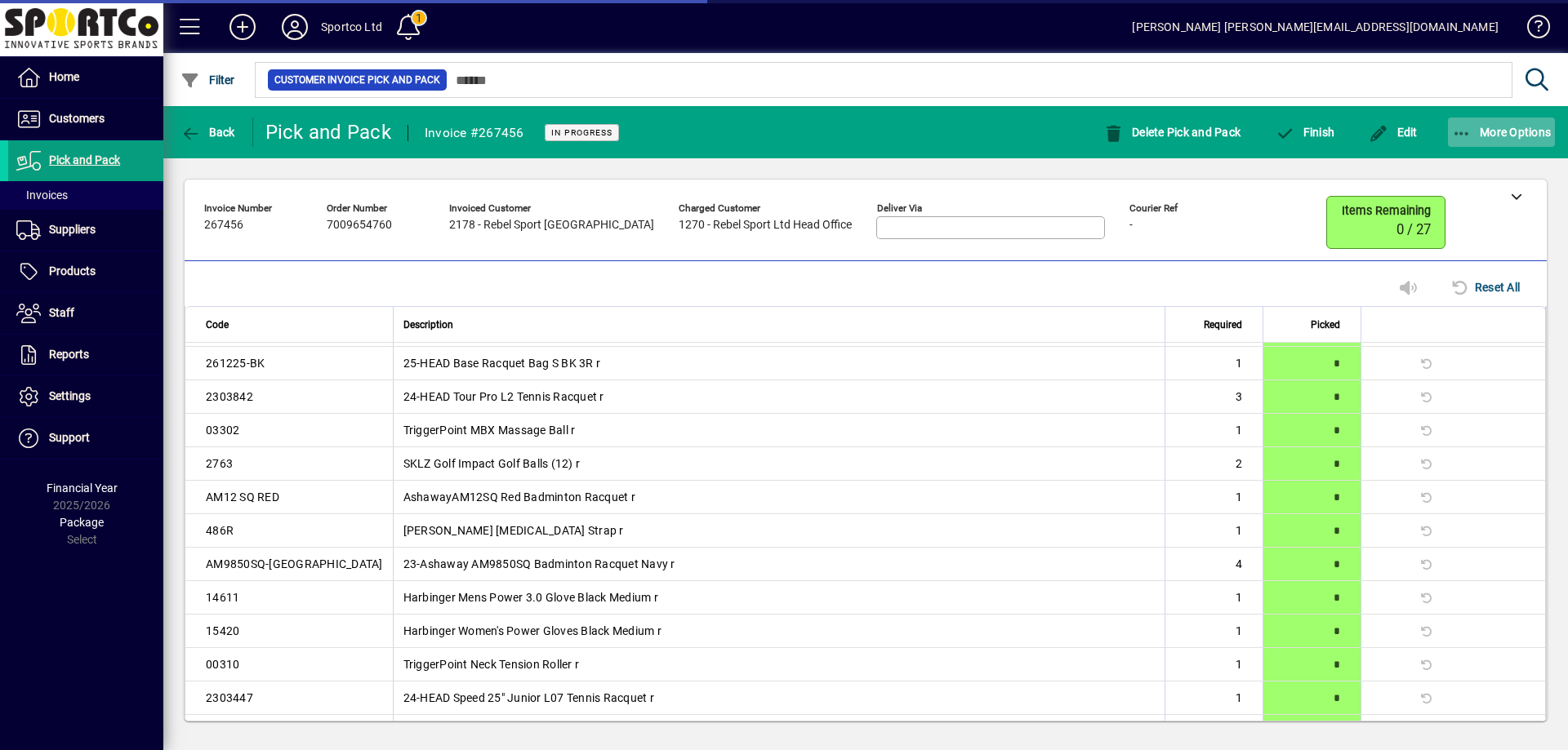
scroll to position [63, 0]
click at [1465, 126] on icon "button" at bounding box center [1462, 133] width 20 height 17
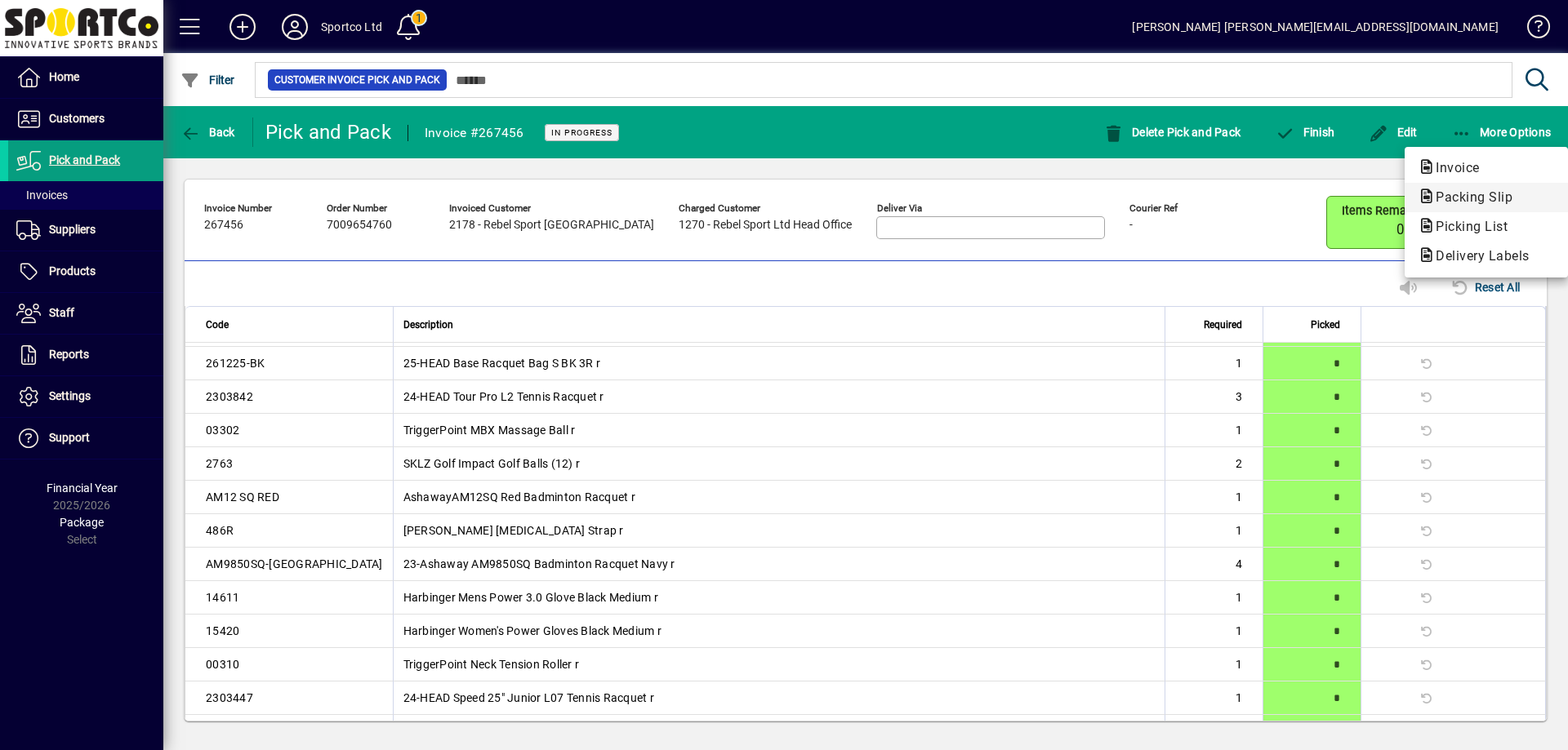
click at [1454, 199] on span "Packing Slip" at bounding box center [1470, 197] width 103 height 16
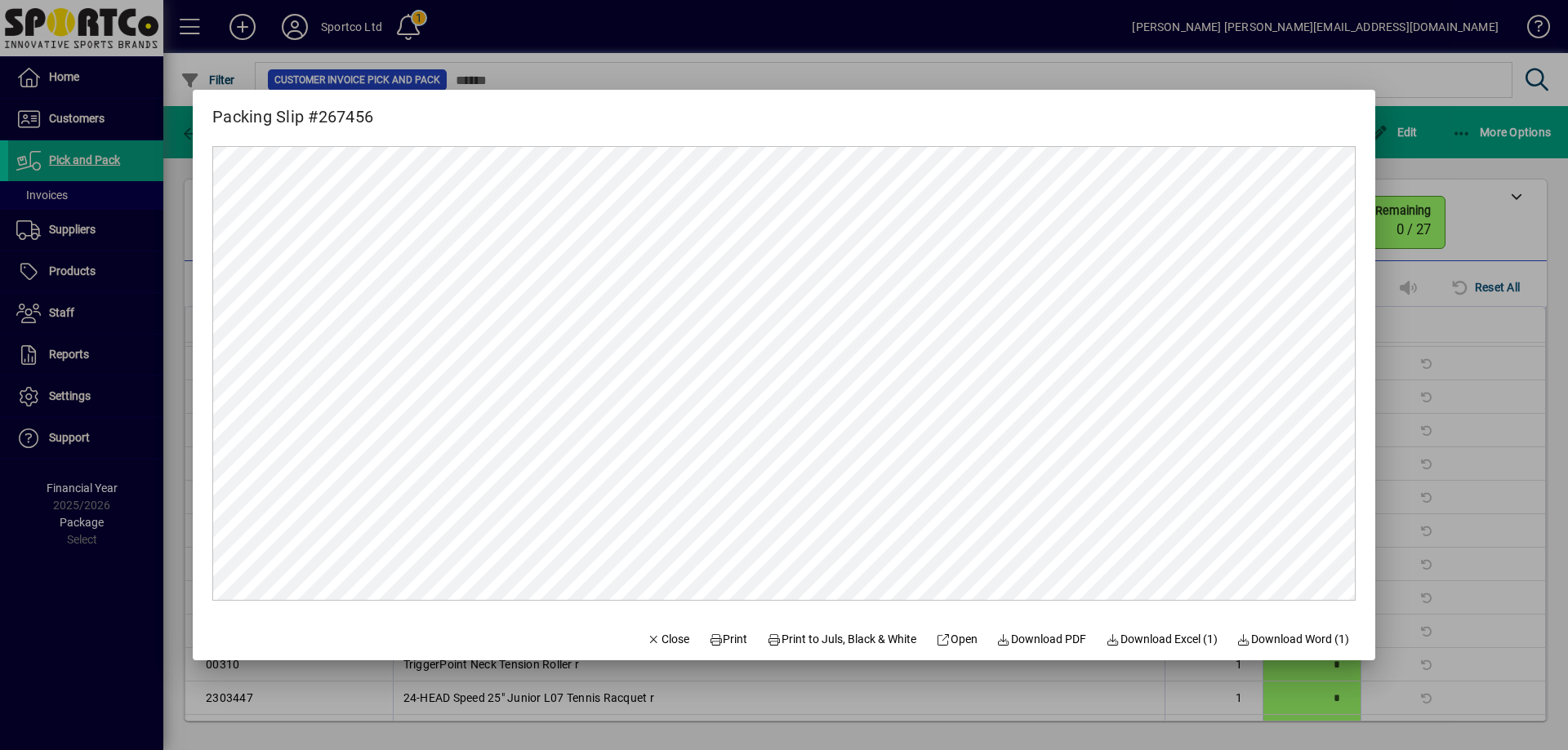
scroll to position [0, 0]
click at [728, 632] on span "Print" at bounding box center [728, 640] width 39 height 18
click at [651, 638] on span "Close" at bounding box center [669, 640] width 43 height 18
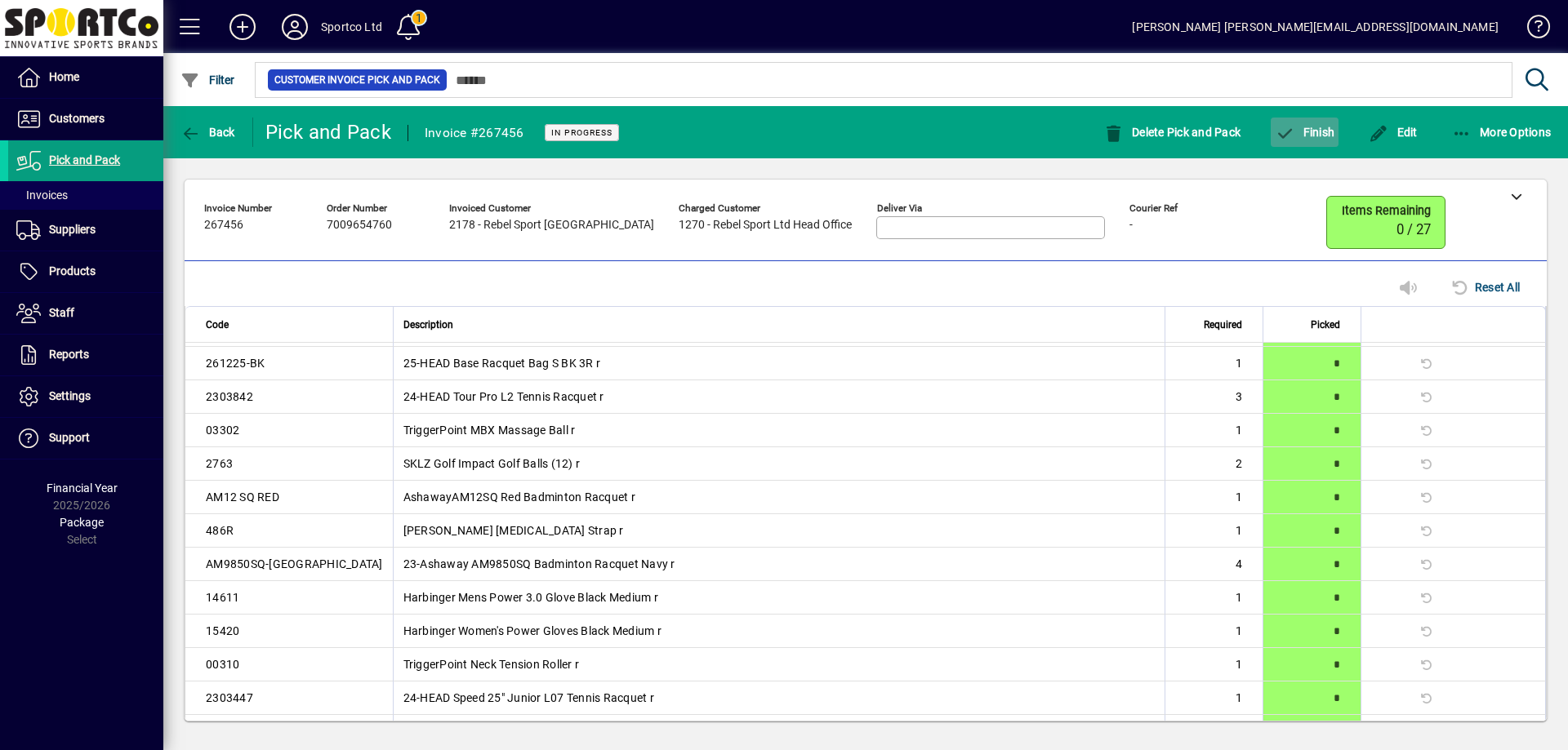
click at [1319, 131] on span "Finish" at bounding box center [1304, 131] width 59 height 13
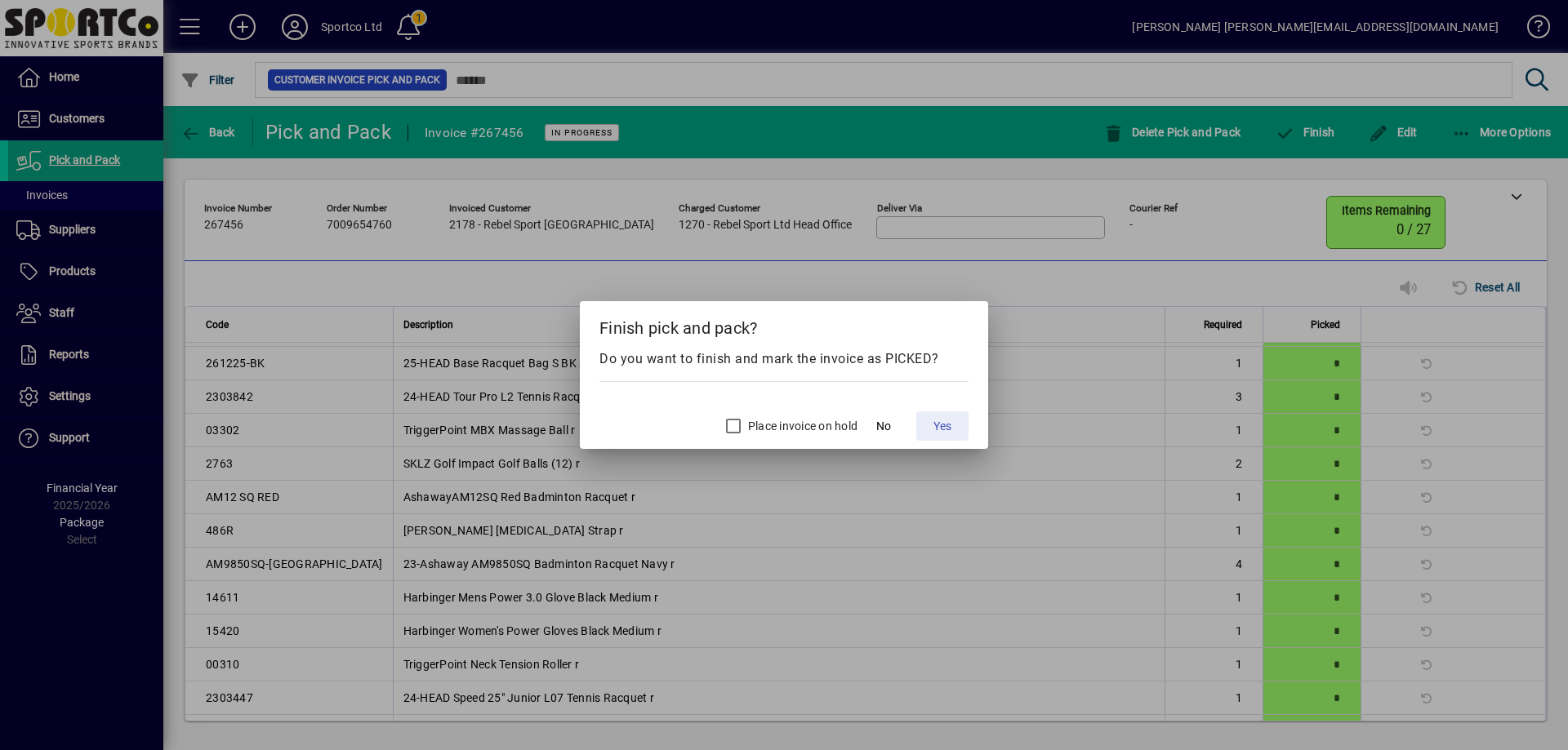
click at [944, 432] on span "Yes" at bounding box center [942, 427] width 18 height 18
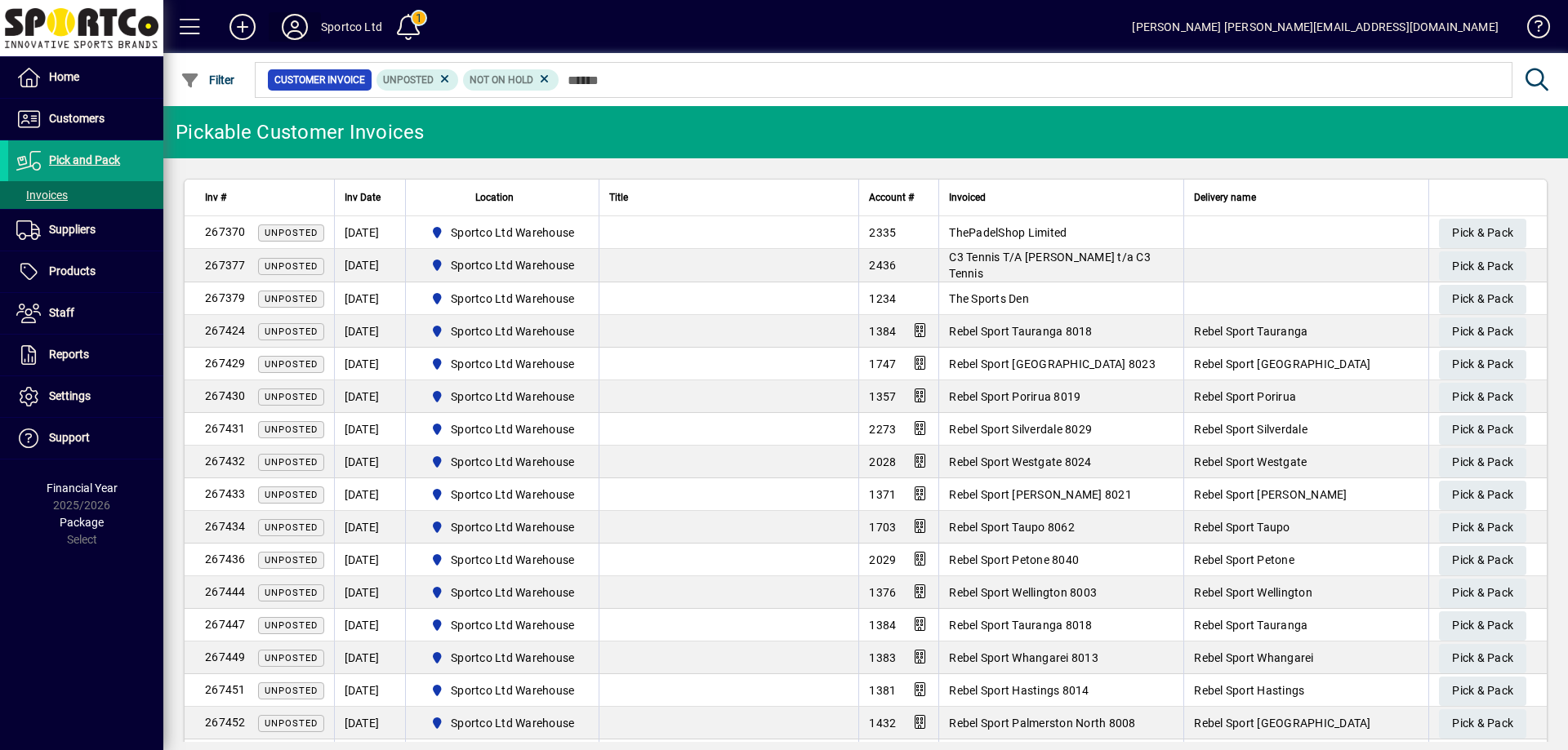
click at [286, 26] on icon at bounding box center [295, 26] width 33 height 26
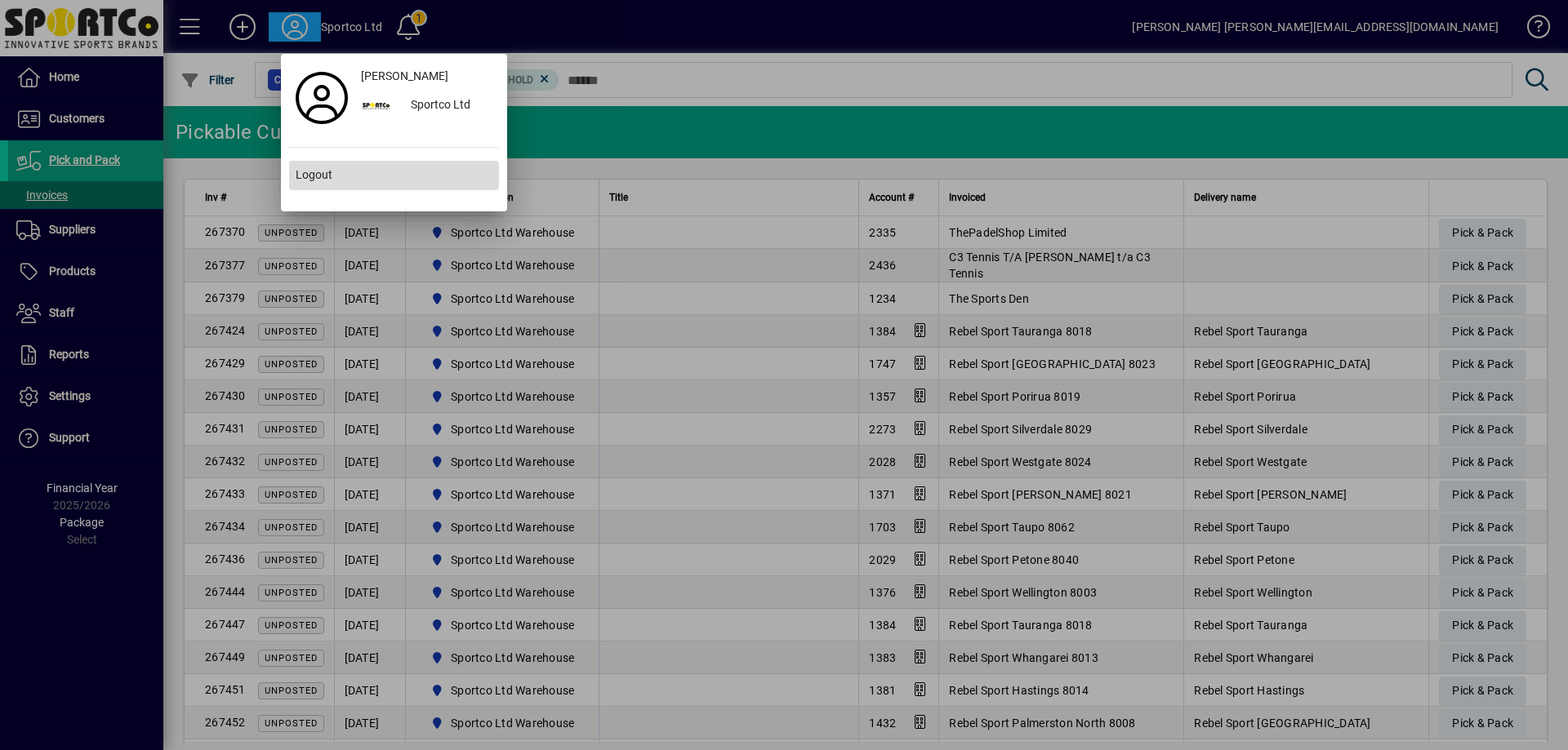
click at [314, 175] on span "Logout" at bounding box center [314, 175] width 37 height 18
